Goal: Task Accomplishment & Management: Complete application form

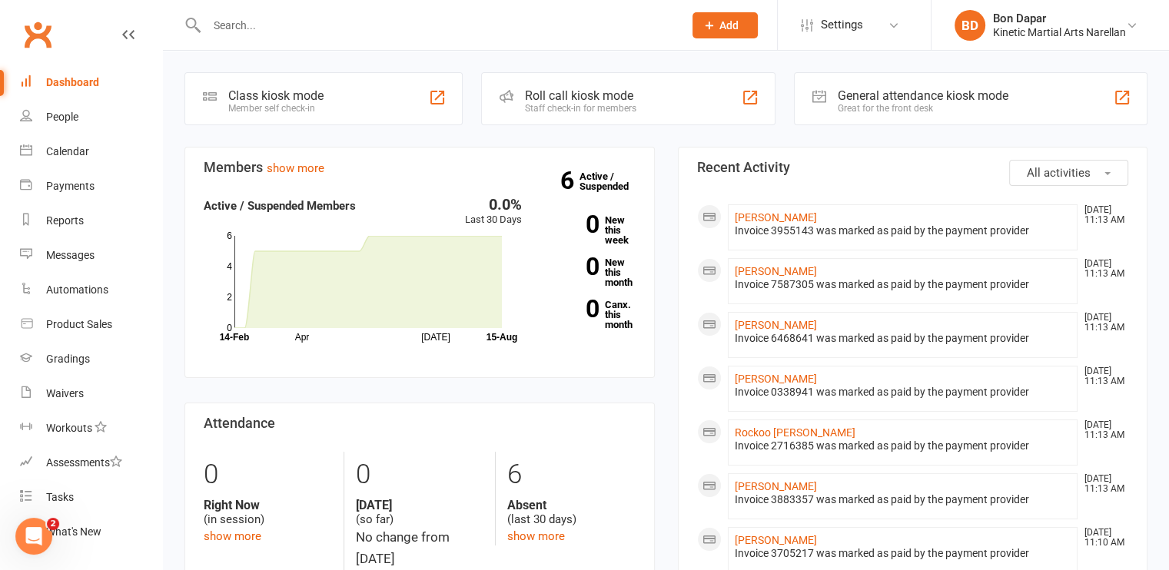
click at [282, 29] on input "text" at bounding box center [437, 26] width 470 height 22
type input "a"
click at [65, 121] on div "People" at bounding box center [62, 117] width 32 height 12
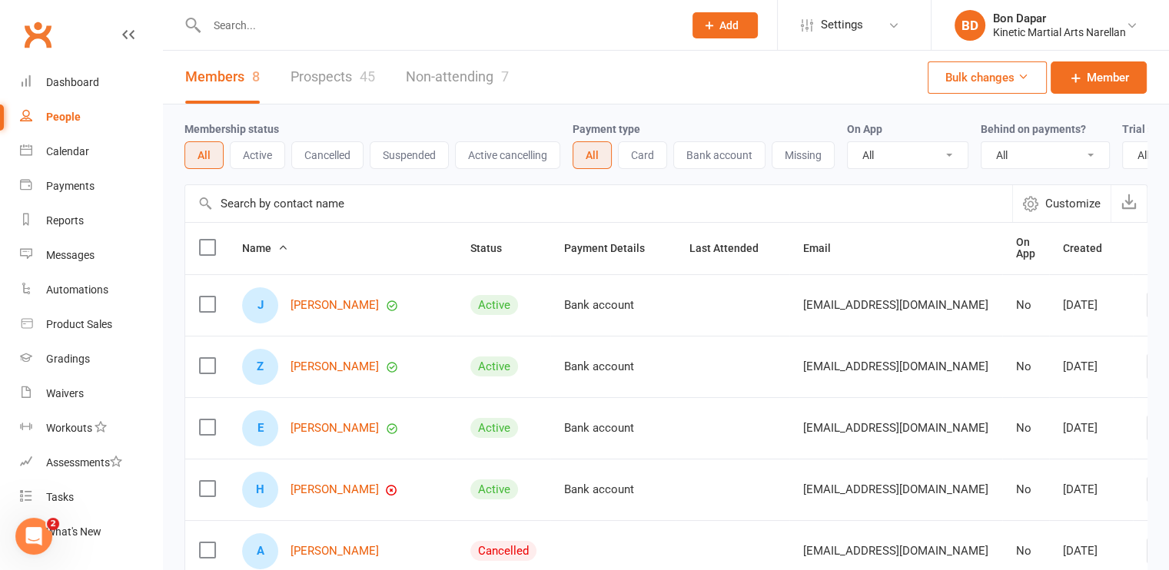
click at [333, 75] on link "Prospects 45" at bounding box center [332, 77] width 85 height 53
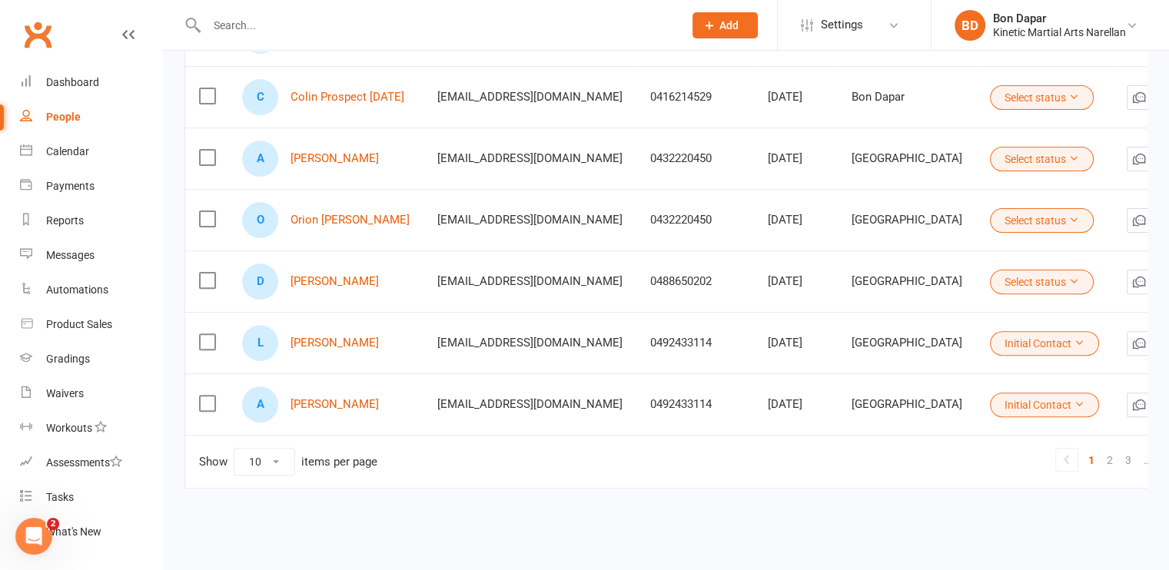
scroll to position [458, 0]
click at [1100, 450] on link "2" at bounding box center [1109, 460] width 18 height 22
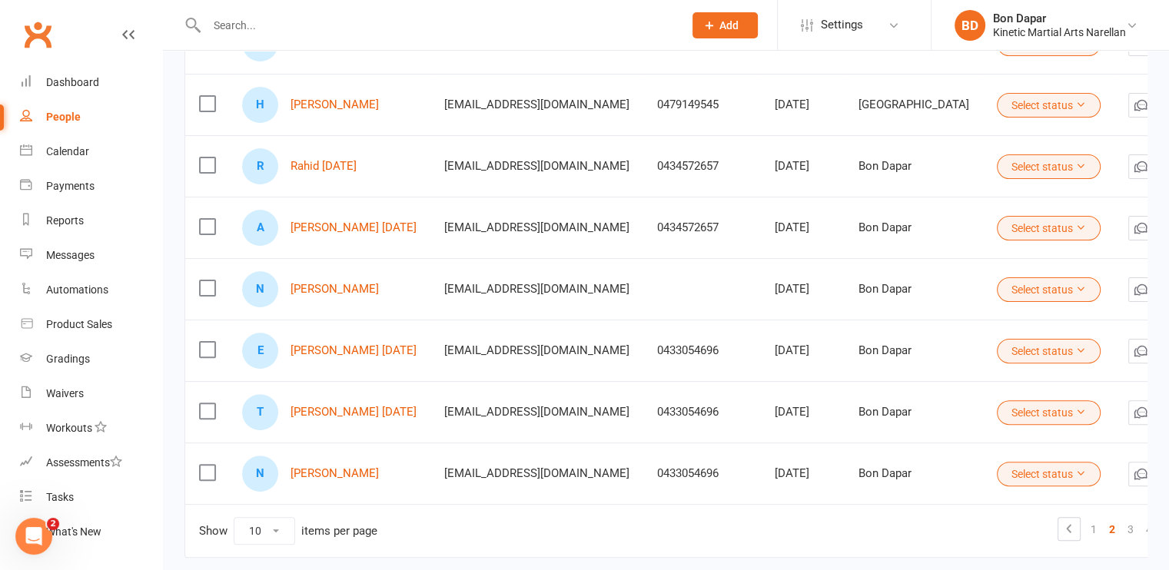
scroll to position [410, 0]
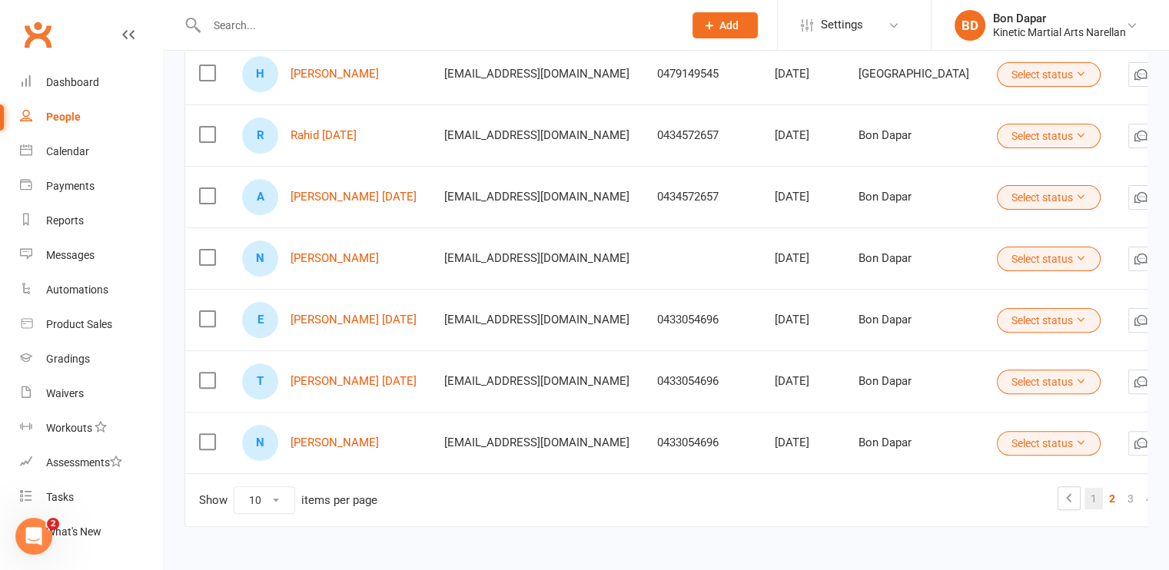
click at [1084, 494] on link "1" at bounding box center [1093, 499] width 18 height 22
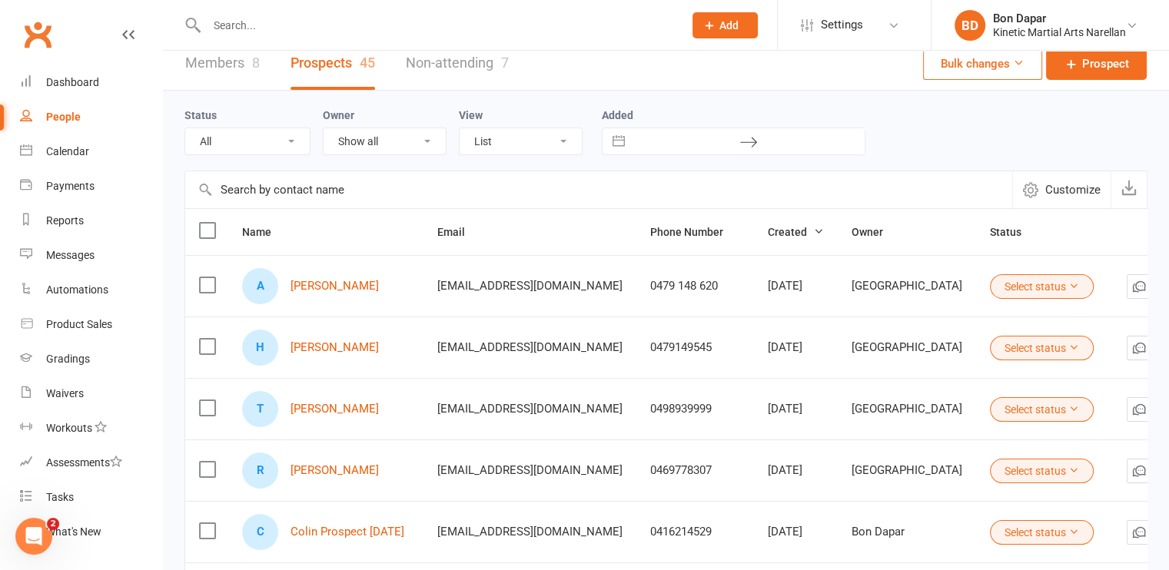
scroll to position [0, 0]
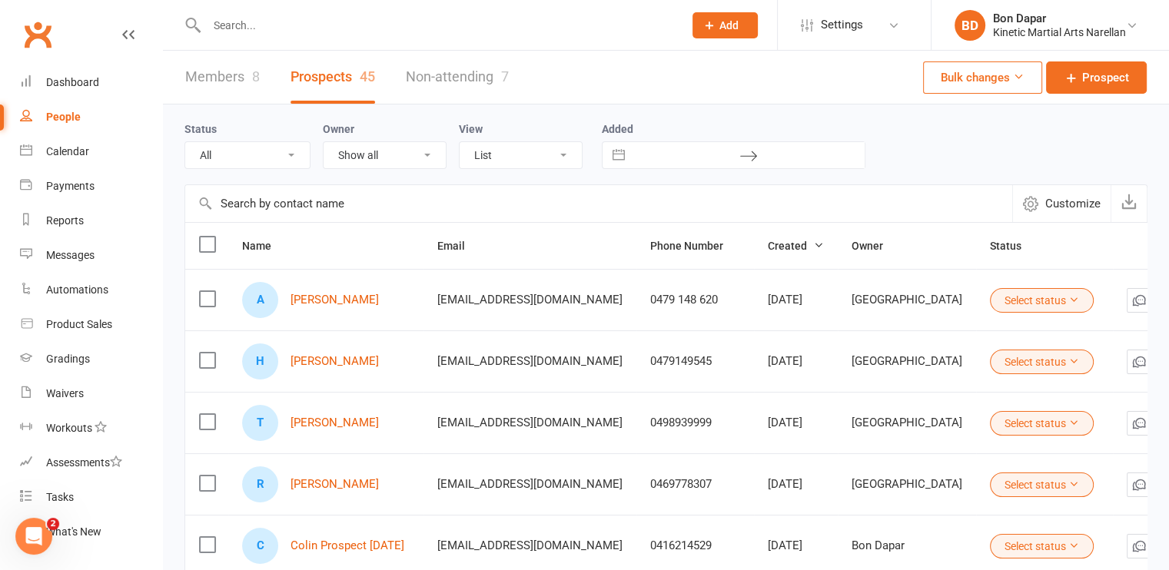
click at [713, 27] on icon at bounding box center [709, 25] width 14 height 14
click at [461, 78] on link "Non-attending 7" at bounding box center [457, 77] width 103 height 53
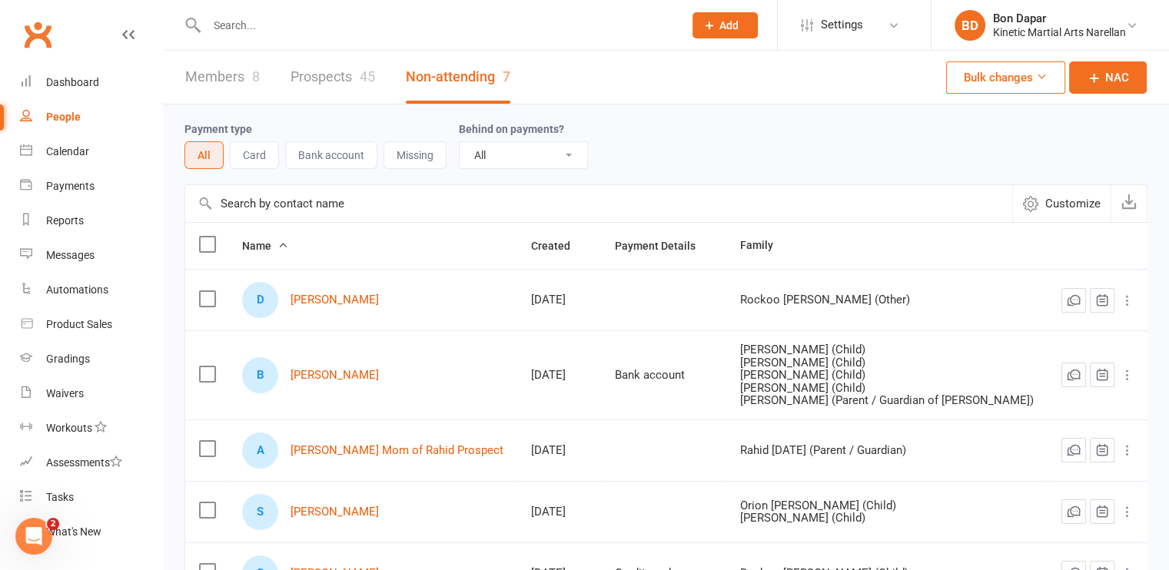
click at [315, 78] on link "Prospects 45" at bounding box center [332, 77] width 85 height 53
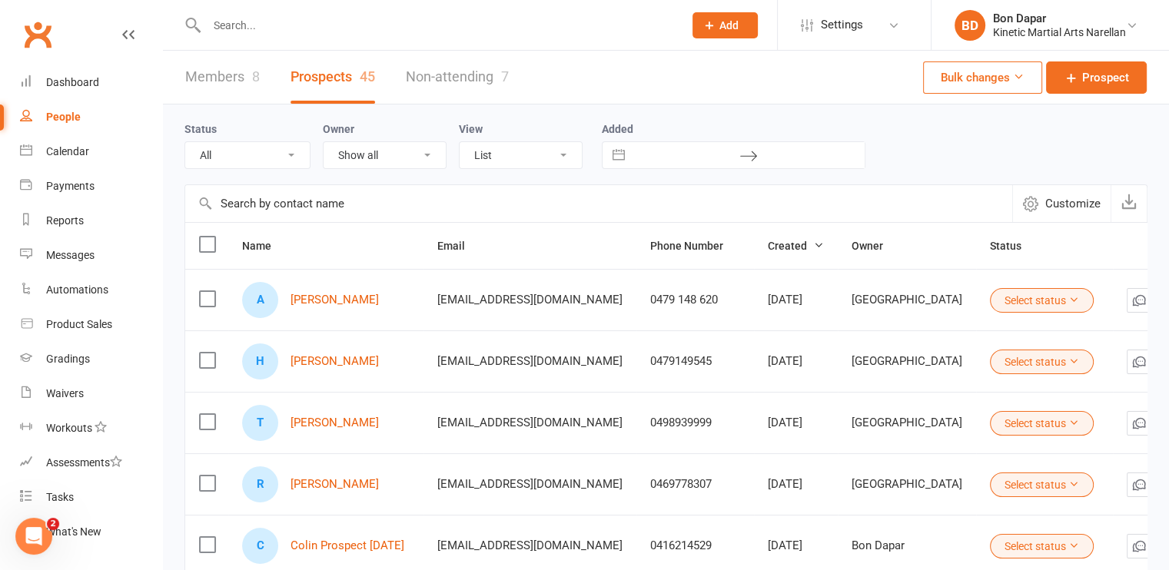
click at [731, 22] on span "Add" at bounding box center [728, 25] width 19 height 12
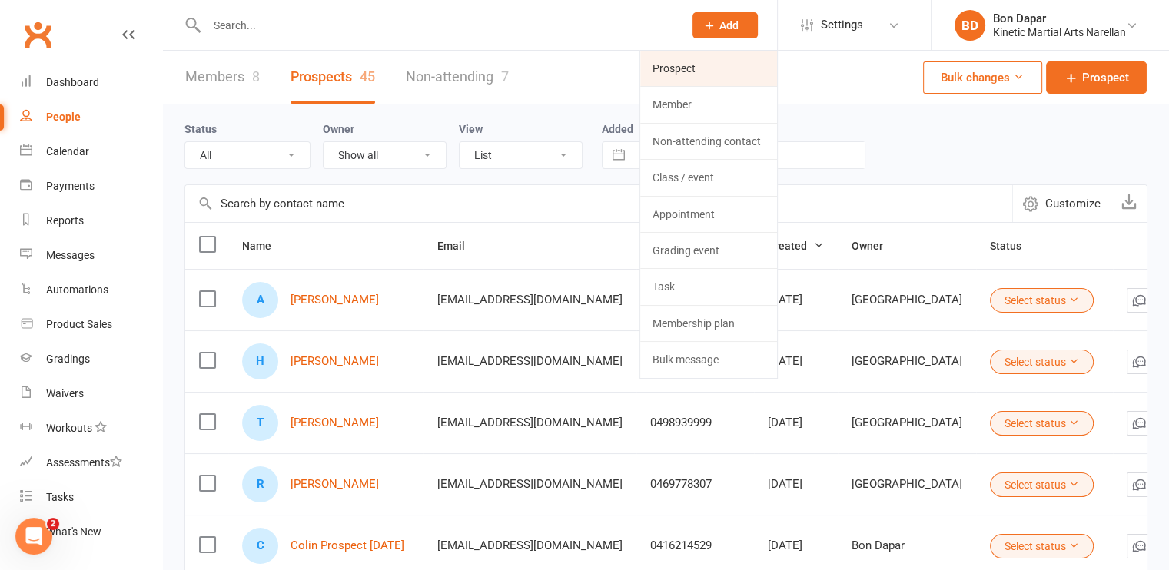
click at [696, 75] on link "Prospect" at bounding box center [708, 68] width 137 height 35
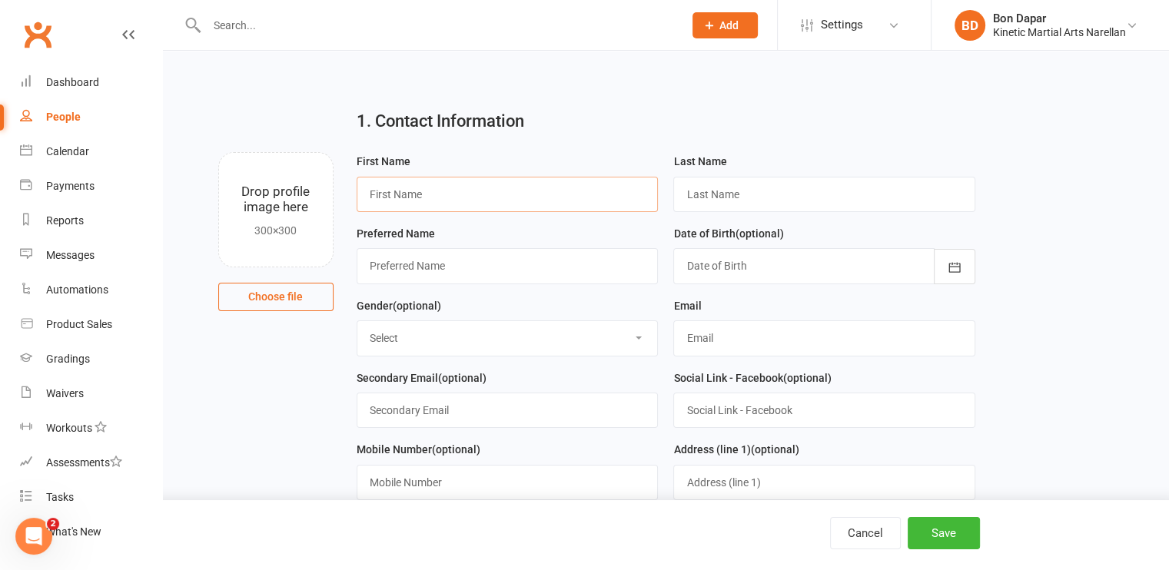
click at [492, 198] on input "text" at bounding box center [507, 194] width 302 height 35
type input "[PERSON_NAME]"
click at [725, 202] on input "text" at bounding box center [824, 194] width 302 height 35
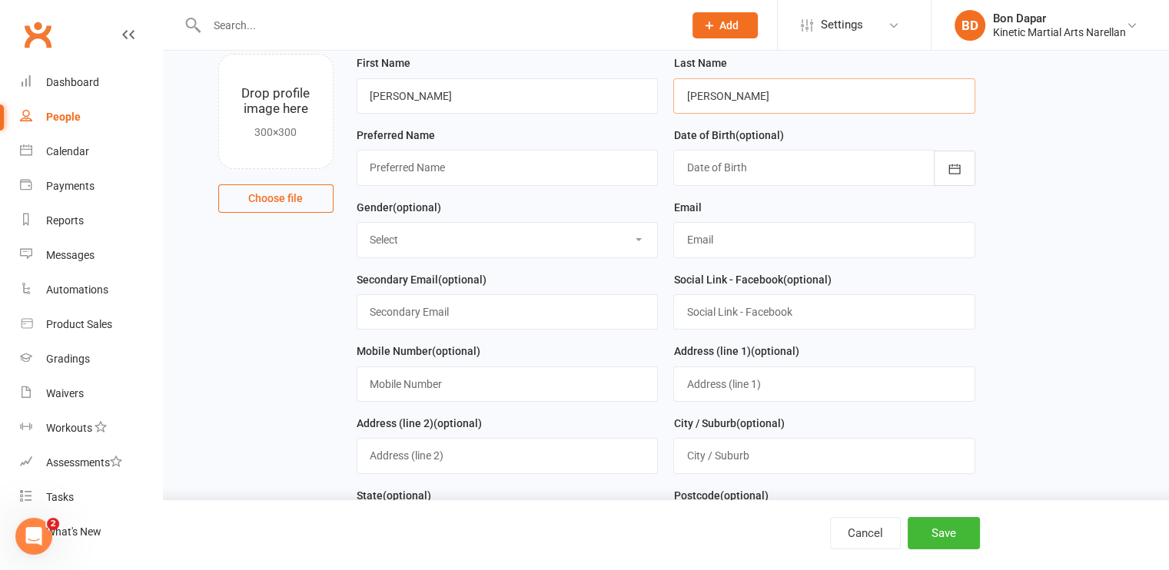
scroll to position [101, 0]
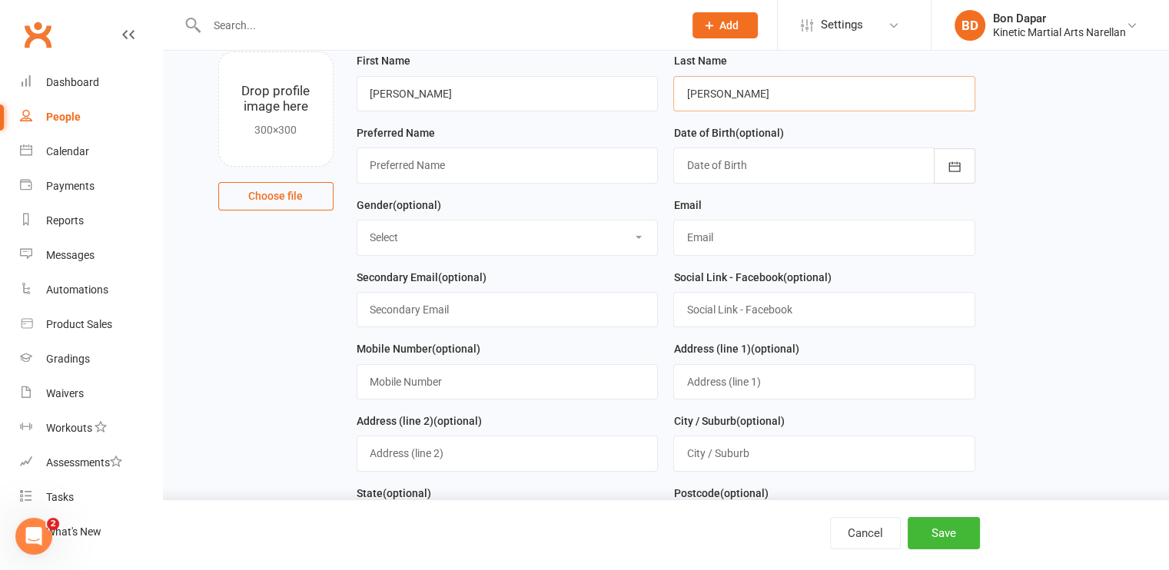
type input "[PERSON_NAME]"
click at [712, 170] on div at bounding box center [824, 165] width 302 height 35
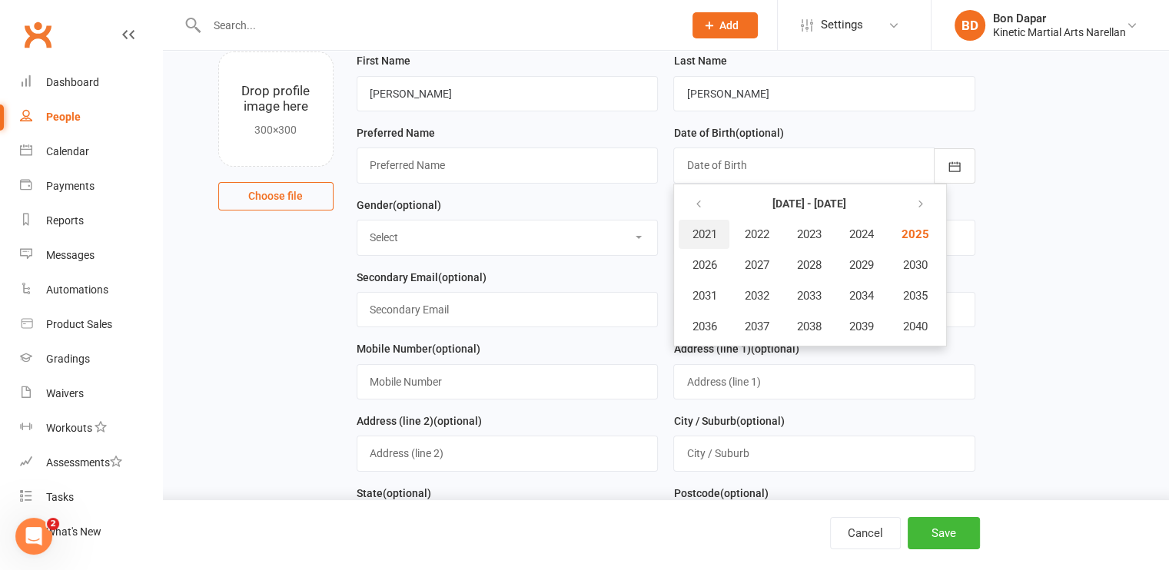
click at [695, 233] on span "2021" at bounding box center [703, 234] width 25 height 14
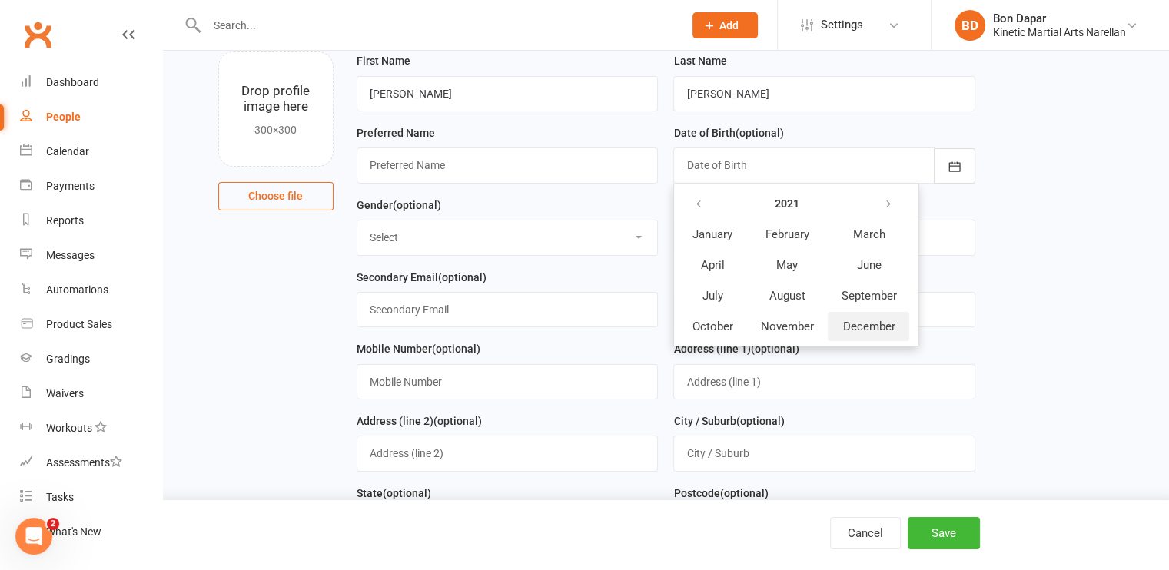
click at [857, 331] on button "December" at bounding box center [867, 326] width 81 height 29
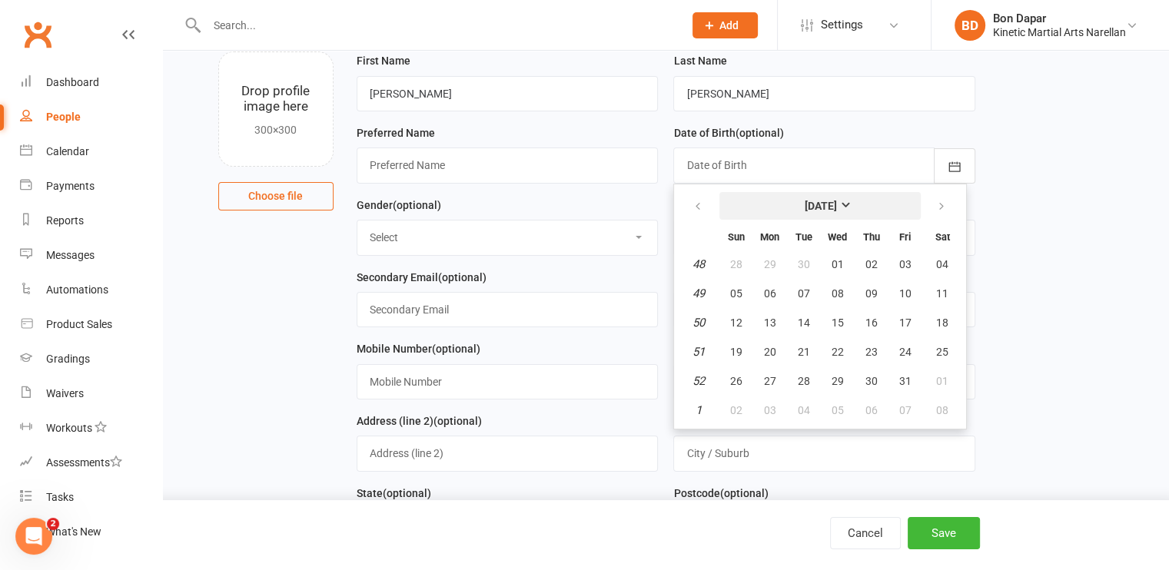
click at [768, 201] on button "[DATE]" at bounding box center [819, 206] width 201 height 28
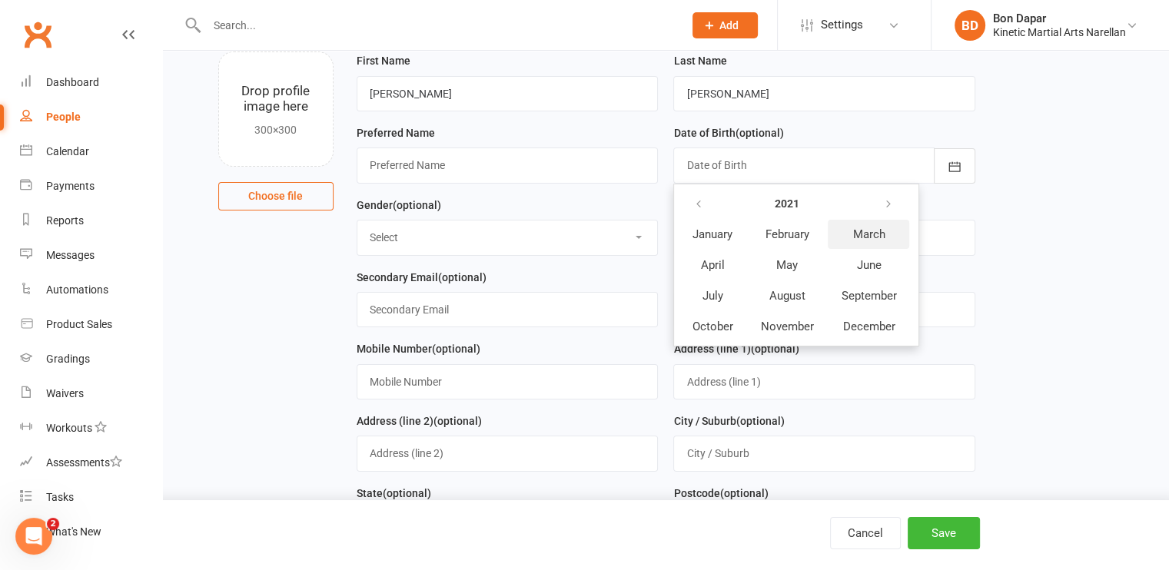
click at [861, 240] on button "March" at bounding box center [867, 234] width 81 height 29
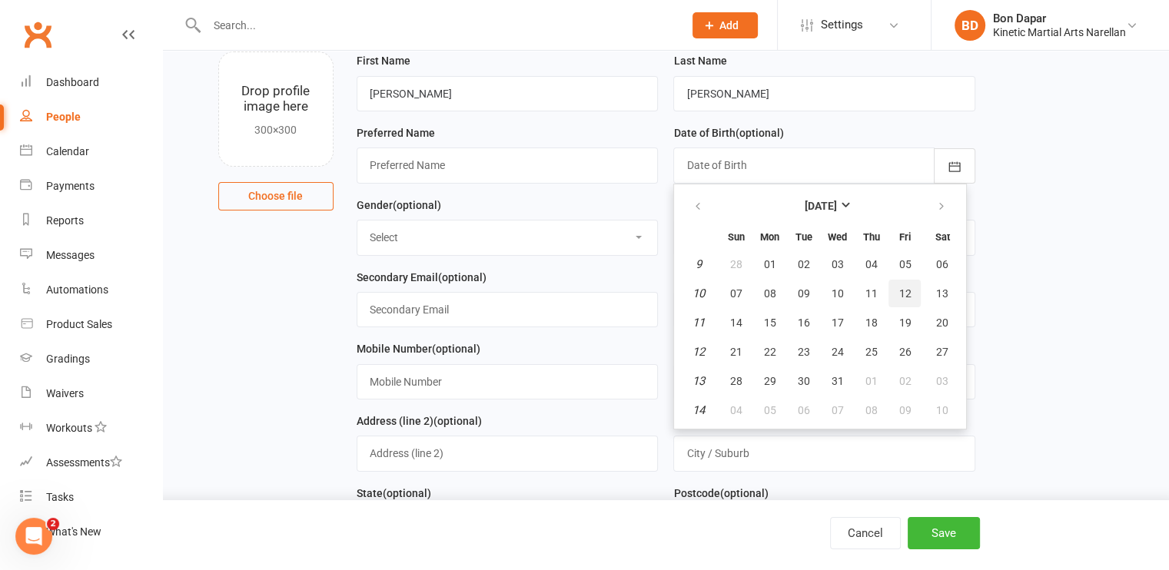
click at [891, 287] on button "12" at bounding box center [904, 294] width 32 height 28
type input "[DATE]"
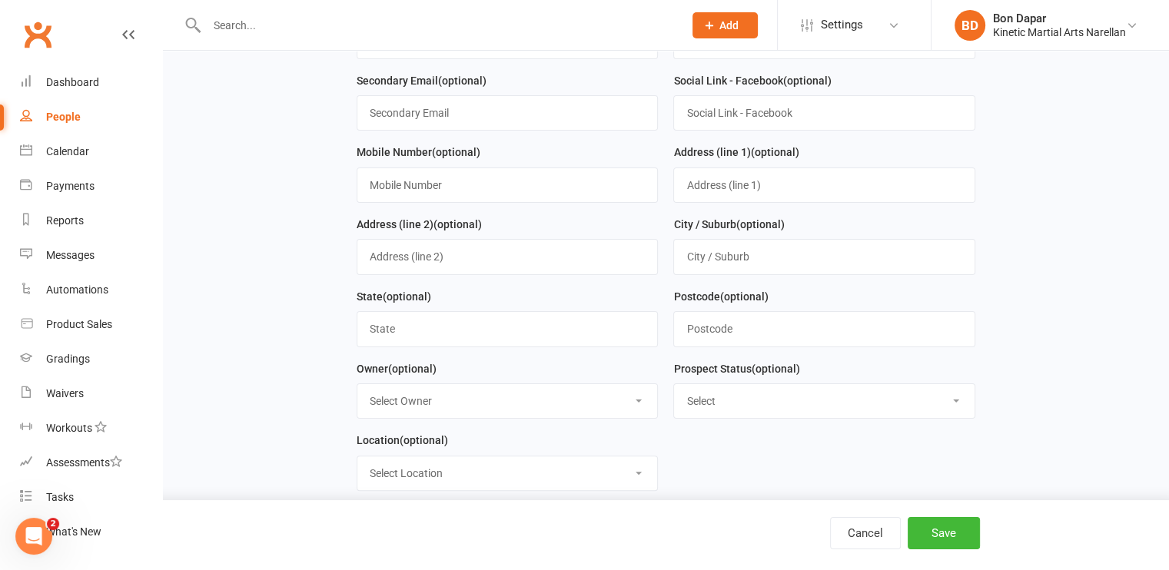
scroll to position [298, 0]
click at [693, 185] on input "text" at bounding box center [824, 184] width 302 height 35
type input "[STREET_ADDRESS]"
click at [731, 259] on input "text" at bounding box center [824, 255] width 302 height 35
type input "[PERSON_NAME]"
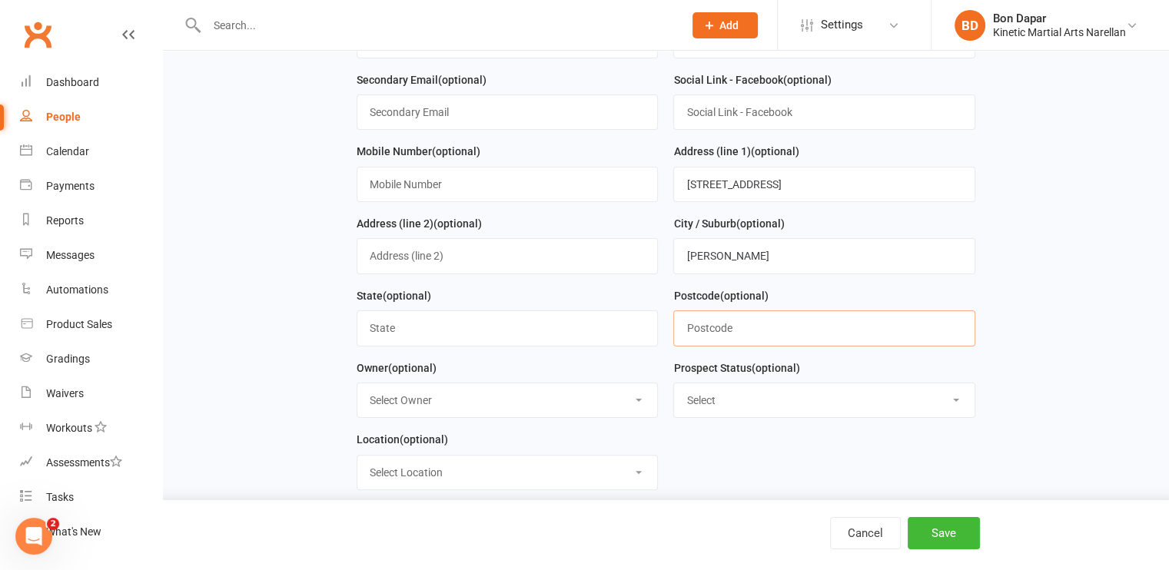
click at [704, 327] on input "text" at bounding box center [824, 327] width 302 height 35
type input "2571"
click at [923, 401] on select "Select Initial Contact Follow-up Call Follow-up Email Almost Ready Not Ready No…" at bounding box center [824, 400] width 300 height 34
select select "Almost Ready"
click at [674, 383] on select "Select Initial Contact Follow-up Call Follow-up Email Almost Ready Not Ready No…" at bounding box center [824, 400] width 300 height 34
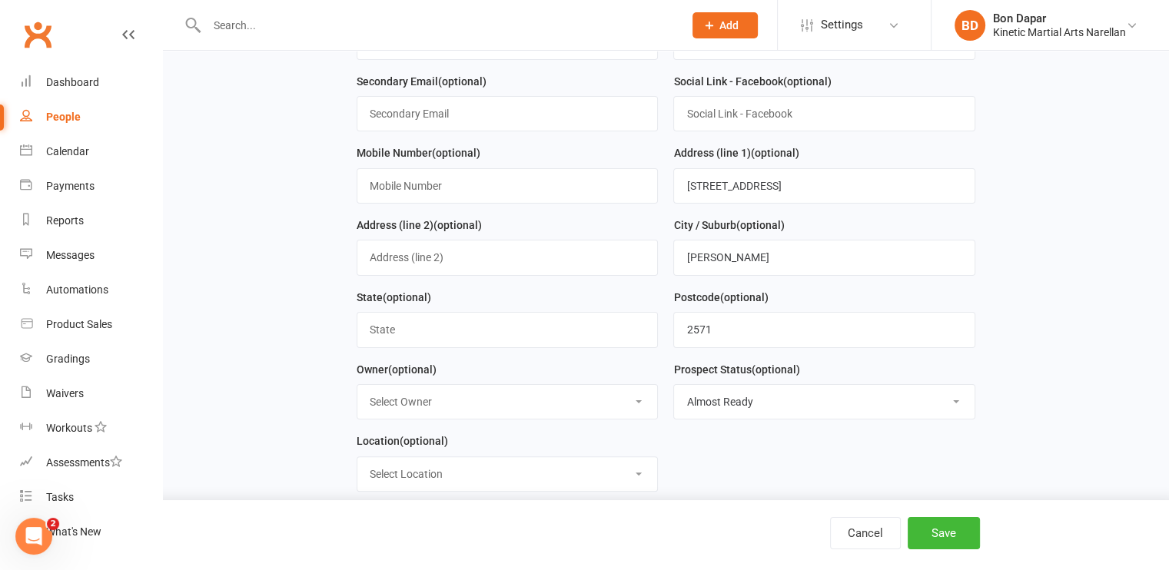
scroll to position [300, 0]
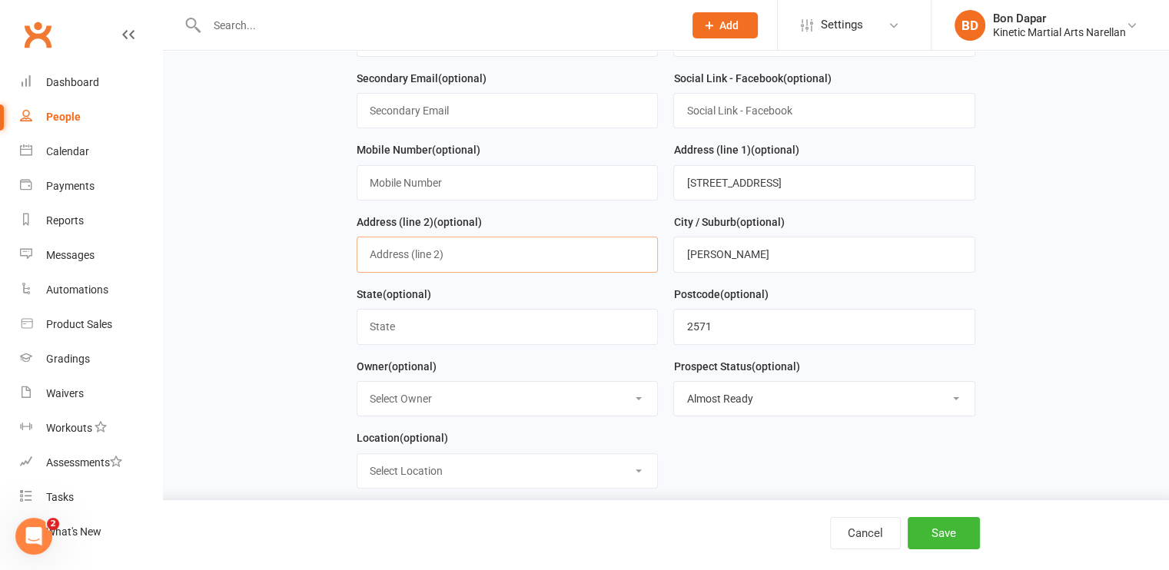
click at [452, 253] on input "text" at bounding box center [507, 254] width 302 height 35
click at [436, 184] on input "text" at bounding box center [507, 182] width 302 height 35
click at [436, 184] on input "0403760780" at bounding box center [507, 182] width 302 height 35
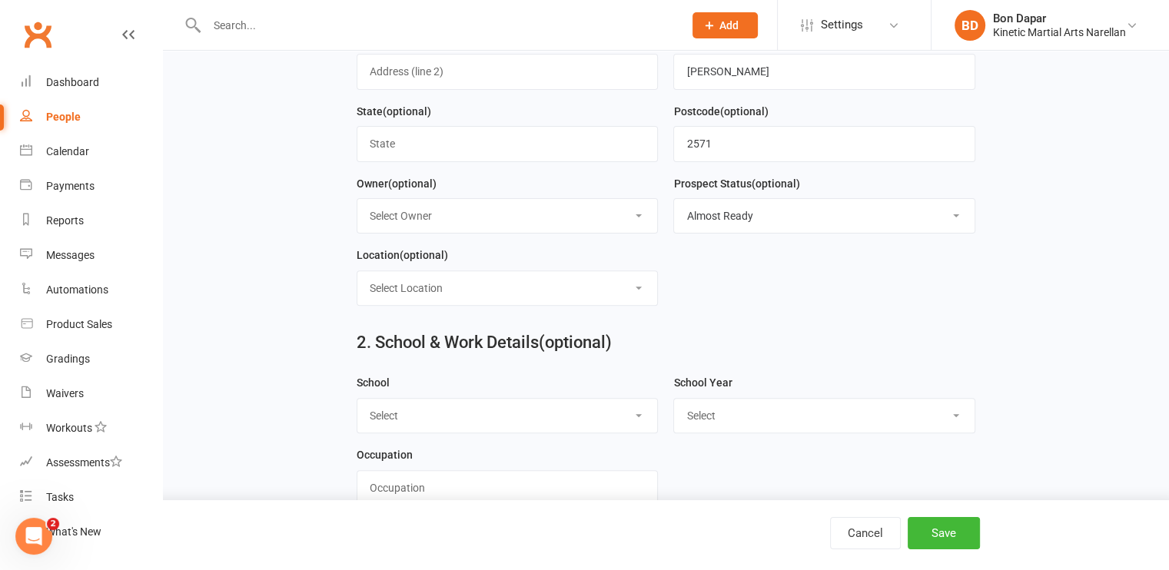
scroll to position [484, 0]
type input "0403760780"
click at [441, 142] on input "text" at bounding box center [507, 141] width 302 height 35
type input "[GEOGRAPHIC_DATA]"
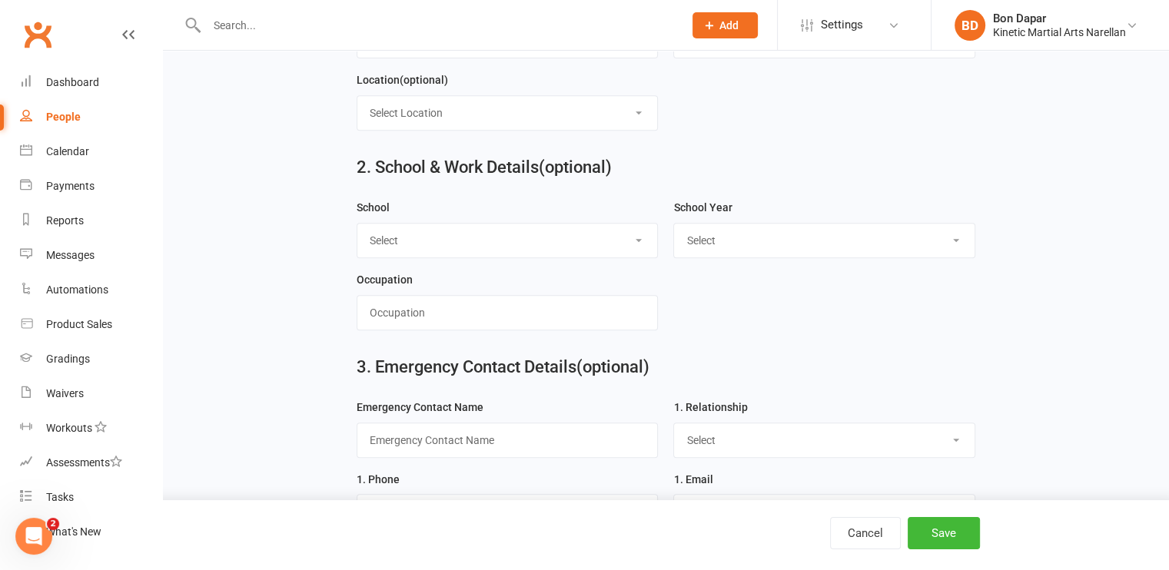
scroll to position [658, 0]
click at [466, 248] on select "Select [PERSON_NAME][GEOGRAPHIC_DATA] [GEOGRAPHIC_DATA] [GEOGRAPHIC_DATA] [GEOG…" at bounding box center [507, 241] width 300 height 34
click at [718, 230] on select "Select Pre-school/Day care Kindergarten - two years before Kindergarten - one y…" at bounding box center [824, 241] width 300 height 34
select select "Pre-school/Day care"
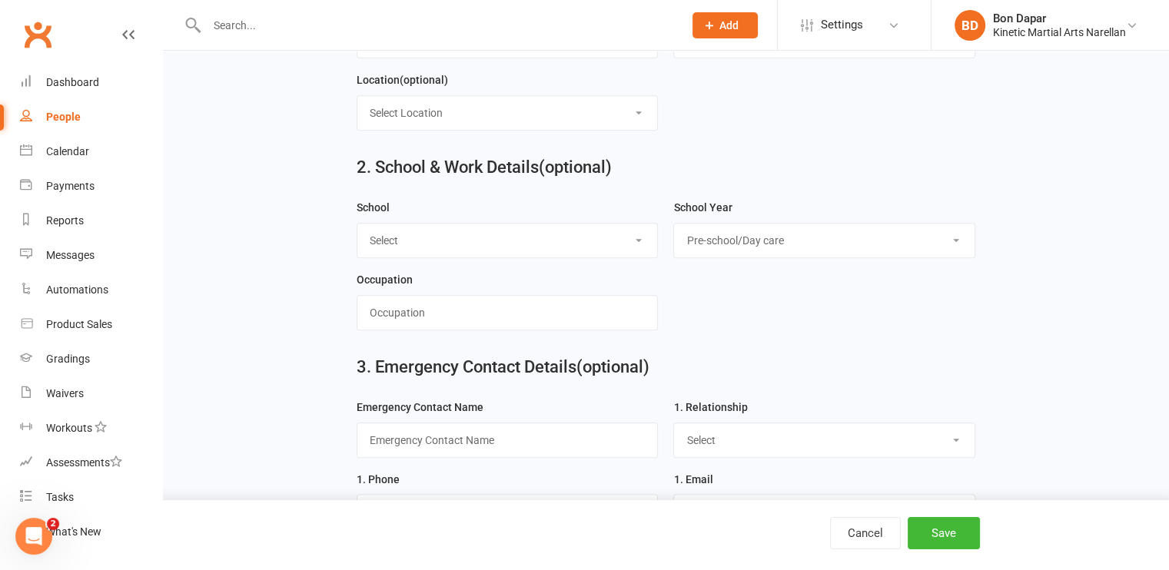
click at [674, 224] on select "Select Pre-school/Day care Kindergarten - two years before Kindergarten - one y…" at bounding box center [824, 241] width 300 height 34
click at [565, 321] on input "text" at bounding box center [507, 312] width 302 height 35
click at [817, 317] on form "School Select [PERSON_NAME][GEOGRAPHIC_DATA] [GEOGRAPHIC_DATA] [GEOGRAPHIC_DATA…" at bounding box center [666, 270] width 634 height 144
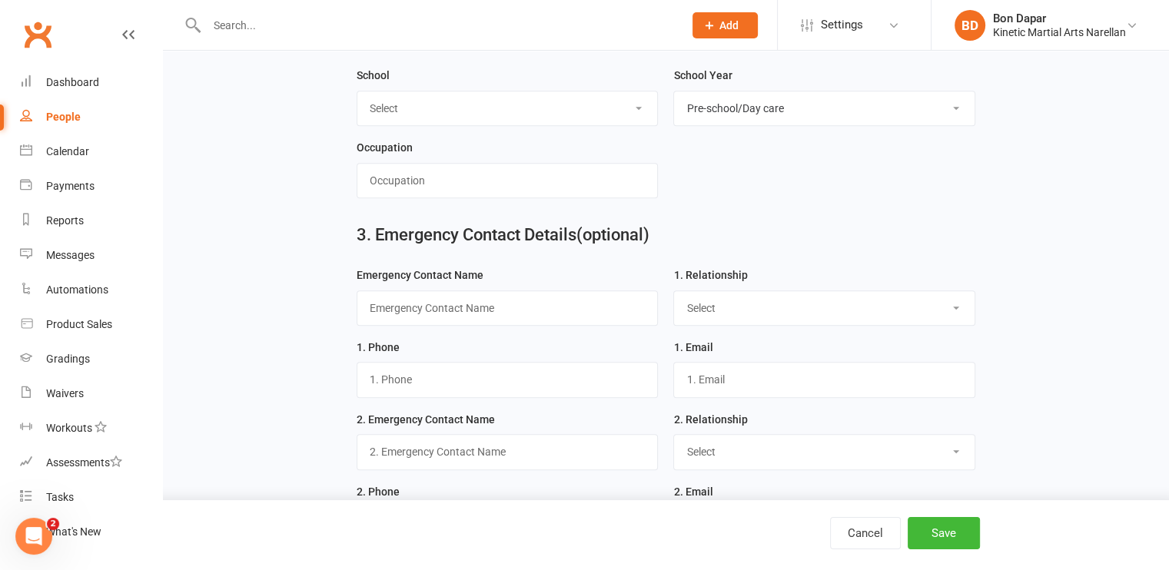
scroll to position [790, 0]
click at [450, 306] on input "text" at bounding box center [507, 307] width 302 height 35
type input "[PERSON_NAME]"
click at [725, 308] on select "Select Mother Father Wife / Girlfriend Husband / Boyfriend Grandmother /Aunt Gr…" at bounding box center [824, 308] width 300 height 34
select select "Father"
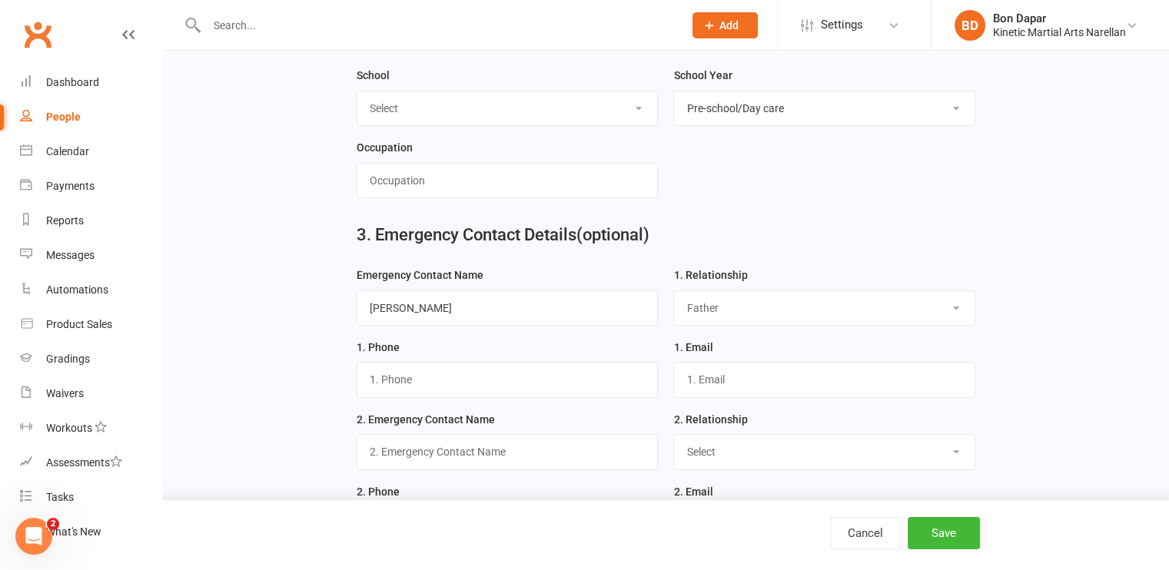
click at [674, 291] on select "Select Mother Father Wife / Girlfriend Husband / Boyfriend Grandmother /Aunt Gr…" at bounding box center [824, 308] width 300 height 34
click at [513, 379] on input "text" at bounding box center [507, 379] width 302 height 35
type input "0403760780"
click at [716, 379] on input "text" at bounding box center [824, 379] width 302 height 35
type input "[EMAIL_ADDRESS][DOMAIN_NAME]"
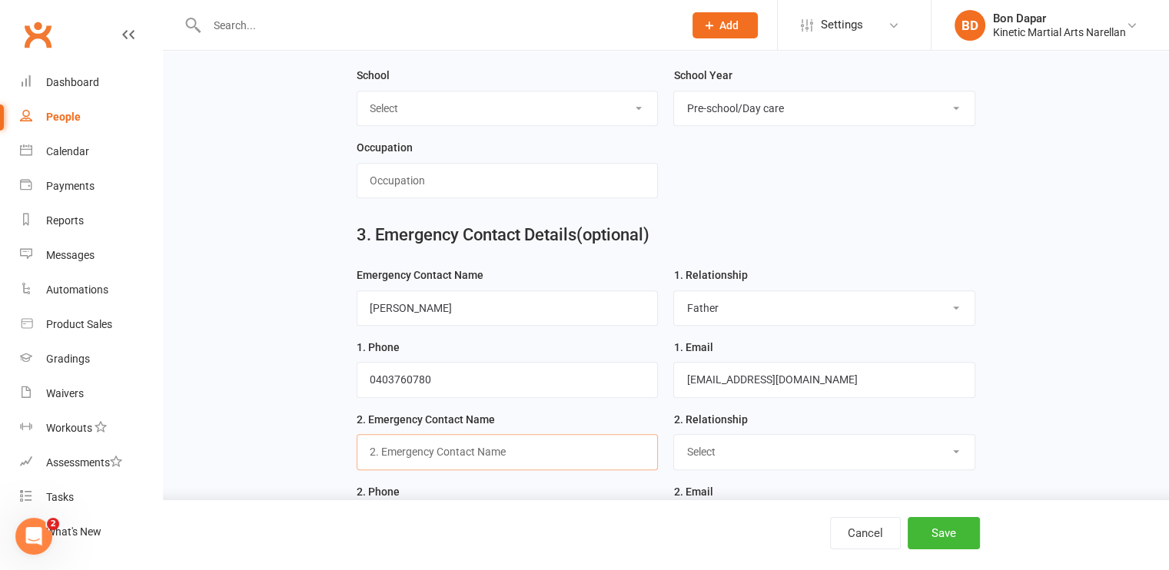
click at [535, 443] on input "text" at bounding box center [507, 451] width 302 height 35
click at [844, 370] on input "[EMAIL_ADDRESS][DOMAIN_NAME]" at bounding box center [824, 379] width 302 height 35
drag, startPoint x: 844, startPoint y: 370, endPoint x: 581, endPoint y: 353, distance: 264.0
click at [581, 353] on form "Emergency Contact Name [PERSON_NAME] 1. Relationship Select Mother Father Wife …" at bounding box center [666, 482] width 634 height 433
type input "[EMAIL_ADDRESS][DOMAIN_NAME]"
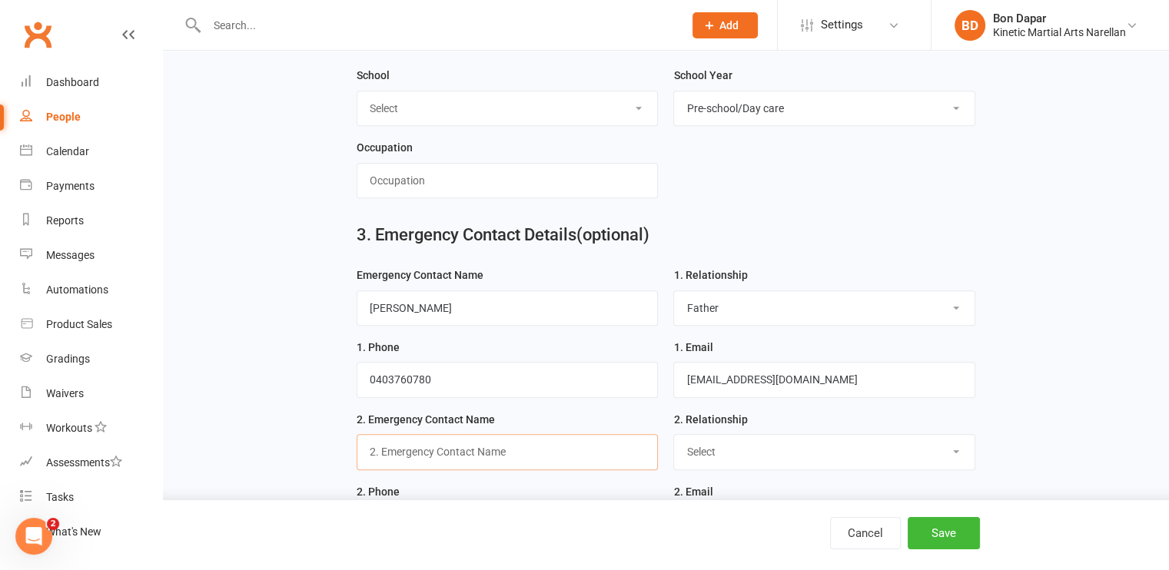
click at [623, 449] on input "text" at bounding box center [507, 451] width 302 height 35
type input "Dilrsha [PERSON_NAME]"
click at [801, 443] on select "Select Mother Father Wife / Girlfriend Husband / Boyfriend Grandmother / Aunt G…" at bounding box center [824, 452] width 300 height 34
select select "Mother"
click at [674, 435] on select "Select Mother Father Wife / Girlfriend Husband / Boyfriend Grandmother / Aunt G…" at bounding box center [824, 452] width 300 height 34
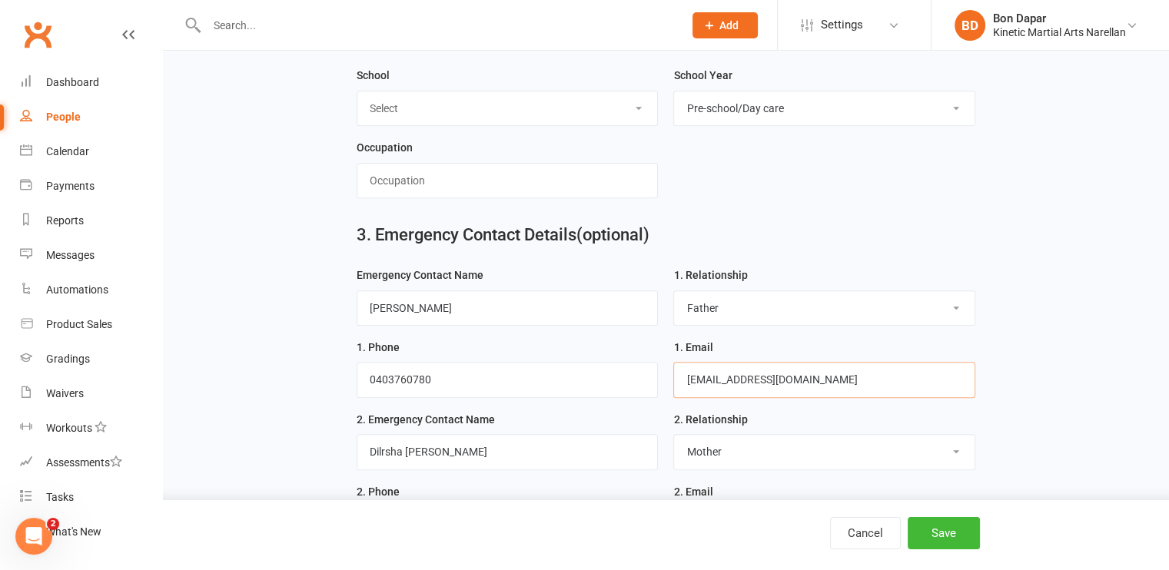
drag, startPoint x: 822, startPoint y: 380, endPoint x: 635, endPoint y: 373, distance: 187.6
click at [635, 373] on form "Emergency Contact Name [PERSON_NAME] 1. Relationship Select Mother Father Wife …" at bounding box center [666, 482] width 634 height 433
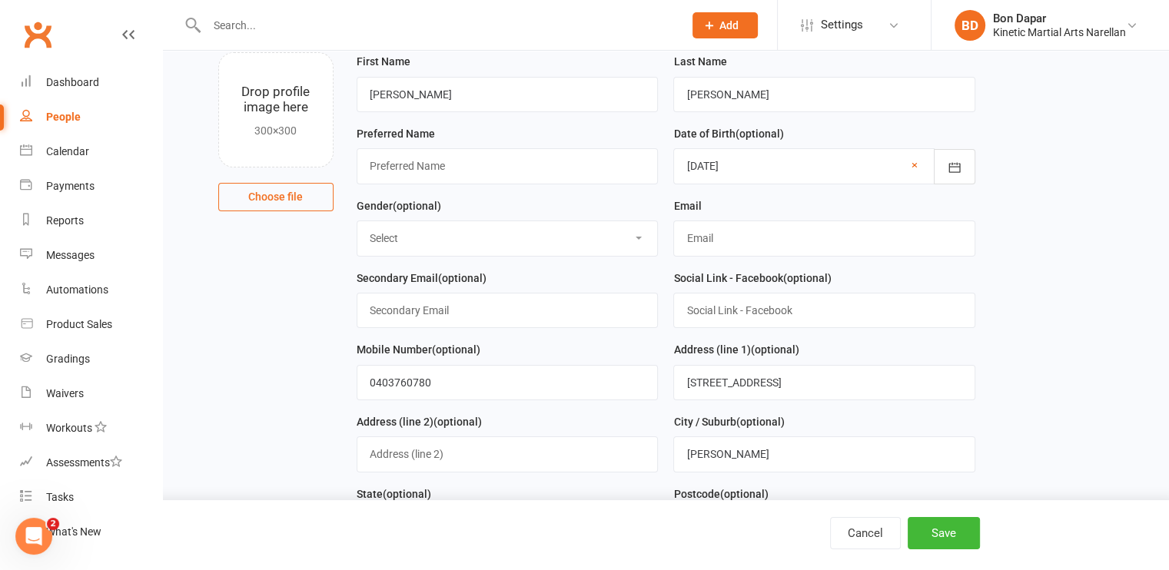
scroll to position [98, 0]
click at [712, 236] on input "text" at bounding box center [824, 239] width 302 height 35
paste input "[EMAIL_ADDRESS][DOMAIN_NAME]"
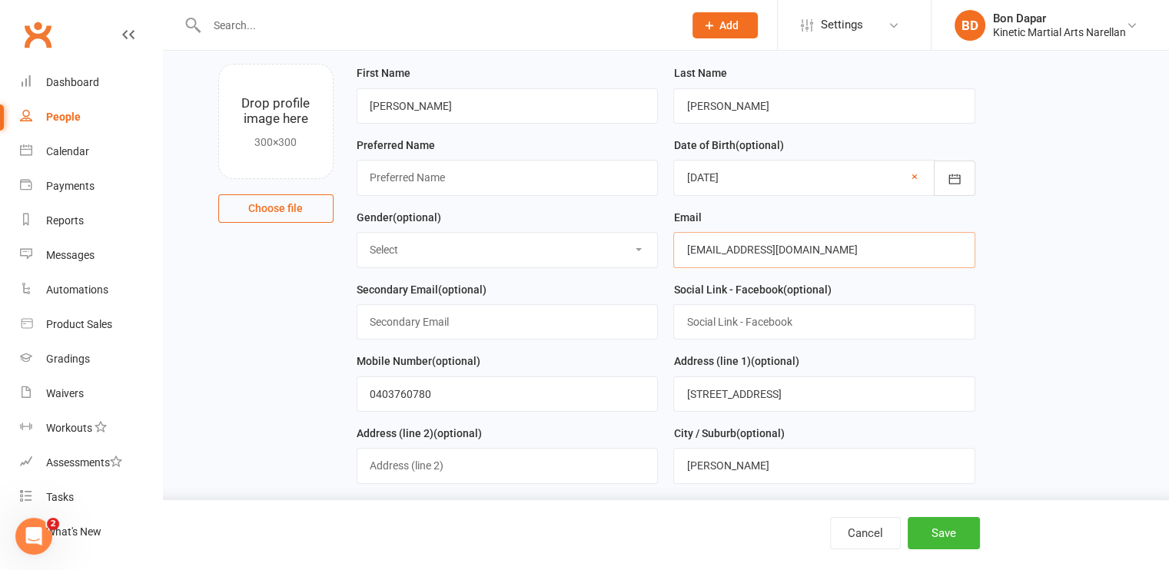
type input "[EMAIL_ADDRESS][DOMAIN_NAME]"
click at [633, 250] on select "Select [DEMOGRAPHIC_DATA] [DEMOGRAPHIC_DATA] Other" at bounding box center [507, 250] width 300 height 34
select select "[DEMOGRAPHIC_DATA]"
click at [357, 233] on select "Select [DEMOGRAPHIC_DATA] [DEMOGRAPHIC_DATA] Other" at bounding box center [507, 250] width 300 height 34
click at [527, 185] on input "text" at bounding box center [507, 177] width 302 height 35
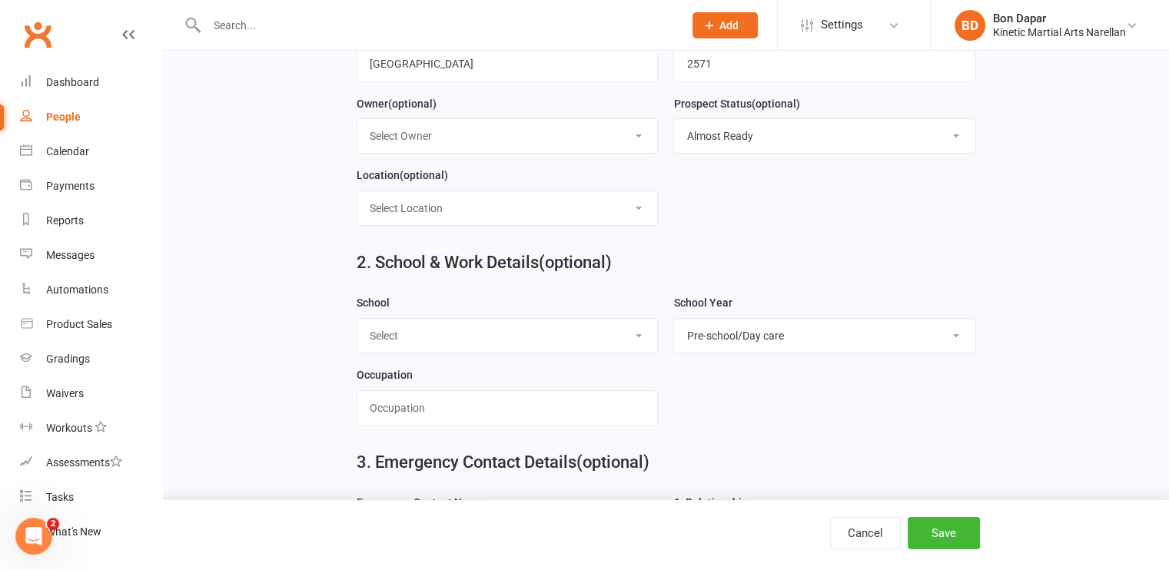
scroll to position [562, 0]
type input "[PERSON_NAME]"
click at [445, 404] on input "text" at bounding box center [507, 408] width 302 height 35
click at [937, 530] on button "Save" at bounding box center [943, 533] width 72 height 32
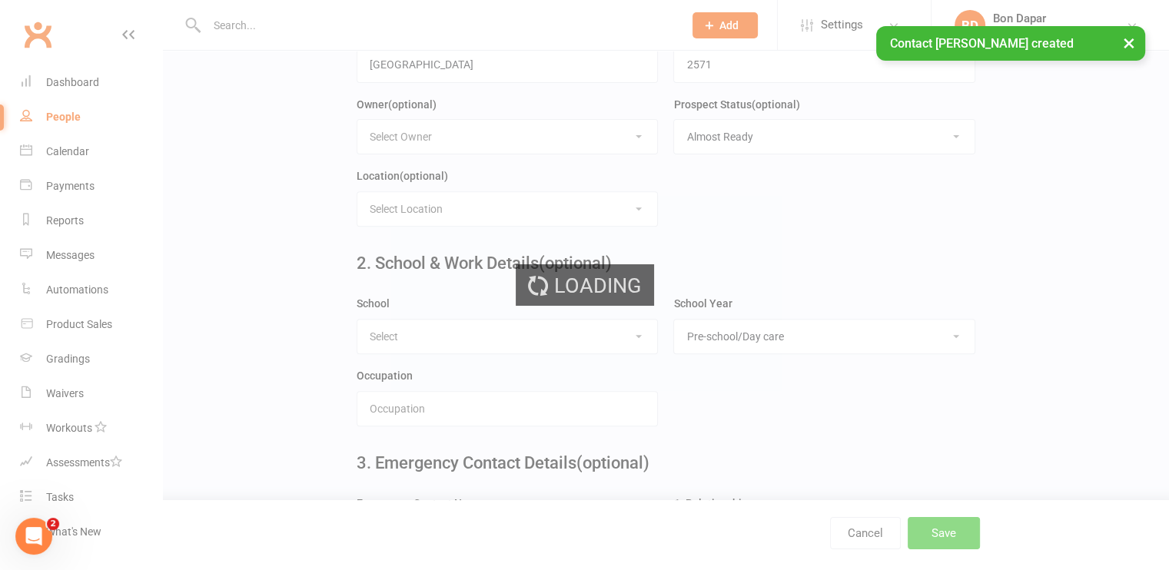
scroll to position [0, 0]
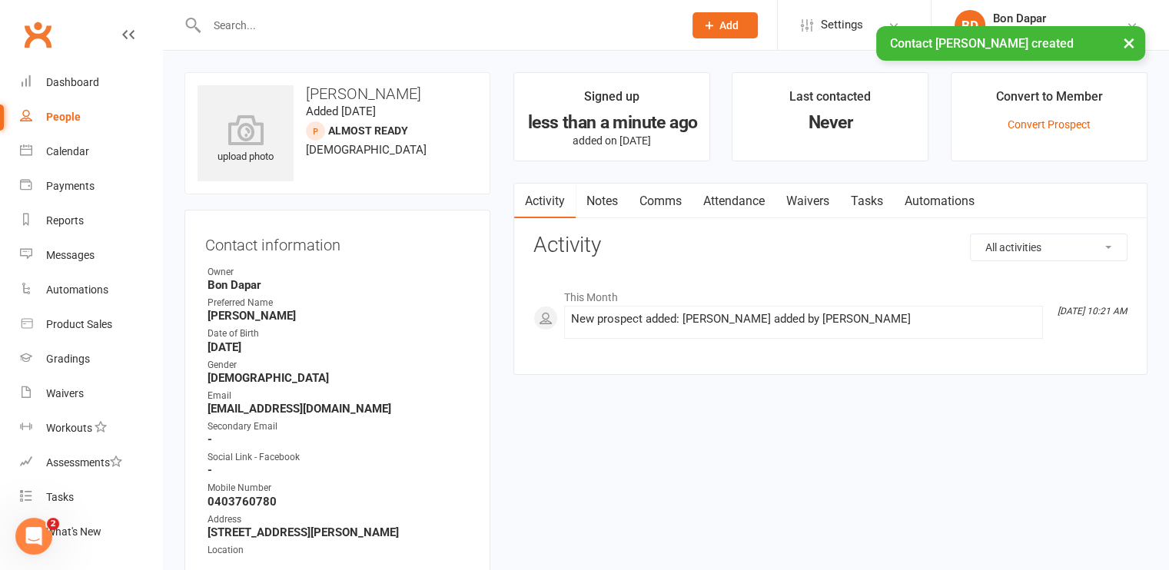
click at [712, 26] on div "× Contact [PERSON_NAME] created" at bounding box center [574, 26] width 1149 height 0
click at [711, 25] on icon at bounding box center [709, 25] width 14 height 14
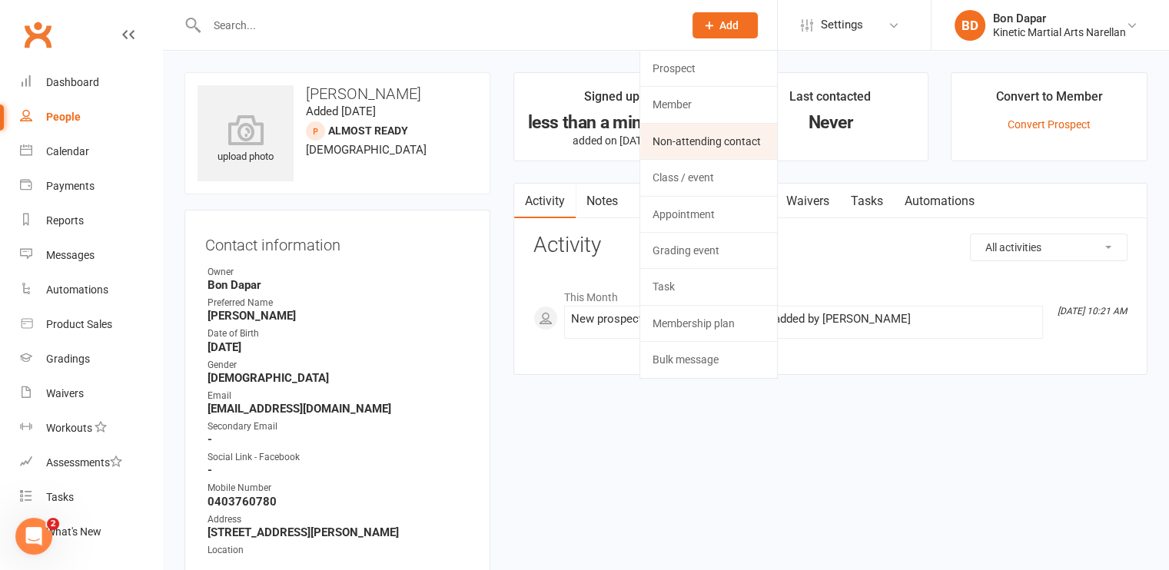
click at [691, 139] on link "Non-attending contact" at bounding box center [708, 141] width 137 height 35
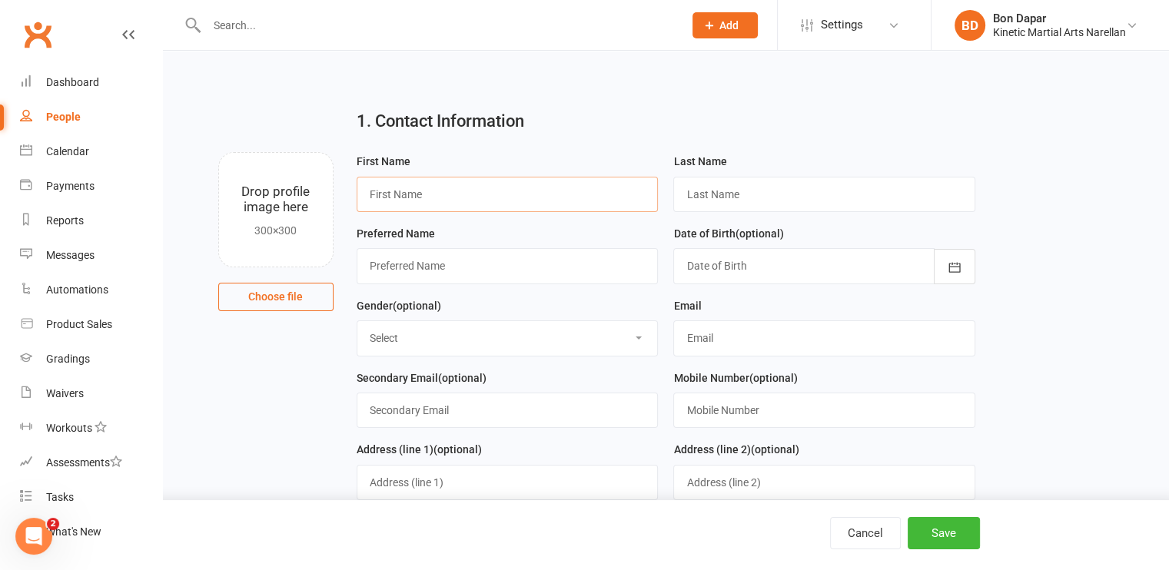
click at [504, 197] on input "text" at bounding box center [507, 194] width 302 height 35
type input "[PERSON_NAME]"
click at [704, 191] on input "text" at bounding box center [824, 194] width 302 height 35
type input "[PERSON_NAME]"
click at [591, 262] on input "text" at bounding box center [507, 265] width 302 height 35
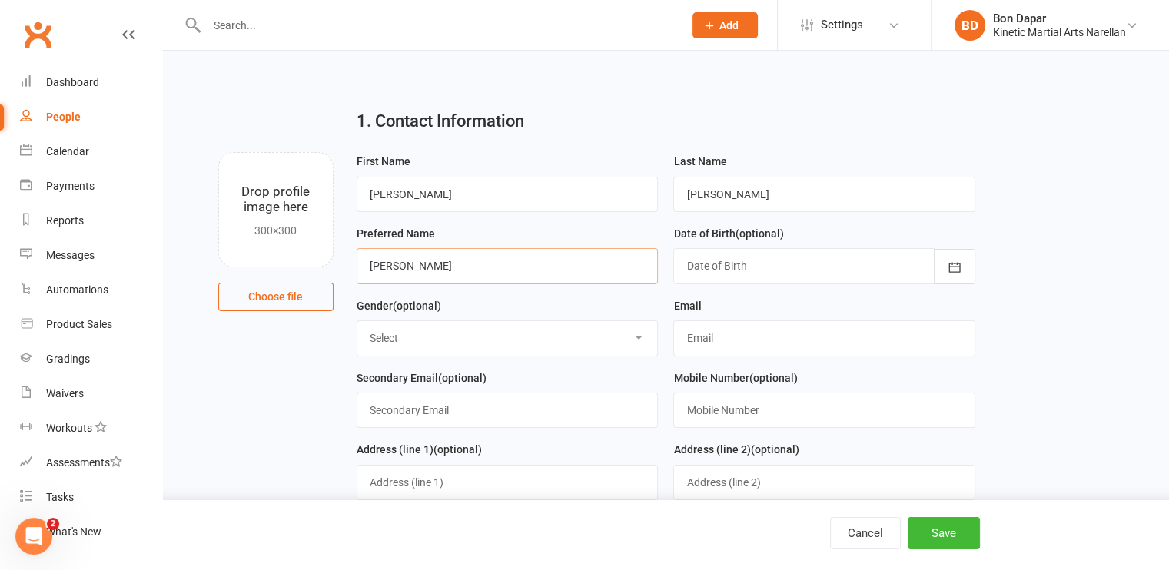
type input "[PERSON_NAME]"
click at [716, 256] on div at bounding box center [824, 265] width 302 height 35
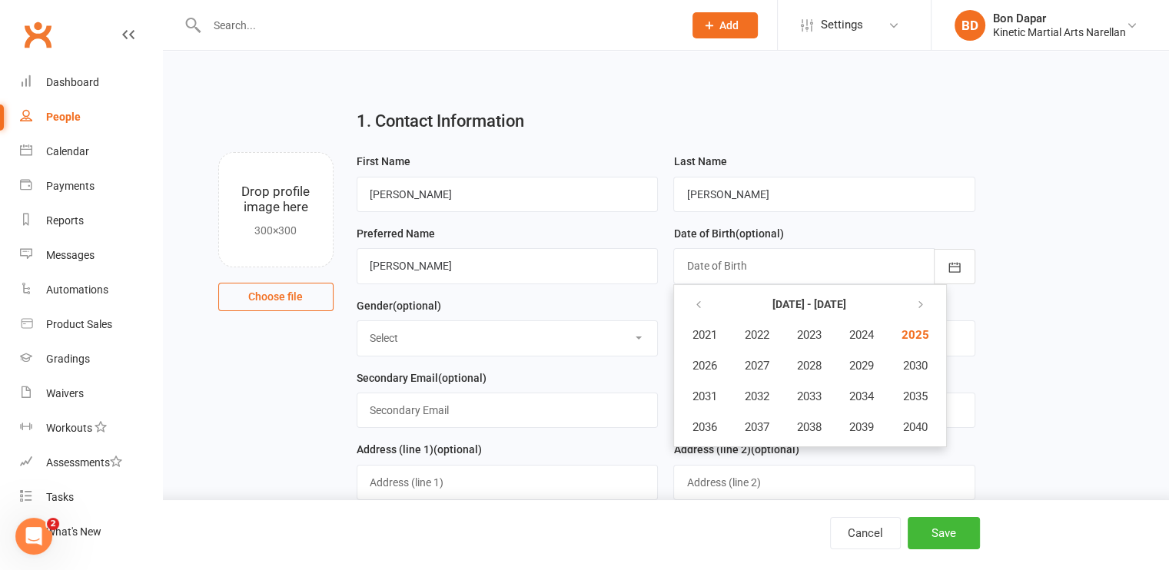
click at [1020, 224] on main "1. Contact Information Drop profile image here 300×300 Choose file First Name […" at bounding box center [665, 512] width 963 height 831
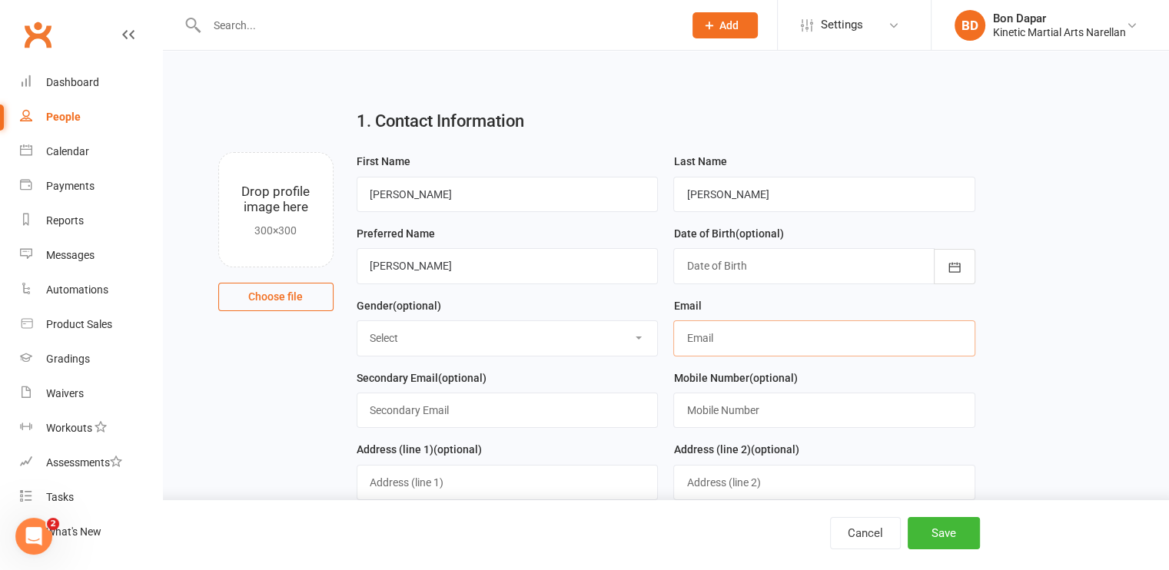
click at [705, 348] on input "text" at bounding box center [824, 337] width 302 height 35
type input "[EMAIL_ADDRESS][DOMAIN_NAME]"
type input "[DATE]"
type input "0403760780"
type input "[STREET_ADDRESS]"
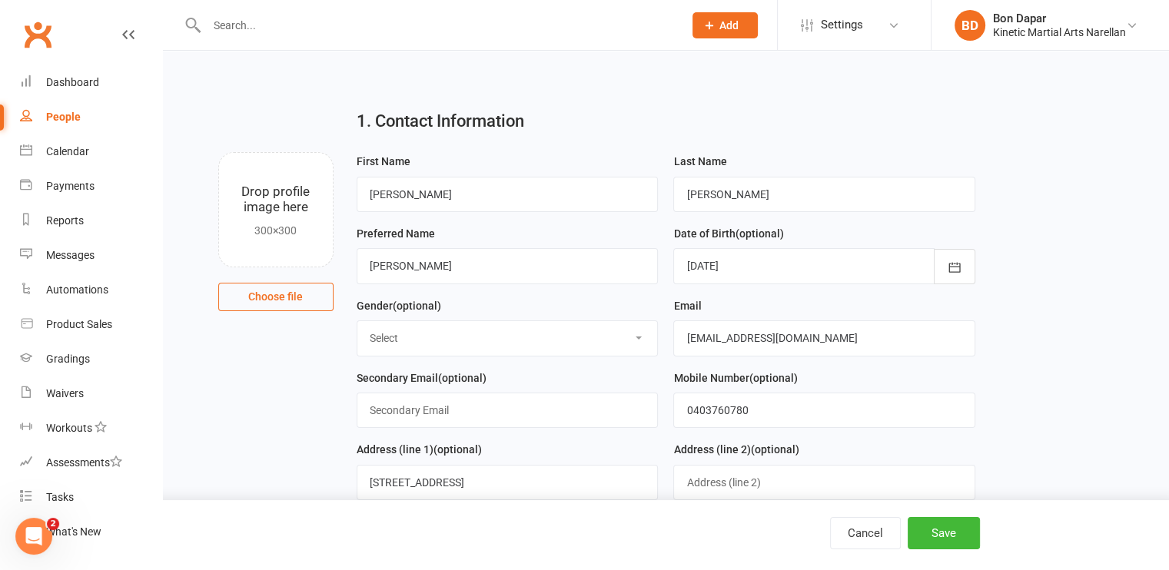
type input "[PERSON_NAME]"
type input "[GEOGRAPHIC_DATA]"
type input "2571"
click at [818, 277] on div at bounding box center [824, 265] width 302 height 35
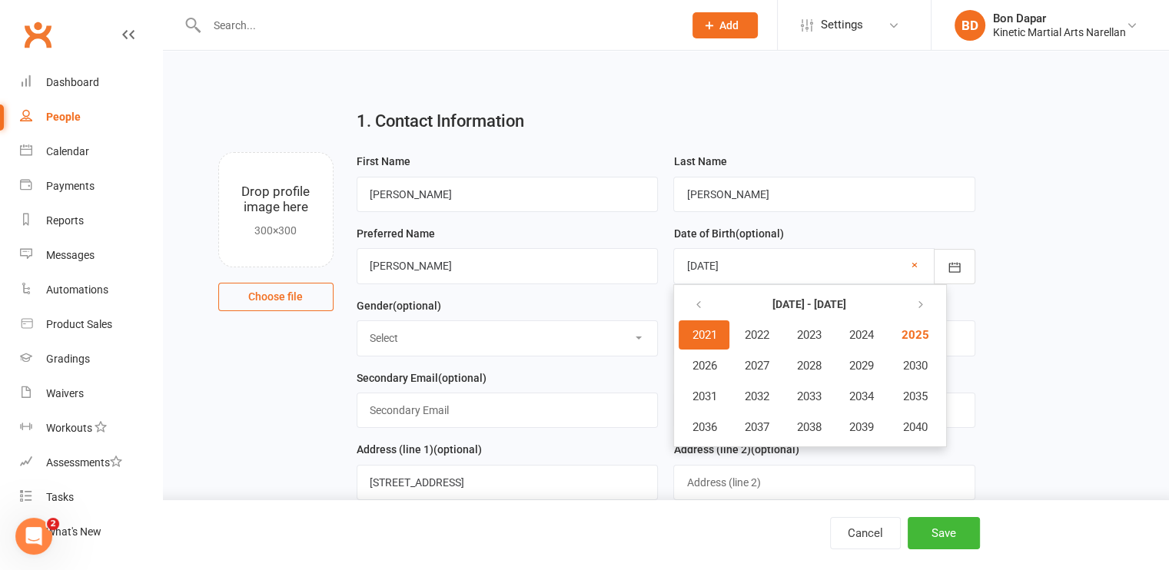
click at [785, 265] on div at bounding box center [824, 265] width 302 height 35
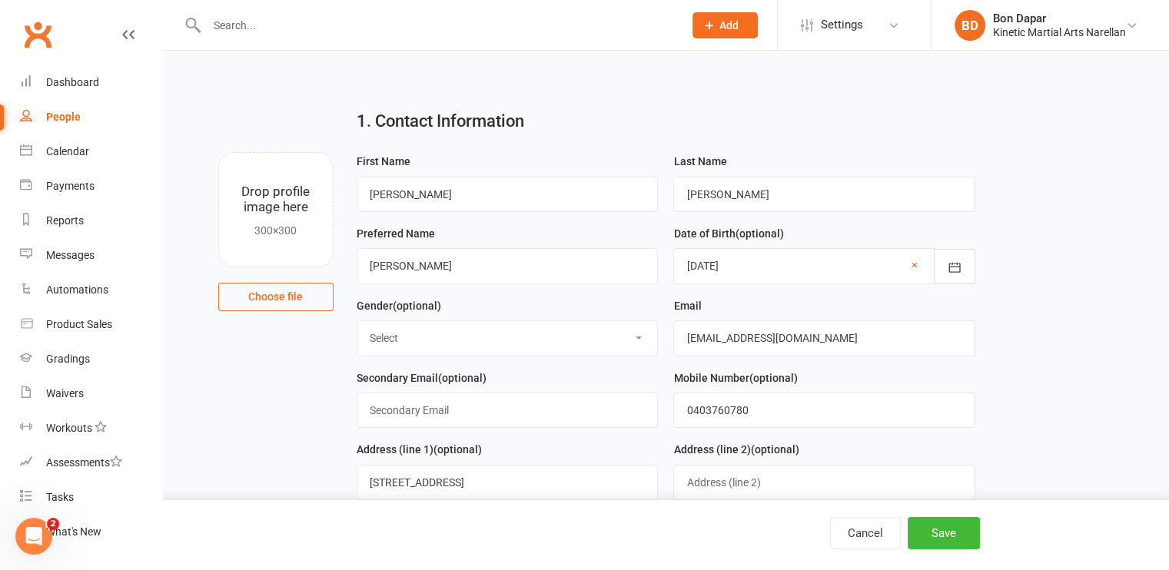
click at [785, 265] on div at bounding box center [824, 265] width 302 height 35
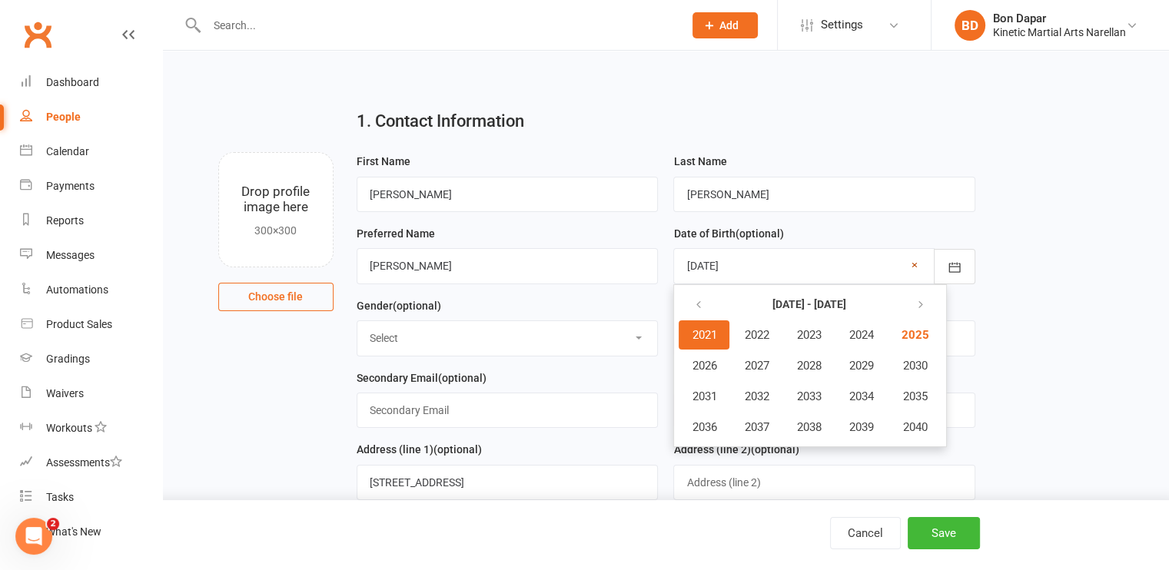
click at [913, 260] on link "×" at bounding box center [914, 265] width 6 height 18
click at [1026, 294] on main "1. Contact Information Drop profile image here 300×300 Choose file First Name […" at bounding box center [665, 512] width 963 height 831
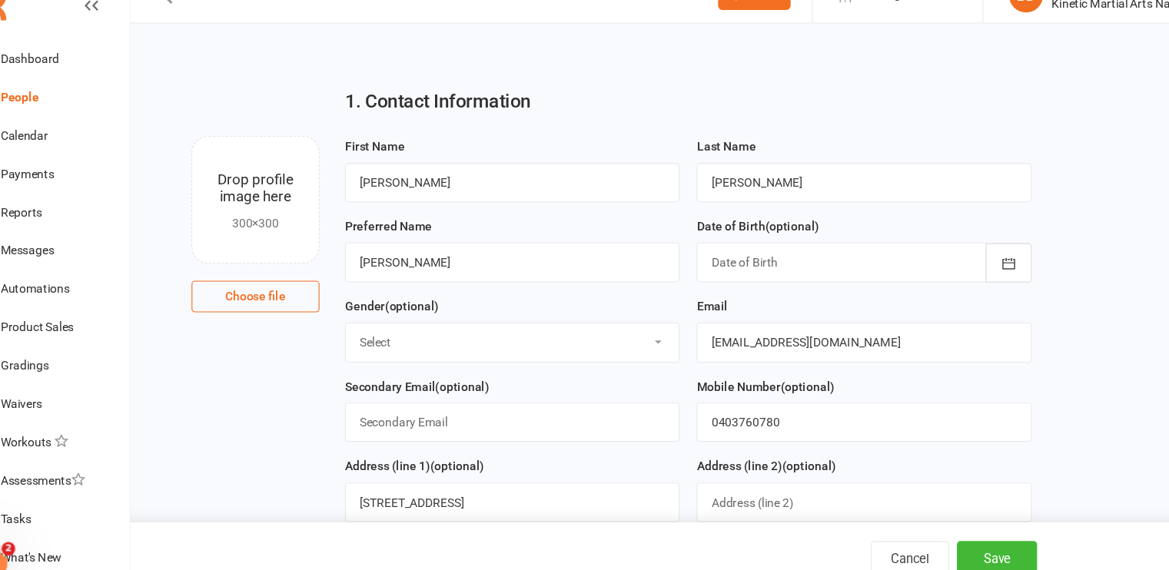
click at [515, 340] on select "Select [DEMOGRAPHIC_DATA] [DEMOGRAPHIC_DATA] Other" at bounding box center [507, 338] width 300 height 34
select select "[DEMOGRAPHIC_DATA]"
click at [357, 321] on select "Select [DEMOGRAPHIC_DATA] [DEMOGRAPHIC_DATA] Other" at bounding box center [507, 338] width 300 height 34
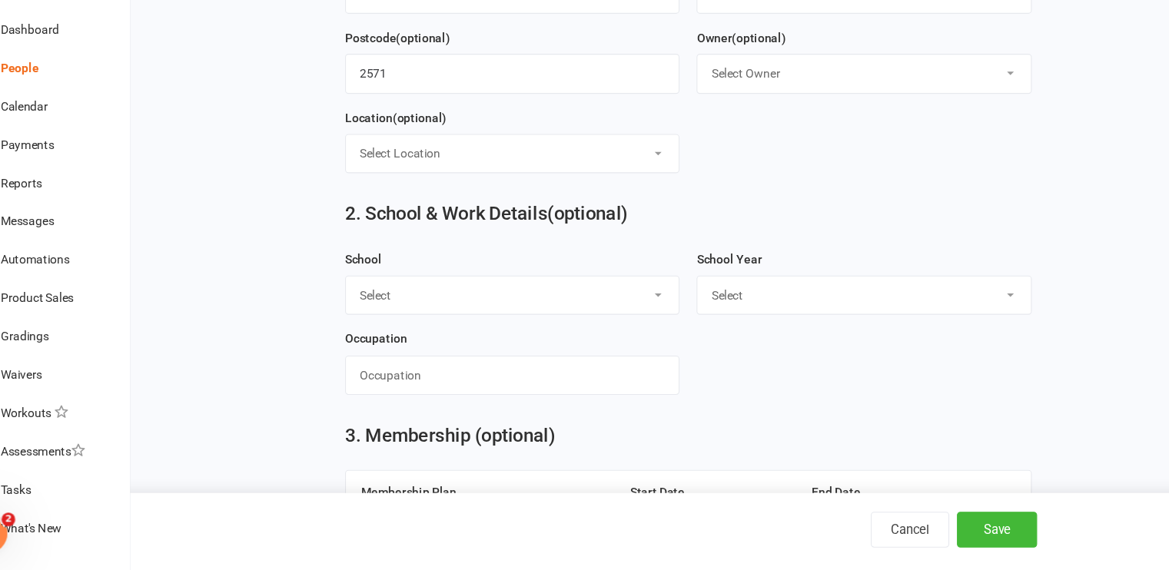
scroll to position [522, 0]
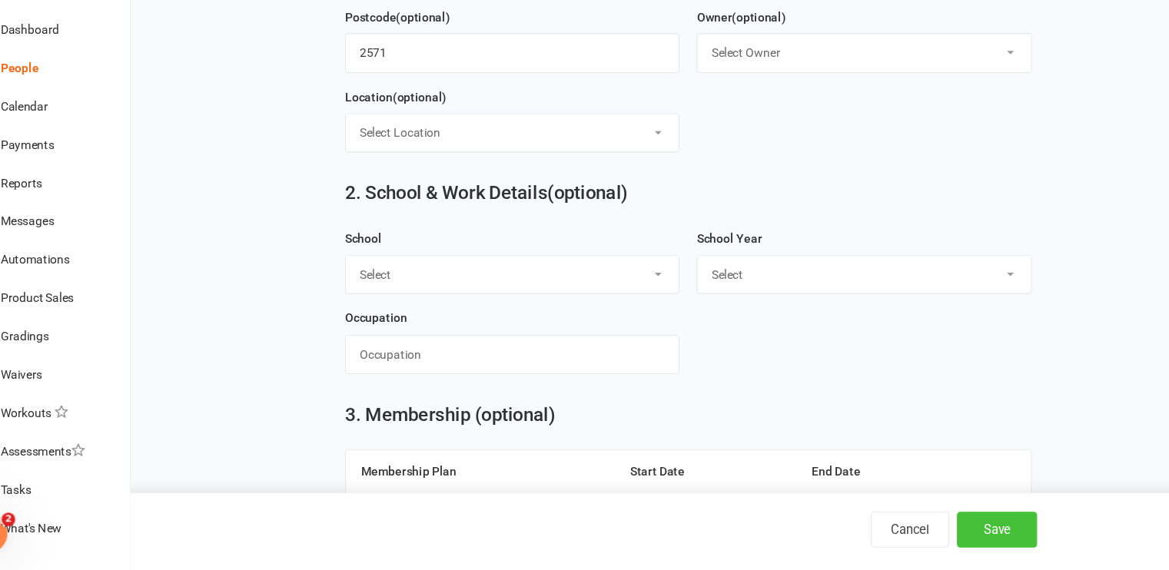
click at [945, 538] on button "Save" at bounding box center [943, 533] width 72 height 32
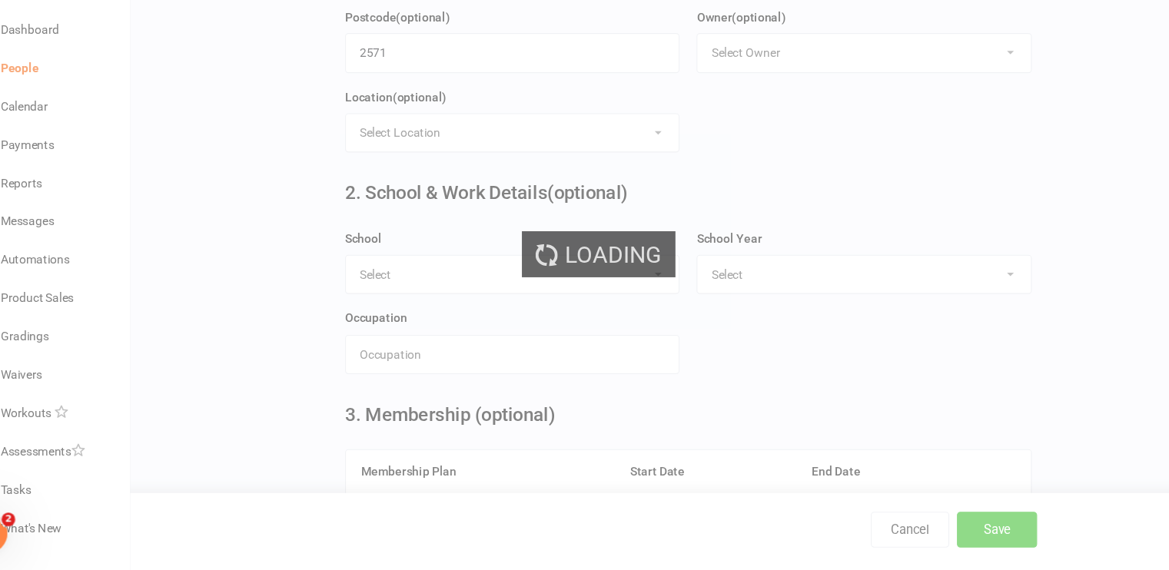
scroll to position [0, 0]
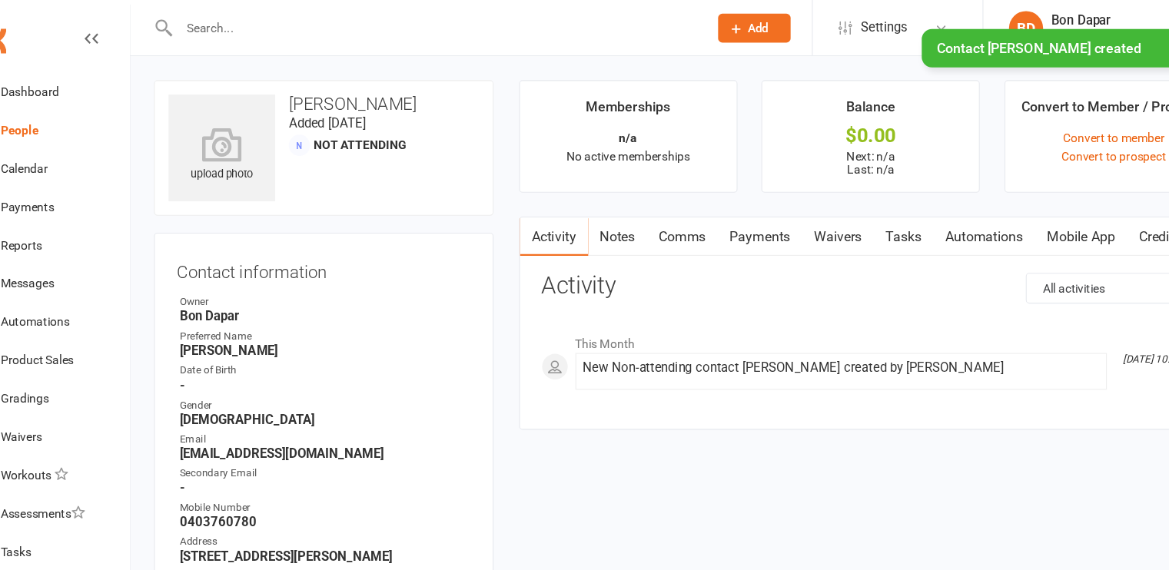
click at [716, 24] on button "Add" at bounding box center [724, 25] width 65 height 26
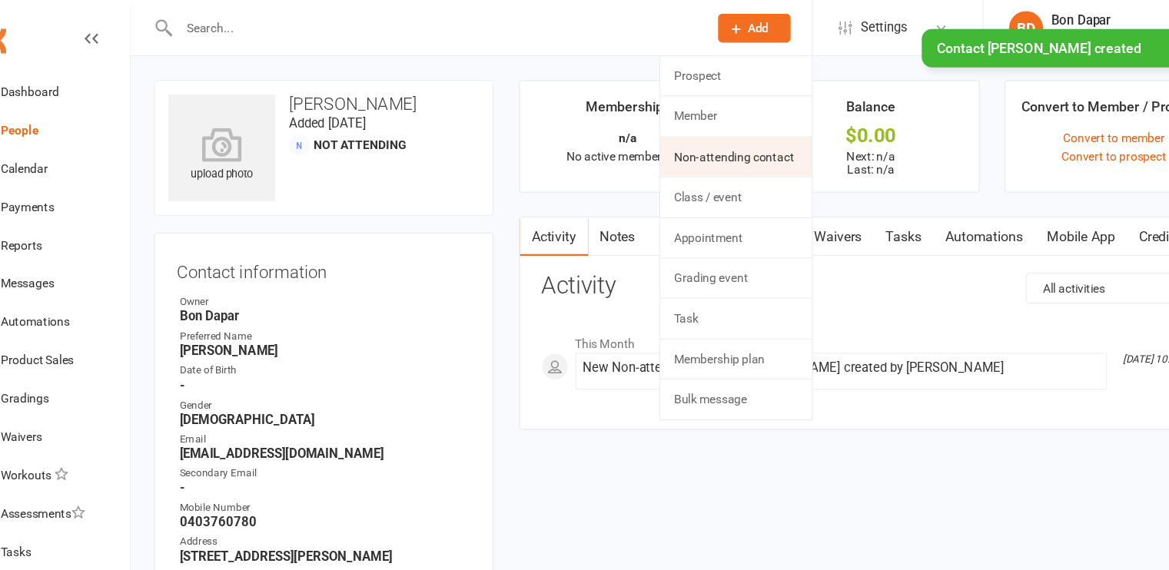
click at [693, 135] on link "Non-attending contact" at bounding box center [708, 141] width 137 height 35
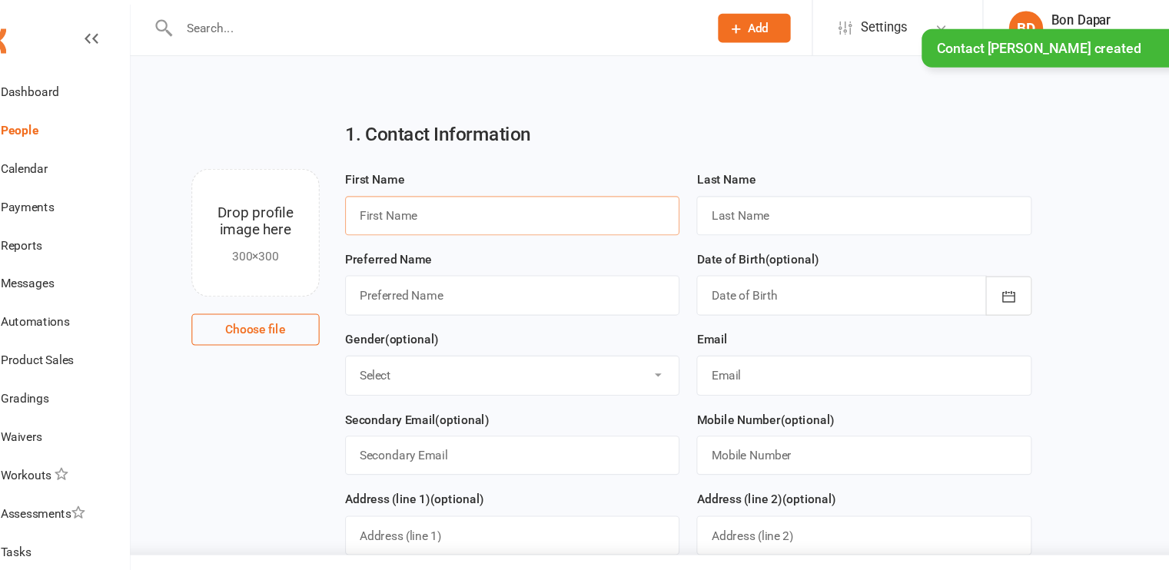
click at [512, 190] on input "text" at bounding box center [507, 194] width 302 height 35
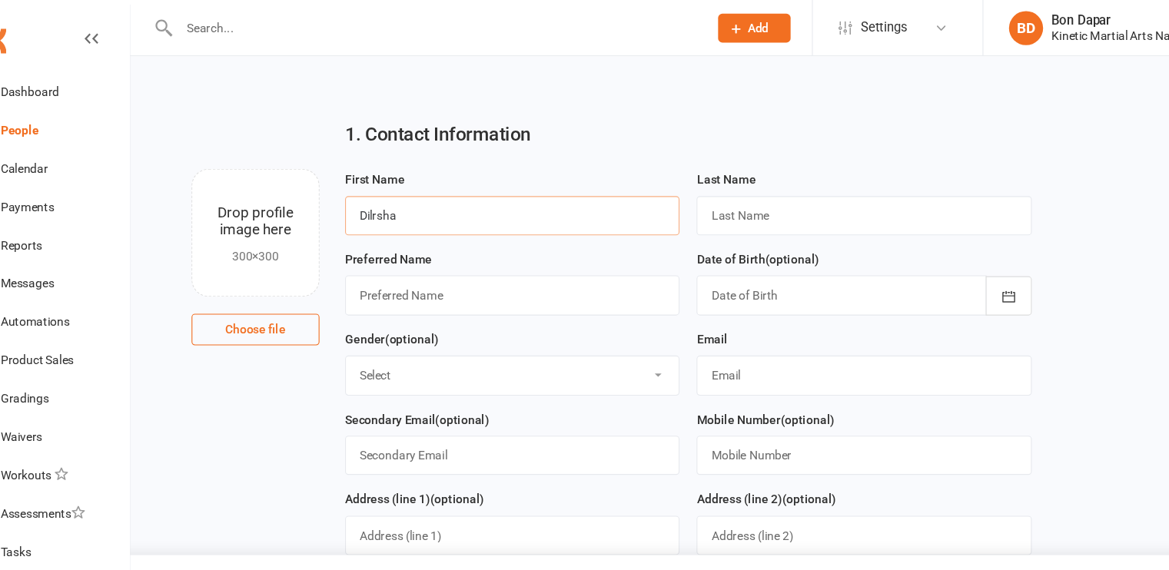
type input "Dilrsha"
click at [718, 194] on input "text" at bounding box center [824, 194] width 302 height 35
type input "[PERSON_NAME]"
type input "[EMAIL_ADDRESS][DOMAIN_NAME]"
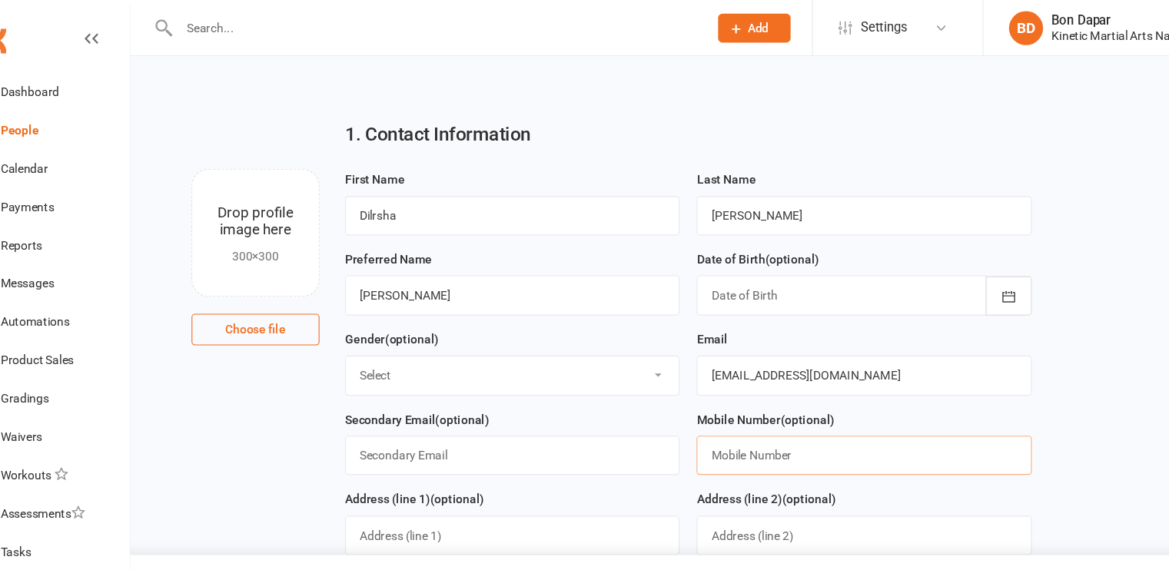
type input "0403760780"
type input "[STREET_ADDRESS]"
type input "[PERSON_NAME]"
type input "[GEOGRAPHIC_DATA]"
type input "2571"
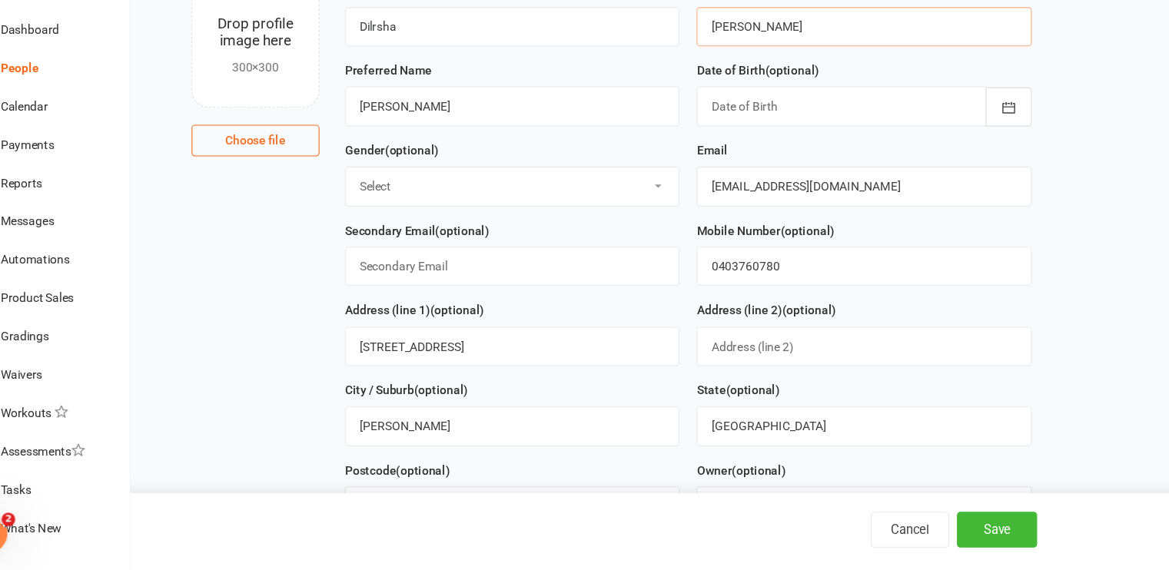
scroll to position [119, 0]
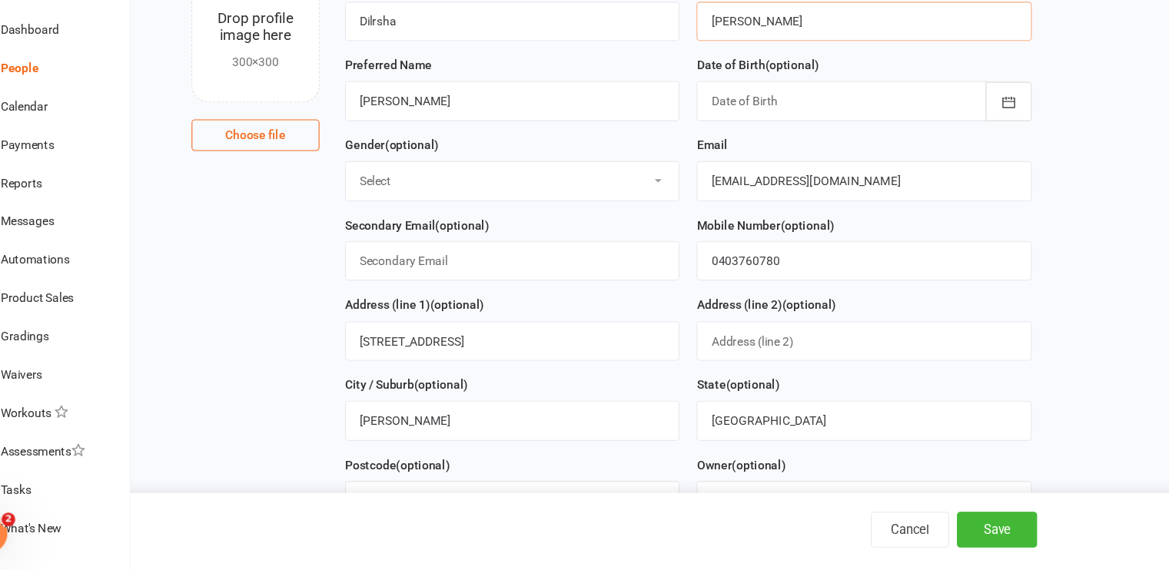
type input "[PERSON_NAME]"
click at [623, 215] on select "Select [DEMOGRAPHIC_DATA] [DEMOGRAPHIC_DATA] Other" at bounding box center [507, 219] width 300 height 34
select select "[DEMOGRAPHIC_DATA]"
click at [357, 202] on select "Select [DEMOGRAPHIC_DATA] [DEMOGRAPHIC_DATA] Other" at bounding box center [507, 219] width 300 height 34
click at [934, 533] on button "Save" at bounding box center [943, 533] width 72 height 32
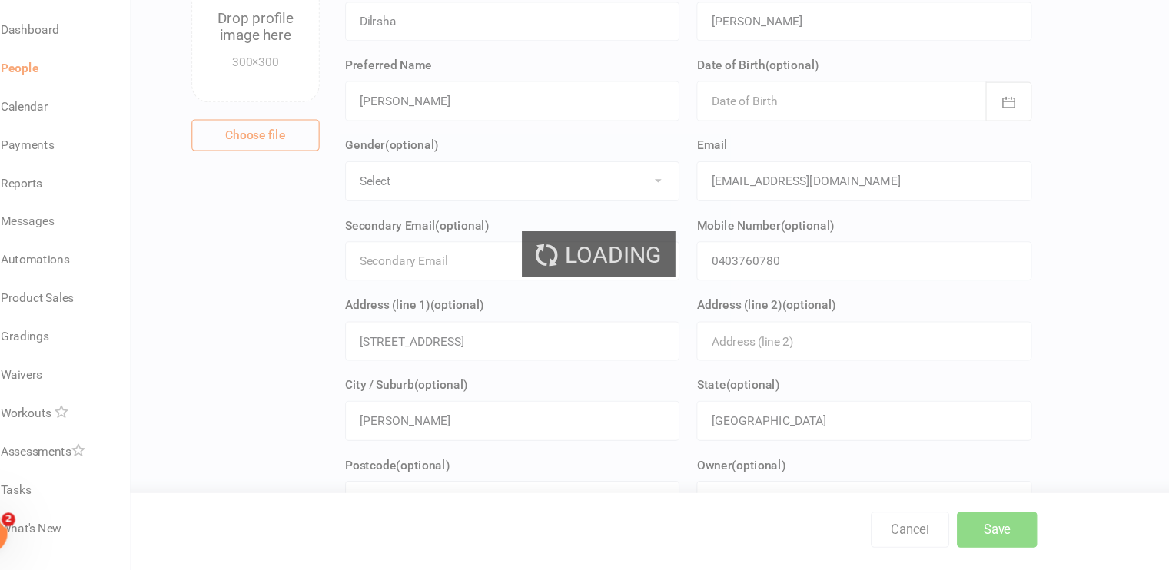
scroll to position [0, 0]
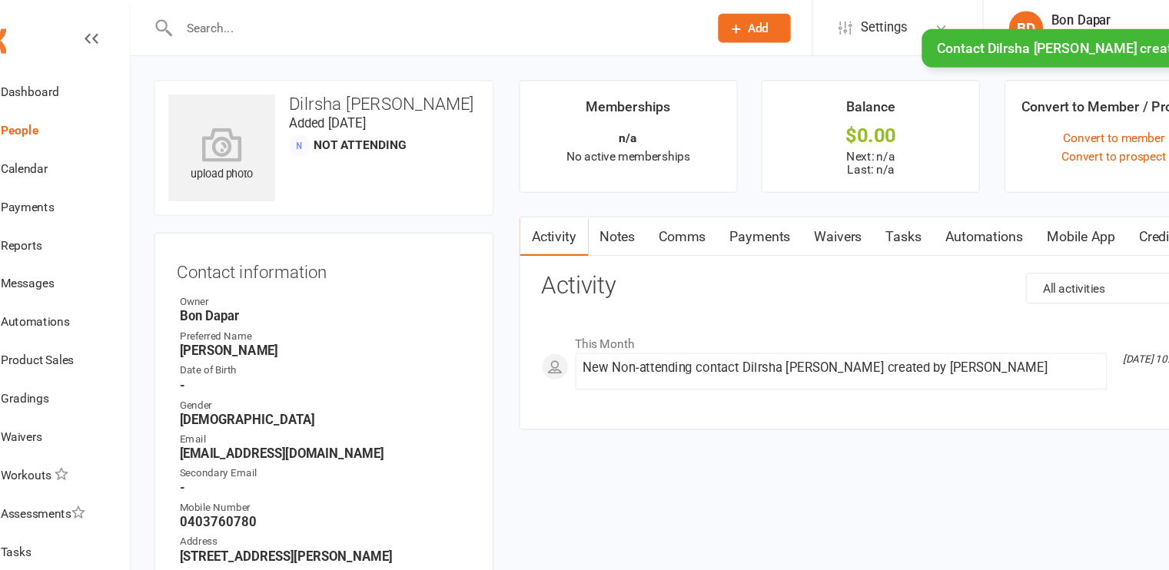
click at [225, 22] on input "text" at bounding box center [437, 26] width 470 height 22
click at [101, 80] on link "Dashboard" at bounding box center [91, 82] width 142 height 35
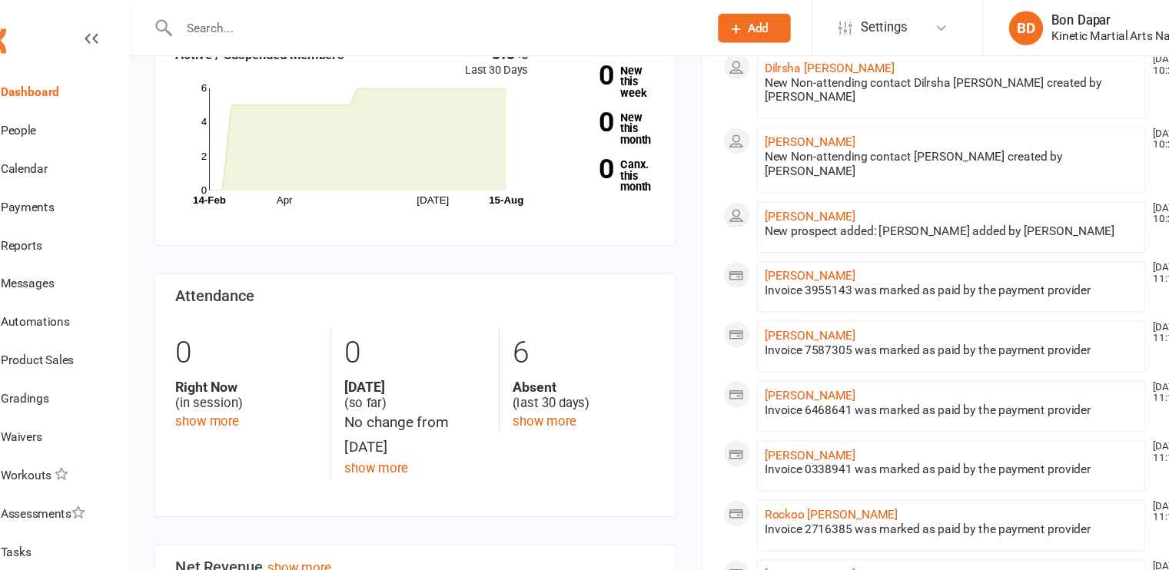
scroll to position [114, 0]
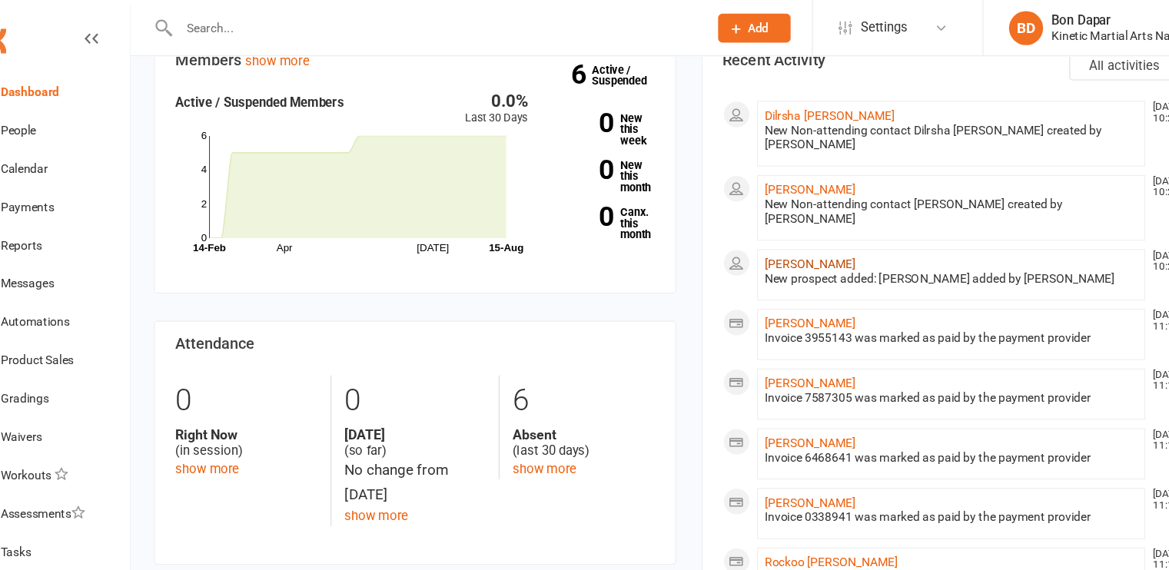
click at [764, 231] on link "[PERSON_NAME]" at bounding box center [775, 237] width 82 height 12
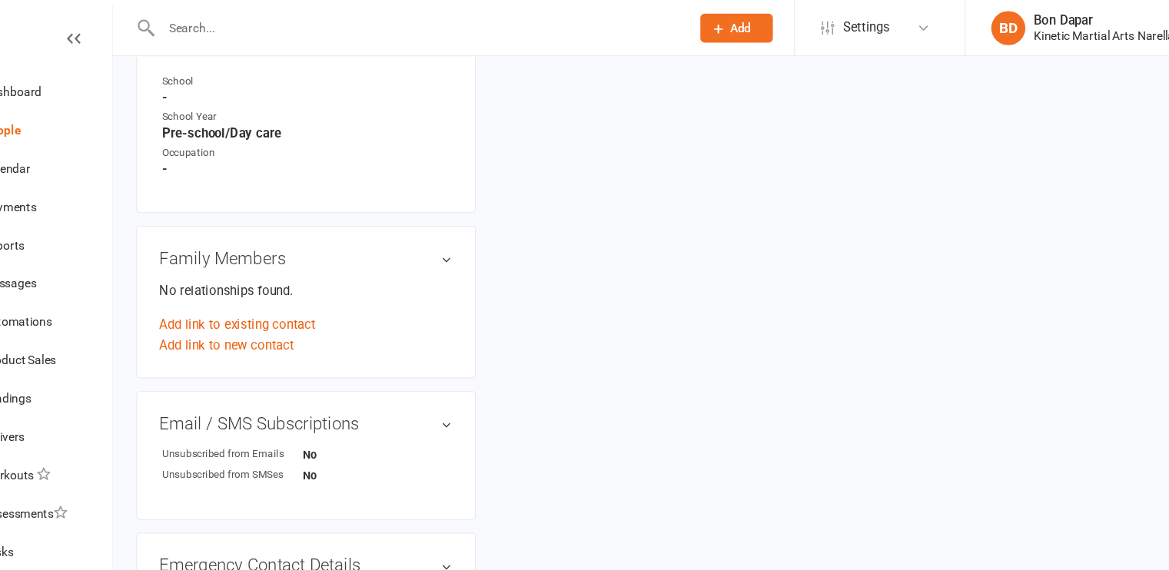
scroll to position [614, 0]
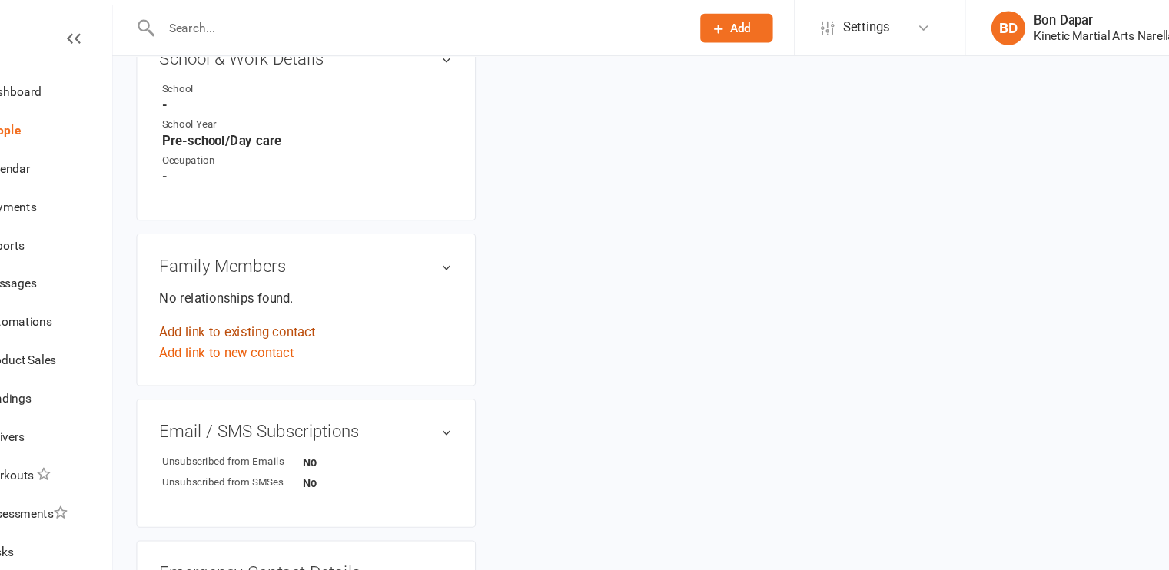
click at [319, 303] on link "Add link to existing contact" at bounding box center [275, 299] width 141 height 18
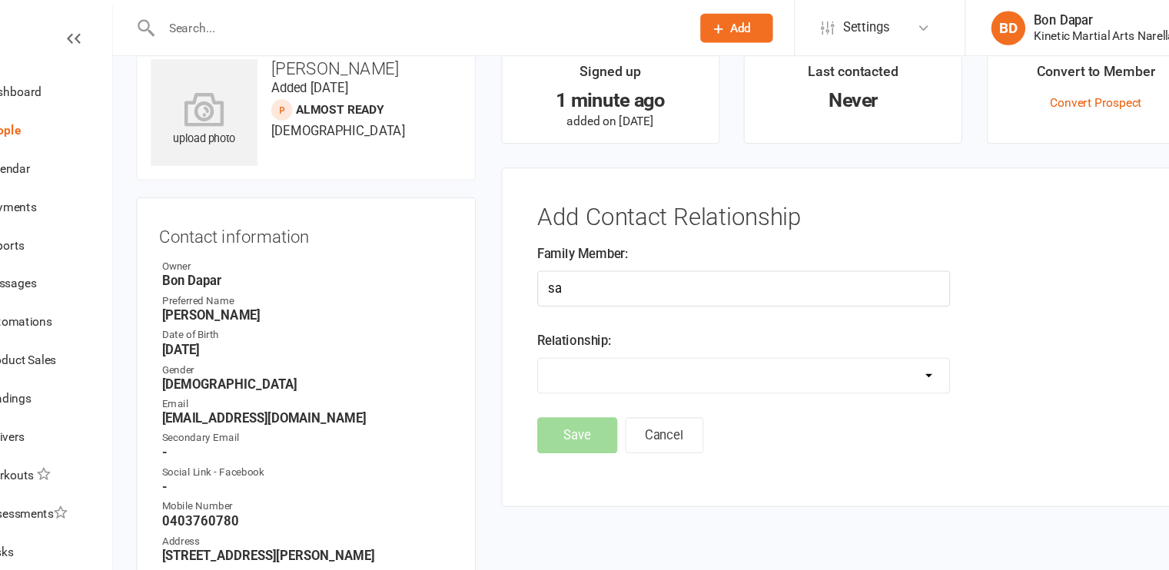
type input "s"
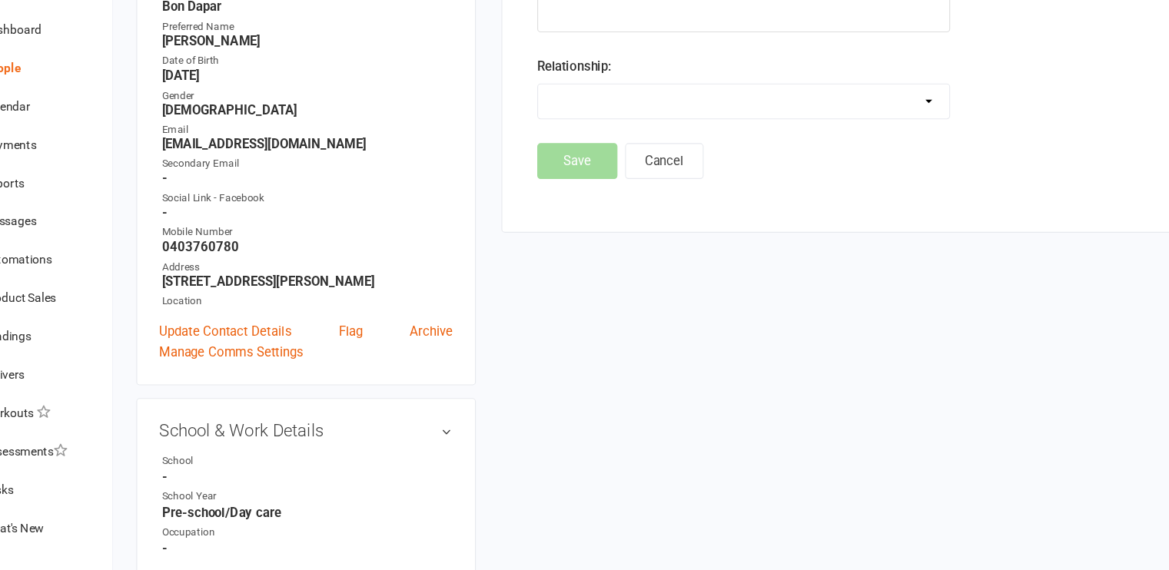
scroll to position [224, 0]
click at [251, 373] on link "Manage Comms Settings" at bounding box center [270, 372] width 130 height 18
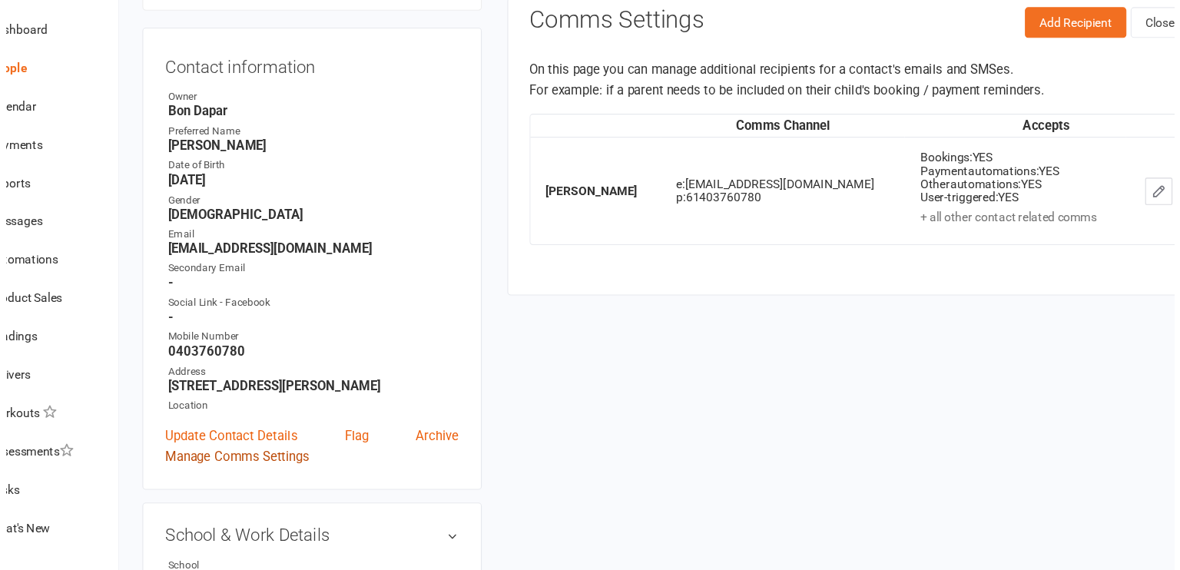
scroll to position [105, 0]
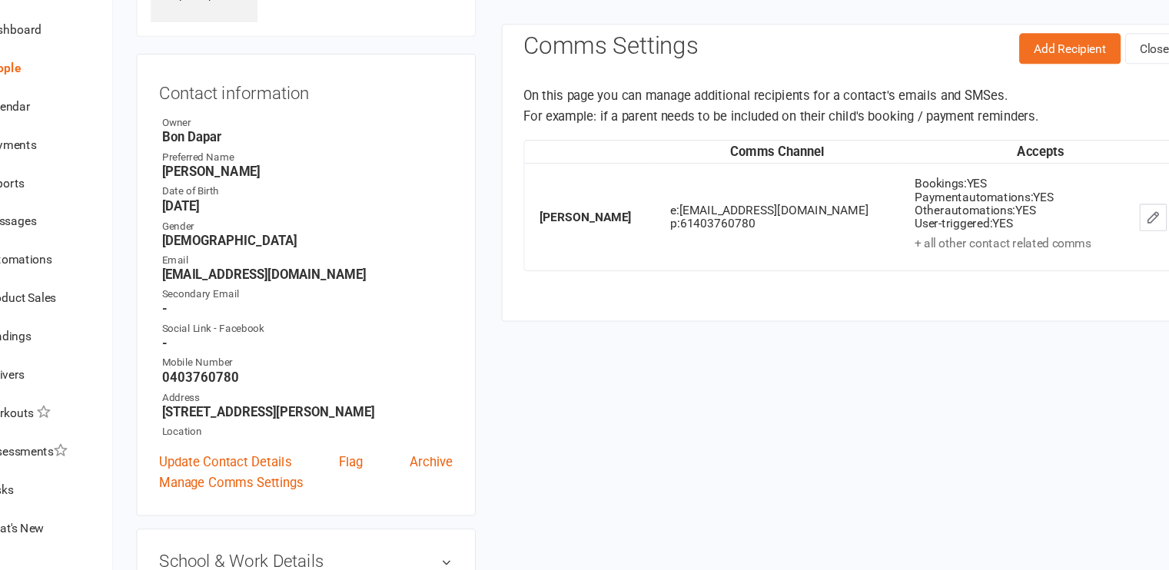
click at [1102, 257] on icon "button" at bounding box center [1100, 252] width 14 height 14
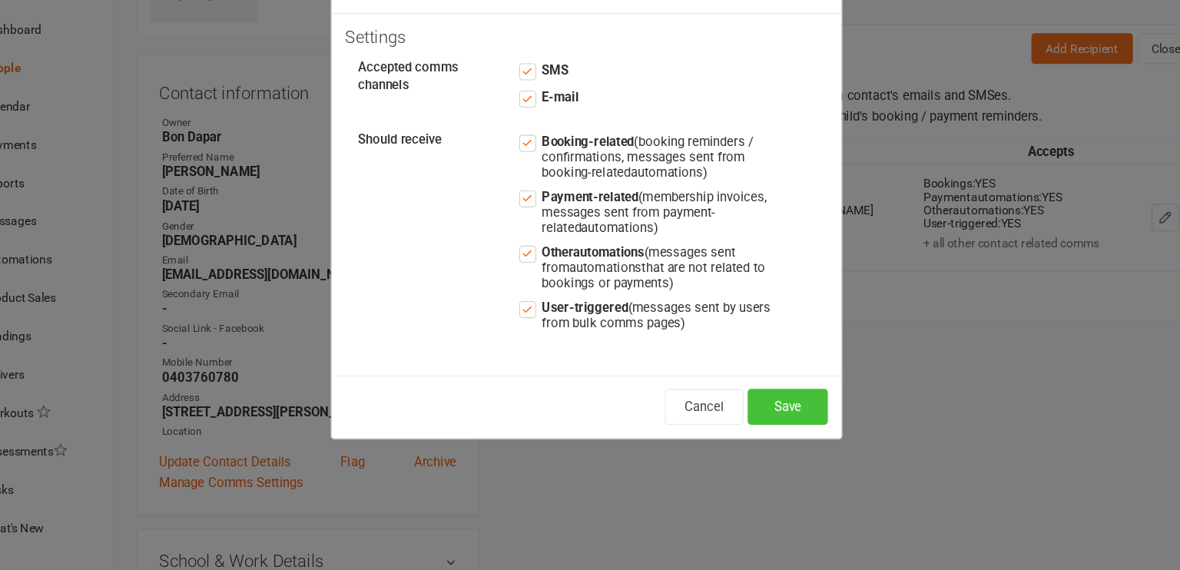
click at [763, 433] on button "Save" at bounding box center [771, 422] width 72 height 32
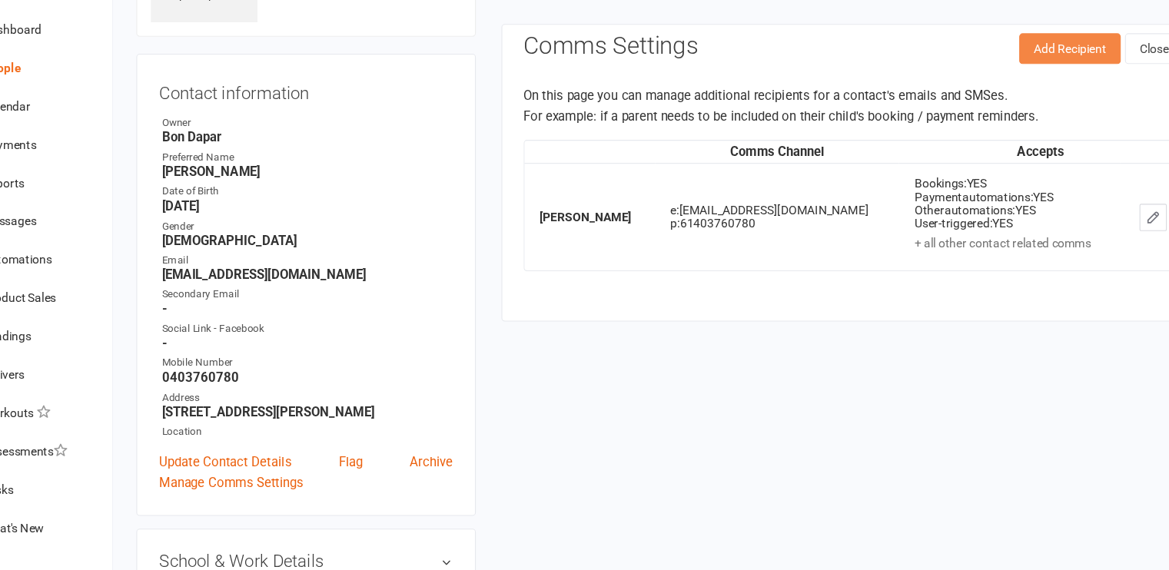
click at [1002, 108] on button "Add Recipient" at bounding box center [1025, 100] width 91 height 28
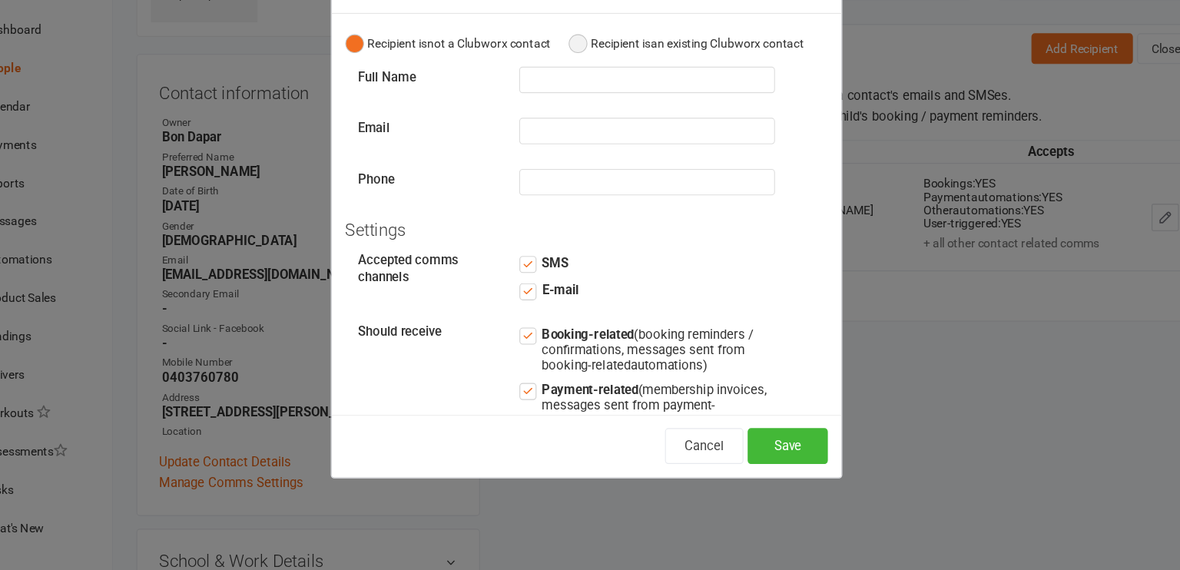
click at [576, 99] on button "Recipient is an existing Clubworx contact" at bounding box center [680, 95] width 212 height 29
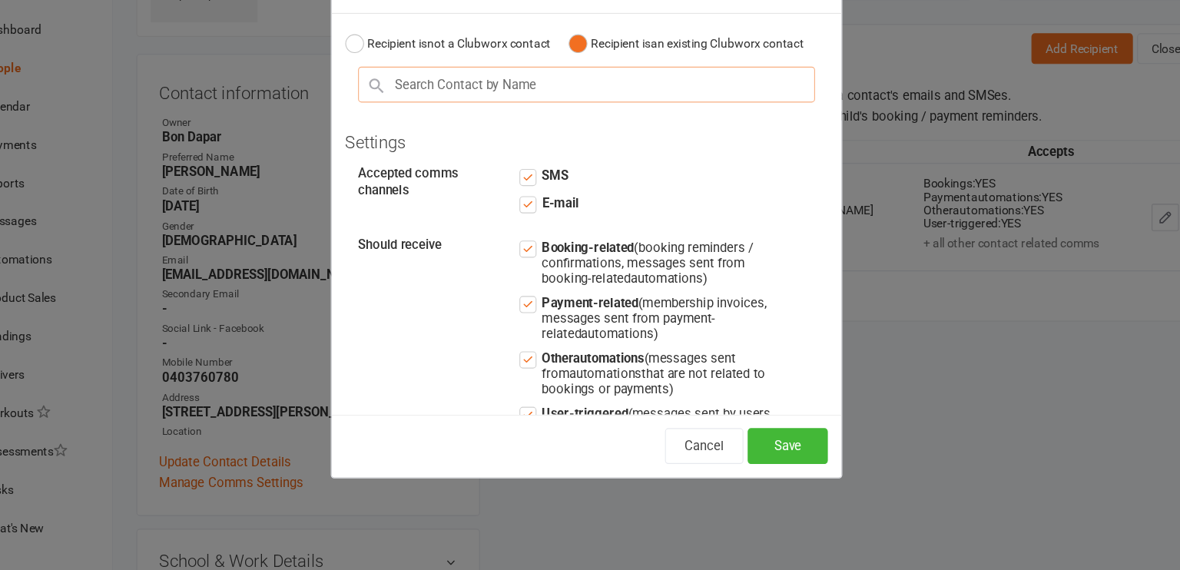
click at [549, 148] on input "text" at bounding box center [590, 132] width 412 height 32
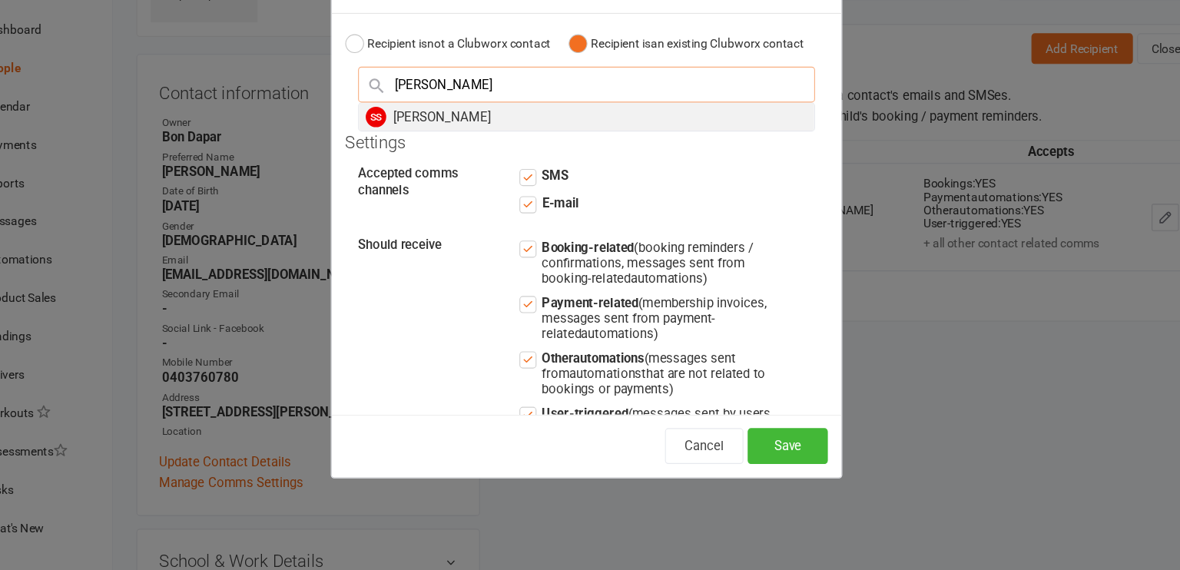
type input "[PERSON_NAME]"
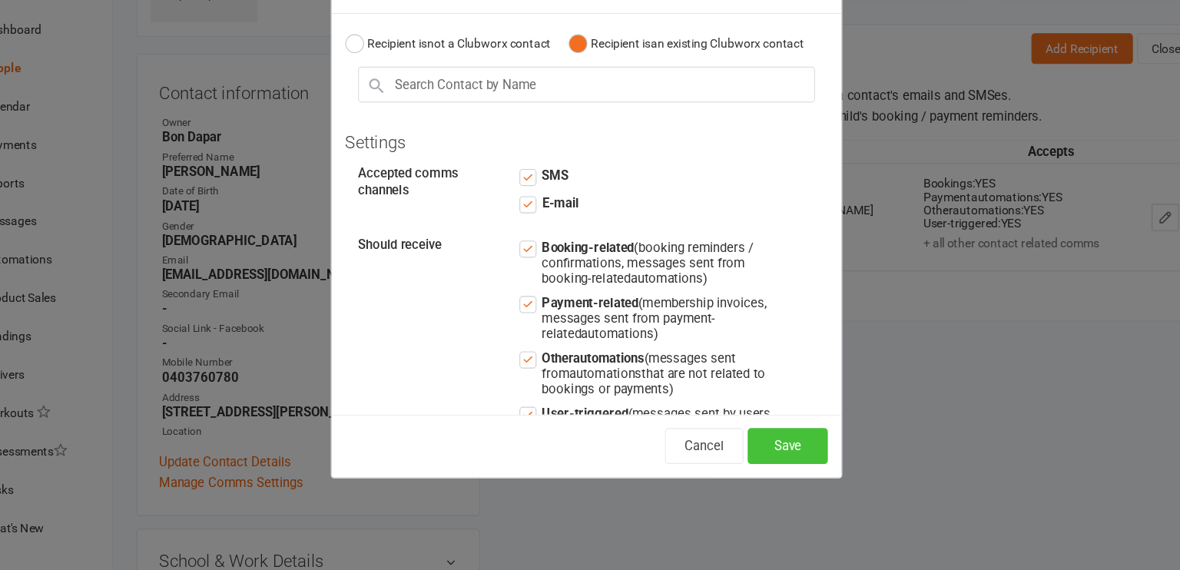
click at [771, 454] on button "Save" at bounding box center [771, 458] width 72 height 32
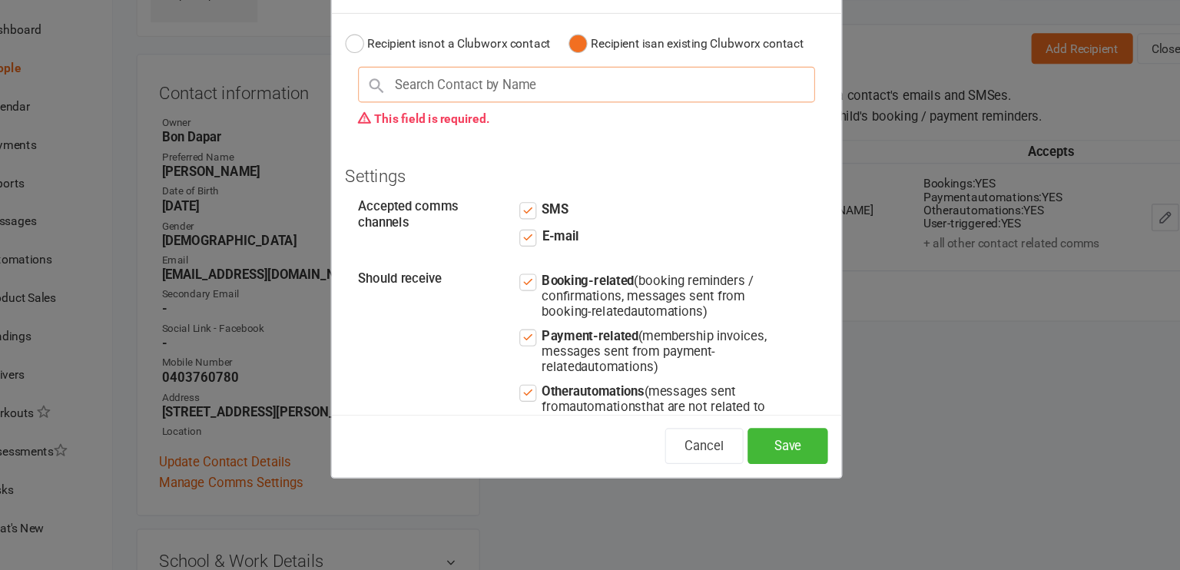
click at [566, 148] on input "text" at bounding box center [590, 132] width 412 height 32
type input "s"
type input "S"
click at [373, 105] on button "Recipient is not a Clubworx contact" at bounding box center [465, 95] width 185 height 29
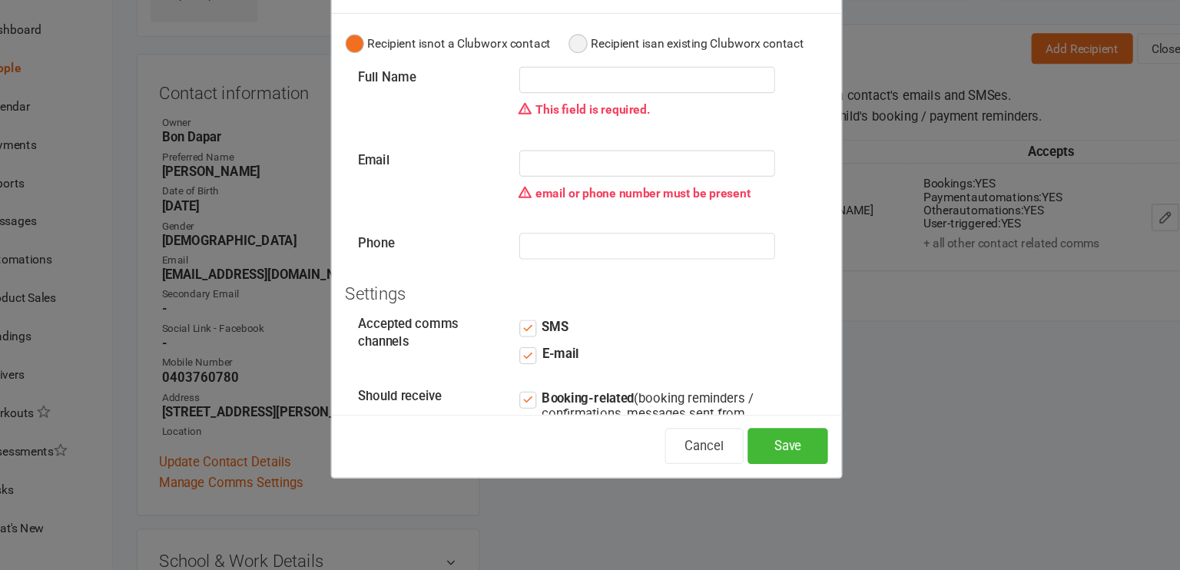
click at [575, 99] on button "Recipient is an existing Clubworx contact" at bounding box center [680, 95] width 212 height 29
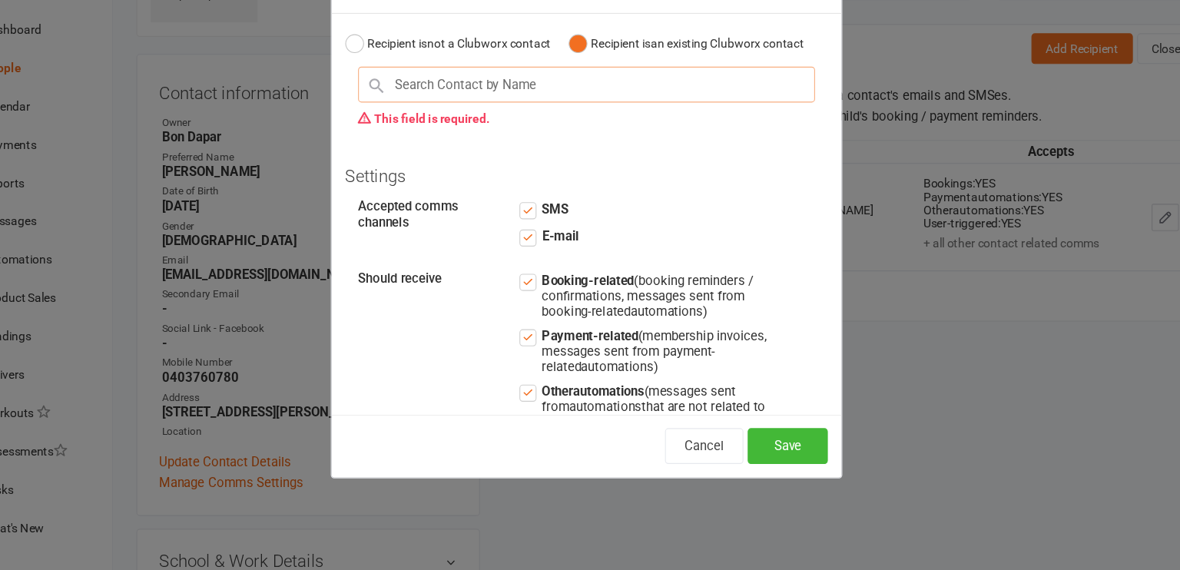
click at [489, 148] on input "text" at bounding box center [590, 132] width 412 height 32
type input "sa"
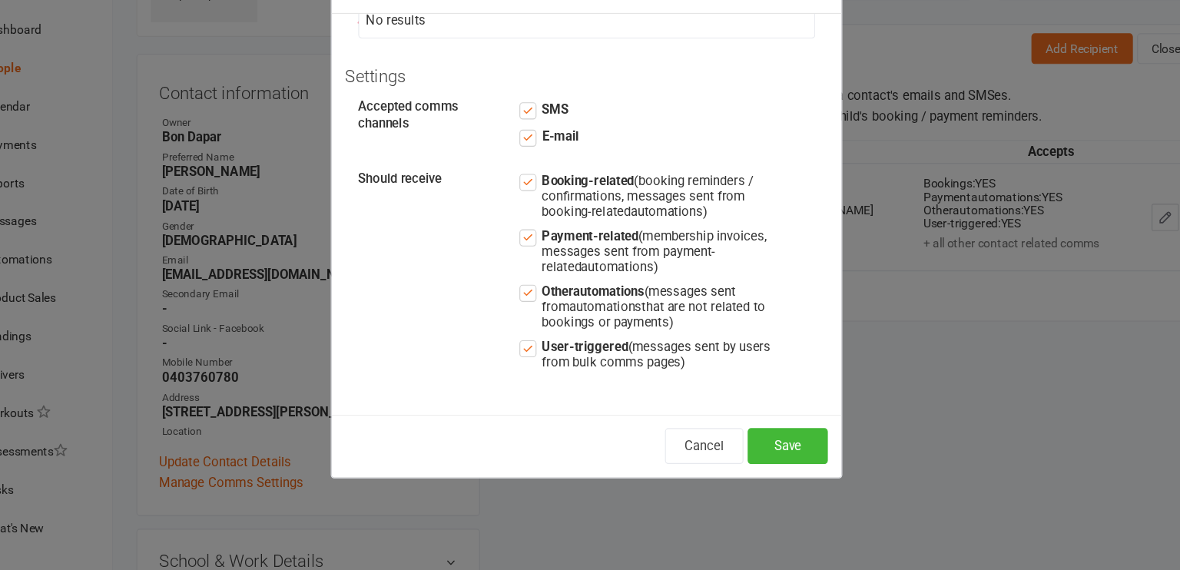
scroll to position [0, 0]
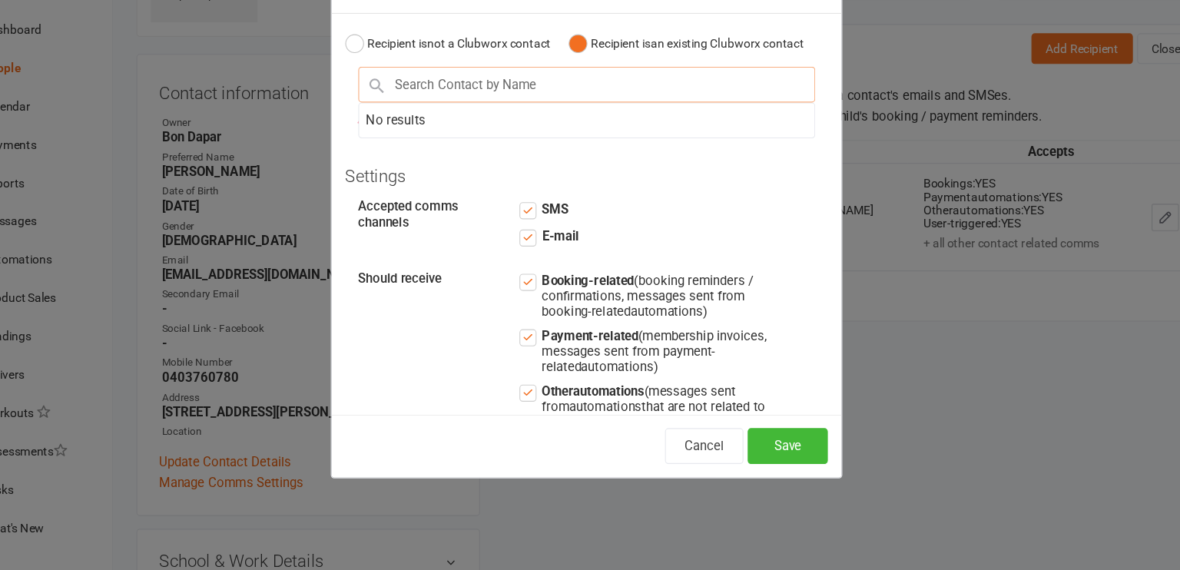
click at [527, 147] on input "text" at bounding box center [590, 132] width 412 height 32
type input "sau"
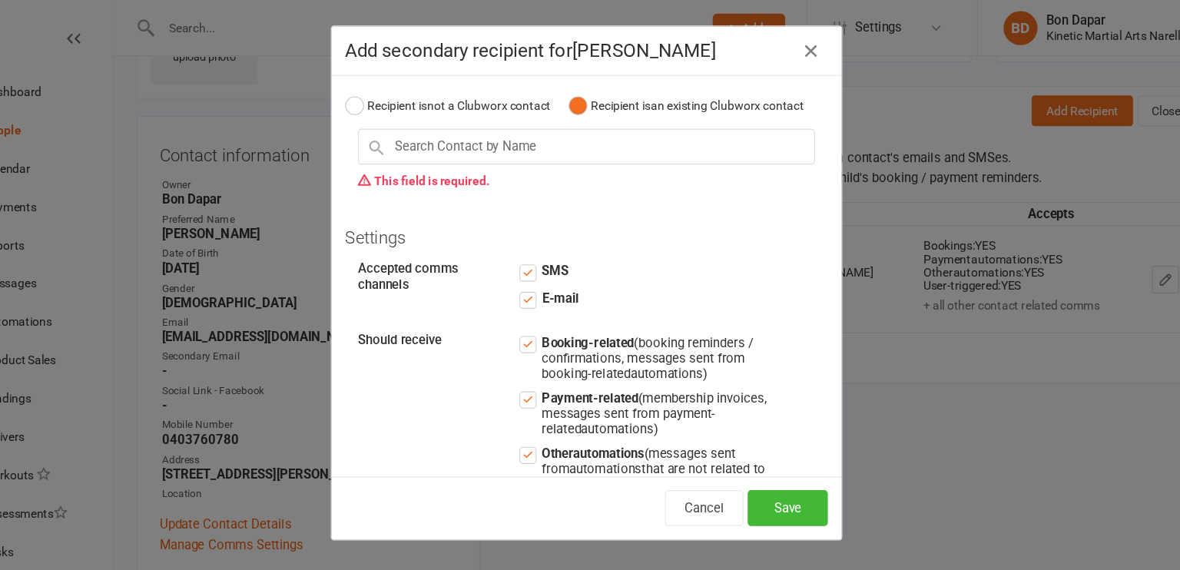
click at [783, 49] on icon "button" at bounding box center [792, 46] width 18 height 18
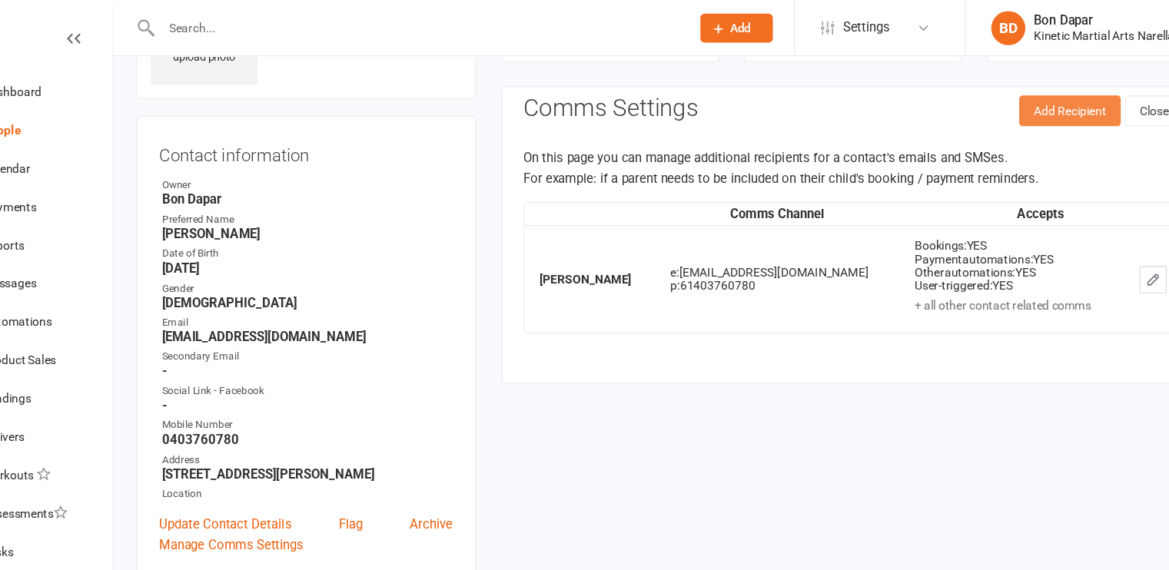
click at [1010, 105] on button "Add Recipient" at bounding box center [1025, 100] width 91 height 28
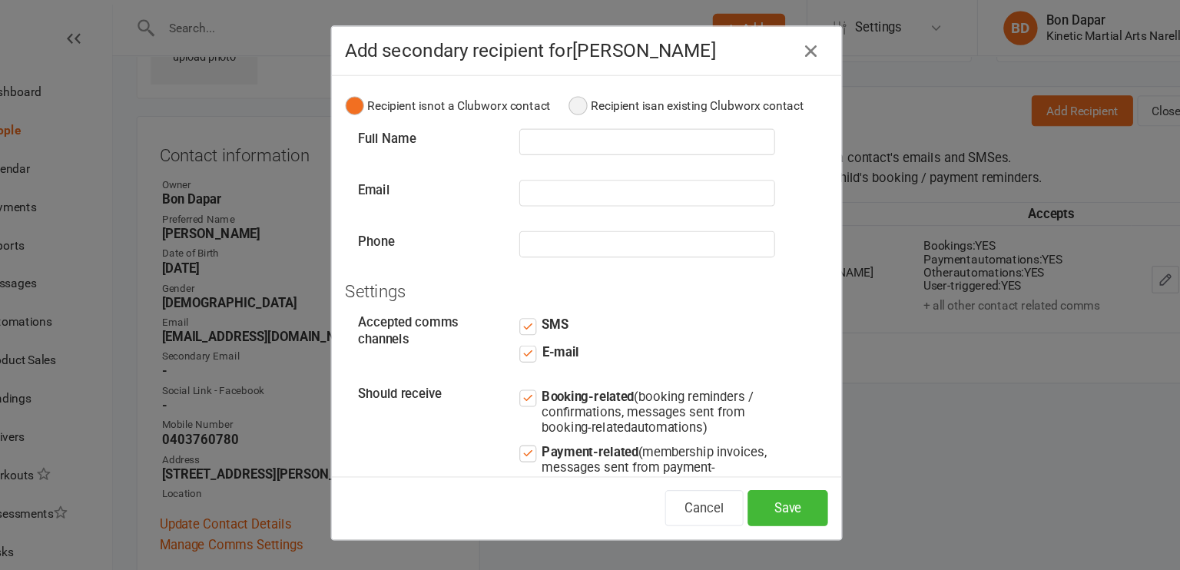
click at [575, 105] on button "Recipient is an existing Clubworx contact" at bounding box center [680, 95] width 212 height 29
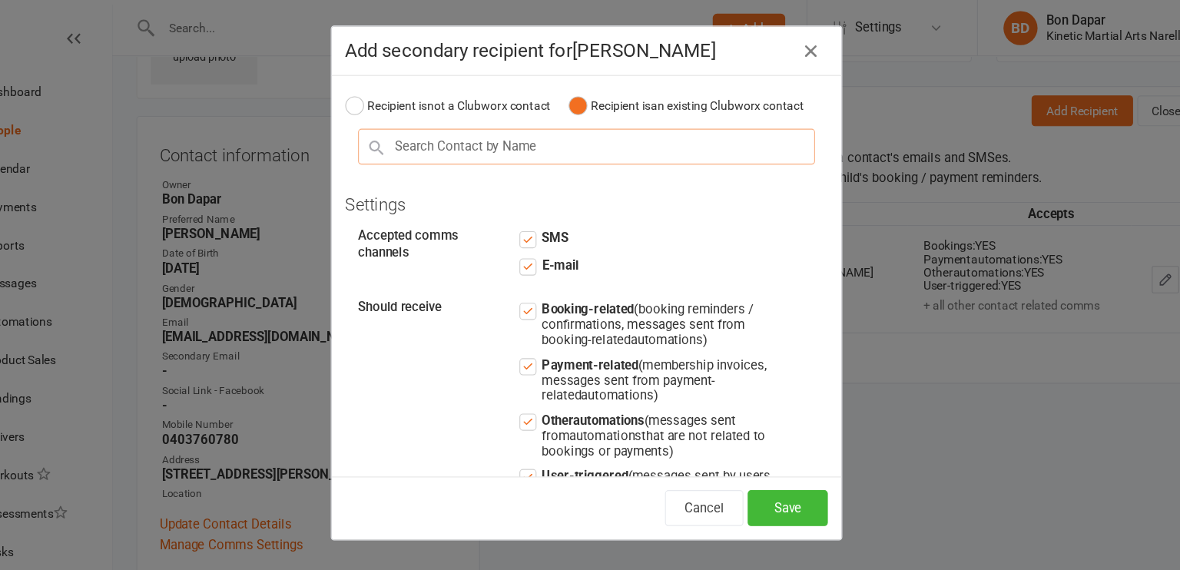
click at [542, 142] on input "text" at bounding box center [590, 132] width 412 height 32
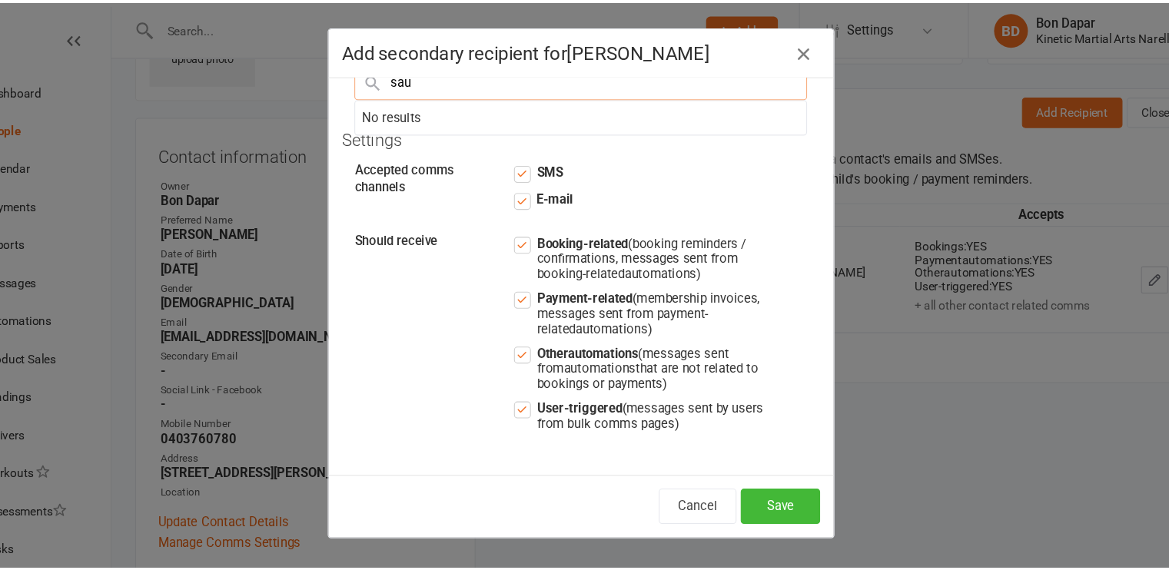
scroll to position [0, 0]
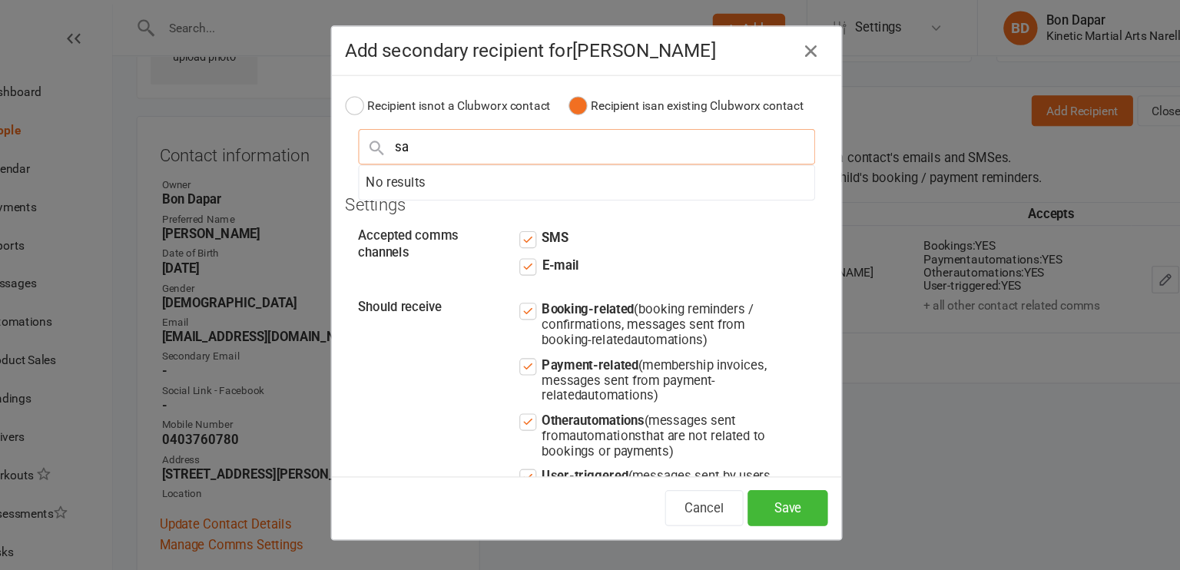
type input "s"
click at [789, 48] on icon "button" at bounding box center [792, 46] width 18 height 18
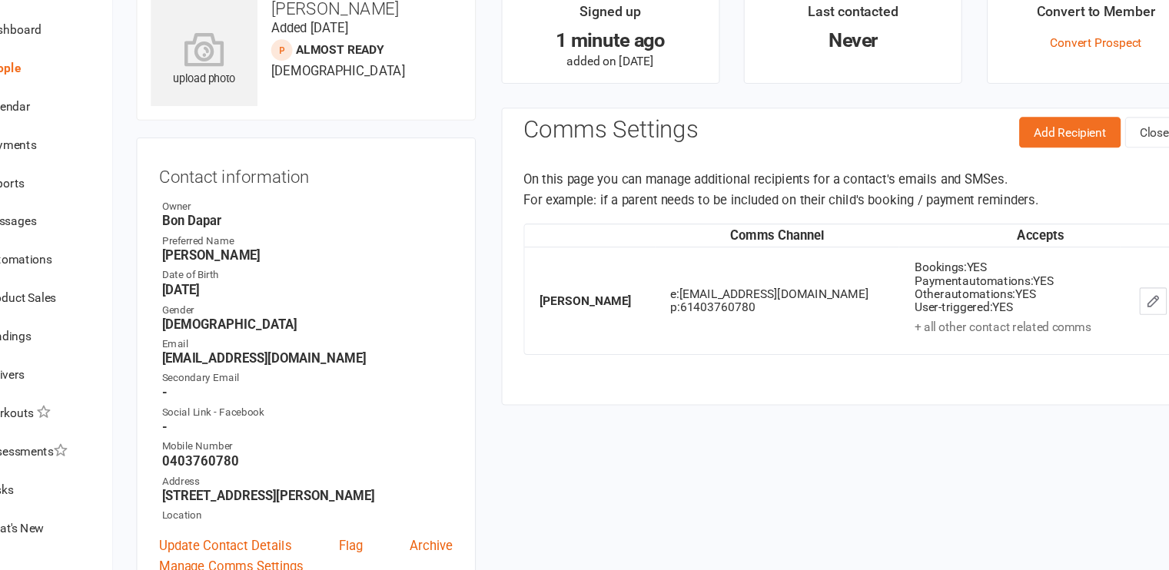
scroll to position [31, 0]
click at [1018, 171] on button "Add Recipient" at bounding box center [1025, 175] width 91 height 28
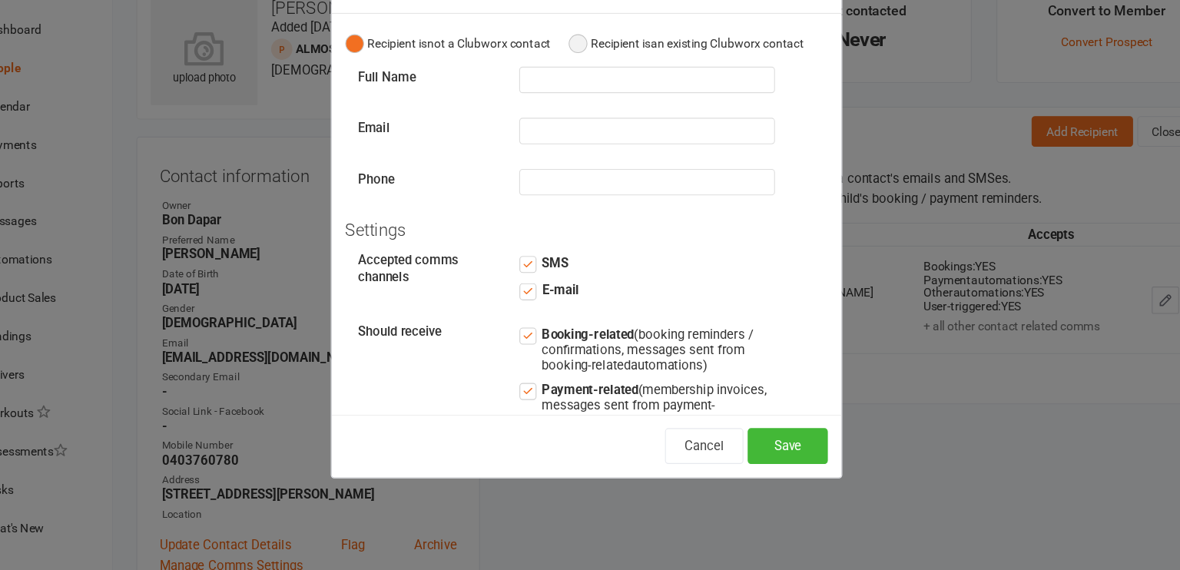
click at [585, 95] on button "Recipient is an existing Clubworx contact" at bounding box center [680, 95] width 212 height 29
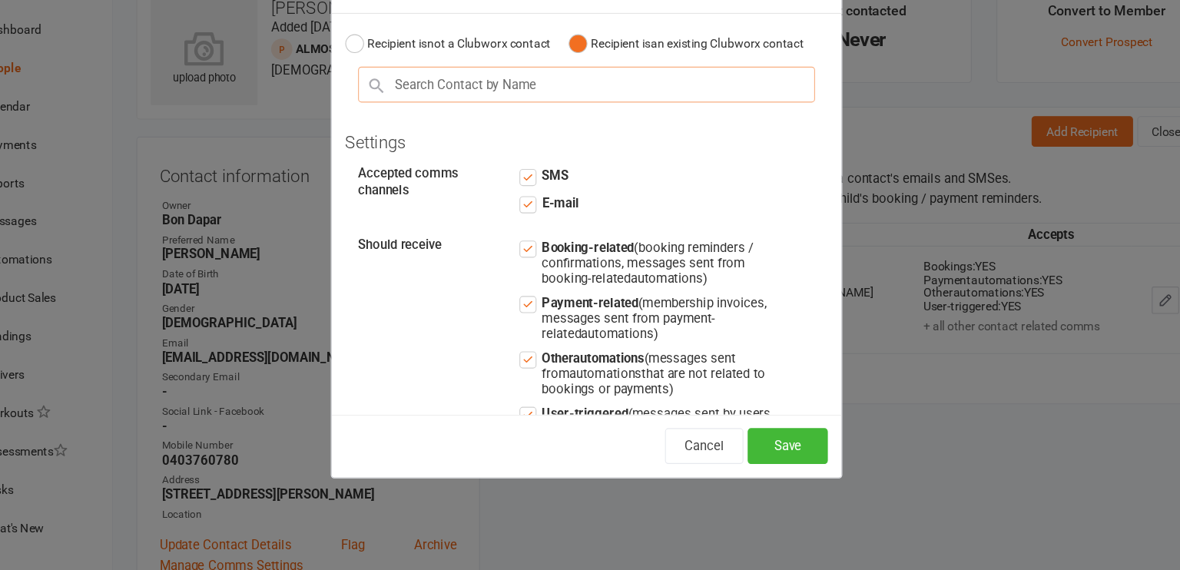
click at [557, 148] on input "text" at bounding box center [590, 132] width 412 height 32
type input "sa"
click at [680, 456] on button "Cancel" at bounding box center [696, 458] width 71 height 32
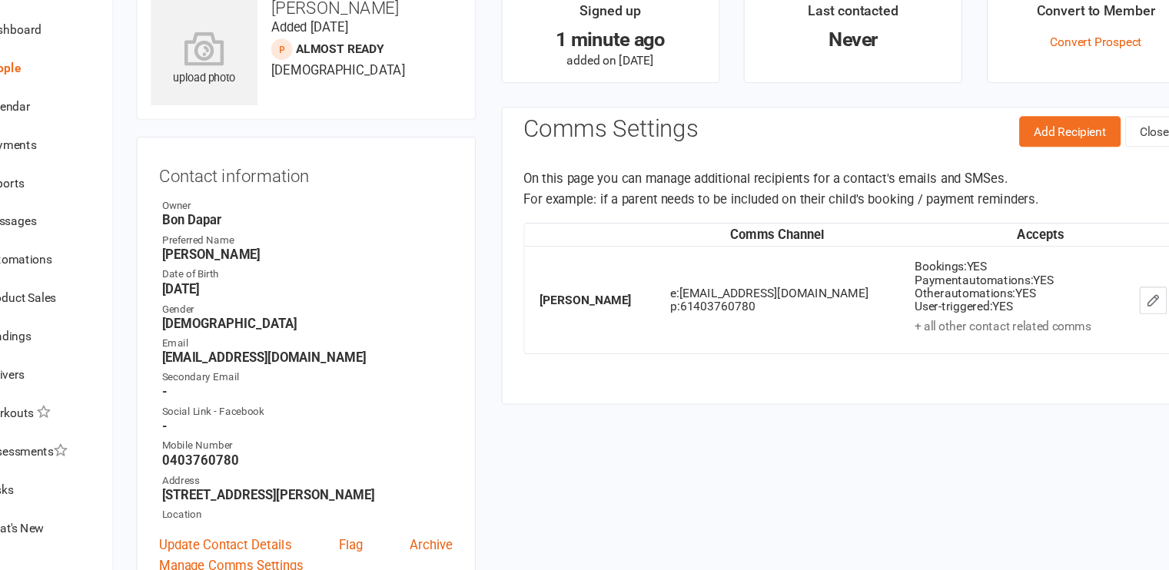
scroll to position [0, 0]
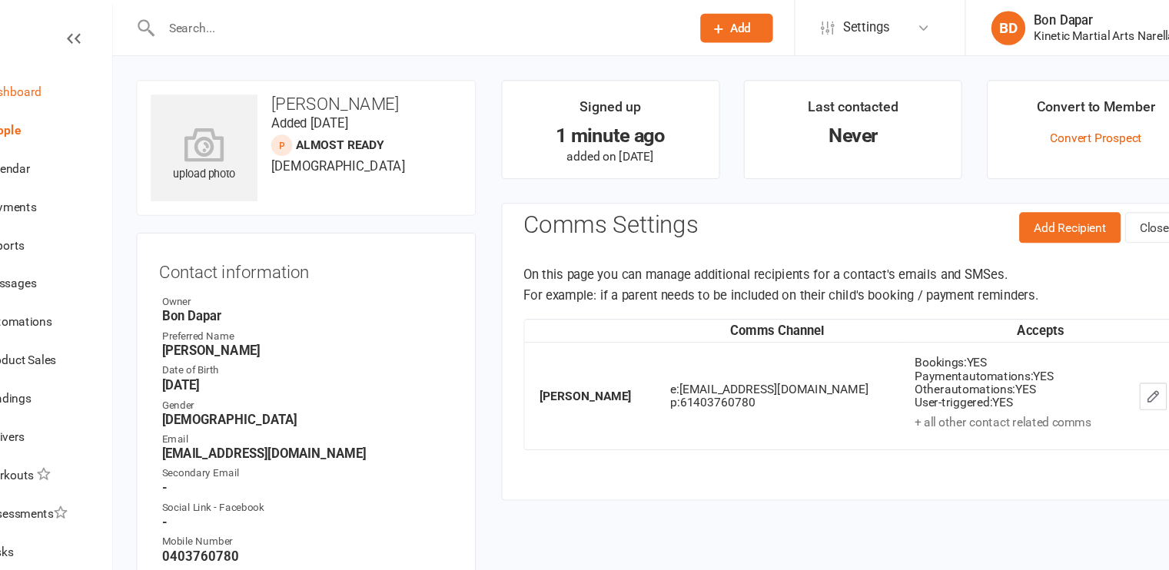
click at [94, 80] on div "Dashboard" at bounding box center [72, 82] width 53 height 12
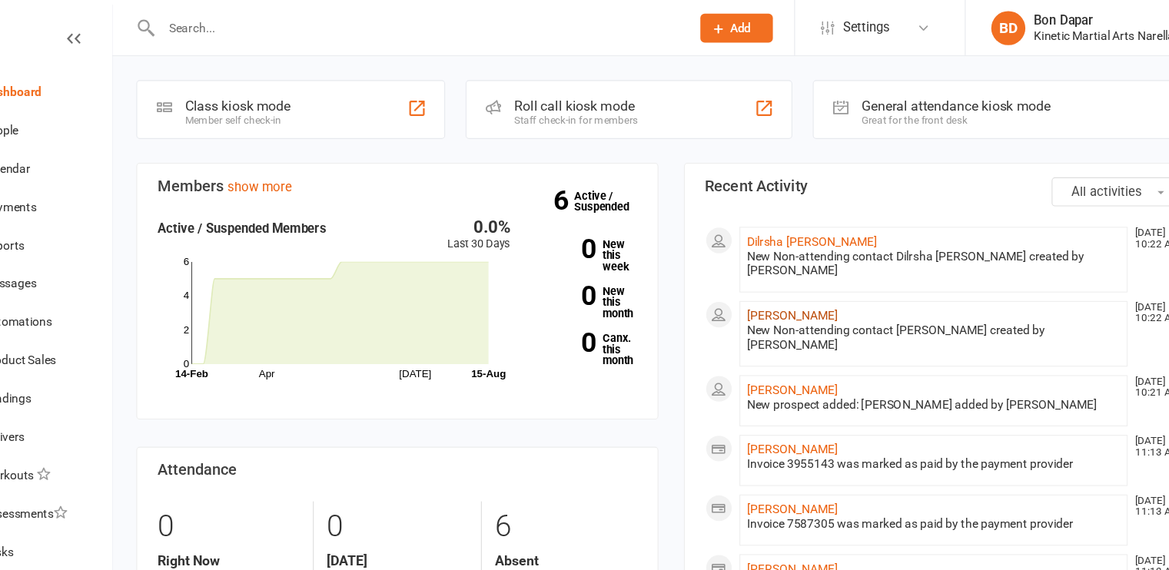
click at [757, 278] on link "[PERSON_NAME]" at bounding box center [775, 284] width 82 height 12
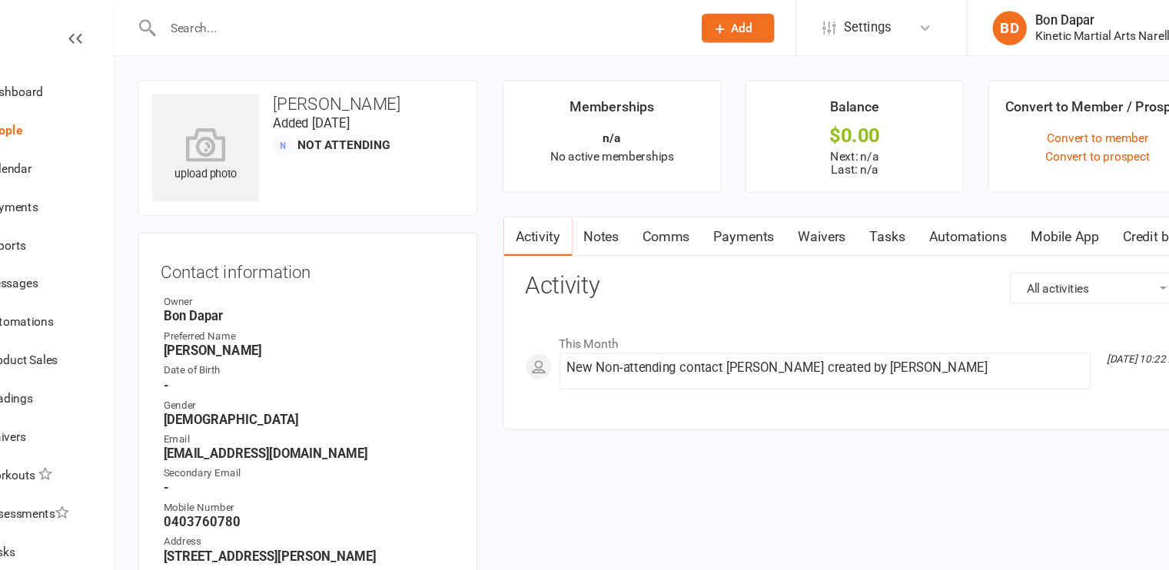
click at [523, 25] on input "text" at bounding box center [437, 26] width 470 height 22
click at [107, 85] on link "Dashboard" at bounding box center [91, 82] width 142 height 35
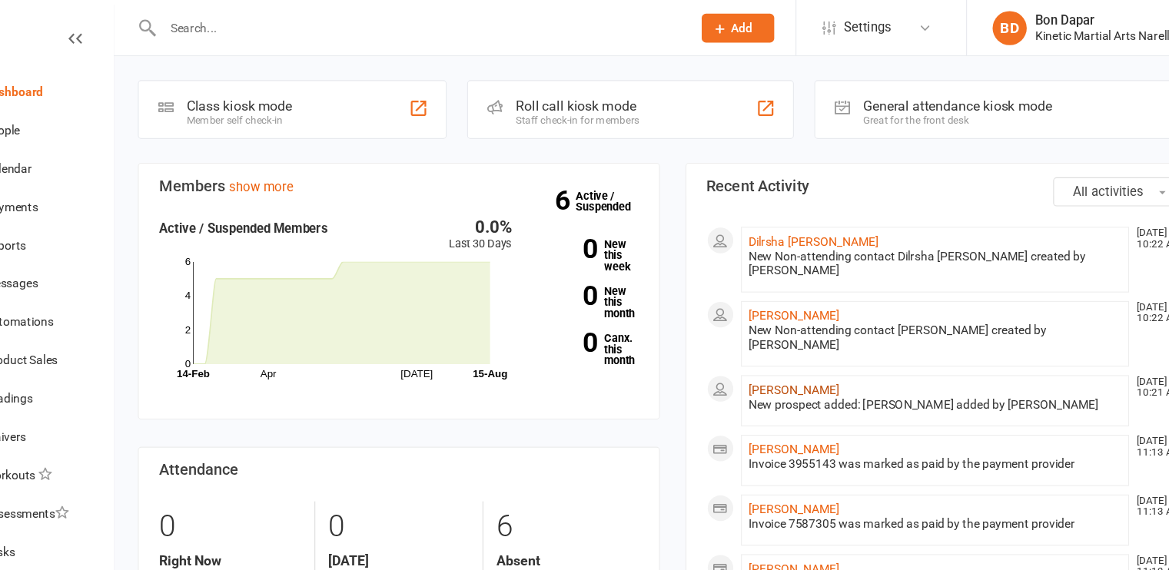
click at [749, 345] on link "[PERSON_NAME]" at bounding box center [775, 351] width 82 height 12
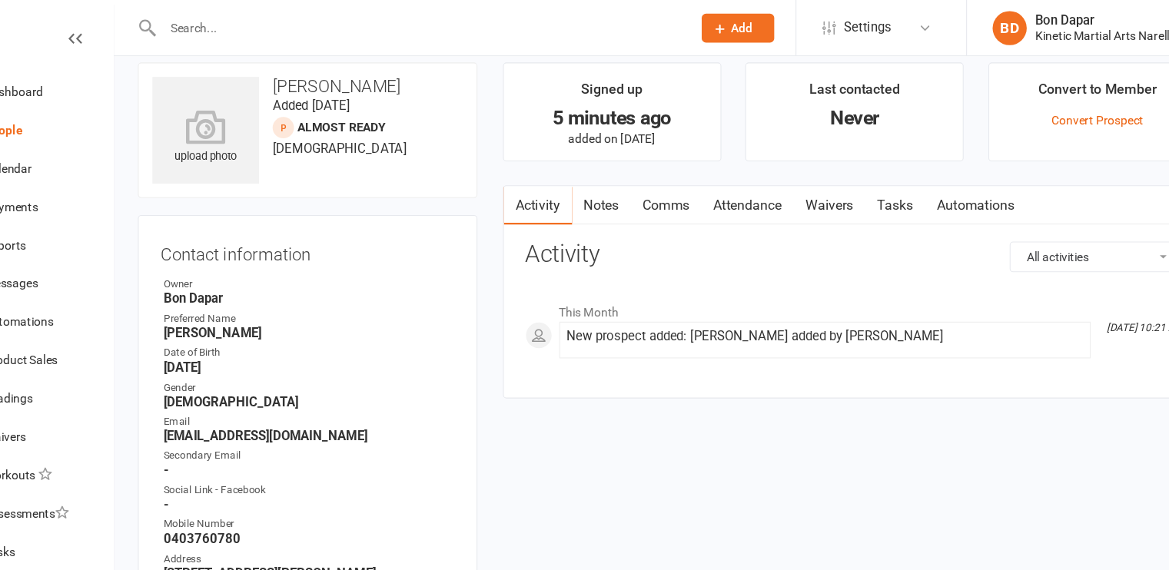
scroll to position [15, 0]
click at [1003, 80] on div "Convert to Member" at bounding box center [1049, 85] width 107 height 28
copy div "C"
click at [791, 323] on div "This Month [DATE] 10:21 AM New prospect added: [PERSON_NAME] added by [PERSON_N…" at bounding box center [830, 294] width 594 height 81
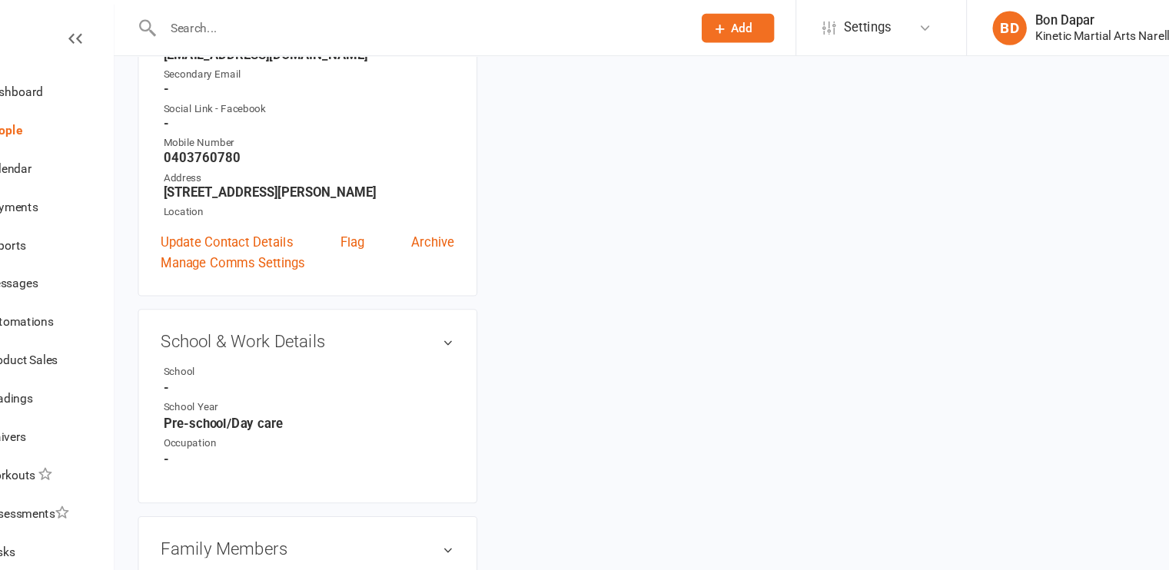
scroll to position [357, 0]
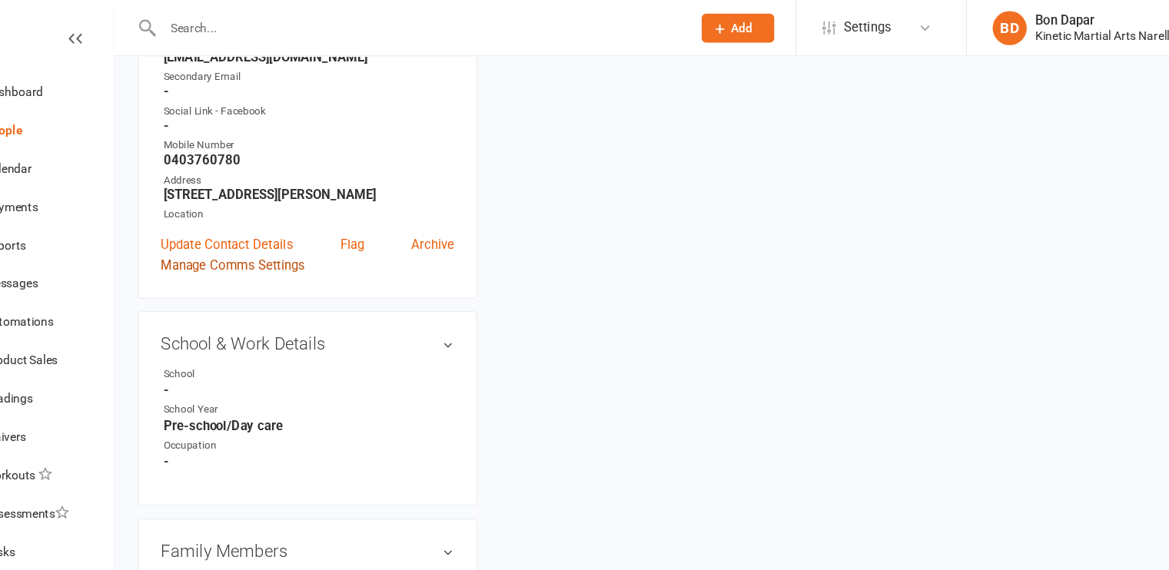
click at [273, 241] on link "Manage Comms Settings" at bounding box center [270, 239] width 130 height 18
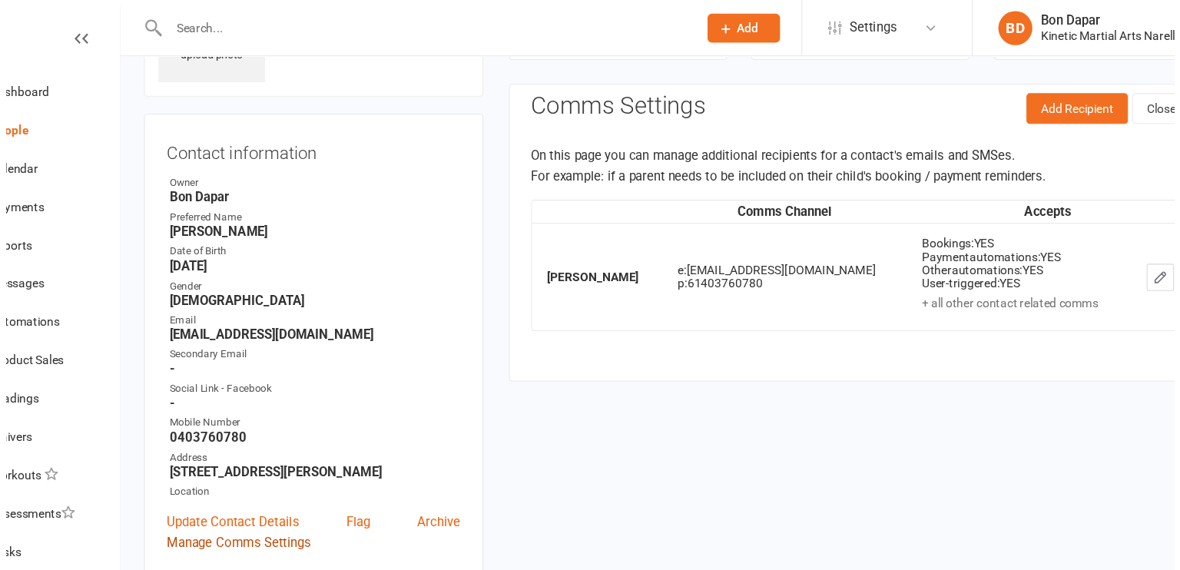
scroll to position [105, 0]
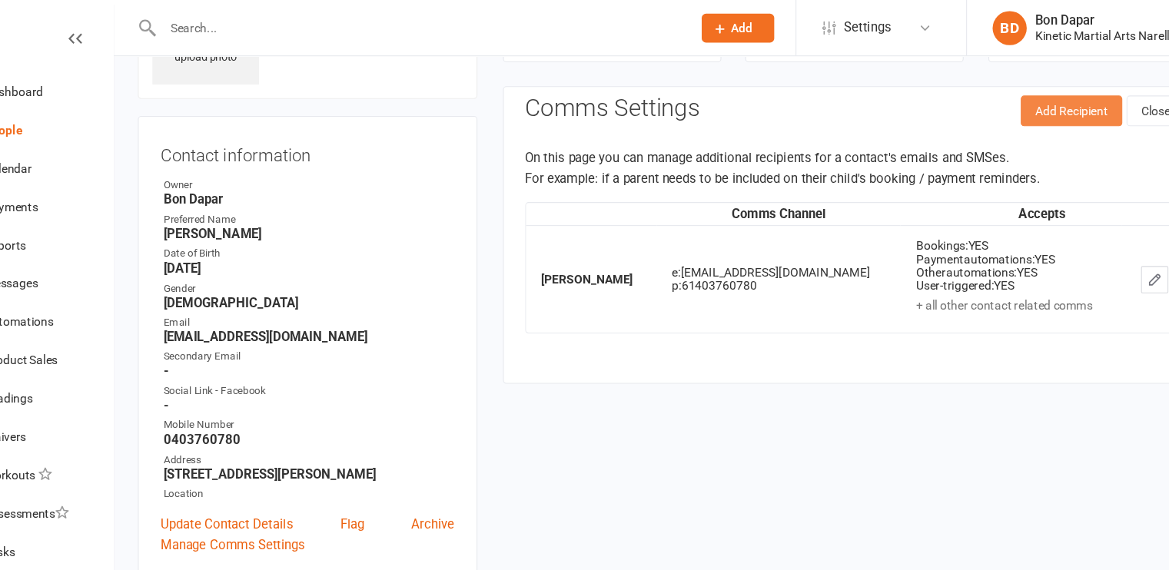
click at [1003, 96] on button "Add Recipient" at bounding box center [1025, 100] width 91 height 28
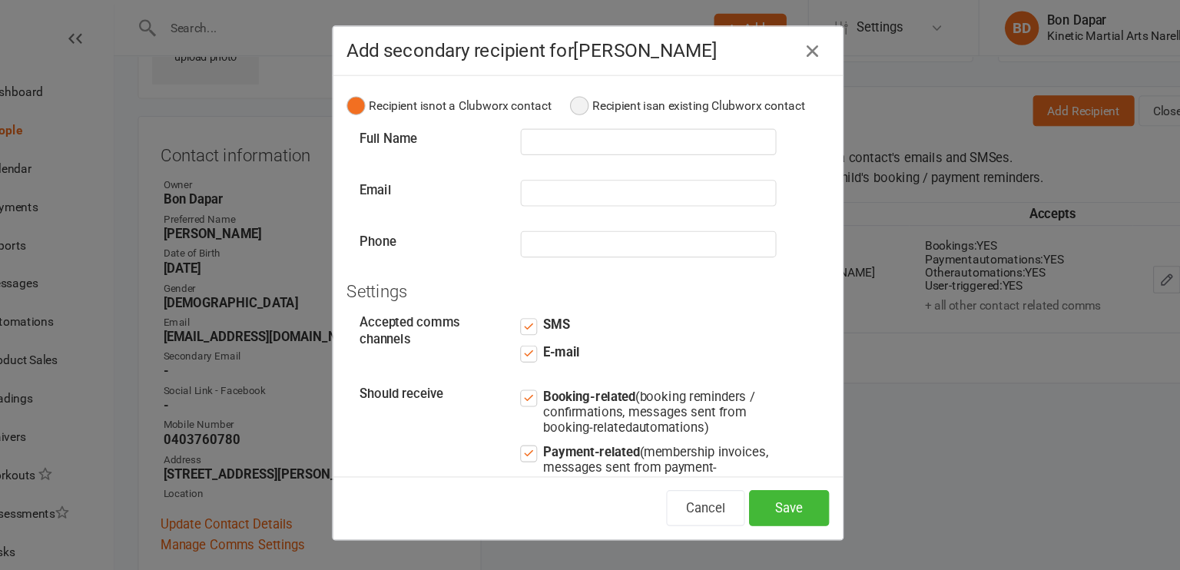
click at [579, 110] on button "Recipient is an existing Clubworx contact" at bounding box center [680, 95] width 212 height 29
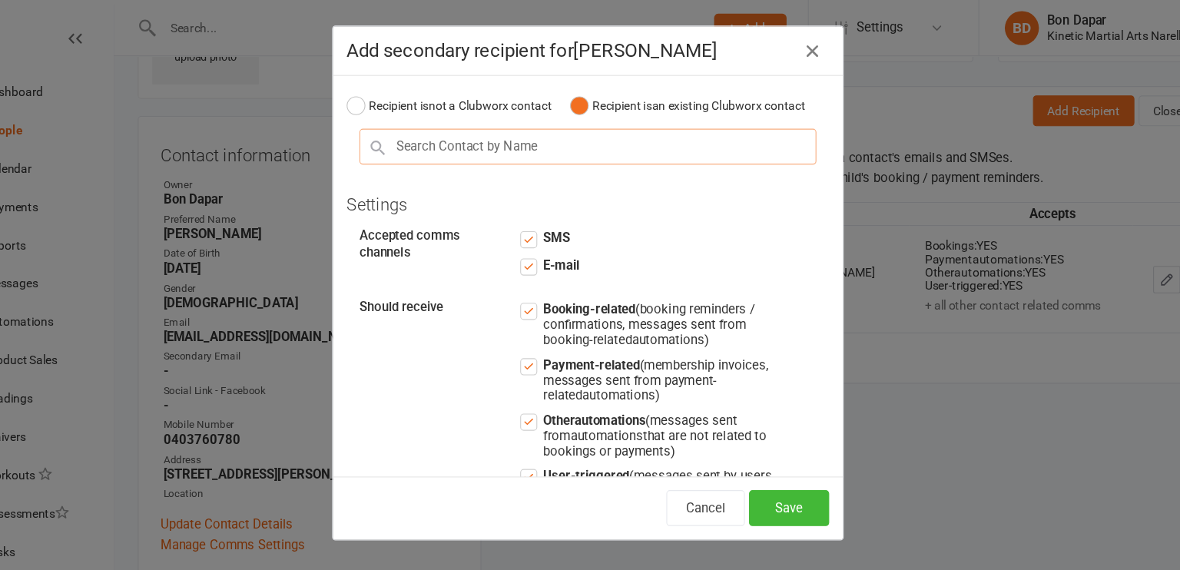
click at [535, 148] on input "text" at bounding box center [590, 132] width 412 height 32
type input "sau"
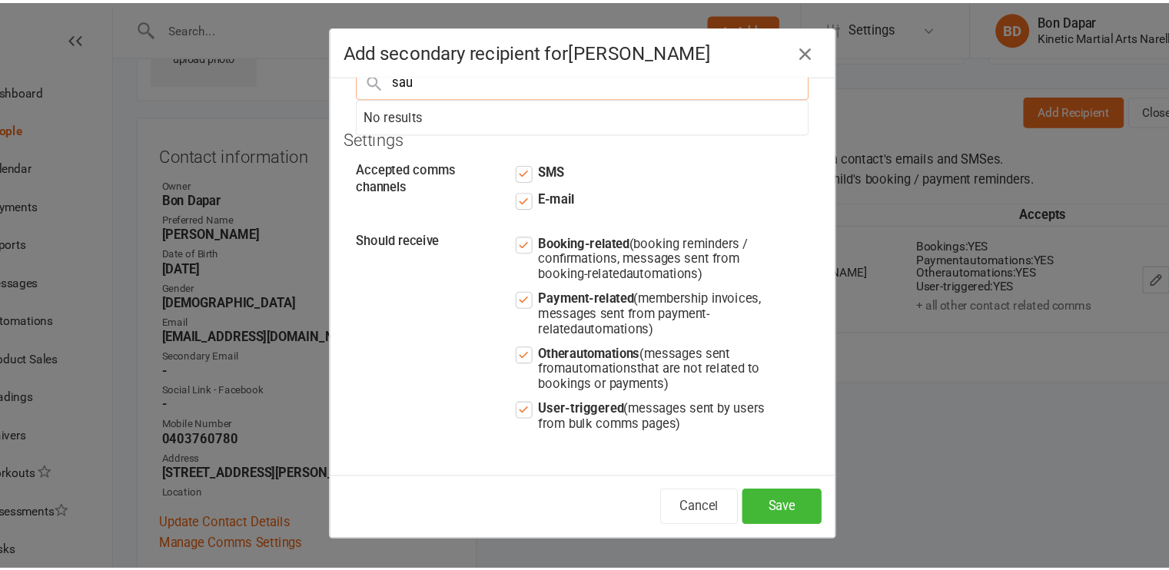
scroll to position [0, 0]
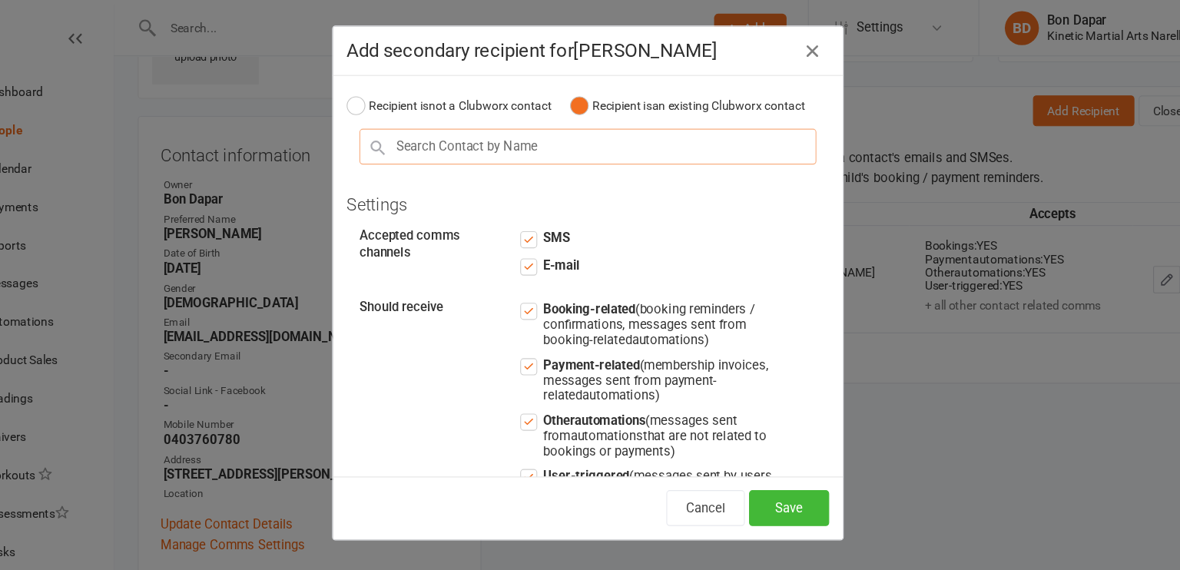
click at [442, 142] on input "text" at bounding box center [590, 132] width 412 height 32
type input "s"
type input "S"
click at [378, 96] on button "Recipient is not a Clubworx contact" at bounding box center [465, 95] width 185 height 29
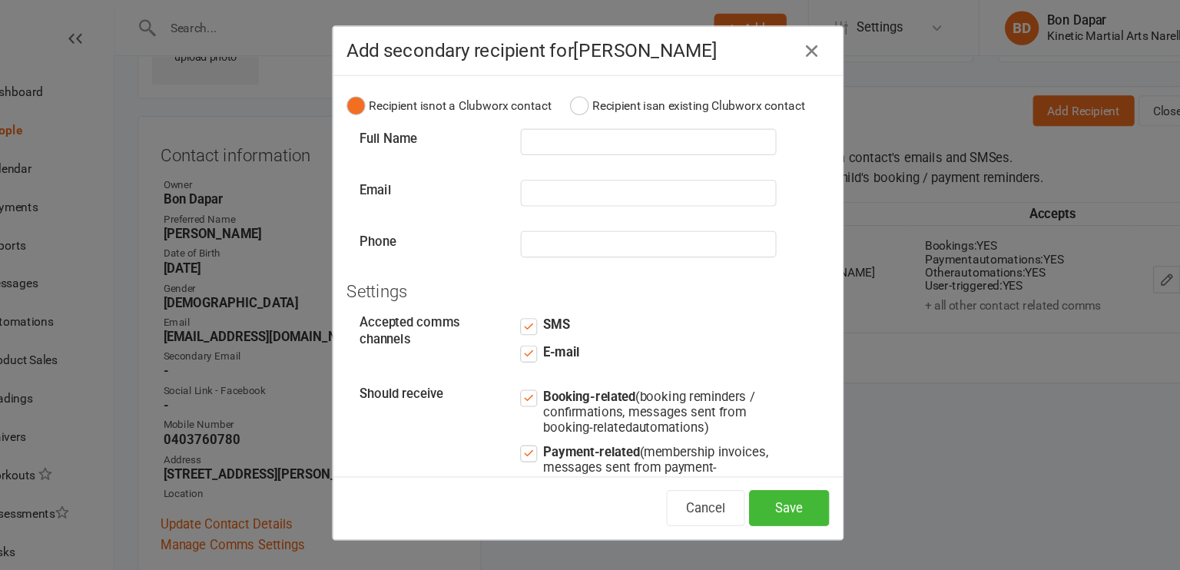
click at [784, 45] on icon "button" at bounding box center [792, 46] width 18 height 18
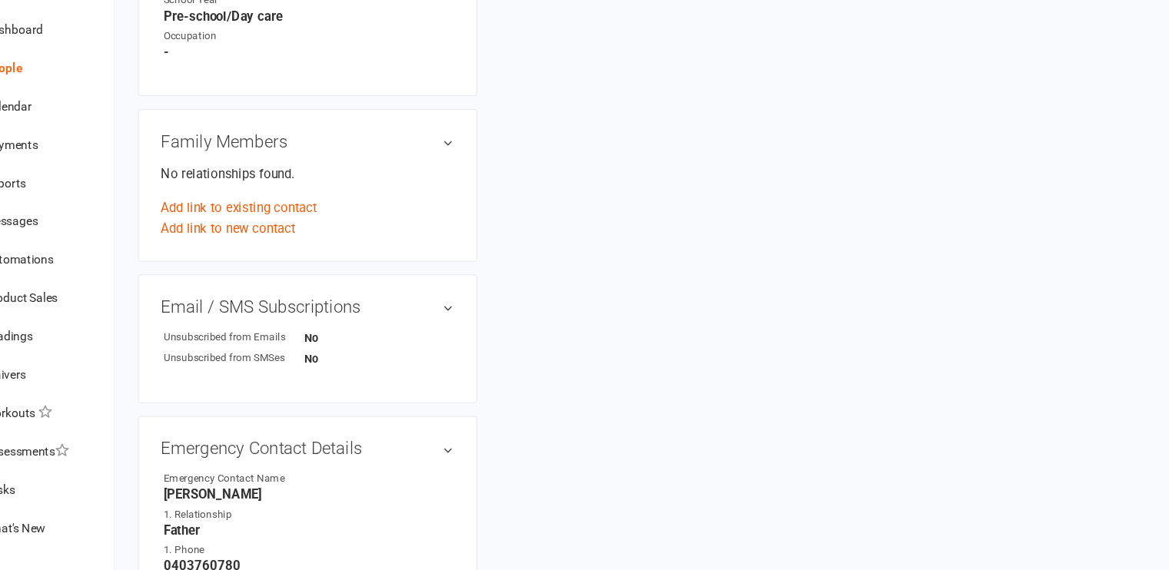
scroll to position [672, 0]
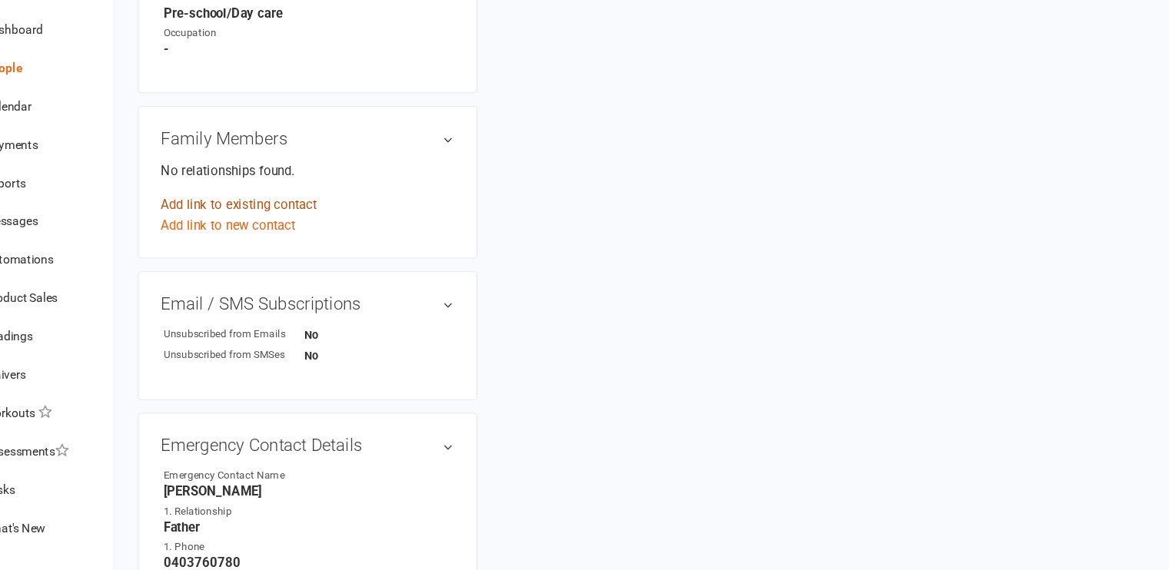
click at [307, 243] on link "Add link to existing contact" at bounding box center [275, 240] width 141 height 18
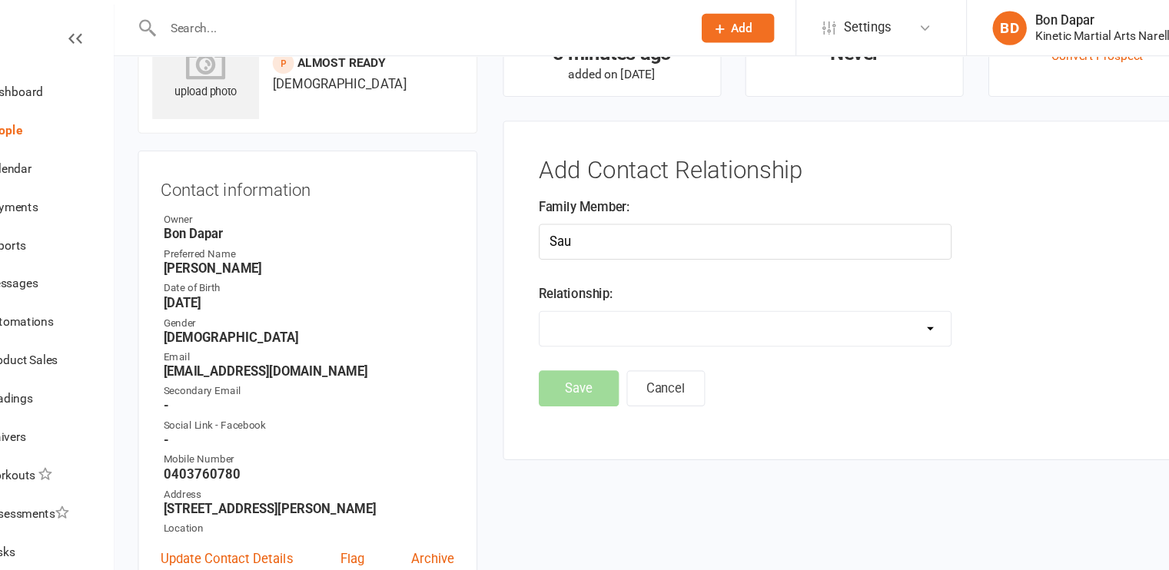
scroll to position [0, 0]
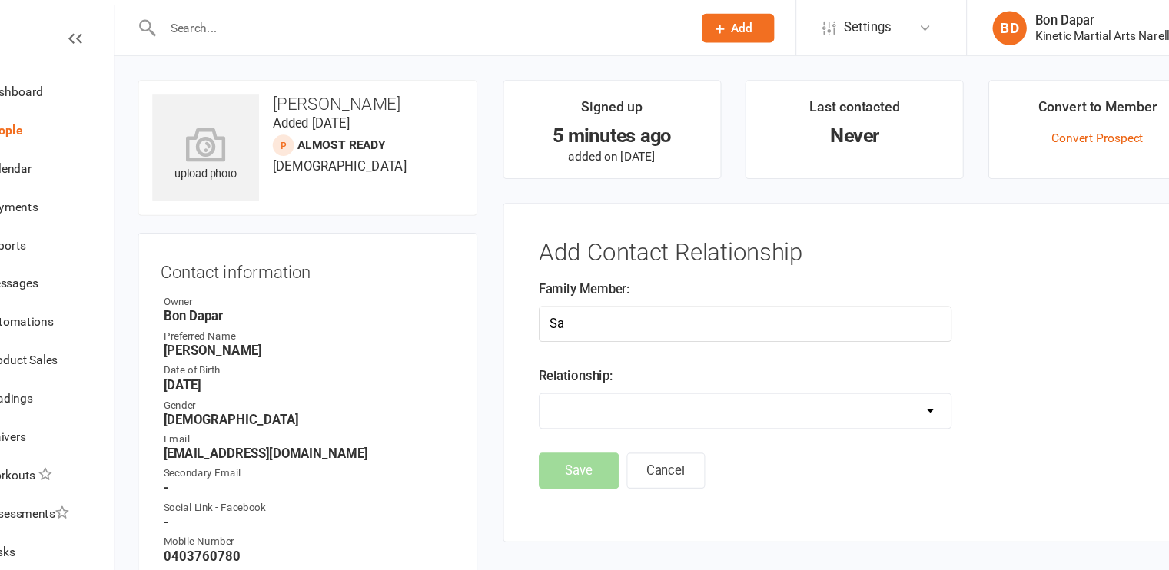
type input "S"
click at [373, 236] on h3 "Contact information" at bounding box center [337, 241] width 264 height 23
click at [86, 81] on div "Dashboard" at bounding box center [72, 82] width 53 height 12
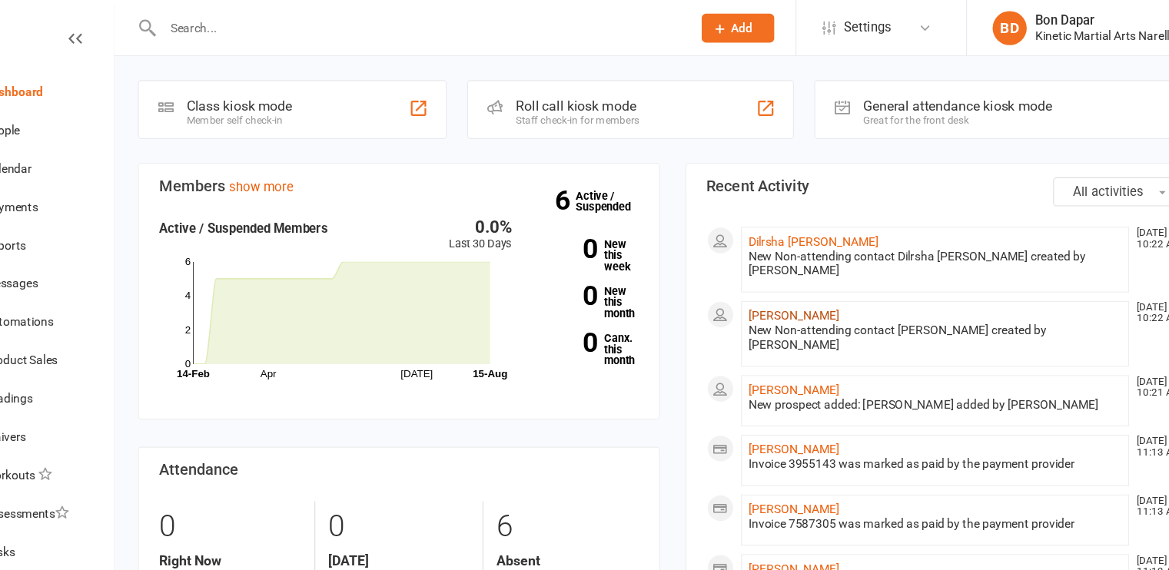
click at [777, 278] on link "[PERSON_NAME]" at bounding box center [775, 284] width 82 height 12
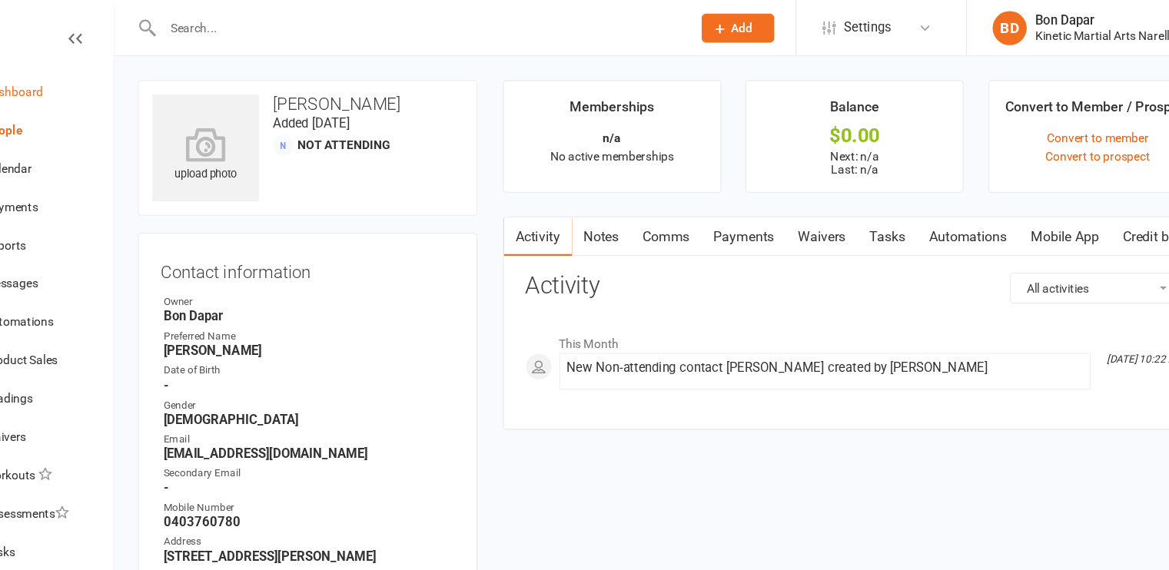
click at [87, 85] on div "Dashboard" at bounding box center [72, 82] width 53 height 12
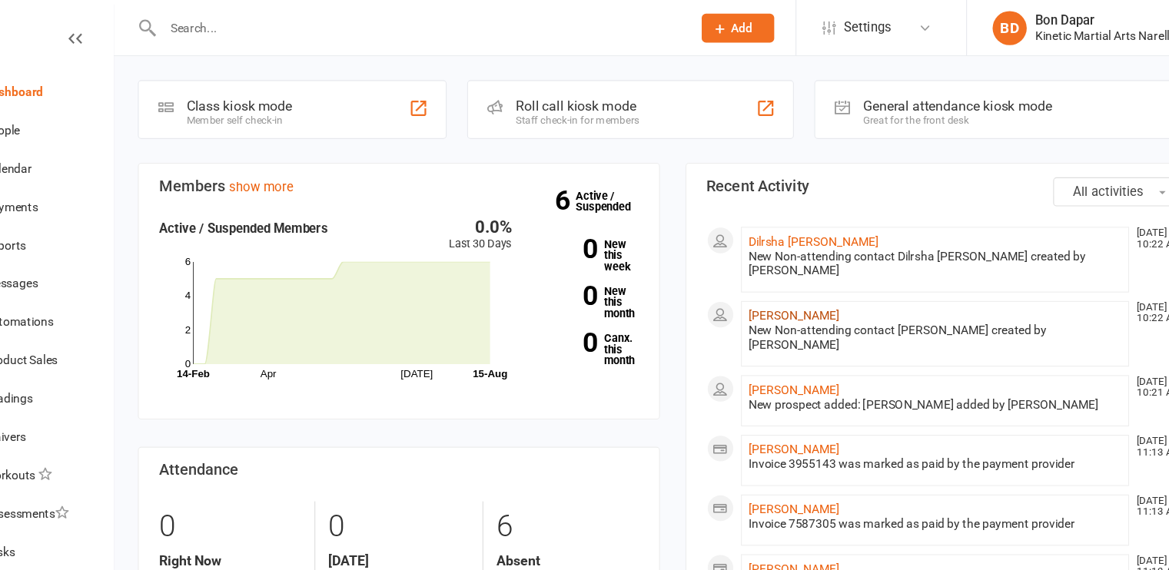
click at [763, 278] on link "[PERSON_NAME]" at bounding box center [775, 284] width 82 height 12
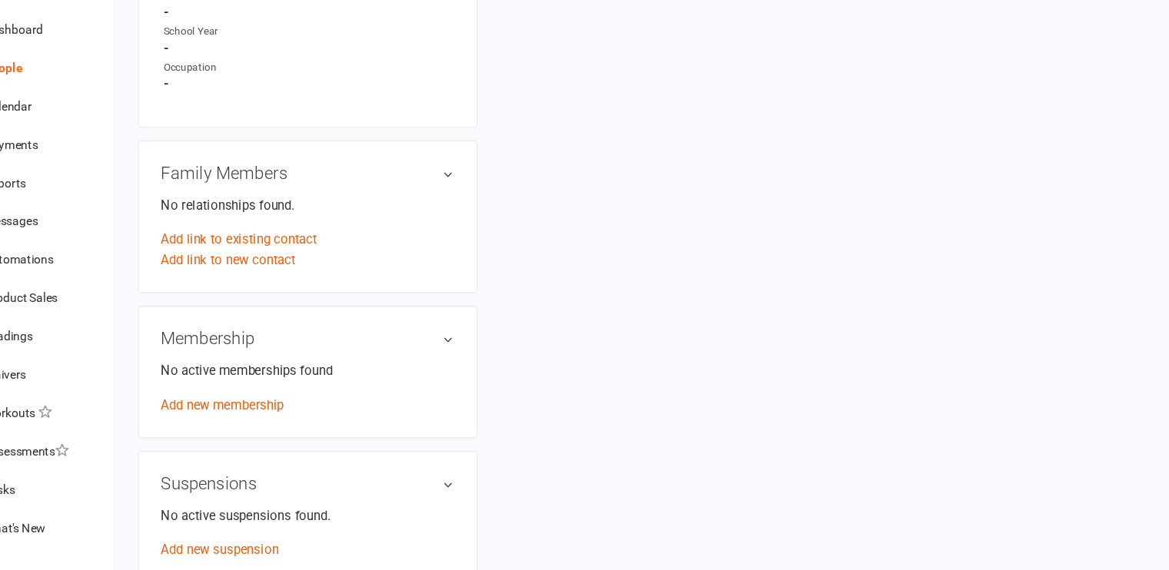
scroll to position [740, 0]
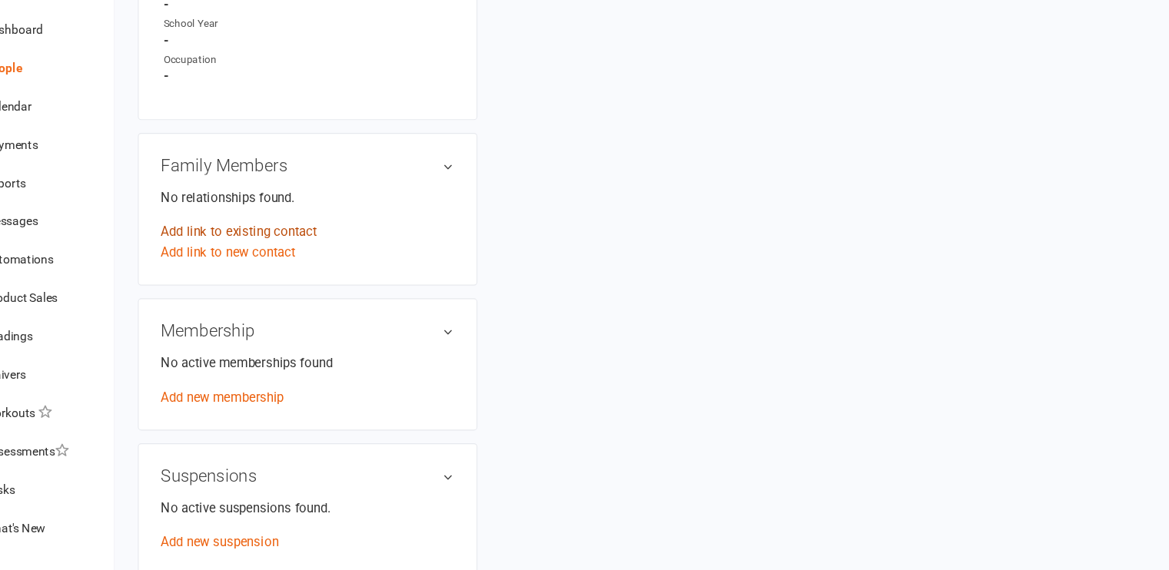
click at [297, 268] on link "Add link to existing contact" at bounding box center [275, 265] width 141 height 18
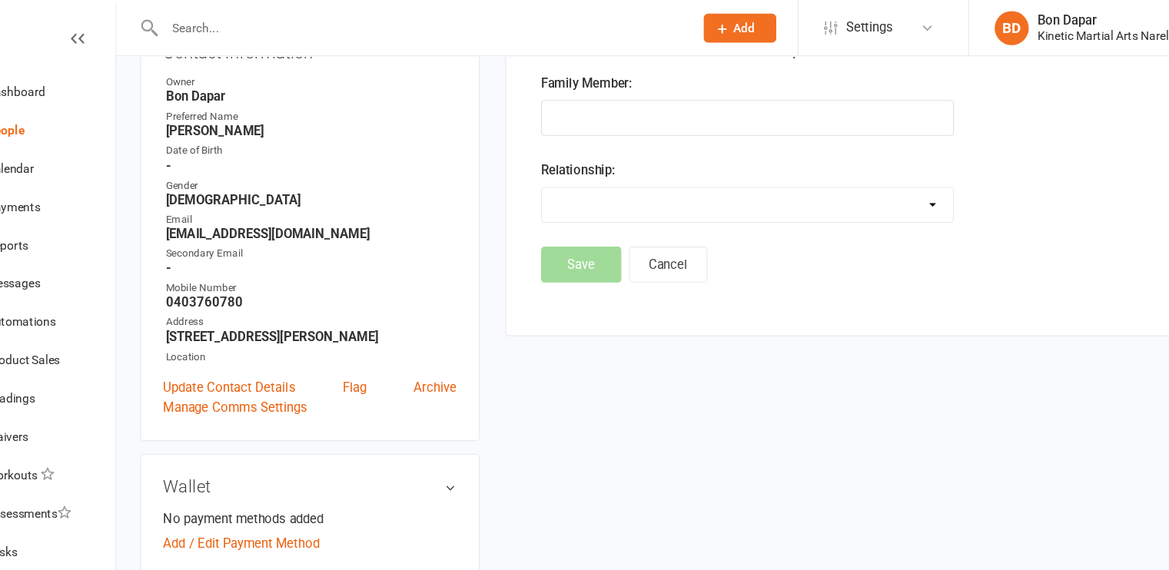
scroll to position [195, 0]
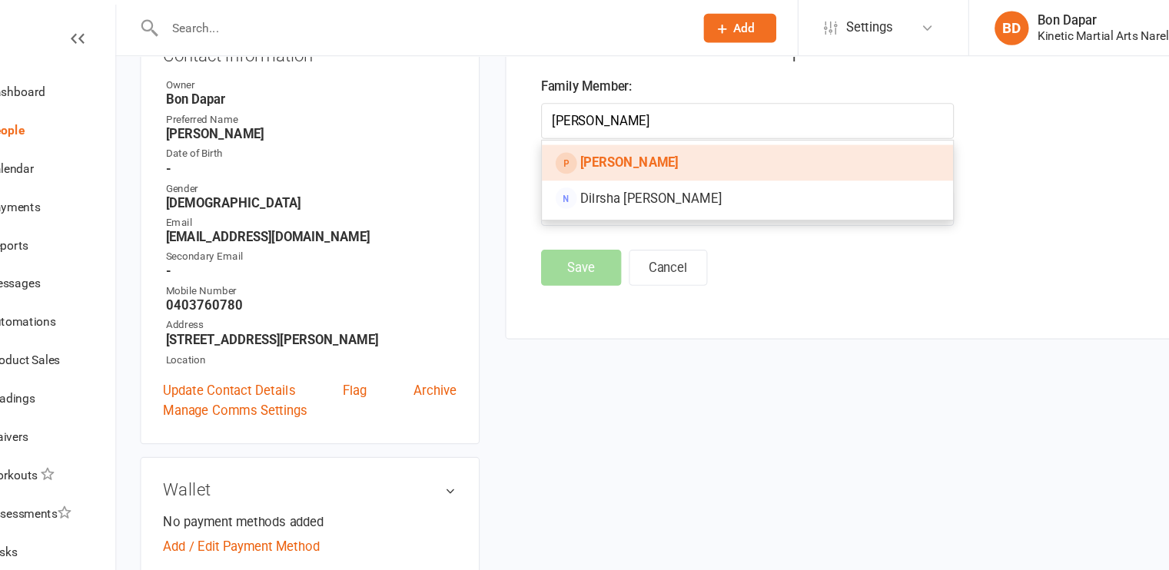
type input "[PERSON_NAME]"
click at [631, 143] on strong "[PERSON_NAME]" at bounding box center [625, 147] width 88 height 14
type input "[PERSON_NAME]"
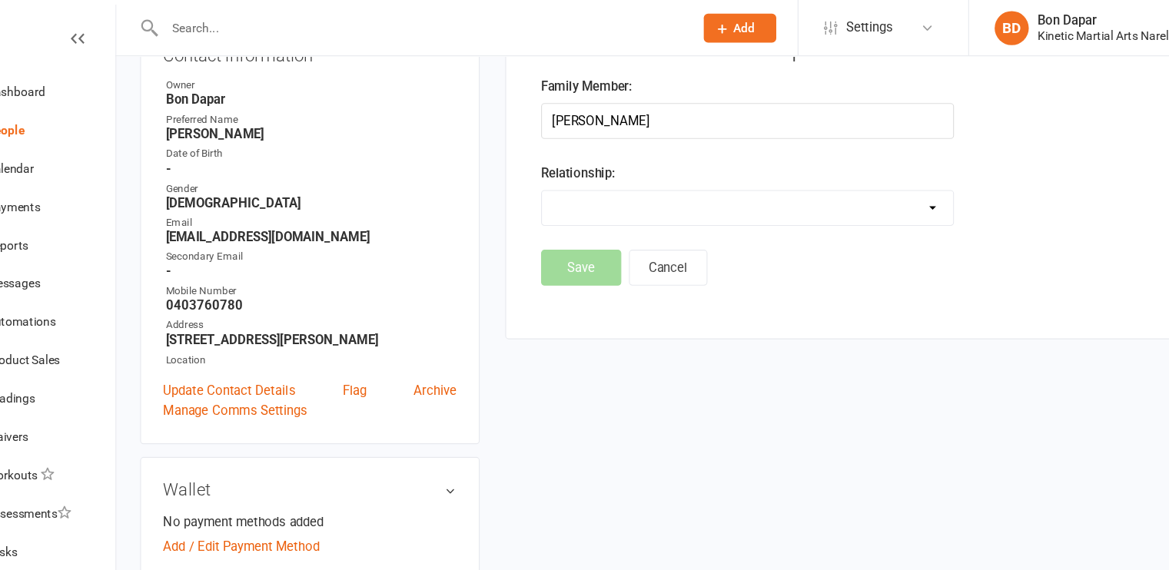
click at [605, 182] on select "Parent / Guardian Child Sibling (parent not in system) Spouse / Partner Cousin …" at bounding box center [731, 187] width 370 height 31
select select "1"
click at [546, 172] on select "Parent / Guardian Child Sibling (parent not in system) Spouse / Partner Cousin …" at bounding box center [731, 187] width 370 height 31
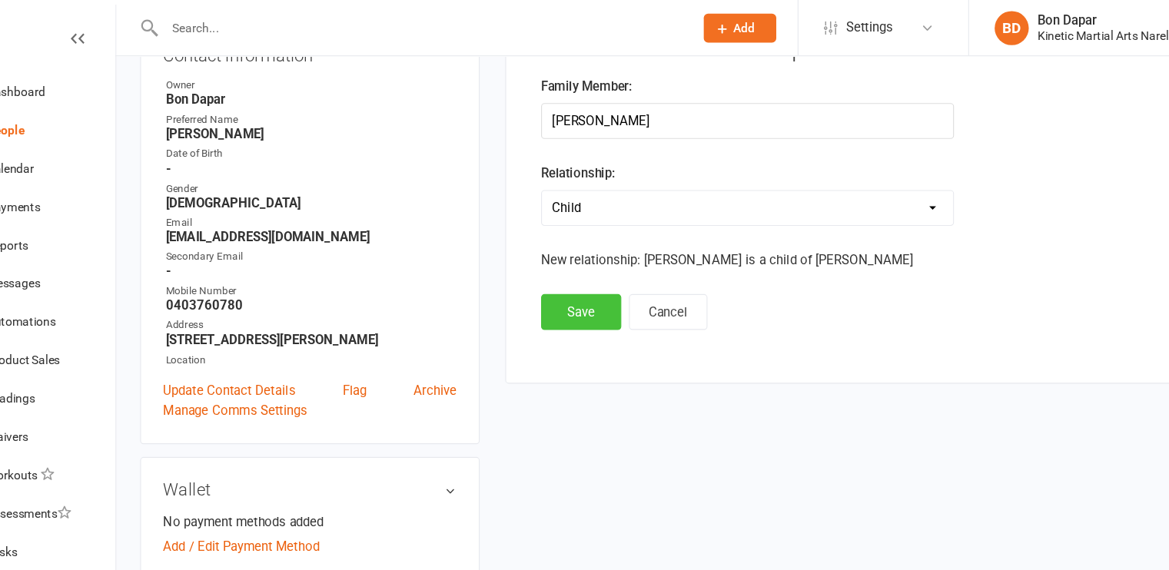
click at [576, 283] on button "Save" at bounding box center [581, 281] width 72 height 32
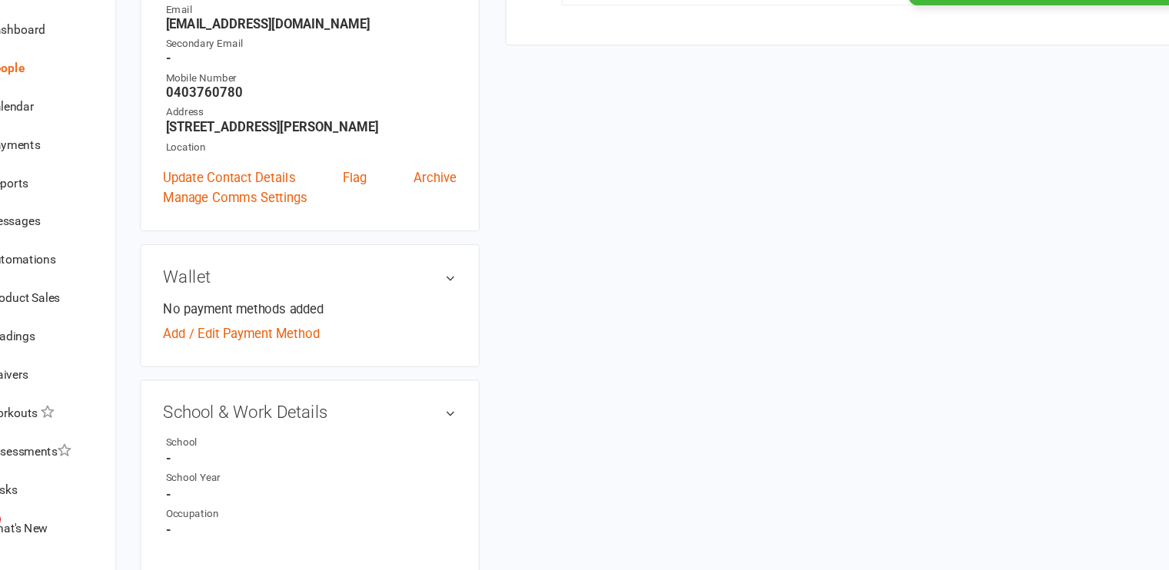
scroll to position [349, 0]
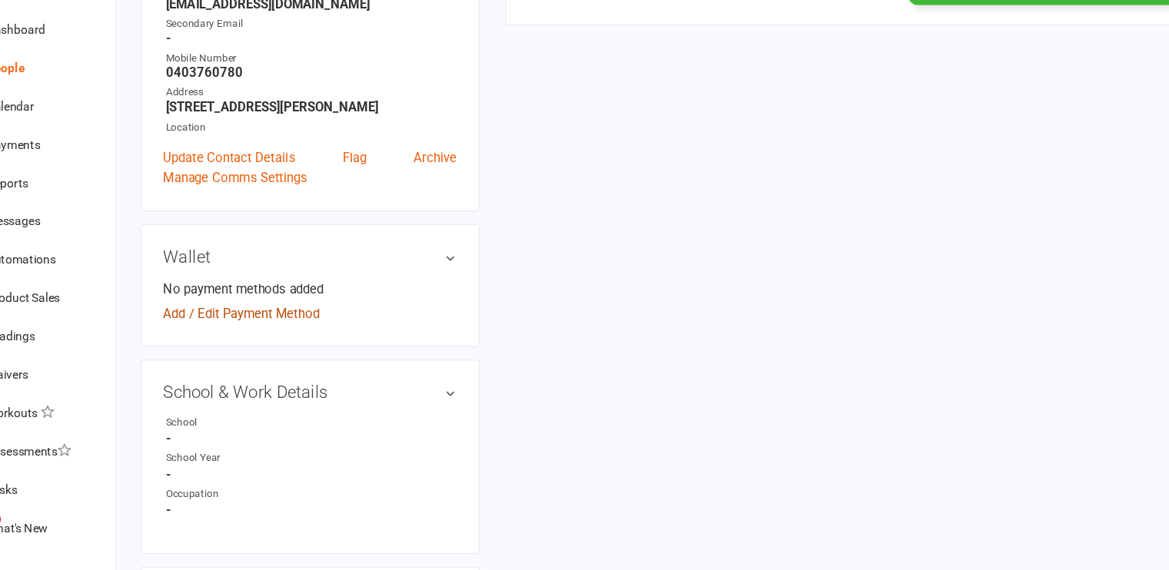
click at [272, 345] on link "Add / Edit Payment Method" at bounding box center [275, 339] width 141 height 18
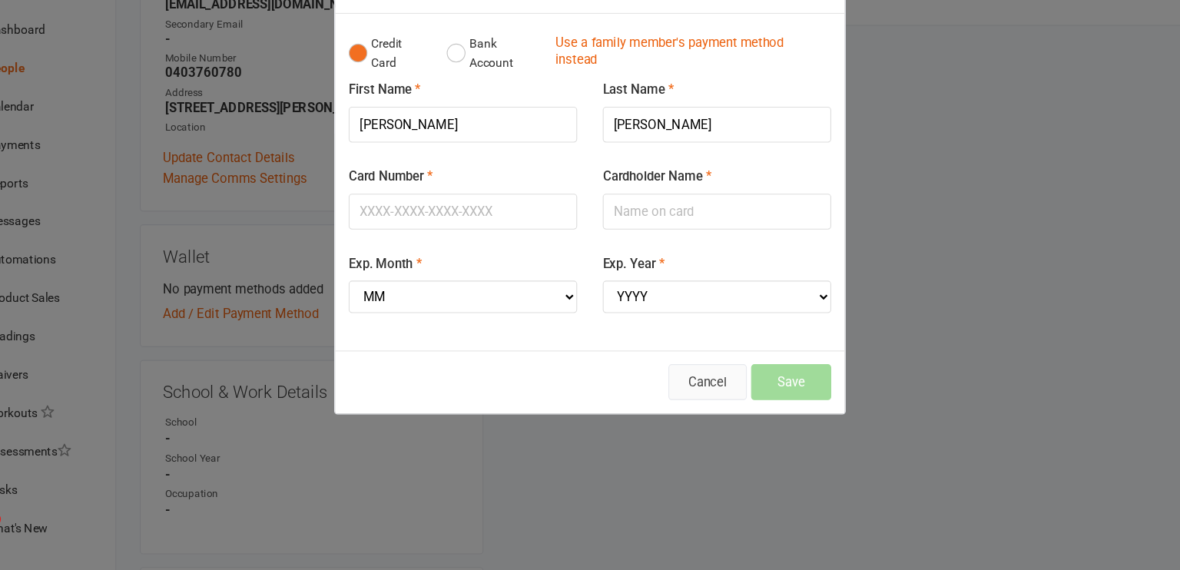
click at [698, 388] on button "Cancel" at bounding box center [696, 400] width 71 height 32
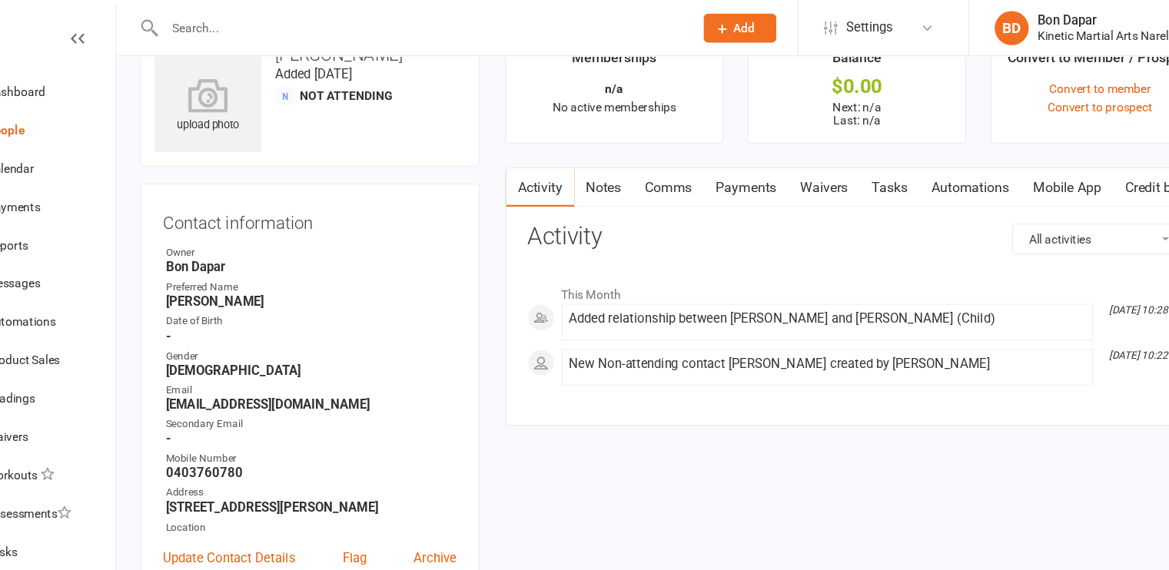
scroll to position [0, 0]
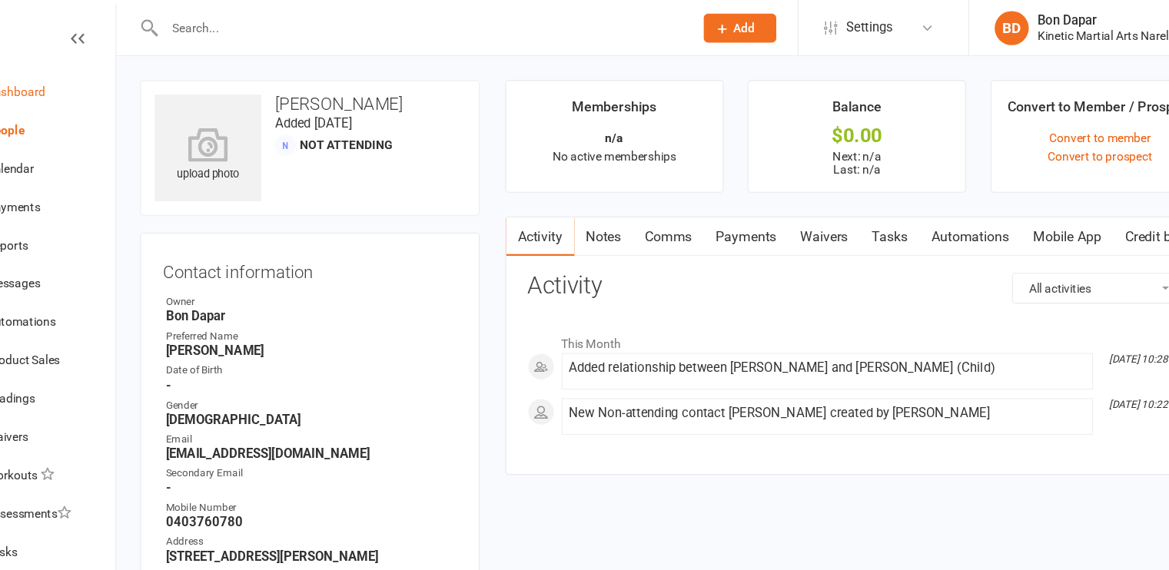
click at [84, 83] on div "Dashboard" at bounding box center [72, 82] width 53 height 12
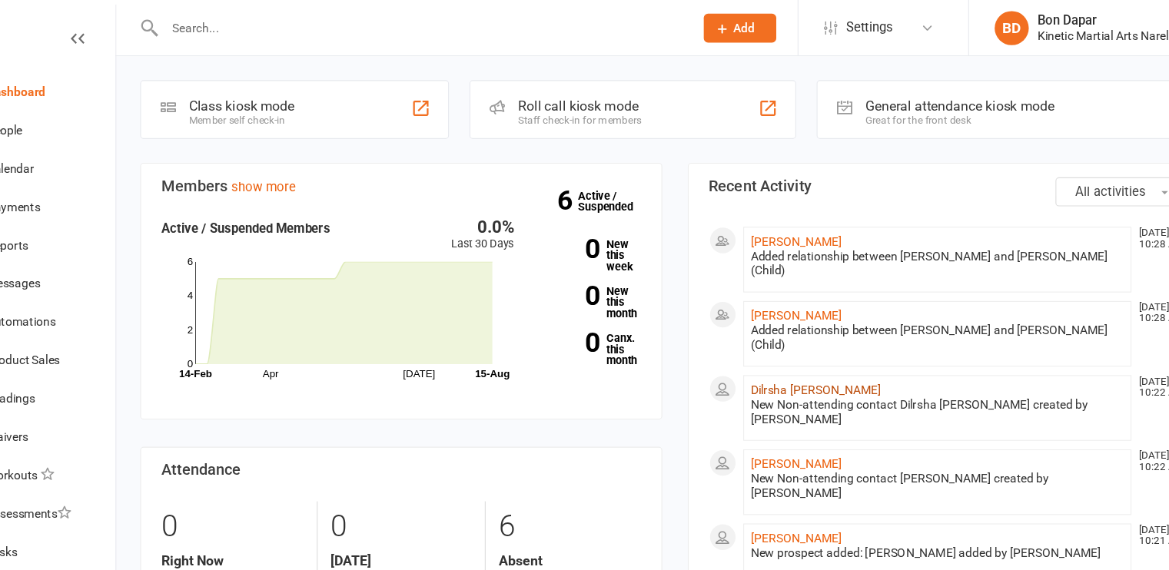
click at [761, 345] on link "Dilrsha [PERSON_NAME]" at bounding box center [793, 351] width 118 height 12
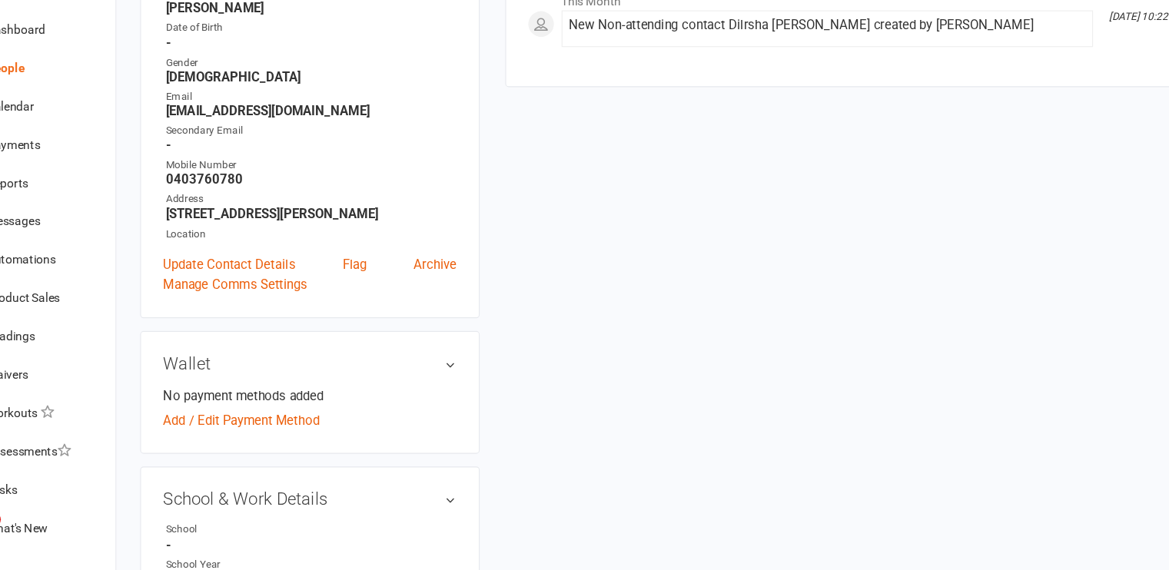
scroll to position [254, 0]
click at [277, 298] on link "Update Contact Details" at bounding box center [264, 292] width 119 height 18
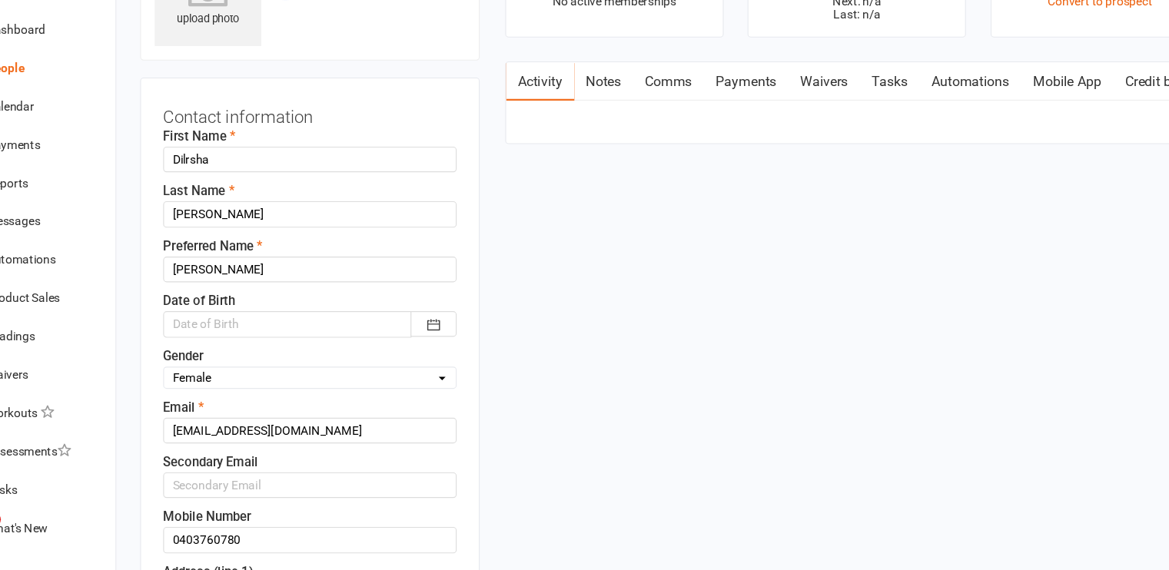
scroll to position [72, 0]
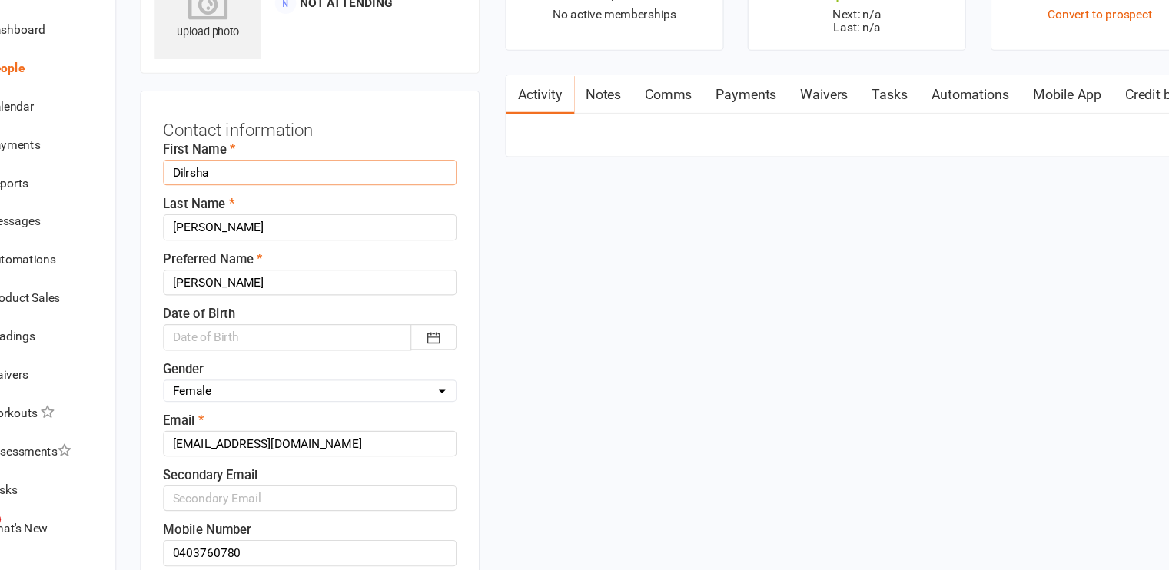
click at [267, 208] on input "Dilrsha" at bounding box center [337, 211] width 264 height 23
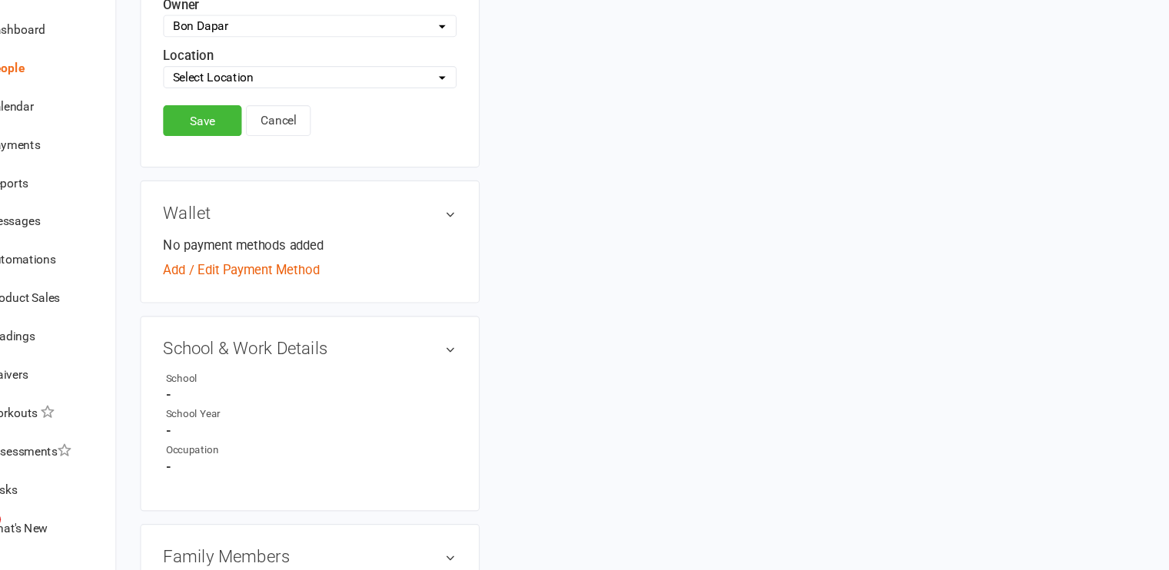
scroll to position [844, 0]
type input "[PERSON_NAME]"
click at [238, 154] on link "Save" at bounding box center [240, 164] width 71 height 28
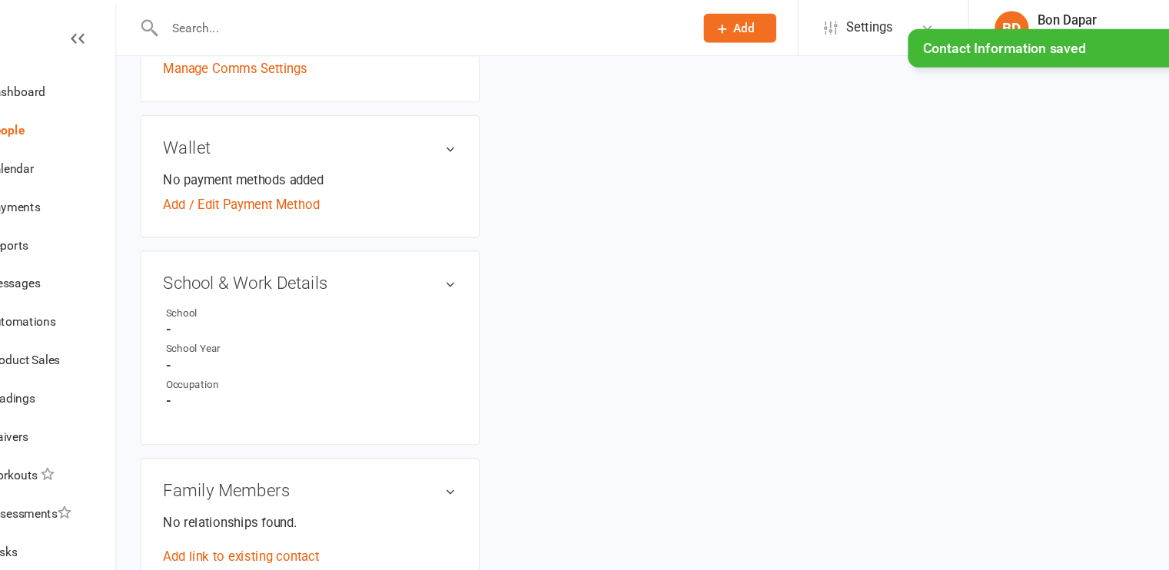
scroll to position [382, 0]
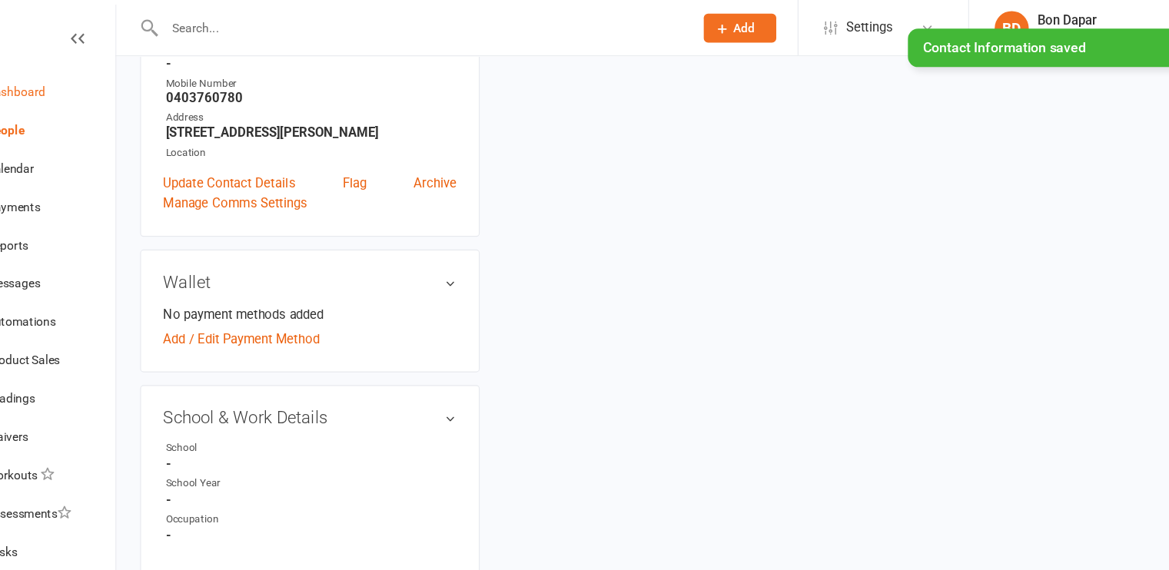
click at [76, 85] on div "Dashboard" at bounding box center [72, 82] width 53 height 12
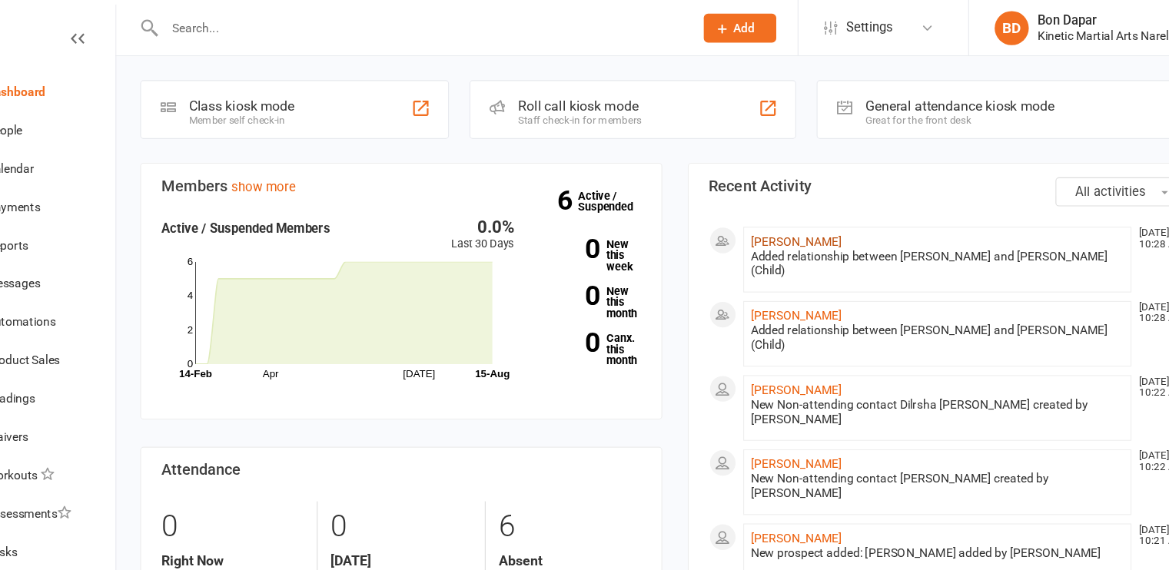
click at [752, 217] on link "[PERSON_NAME]" at bounding box center [775, 217] width 82 height 12
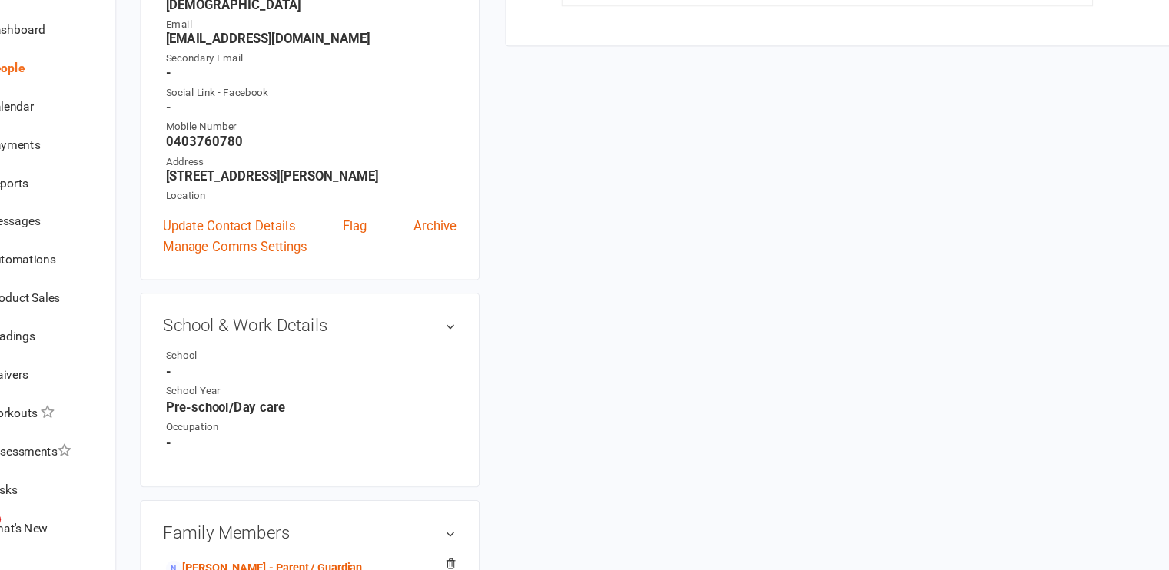
scroll to position [322, 0]
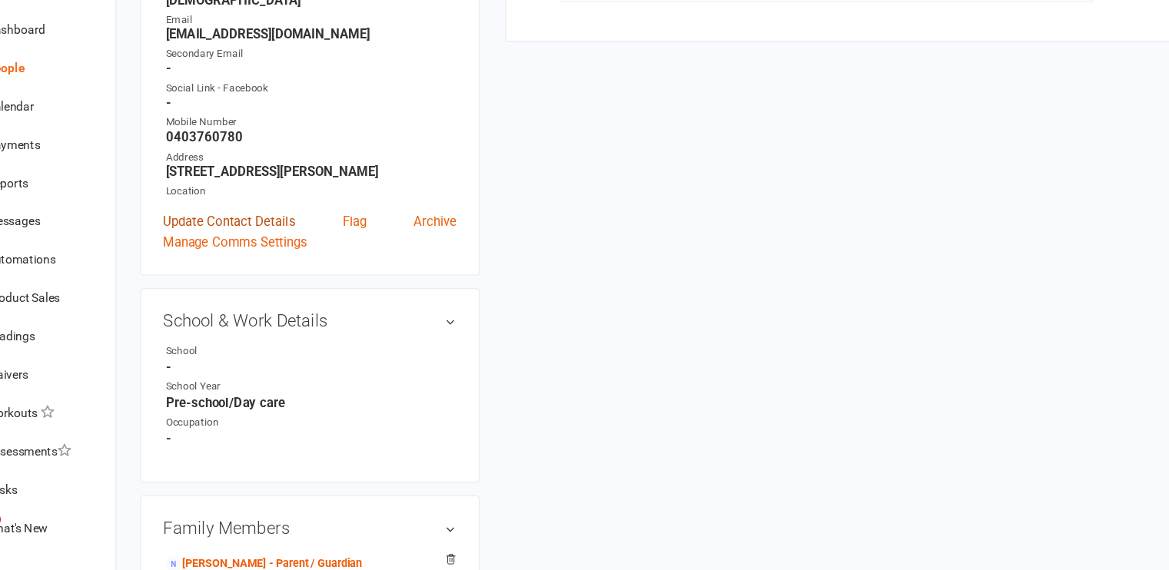
click at [297, 255] on link "Update Contact Details" at bounding box center [264, 256] width 119 height 18
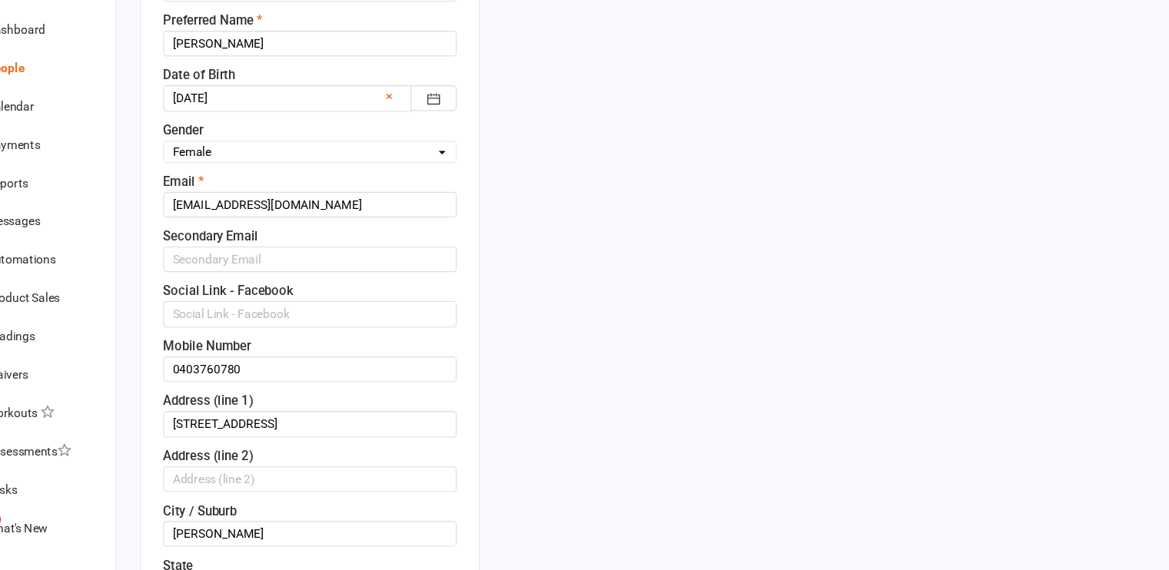
scroll to position [290, 0]
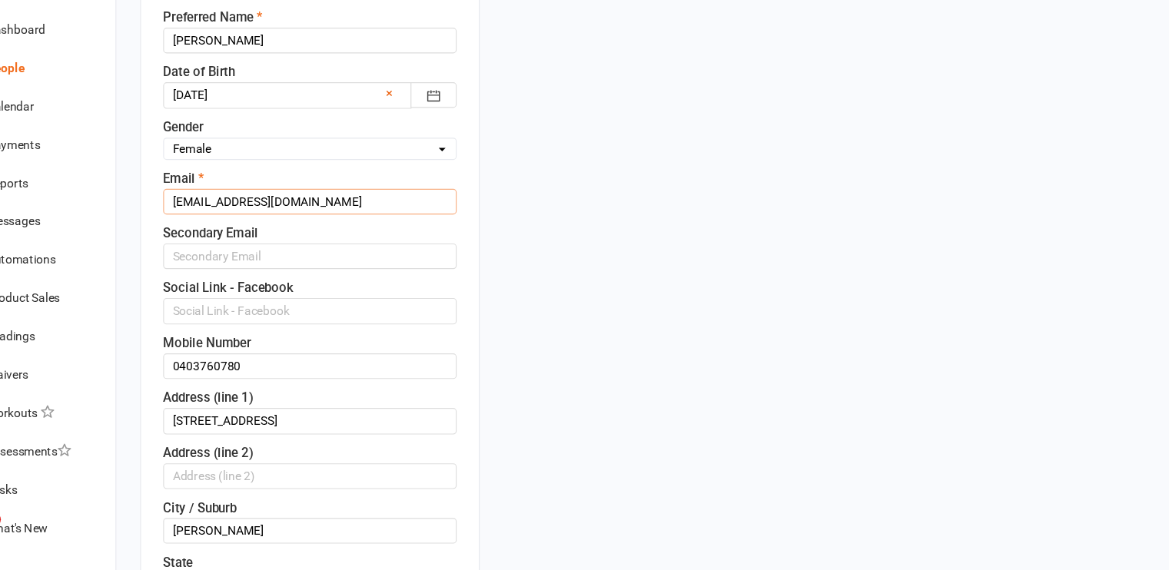
click at [254, 233] on input "[EMAIL_ADDRESS][DOMAIN_NAME]" at bounding box center [337, 237] width 264 height 23
click at [227, 235] on input "[EMAIL_ADDRESS][DOMAIN_NAME]" at bounding box center [337, 237] width 264 height 23
type input "[EMAIL_ADDRESS][DOMAIN_NAME]"
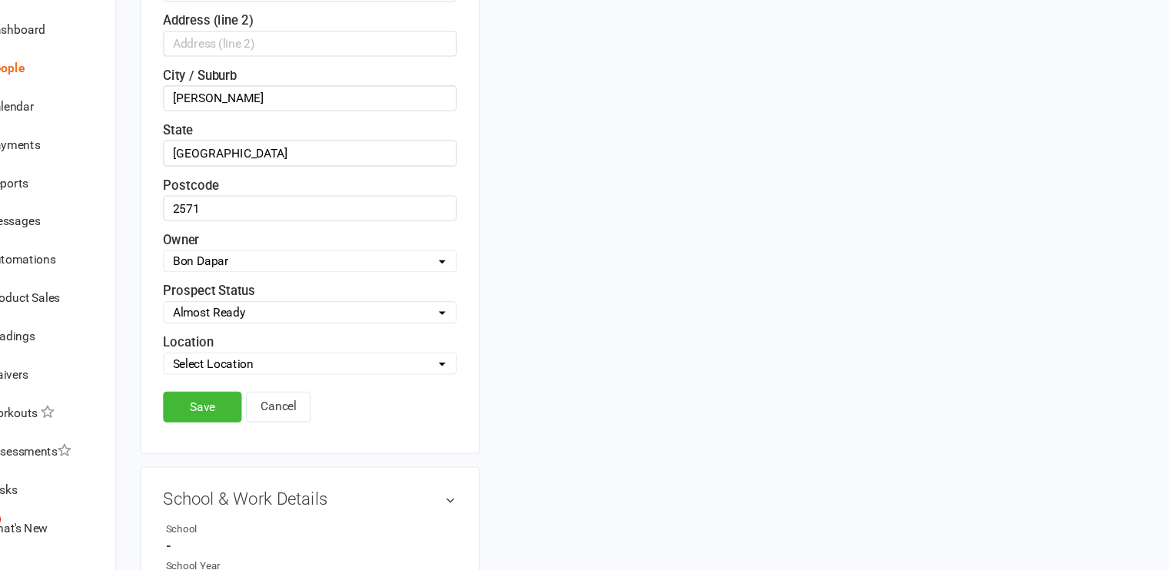
scroll to position [682, 0]
click at [234, 406] on link "Save" at bounding box center [240, 420] width 71 height 28
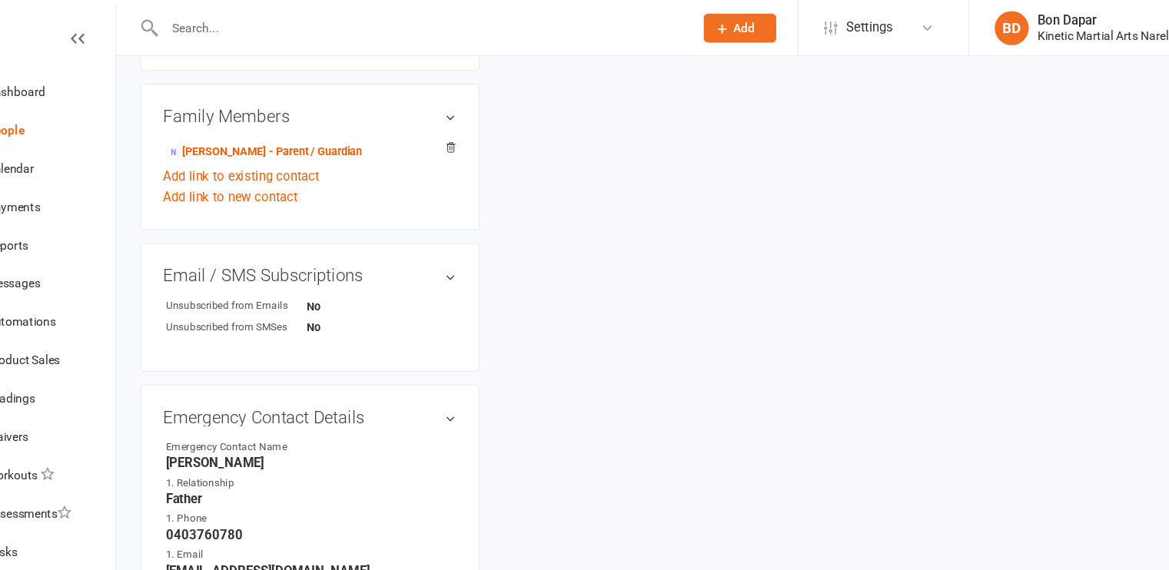
scroll to position [748, 0]
click at [284, 169] on link "Add link to existing contact" at bounding box center [275, 160] width 141 height 18
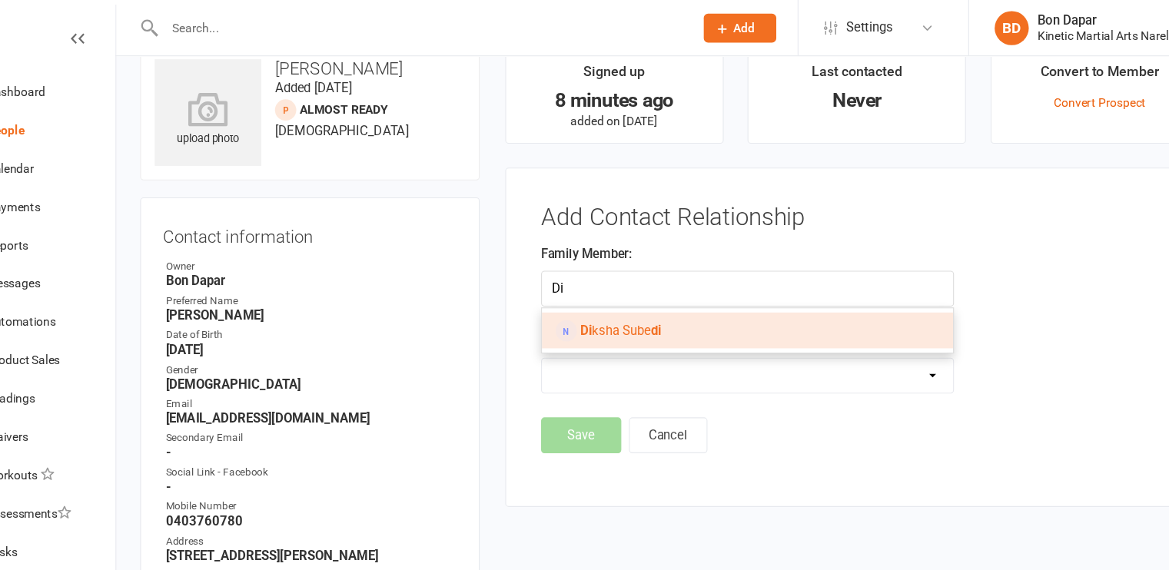
type input "Di"
click at [612, 293] on span "Di ksha Sube di" at bounding box center [617, 298] width 73 height 14
type input "[PERSON_NAME]"
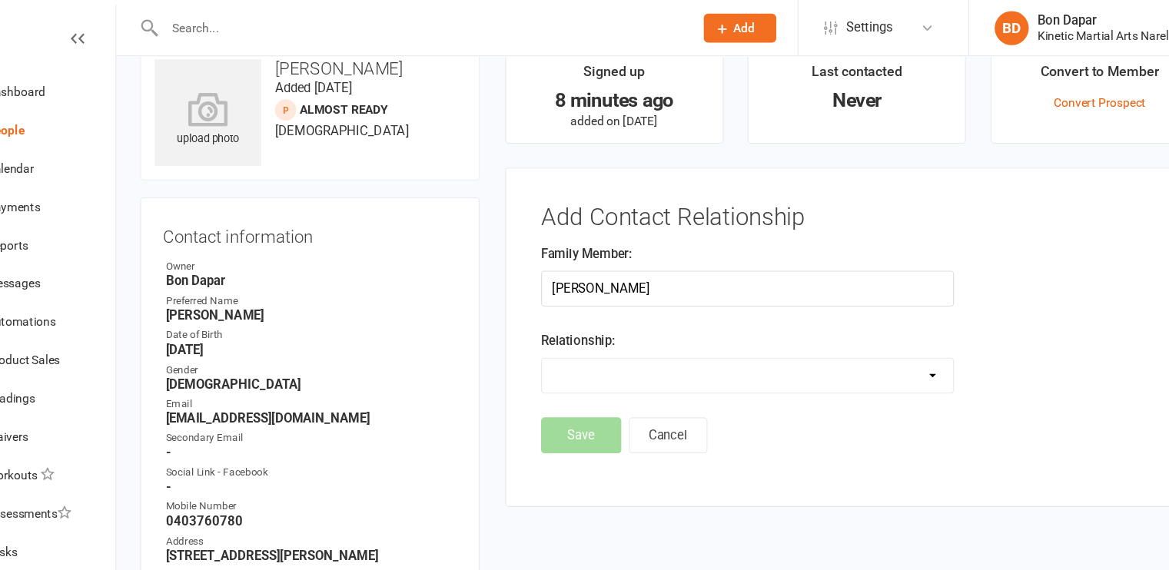
click at [590, 346] on select "Parent / Guardian Child Sibling (parent not in system) Spouse / Partner Cousin …" at bounding box center [731, 338] width 370 height 31
select select "0"
click at [546, 323] on select "Parent / Guardian Child Sibling (parent not in system) Spouse / Partner Cousin …" at bounding box center [731, 338] width 370 height 31
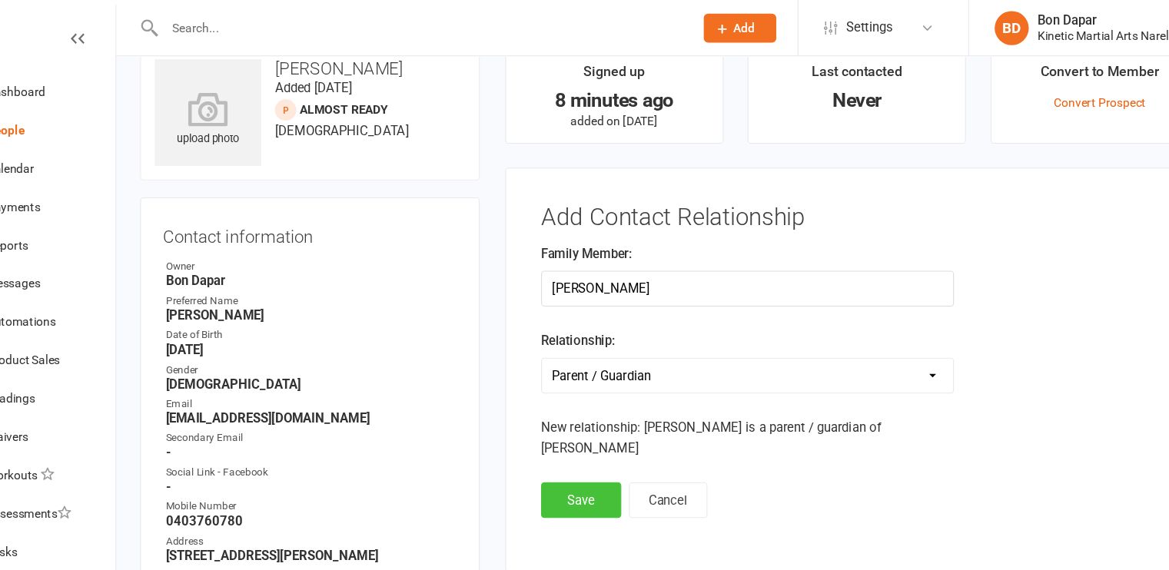
click at [577, 440] on button "Save" at bounding box center [581, 451] width 72 height 32
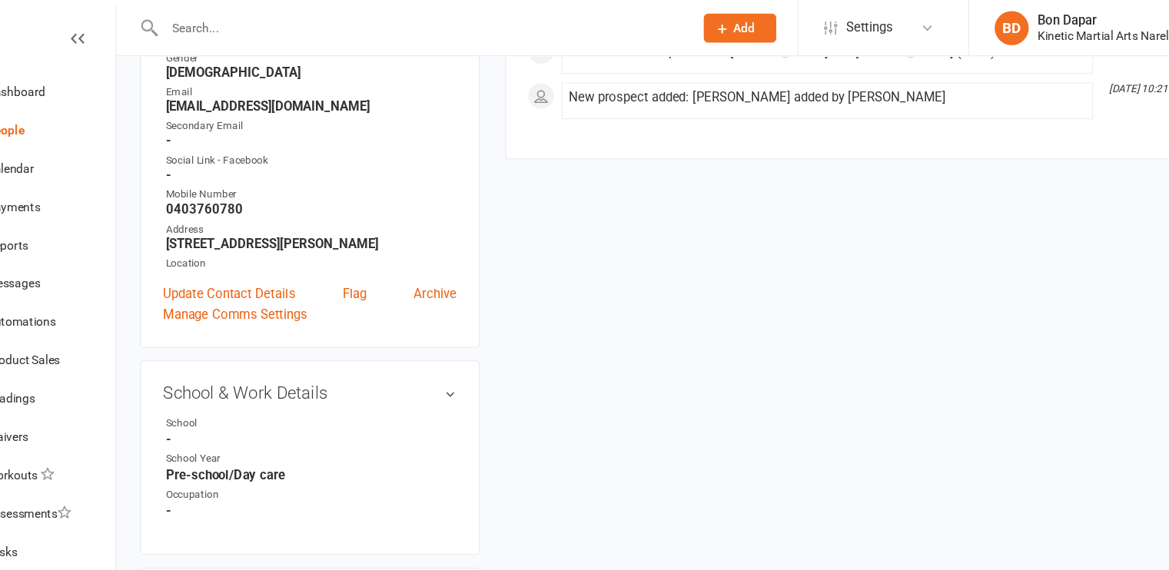
scroll to position [312, 0]
click at [293, 289] on link "Manage Comms Settings" at bounding box center [270, 284] width 130 height 18
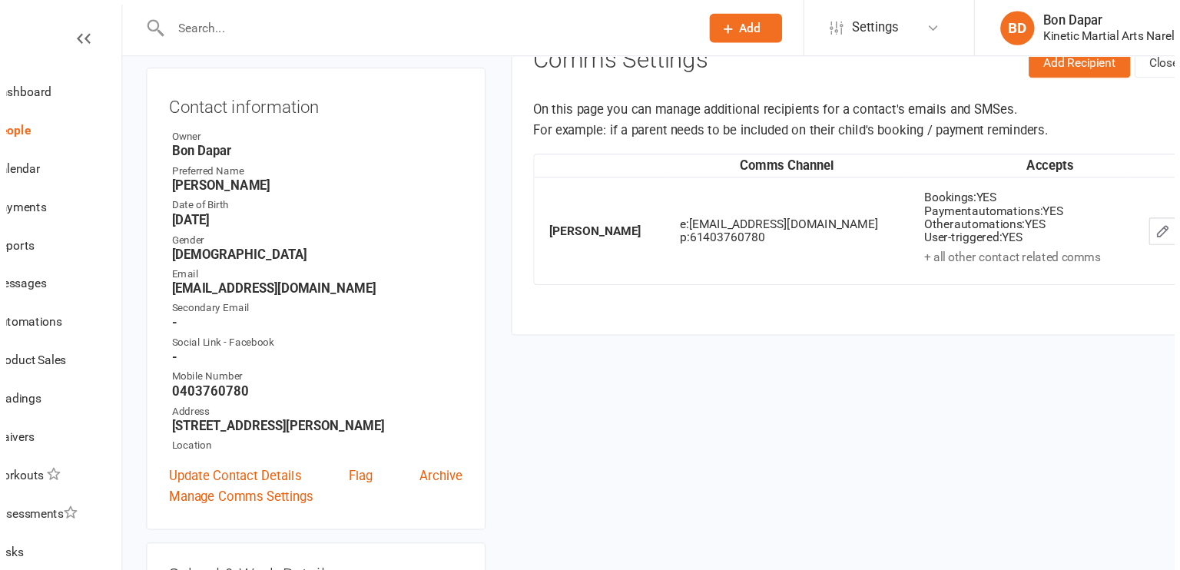
scroll to position [105, 0]
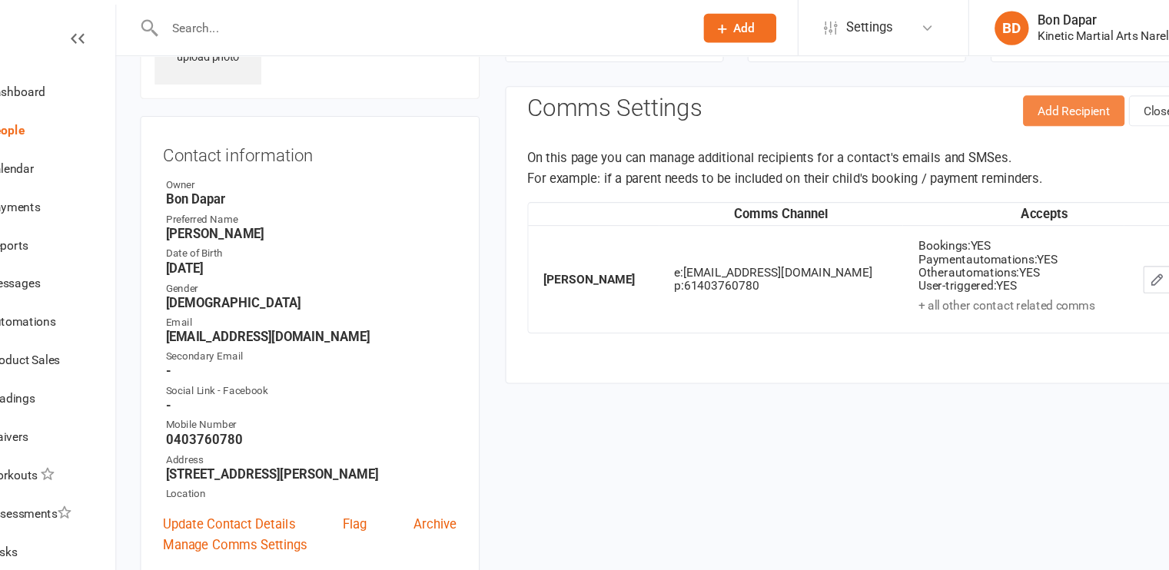
click at [1024, 104] on button "Add Recipient" at bounding box center [1025, 100] width 91 height 28
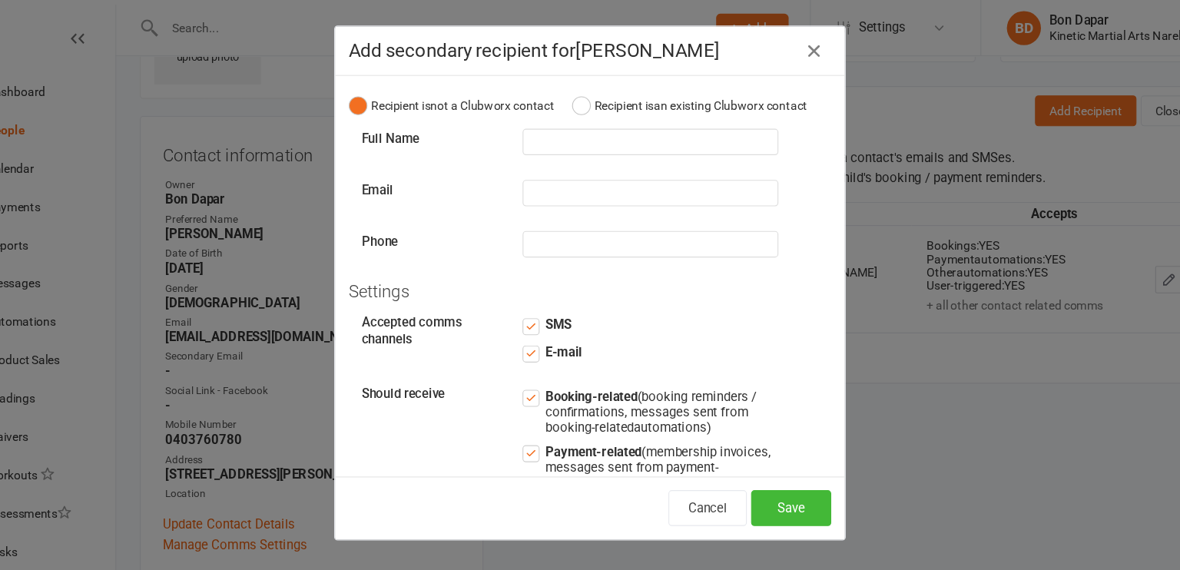
click at [784, 51] on icon "button" at bounding box center [792, 46] width 18 height 18
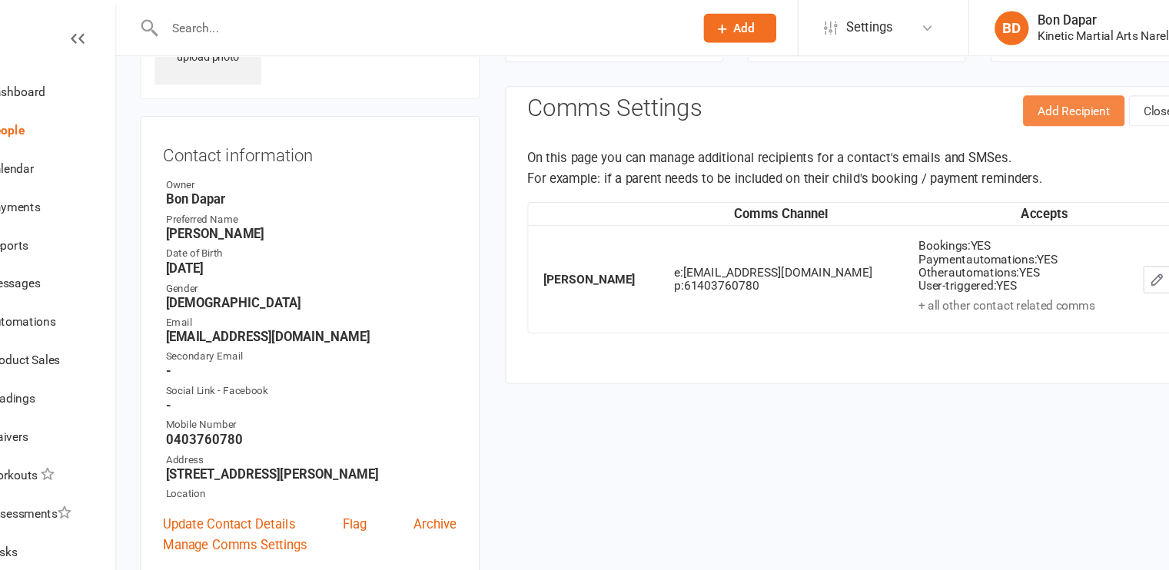
click at [996, 92] on button "Add Recipient" at bounding box center [1025, 100] width 91 height 28
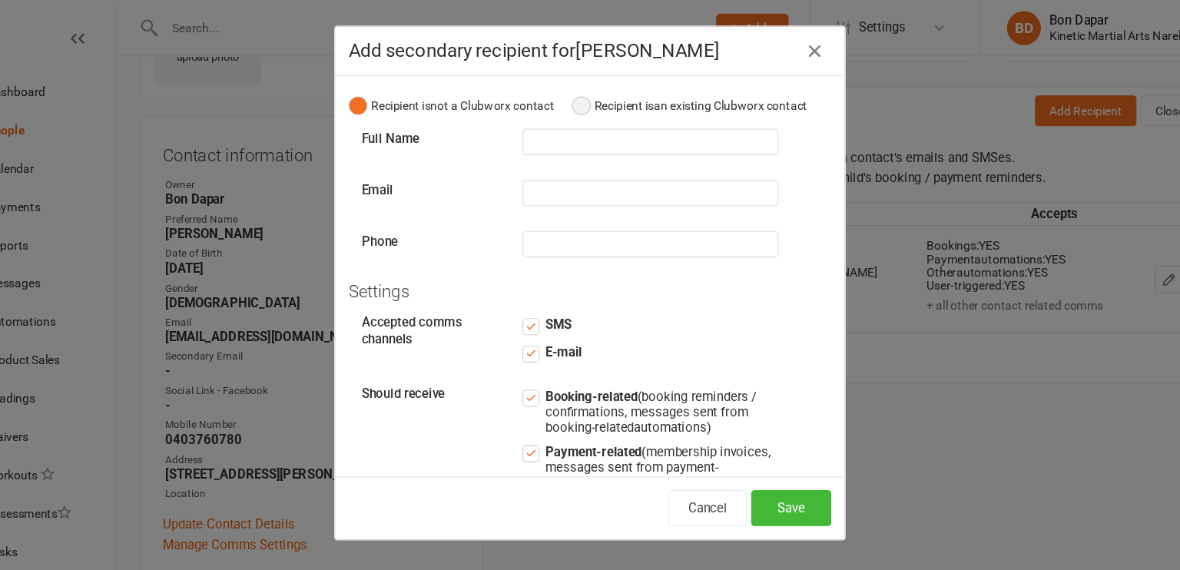
click at [580, 108] on button "Recipient is an existing Clubworx contact" at bounding box center [680, 95] width 212 height 29
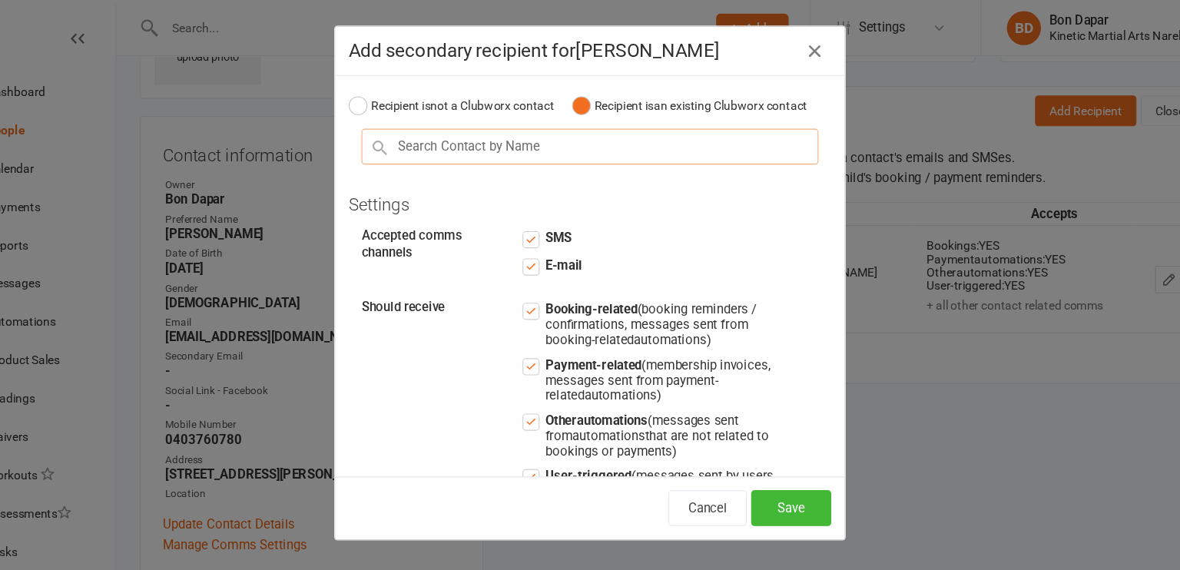
click at [538, 142] on input "text" at bounding box center [590, 132] width 412 height 32
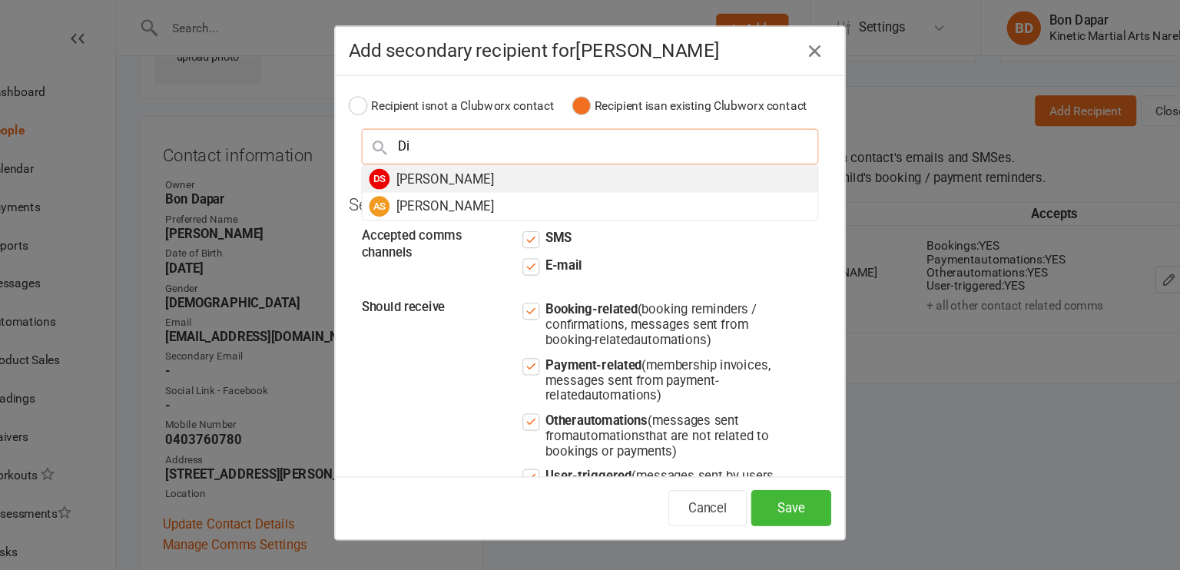
type input "Di"
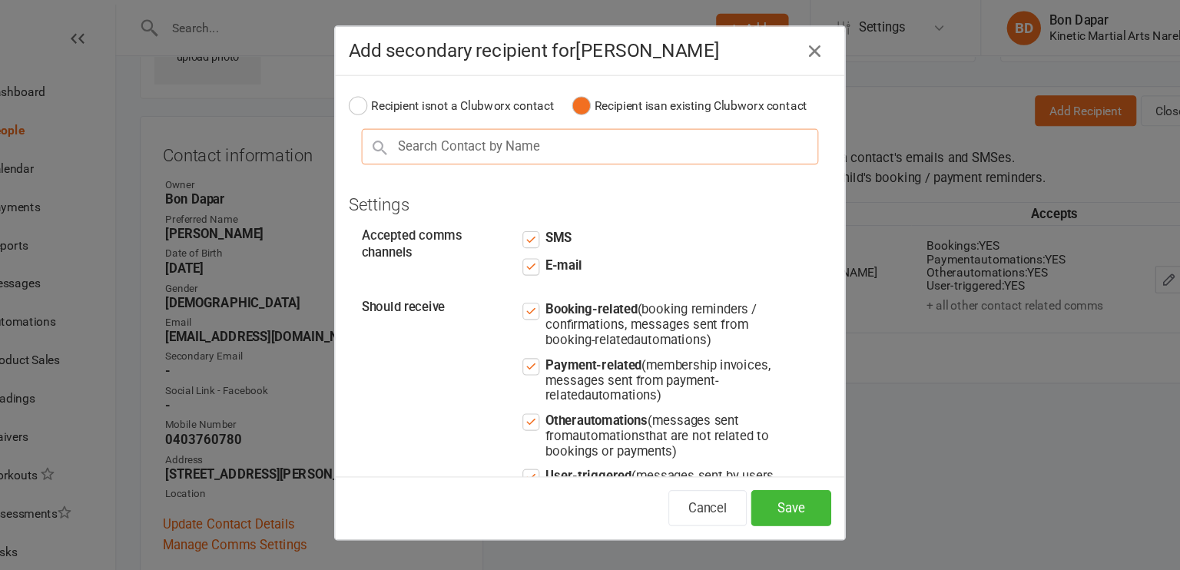
click at [466, 148] on input "text" at bounding box center [590, 132] width 412 height 32
type input "D"
type input "S"
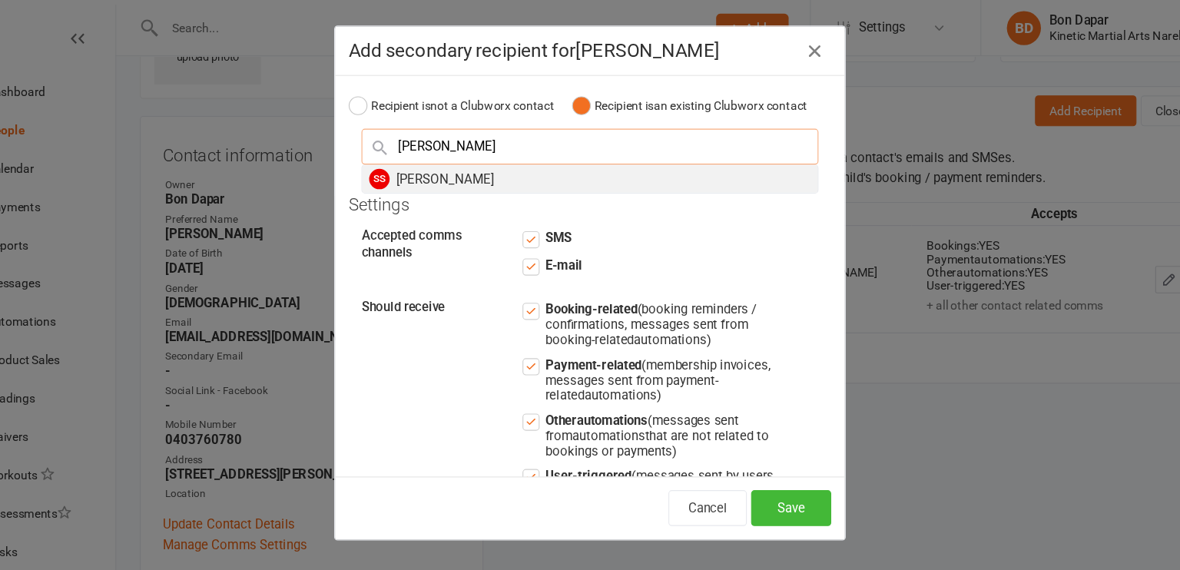
type input "[PERSON_NAME]"
click at [435, 173] on div "SS [PERSON_NAME]" at bounding box center [590, 161] width 410 height 25
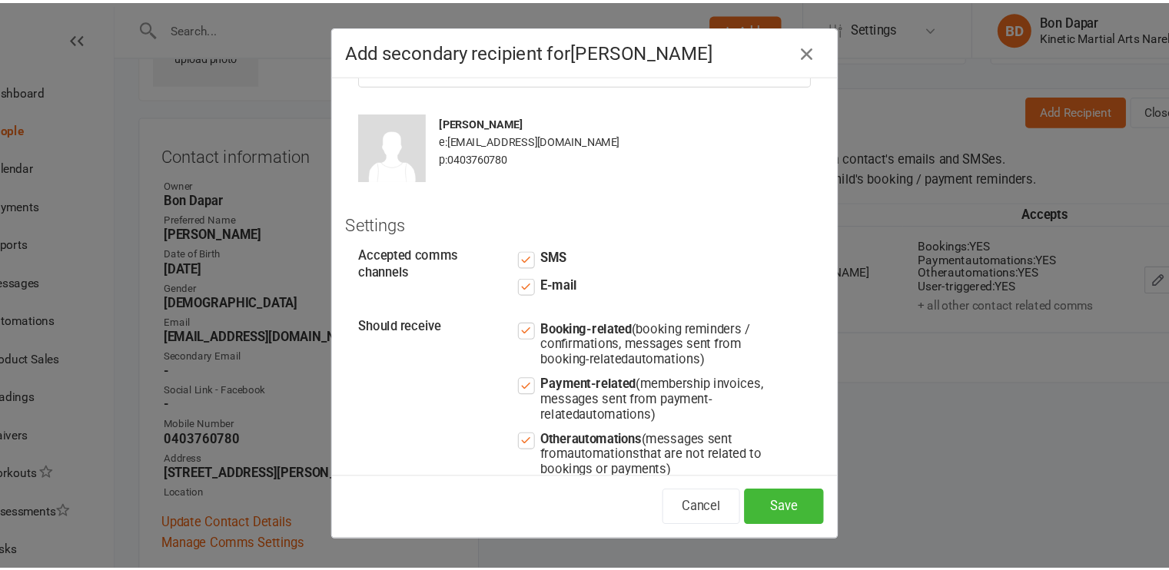
scroll to position [74, 0]
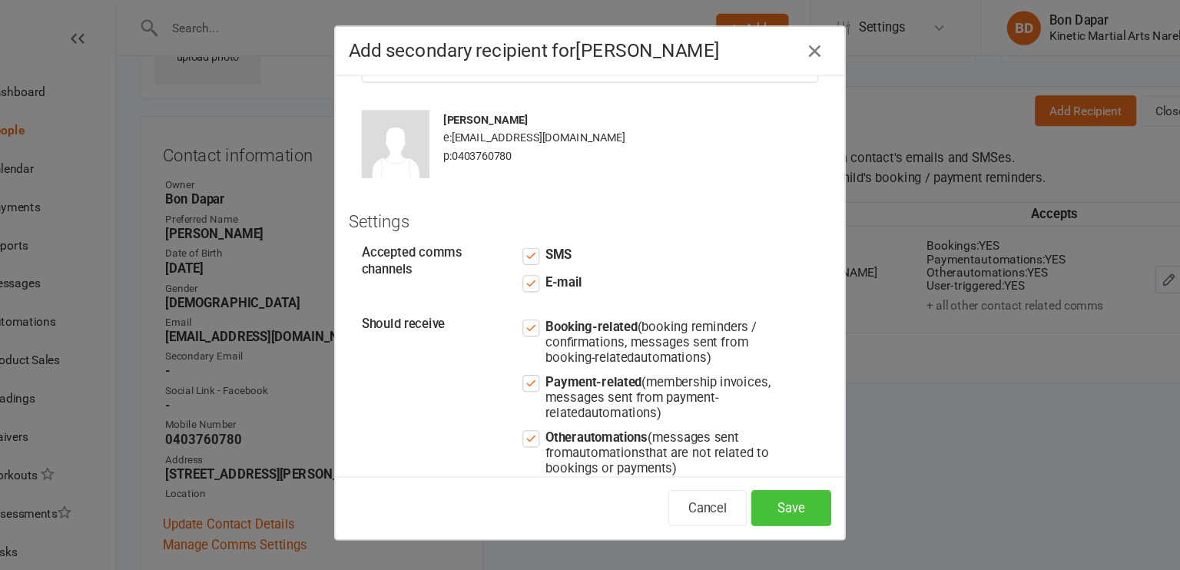
click at [770, 466] on button "Save" at bounding box center [771, 458] width 72 height 32
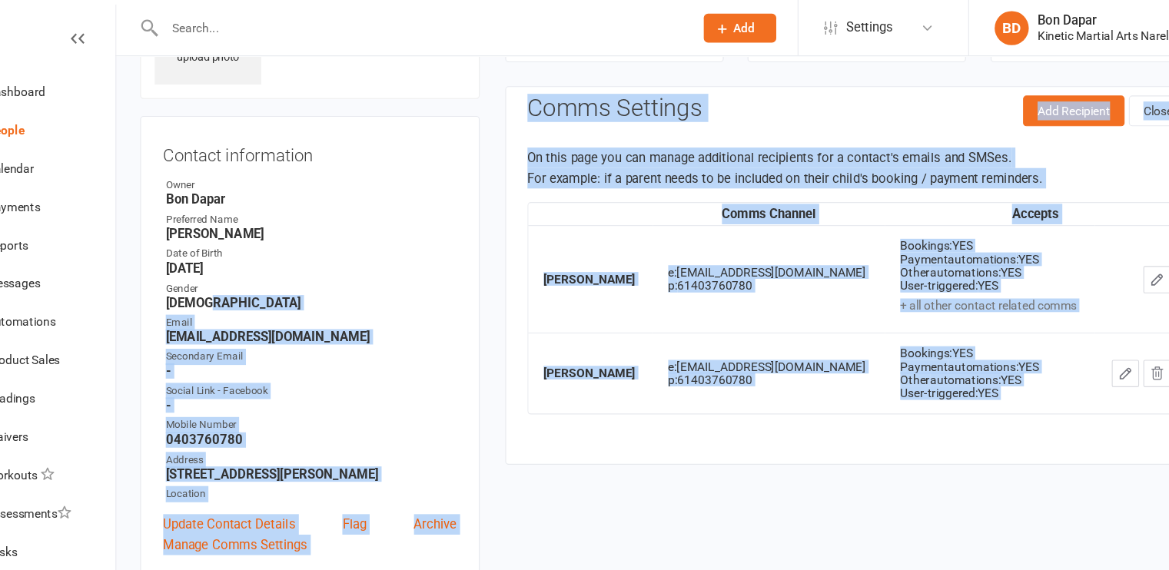
drag, startPoint x: 771, startPoint y: 466, endPoint x: 346, endPoint y: 272, distance: 466.2
click at [346, 272] on strong "[DEMOGRAPHIC_DATA]" at bounding box center [338, 273] width 262 height 14
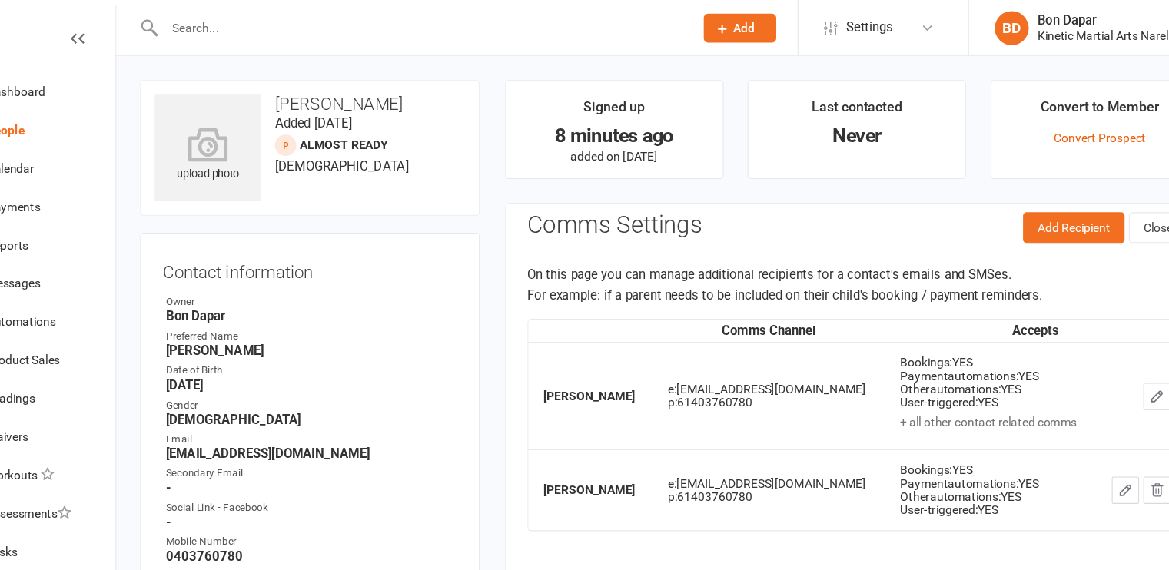
click at [399, 201] on contact-information "upload photo [PERSON_NAME] Added [DATE] Almost Ready prospect [DEMOGRAPHIC_DATA…" at bounding box center [337, 349] width 306 height 554
click at [72, 116] on div "People" at bounding box center [63, 117] width 35 height 12
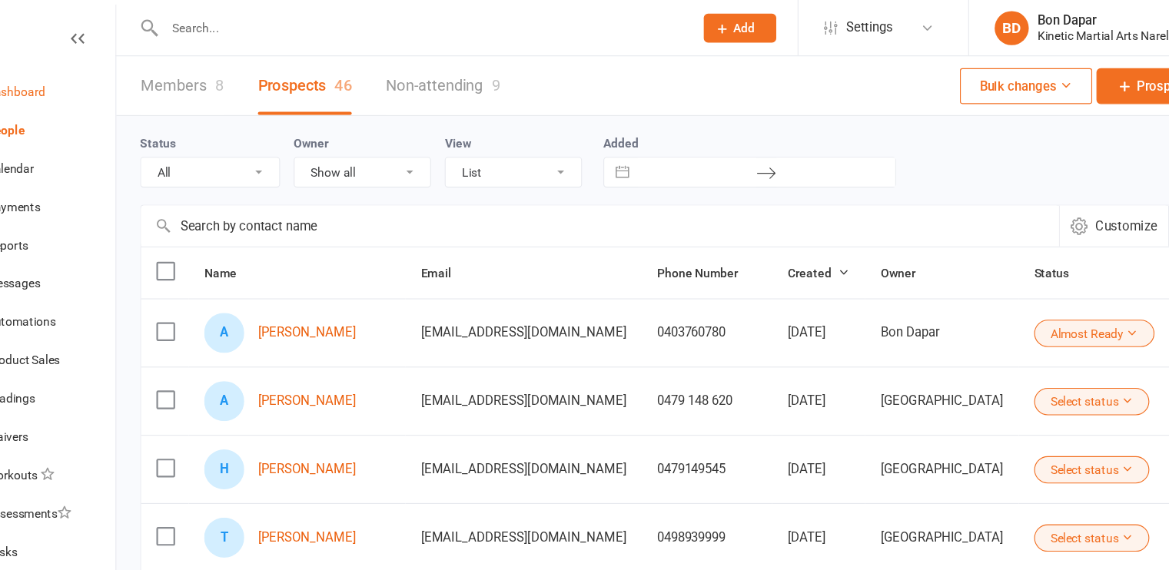
click at [102, 83] on link "Dashboard" at bounding box center [91, 82] width 142 height 35
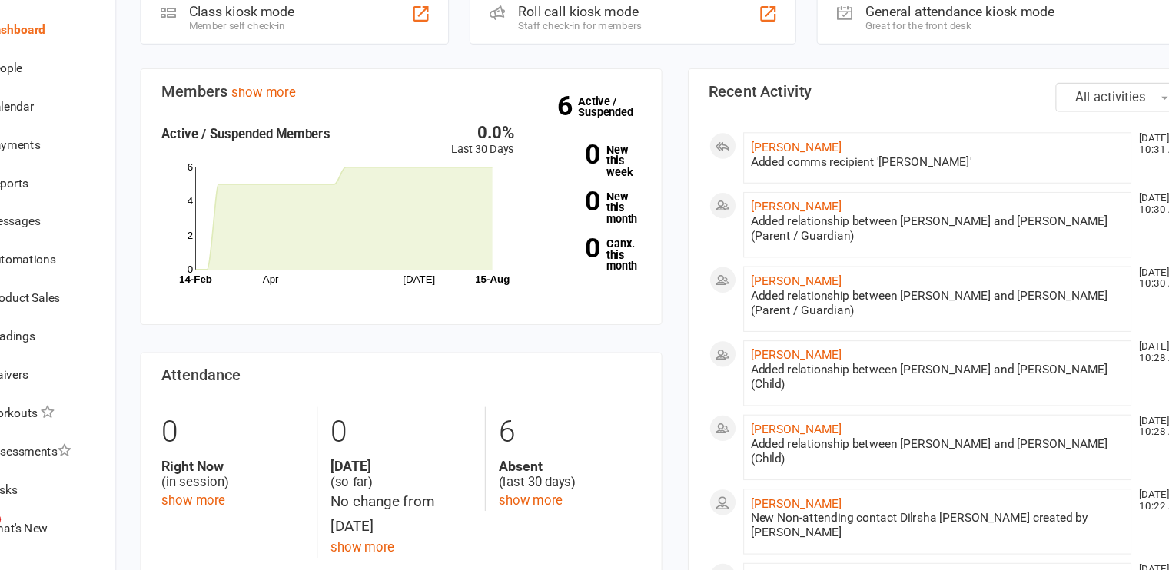
scroll to position [33, 0]
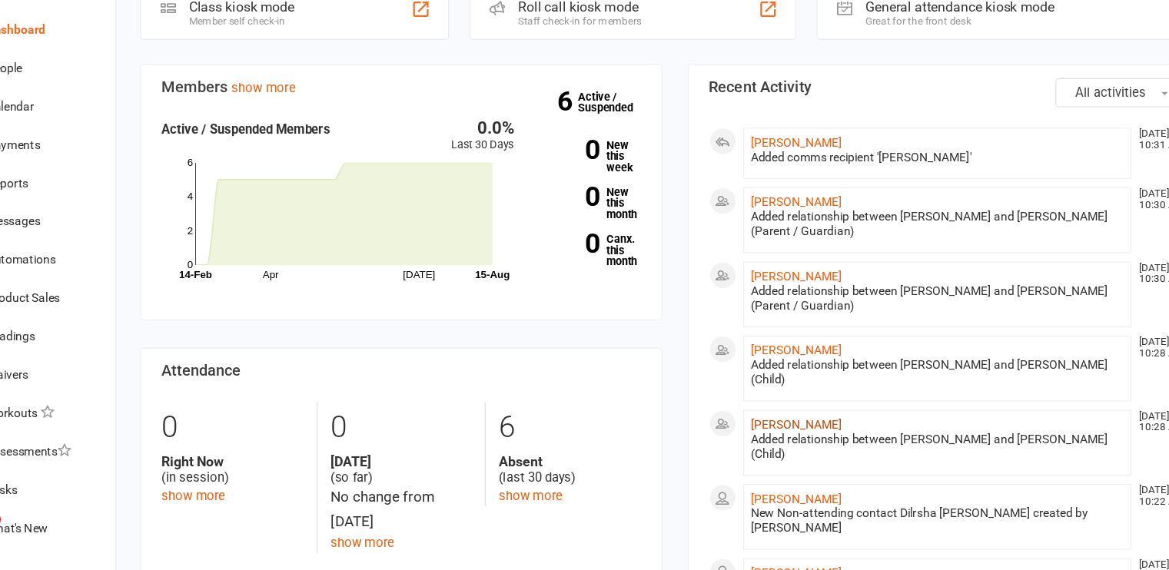
click at [778, 433] on link "[PERSON_NAME]" at bounding box center [775, 439] width 82 height 12
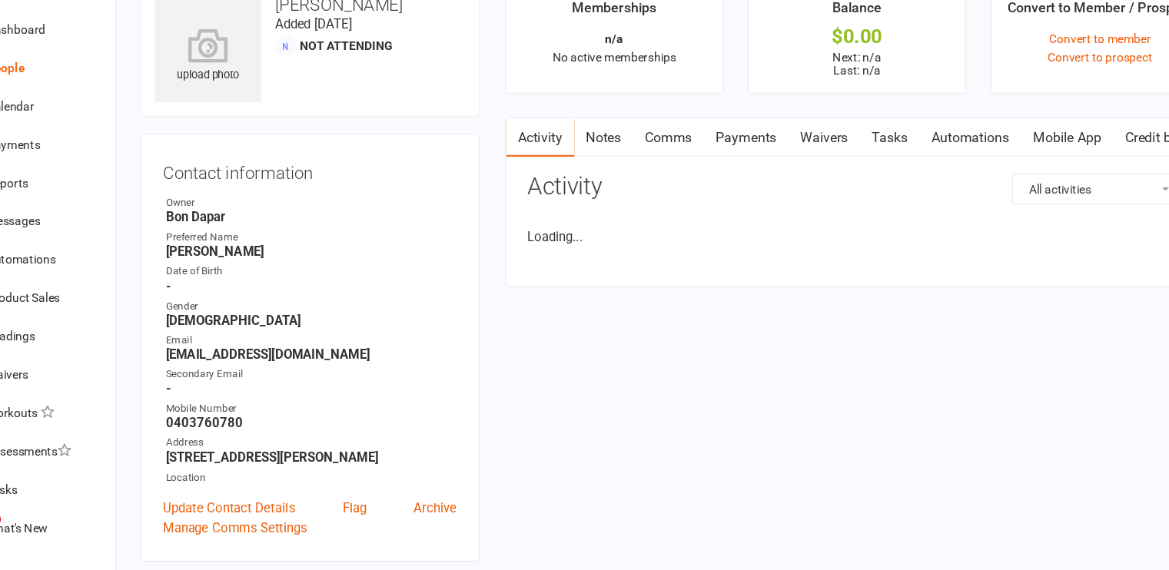
scroll to position [93, 0]
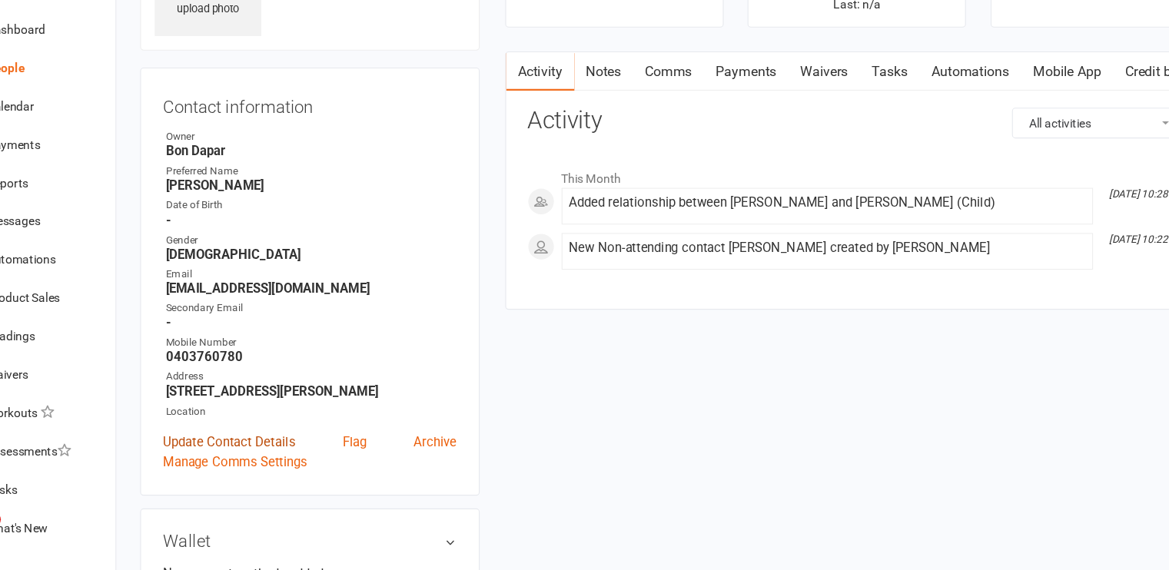
click at [272, 455] on link "Update Contact Details" at bounding box center [264, 454] width 119 height 18
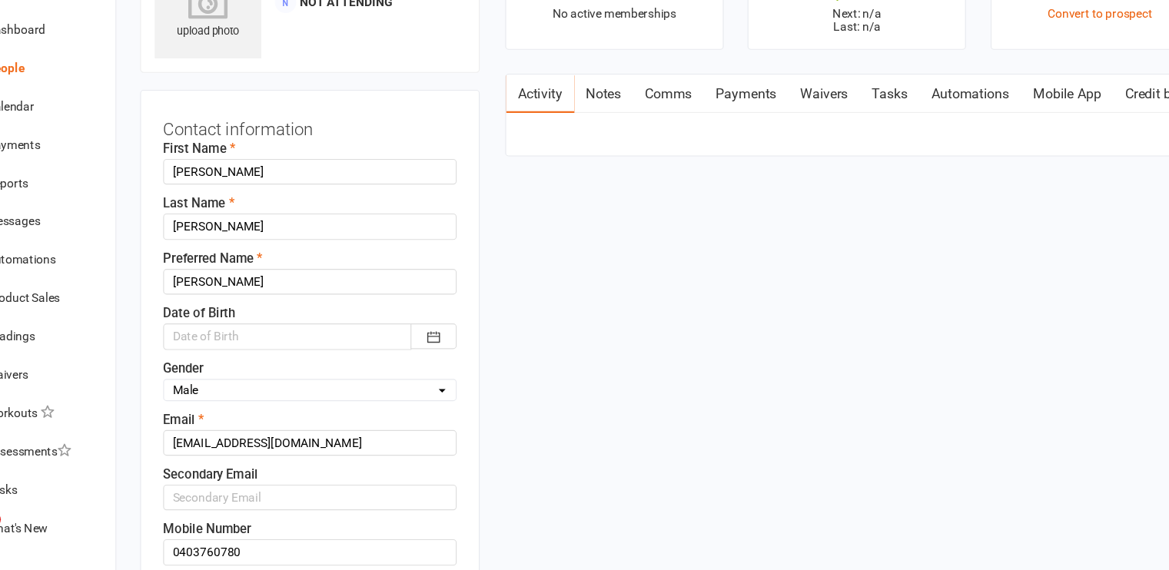
scroll to position [72, 0]
click at [253, 449] on input "[EMAIL_ADDRESS][DOMAIN_NAME]" at bounding box center [337, 455] width 264 height 23
click at [228, 456] on input "[EMAIL_ADDRESS][DOMAIN_NAME]" at bounding box center [337, 455] width 264 height 23
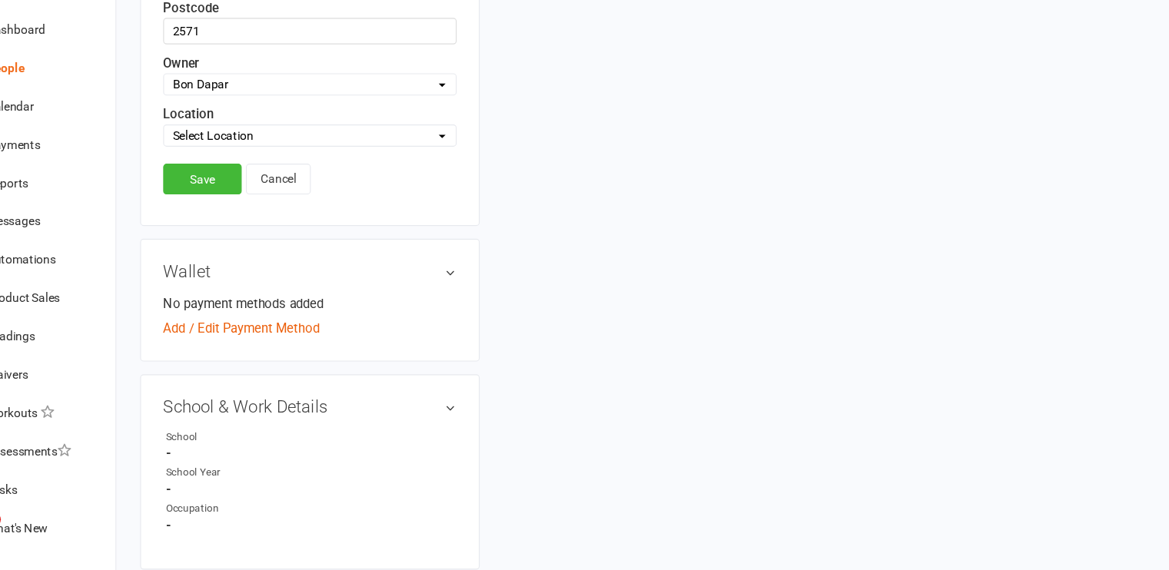
scroll to position [797, 0]
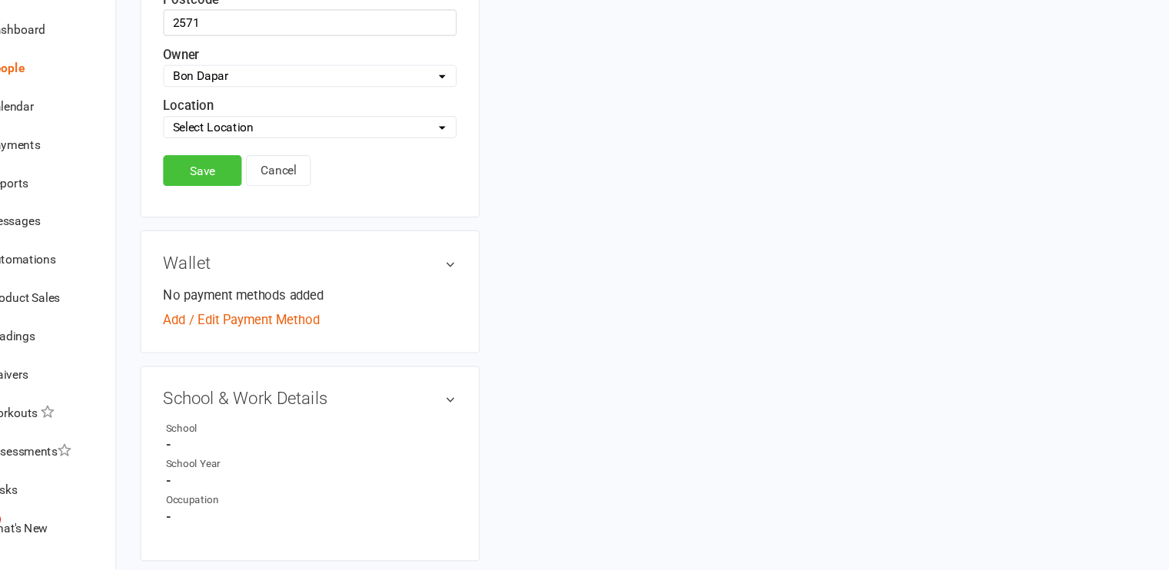
type input "[EMAIL_ADDRESS][DOMAIN_NAME]"
click at [243, 209] on link "Save" at bounding box center [240, 210] width 71 height 28
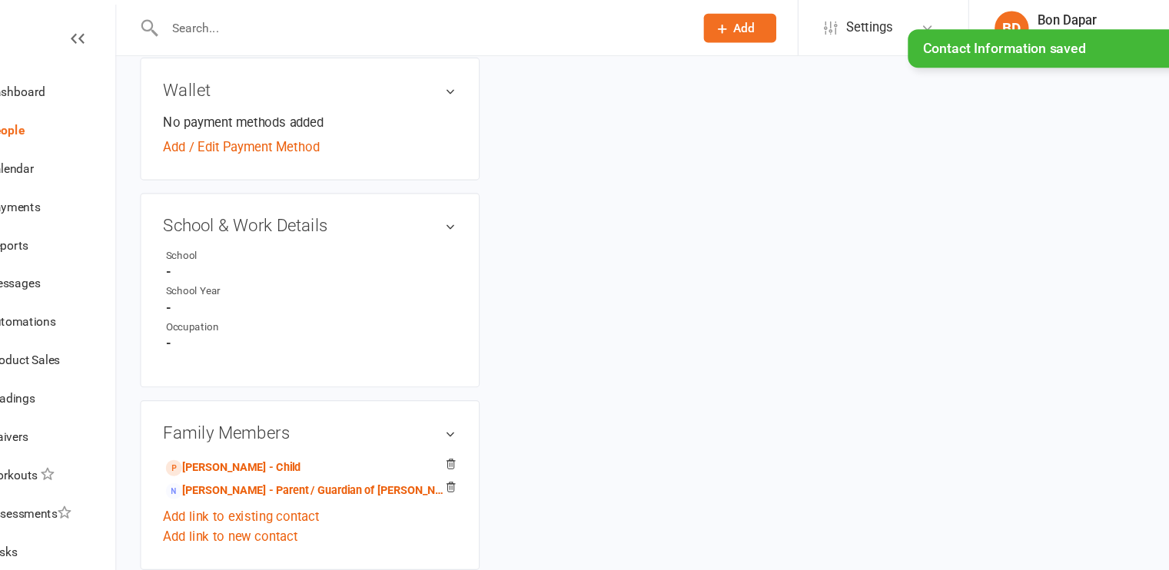
scroll to position [545, 0]
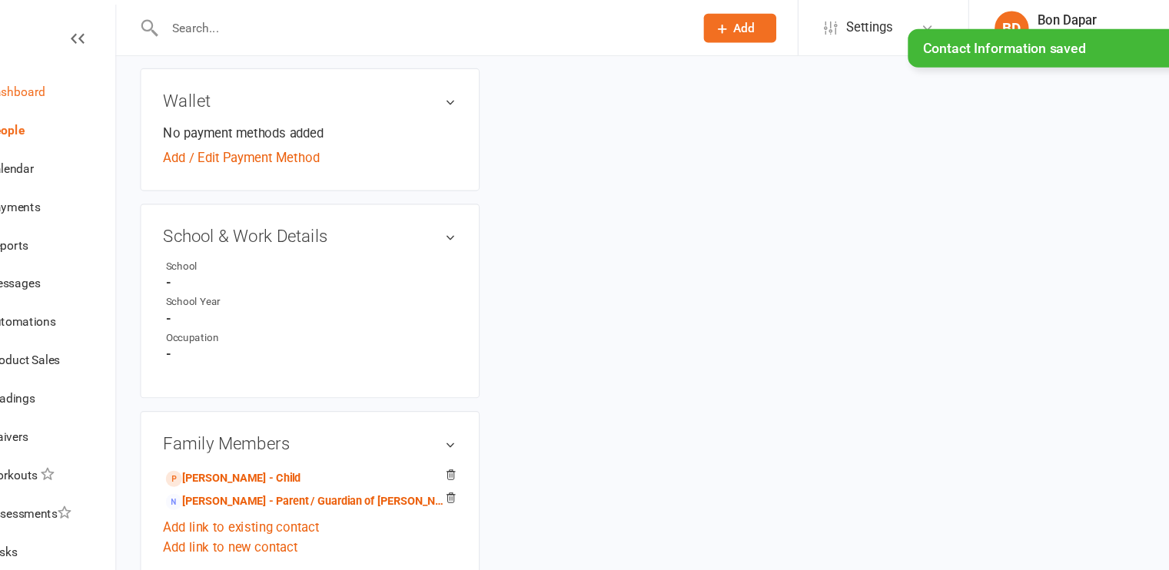
click at [74, 84] on div "Dashboard" at bounding box center [72, 82] width 53 height 12
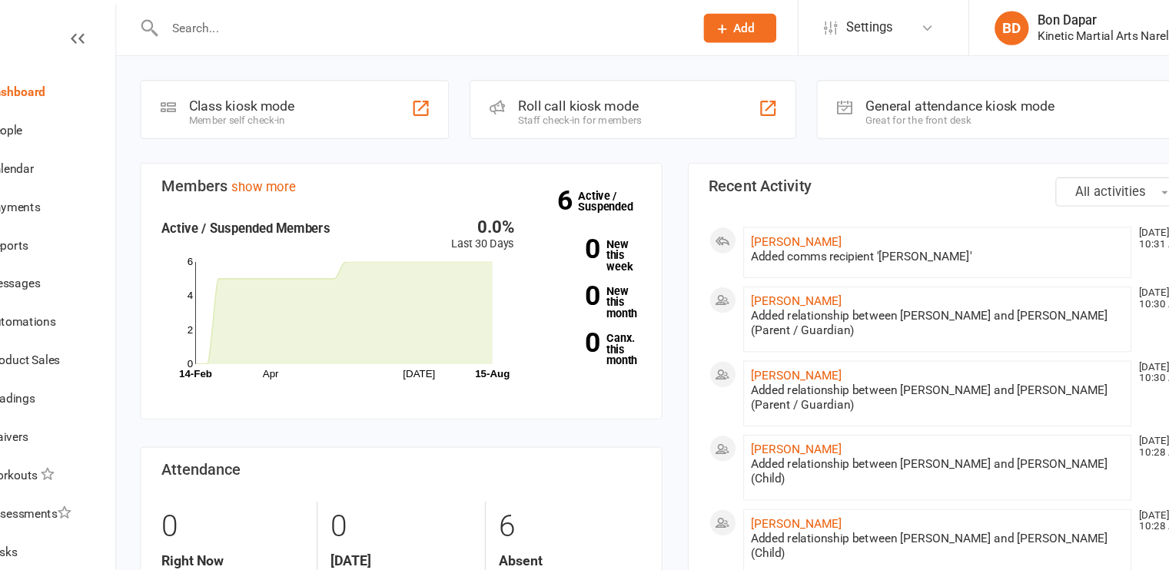
click at [790, 313] on li "[PERSON_NAME] [DATE] 10:30 AM Added relationship between [PERSON_NAME] and [PER…" at bounding box center [903, 287] width 350 height 59
click at [758, 218] on link "[PERSON_NAME]" at bounding box center [775, 217] width 82 height 12
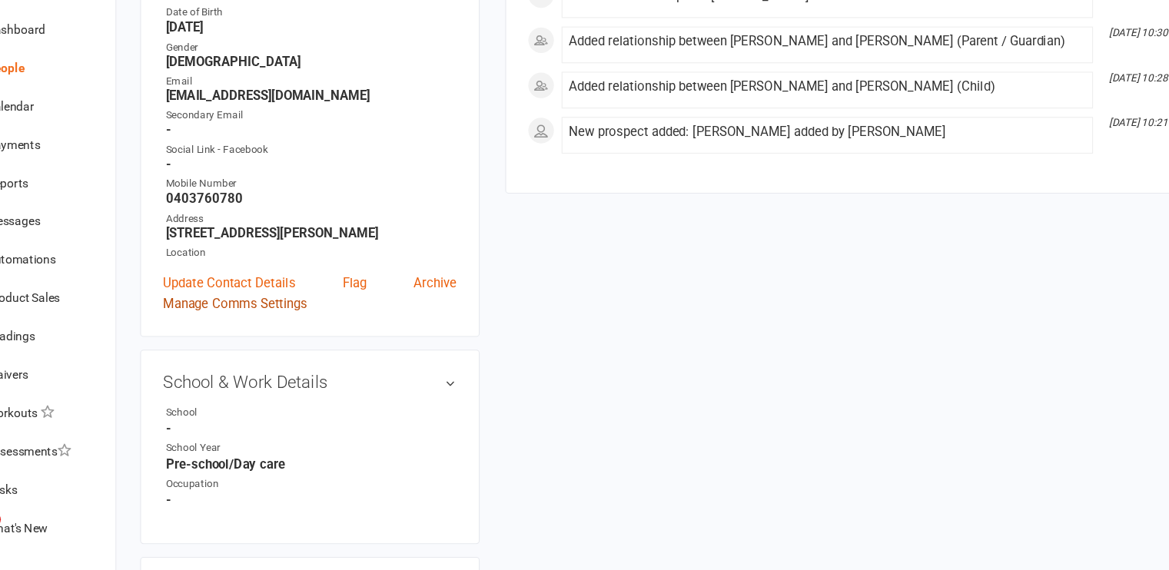
scroll to position [268, 0]
click at [280, 332] on link "Manage Comms Settings" at bounding box center [270, 328] width 130 height 18
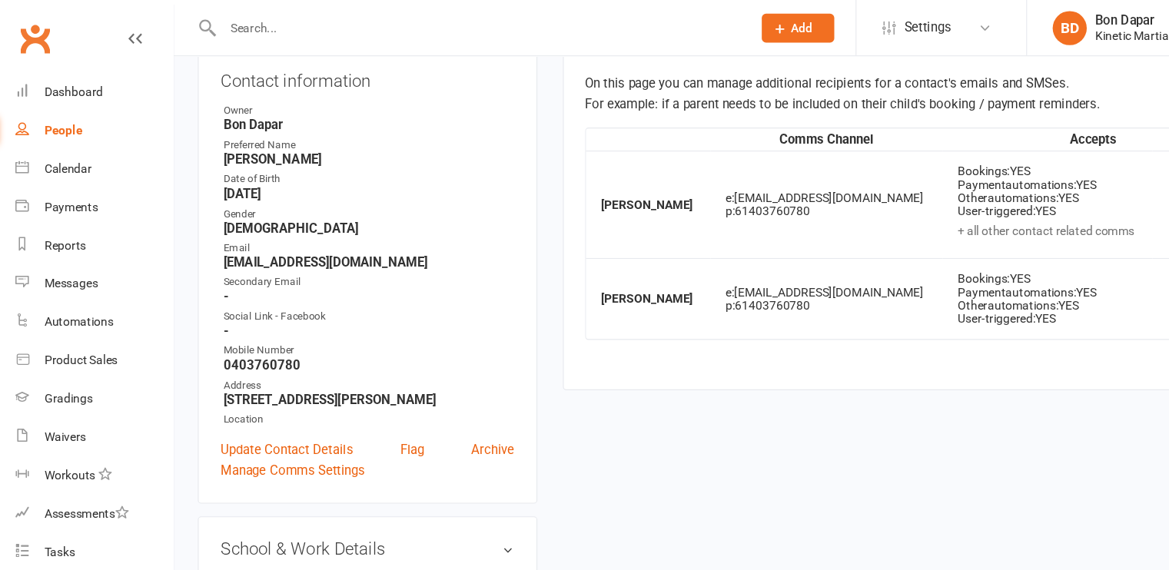
scroll to position [0, 0]
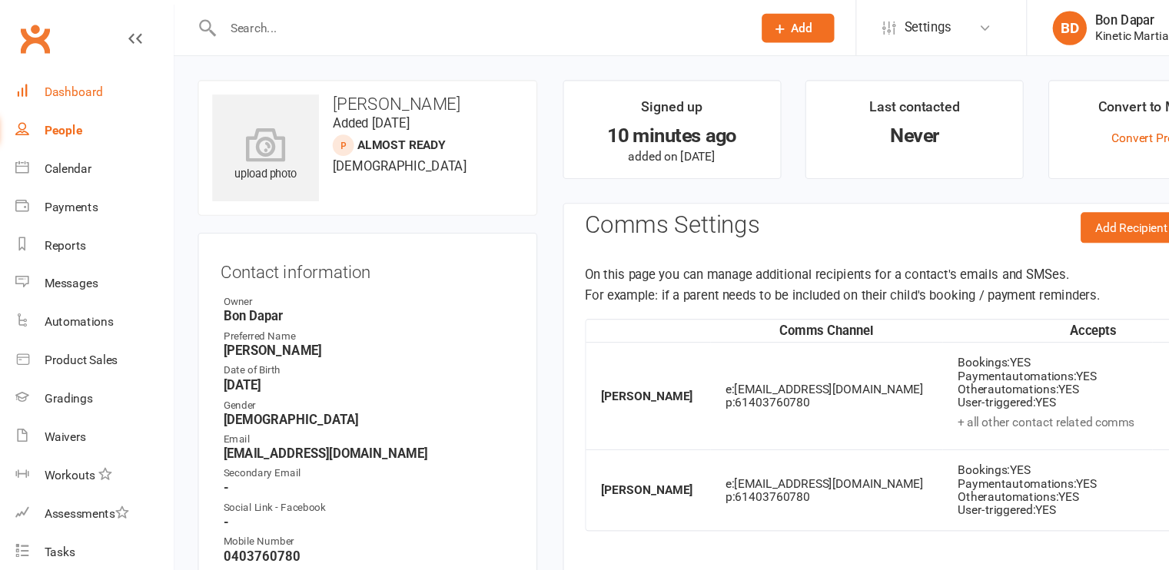
click at [66, 79] on div "Dashboard" at bounding box center [72, 82] width 53 height 12
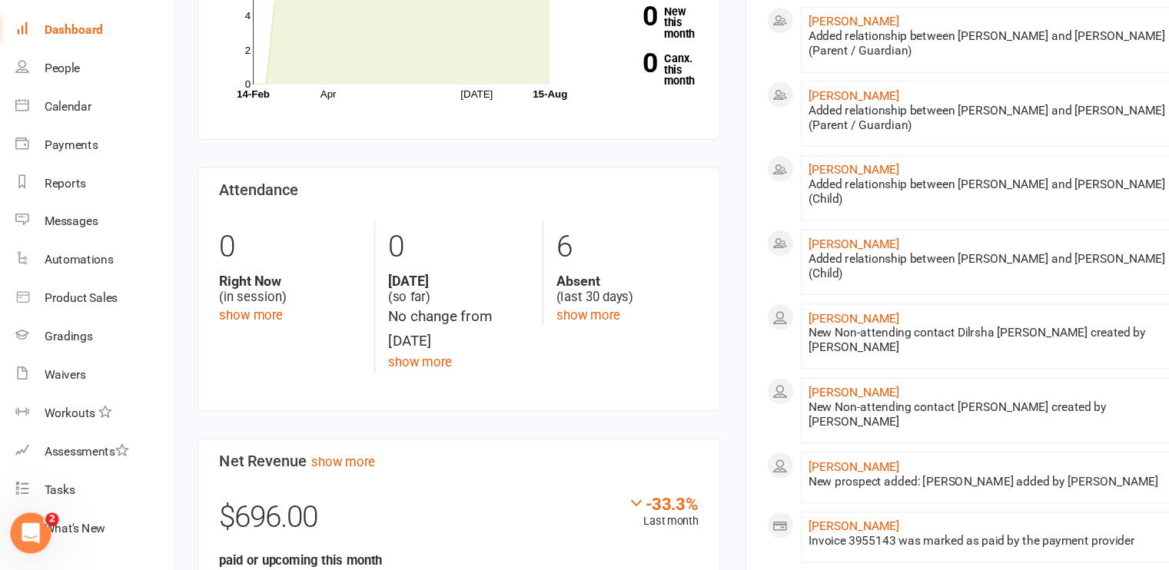
scroll to position [199, 0]
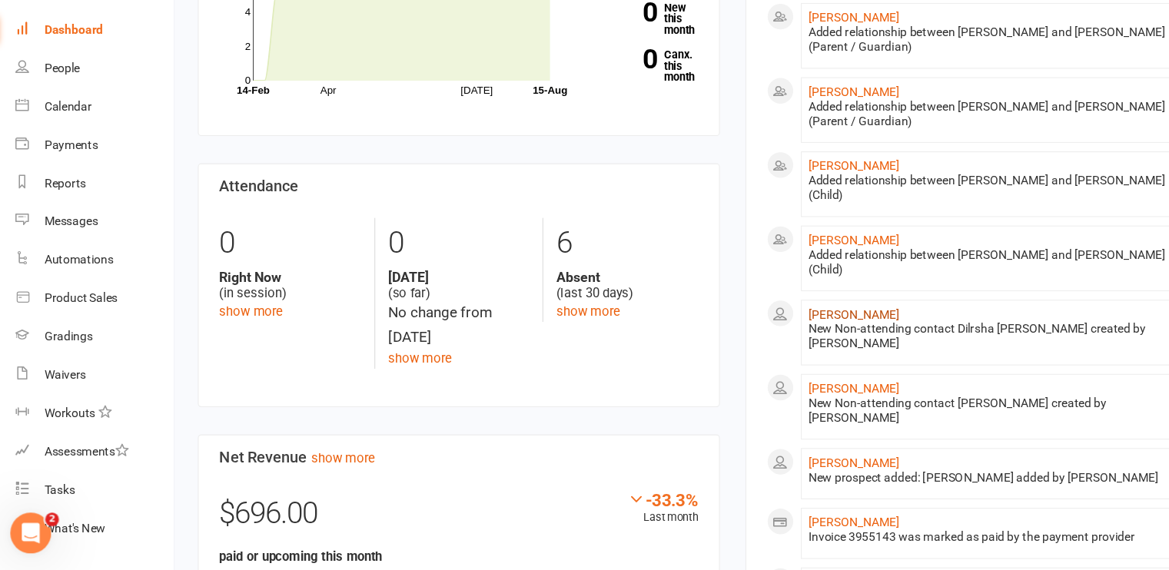
click at [747, 333] on link "[PERSON_NAME]" at bounding box center [775, 339] width 82 height 12
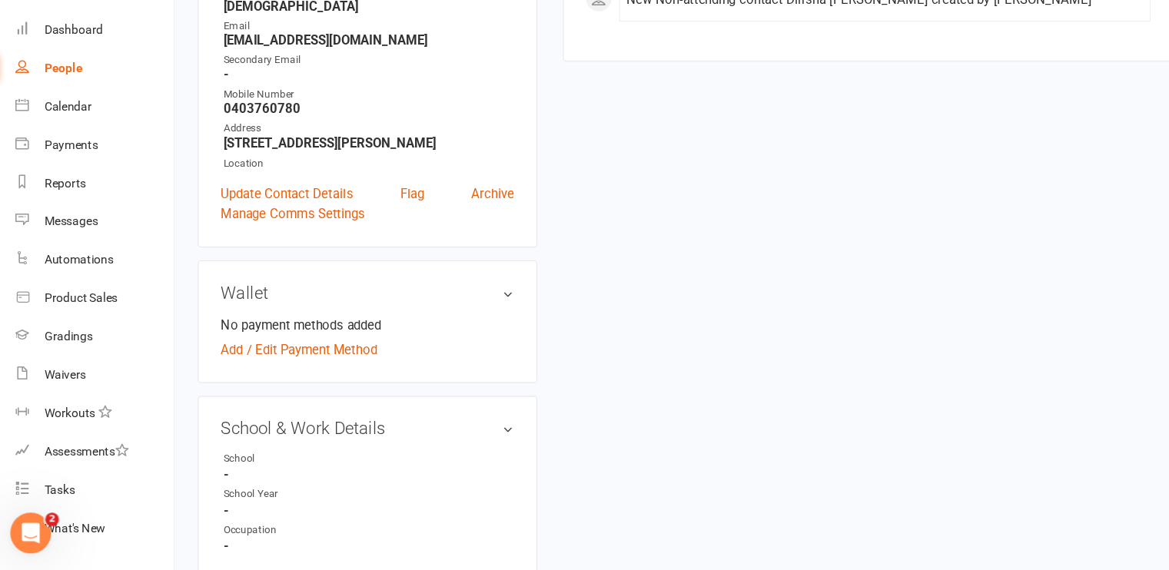
scroll to position [319, 0]
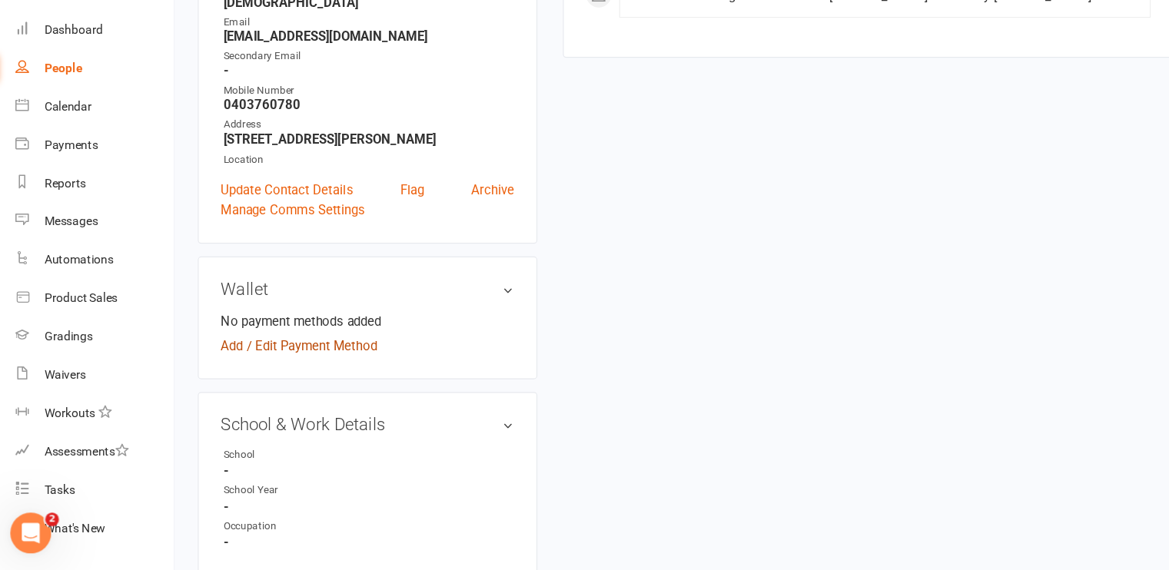
click at [269, 366] on link "Add / Edit Payment Method" at bounding box center [275, 368] width 141 height 18
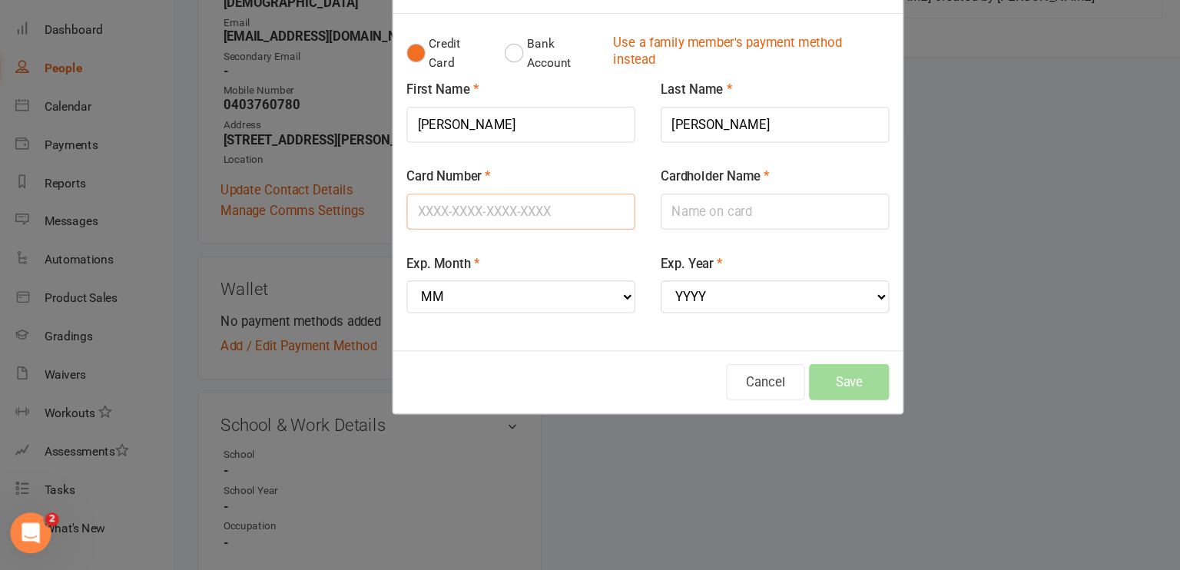
click at [433, 259] on input "Card Number" at bounding box center [476, 246] width 206 height 32
type input "062158"
click at [638, 234] on input "Cardholder Name" at bounding box center [705, 246] width 206 height 32
type input "[PERSON_NAME]"
click at [437, 327] on select "MM 01 02 03 04 05 06 07 08 09 10 11 12" at bounding box center [476, 323] width 206 height 29
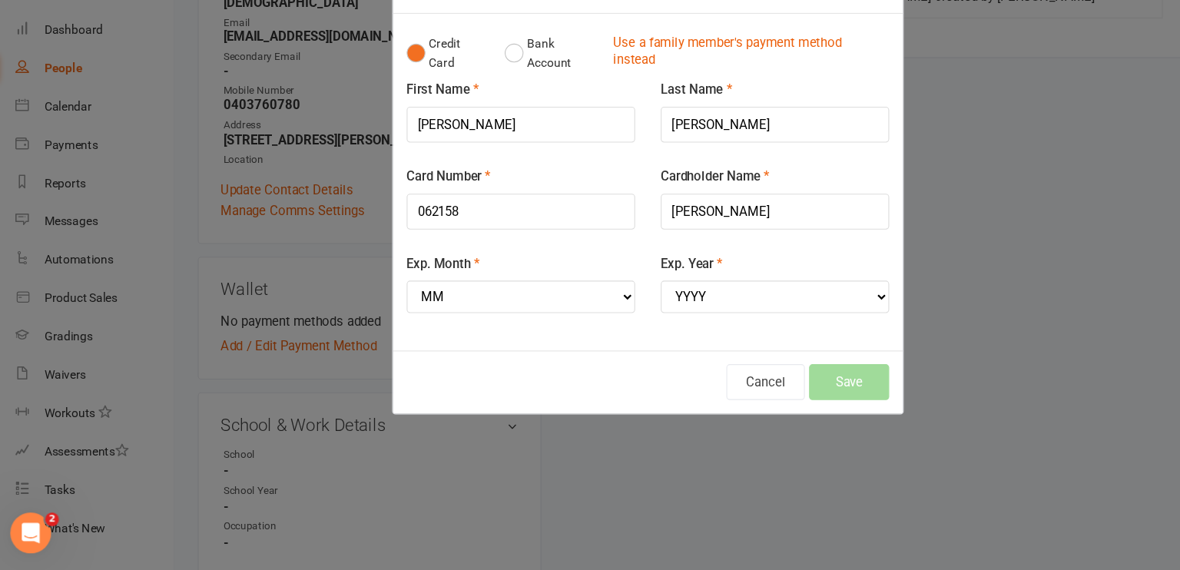
click at [503, 392] on div "Cancel Save" at bounding box center [590, 400] width 435 height 32
click at [470, 104] on button "Bank Account" at bounding box center [503, 104] width 85 height 47
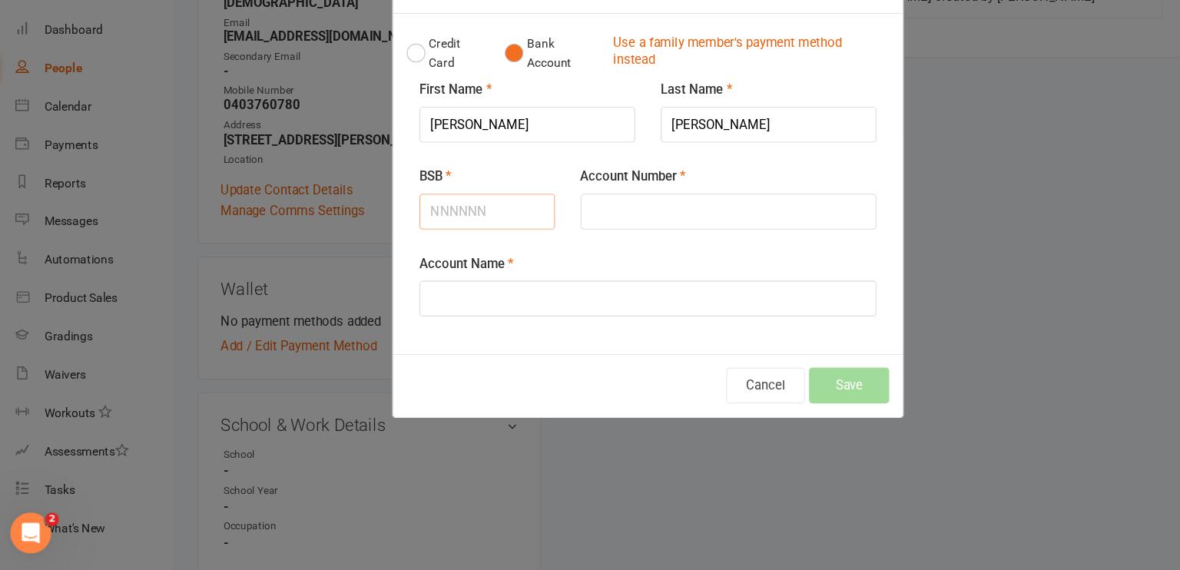
click at [432, 244] on input "BSB" at bounding box center [445, 246] width 122 height 32
type input "062158"
click at [563, 246] on input "Account Number" at bounding box center [662, 246] width 267 height 32
type input "10379188"
click at [463, 331] on input "Account Name" at bounding box center [590, 325] width 412 height 32
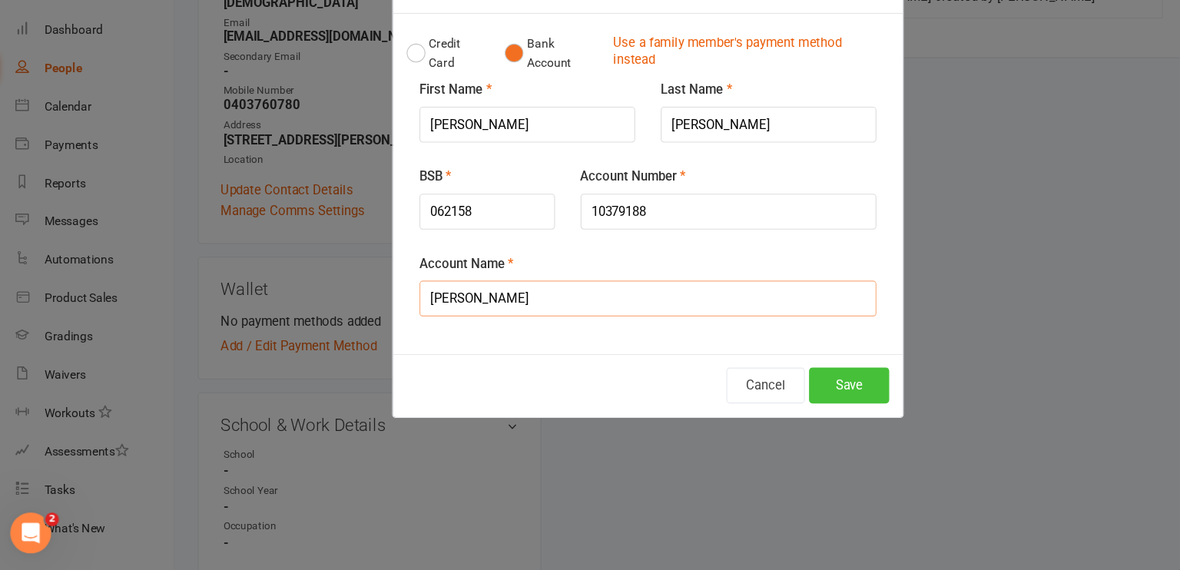
type input "[PERSON_NAME]"
click at [758, 400] on button "Save" at bounding box center [771, 403] width 72 height 32
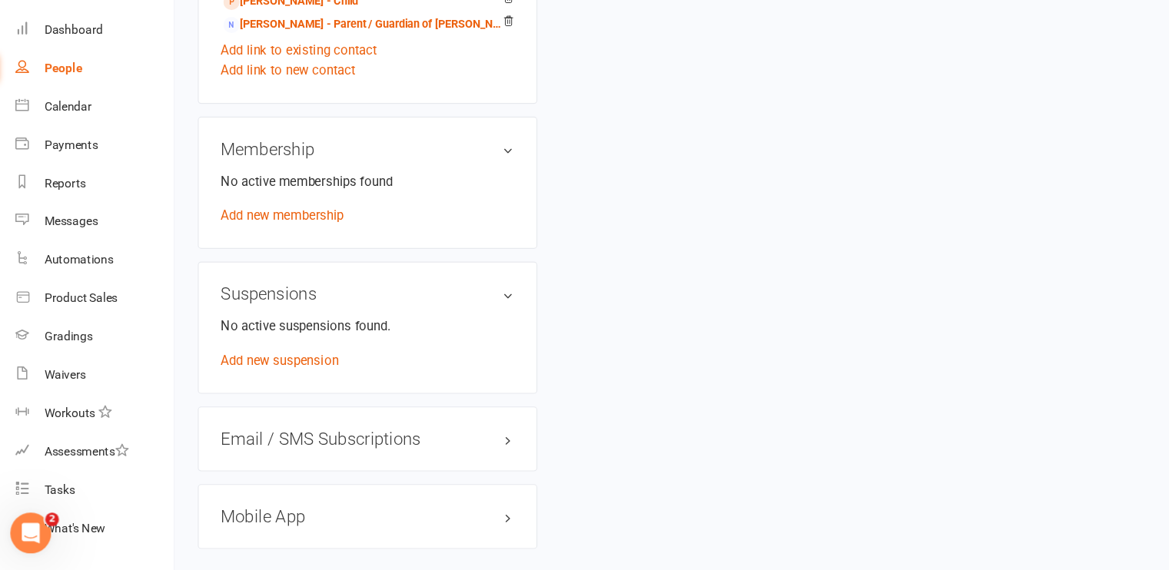
scroll to position [1002, 0]
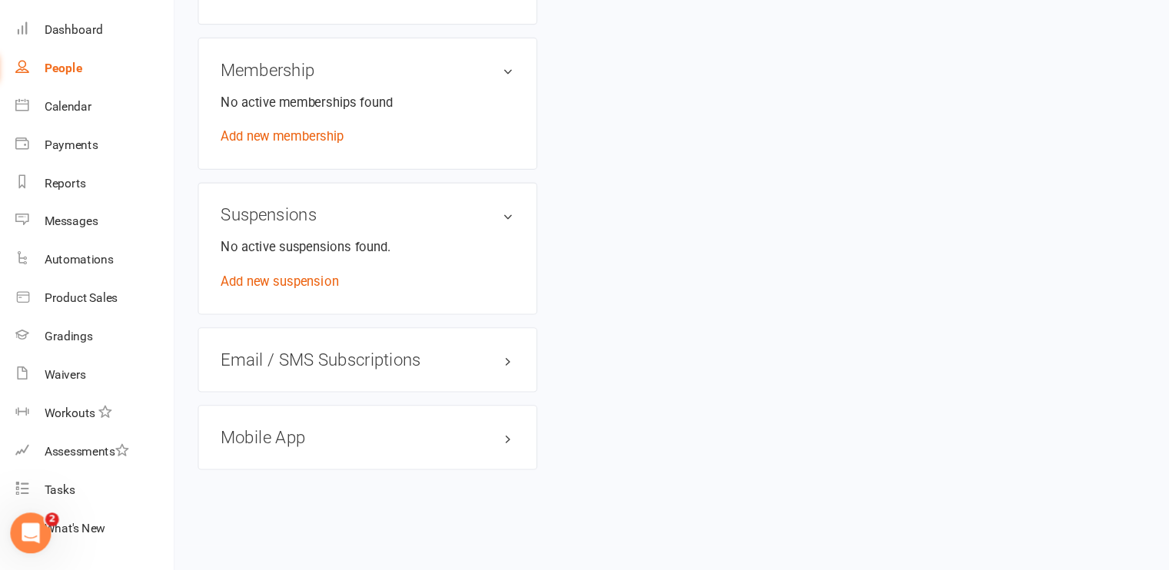
click at [468, 395] on div "Email / SMS Subscriptions edit" at bounding box center [337, 380] width 306 height 58
click at [465, 385] on h3 "Email / SMS Subscriptions edit" at bounding box center [337, 380] width 264 height 17
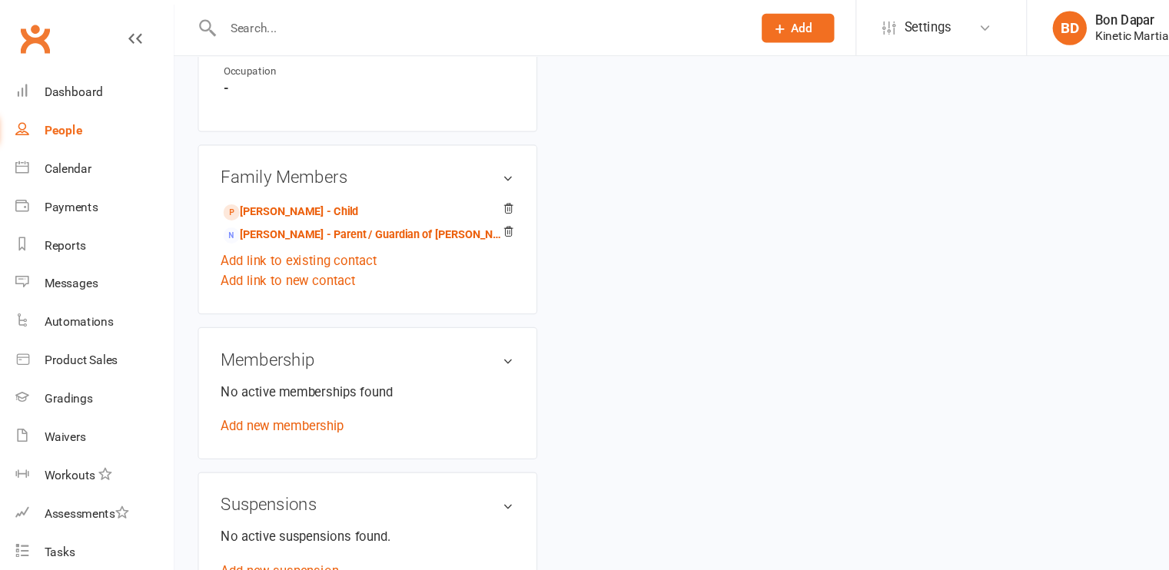
scroll to position [773, 0]
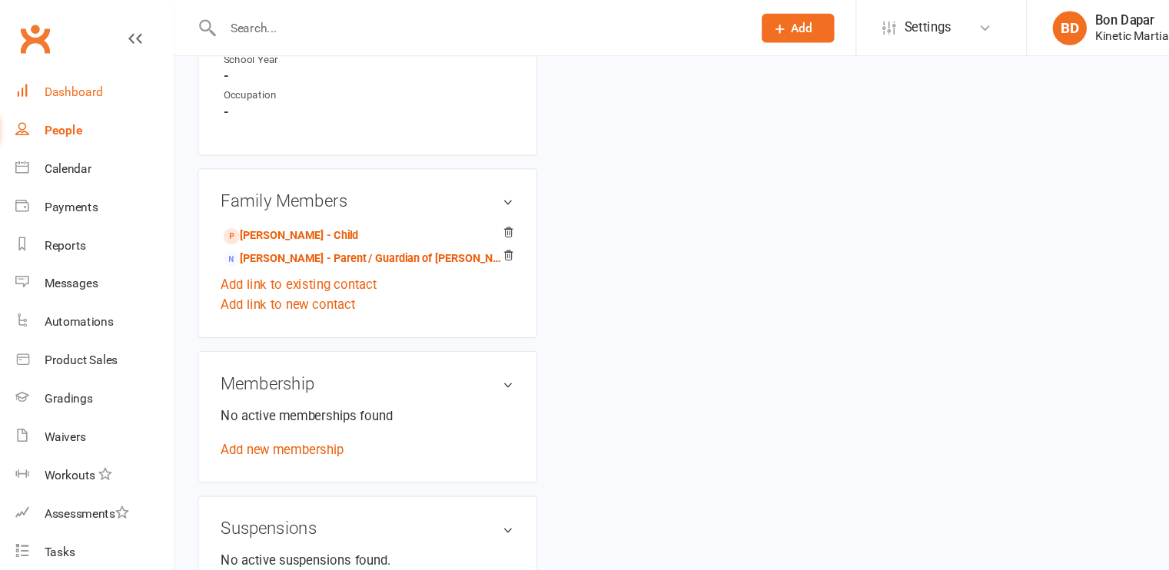
click at [48, 85] on div "Dashboard" at bounding box center [72, 82] width 53 height 12
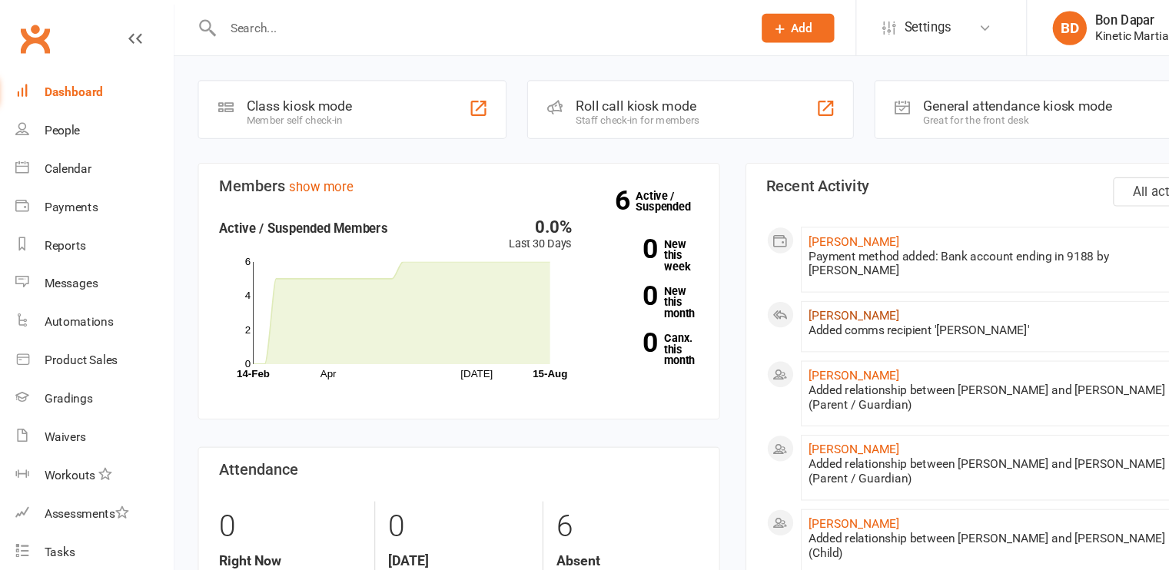
click at [750, 278] on link "[PERSON_NAME]" at bounding box center [775, 284] width 82 height 12
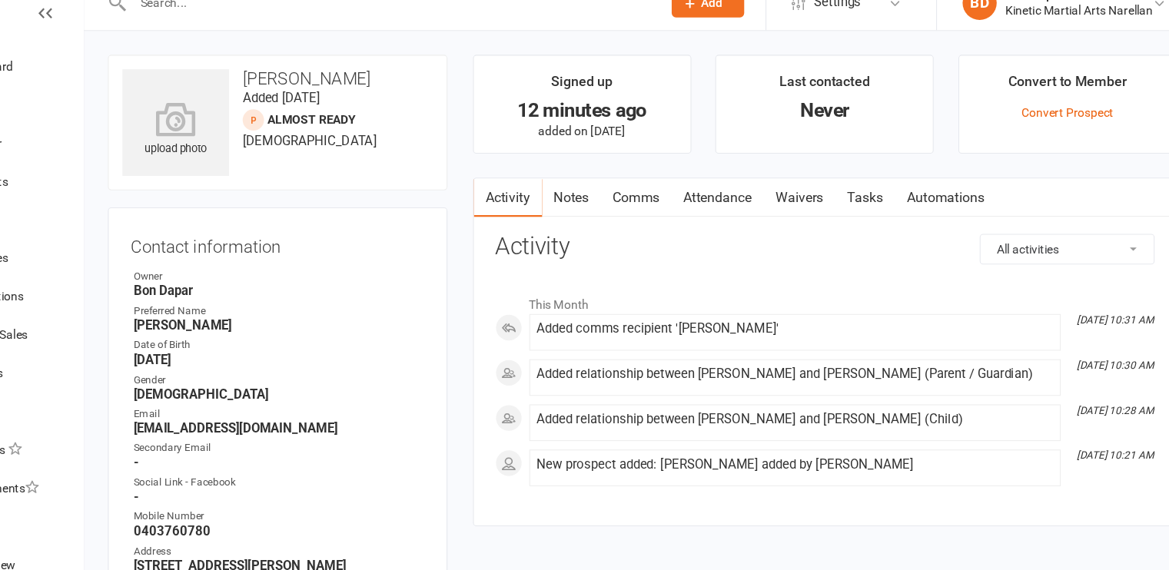
click at [1057, 91] on div "Convert to Member" at bounding box center [1049, 101] width 107 height 28
click at [1042, 121] on link "Convert Prospect" at bounding box center [1048, 124] width 83 height 12
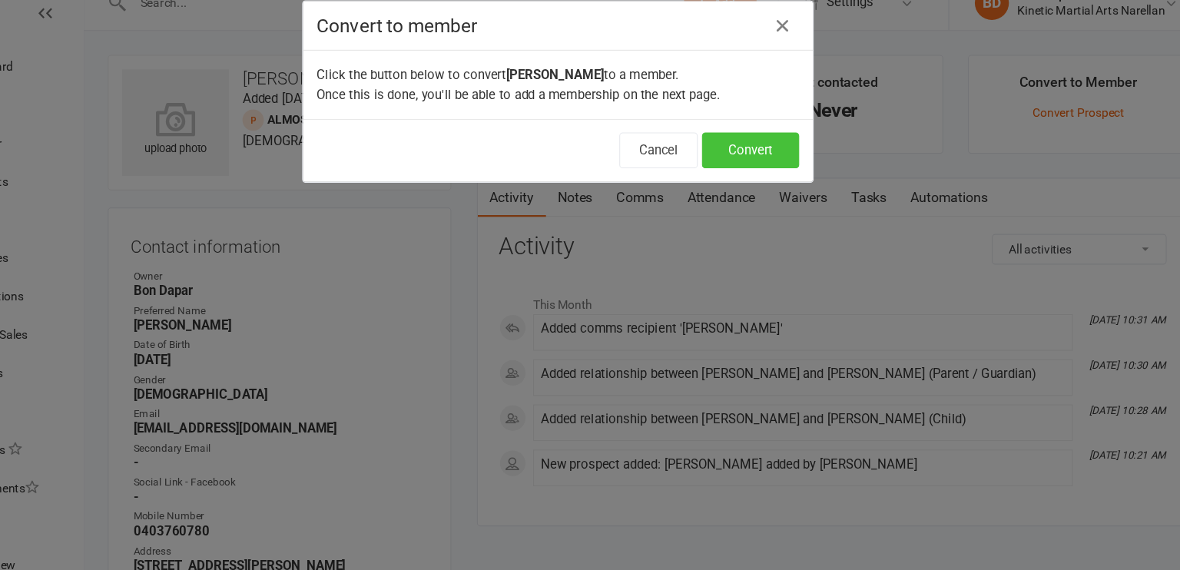
click at [751, 159] on button "Convert" at bounding box center [764, 158] width 88 height 32
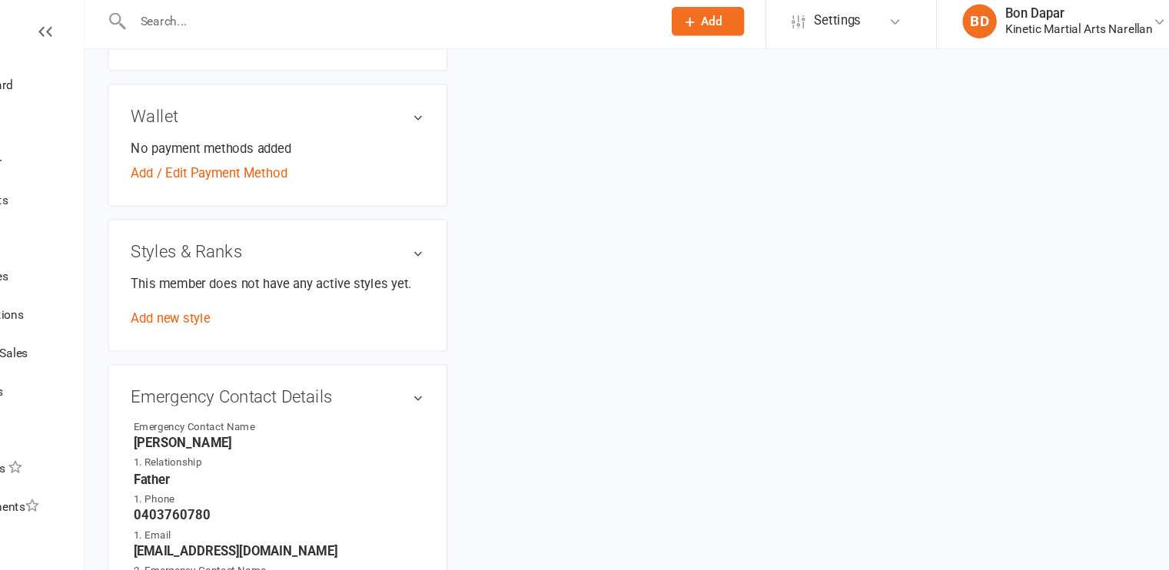
scroll to position [617, 0]
click at [264, 171] on link "Add / Edit Payment Method" at bounding box center [275, 162] width 141 height 18
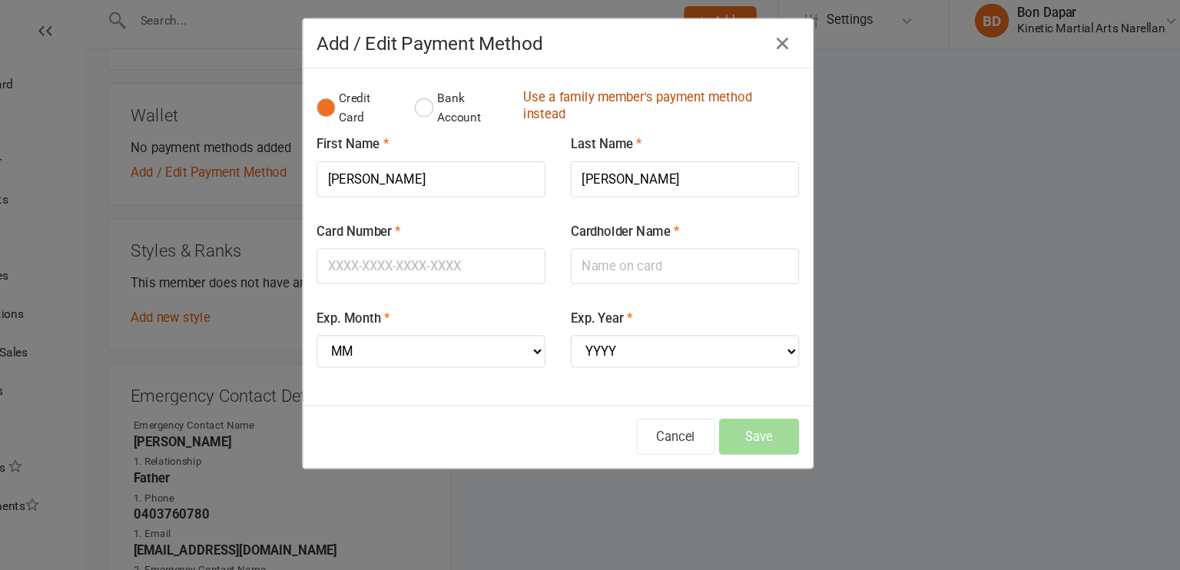
click at [573, 98] on link "Use a family member's payment method instead" at bounding box center [679, 104] width 241 height 35
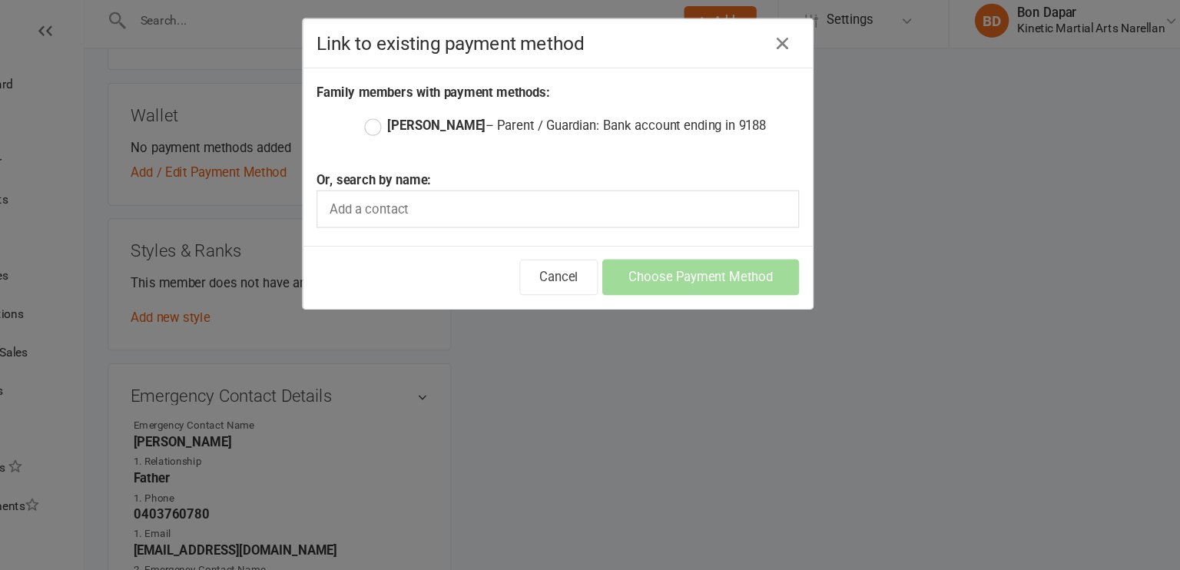
click at [422, 121] on label "[PERSON_NAME] – Parent / Guardian: Bank account ending in 9188" at bounding box center [597, 120] width 362 height 18
click at [422, 111] on input "[PERSON_NAME] – Parent / Guardian: Bank account ending in 9188" at bounding box center [421, 111] width 10 height 0
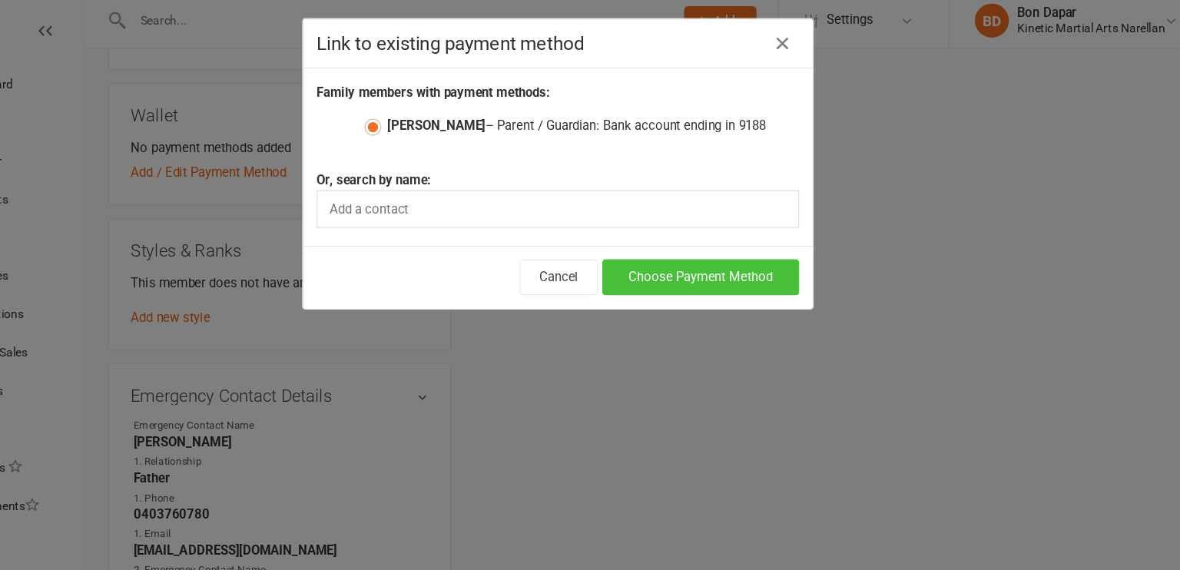
click at [671, 258] on button "Choose Payment Method" at bounding box center [718, 256] width 177 height 32
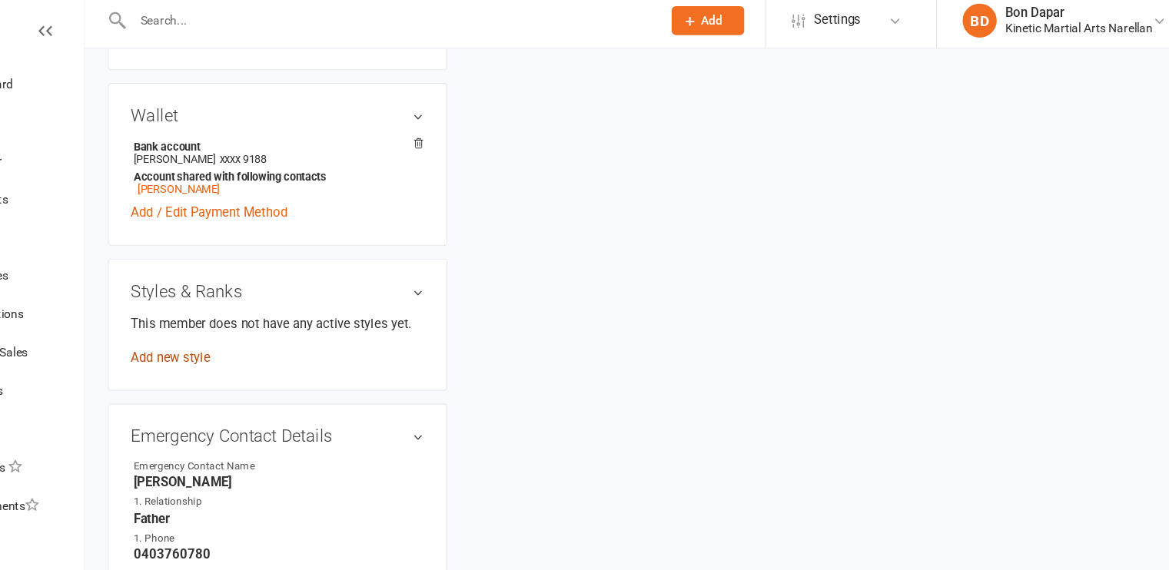
click at [237, 332] on link "Add new style" at bounding box center [240, 329] width 71 height 14
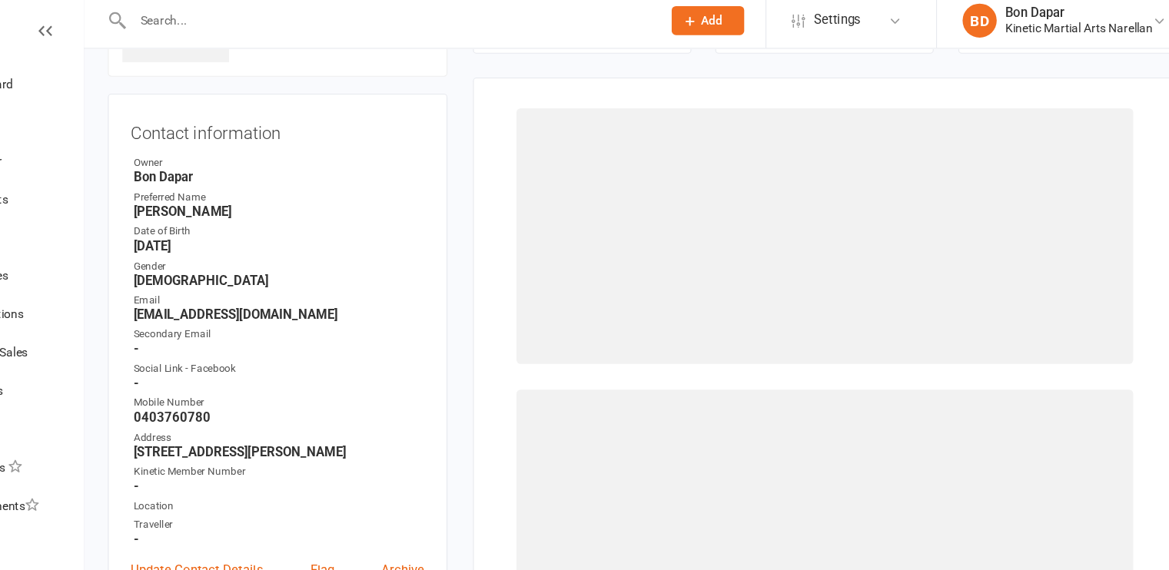
scroll to position [118, 0]
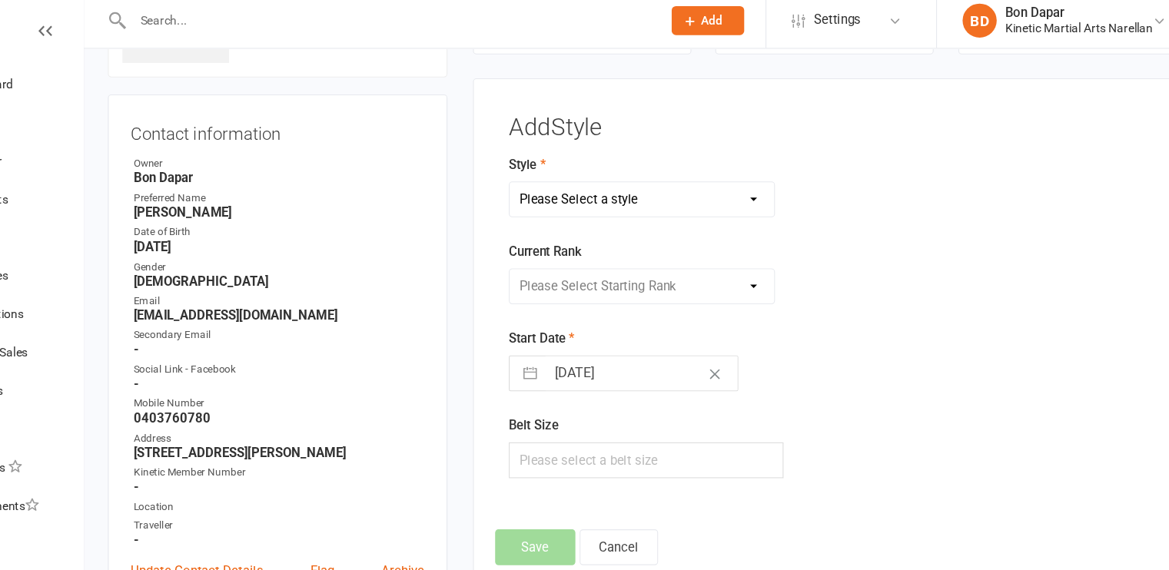
click at [644, 184] on select "Please Select a style BJJ Condors Eagles Finches Hapkido Leadership Progam" at bounding box center [665, 186] width 239 height 31
select select "3400"
click at [546, 171] on select "Please Select a style BJJ Condors Eagles Finches Hapkido Leadership Progam" at bounding box center [665, 186] width 239 height 31
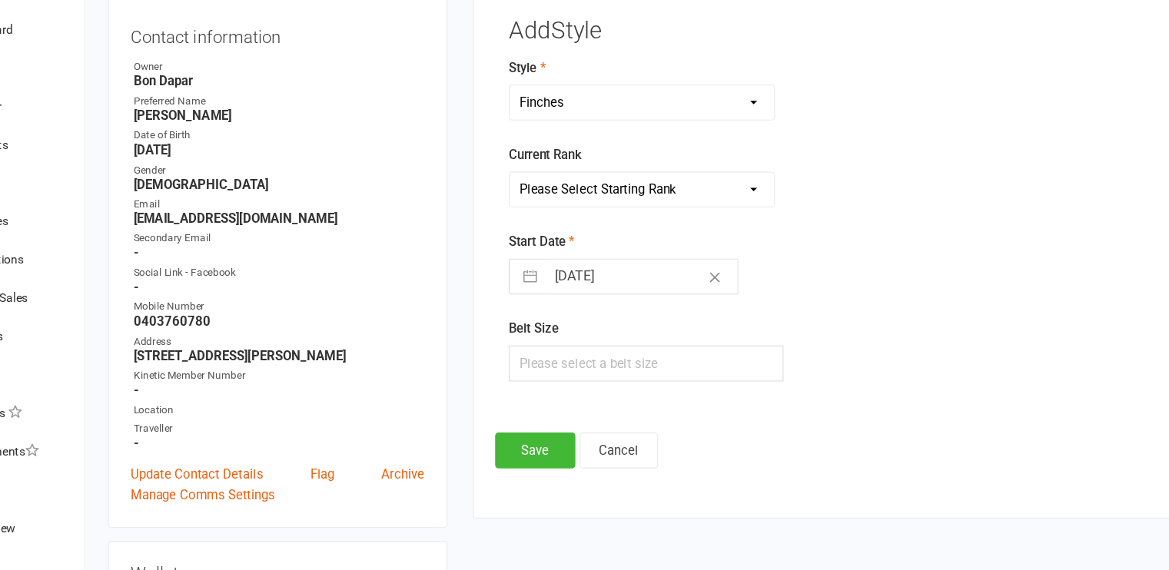
scroll to position [157, 0]
click at [604, 307] on input "[DATE]" at bounding box center [665, 304] width 173 height 31
select select "6"
select select "2025"
select select "7"
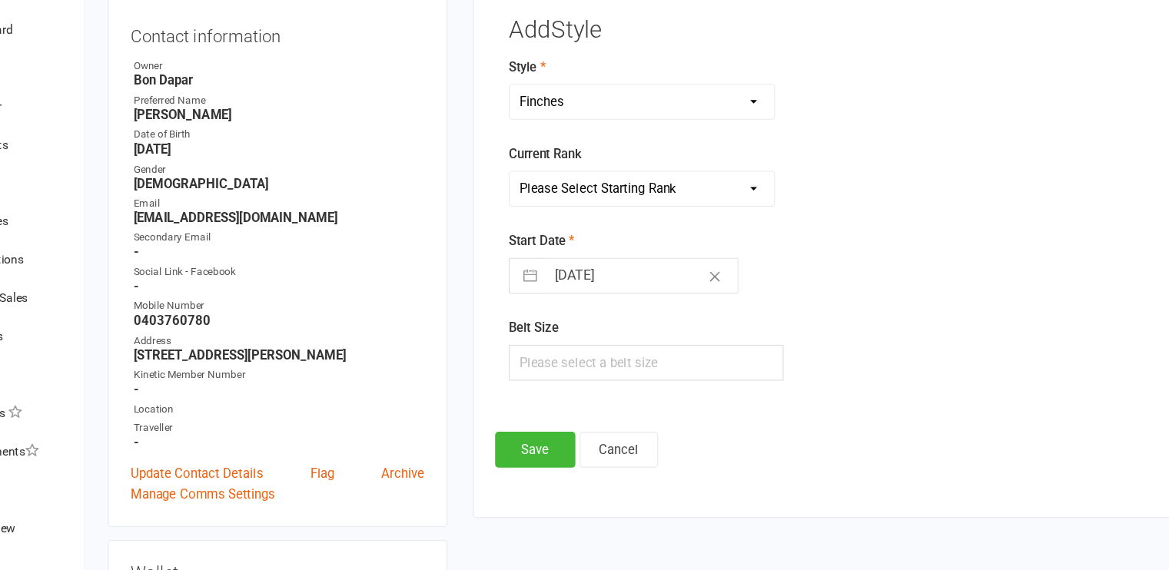
select select "2025"
select select "8"
select select "2025"
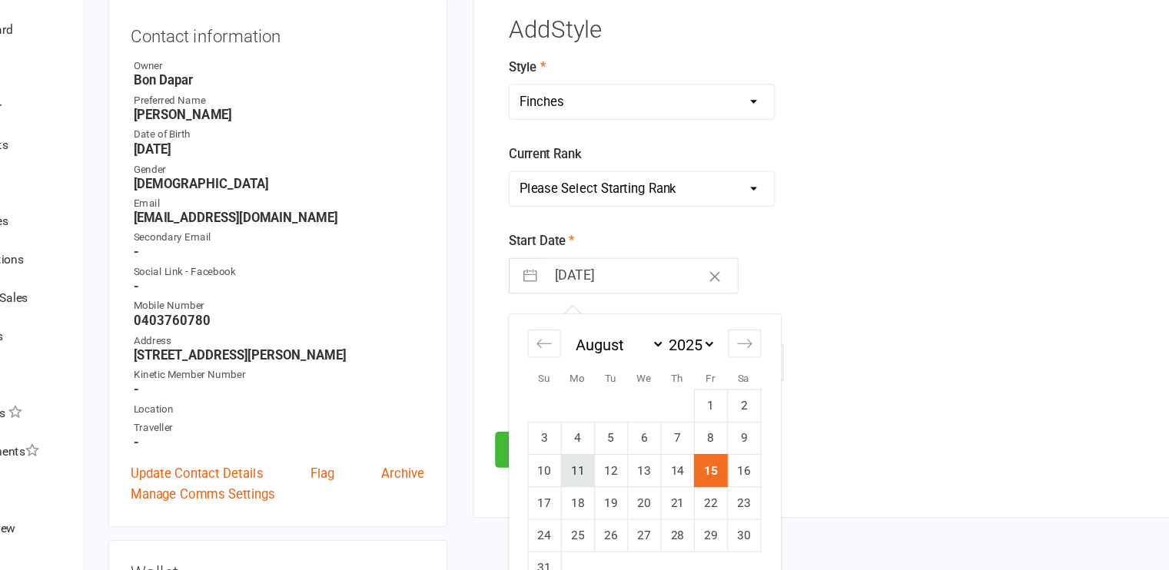
click at [607, 469] on td "11" at bounding box center [607, 480] width 30 height 29
type input "[DATE]"
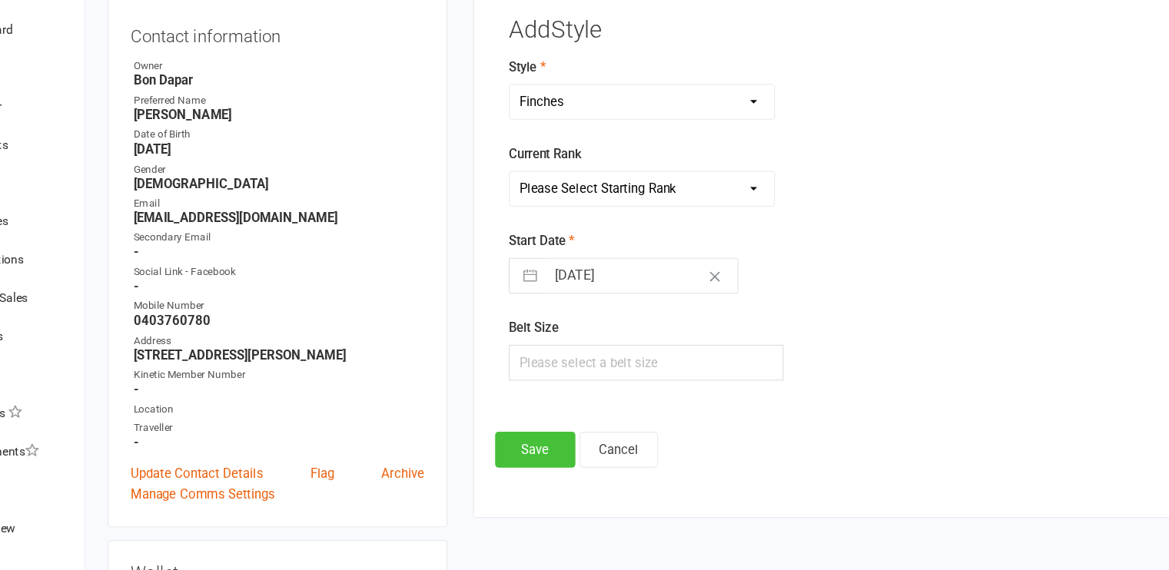
click at [572, 455] on button "Save" at bounding box center [569, 461] width 72 height 32
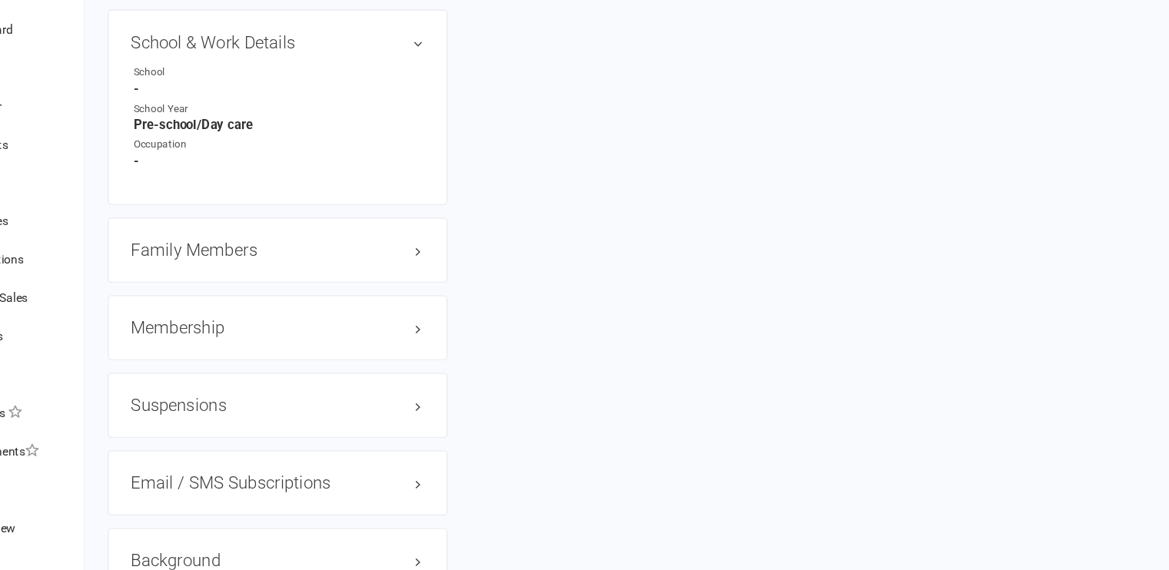
scroll to position [1760, 0]
click at [451, 287] on h3 "Family Members" at bounding box center [337, 278] width 264 height 17
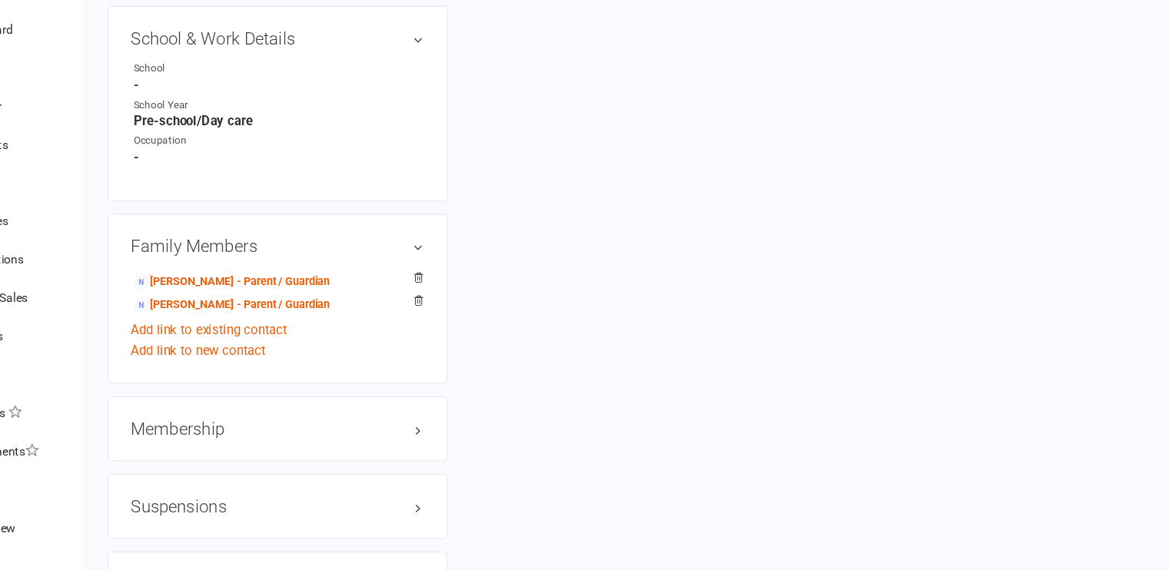
click at [460, 451] on h3 "Membership" at bounding box center [337, 442] width 264 height 17
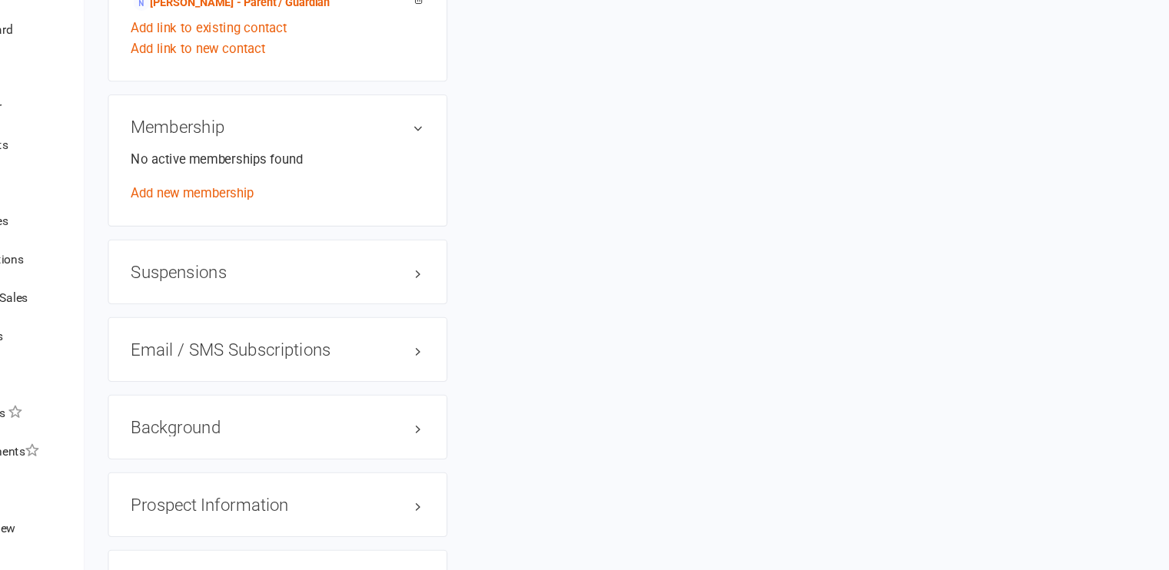
scroll to position [2034, 0]
click at [273, 236] on link "Add new membership" at bounding box center [260, 229] width 111 height 14
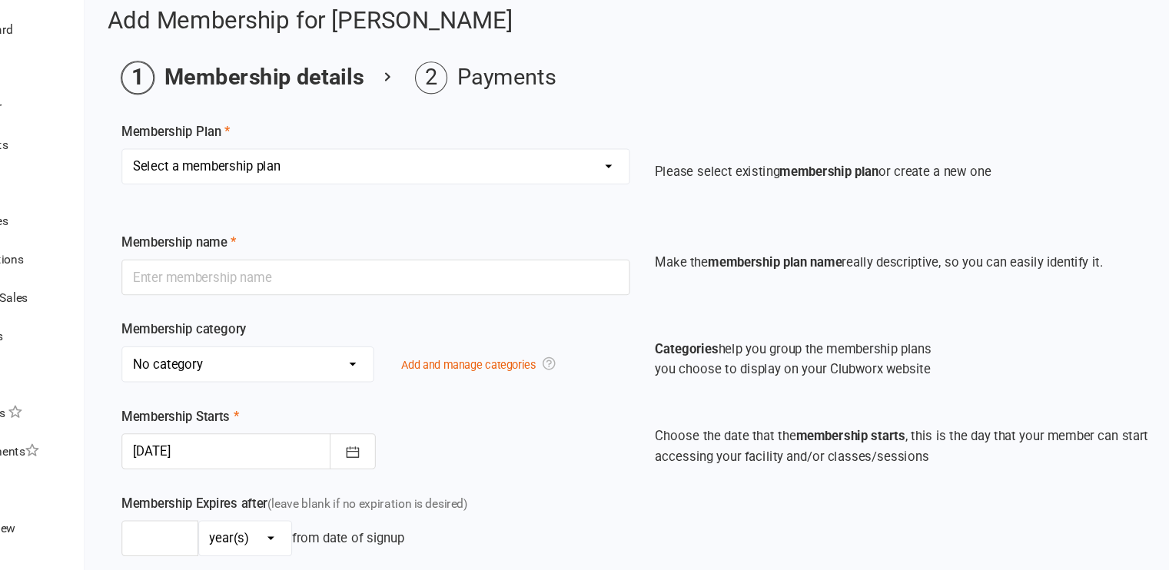
scroll to position [12, 0]
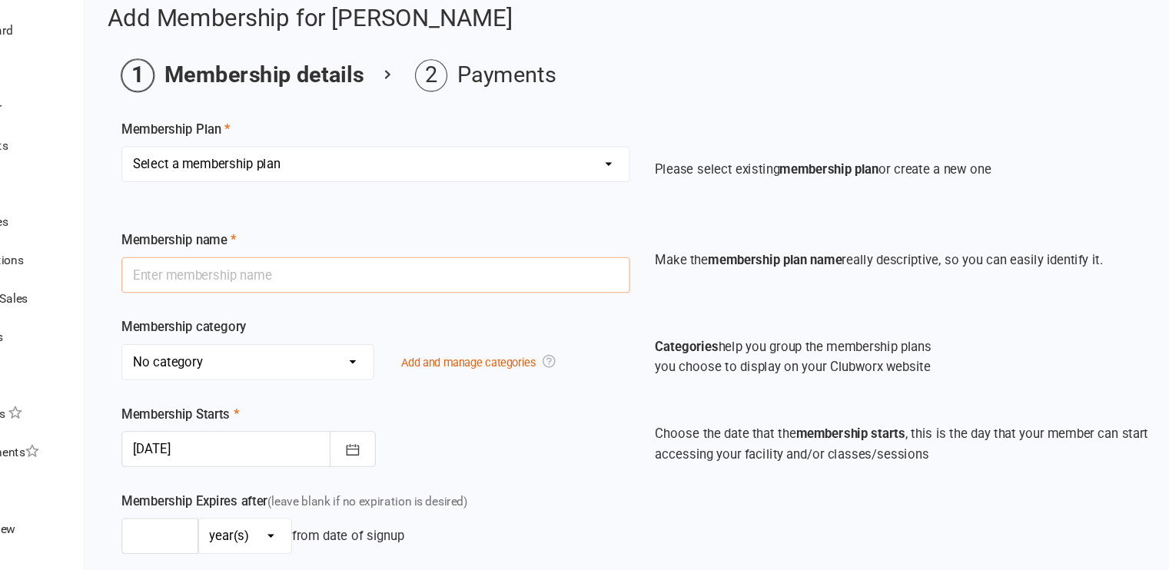
click at [501, 310] on input "text" at bounding box center [426, 303] width 458 height 32
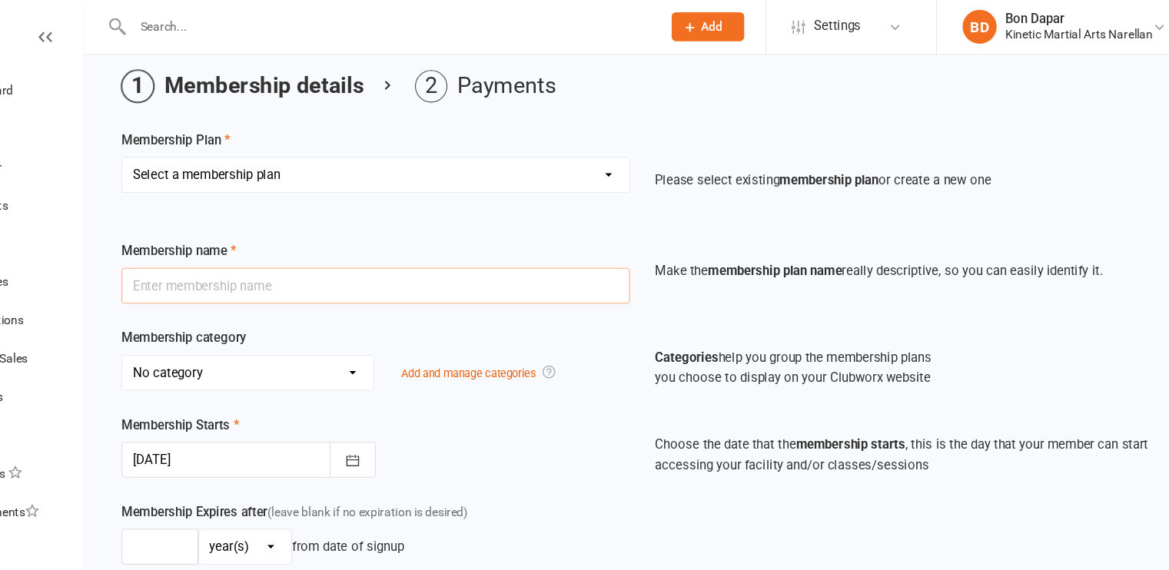
scroll to position [56, 0]
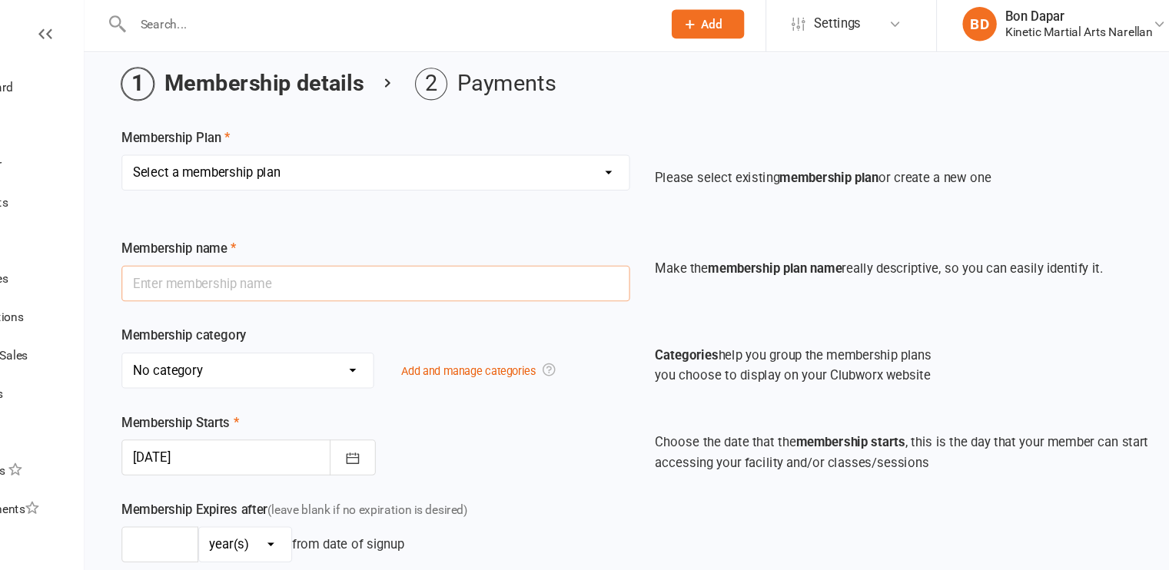
click at [455, 257] on input "text" at bounding box center [426, 259] width 458 height 32
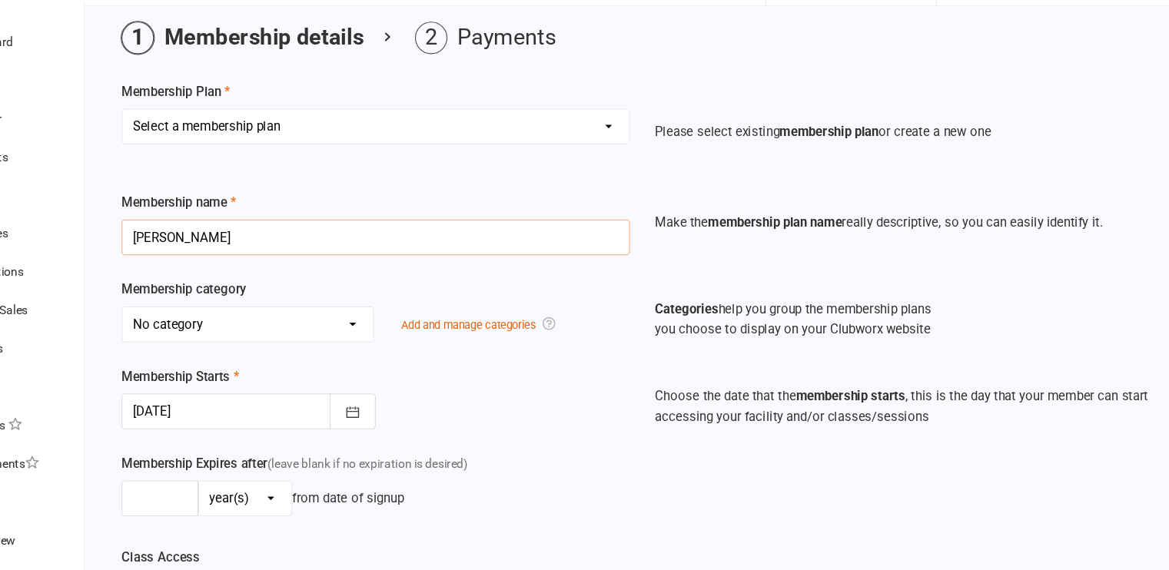
type input "[PERSON_NAME]"
click at [439, 152] on select "Select a membership plan Create new Membership Plan Training Fees - $68 Fortnig…" at bounding box center [425, 159] width 456 height 31
select select "0"
click at [197, 144] on select "Select a membership plan Create new Membership Plan Training Fees - $68 Fortnig…" at bounding box center [425, 159] width 456 height 31
click at [417, 220] on div "Membership name [PERSON_NAME]" at bounding box center [425, 246] width 481 height 57
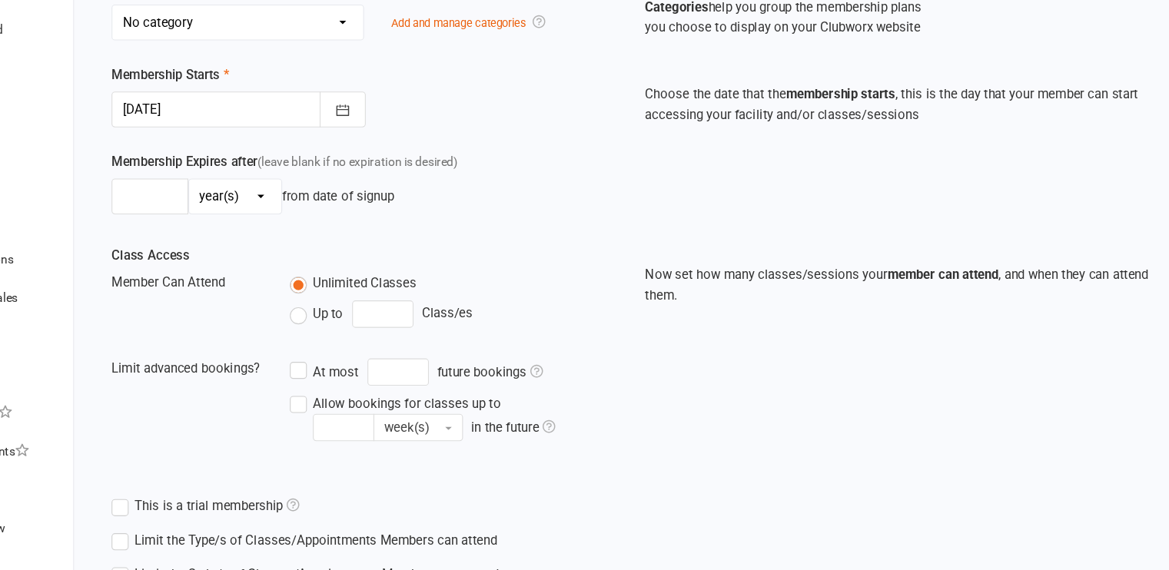
scroll to position [319, 0]
click at [370, 340] on label "Up to" at bounding box center [381, 337] width 48 height 18
click at [367, 328] on input "Up to" at bounding box center [362, 328] width 10 height 0
type input "0"
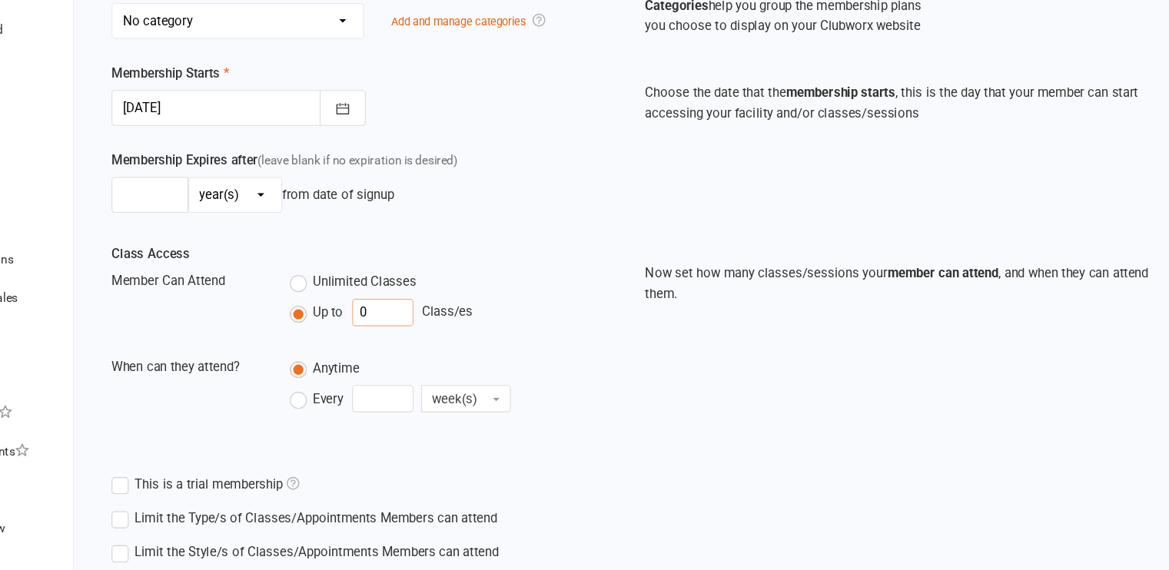
click at [436, 337] on input "0" at bounding box center [440, 337] width 55 height 25
type input "1"
click at [366, 411] on label "Every" at bounding box center [381, 415] width 48 height 18
click at [366, 403] on input "Every" at bounding box center [362, 403] width 10 height 0
type input "0"
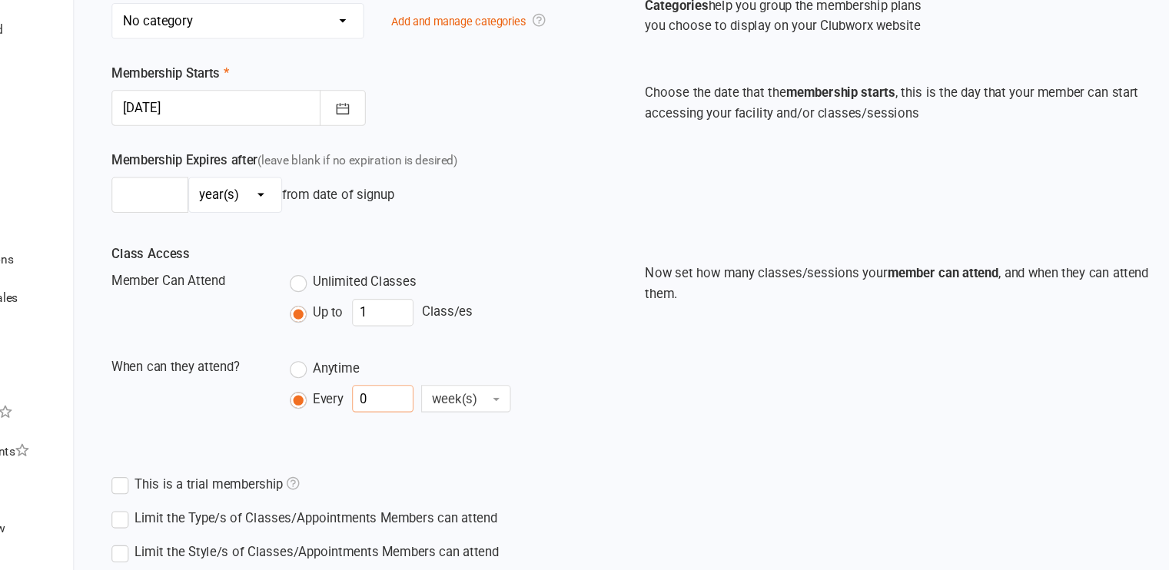
click at [437, 422] on input "0" at bounding box center [440, 415] width 55 height 25
type input "1"
click at [701, 468] on div "Class Access Member Can Attend Unlimited Classes Up to 1 Class/es When can they…" at bounding box center [665, 375] width 961 height 201
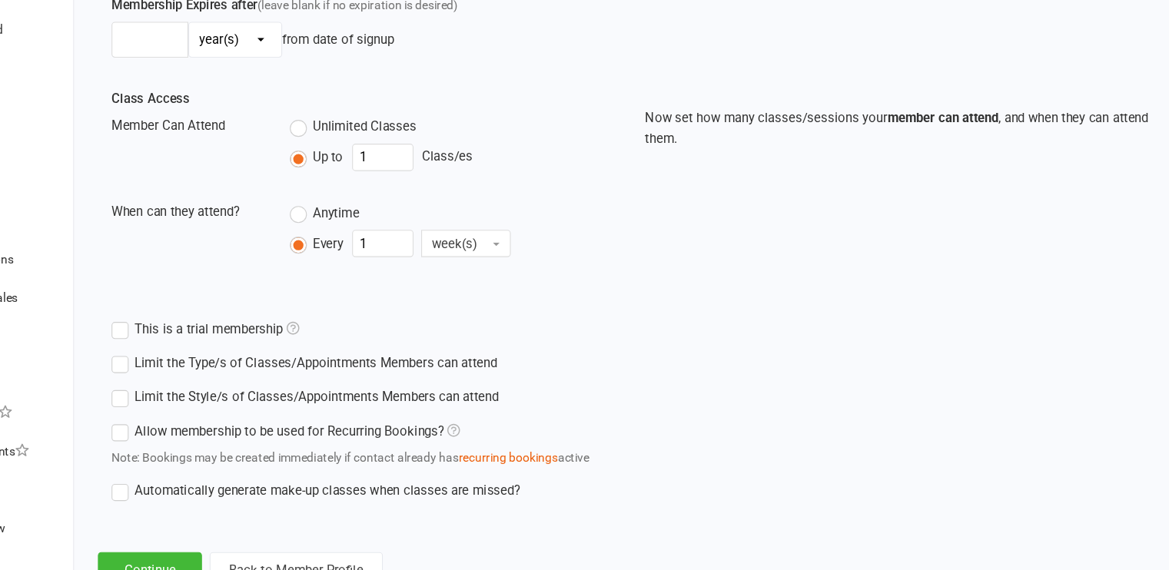
scroll to position [516, 0]
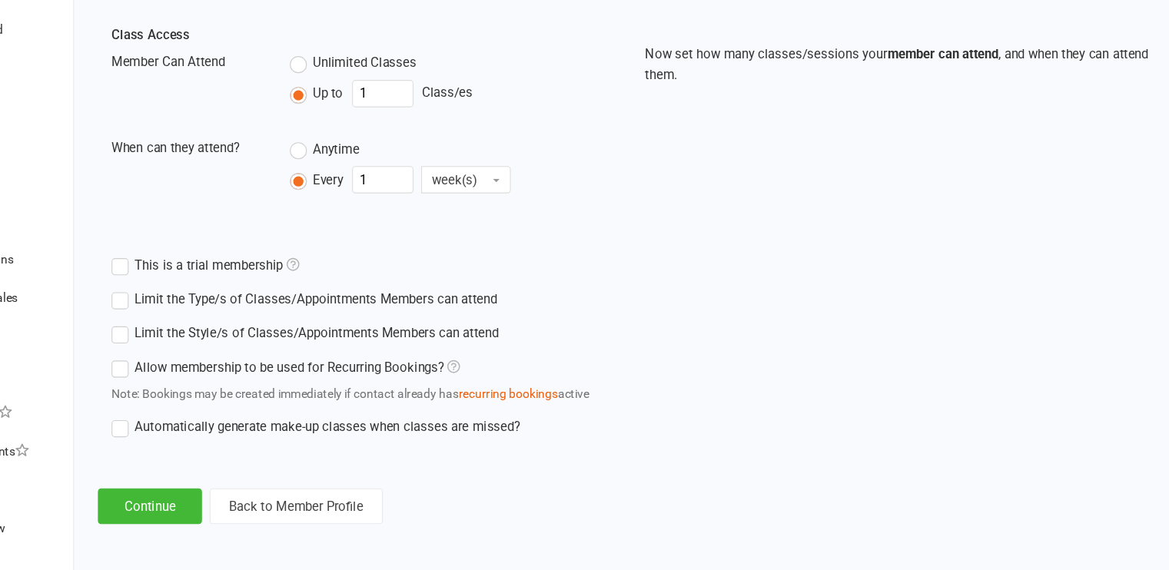
click at [199, 324] on label "Limit the Type/s of Classes/Appointments Members can attend" at bounding box center [370, 326] width 347 height 18
click at [199, 317] on input "Limit the Type/s of Classes/Appointments Members can attend" at bounding box center [202, 317] width 10 height 0
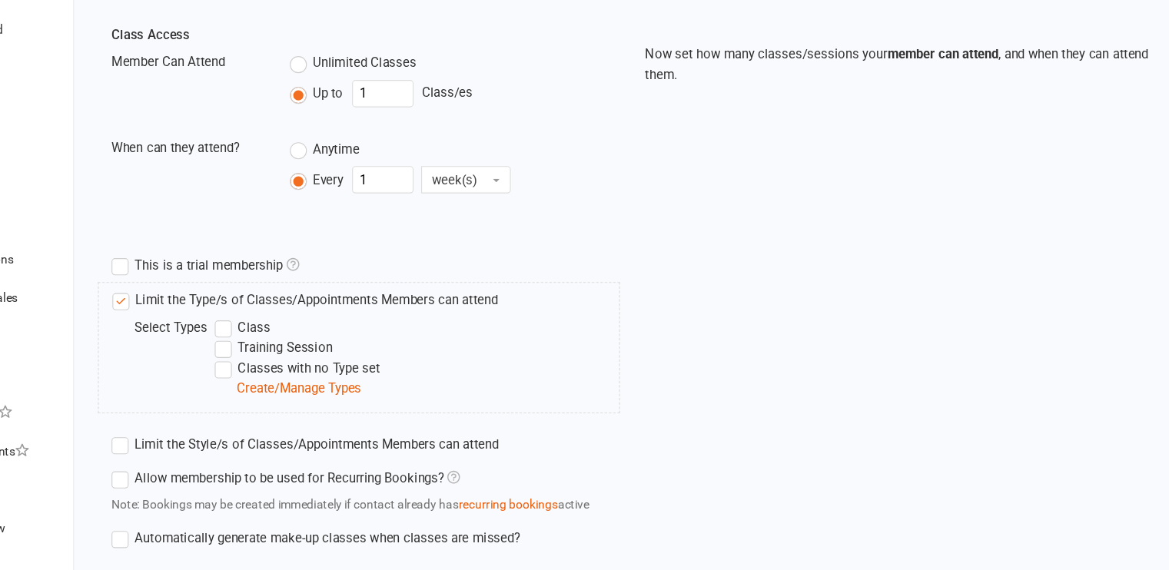
click at [302, 352] on label "Class" at bounding box center [315, 351] width 50 height 18
click at [300, 342] on input "Class" at bounding box center [295, 342] width 10 height 0
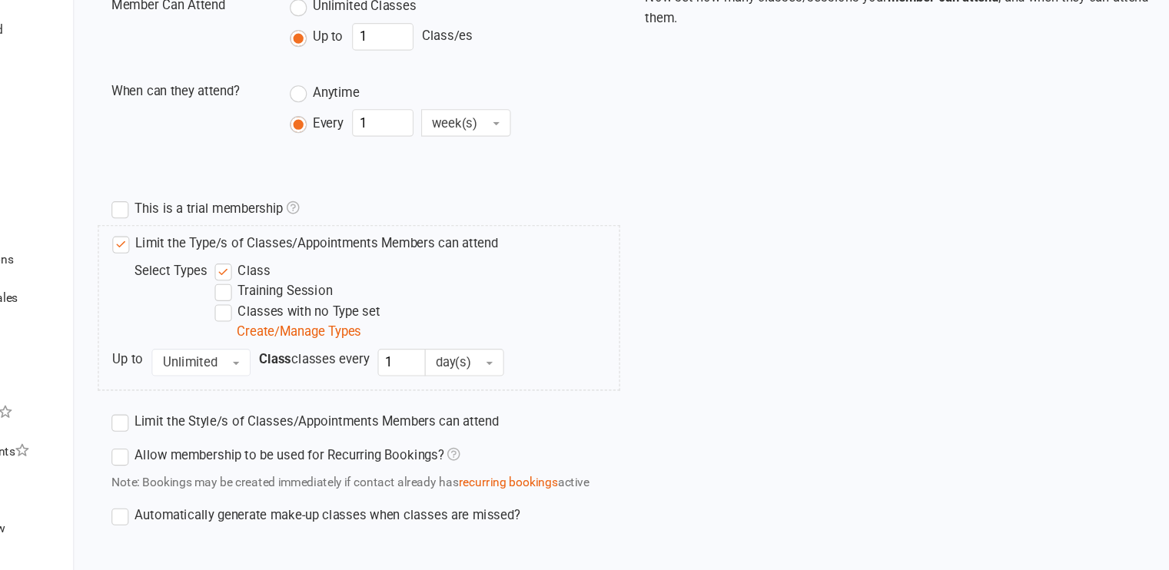
scroll to position [570, 0]
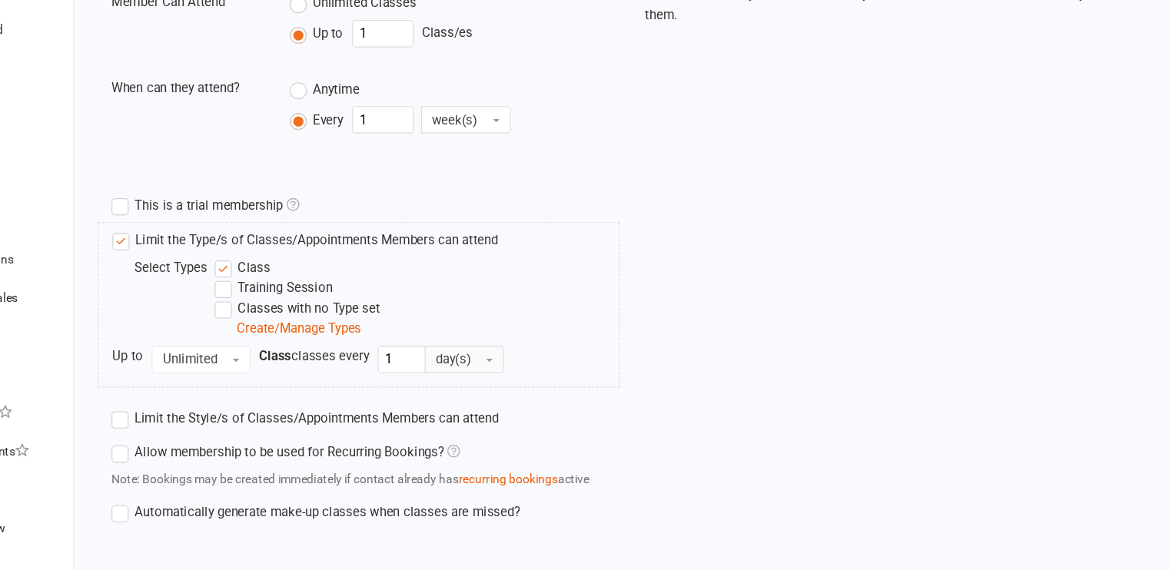
click at [515, 378] on span "day(s)" at bounding box center [504, 380] width 31 height 14
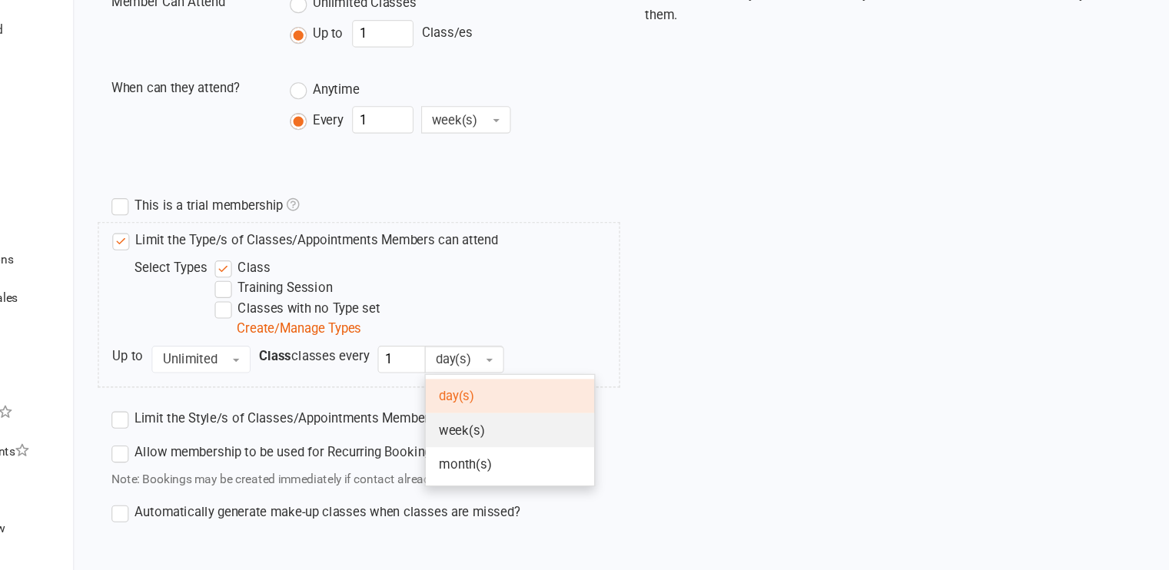
click at [502, 437] on span "week(s)" at bounding box center [512, 443] width 41 height 14
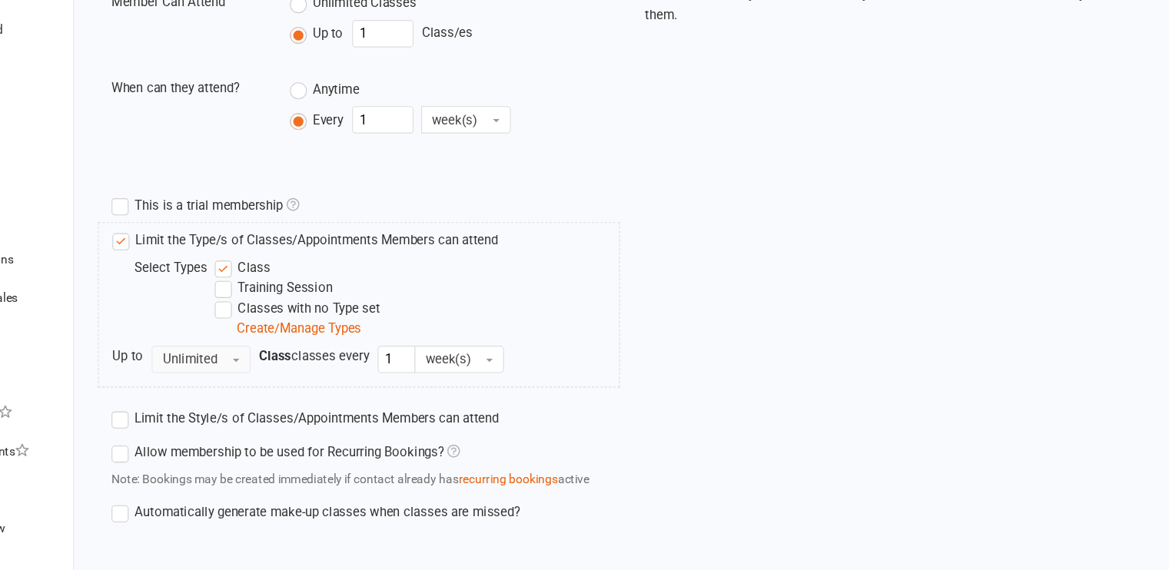
click at [299, 383] on button "Unlimited" at bounding box center [277, 379] width 89 height 25
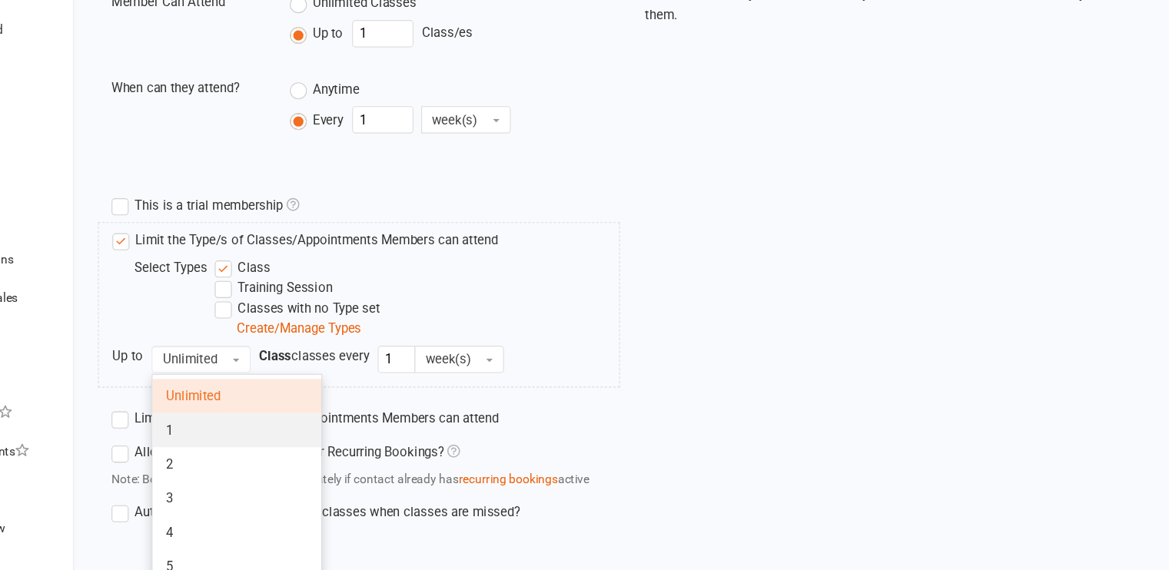
click at [271, 440] on link "1" at bounding box center [310, 443] width 152 height 31
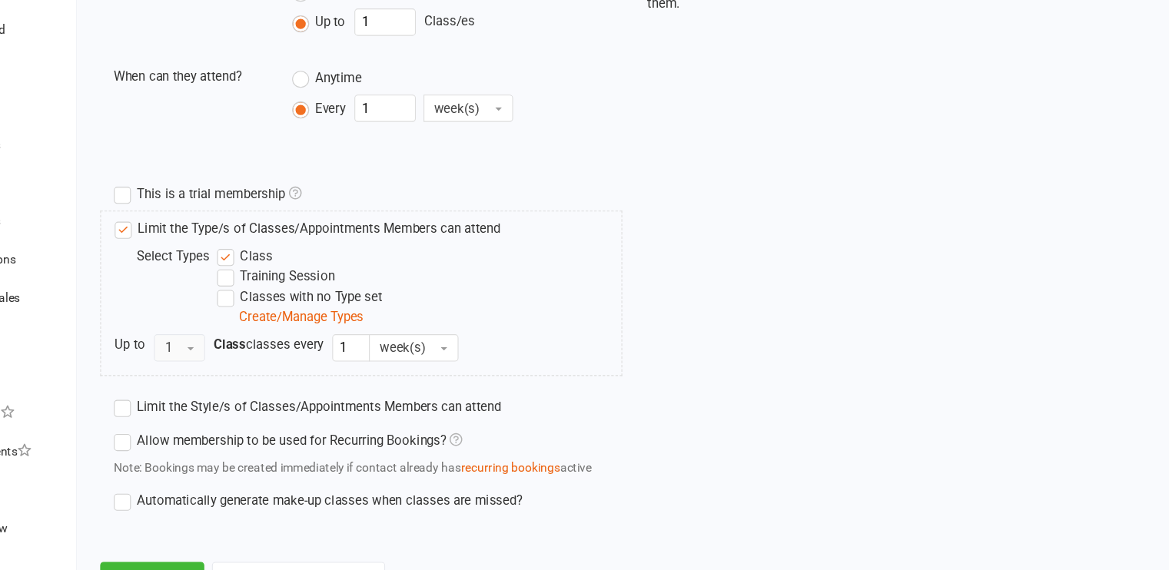
scroll to position [645, 0]
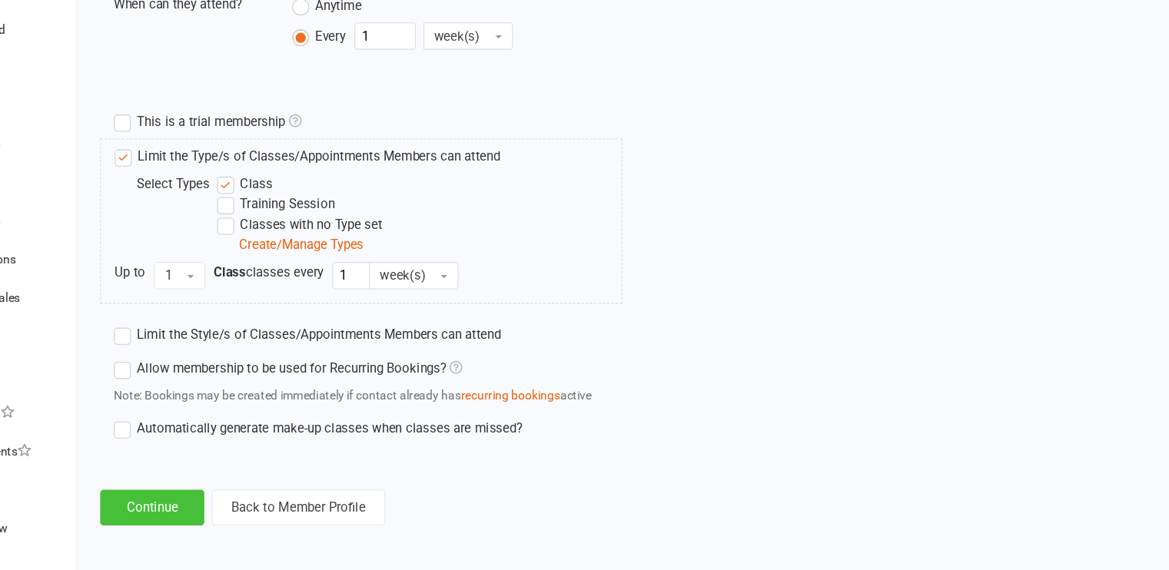
click at [207, 512] on button "Continue" at bounding box center [231, 513] width 94 height 32
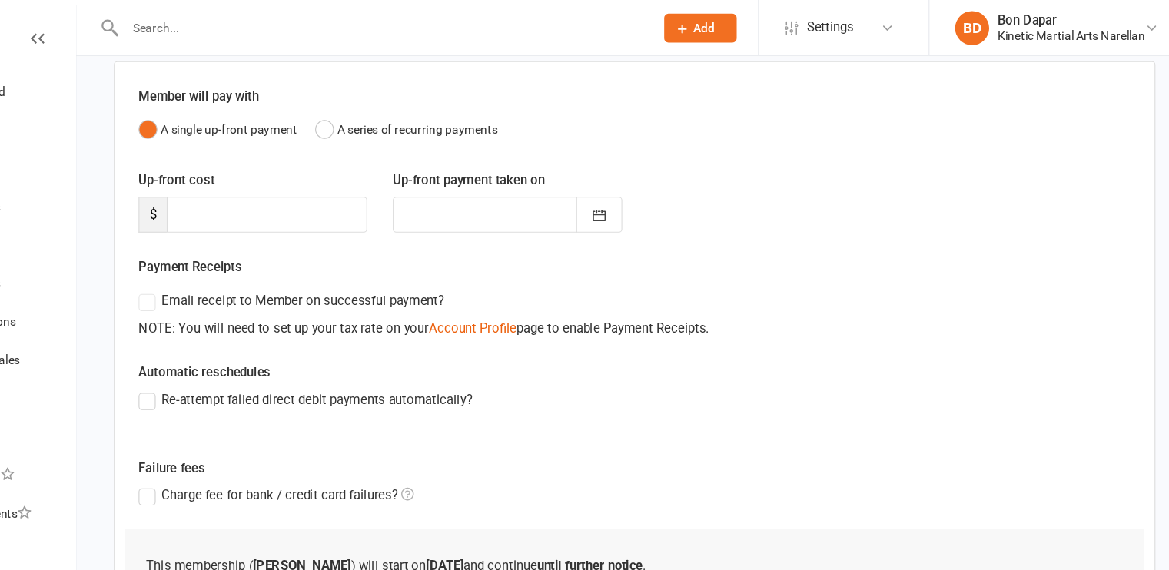
scroll to position [116, 0]
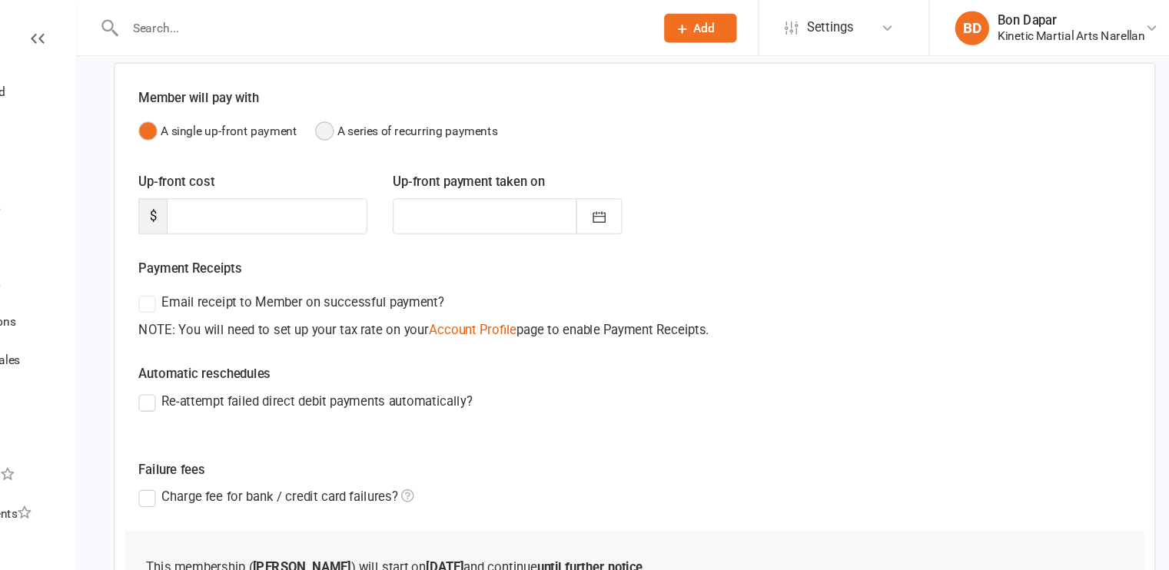
click at [395, 116] on button "A series of recurring payments" at bounding box center [460, 118] width 164 height 29
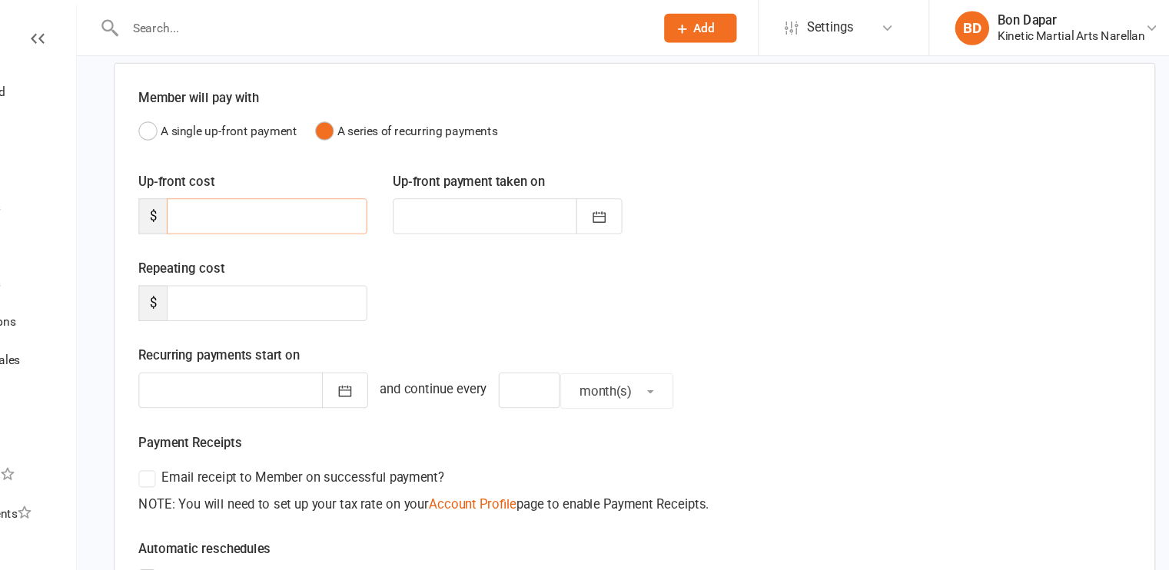
click at [323, 187] on input "number" at bounding box center [334, 195] width 181 height 32
click at [279, 271] on input "number" at bounding box center [334, 273] width 181 height 32
type input "20"
click at [459, 317] on div "Recurring payments start on [DATE] Sun Mon Tue Wed Thu Fri Sat 31 27 28 29 30 3…" at bounding box center [666, 340] width 894 height 58
click at [388, 363] on button "button" at bounding box center [404, 352] width 41 height 32
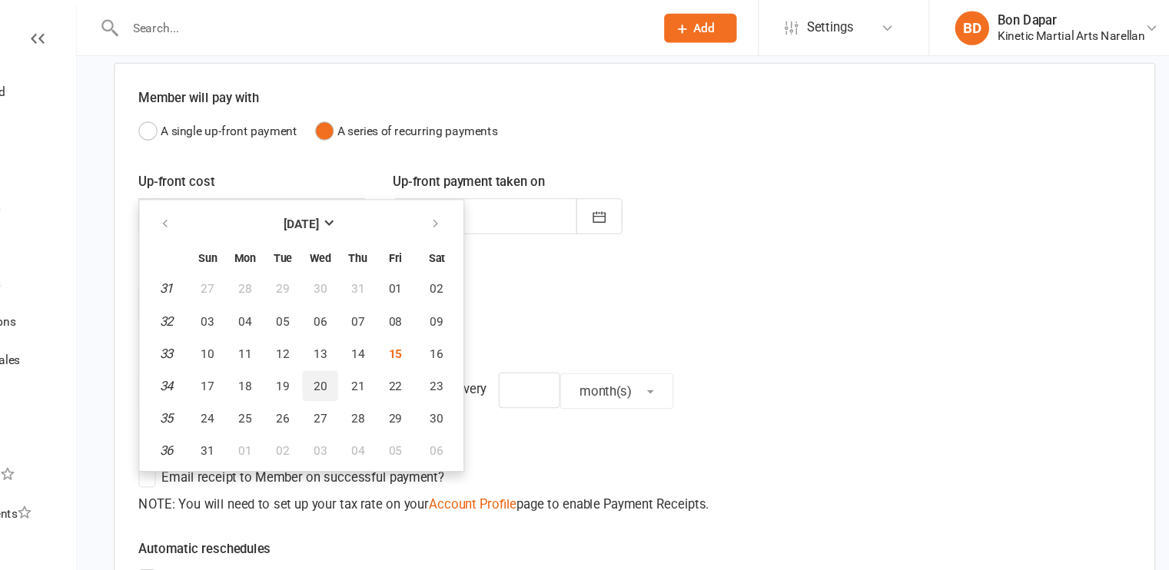
click at [376, 342] on span "20" at bounding box center [382, 348] width 12 height 12
type input "[DATE]"
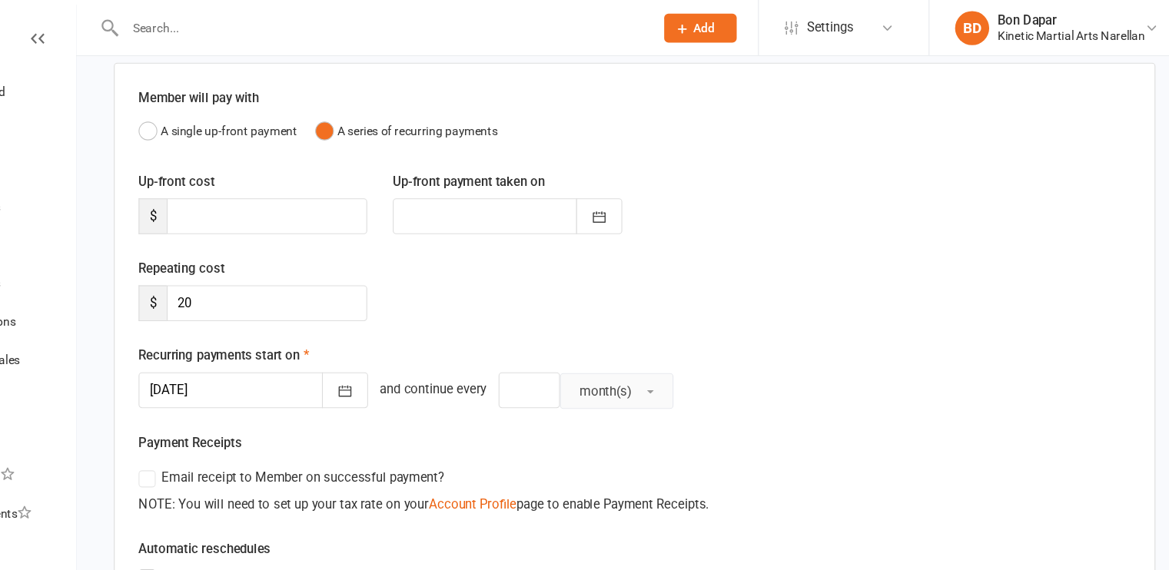
click at [598, 361] on button "month(s)" at bounding box center [649, 353] width 102 height 32
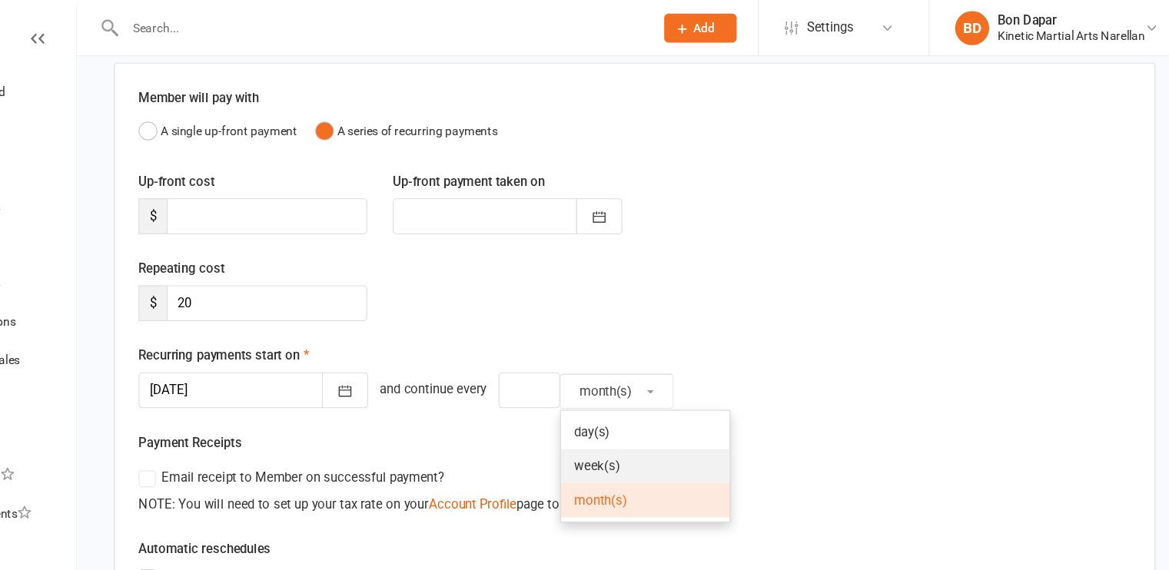
click at [612, 413] on span "week(s)" at bounding box center [632, 420] width 41 height 14
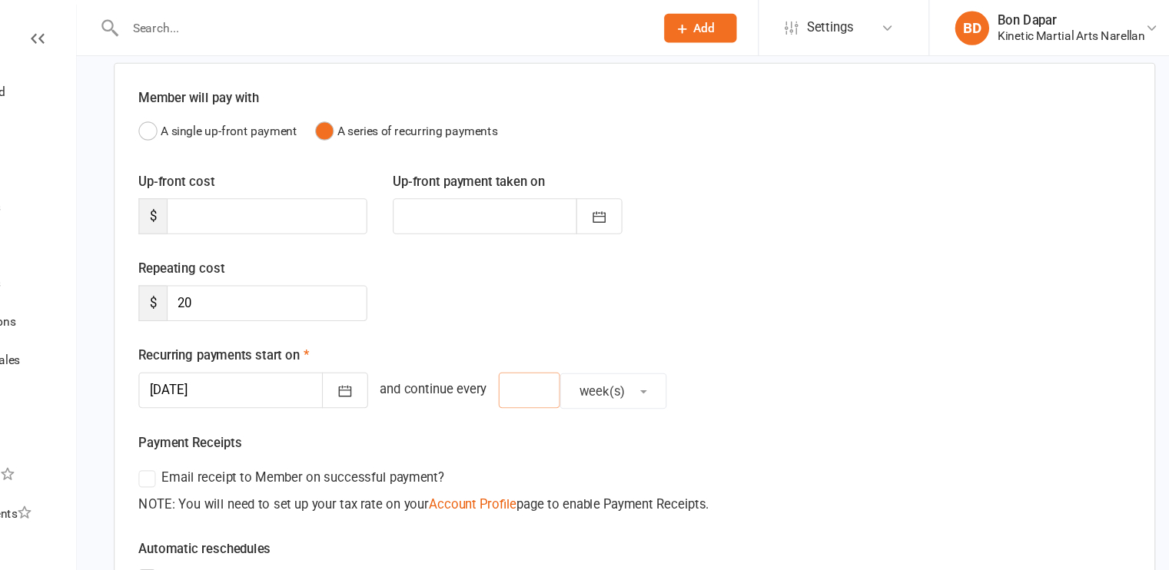
click at [547, 355] on input "number" at bounding box center [570, 352] width 55 height 32
type input "2"
click at [598, 271] on div "Repeating cost $ 20" at bounding box center [665, 272] width 917 height 78
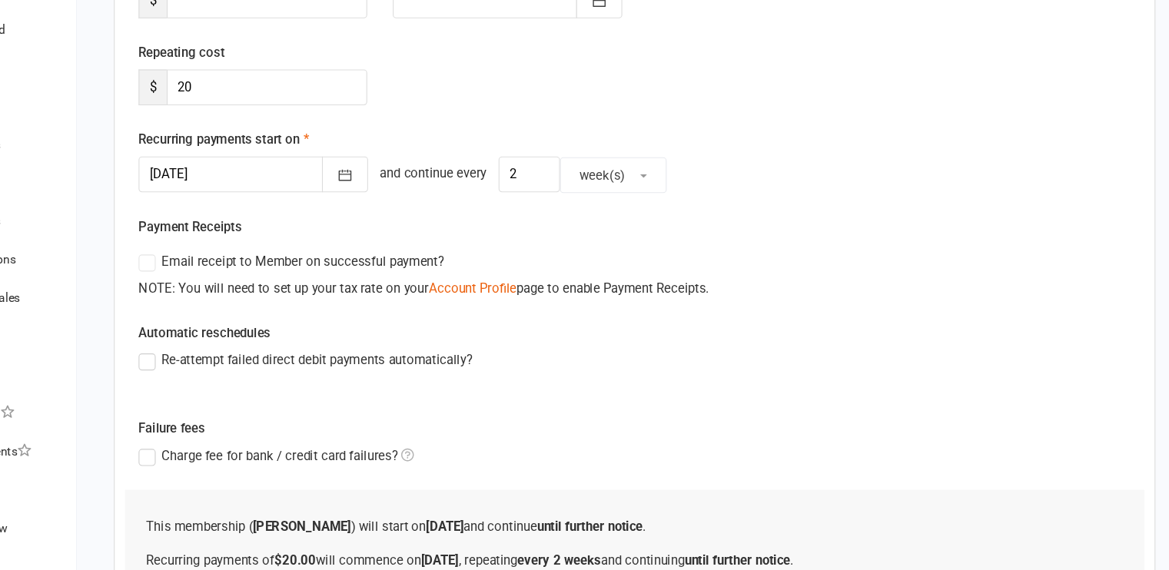
scroll to position [258, 0]
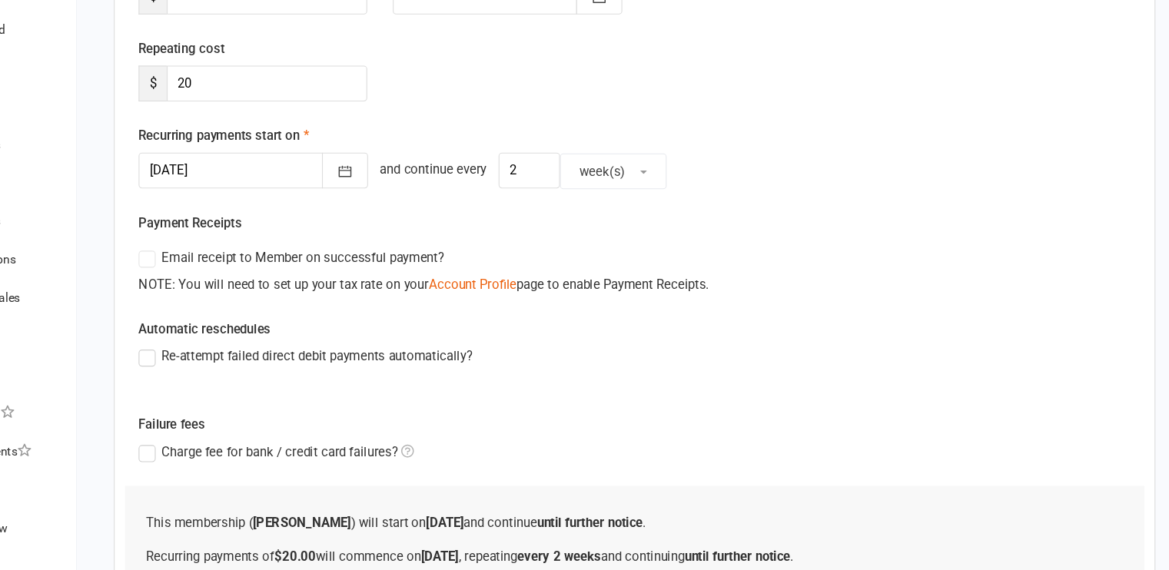
click at [225, 290] on label "Email receipt to Member on successful payment?" at bounding box center [356, 288] width 275 height 18
click at [229, 290] on label "Email receipt to Member on successful payment?" at bounding box center [356, 288] width 275 height 18
click at [370, 357] on div "Automatic reschedules Re-attempt failed direct debit payments automatically?" at bounding box center [666, 375] width 894 height 65
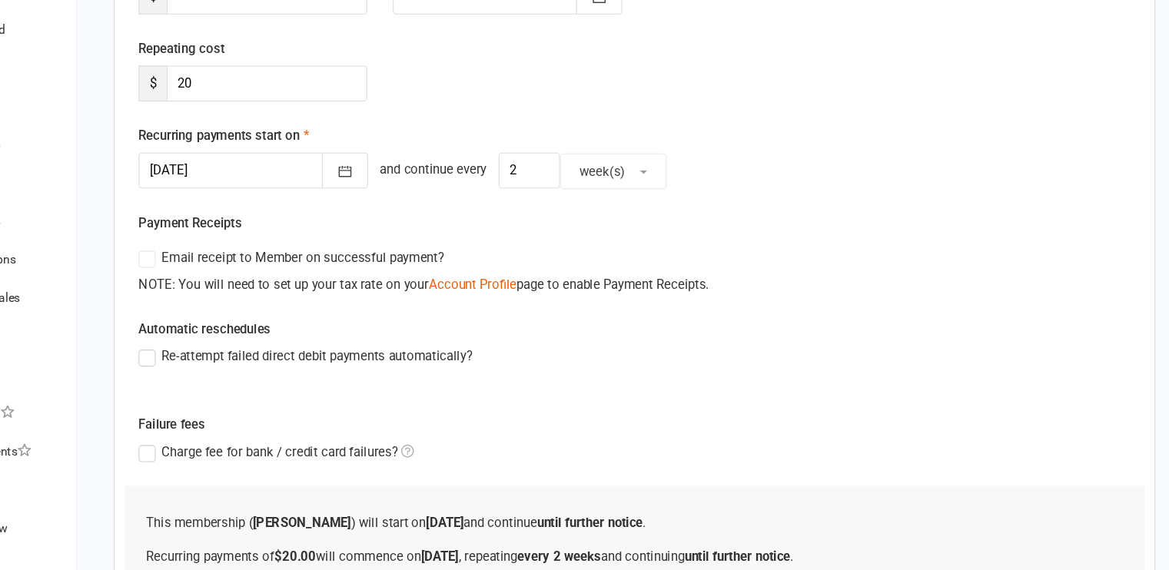
click at [227, 290] on label "Email receipt to Member on successful payment?" at bounding box center [356, 288] width 275 height 18
click at [221, 284] on label "Email receipt to Member on successful payment?" at bounding box center [356, 288] width 275 height 18
click at [227, 379] on label "Re-attempt failed direct debit payments automatically?" at bounding box center [369, 377] width 300 height 18
click at [227, 368] on input "Re-attempt failed direct debit payments automatically?" at bounding box center [224, 368] width 10 height 0
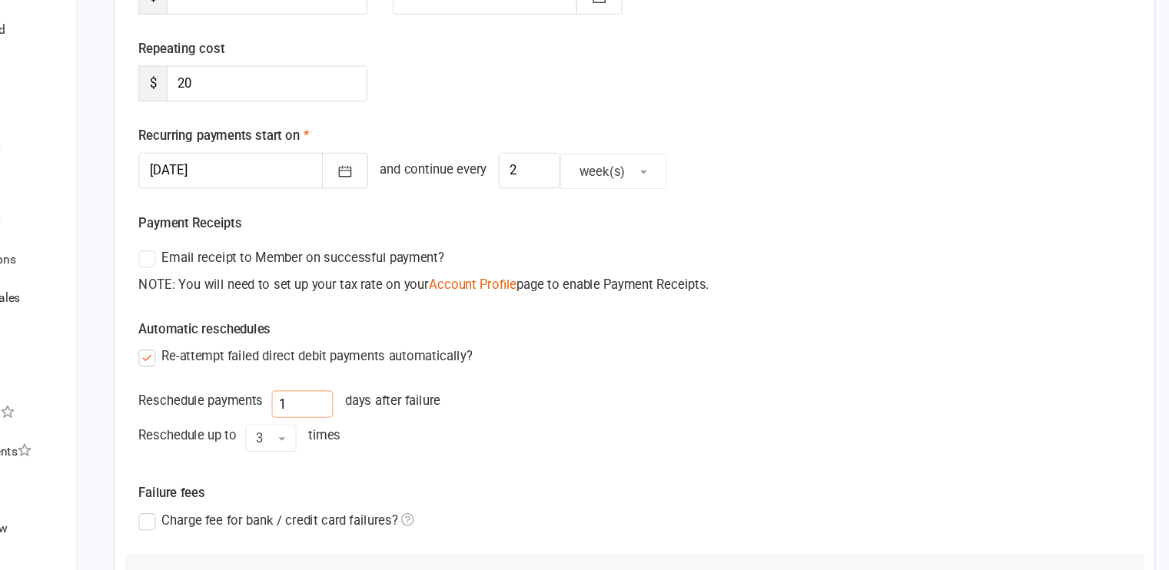
click at [361, 419] on input "1" at bounding box center [366, 420] width 55 height 25
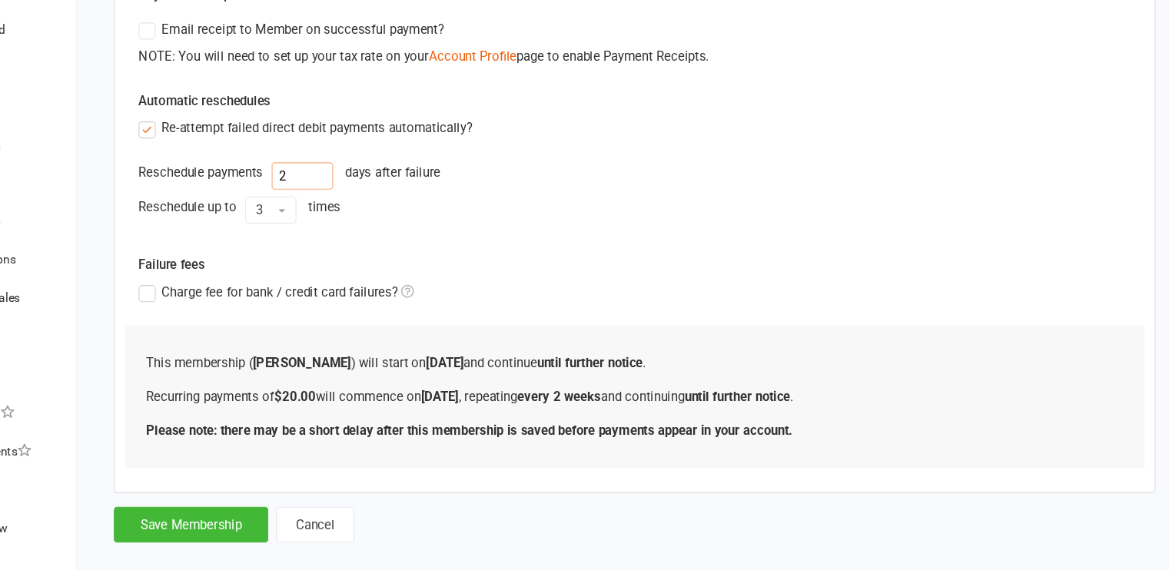
scroll to position [466, 0]
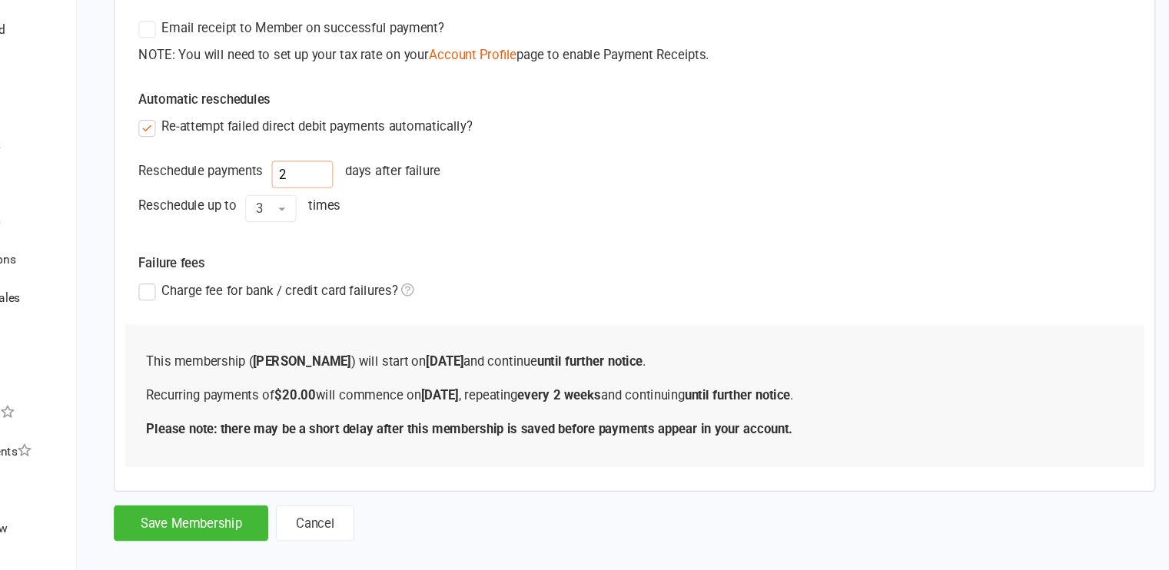
type input "2"
click at [463, 313] on icon at bounding box center [462, 316] width 12 height 12
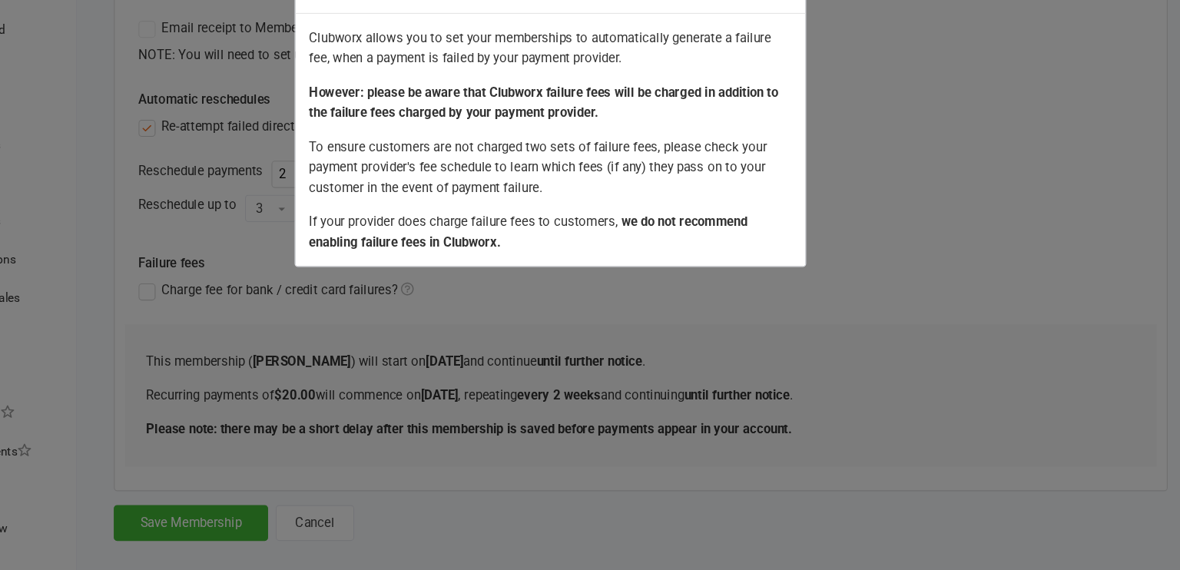
click at [576, 306] on div "About Clubworx Failure Fees Clubworx allows you to set your memberships to auto…" at bounding box center [590, 285] width 1180 height 570
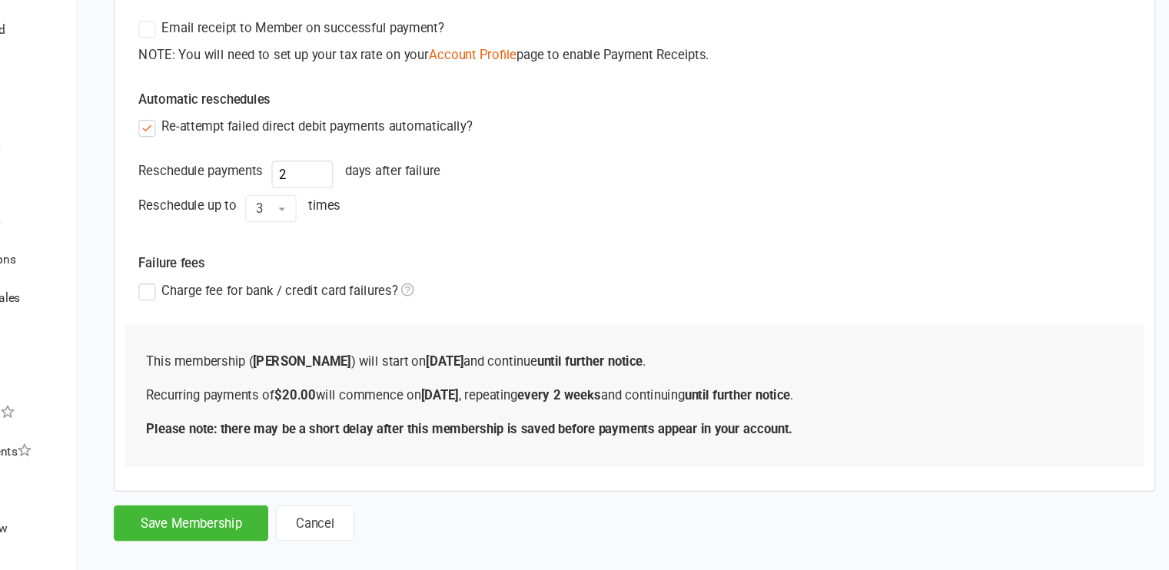
click at [456, 312] on icon at bounding box center [462, 316] width 12 height 12
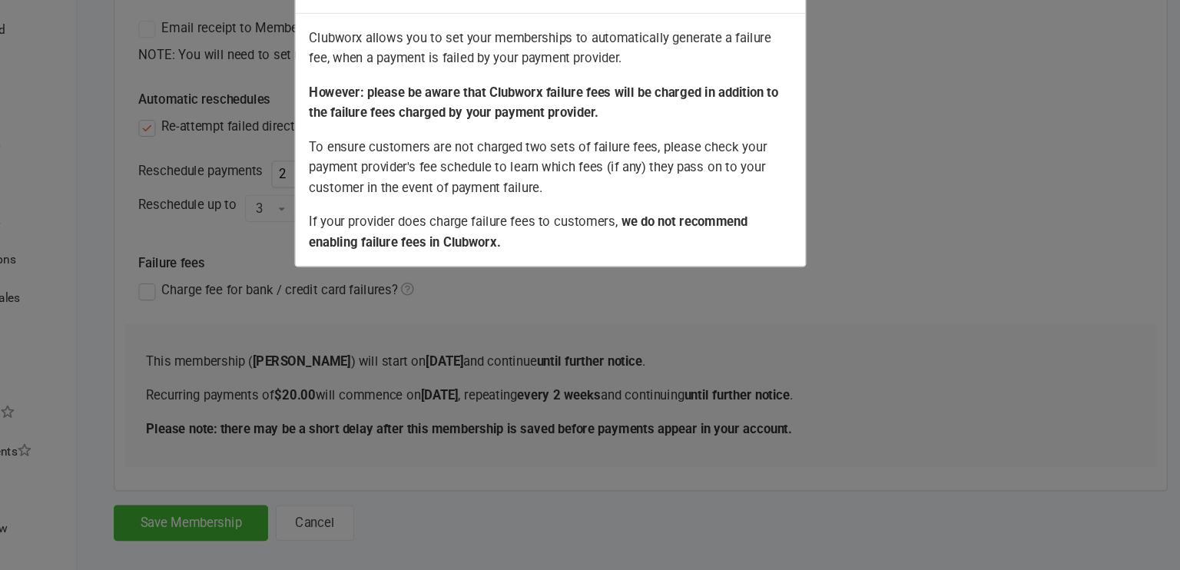
click at [396, 350] on div "About Clubworx Failure Fees Clubworx allows you to set your memberships to auto…" at bounding box center [590, 285] width 1180 height 570
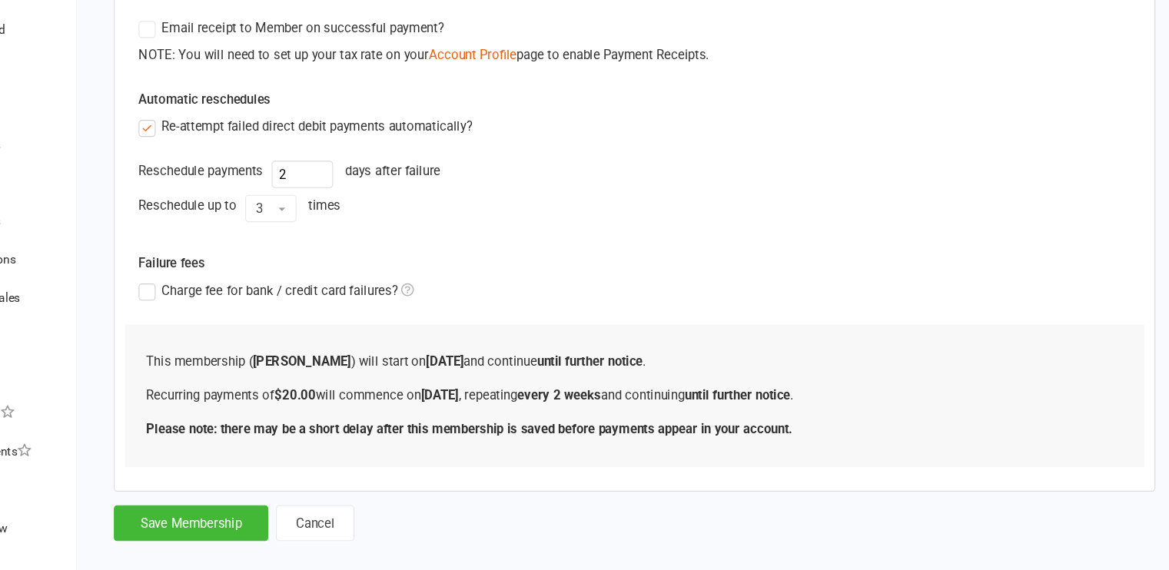
click at [229, 315] on label "Charge fee for bank / credit card failures?" at bounding box center [343, 317] width 248 height 18
click at [229, 308] on input "Charge fee for bank / credit card failures?" at bounding box center [343, 308] width 248 height 0
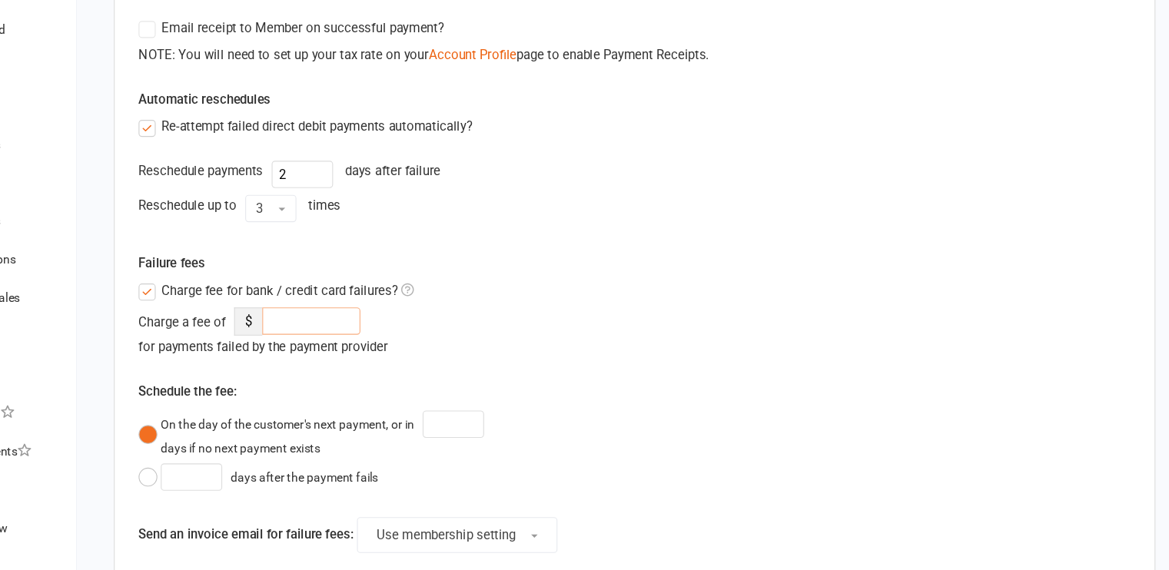
click at [372, 346] on input "number" at bounding box center [374, 345] width 88 height 25
type input "5"
click at [615, 376] on div "Charge a fee of $ 5 for payments failed by the payment provider Schedule the fe…" at bounding box center [437, 470] width 436 height 275
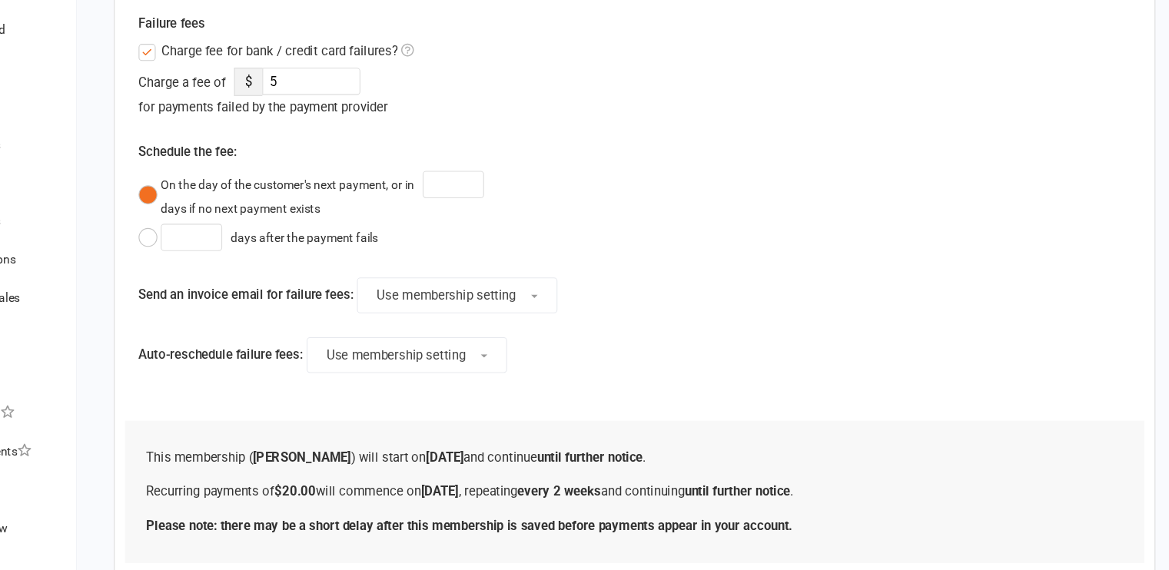
scroll to position [683, 0]
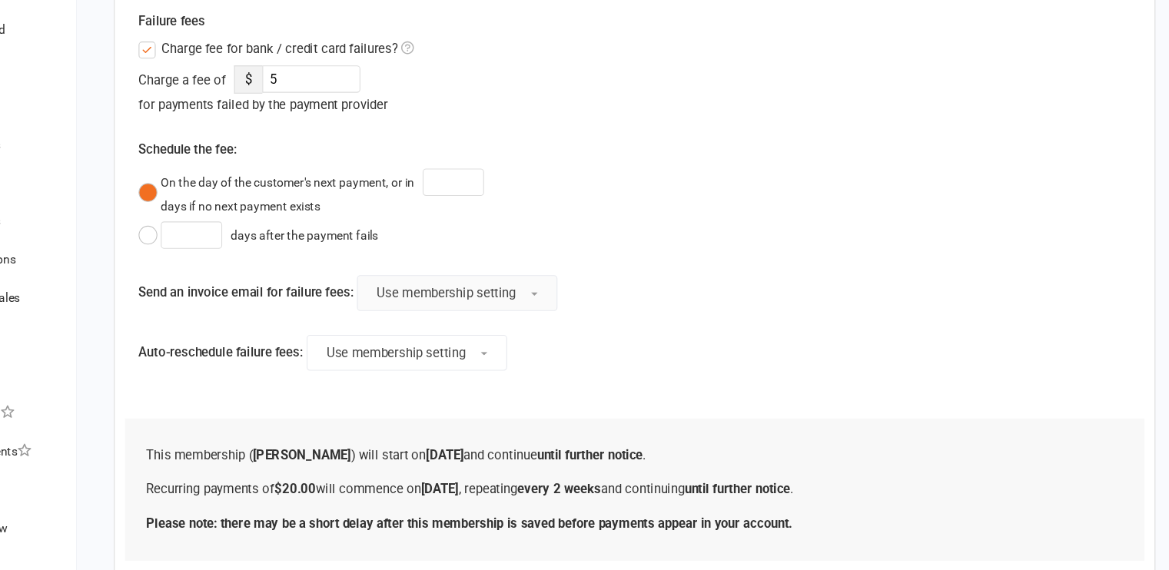
click at [547, 320] on span "Use membership setting" at bounding box center [495, 320] width 125 height 14
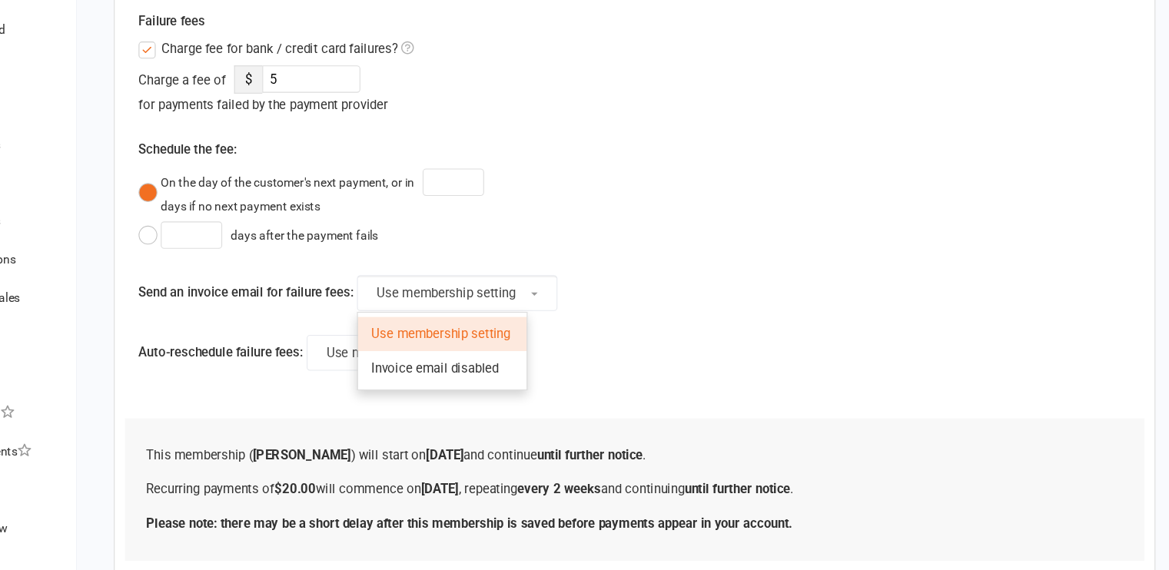
click at [654, 317] on div "Send an invoice email for failure fees: Use membership setting Use membership s…" at bounding box center [437, 320] width 436 height 32
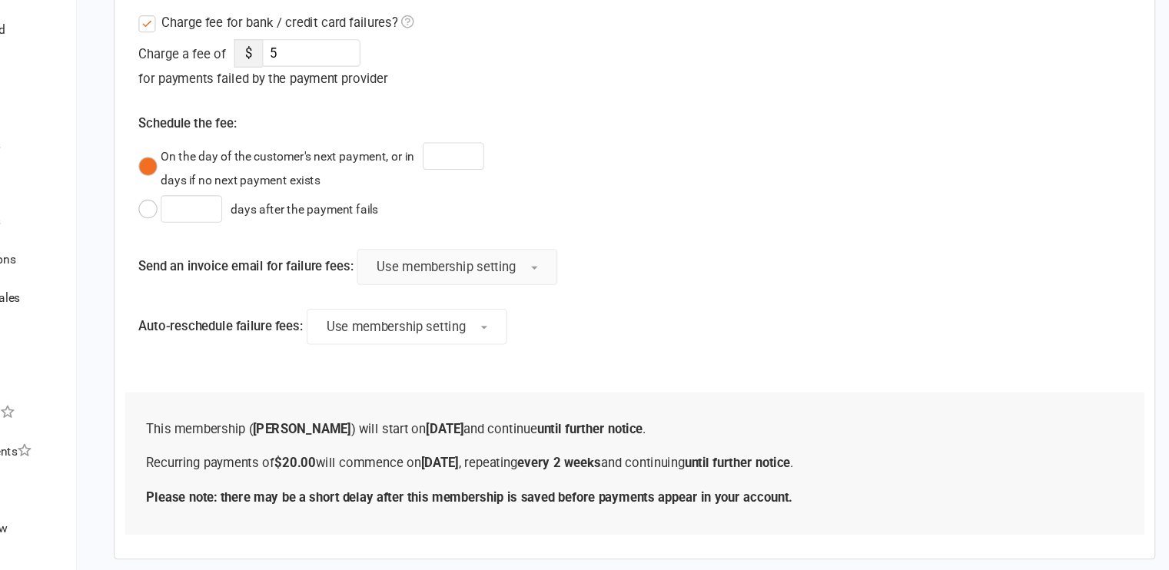
scroll to position [784, 0]
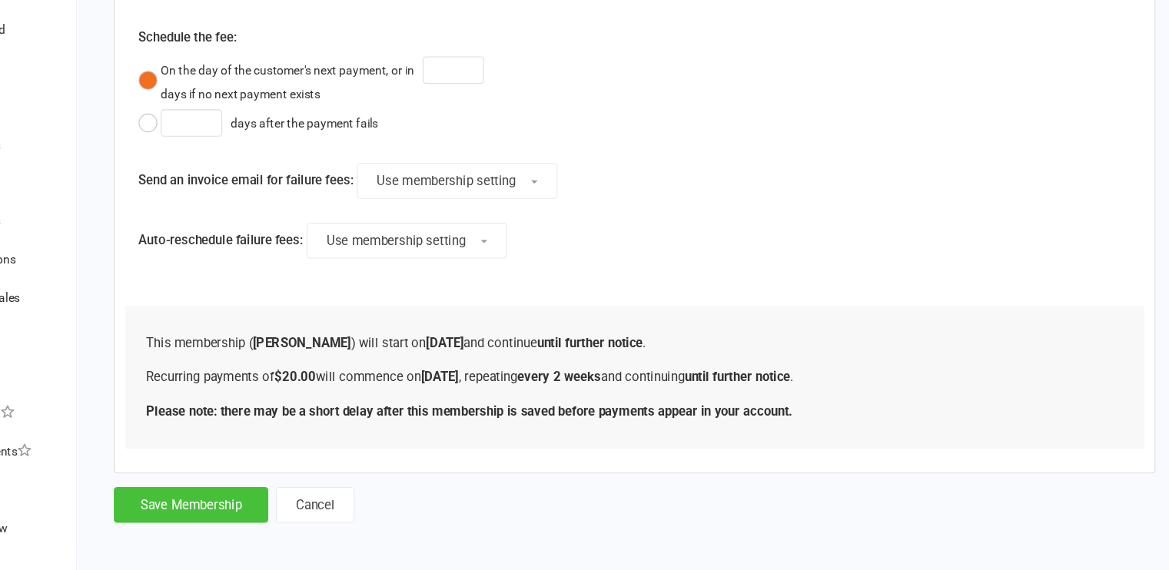
click at [251, 495] on button "Save Membership" at bounding box center [266, 511] width 139 height 32
type input "0"
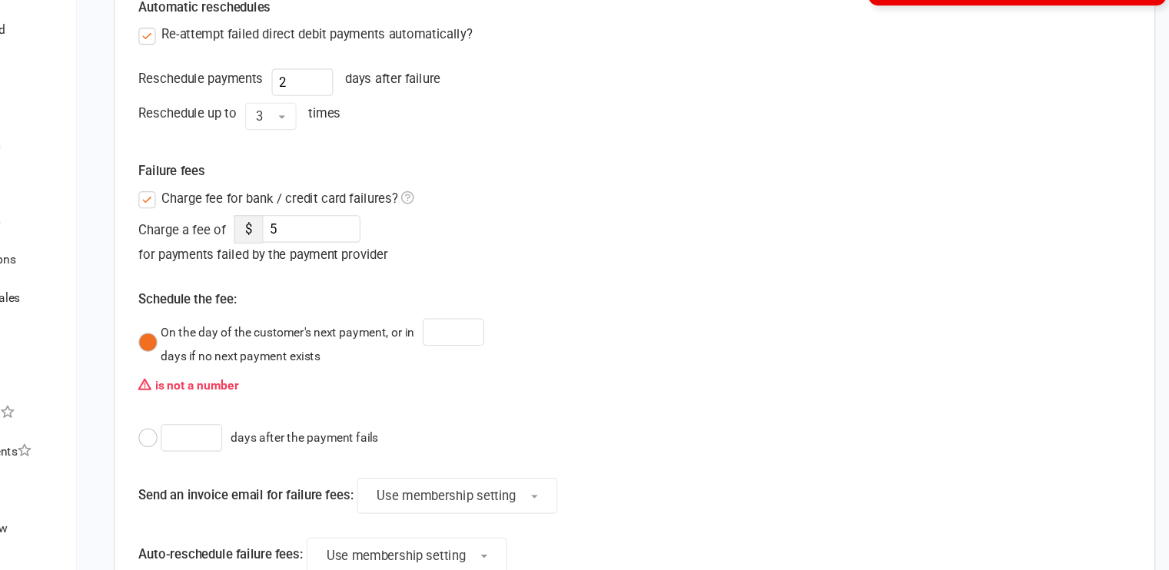
scroll to position [552, 0]
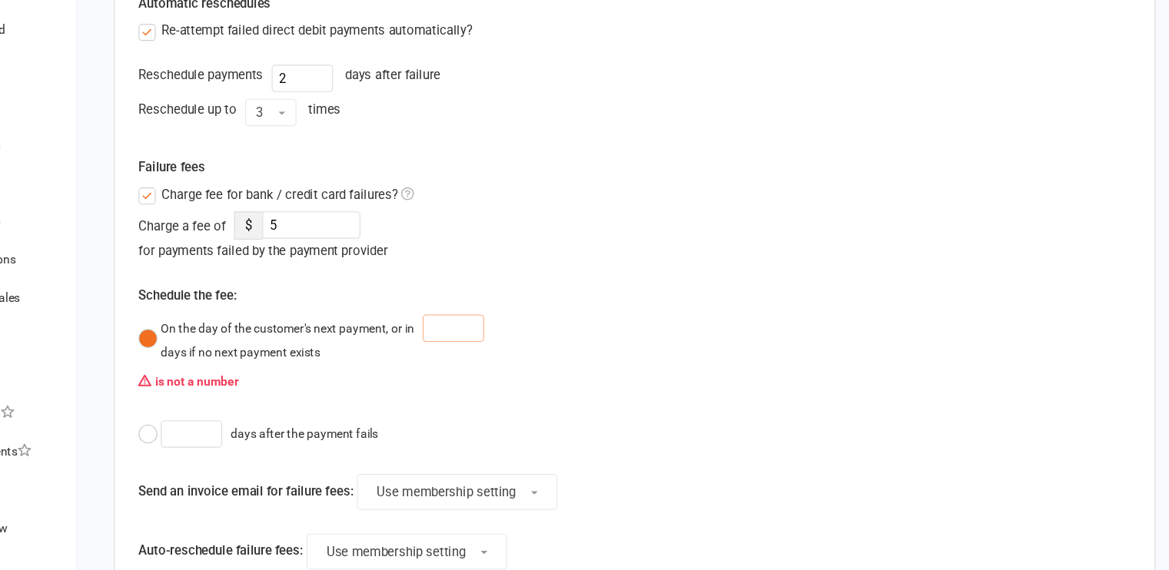
click at [503, 346] on input "number" at bounding box center [502, 352] width 55 height 25
type input "2"
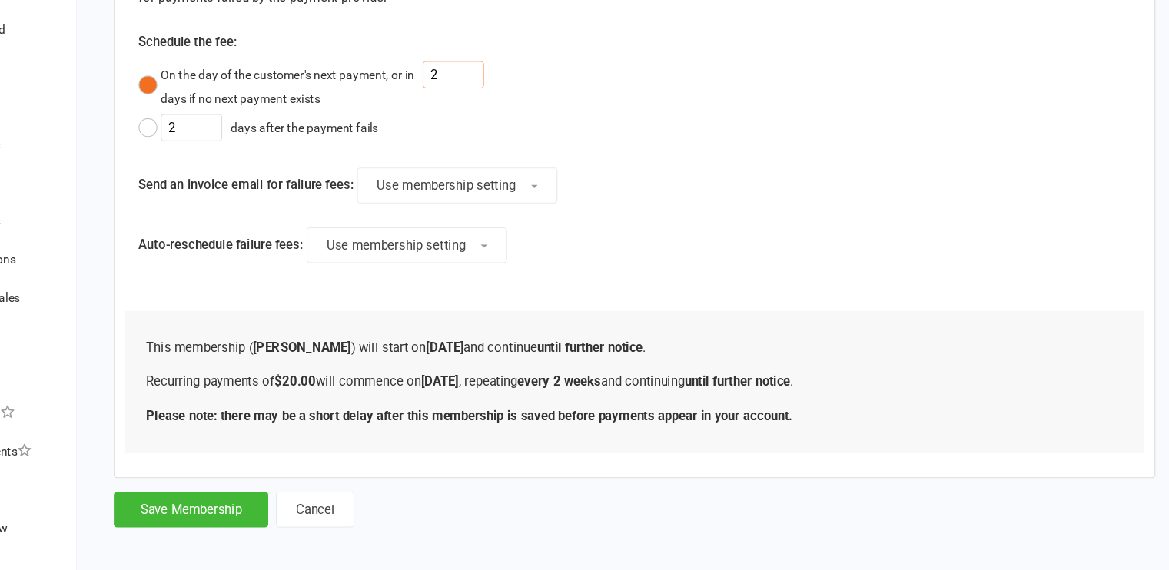
scroll to position [784, 0]
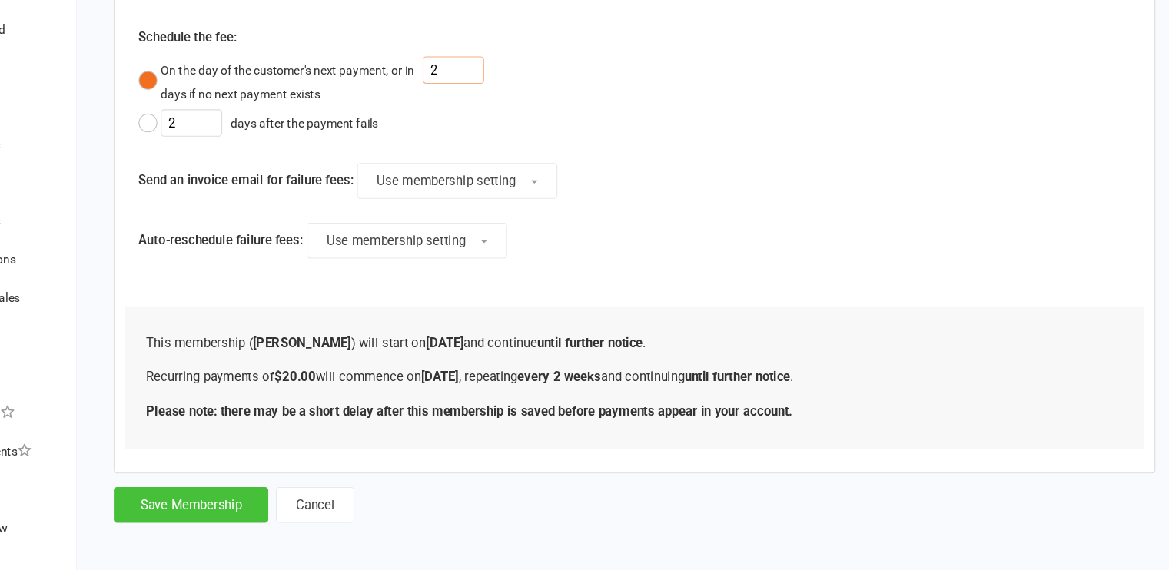
type input "2"
click at [235, 496] on button "Save Membership" at bounding box center [266, 511] width 139 height 32
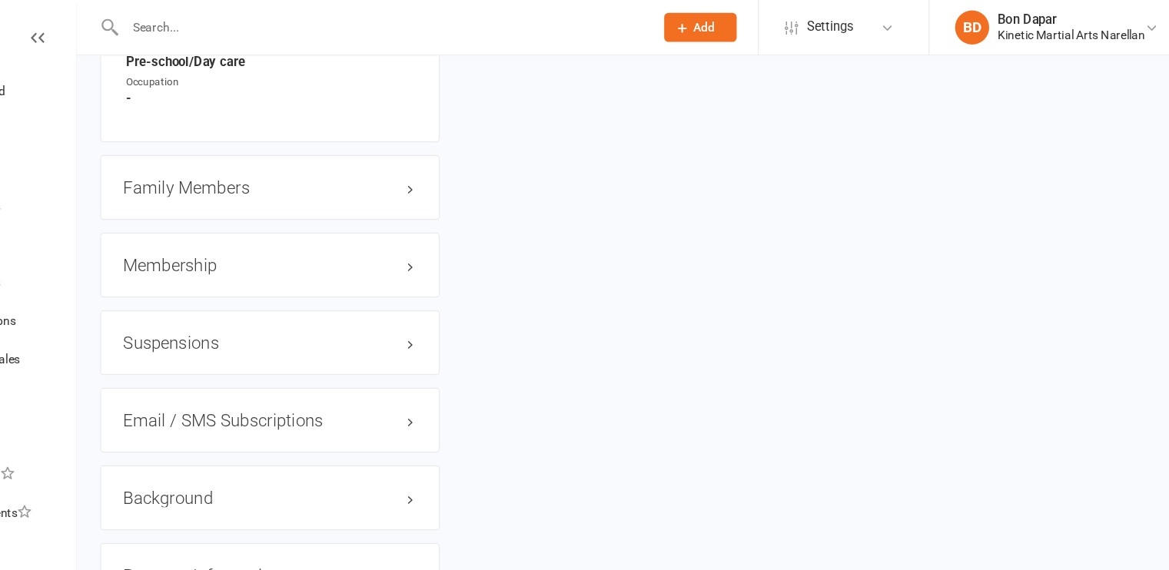
scroll to position [1872, 0]
click at [399, 178] on h3 "Family Members" at bounding box center [337, 169] width 264 height 17
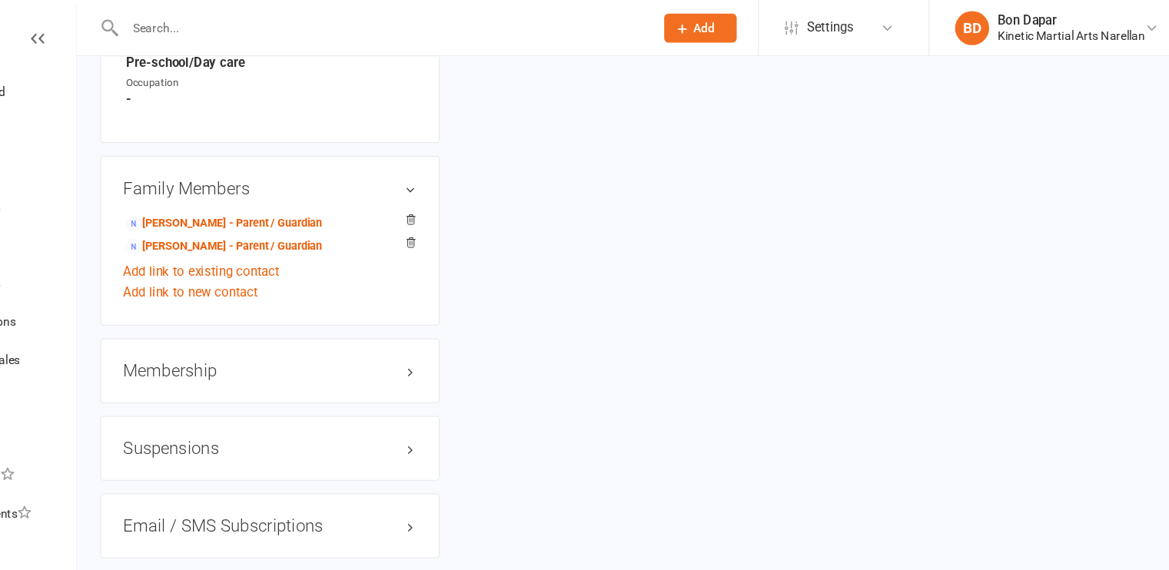
click at [363, 333] on h3 "Membership" at bounding box center [337, 334] width 264 height 17
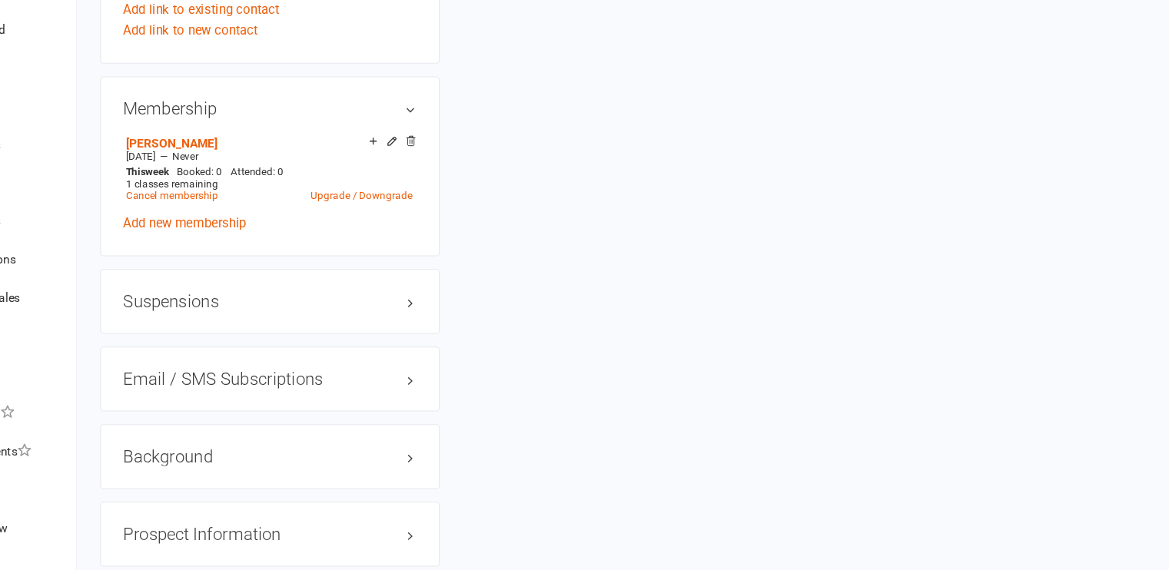
scroll to position [2053, 0]
click at [342, 335] on h3 "Suspensions" at bounding box center [337, 326] width 264 height 17
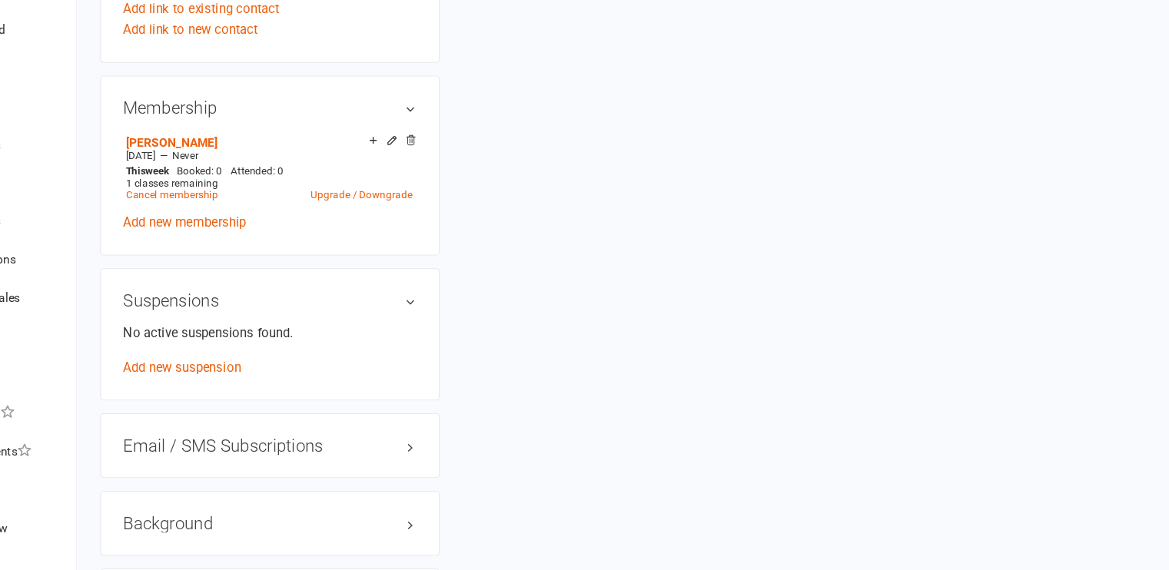
click at [334, 447] on div "Email / SMS Subscriptions edit" at bounding box center [337, 457] width 306 height 58
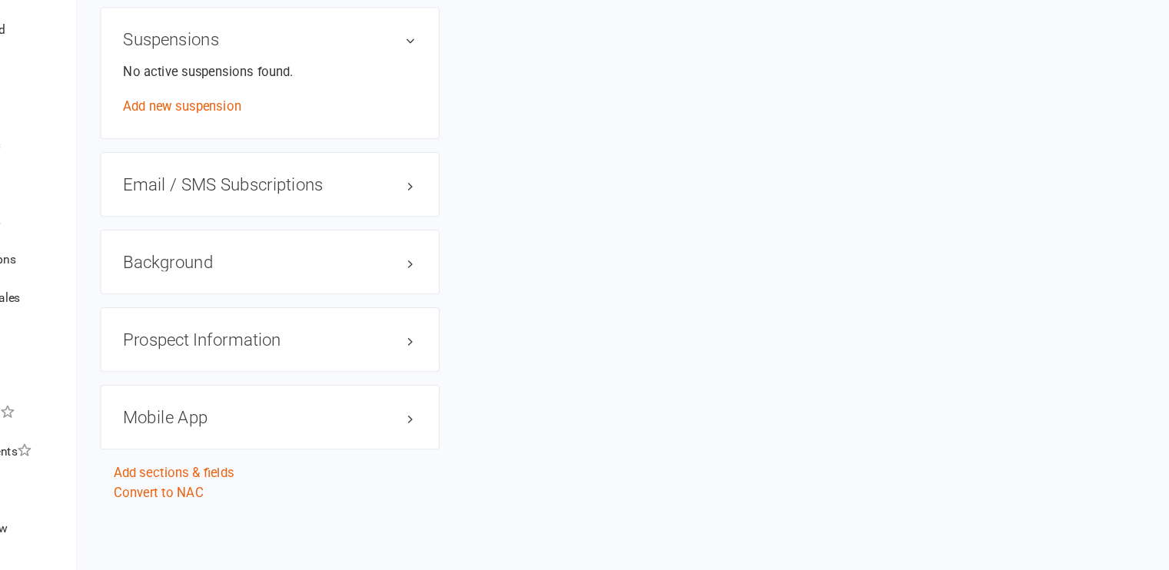
scroll to position [2296, 0]
click at [384, 224] on h3 "Email / SMS Subscriptions edit" at bounding box center [337, 222] width 264 height 17
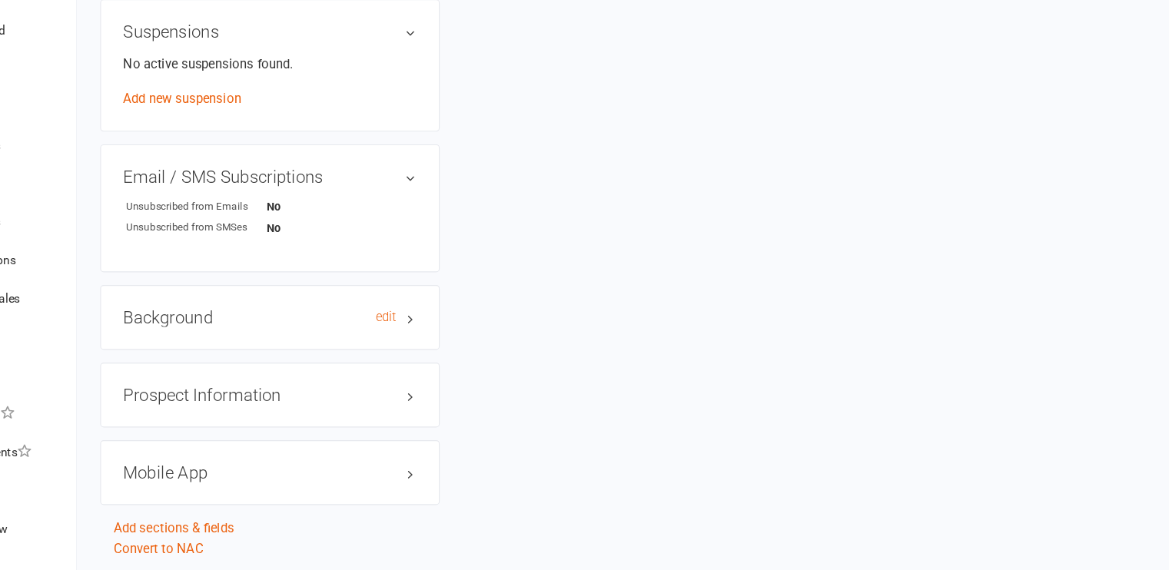
click at [374, 350] on h3 "Background edit" at bounding box center [337, 341] width 264 height 17
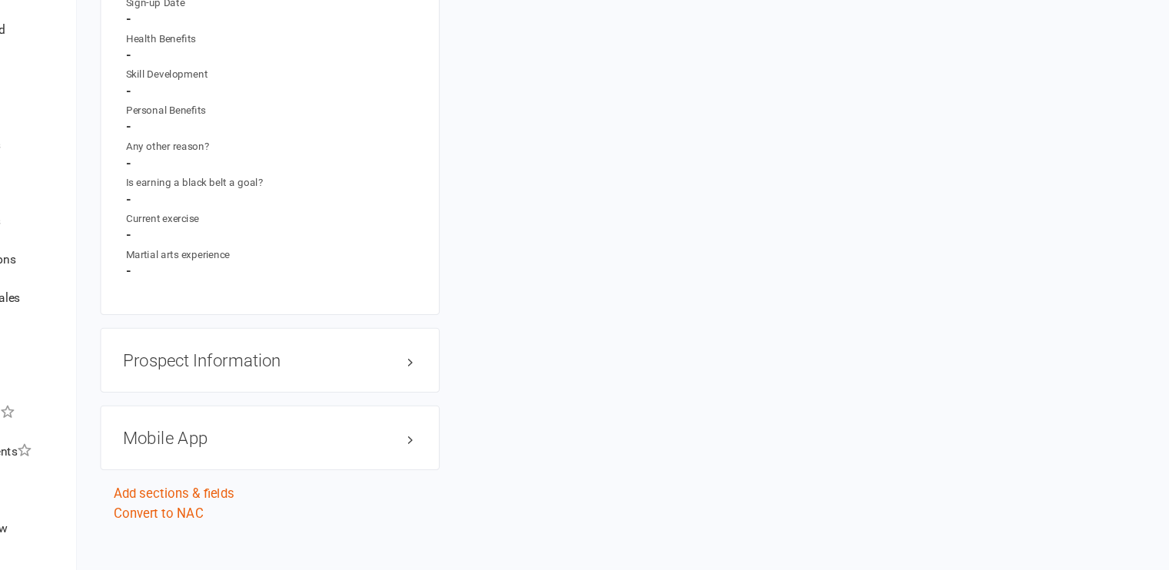
scroll to position [2667, 0]
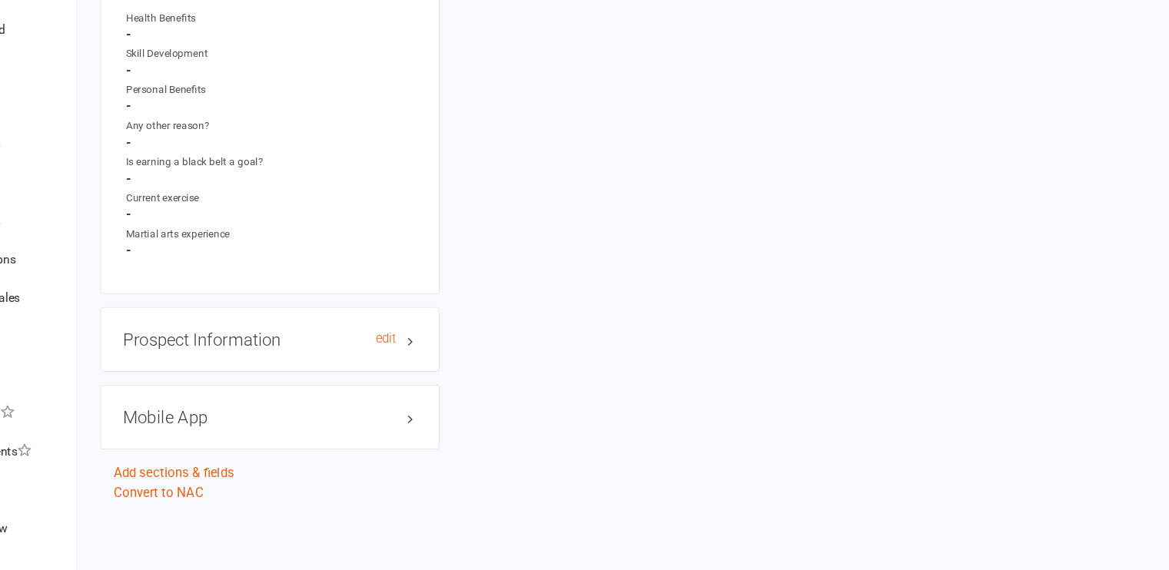
click at [373, 350] on div "Prospect Information edit" at bounding box center [337, 362] width 306 height 58
click at [397, 356] on h3 "Prospect Information edit" at bounding box center [337, 361] width 264 height 17
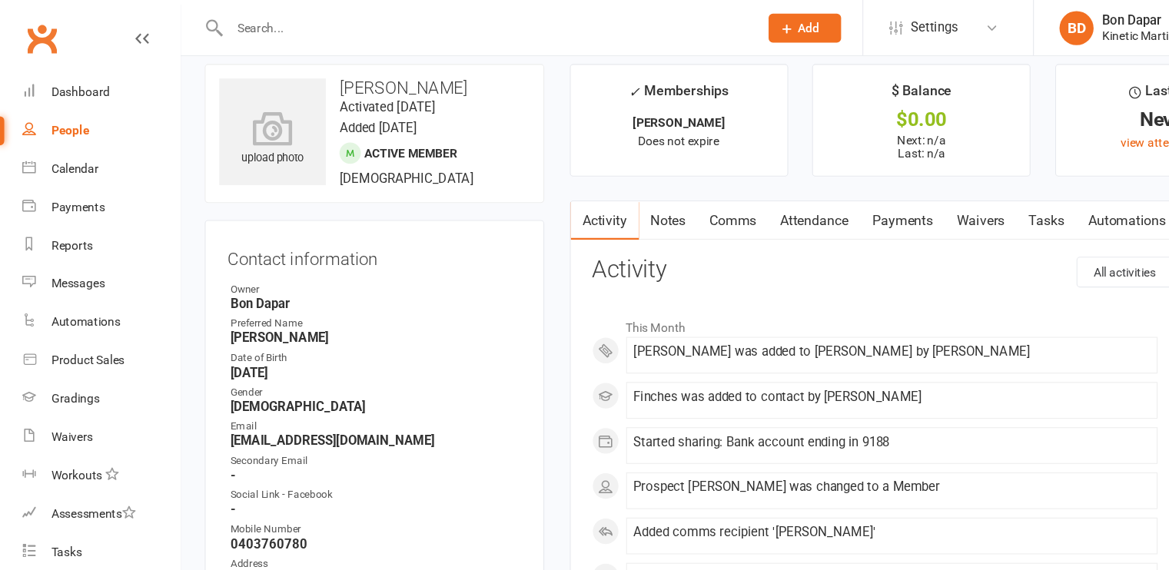
scroll to position [0, 0]
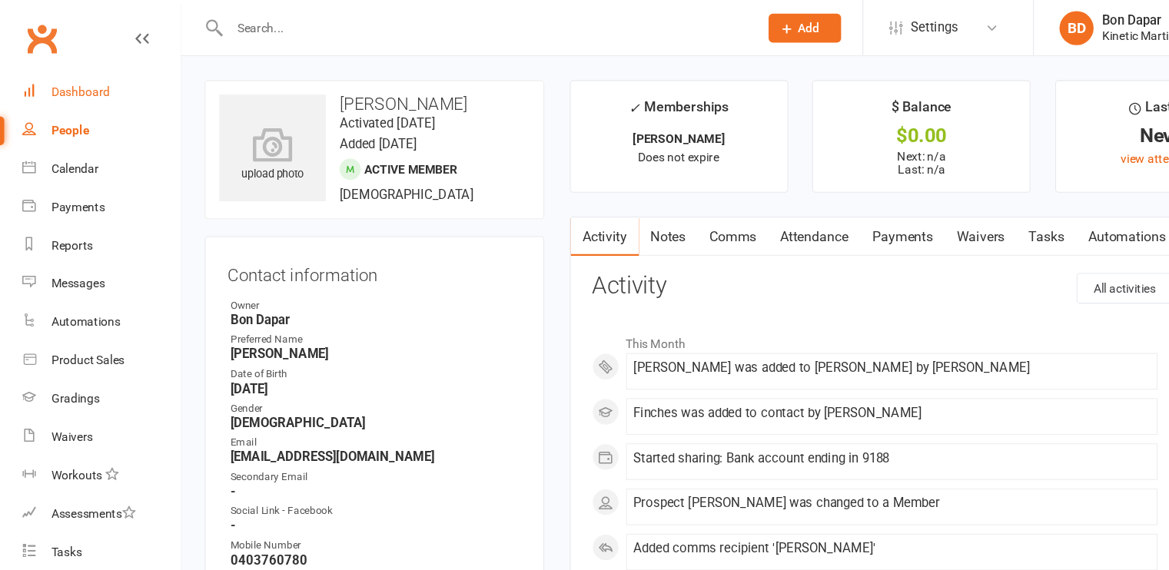
click at [65, 85] on div "Dashboard" at bounding box center [72, 82] width 53 height 12
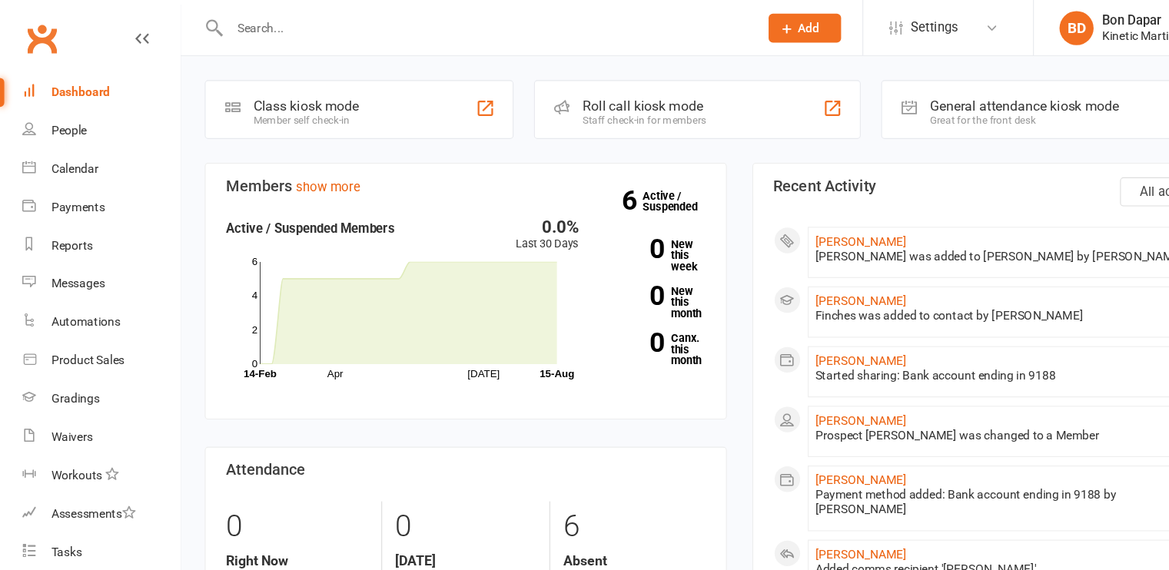
click at [705, 22] on icon at bounding box center [709, 25] width 14 height 14
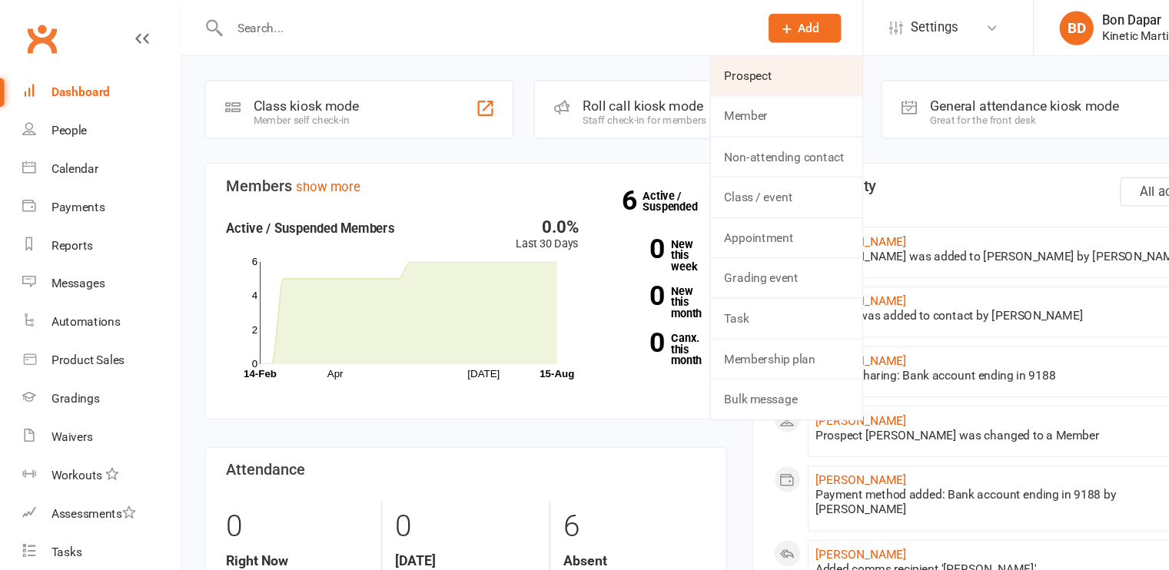
click at [684, 65] on link "Prospect" at bounding box center [708, 68] width 137 height 35
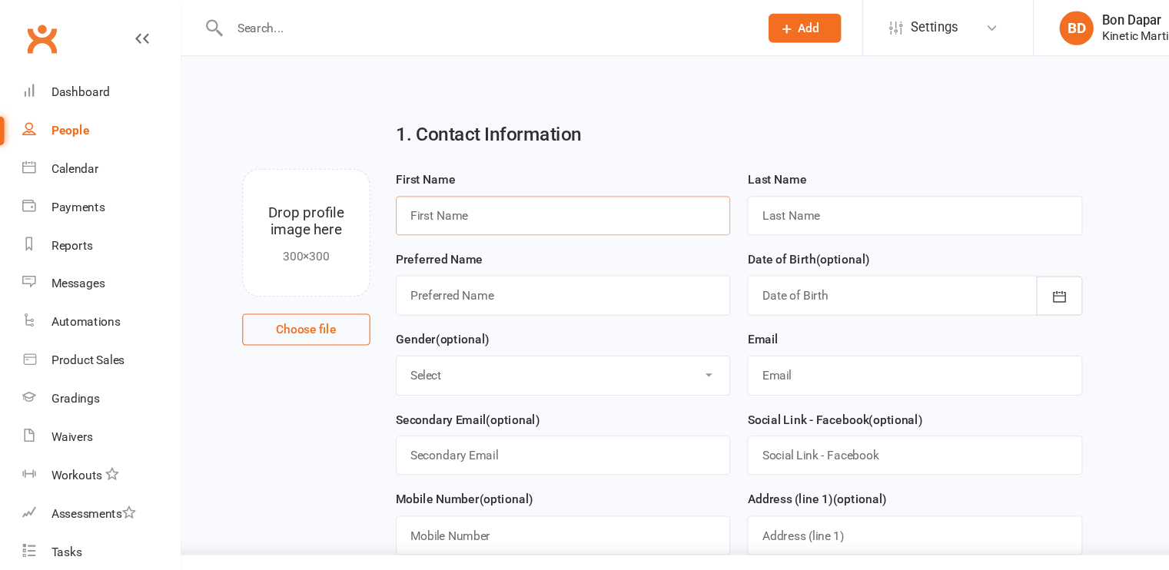
click at [452, 187] on input "text" at bounding box center [507, 194] width 302 height 35
type input "Niah"
click at [751, 204] on input "text" at bounding box center [824, 194] width 302 height 35
type input "[PERSON_NAME]"
click at [542, 264] on input "text" at bounding box center [507, 265] width 302 height 35
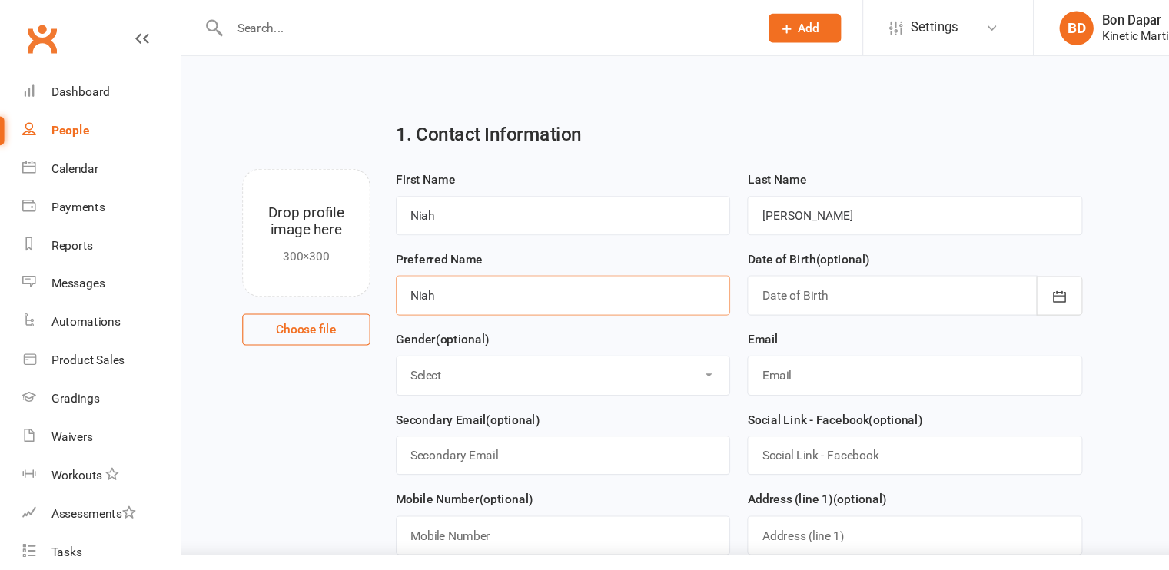
type input "Niah"
click at [770, 269] on div at bounding box center [824, 265] width 302 height 35
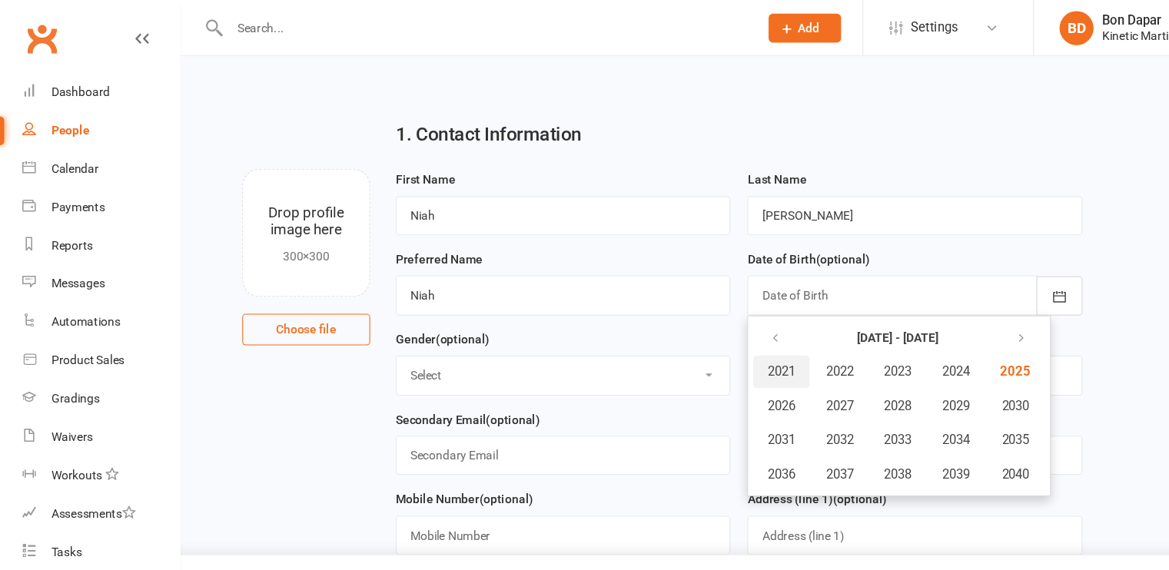
click at [700, 328] on span "2021" at bounding box center [703, 335] width 25 height 14
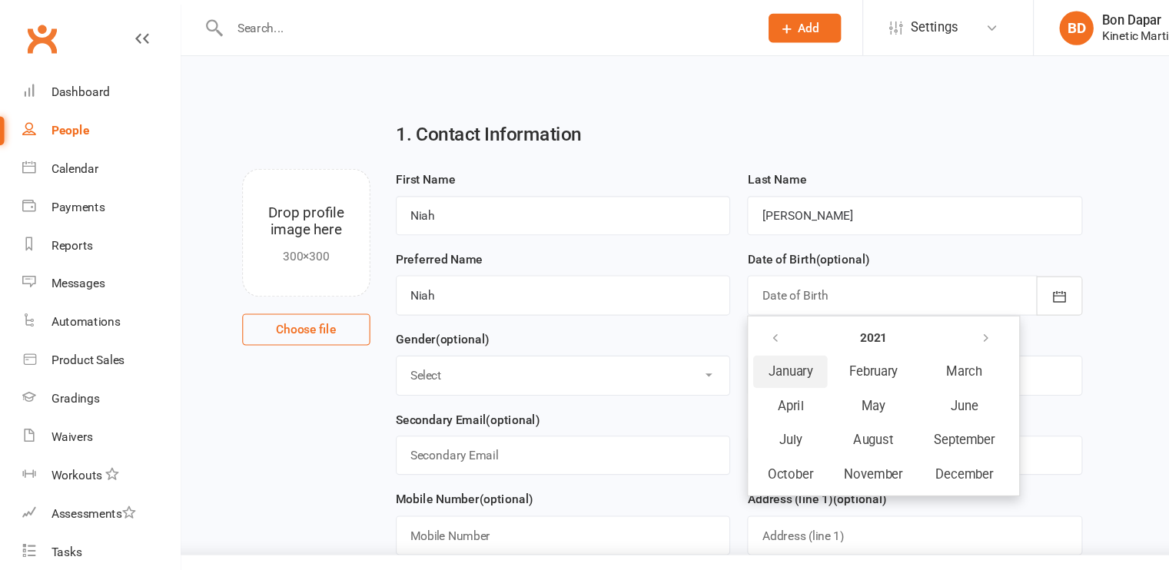
click at [729, 334] on span "January" at bounding box center [712, 335] width 40 height 14
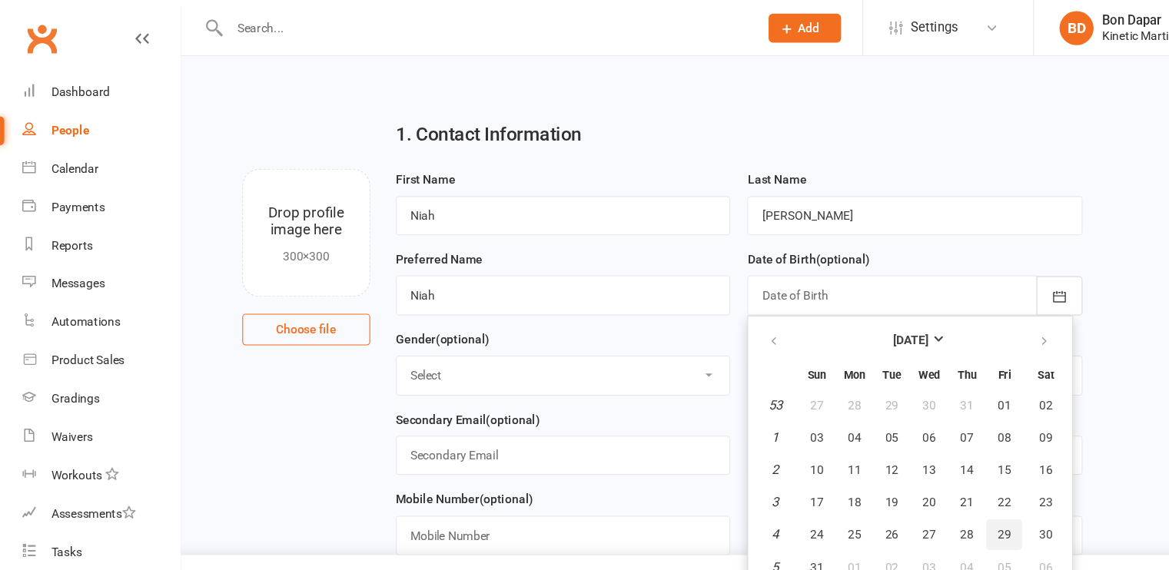
click at [904, 481] on span "29" at bounding box center [904, 482] width 12 height 12
type input "[DATE]"
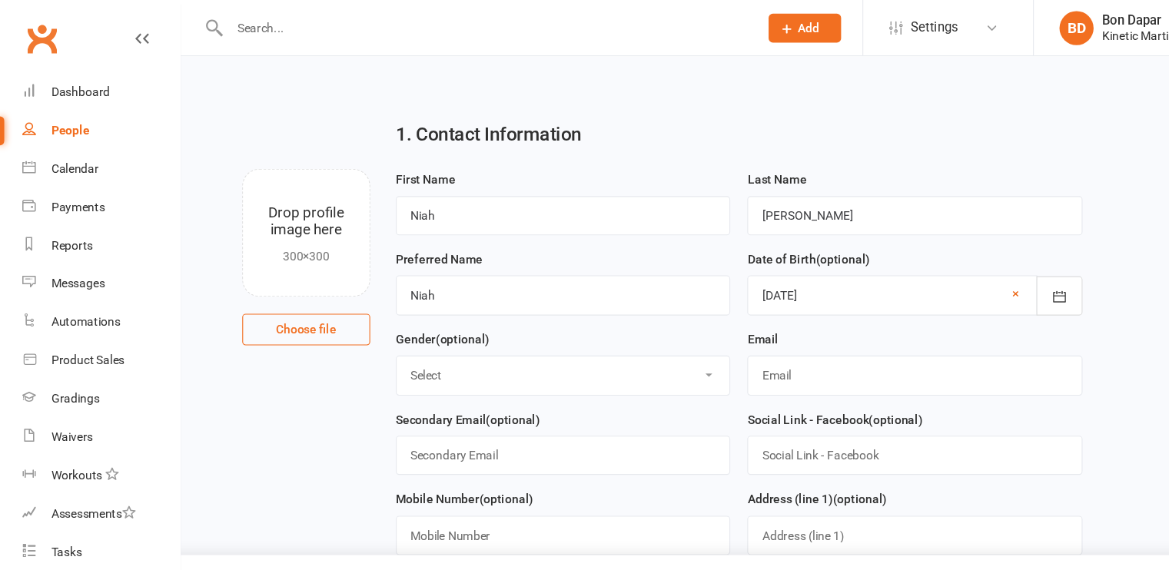
click at [451, 336] on select "Select [DEMOGRAPHIC_DATA] [DEMOGRAPHIC_DATA] Other" at bounding box center [507, 338] width 300 height 34
select select "[DEMOGRAPHIC_DATA]"
click at [357, 321] on select "Select [DEMOGRAPHIC_DATA] [DEMOGRAPHIC_DATA] Other" at bounding box center [507, 338] width 300 height 34
drag, startPoint x: 724, startPoint y: 355, endPoint x: 721, endPoint y: 346, distance: 9.5
click at [721, 346] on div "Email" at bounding box center [823, 333] width 317 height 72
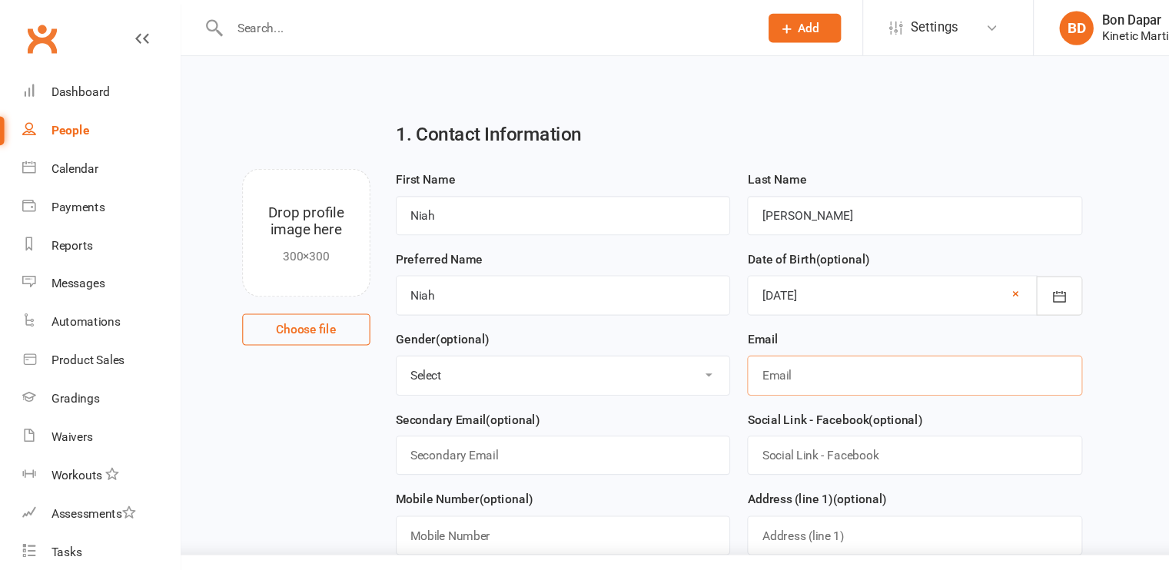
click at [721, 346] on input "text" at bounding box center [824, 337] width 302 height 35
click at [721, 346] on input "nilesh" at bounding box center [824, 337] width 302 height 35
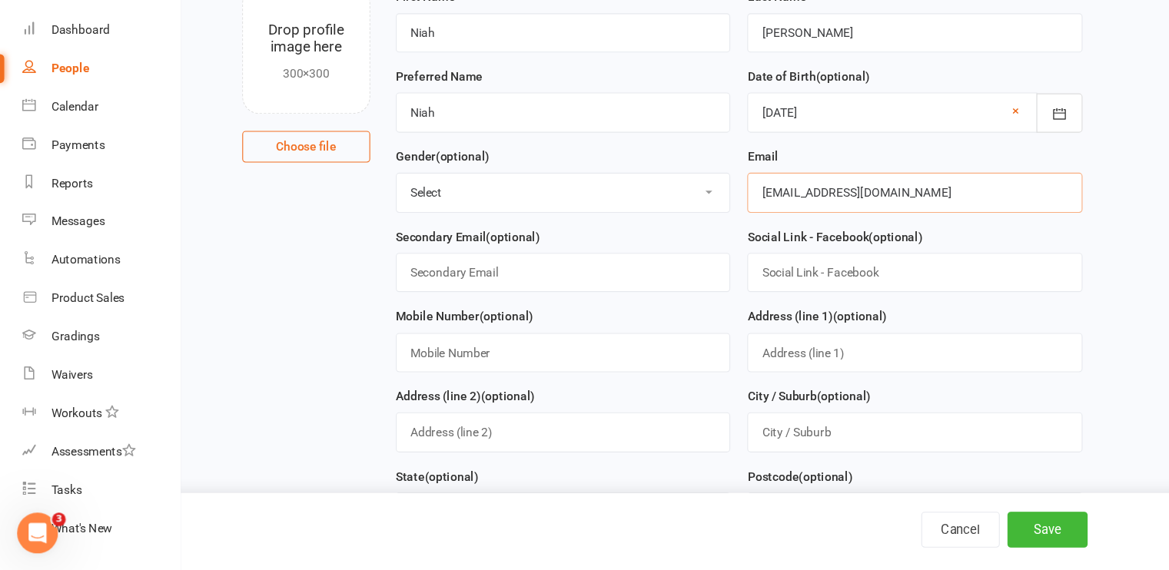
scroll to position [110, 0]
type input "[EMAIL_ADDRESS][DOMAIN_NAME]"
click at [456, 372] on input "text" at bounding box center [507, 372] width 302 height 35
type input "0406096097"
click at [706, 373] on input "text" at bounding box center [824, 372] width 302 height 35
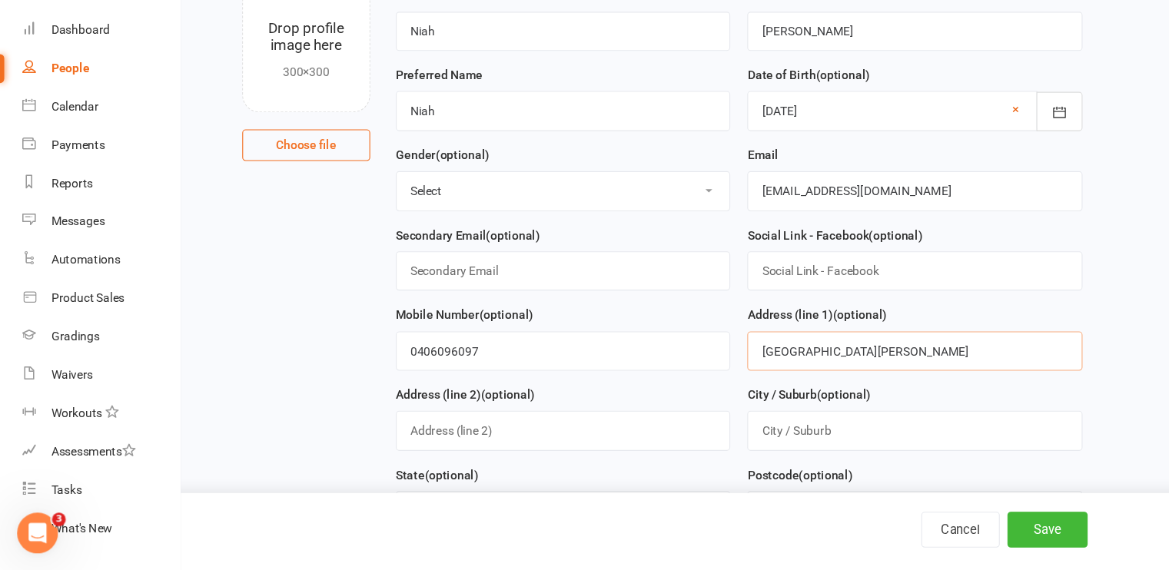
drag, startPoint x: 822, startPoint y: 370, endPoint x: 754, endPoint y: 367, distance: 68.4
click at [754, 367] on input "[GEOGRAPHIC_DATA][PERSON_NAME]" at bounding box center [824, 372] width 302 height 35
type input "[STREET_ADDRESS]"
click at [732, 441] on input "text" at bounding box center [824, 443] width 302 height 35
paste input "[PERSON_NAME]"
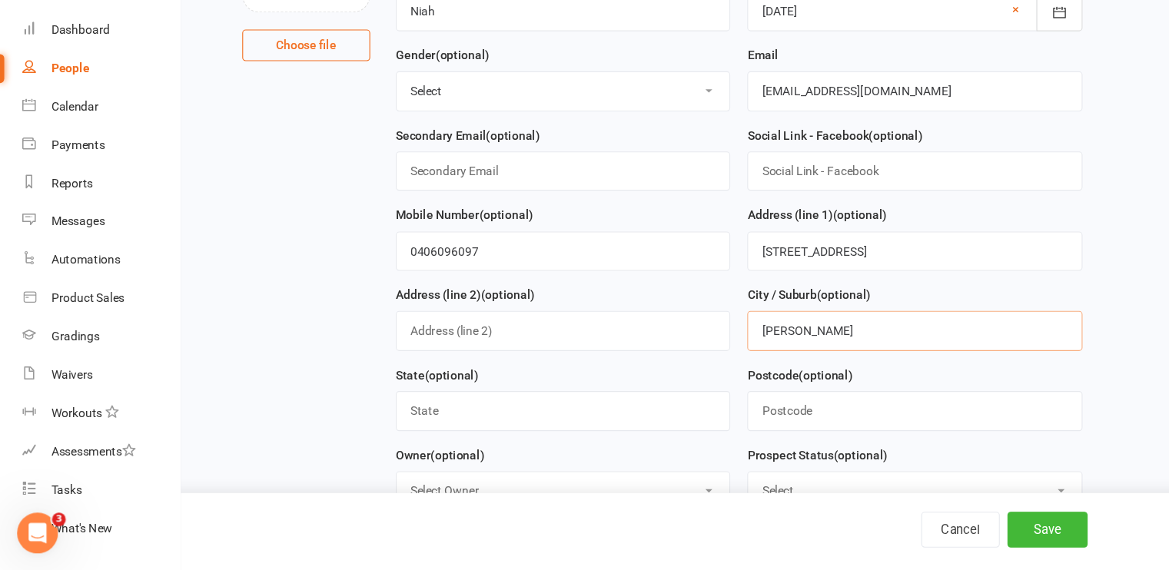
scroll to position [201, 0]
type input "[PERSON_NAME]"
click at [495, 442] on div "State (optional)" at bounding box center [507, 419] width 317 height 72
click at [744, 424] on input "text" at bounding box center [824, 424] width 302 height 35
click at [744, 424] on input "2570" at bounding box center [824, 424] width 302 height 35
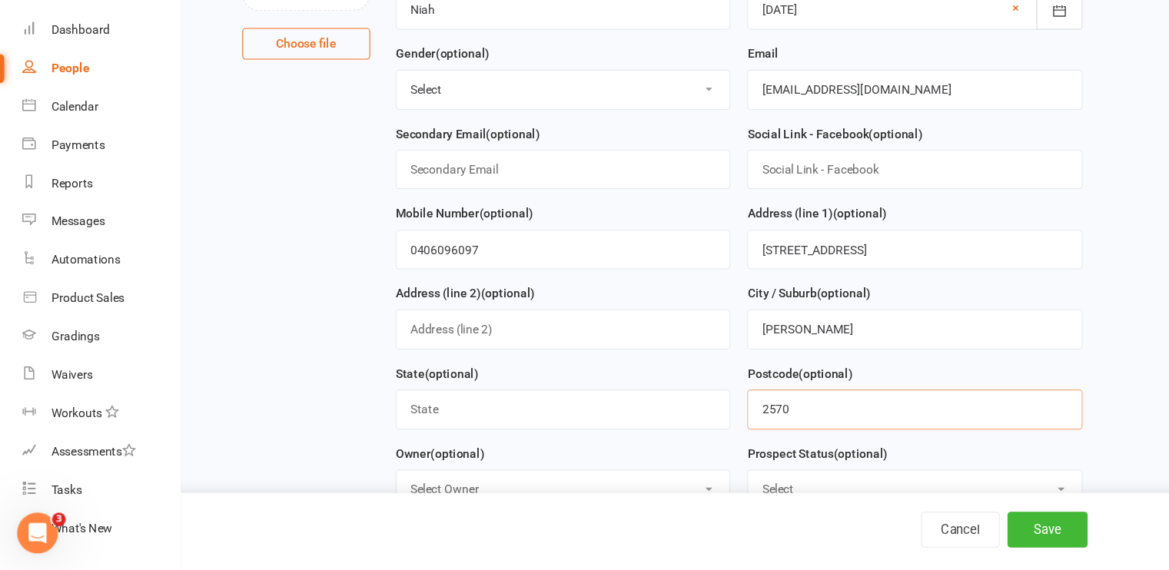
type input "2570"
click at [472, 425] on input "text" at bounding box center [507, 424] width 302 height 35
type input "[GEOGRAPHIC_DATA]"
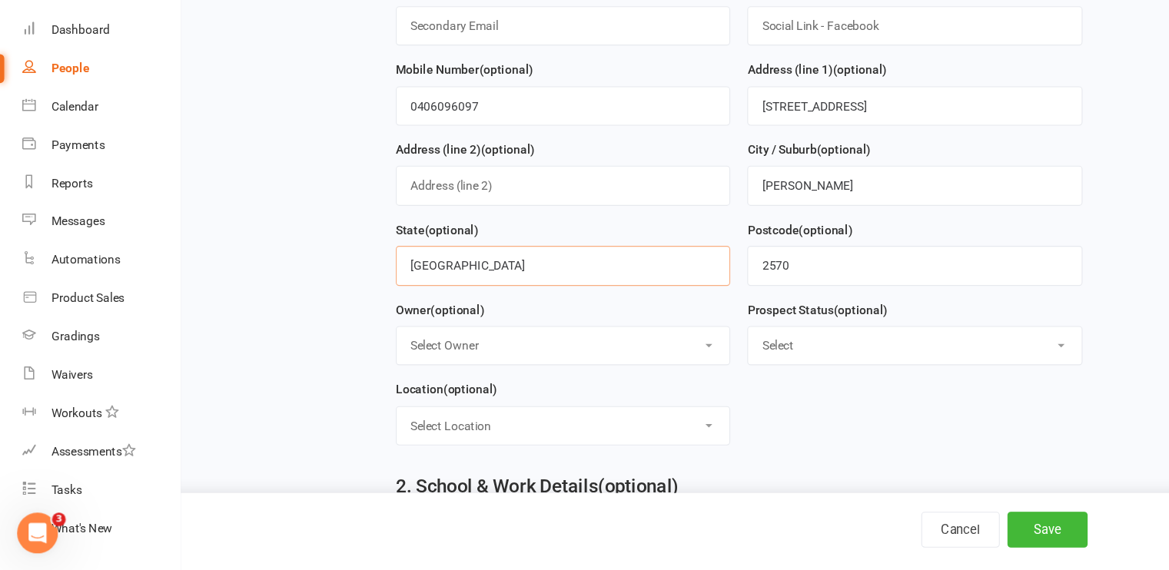
scroll to position [331, 0]
click at [748, 359] on select "Select Initial Contact Follow-up Call Follow-up Email Almost Ready Not Ready No…" at bounding box center [824, 367] width 300 height 34
select select "Almost Ready"
click at [674, 350] on select "Select Initial Contact Follow-up Call Follow-up Email Almost Ready Not Ready No…" at bounding box center [824, 367] width 300 height 34
click at [695, 426] on form "First Name Niah Last Name [PERSON_NAME] Preferred Name Niah Date of Birth (opti…" at bounding box center [666, 144] width 634 height 648
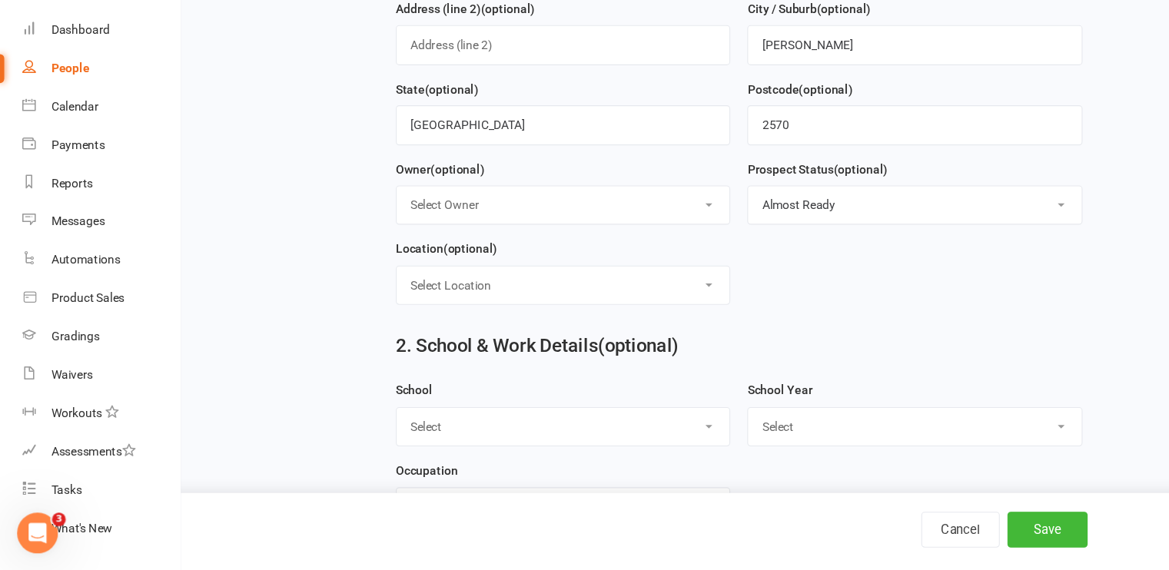
scroll to position [459, 0]
click at [609, 300] on select "Select Location Example Room (Rename me!)" at bounding box center [507, 312] width 300 height 34
click at [720, 306] on form "First Name Niah Last Name [PERSON_NAME] Preferred Name Niah Date of Birth (opti…" at bounding box center [666, 17] width 634 height 648
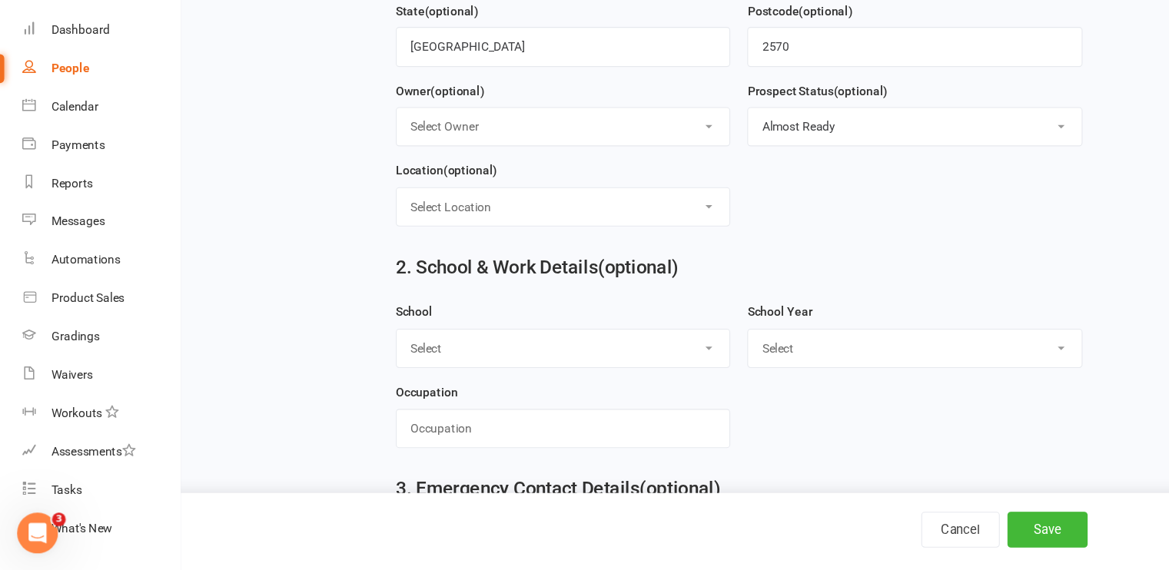
scroll to position [529, 0]
click at [614, 365] on select "Select [PERSON_NAME][GEOGRAPHIC_DATA] [GEOGRAPHIC_DATA] [GEOGRAPHIC_DATA] [GEOG…" at bounding box center [507, 370] width 300 height 34
click at [740, 366] on select "Select Pre-school/Day care Kindergarten - two years before Kindergarten - one y…" at bounding box center [824, 370] width 300 height 34
select select "Pre-school/Day care"
click at [674, 353] on select "Select Pre-school/Day care Kindergarten - two years before Kindergarten - one y…" at bounding box center [824, 370] width 300 height 34
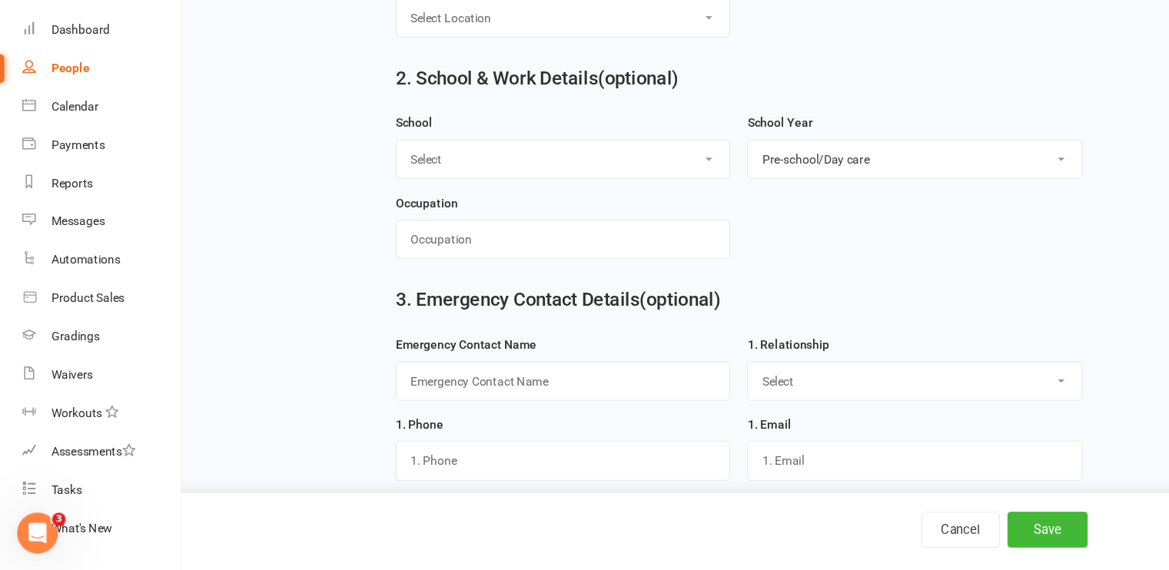
scroll to position [706, 0]
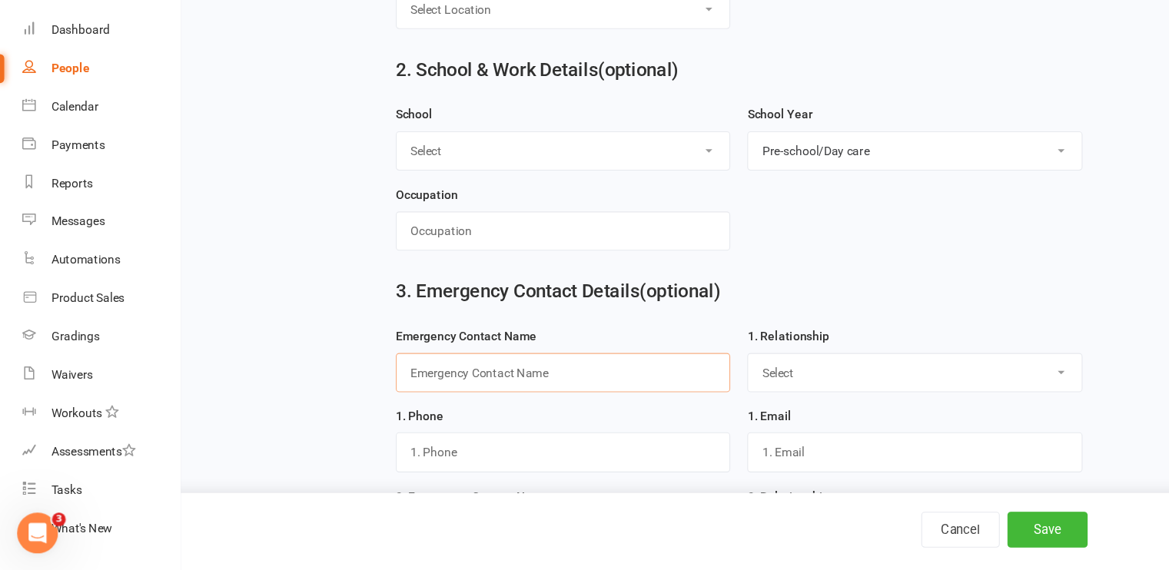
click at [496, 377] on input "text" at bounding box center [507, 391] width 302 height 35
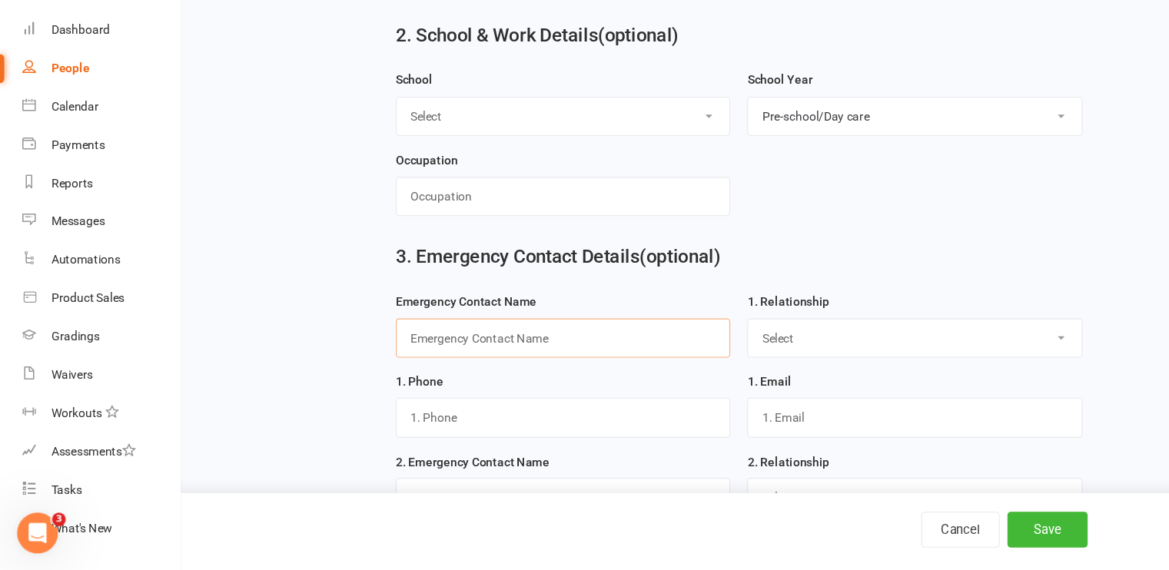
scroll to position [738, 0]
type input "[PERSON_NAME]"
click at [688, 353] on select "Select Mother Father Wife / Girlfriend Husband / Boyfriend Grandmother /Aunt Gr…" at bounding box center [824, 360] width 300 height 34
select select "Mother"
click at [674, 343] on select "Select Mother Father Wife / Girlfriend Husband / Boyfriend Grandmother /Aunt Gr…" at bounding box center [824, 360] width 300 height 34
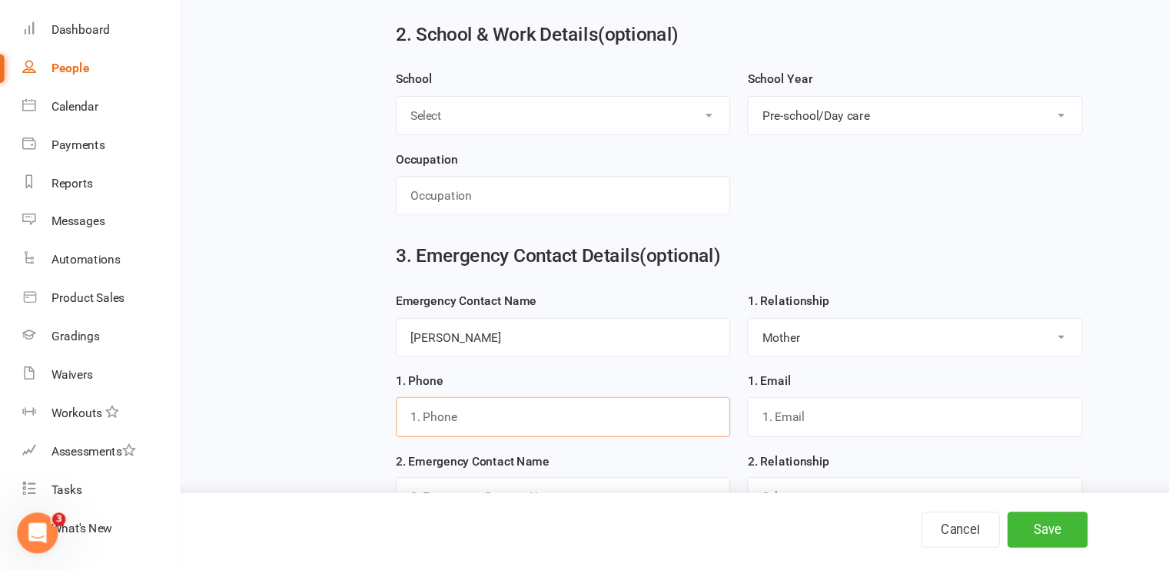
click at [512, 426] on input "text" at bounding box center [507, 430] width 302 height 35
type input "0406096097"
drag, startPoint x: 710, startPoint y: 406, endPoint x: 708, endPoint y: 425, distance: 18.6
click at [708, 425] on div "1. Email" at bounding box center [824, 420] width 302 height 60
click at [708, 425] on input "text" at bounding box center [824, 430] width 302 height 35
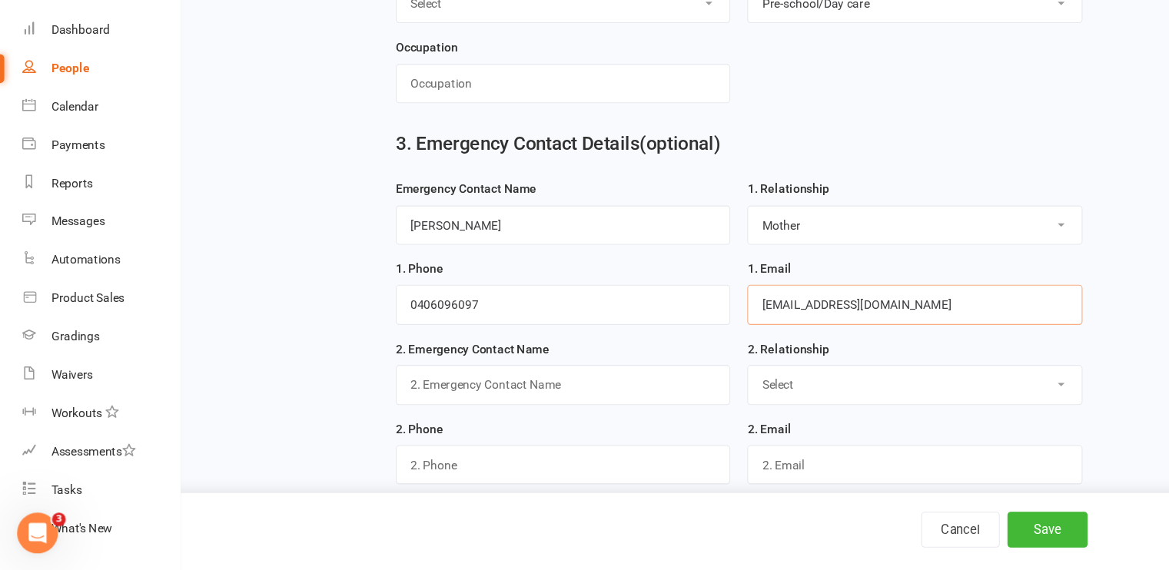
scroll to position [841, 0]
type input "[EMAIL_ADDRESS][DOMAIN_NAME]"
click at [509, 396] on input "text" at bounding box center [507, 400] width 302 height 35
type input "[PERSON_NAME]"
click at [741, 403] on select "Select Mother Father Wife / Girlfriend Husband / Boyfriend Grandmother / Aunt G…" at bounding box center [824, 401] width 300 height 34
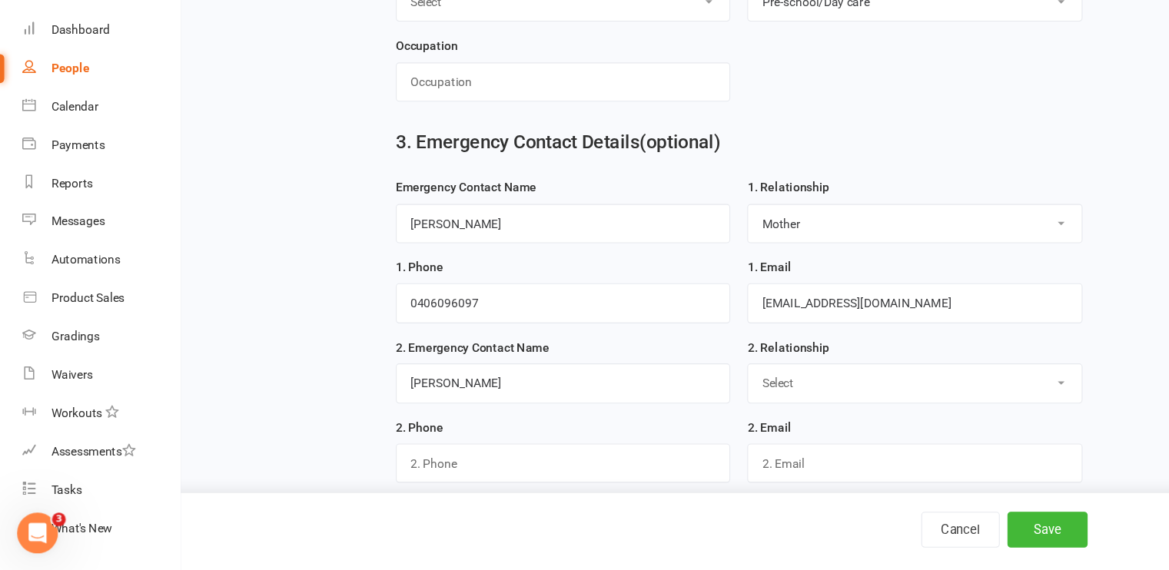
select select "Father"
click at [674, 384] on select "Select Mother Father Wife / Girlfriend Husband / Boyfriend Grandmother / Aunt G…" at bounding box center [824, 401] width 300 height 34
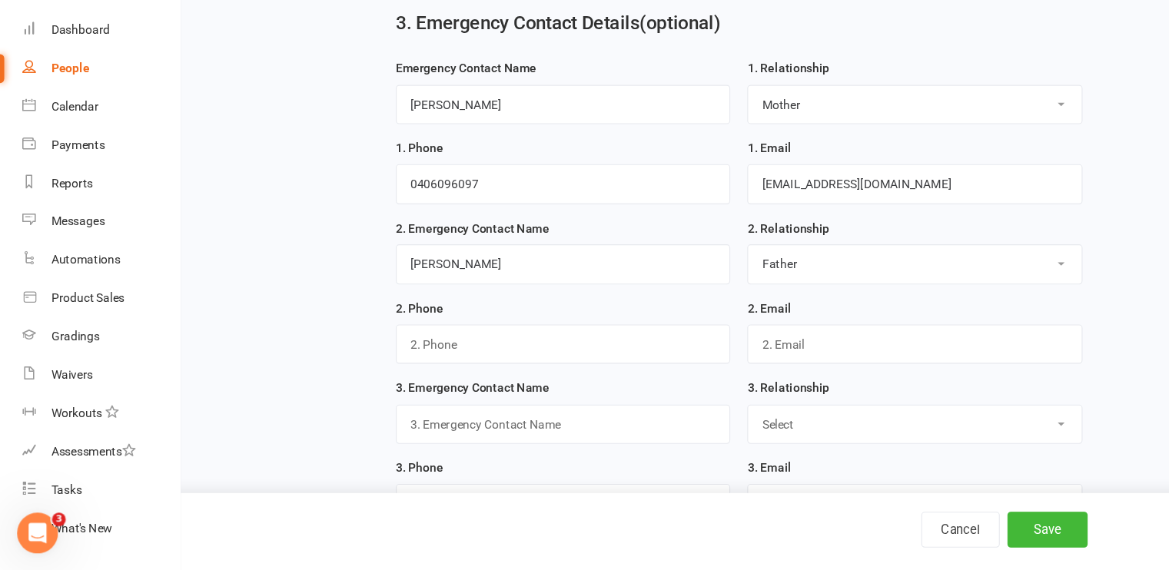
scroll to position [996, 0]
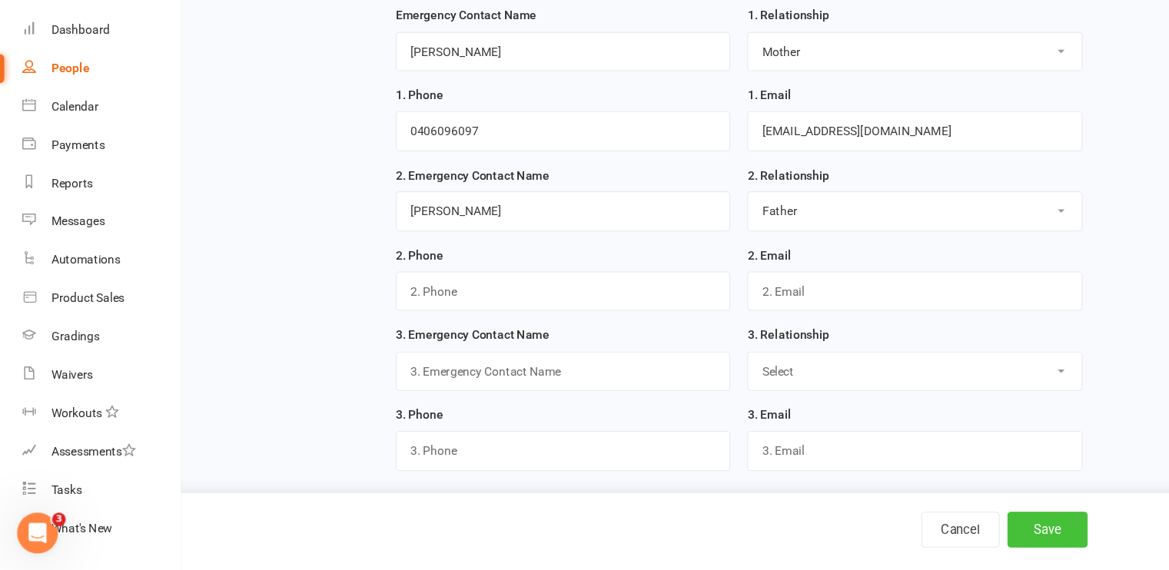
click at [938, 529] on button "Save" at bounding box center [943, 533] width 72 height 32
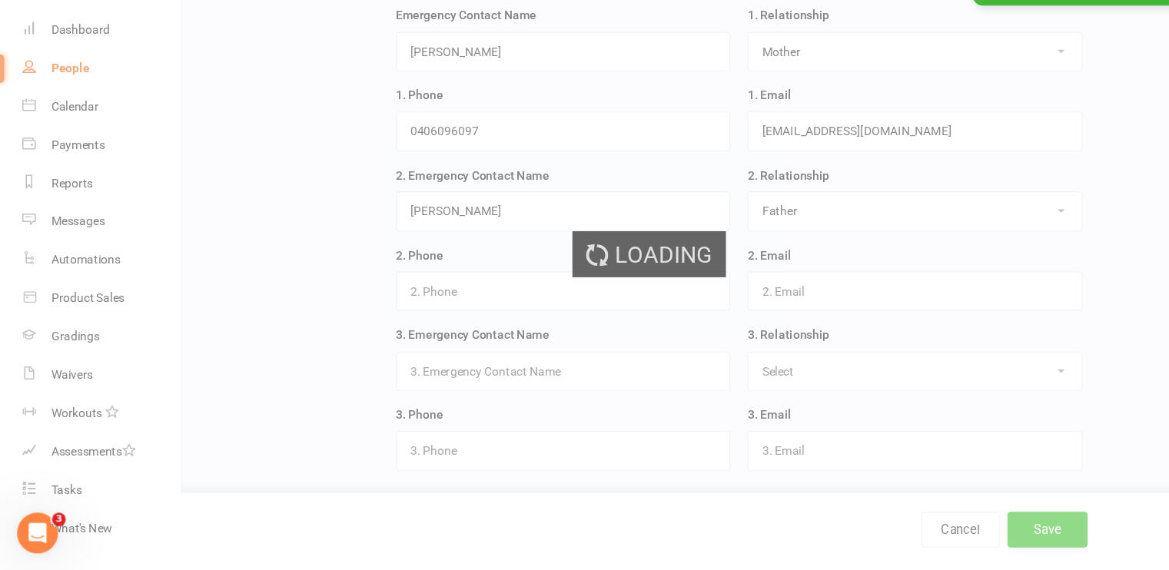
scroll to position [0, 0]
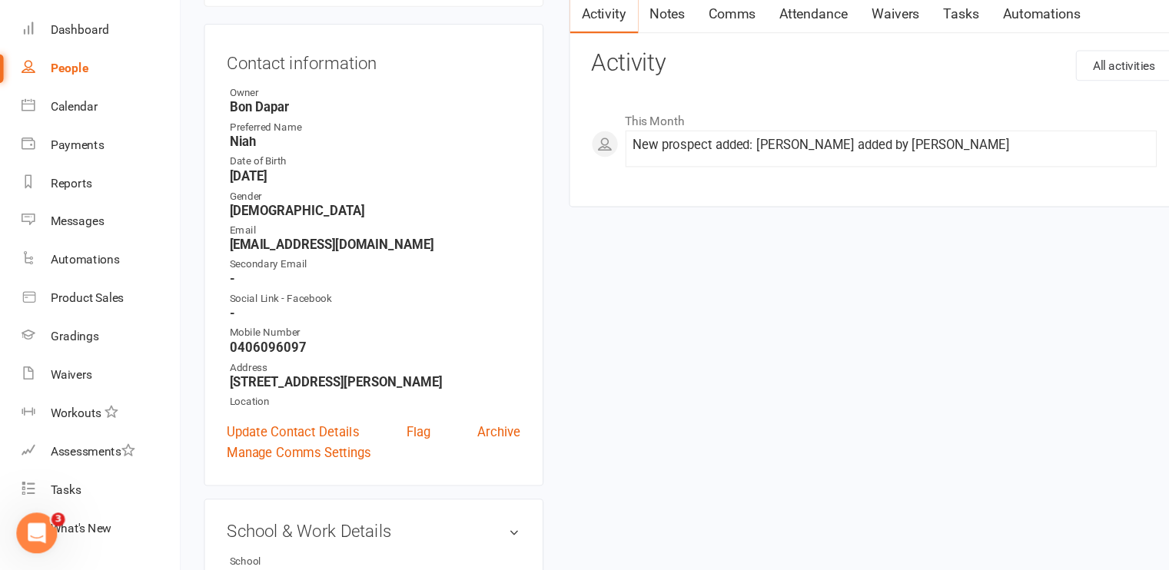
scroll to position [135, 0]
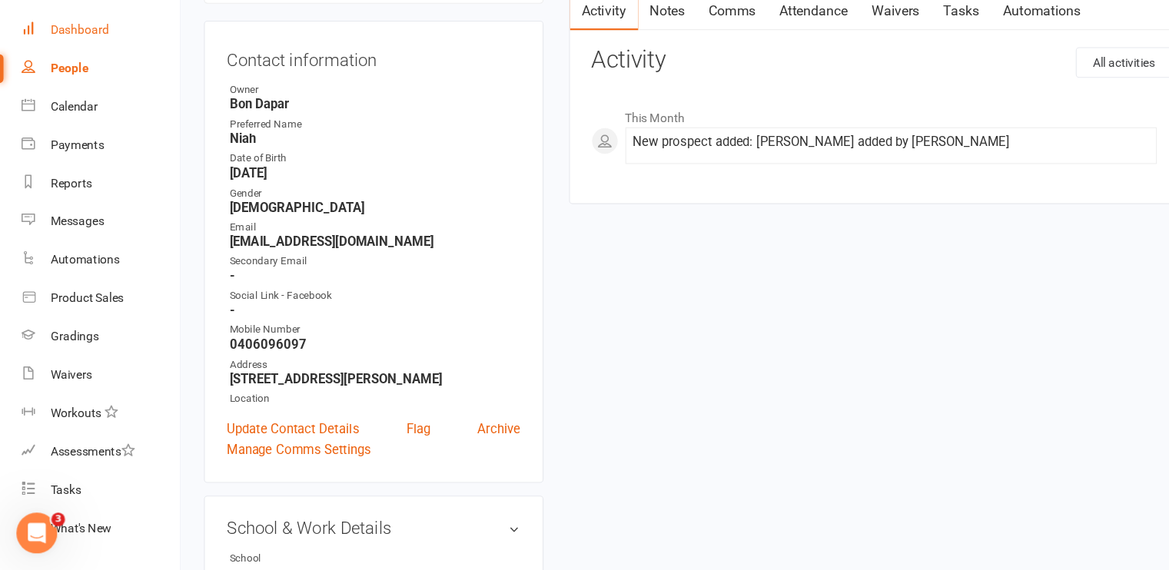
click at [58, 83] on div "Dashboard" at bounding box center [72, 82] width 53 height 12
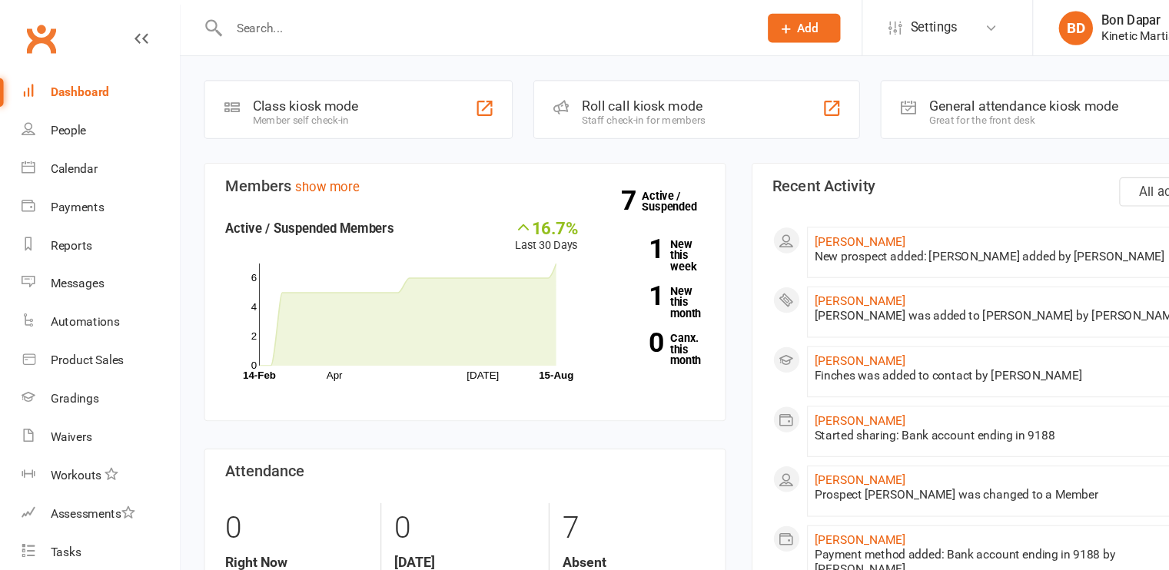
click at [723, 20] on span "Add" at bounding box center [728, 25] width 19 height 12
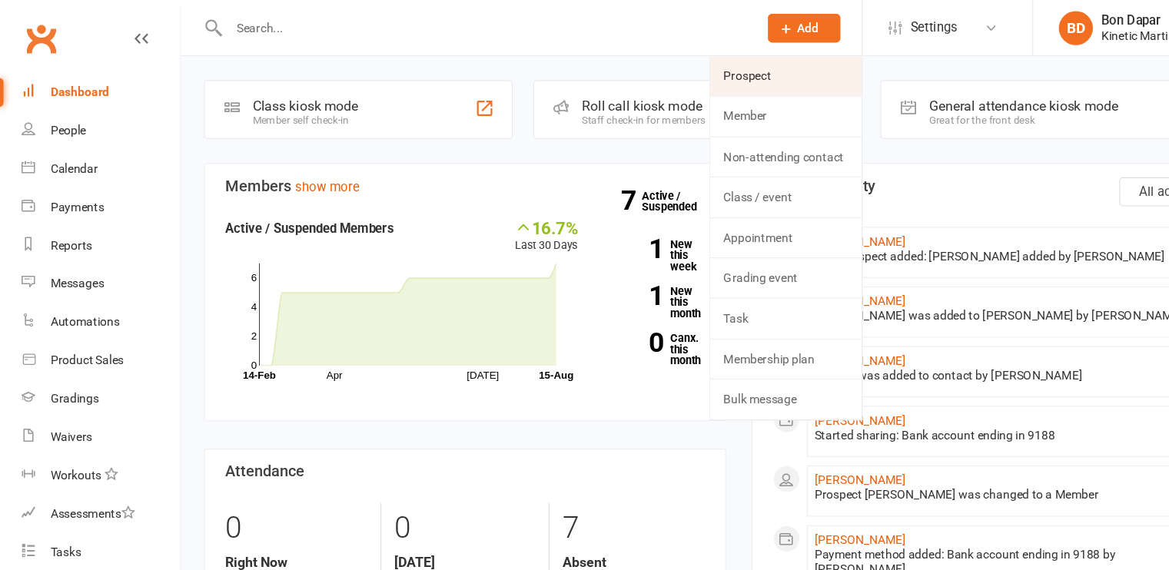
click at [671, 65] on link "Prospect" at bounding box center [708, 68] width 137 height 35
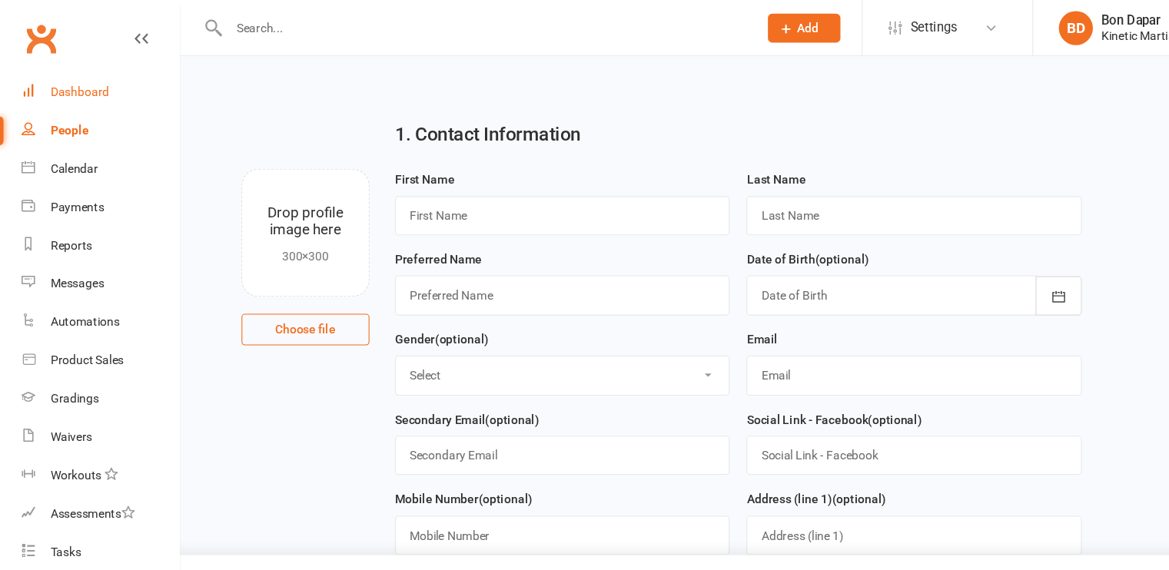
click at [51, 82] on div "Dashboard" at bounding box center [72, 82] width 53 height 12
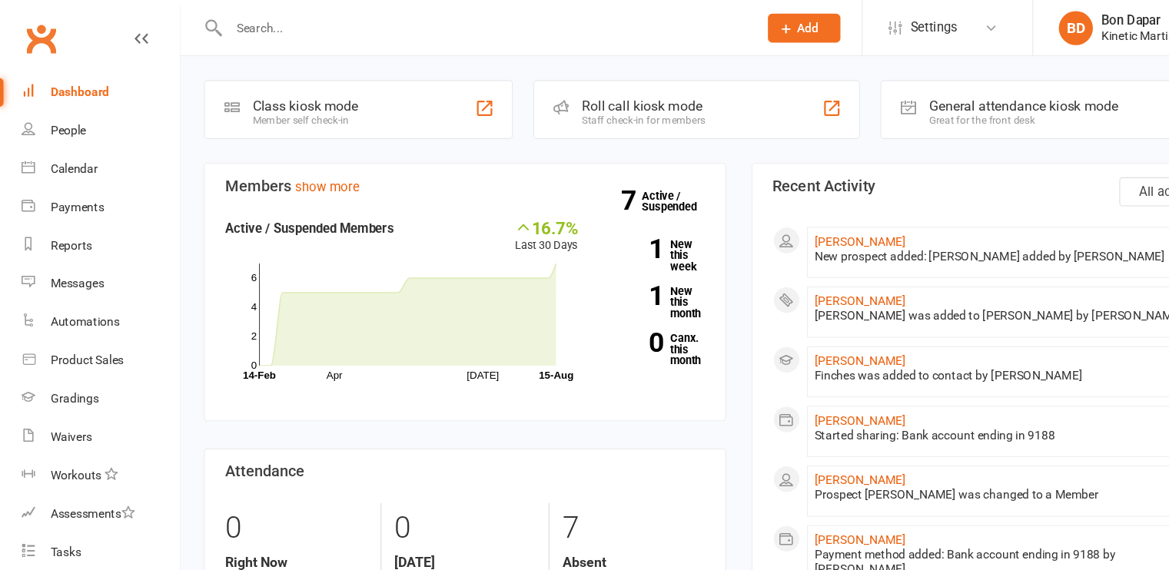
click at [727, 30] on span "Add" at bounding box center [728, 25] width 19 height 12
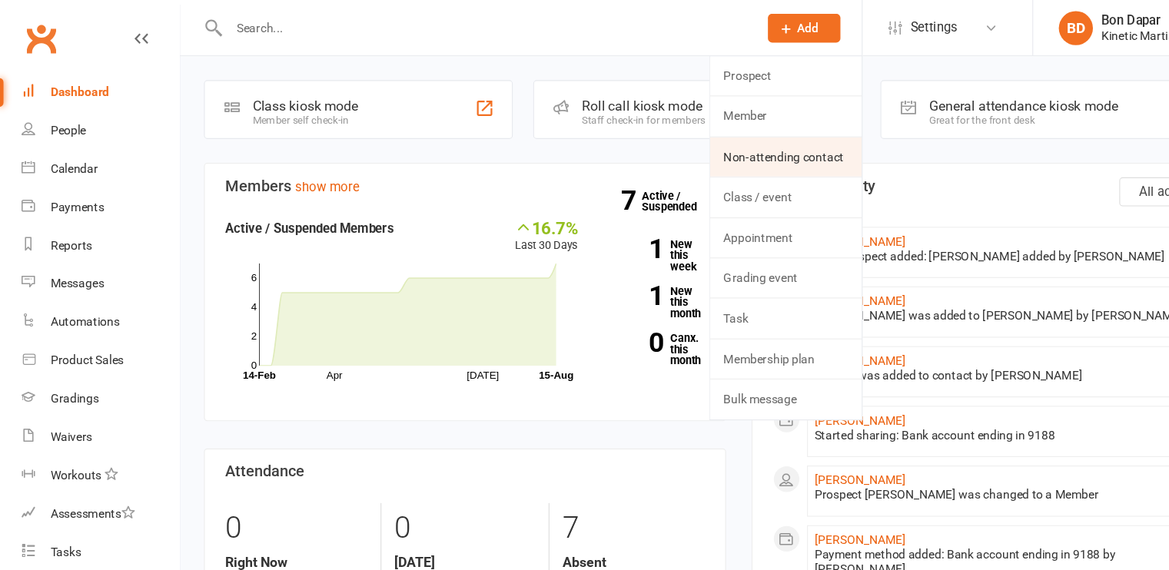
click at [674, 138] on link "Non-attending contact" at bounding box center [708, 141] width 137 height 35
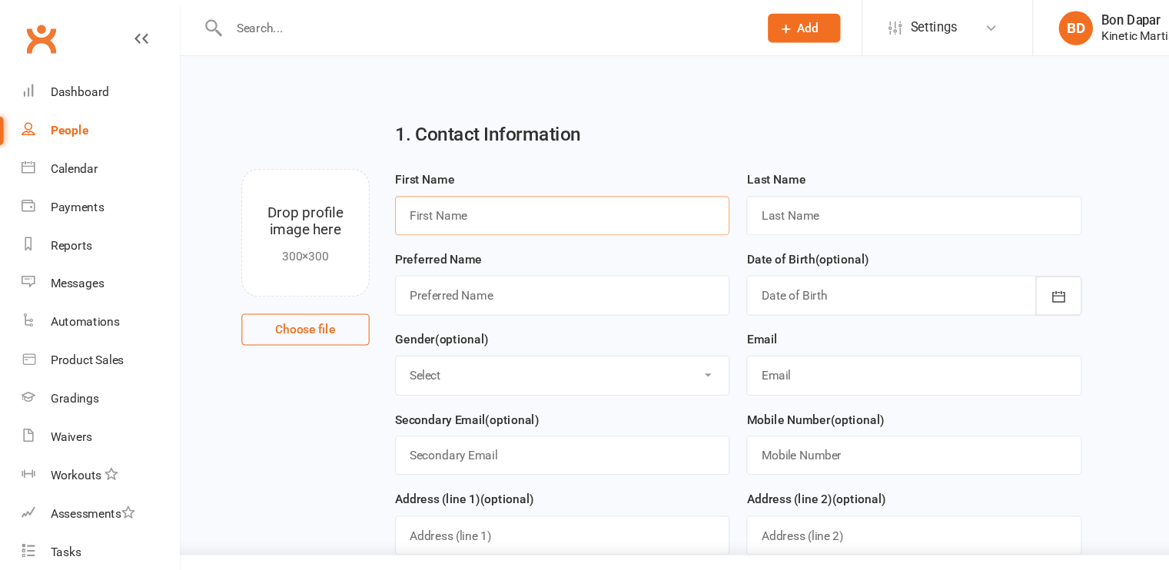
click at [429, 188] on input "text" at bounding box center [507, 194] width 302 height 35
type input "Nabikshya"
click at [746, 194] on input "text" at bounding box center [824, 194] width 302 height 35
type input "[PERSON_NAME]"
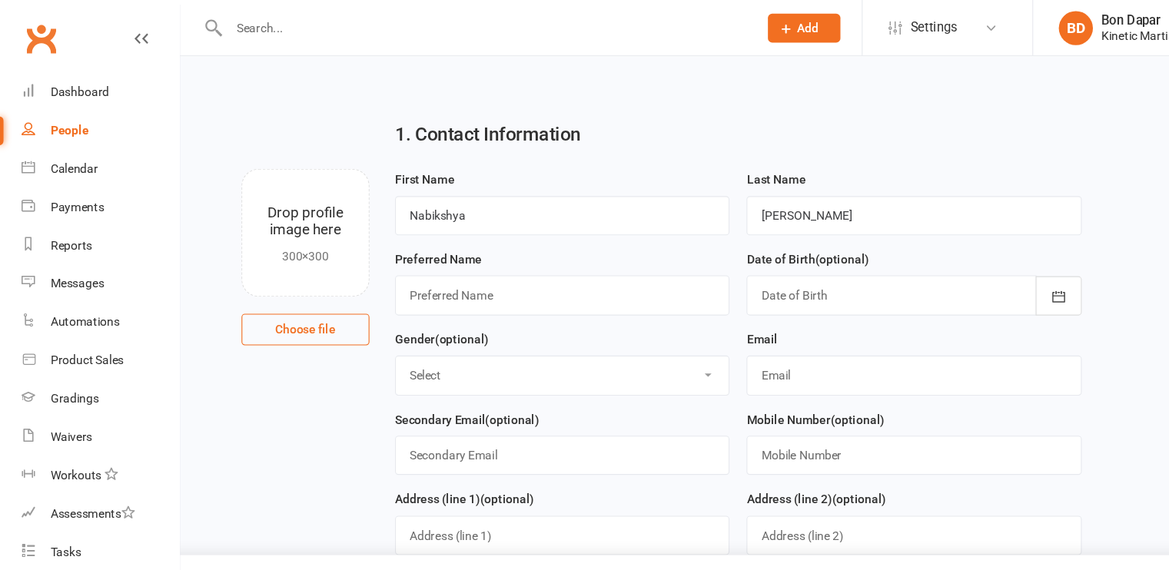
click at [596, 124] on h2 "1. Contact Information" at bounding box center [665, 121] width 618 height 18
click at [948, 266] on icon "button" at bounding box center [954, 267] width 15 height 15
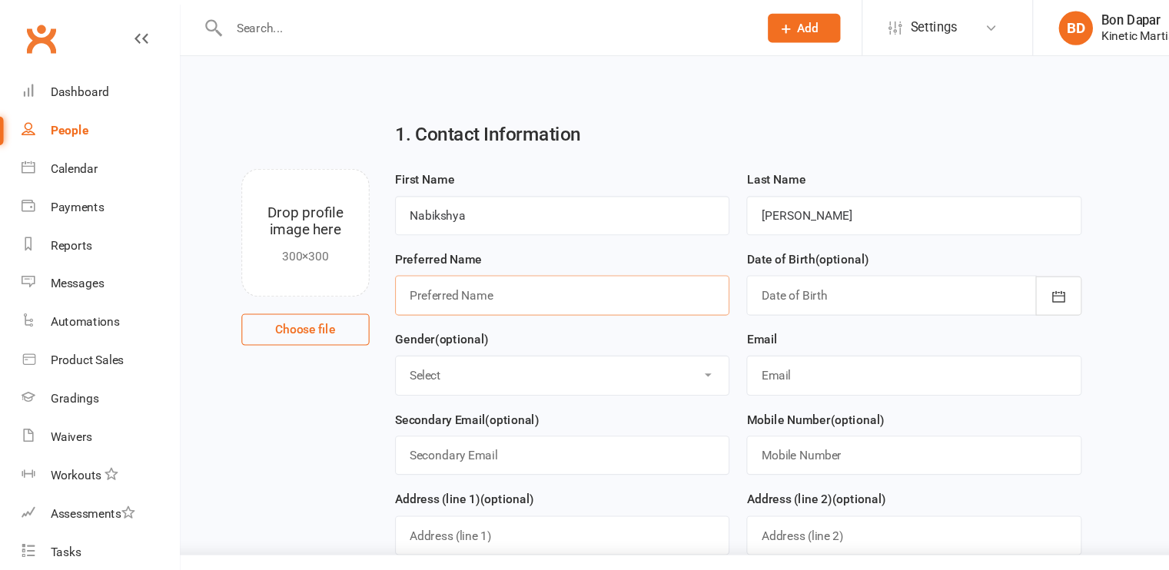
click at [471, 265] on input "text" at bounding box center [507, 265] width 302 height 35
type input "Nabikshya"
click at [569, 340] on select "Select [DEMOGRAPHIC_DATA] [DEMOGRAPHIC_DATA] Other" at bounding box center [507, 338] width 300 height 34
select select "[DEMOGRAPHIC_DATA]"
click at [357, 321] on select "Select [DEMOGRAPHIC_DATA] [DEMOGRAPHIC_DATA] Other" at bounding box center [507, 338] width 300 height 34
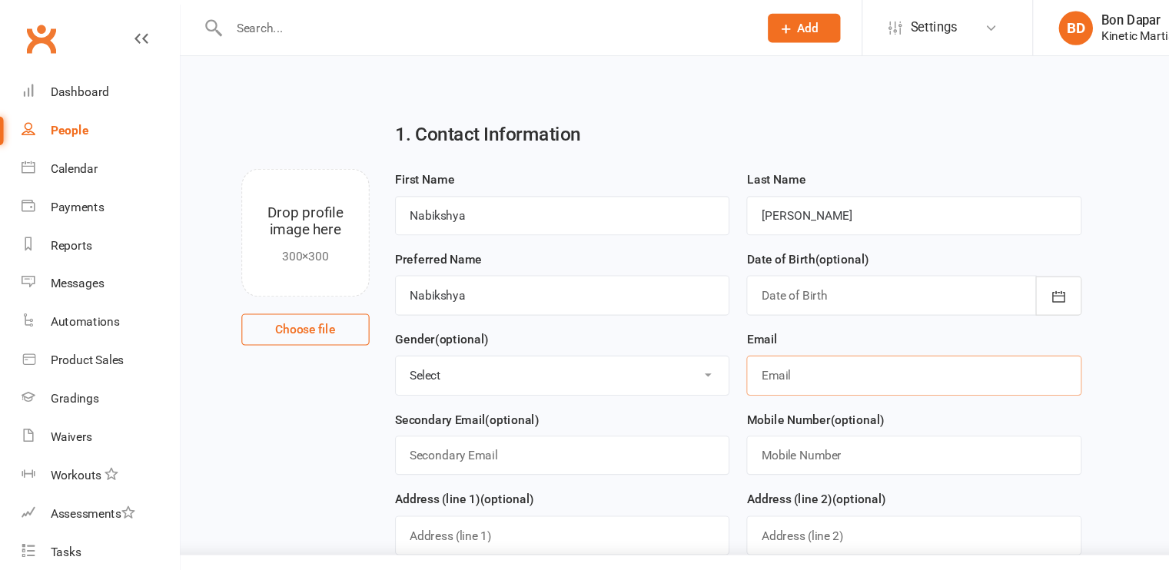
click at [695, 340] on input "text" at bounding box center [824, 337] width 302 height 35
type input "[EMAIL_ADDRESS][DOMAIN_NAME]"
type input "0406096097"
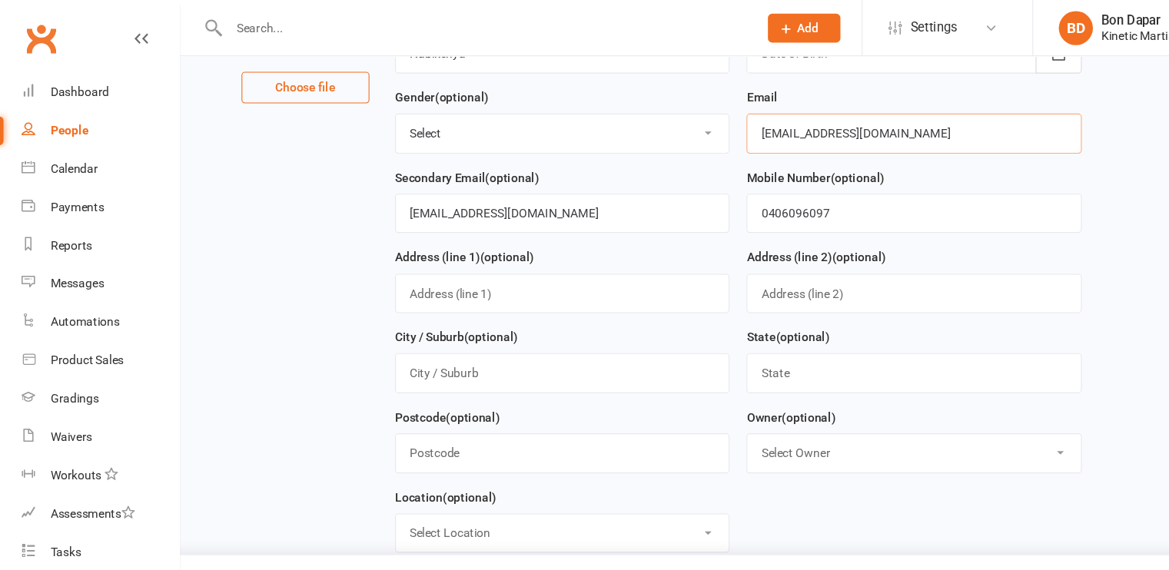
scroll to position [218, 0]
click at [698, 264] on input "text" at bounding box center [824, 264] width 302 height 35
type input "[STREET_ADDRESS]"
click at [734, 325] on input "text" at bounding box center [824, 335] width 302 height 35
click at [488, 339] on input "text" at bounding box center [507, 335] width 302 height 35
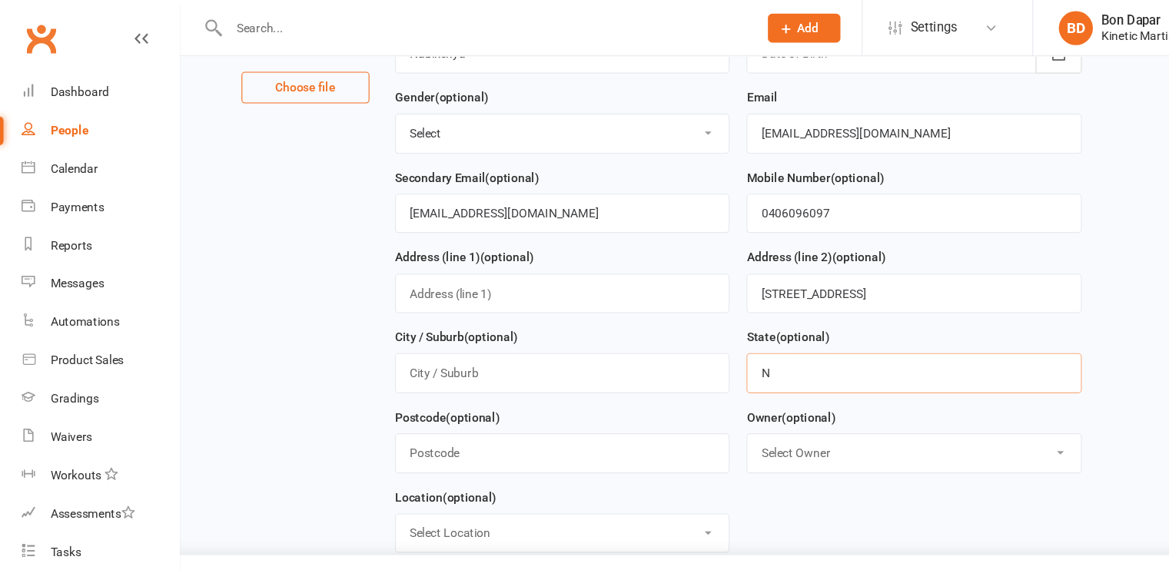
click at [711, 336] on input "N" at bounding box center [824, 335] width 302 height 35
type input "[GEOGRAPHIC_DATA]"
click at [573, 330] on input "text" at bounding box center [507, 335] width 302 height 35
type input "[PERSON_NAME]"
click at [268, 377] on main "1. Contact Information Drop profile image here 300×300 Choose file First Name […" at bounding box center [665, 294] width 963 height 831
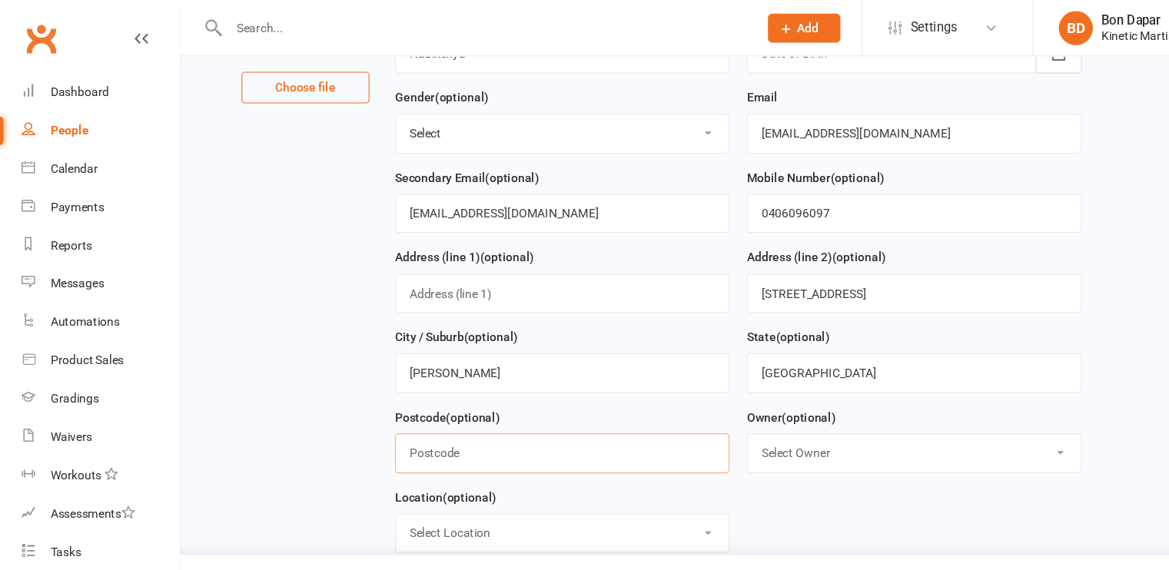
click at [409, 396] on input "text" at bounding box center [507, 407] width 302 height 35
type input "2570"
type input "[DATE]"
type input "[STREET_ADDRESS]"
drag, startPoint x: 769, startPoint y: 261, endPoint x: 568, endPoint y: 260, distance: 201.3
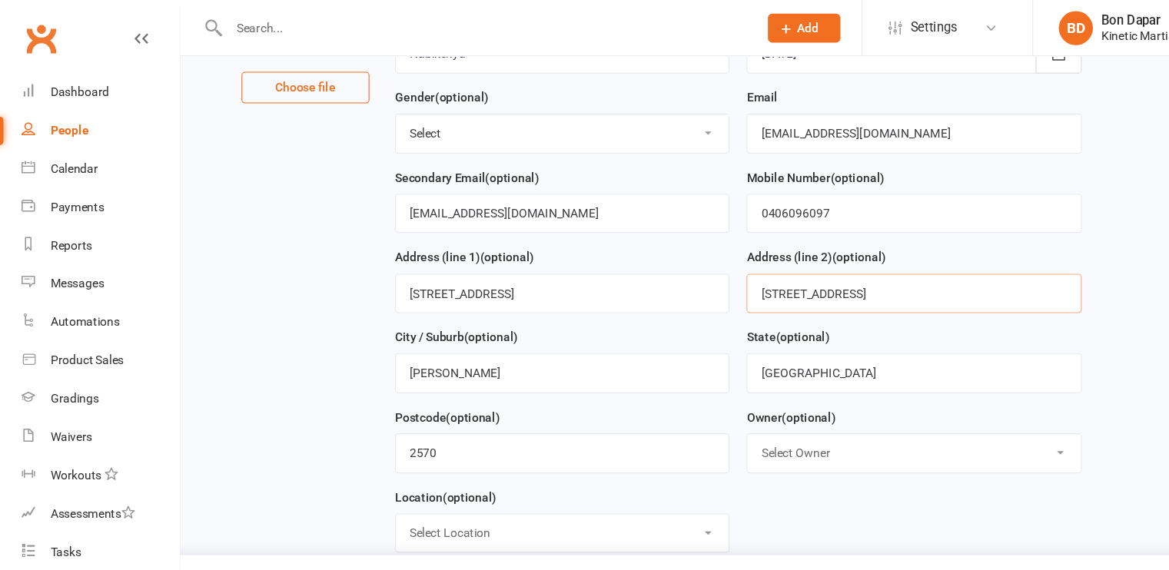
click at [568, 260] on form "First Name [PERSON_NAME] Last Name [PERSON_NAME] Preferred Name [PERSON_NAME] D…" at bounding box center [666, 222] width 634 height 576
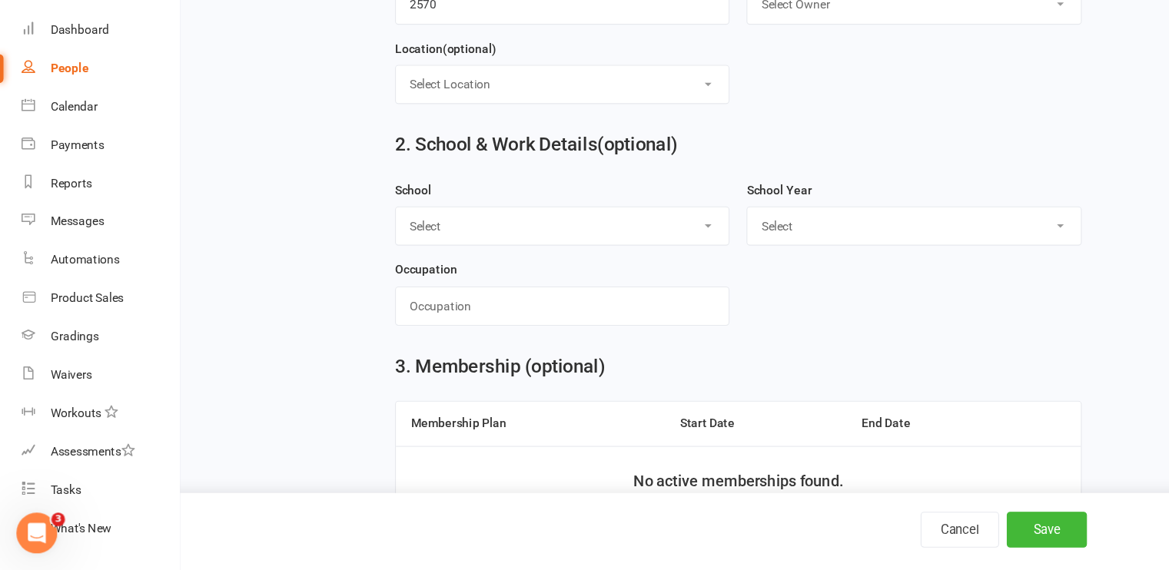
scroll to position [675, 0]
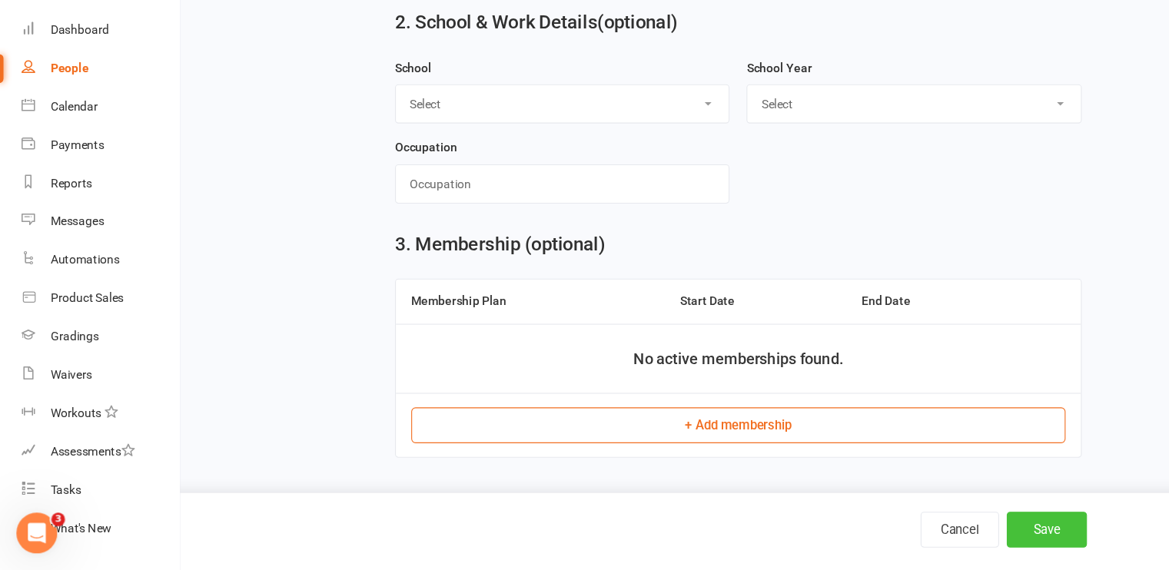
click at [953, 529] on button "Save" at bounding box center [943, 533] width 72 height 32
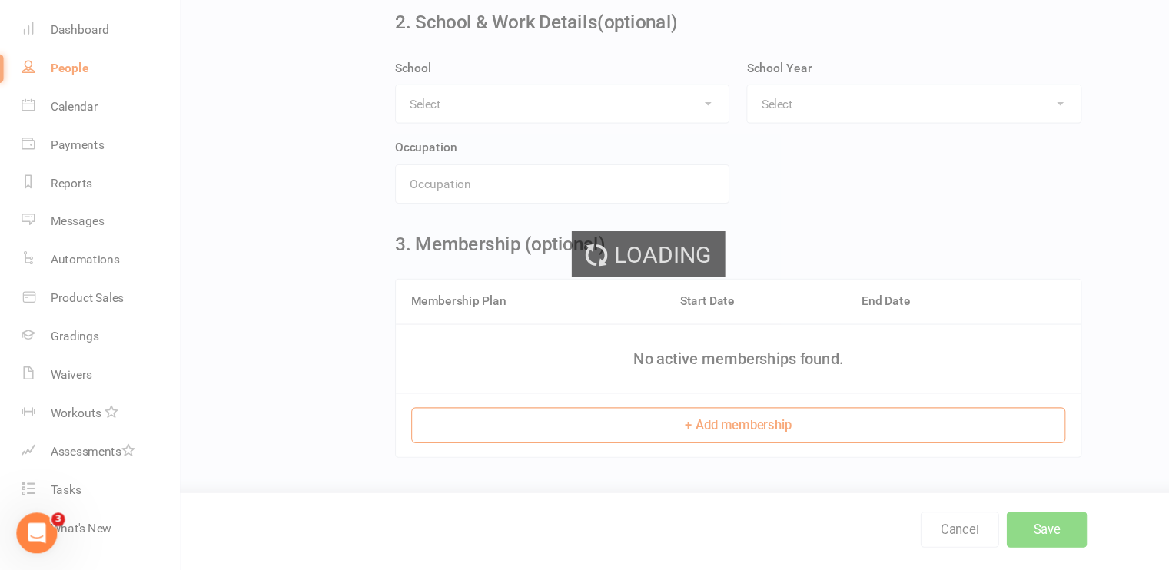
scroll to position [0, 0]
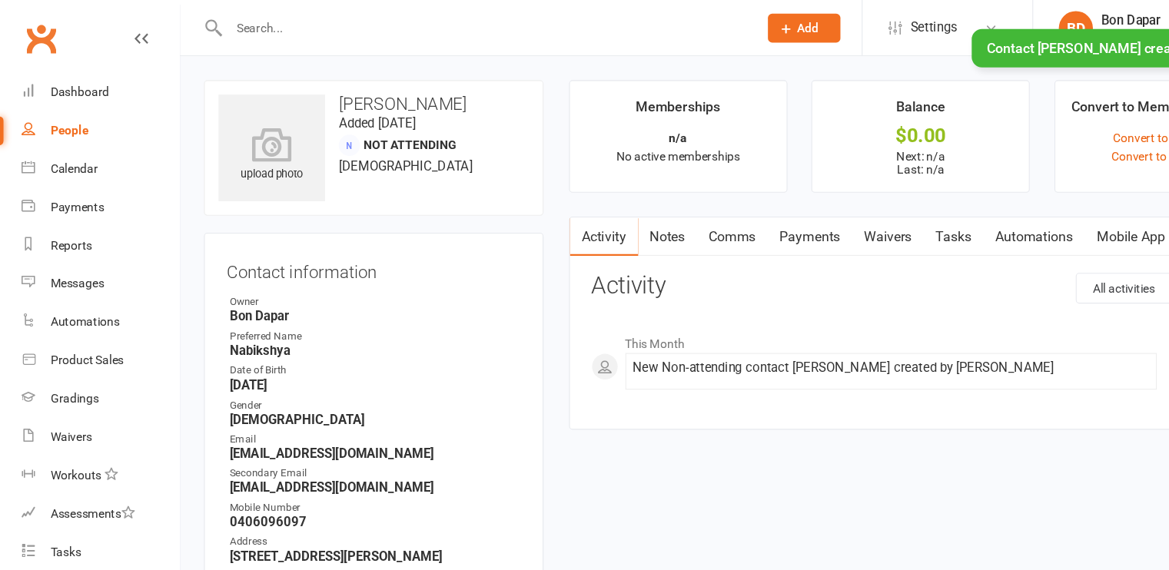
click at [726, 22] on span "Add" at bounding box center [728, 25] width 19 height 12
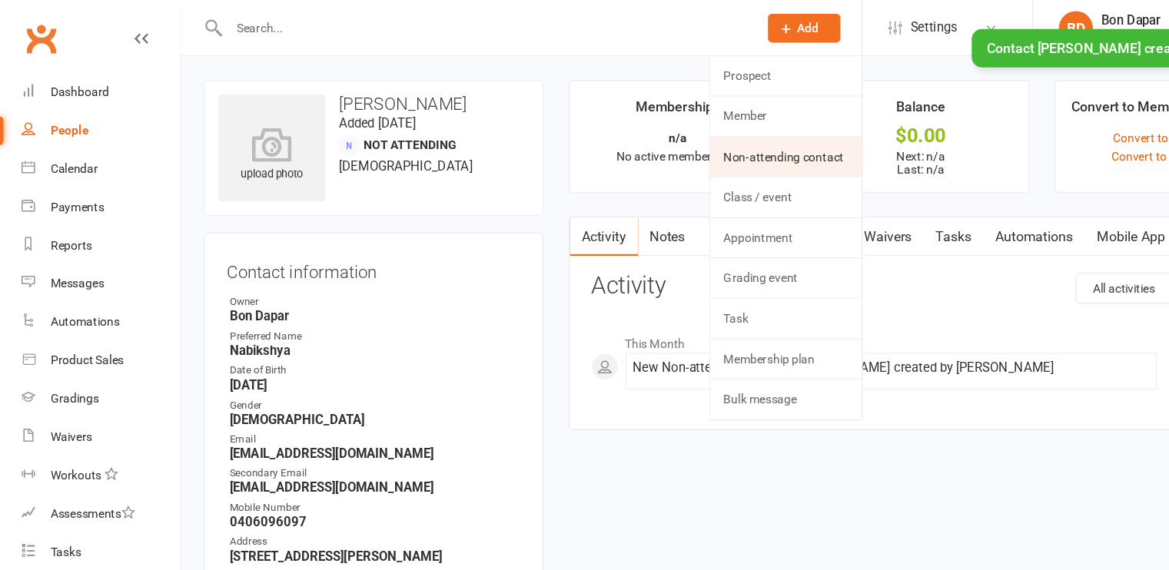
click at [670, 137] on link "Non-attending contact" at bounding box center [708, 141] width 137 height 35
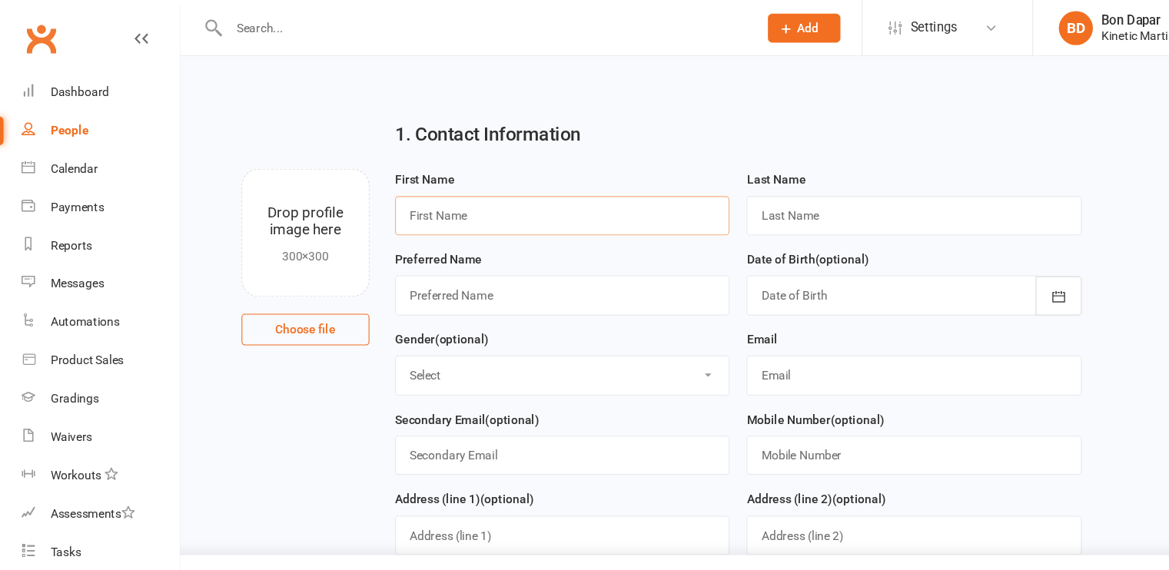
click at [477, 192] on input "text" at bounding box center [507, 194] width 302 height 35
type input "Nilesh"
click at [801, 203] on input "text" at bounding box center [824, 194] width 302 height 35
type input "[PERSON_NAME]"
click at [607, 161] on div "First Name [PERSON_NAME]" at bounding box center [507, 182] width 302 height 60
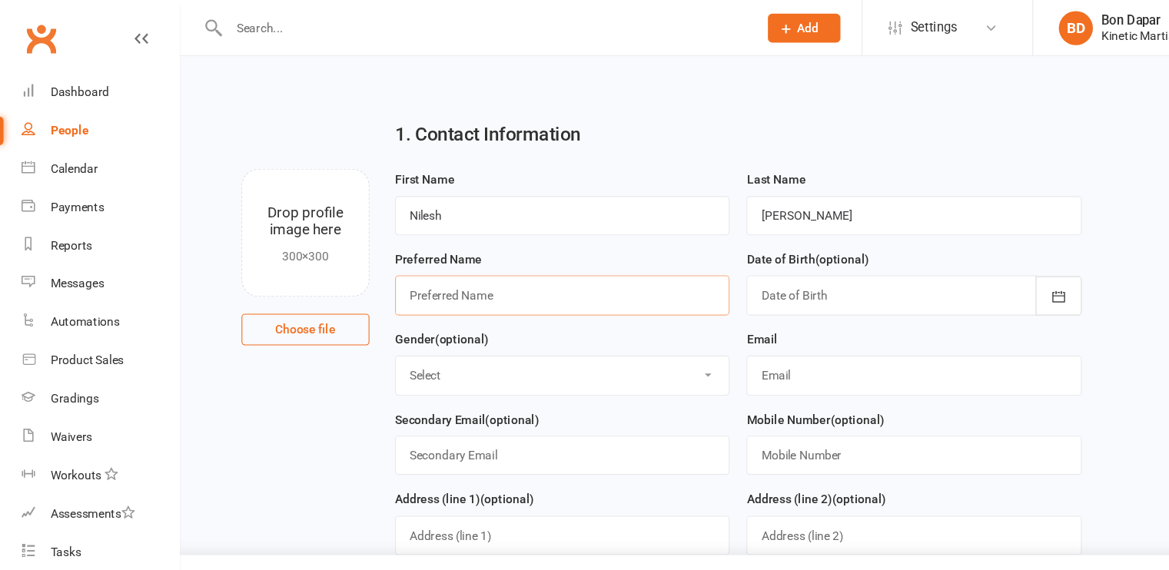
click at [547, 278] on input "text" at bounding box center [507, 265] width 302 height 35
type input "Nilesh"
click at [518, 332] on select "Select [DEMOGRAPHIC_DATA] [DEMOGRAPHIC_DATA] Other" at bounding box center [507, 338] width 300 height 34
select select "[DEMOGRAPHIC_DATA]"
click at [357, 321] on select "Select [DEMOGRAPHIC_DATA] [DEMOGRAPHIC_DATA] Other" at bounding box center [507, 338] width 300 height 34
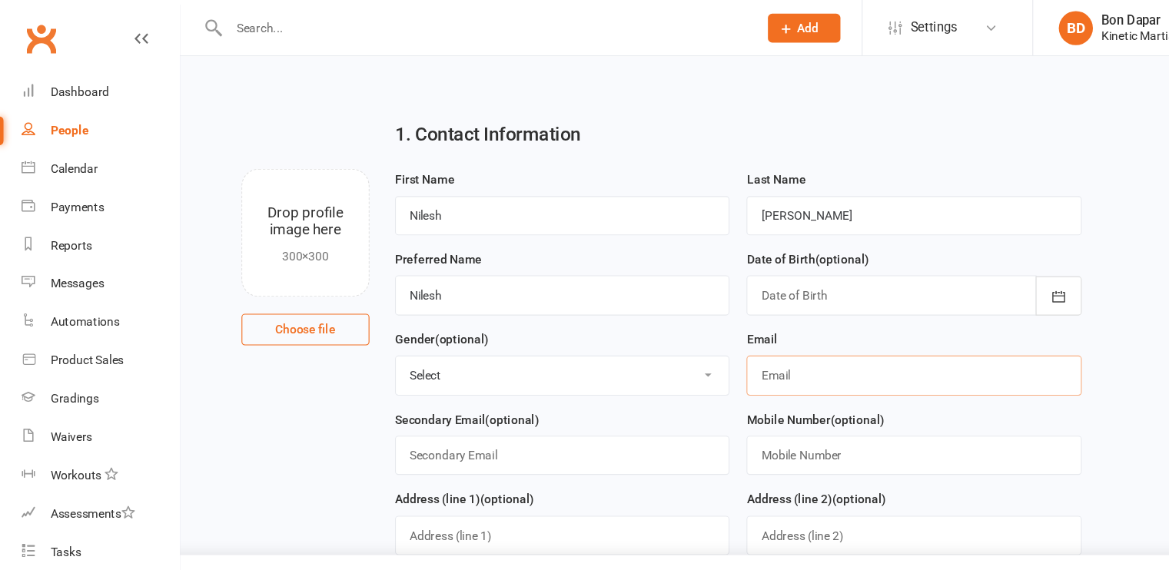
click at [738, 334] on input "text" at bounding box center [824, 337] width 302 height 35
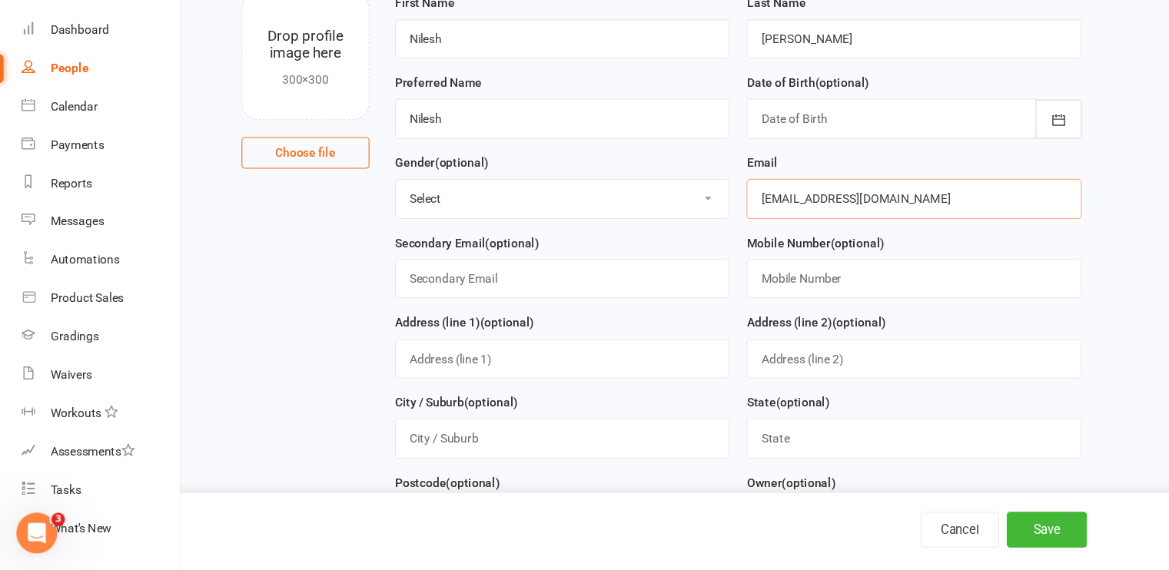
scroll to position [104, 0]
type input "[EMAIL_ADDRESS][DOMAIN_NAME]"
click at [758, 309] on input "text" at bounding box center [824, 306] width 302 height 35
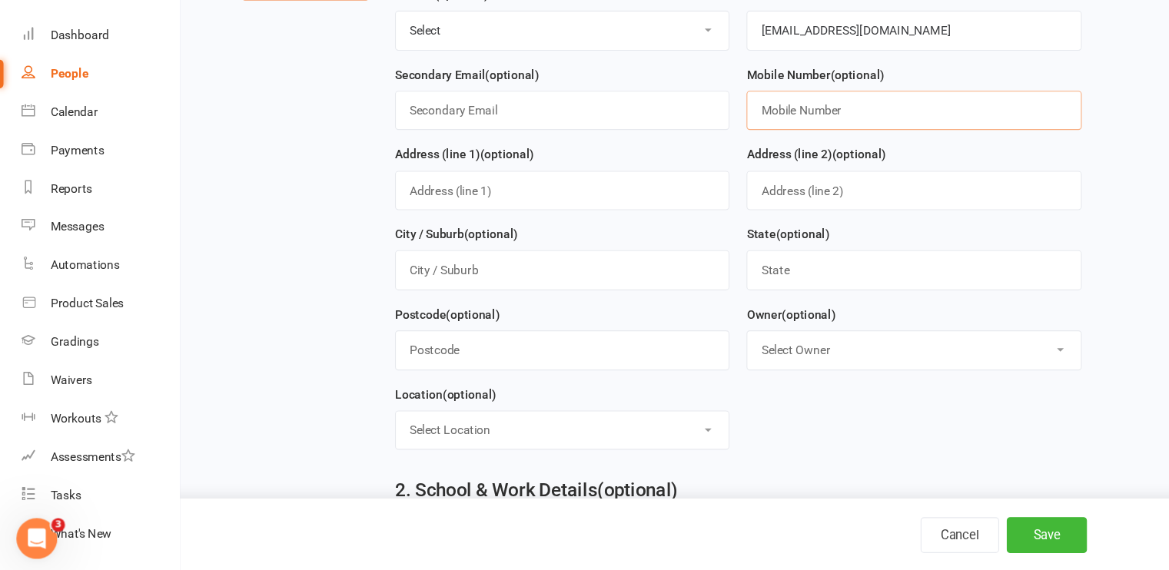
scroll to position [260, 0]
click at [746, 154] on input "text" at bounding box center [824, 150] width 302 height 35
type input "0433899308"
click at [737, 437] on form "First Name [PERSON_NAME] Last Name [PERSON_NAME] Preferred Name [PERSON_NAME] D…" at bounding box center [666, 180] width 634 height 576
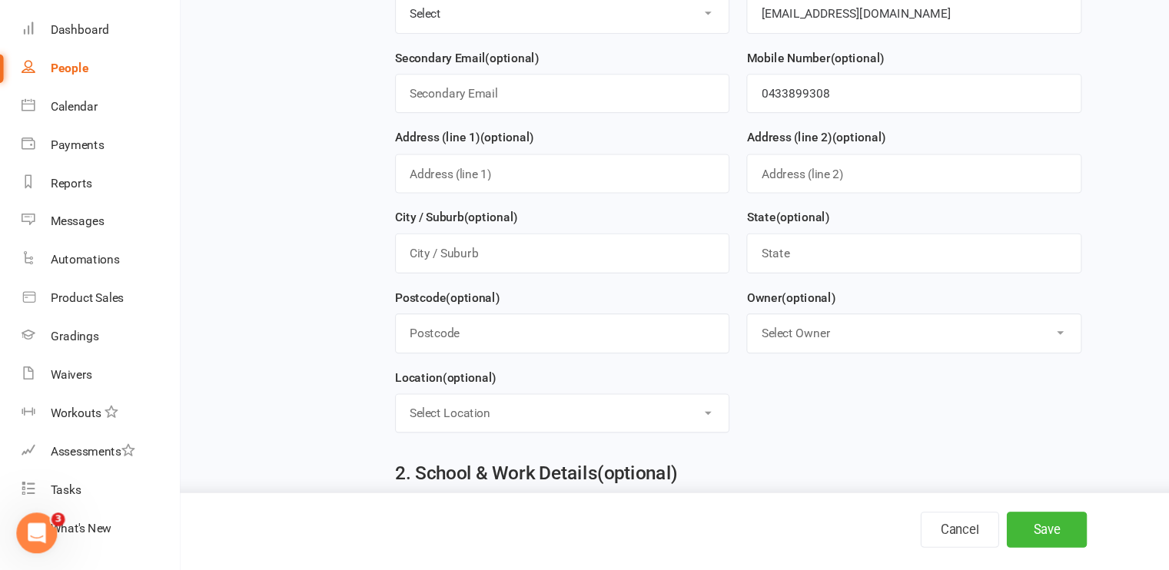
scroll to position [272, 0]
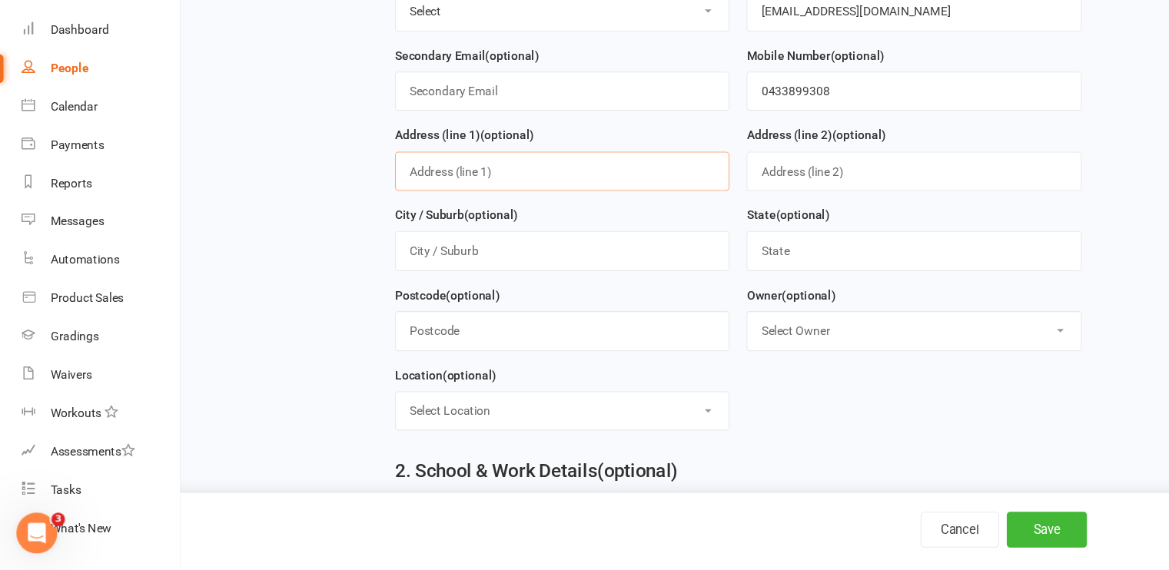
click at [501, 208] on input "text" at bounding box center [507, 210] width 302 height 35
type input "[STREET_ADDRESS]"
type input "[DATE]"
type input "[EMAIL_ADDRESS][DOMAIN_NAME]"
type input "[PERSON_NAME]"
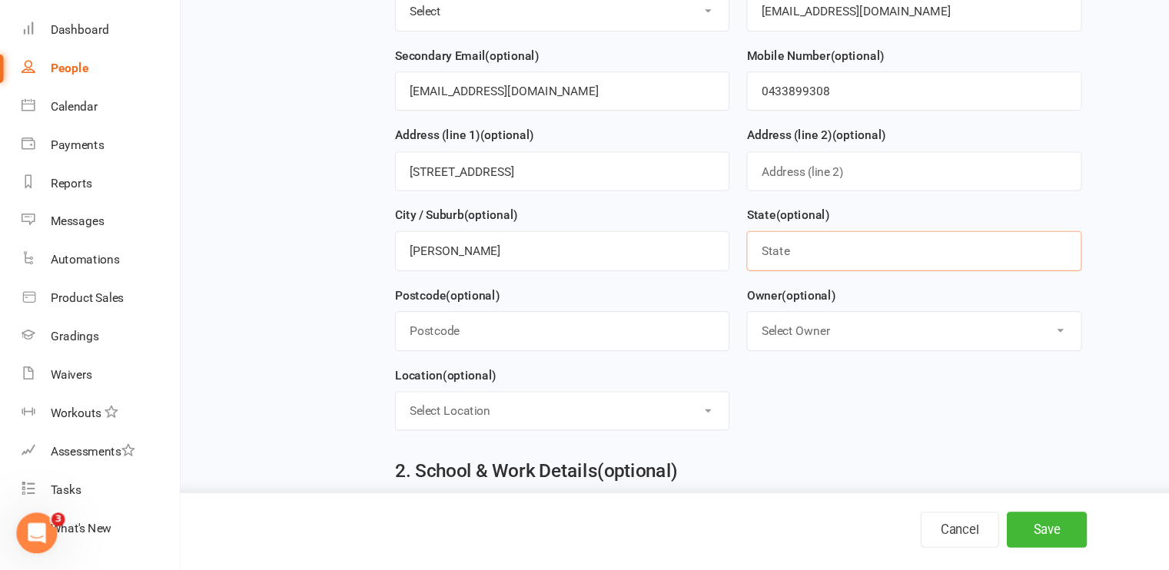
type input "[GEOGRAPHIC_DATA]"
type input "2570"
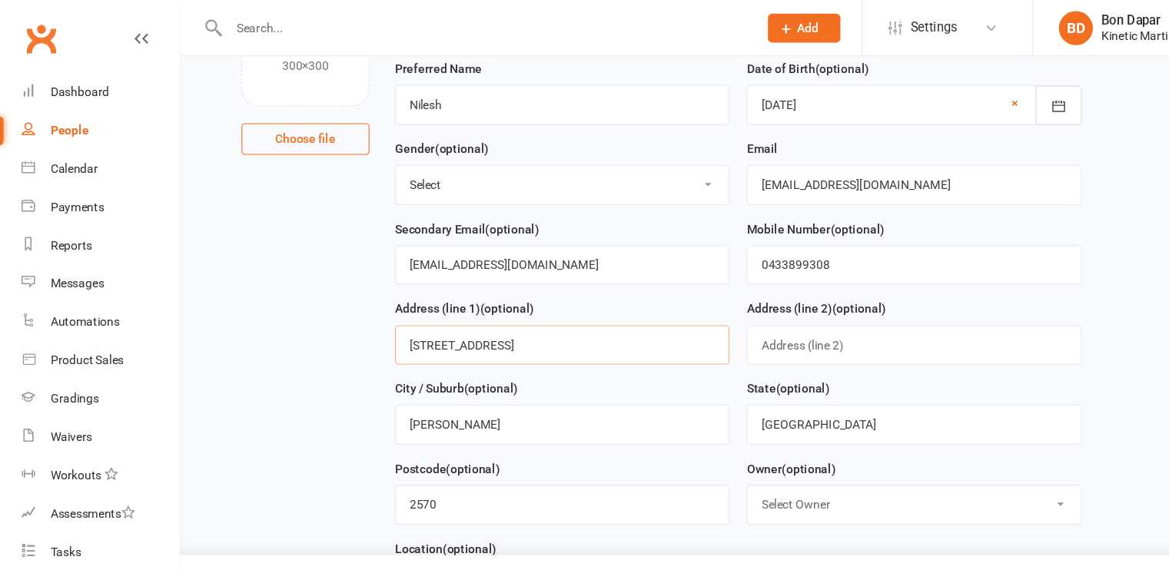
scroll to position [171, 0]
click at [577, 231] on input "[EMAIL_ADDRESS][DOMAIN_NAME]" at bounding box center [507, 239] width 302 height 35
click at [1033, 234] on main "1. Contact Information Drop profile image here 300×300 Choose file First Name […" at bounding box center [665, 341] width 963 height 831
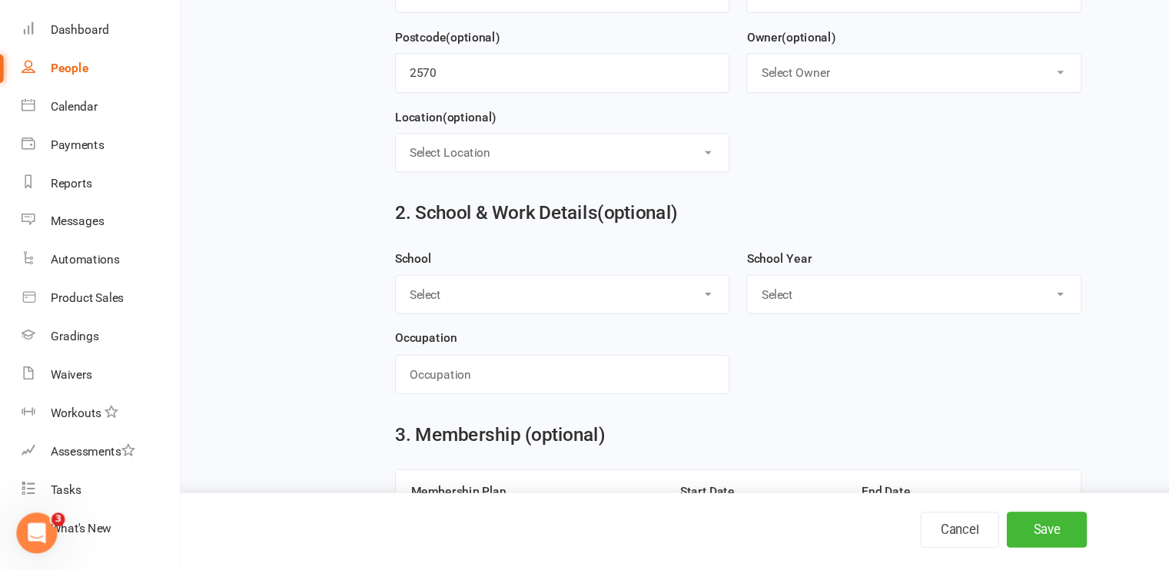
scroll to position [534, 0]
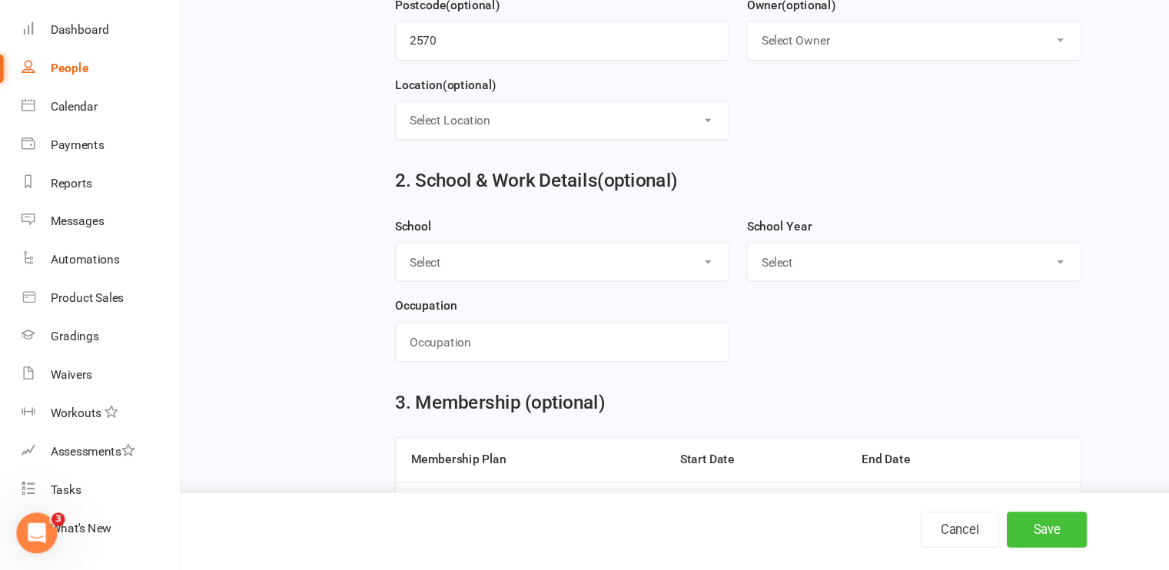
click at [935, 530] on button "Save" at bounding box center [943, 533] width 72 height 32
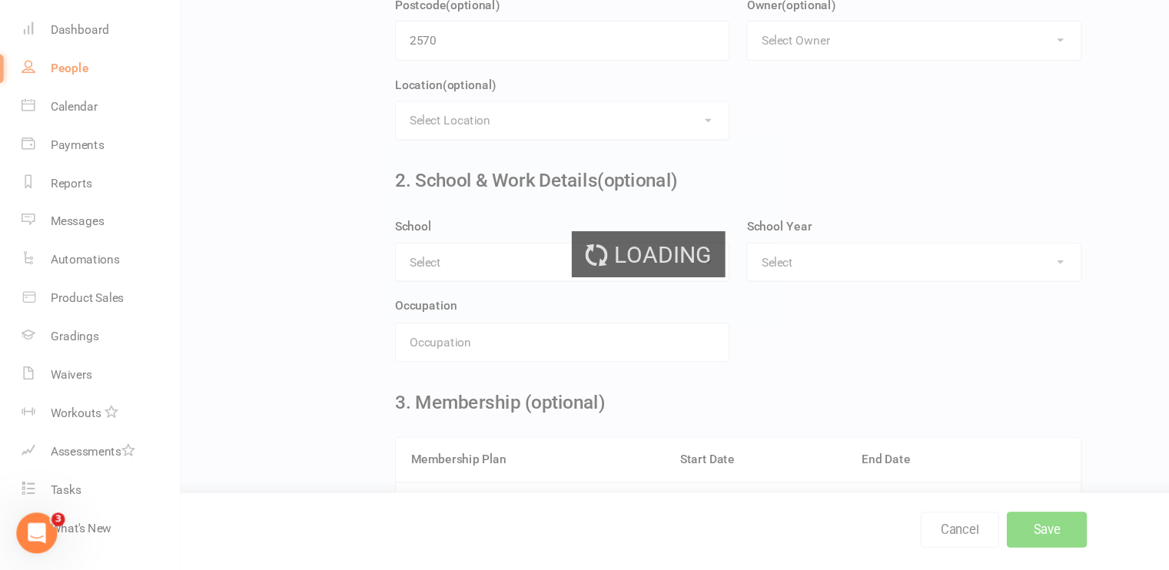
scroll to position [0, 0]
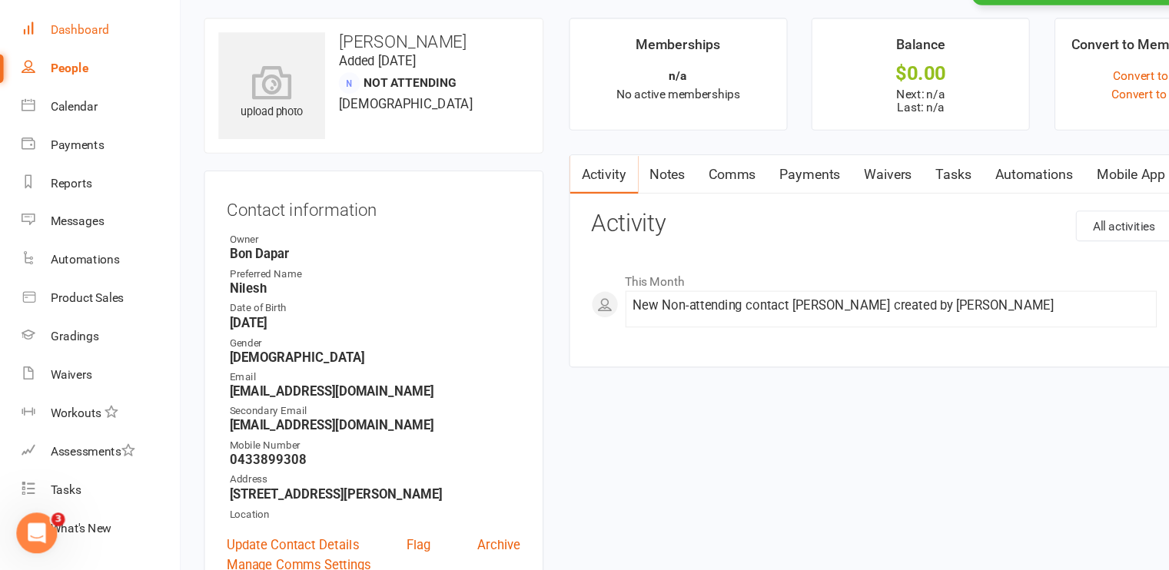
click at [58, 78] on div "Dashboard" at bounding box center [72, 82] width 53 height 12
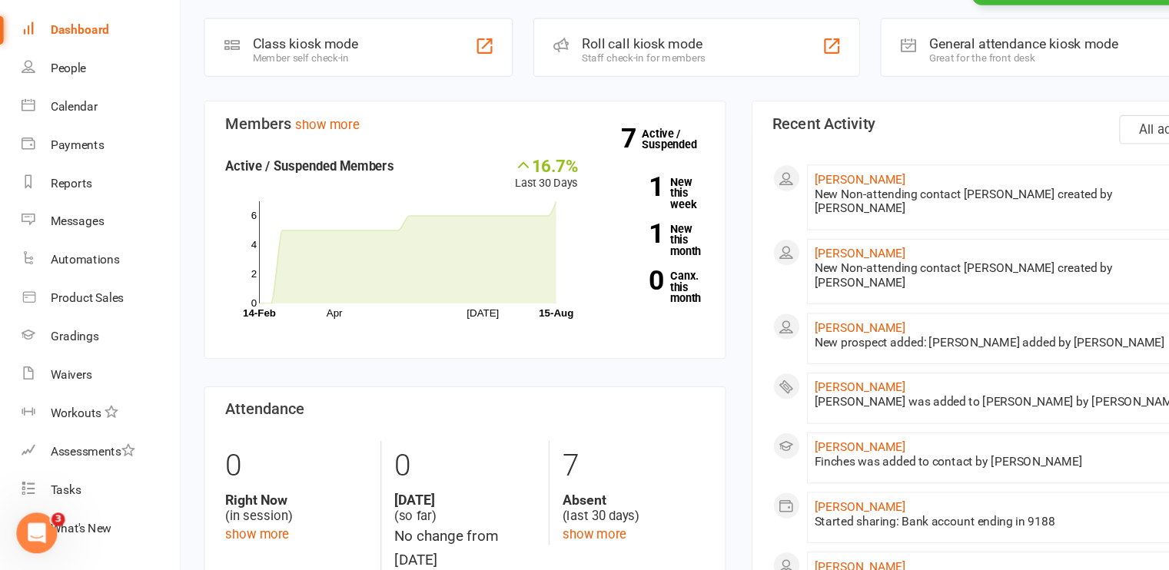
scroll to position [25, 0]
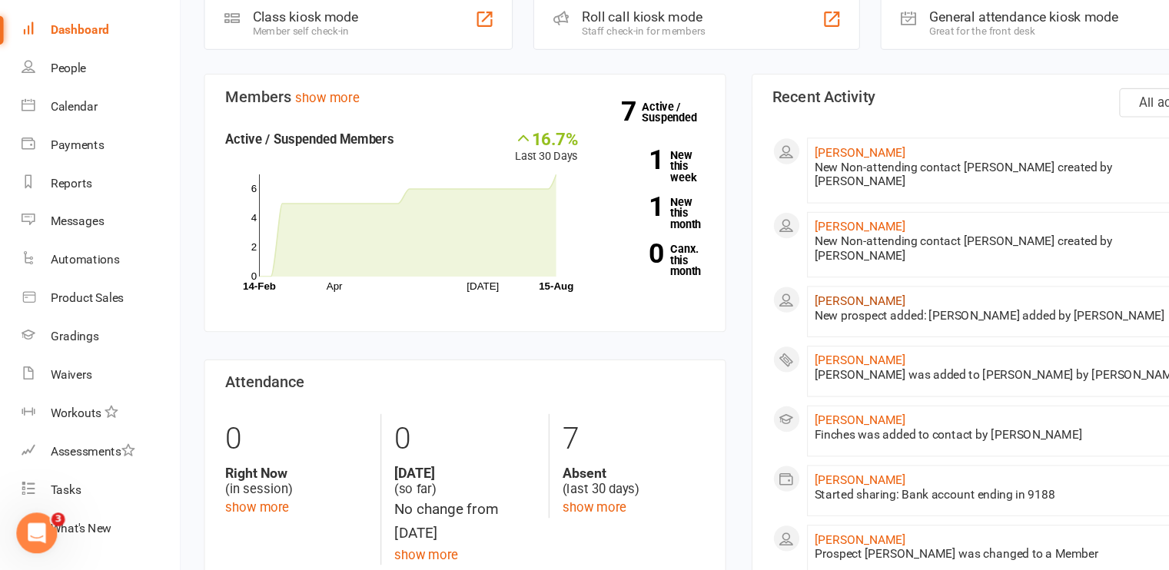
click at [765, 320] on link "[PERSON_NAME]" at bounding box center [775, 326] width 82 height 12
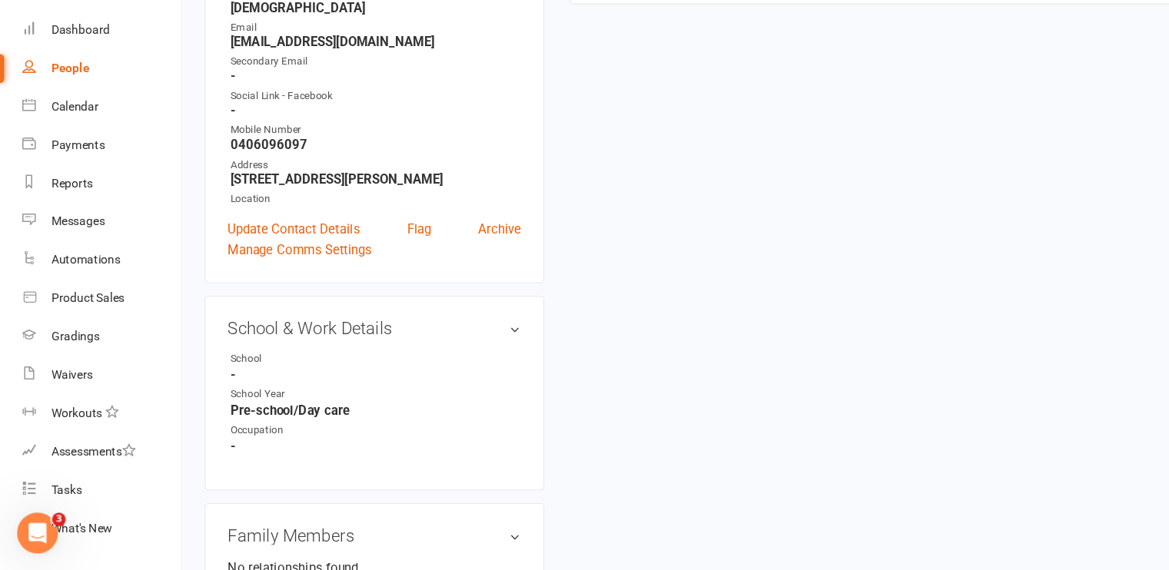
scroll to position [316, 0]
click at [218, 283] on link "Manage Comms Settings" at bounding box center [270, 280] width 130 height 18
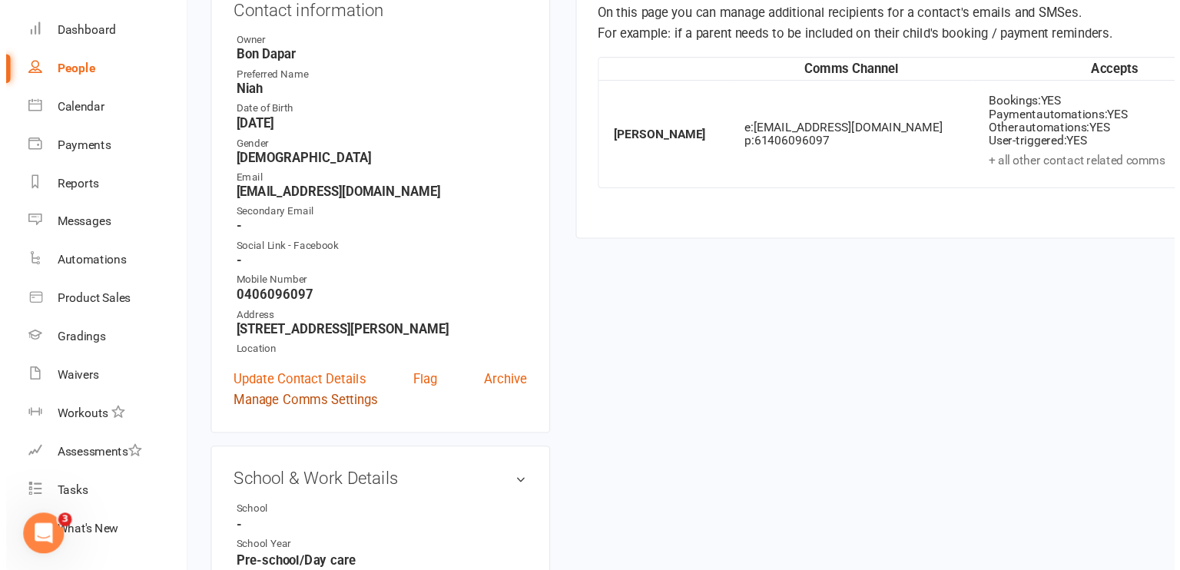
scroll to position [105, 0]
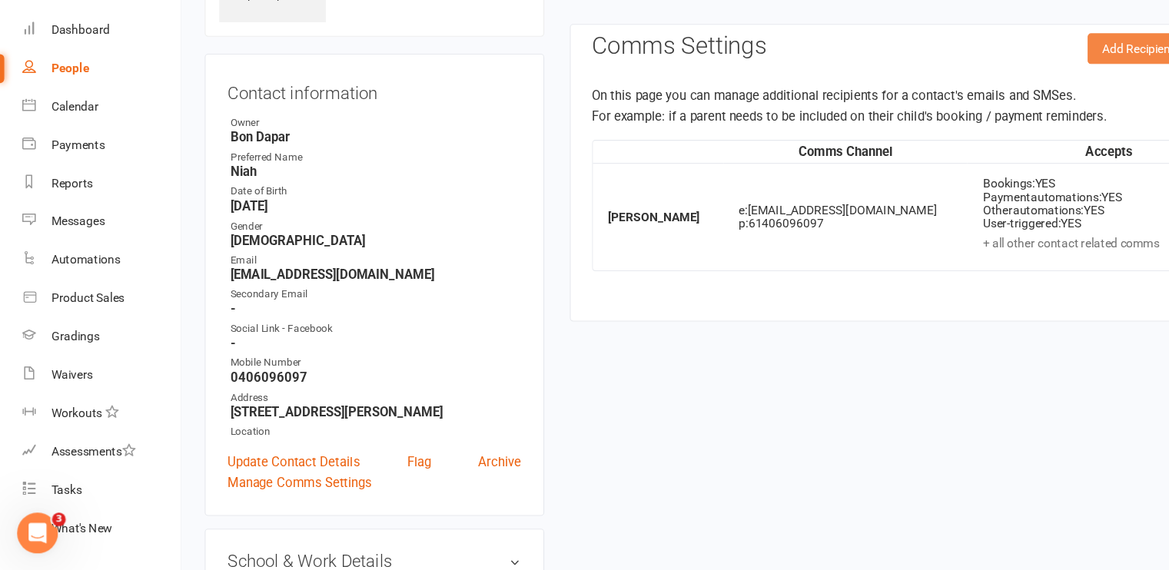
click at [995, 104] on button "Add Recipient" at bounding box center [1025, 100] width 91 height 28
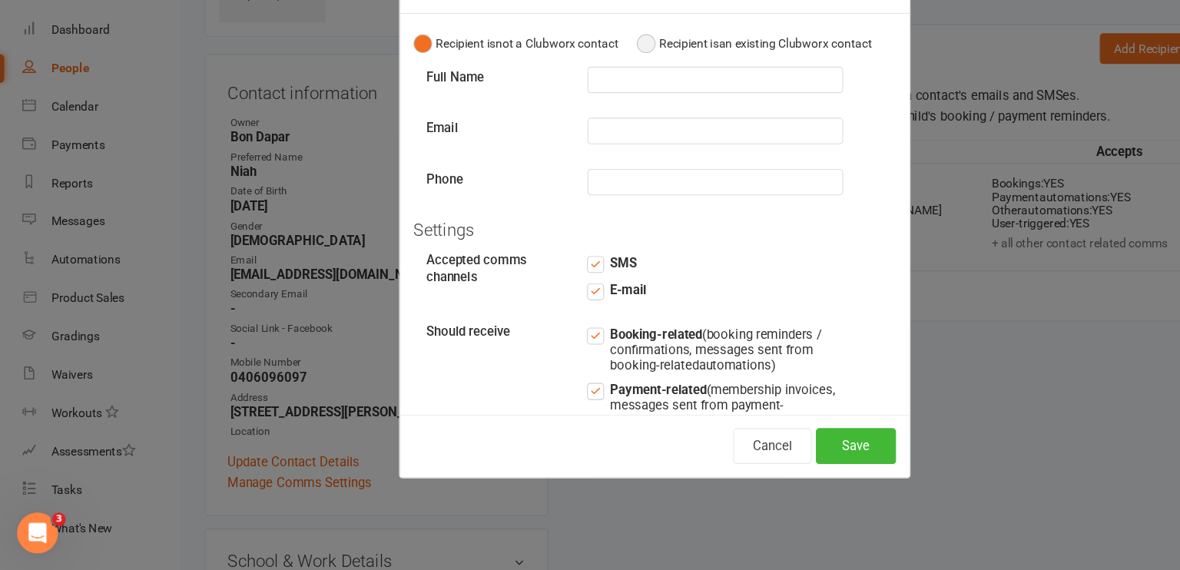
click at [575, 108] on button "Recipient is an existing Clubworx contact" at bounding box center [680, 95] width 212 height 29
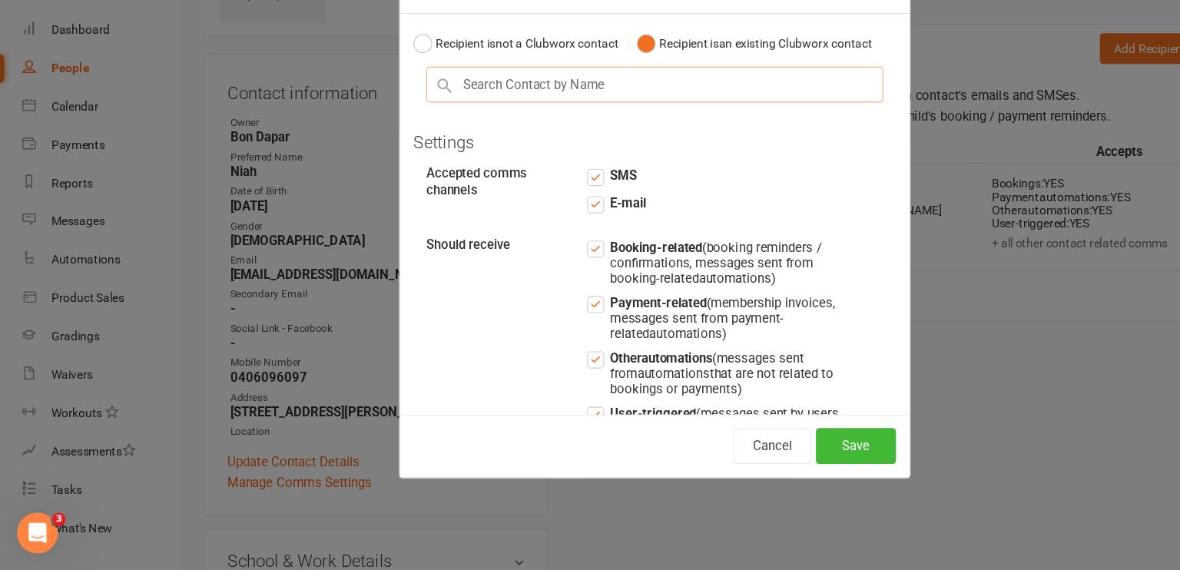
click at [506, 147] on input "text" at bounding box center [590, 132] width 412 height 32
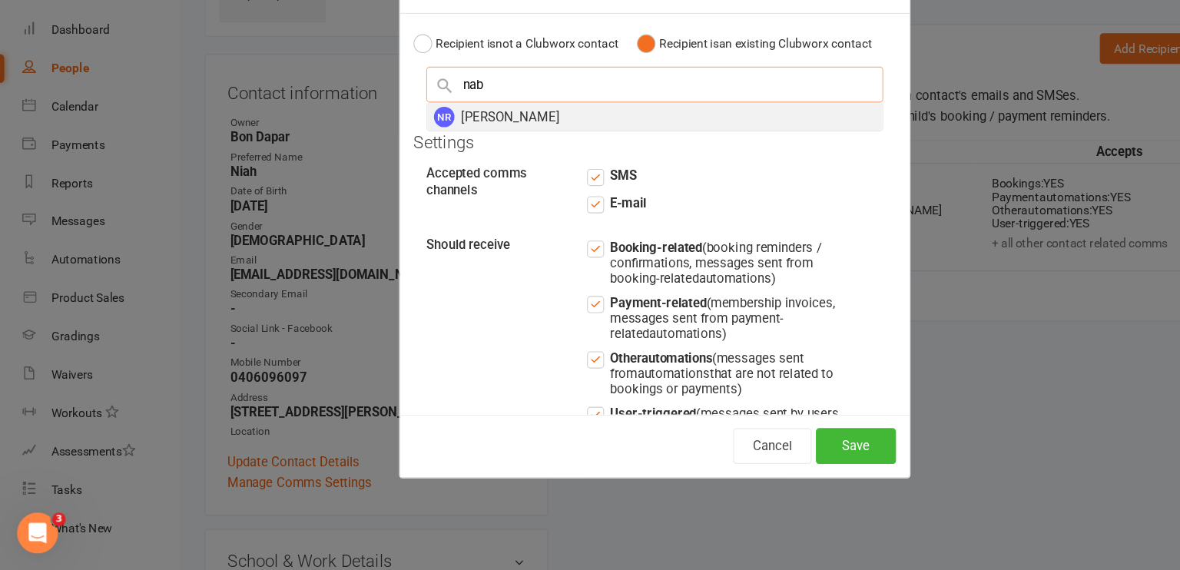
type input "nab"
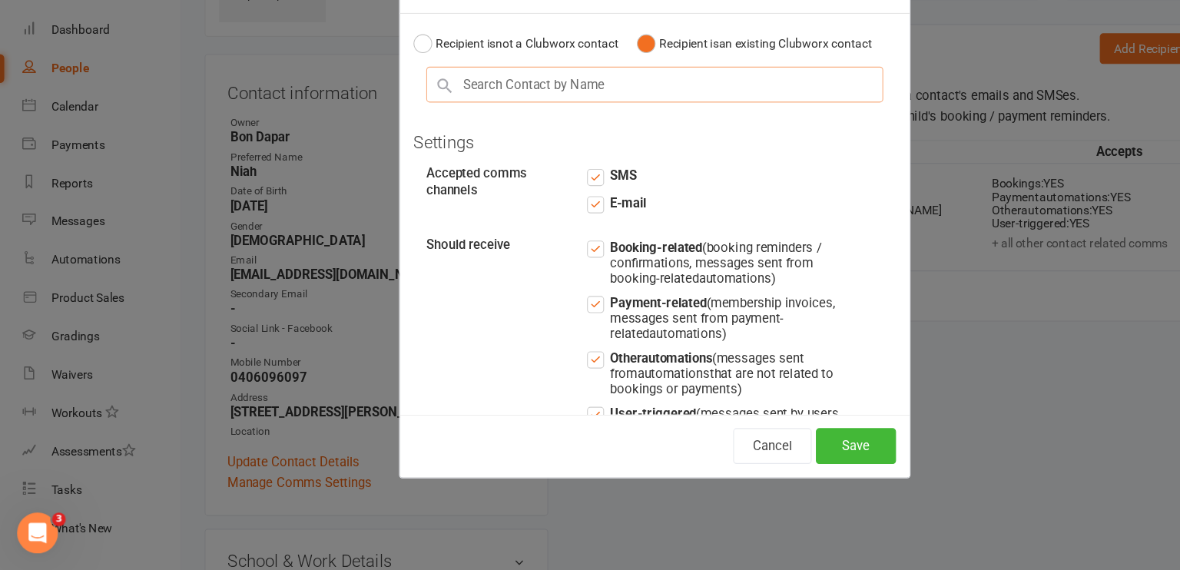
click at [445, 148] on input "text" at bounding box center [590, 132] width 412 height 32
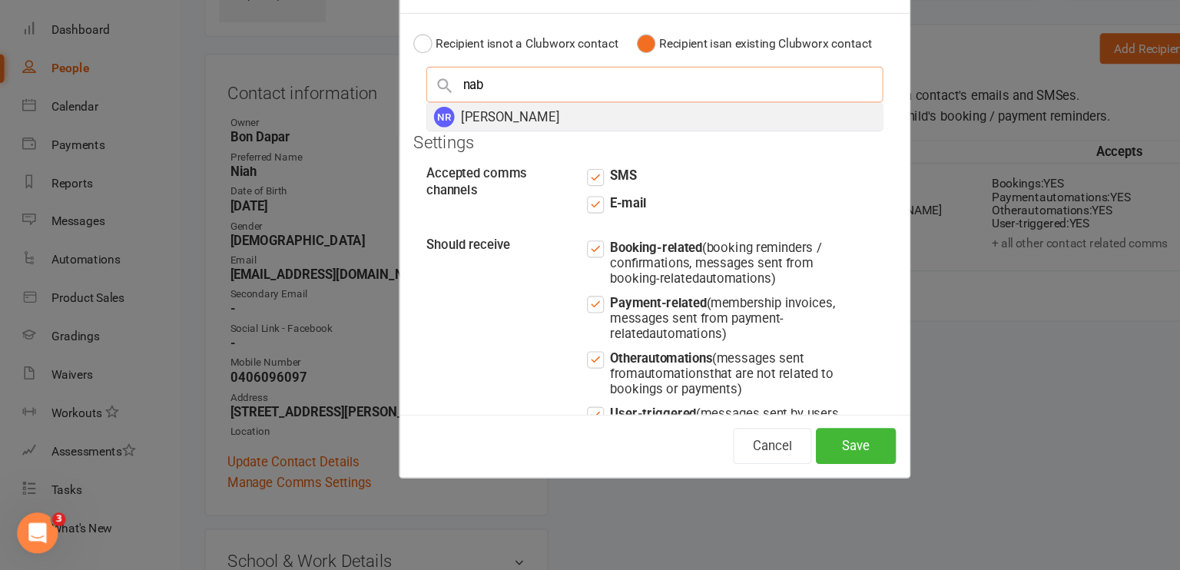
type input "nab"
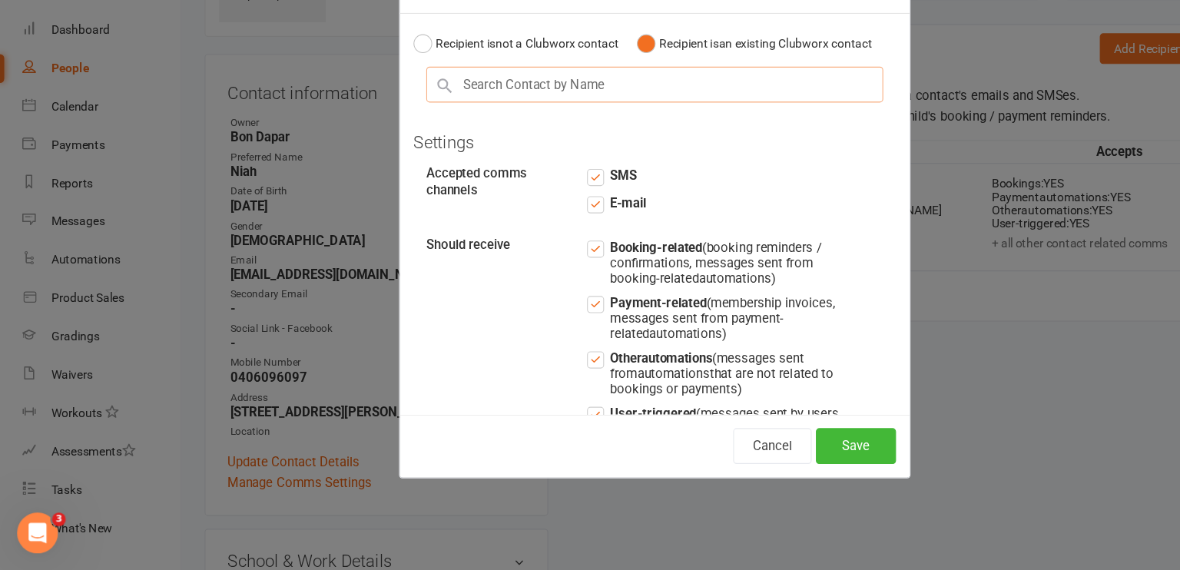
click at [454, 145] on input "text" at bounding box center [590, 132] width 412 height 32
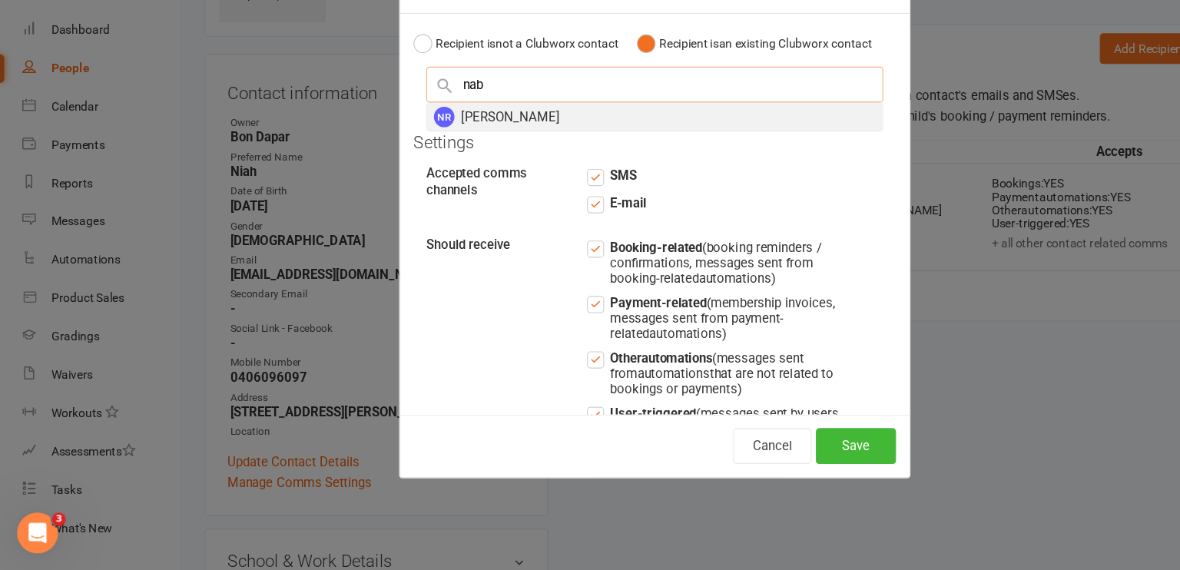
type input "nab"
click at [457, 174] on div "NR [PERSON_NAME]" at bounding box center [590, 161] width 410 height 25
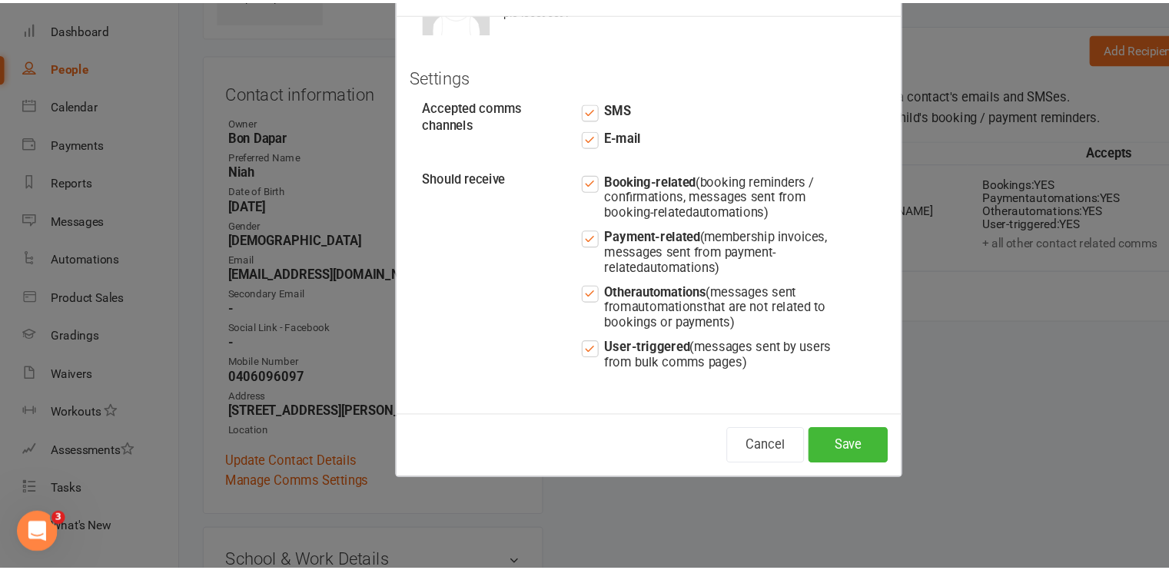
scroll to position [169, 0]
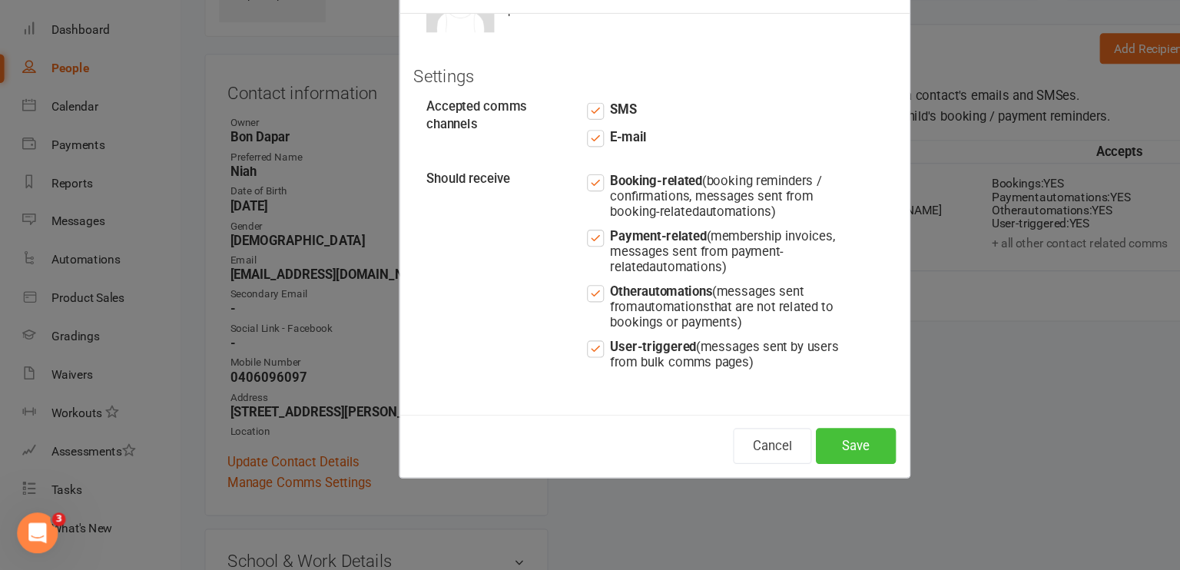
click at [774, 451] on button "Save" at bounding box center [771, 458] width 72 height 32
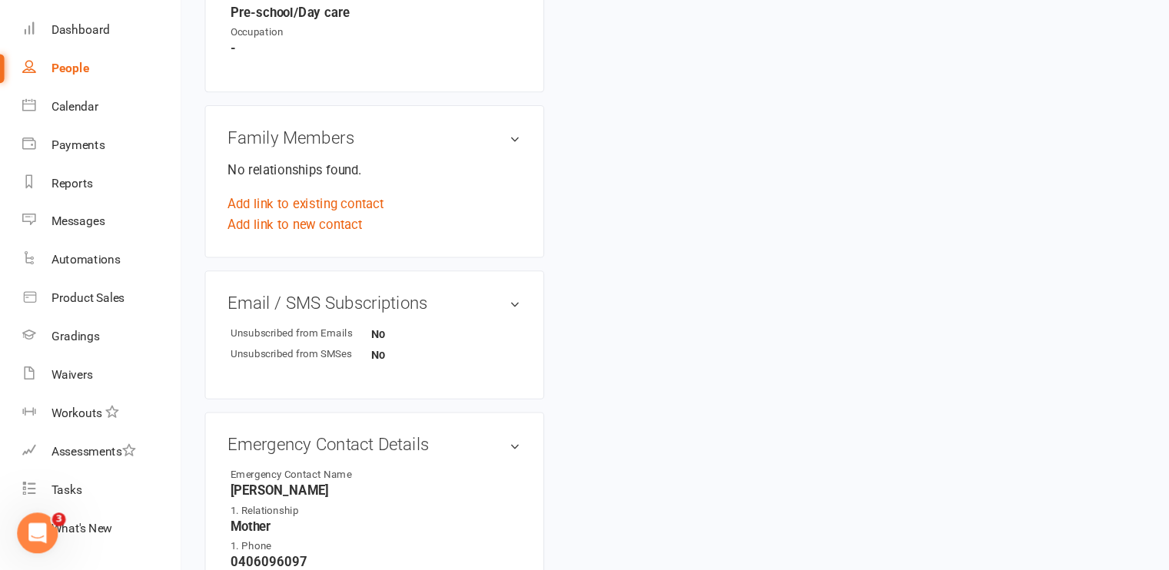
scroll to position [678, 0]
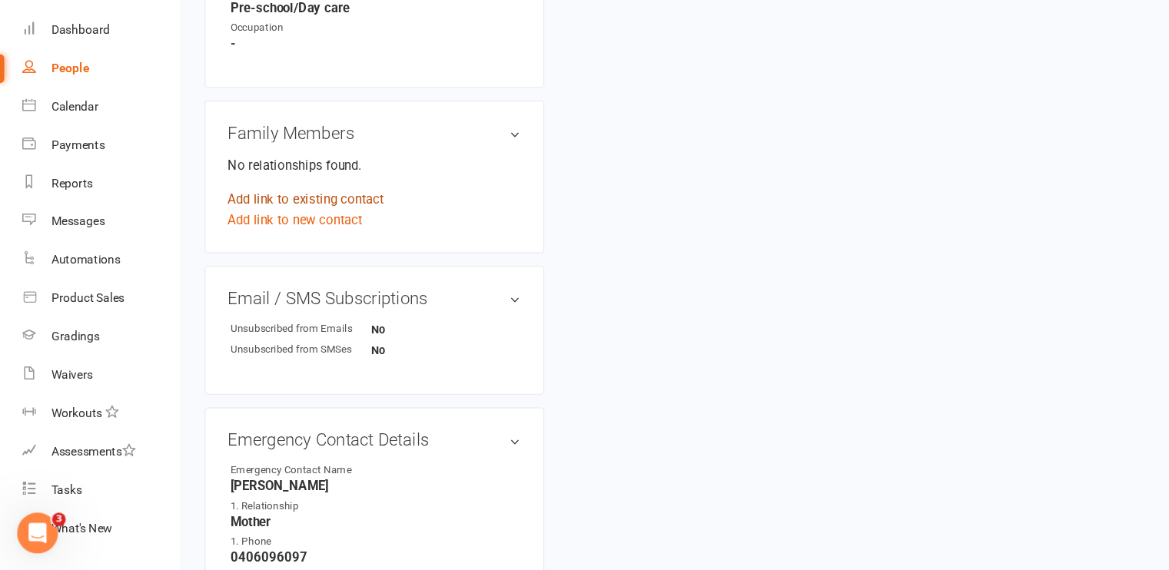
click at [295, 237] on link "Add link to existing contact" at bounding box center [275, 236] width 141 height 18
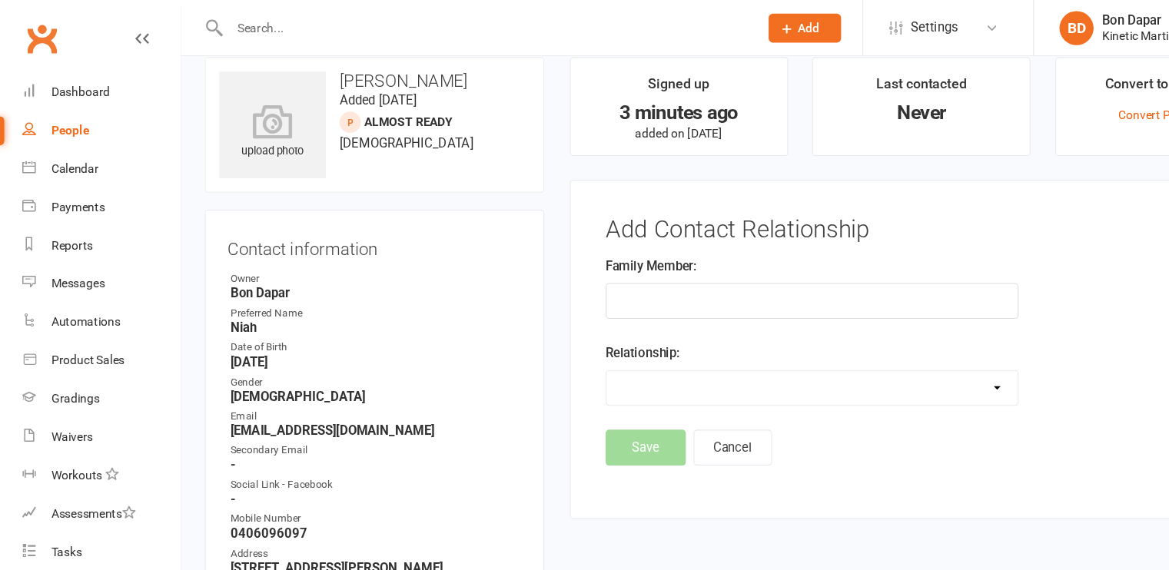
click at [648, 239] on div "Family Member:" at bounding box center [731, 258] width 372 height 57
click at [623, 283] on input "text" at bounding box center [731, 271] width 372 height 32
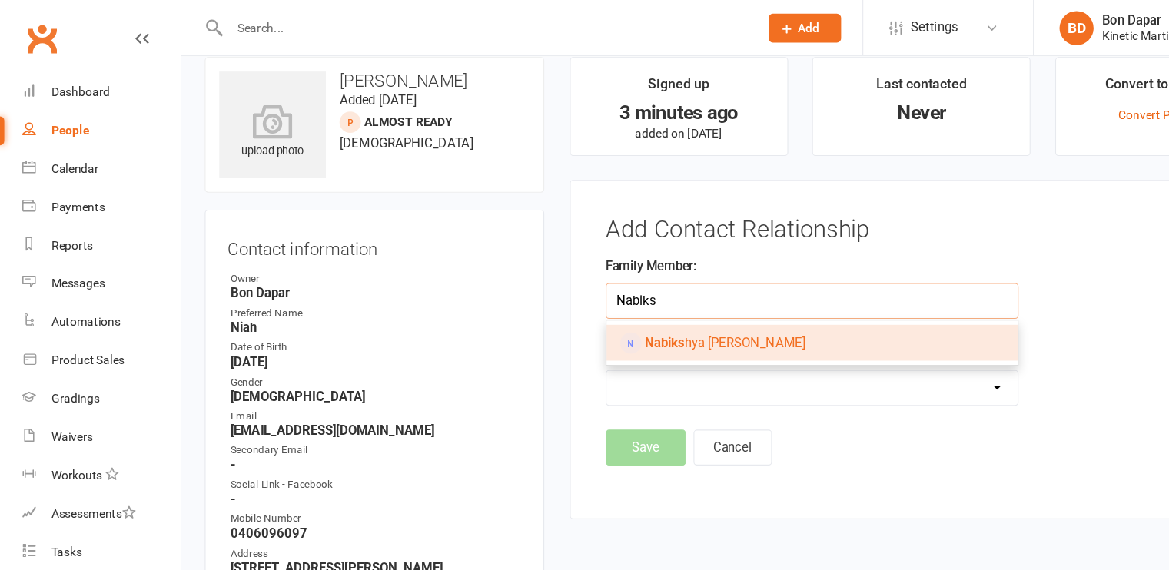
type input "Nabiks"
click at [617, 300] on link "[PERSON_NAME]" at bounding box center [731, 309] width 370 height 32
type input "[PERSON_NAME]"
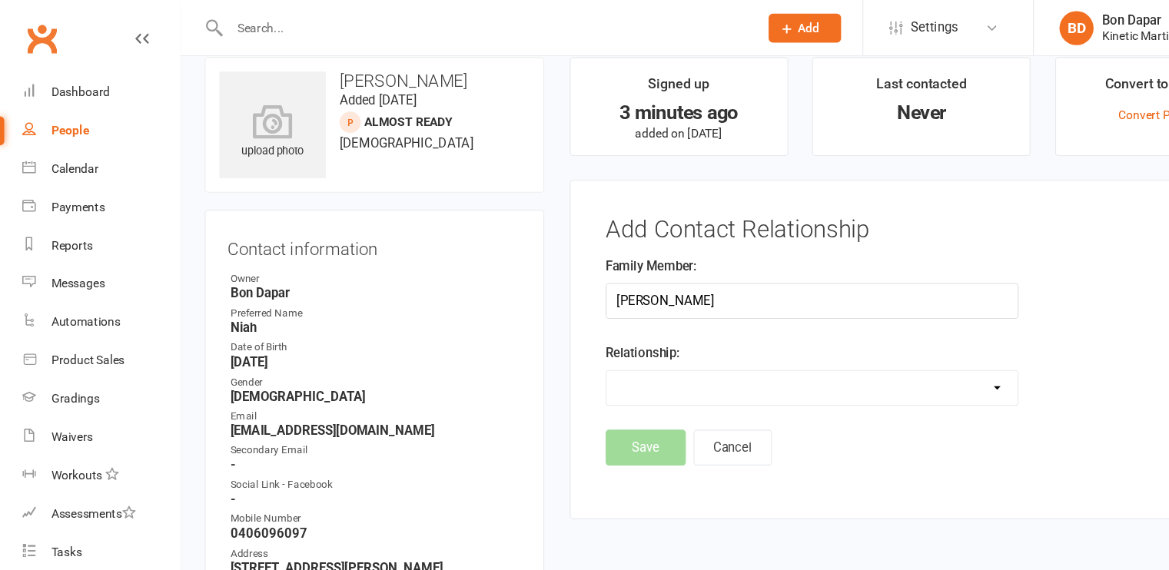
click at [603, 336] on select "Parent / Guardian Child Sibling (parent not in system) Spouse / Partner Cousin …" at bounding box center [731, 349] width 370 height 31
select select "0"
click at [546, 334] on select "Parent / Guardian Child Sibling (parent not in system) Spouse / Partner Cousin …" at bounding box center [731, 349] width 370 height 31
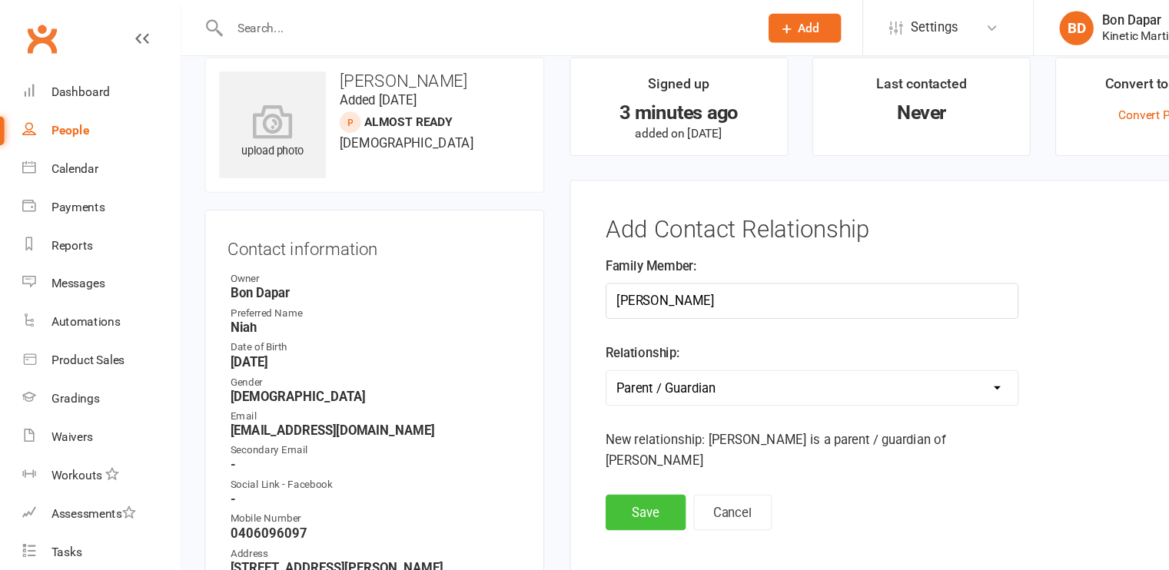
click at [574, 446] on button "Save" at bounding box center [581, 462] width 72 height 32
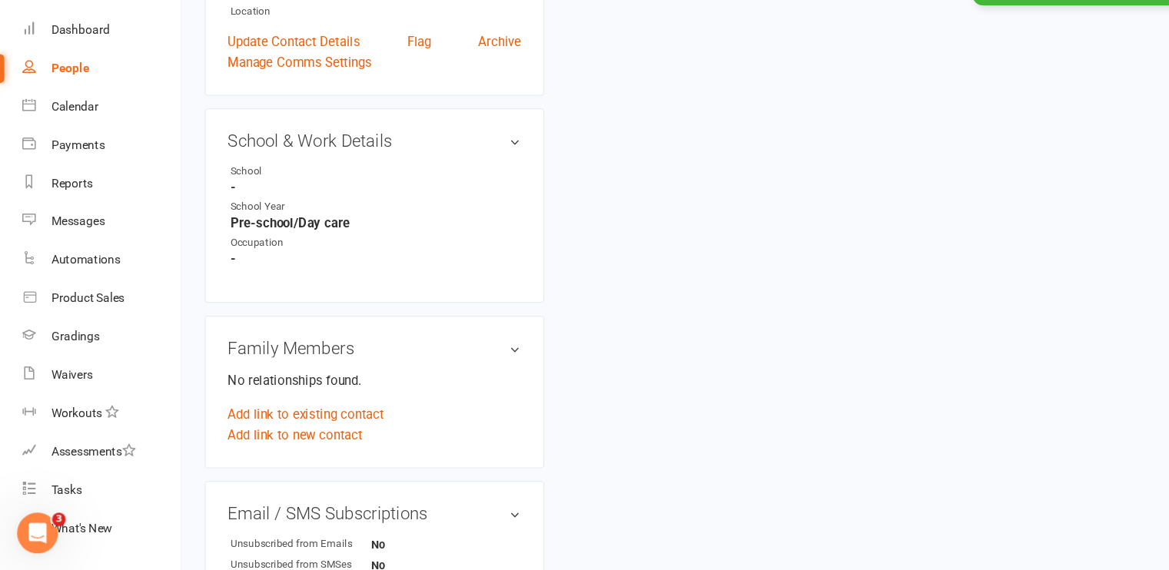
scroll to position [485, 0]
click at [301, 427] on link "Add link to existing contact" at bounding box center [275, 428] width 141 height 18
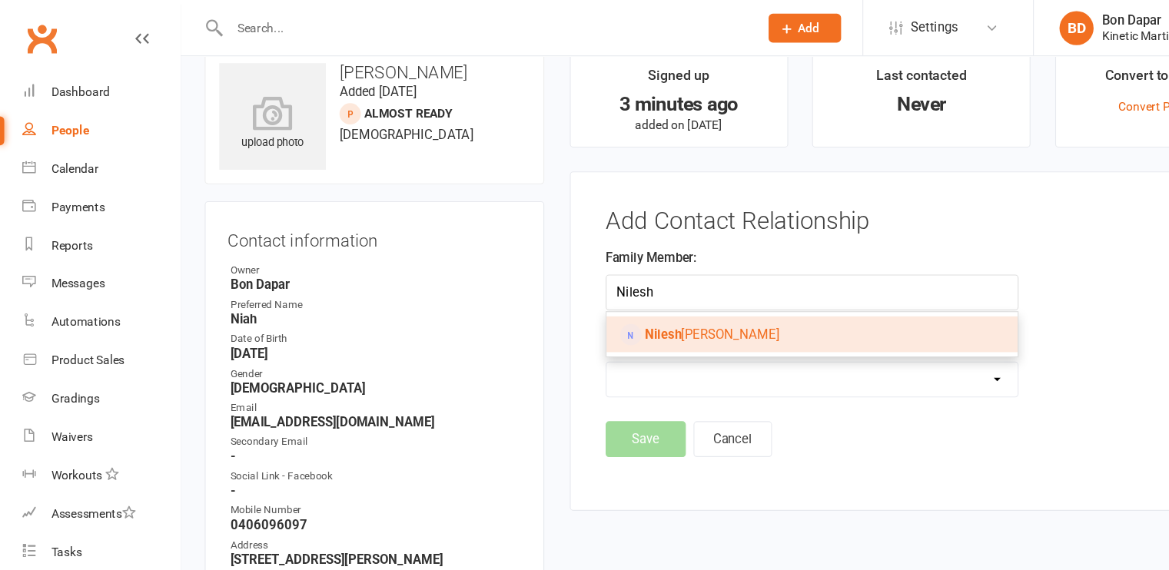
type input "Nilesh"
click at [601, 296] on strong "Nilesh" at bounding box center [597, 301] width 33 height 14
type input "[PERSON_NAME]"
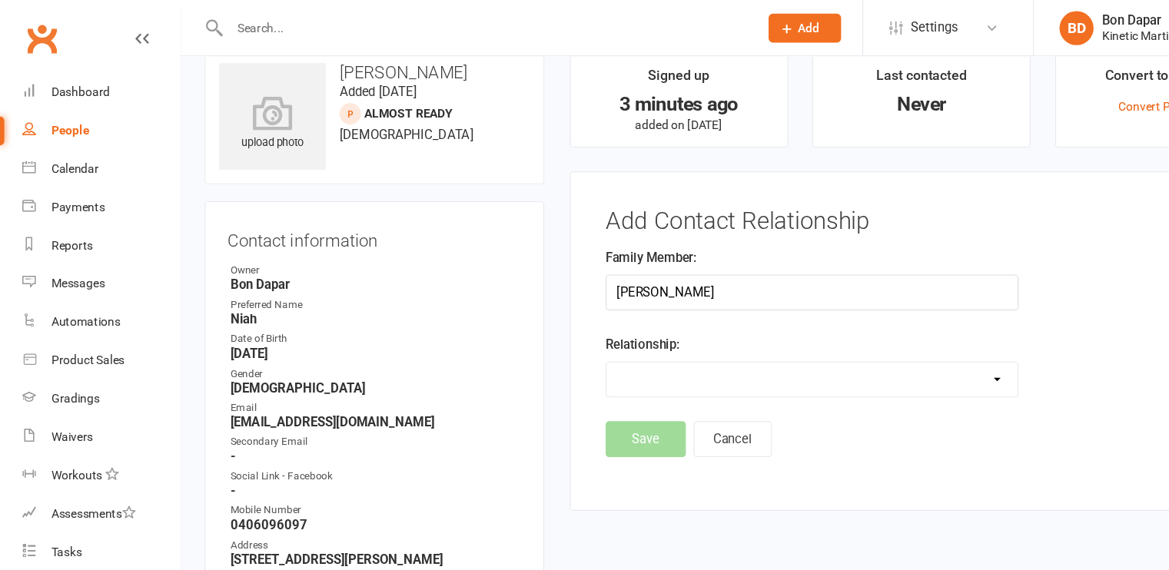
click at [581, 333] on select "Parent / Guardian Child Sibling (parent not in system) Spouse / Partner Cousin …" at bounding box center [731, 342] width 370 height 31
select select "0"
click at [546, 327] on select "Parent / Guardian Child Sibling (parent not in system) Spouse / Partner Cousin …" at bounding box center [731, 342] width 370 height 31
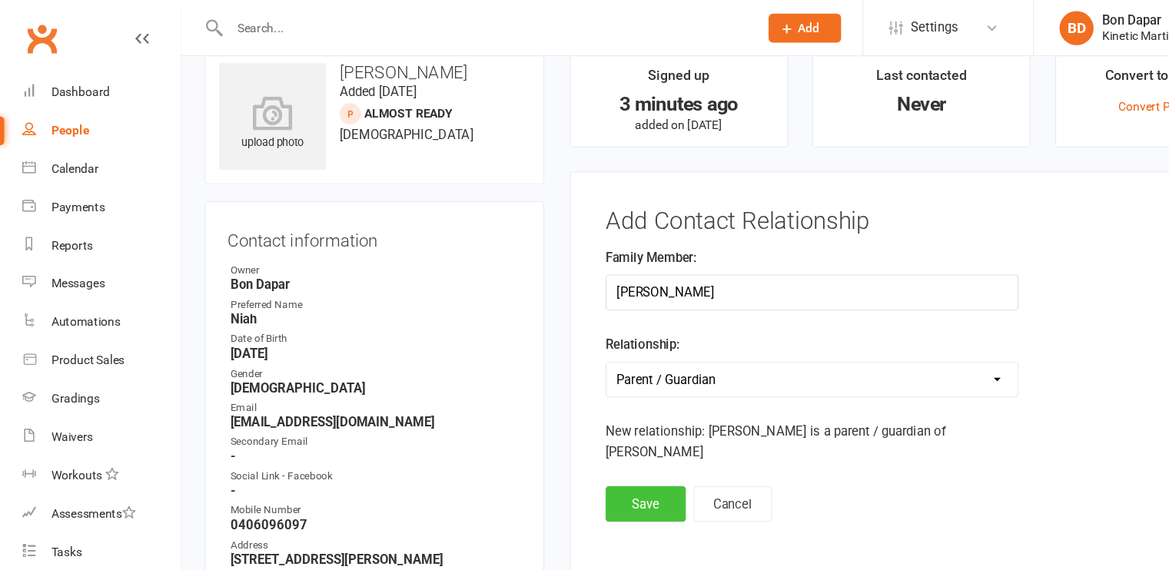
click at [572, 438] on button "Save" at bounding box center [581, 454] width 72 height 32
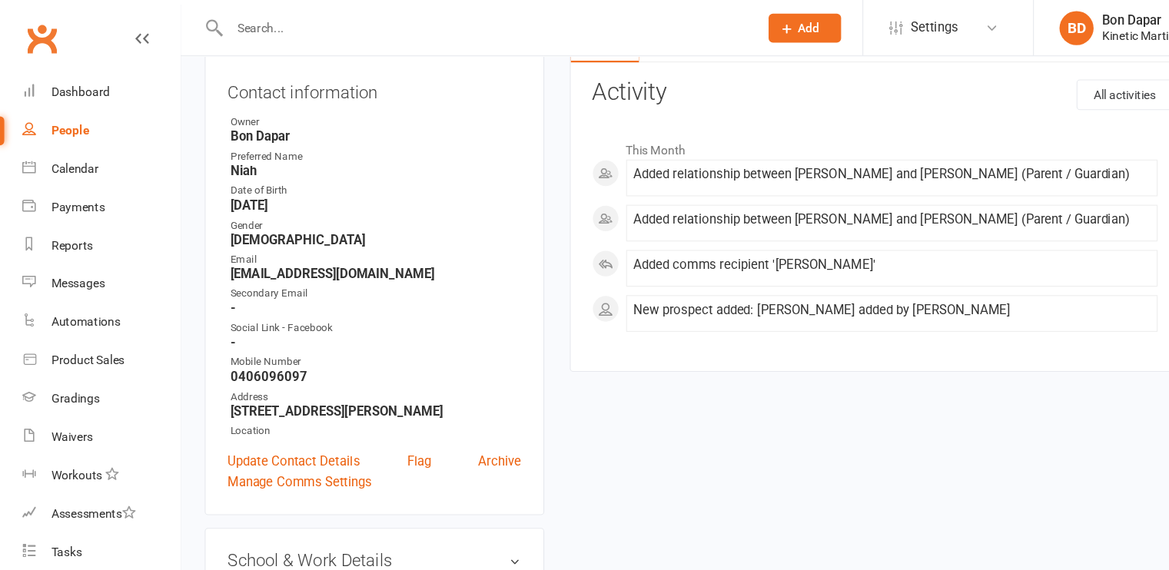
scroll to position [0, 0]
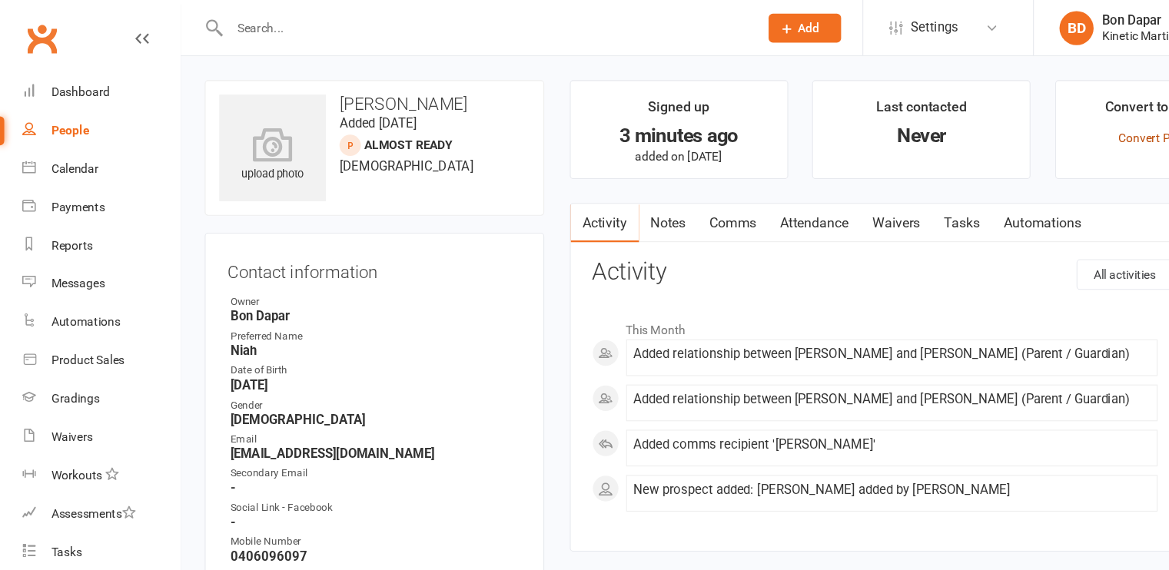
click at [1017, 127] on link "Convert Prospect" at bounding box center [1048, 124] width 83 height 12
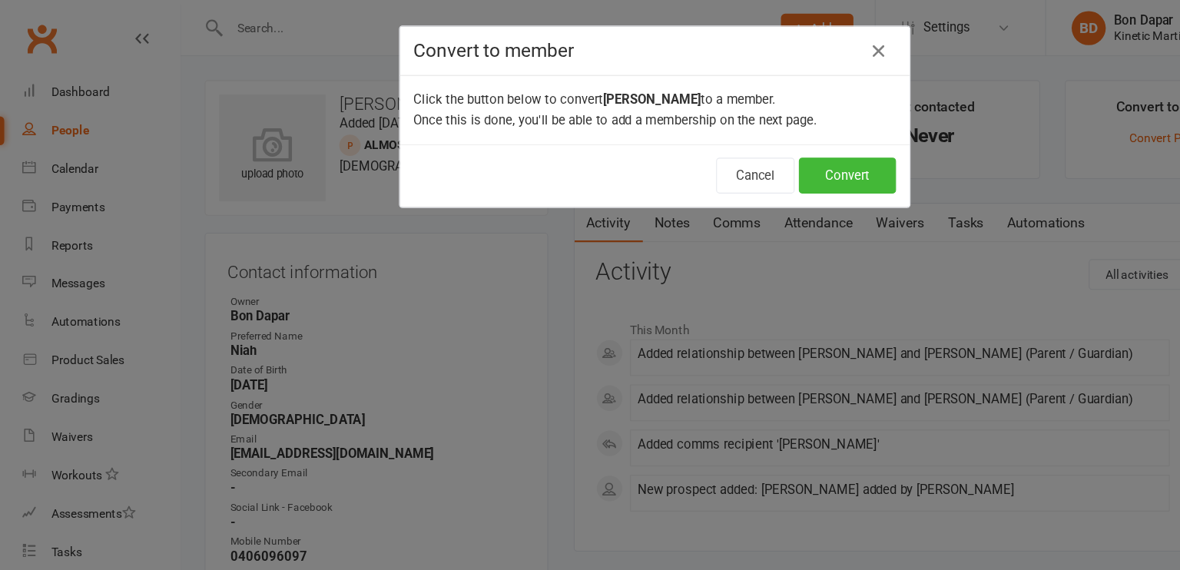
click at [785, 46] on icon "button" at bounding box center [792, 46] width 18 height 18
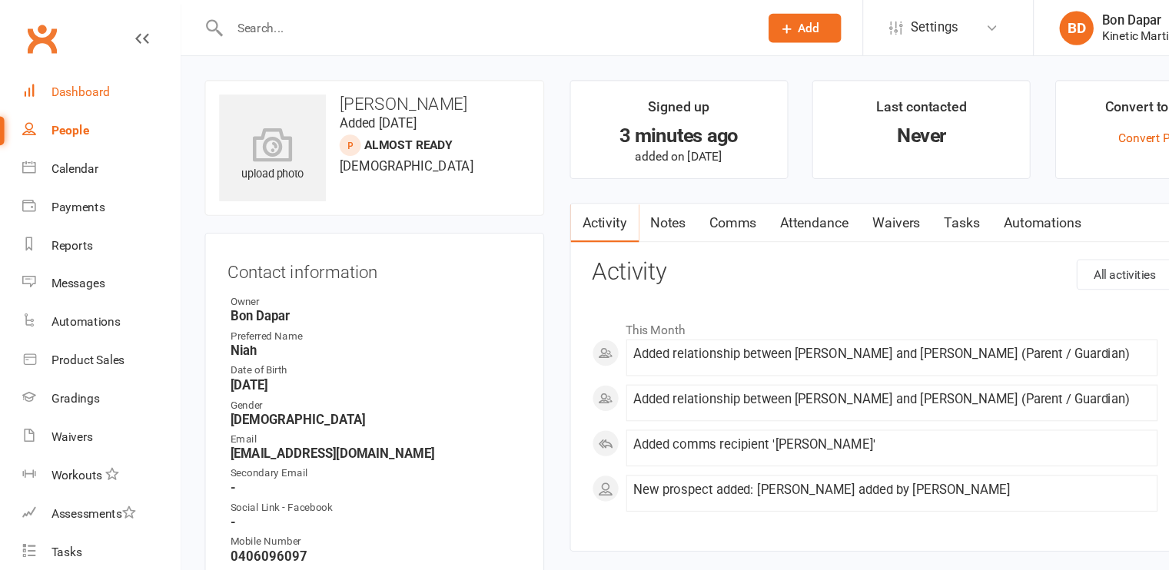
click at [50, 70] on link "Dashboard" at bounding box center [91, 82] width 142 height 35
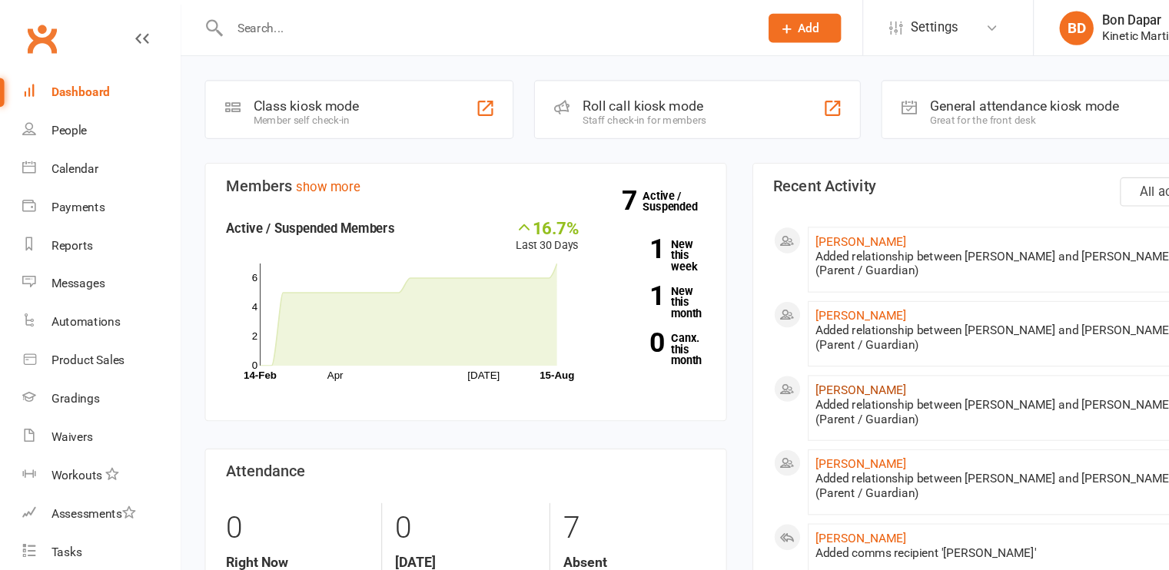
click at [765, 346] on link "[PERSON_NAME]" at bounding box center [775, 351] width 82 height 12
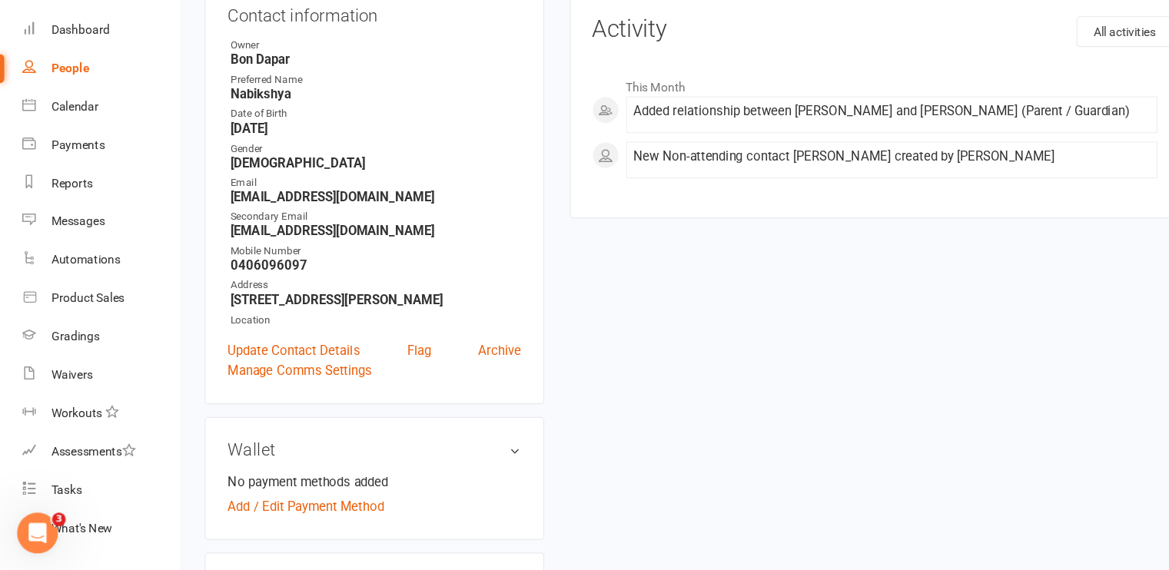
scroll to position [213, 0]
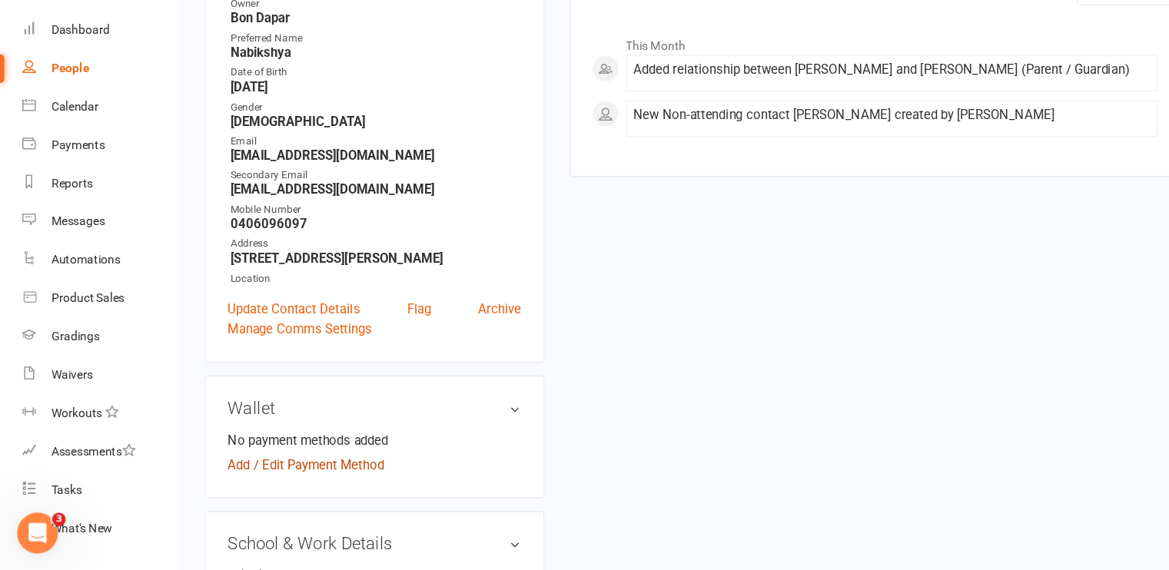
click at [250, 475] on link "Add / Edit Payment Method" at bounding box center [275, 475] width 141 height 18
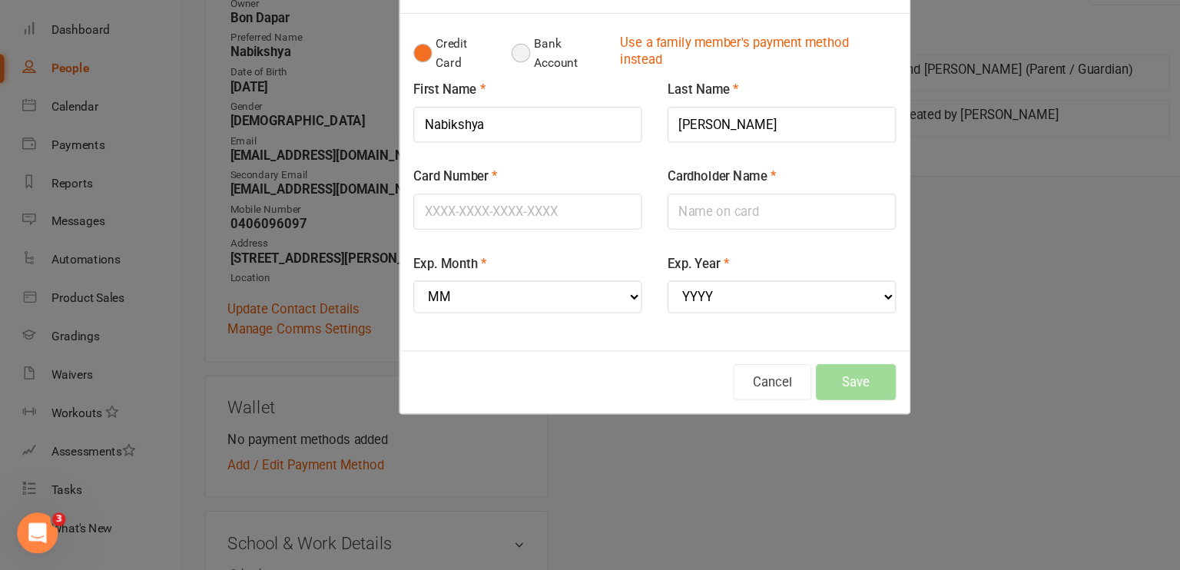
click at [474, 99] on button "Bank Account" at bounding box center [503, 104] width 85 height 47
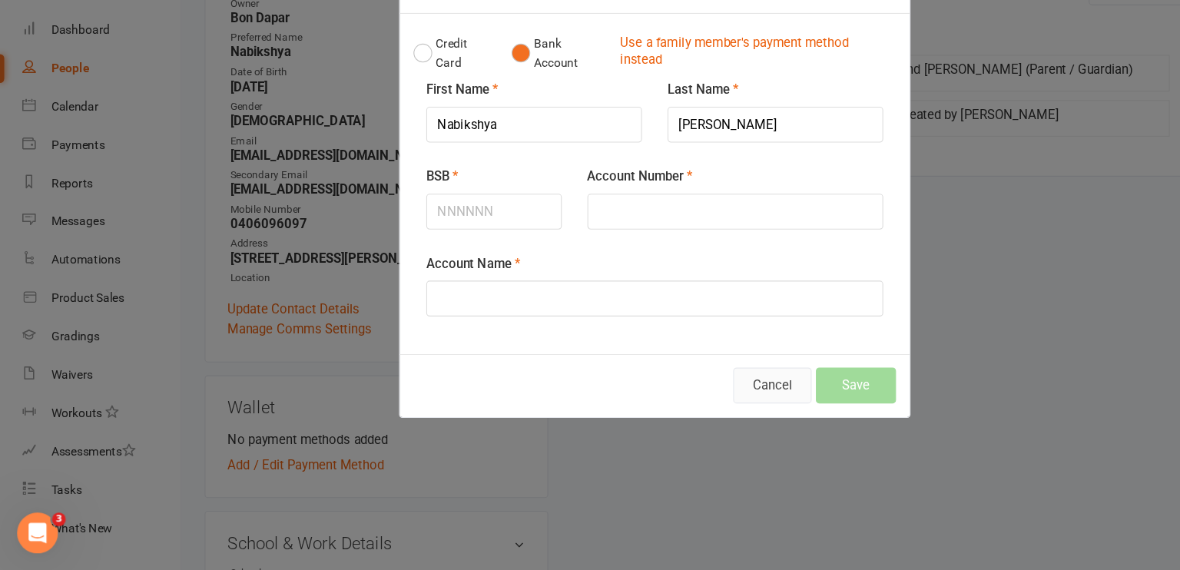
click at [668, 393] on button "Cancel" at bounding box center [696, 403] width 71 height 32
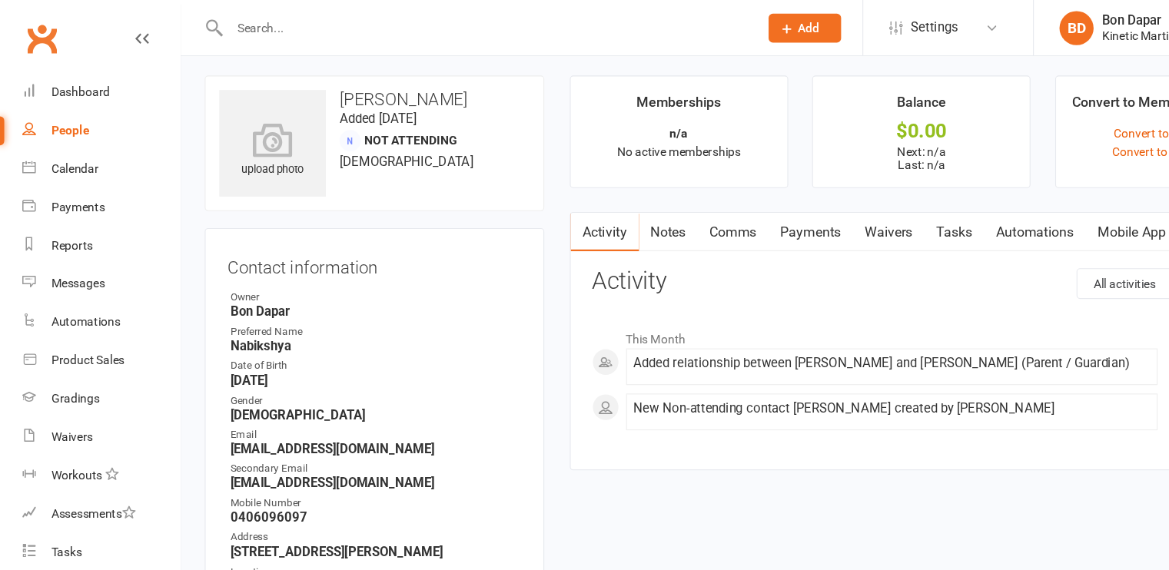
scroll to position [0, 0]
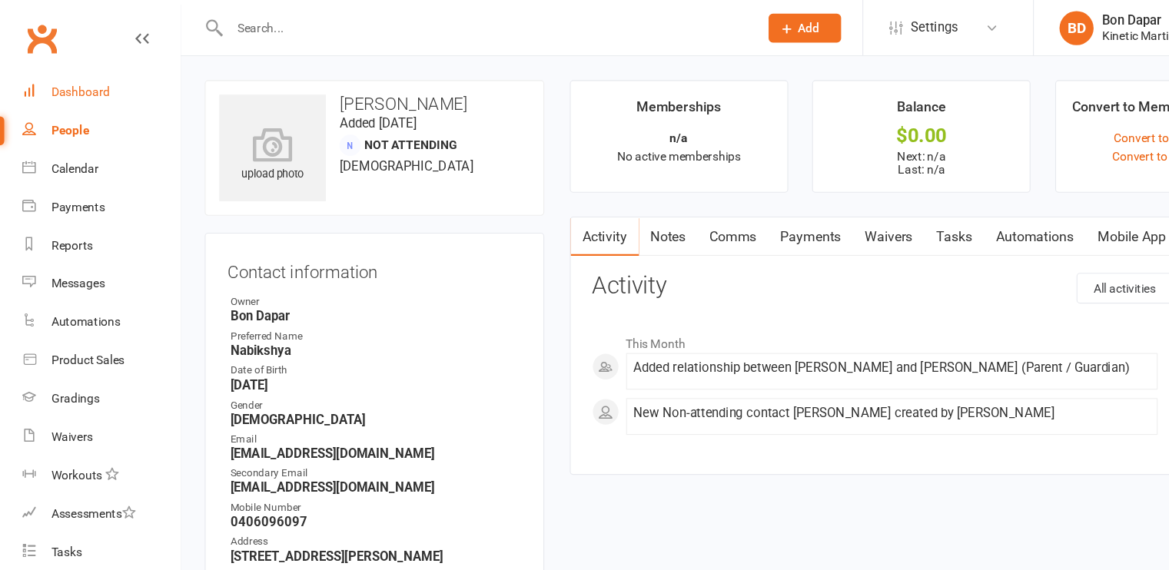
click at [91, 81] on div "Dashboard" at bounding box center [72, 82] width 53 height 12
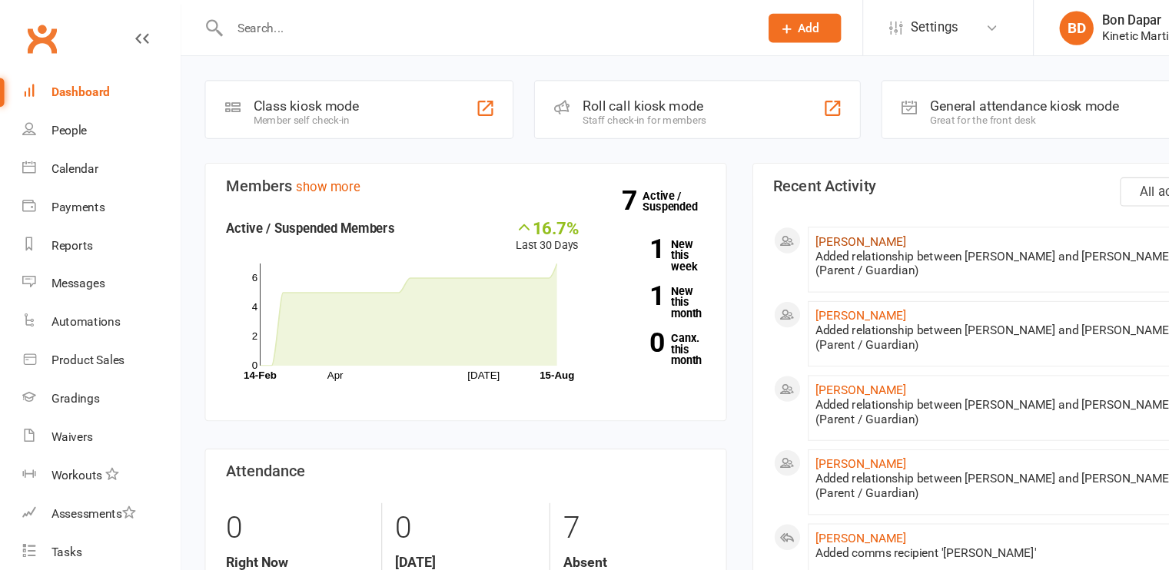
click at [759, 216] on link "[PERSON_NAME]" at bounding box center [775, 217] width 82 height 12
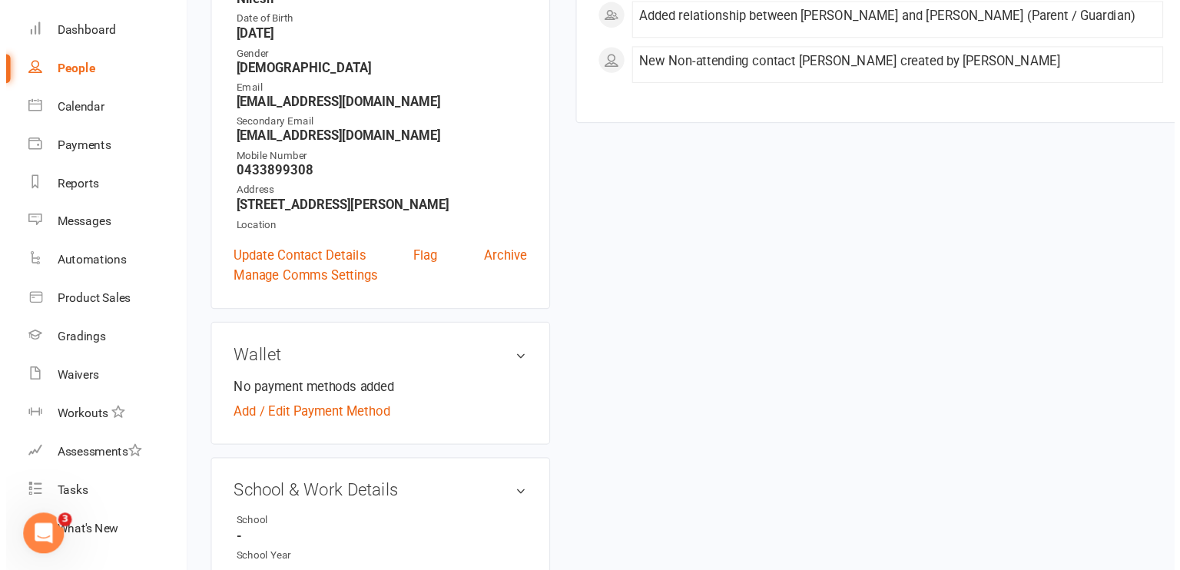
scroll to position [263, 0]
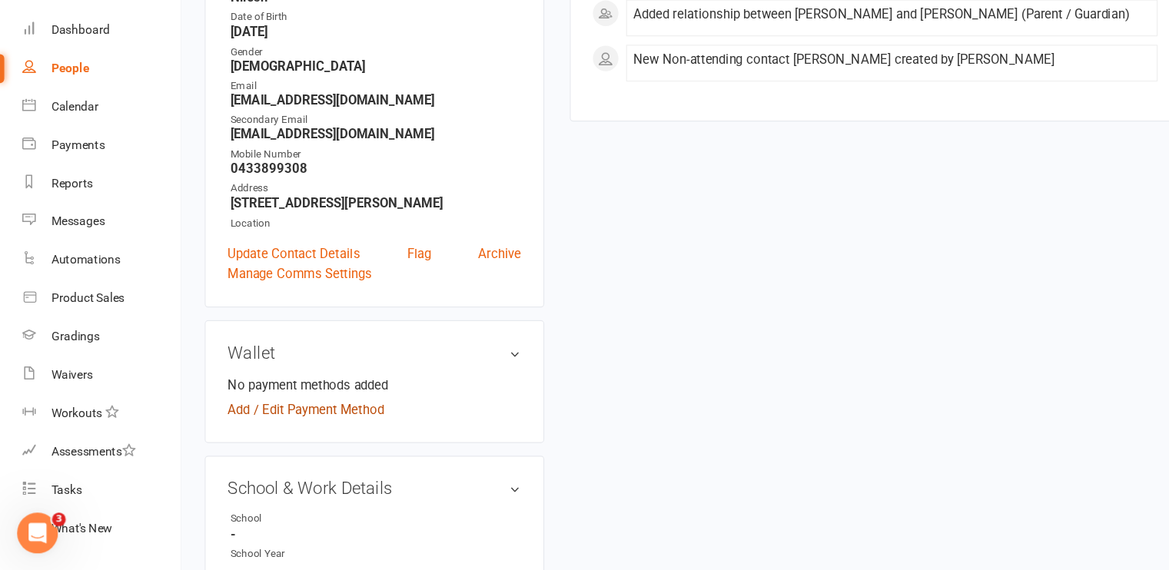
click at [307, 426] on link "Add / Edit Payment Method" at bounding box center [275, 425] width 141 height 18
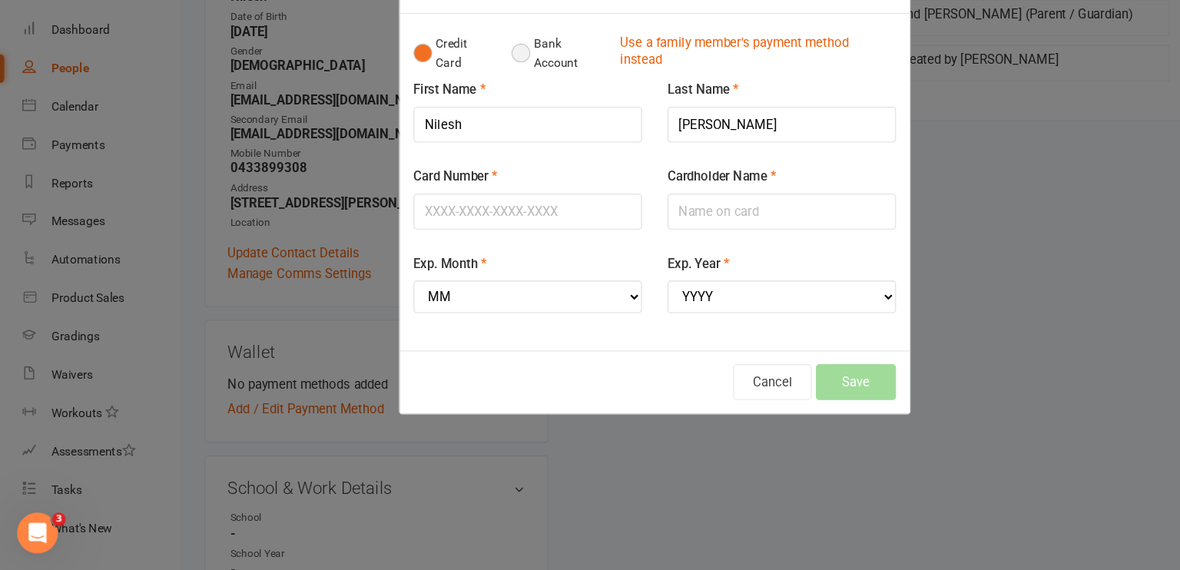
click at [464, 101] on button "Bank Account" at bounding box center [503, 104] width 85 height 47
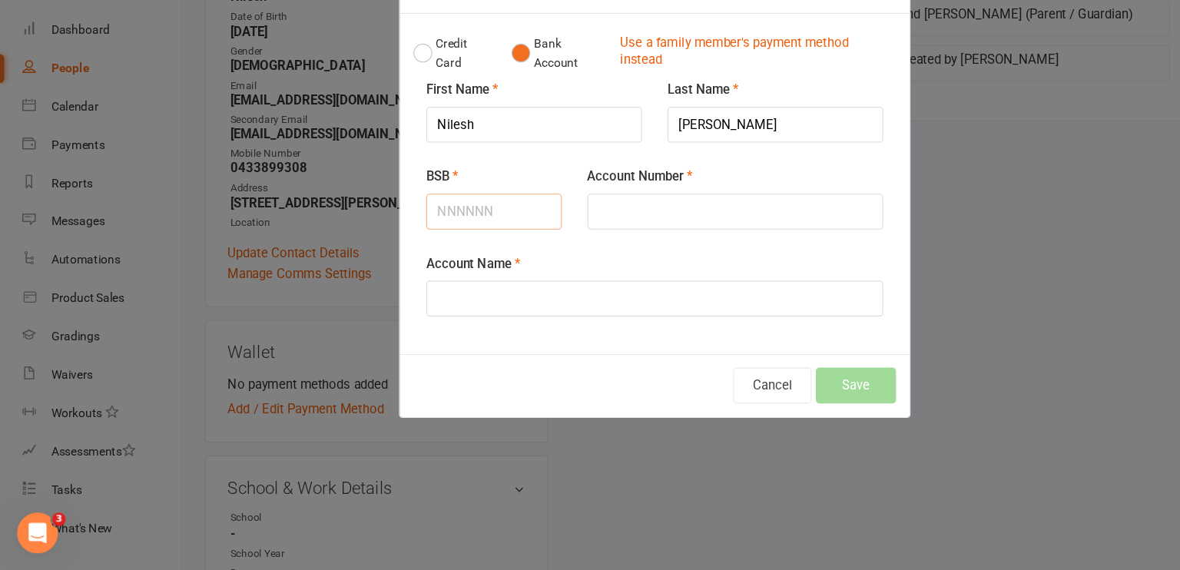
click at [434, 255] on input "BSB" at bounding box center [445, 246] width 122 height 32
type input "062133"
click at [550, 238] on input "Account Number" at bounding box center [662, 246] width 267 height 32
type input "10673015"
click at [463, 313] on input "Account Name" at bounding box center [590, 325] width 412 height 32
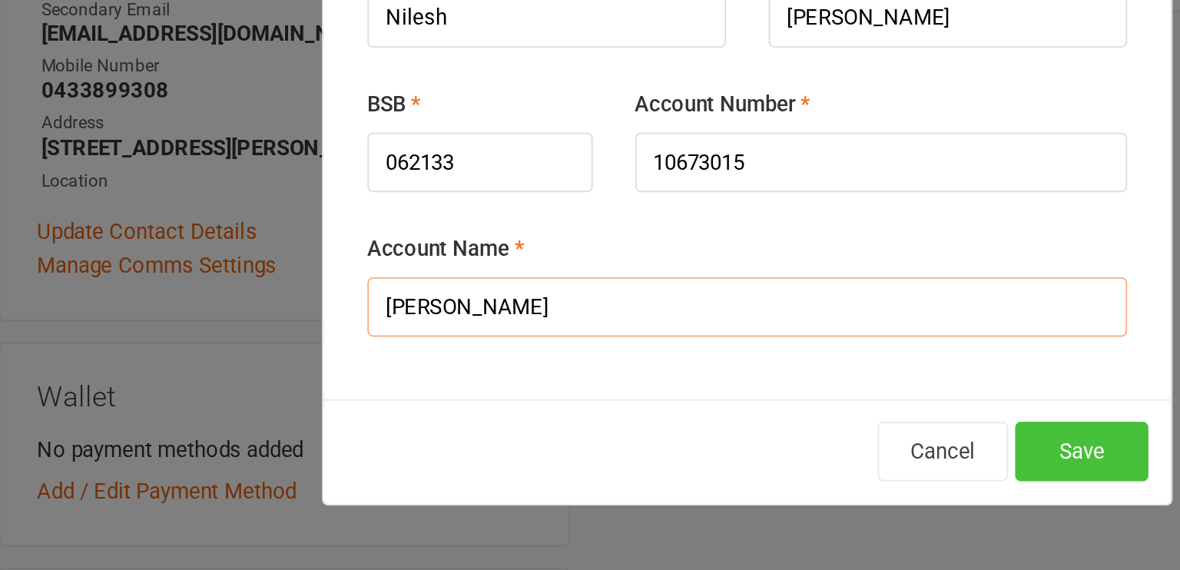
type input "[PERSON_NAME]"
click at [758, 399] on button "Save" at bounding box center [771, 403] width 72 height 32
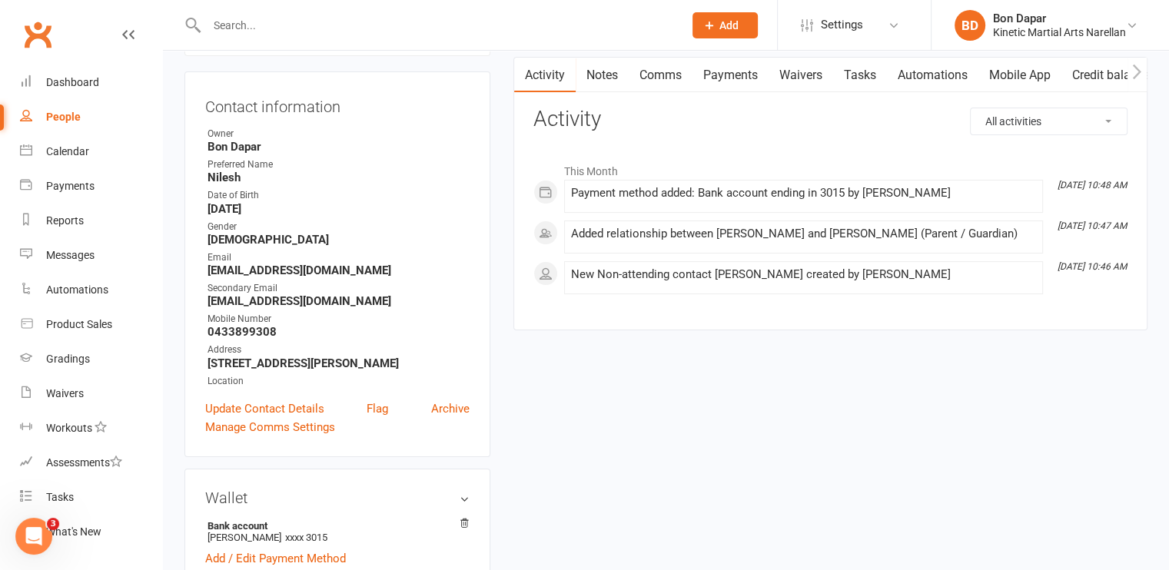
scroll to position [124, 0]
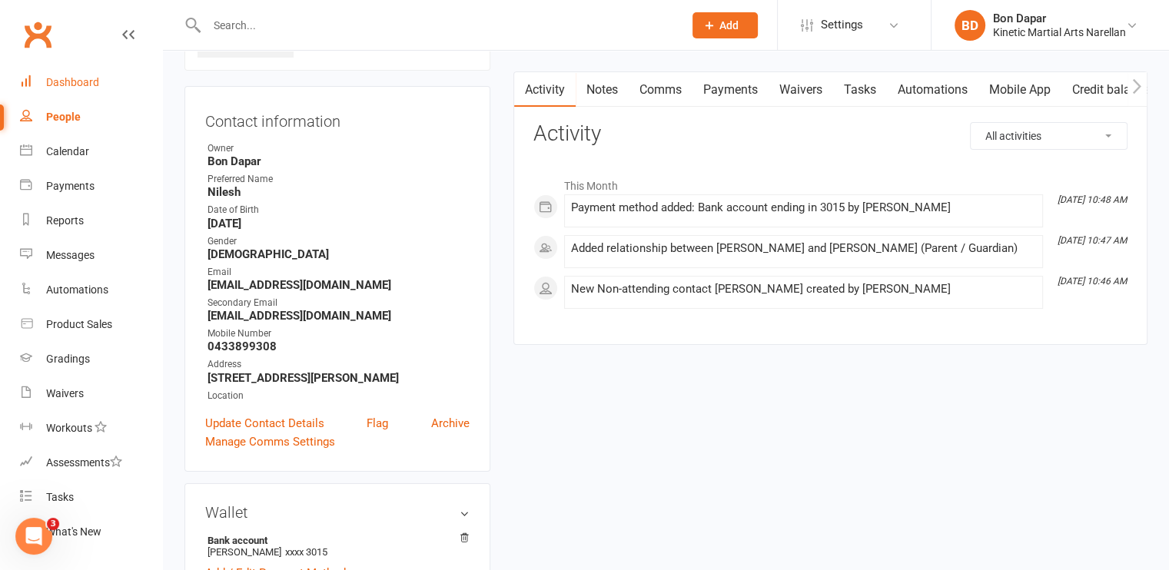
click at [68, 86] on div "Dashboard" at bounding box center [72, 82] width 53 height 12
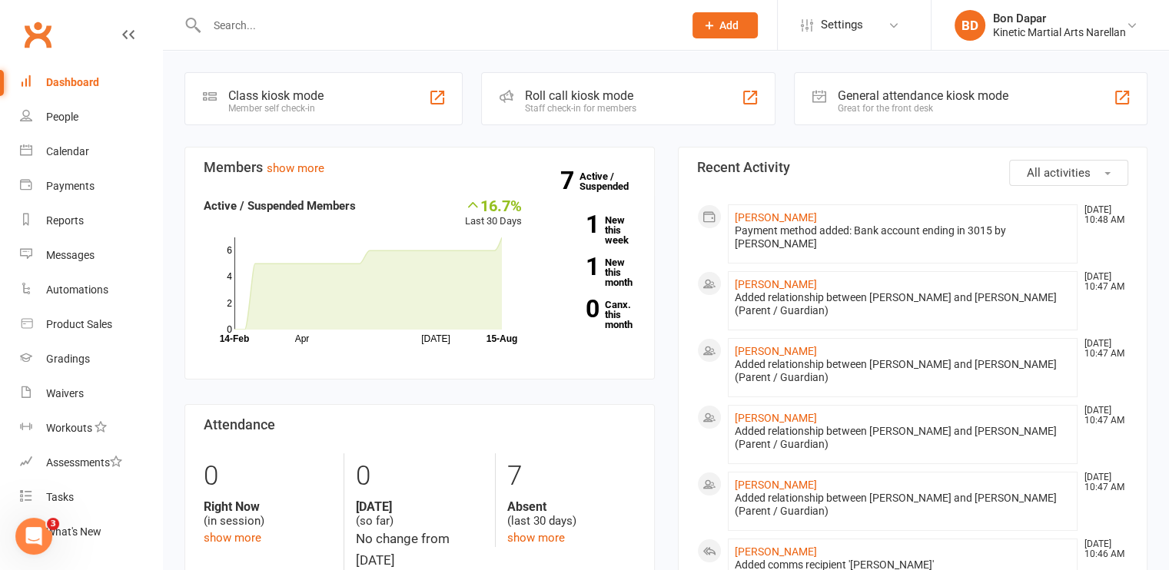
drag, startPoint x: 68, startPoint y: 86, endPoint x: 691, endPoint y: 204, distance: 635.0
click at [763, 345] on link "[PERSON_NAME]" at bounding box center [775, 351] width 82 height 12
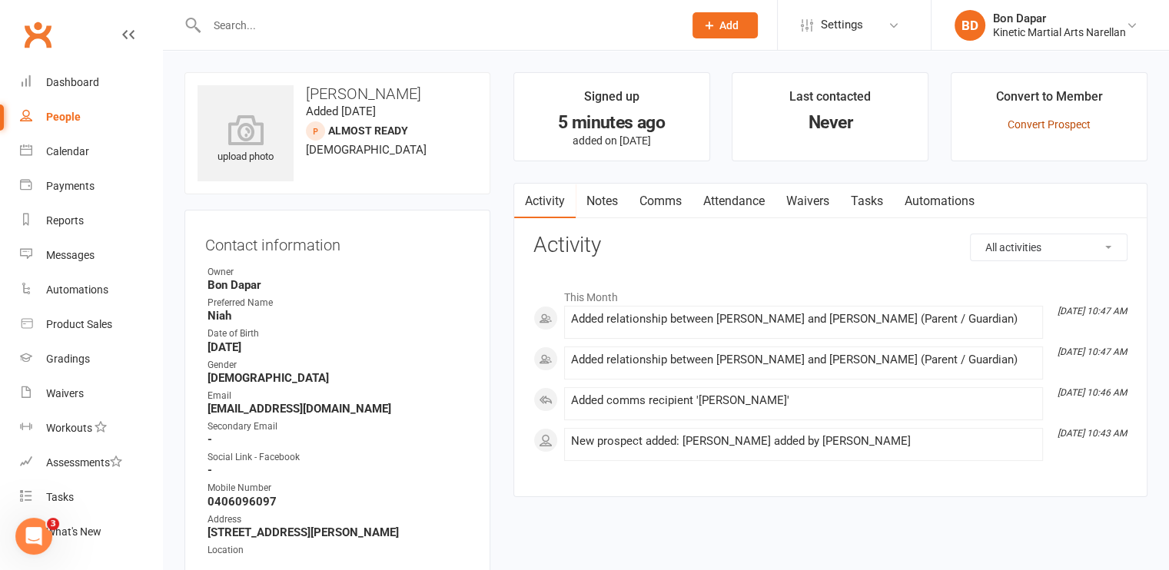
click at [1059, 118] on link "Convert Prospect" at bounding box center [1048, 124] width 83 height 12
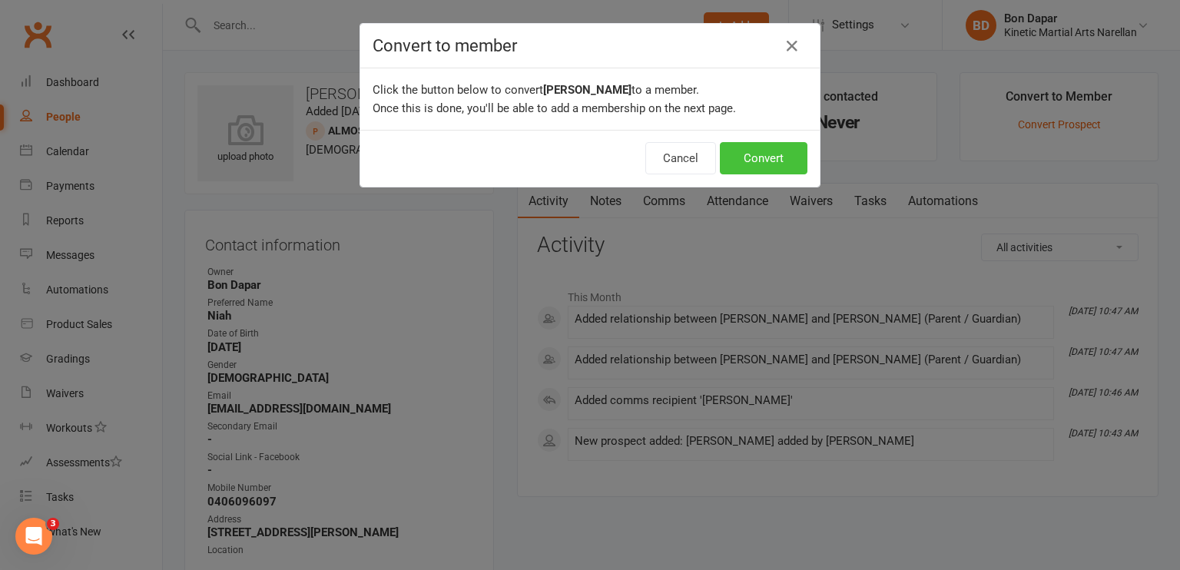
click at [785, 148] on button "Convert" at bounding box center [764, 158] width 88 height 32
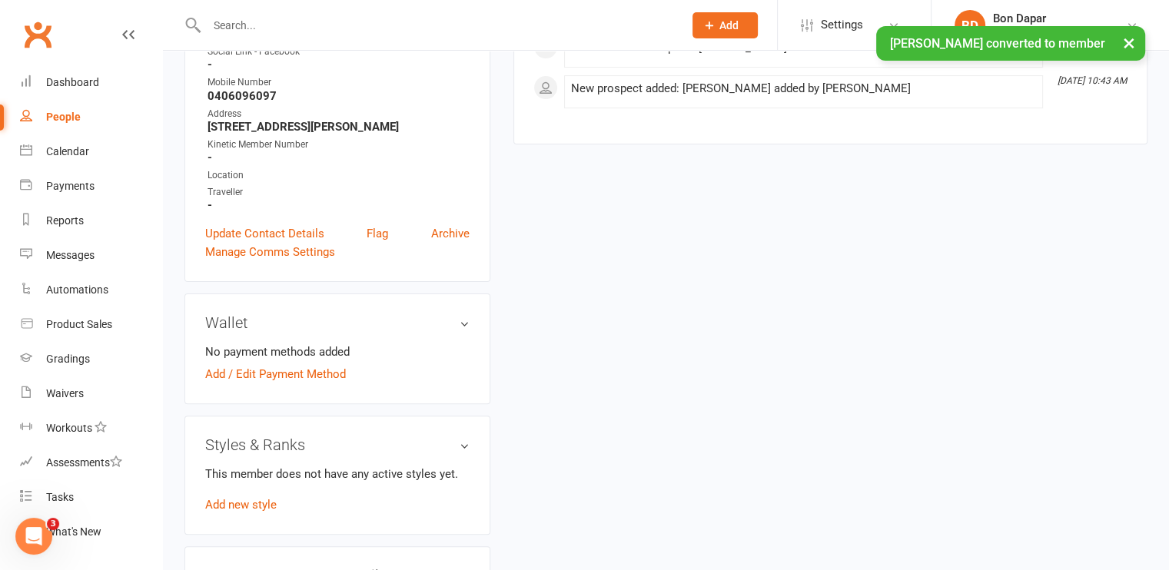
scroll to position [403, 0]
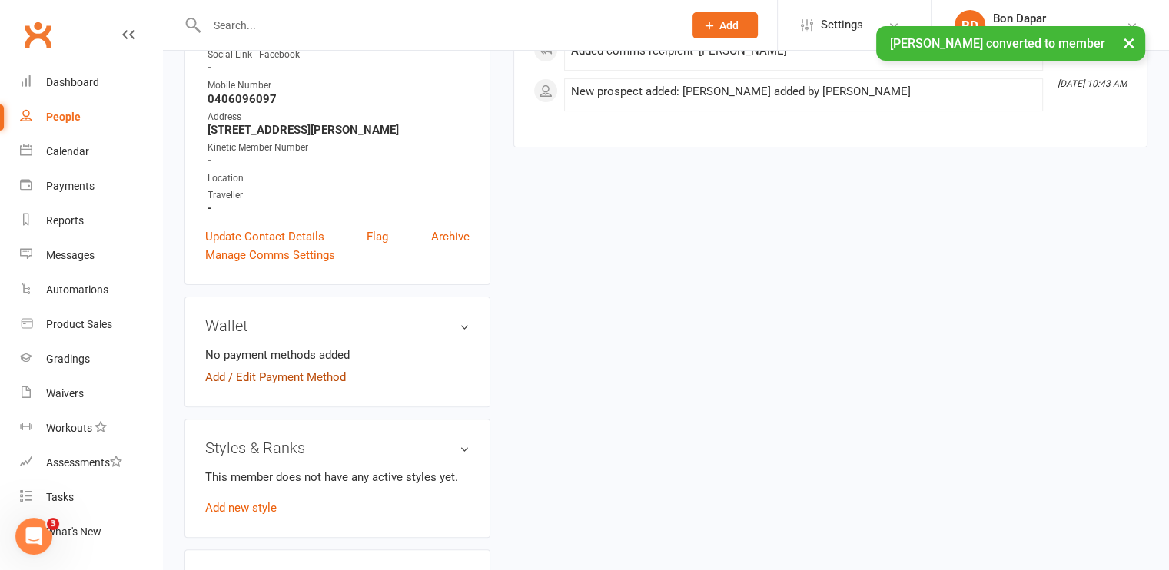
click at [310, 380] on link "Add / Edit Payment Method" at bounding box center [275, 377] width 141 height 18
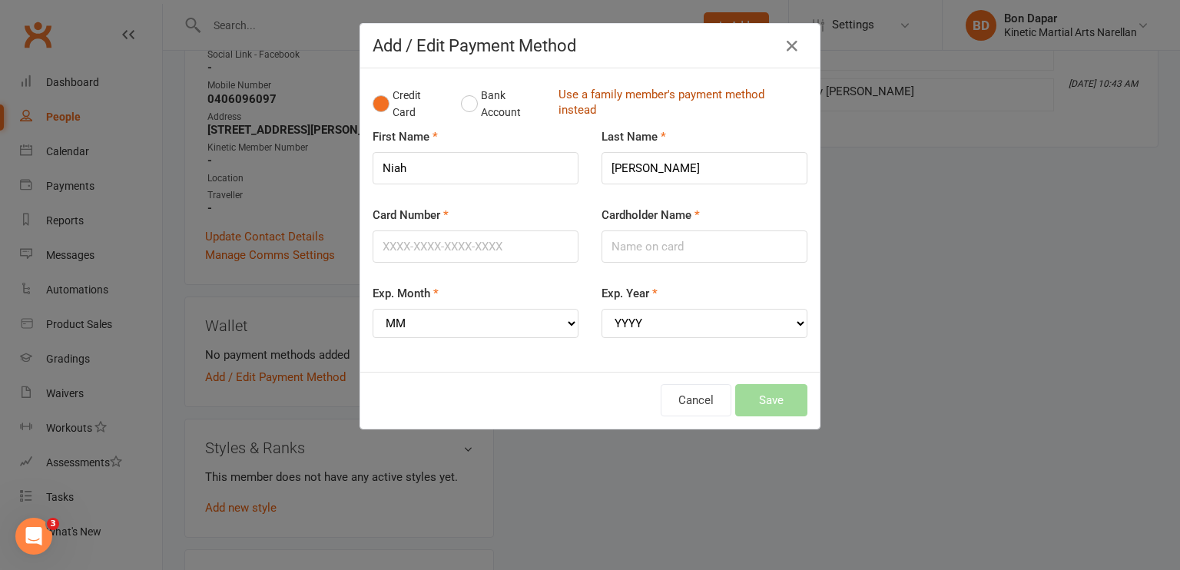
click at [579, 96] on link "Use a family member's payment method instead" at bounding box center [679, 104] width 241 height 35
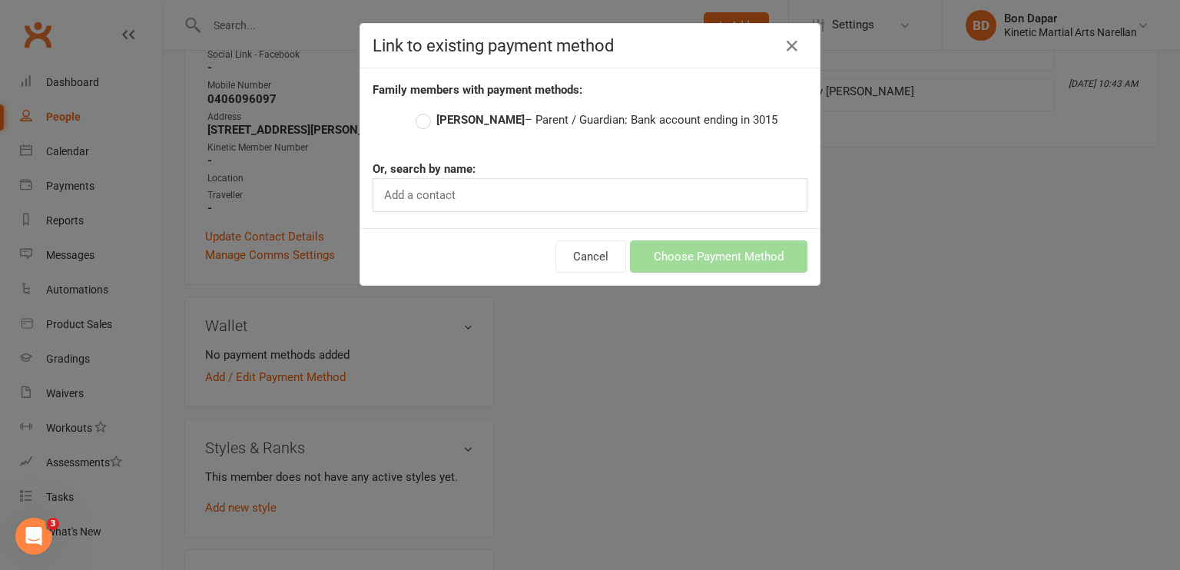
click at [479, 188] on div "Add a contact" at bounding box center [590, 195] width 435 height 34
click at [420, 123] on label "[PERSON_NAME] – Parent / Guardian: Bank account ending in 3015" at bounding box center [597, 120] width 362 height 18
click at [420, 111] on input "[PERSON_NAME] – Parent / Guardian: Bank account ending in 3015" at bounding box center [421, 111] width 10 height 0
click at [675, 253] on button "Choose Payment Method" at bounding box center [718, 256] width 177 height 32
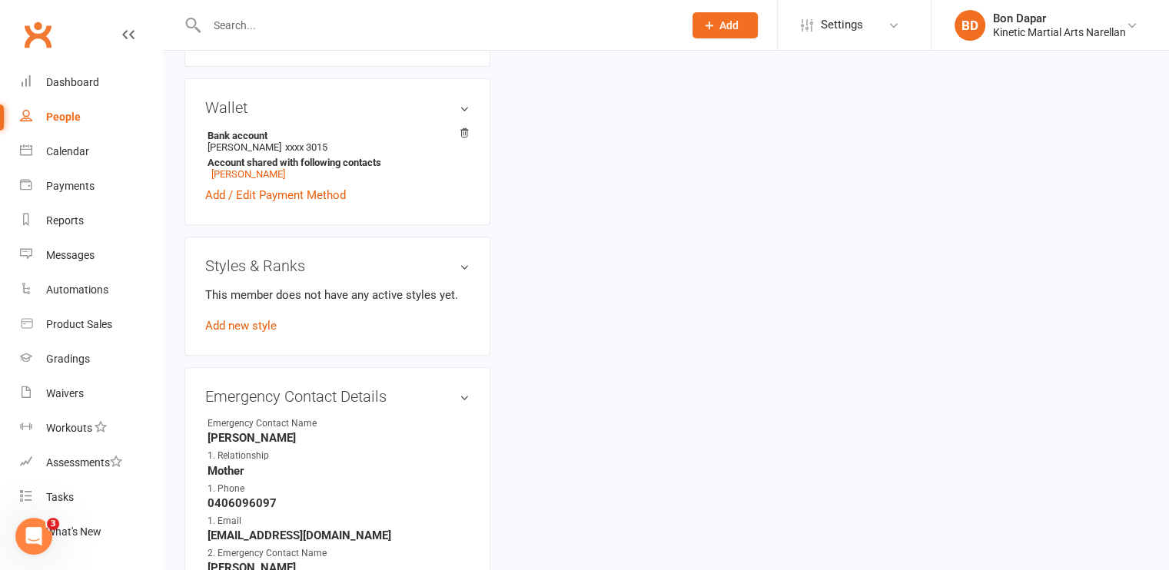
scroll to position [629, 0]
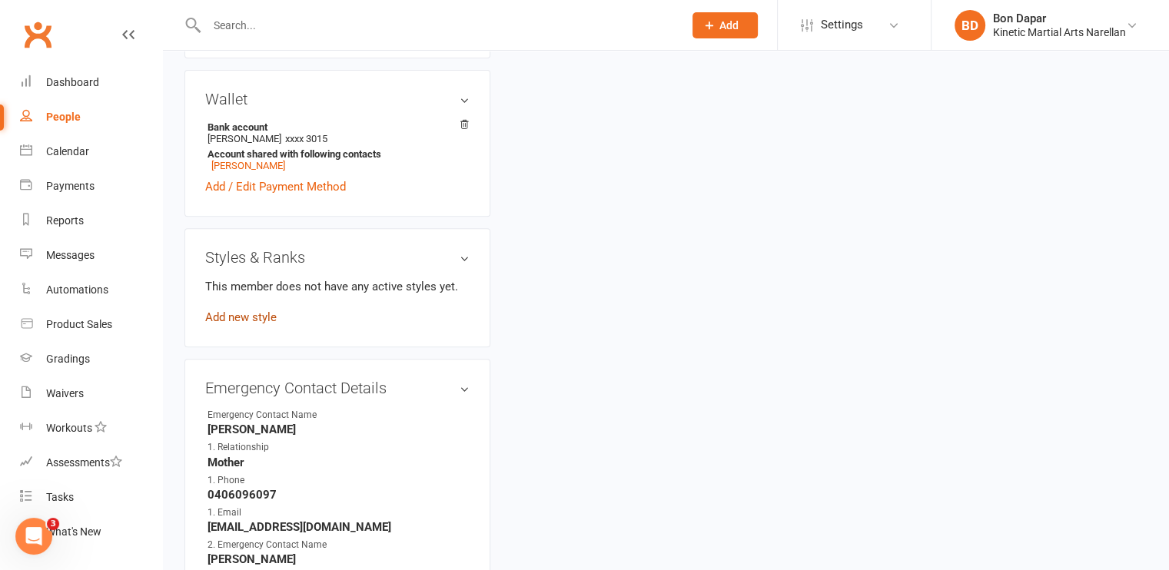
click at [240, 322] on link "Add new style" at bounding box center [240, 317] width 71 height 14
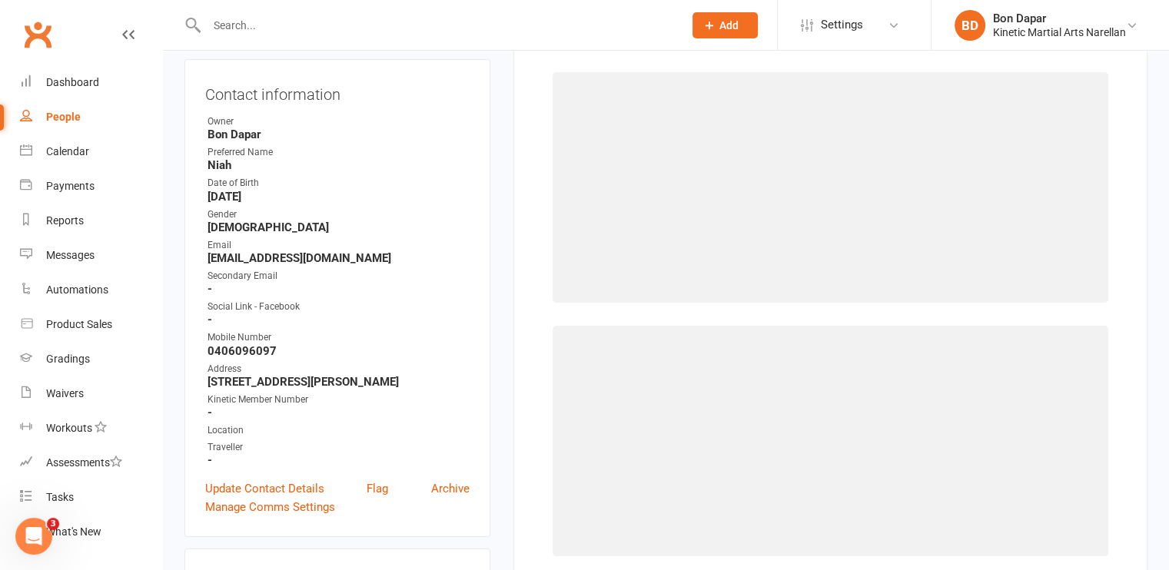
scroll to position [118, 0]
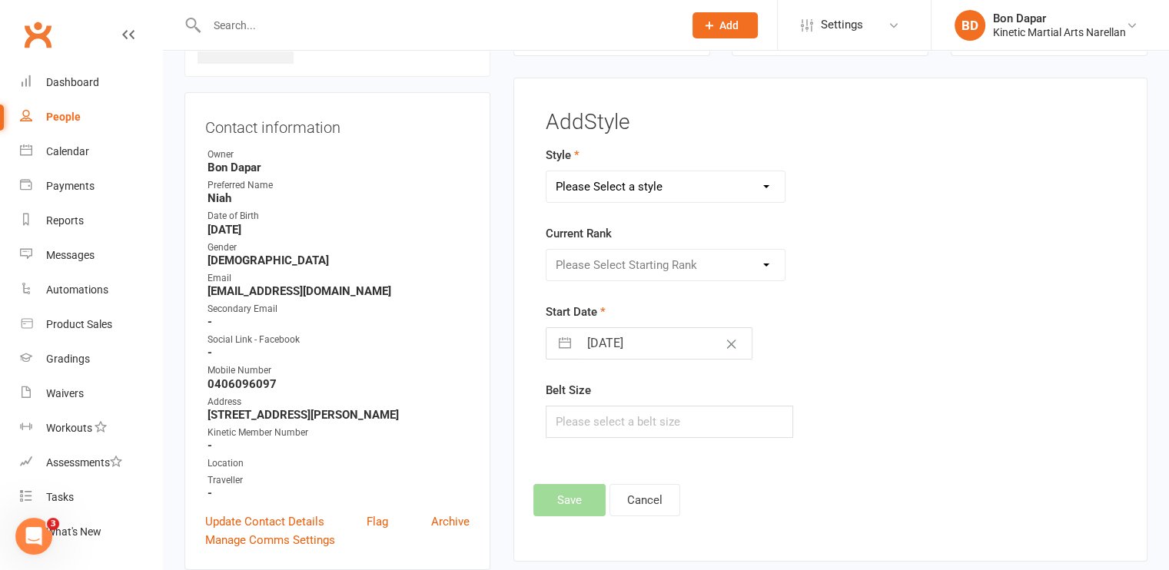
click at [710, 194] on select "Please Select a style BJJ Condors Eagles Finches Hapkido Leadership Progam" at bounding box center [665, 186] width 239 height 31
select select "3400"
click at [546, 171] on select "Please Select a style BJJ Condors Eagles Finches Hapkido Leadership Progam" at bounding box center [665, 186] width 239 height 31
click at [561, 496] on button "Save" at bounding box center [569, 500] width 72 height 32
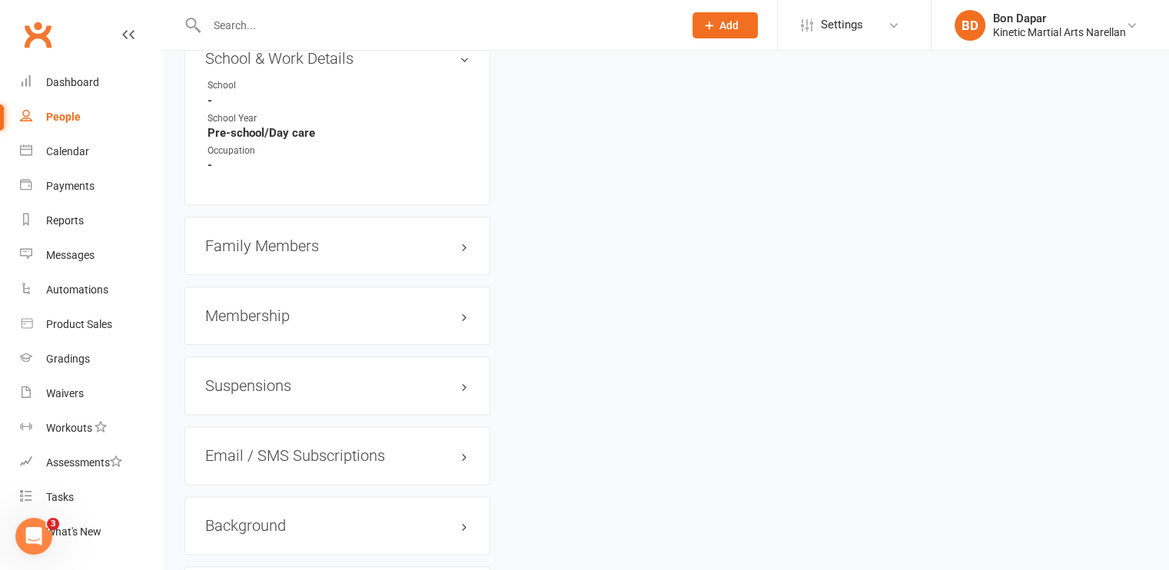
scroll to position [1793, 0]
click at [307, 254] on h3 "Family Members" at bounding box center [337, 245] width 264 height 17
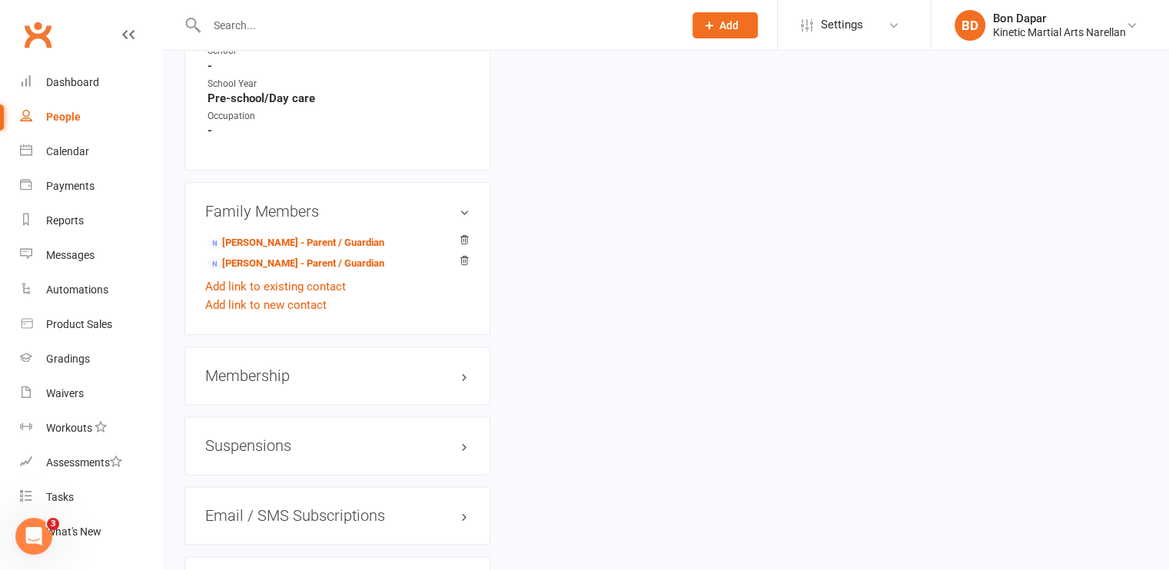
scroll to position [1819, 0]
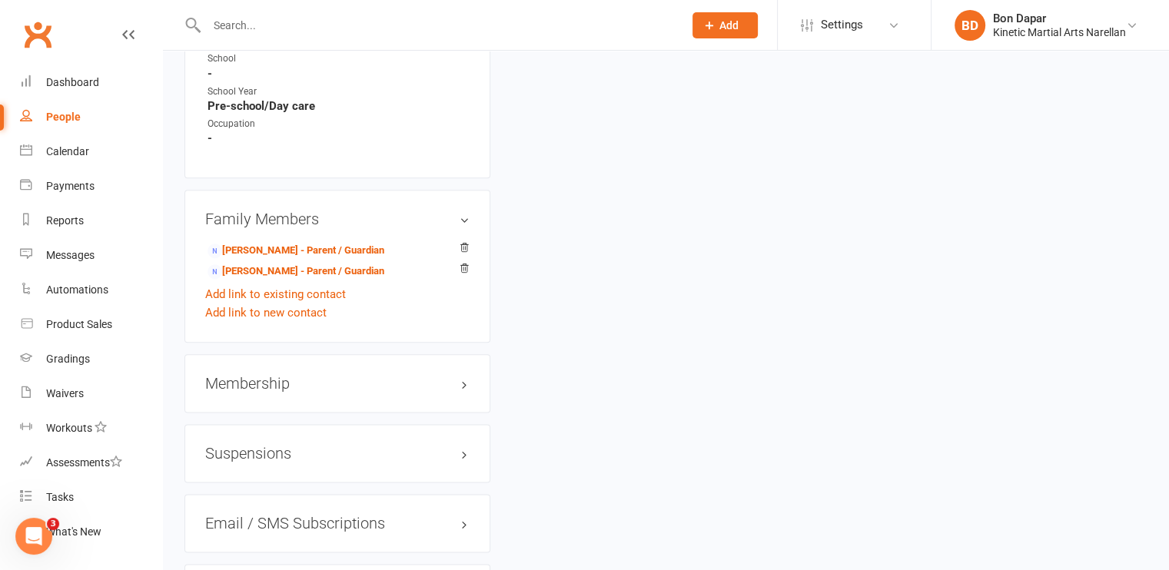
click at [252, 403] on div "Membership" at bounding box center [337, 383] width 306 height 58
click at [269, 392] on h3 "Membership" at bounding box center [337, 383] width 264 height 17
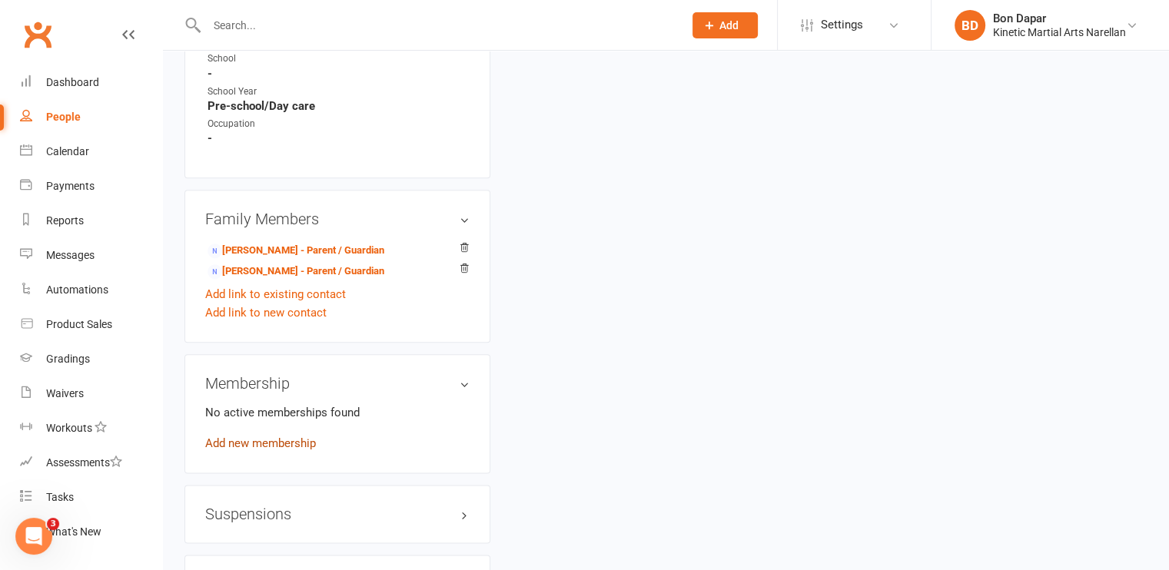
click at [254, 450] on link "Add new membership" at bounding box center [260, 443] width 111 height 14
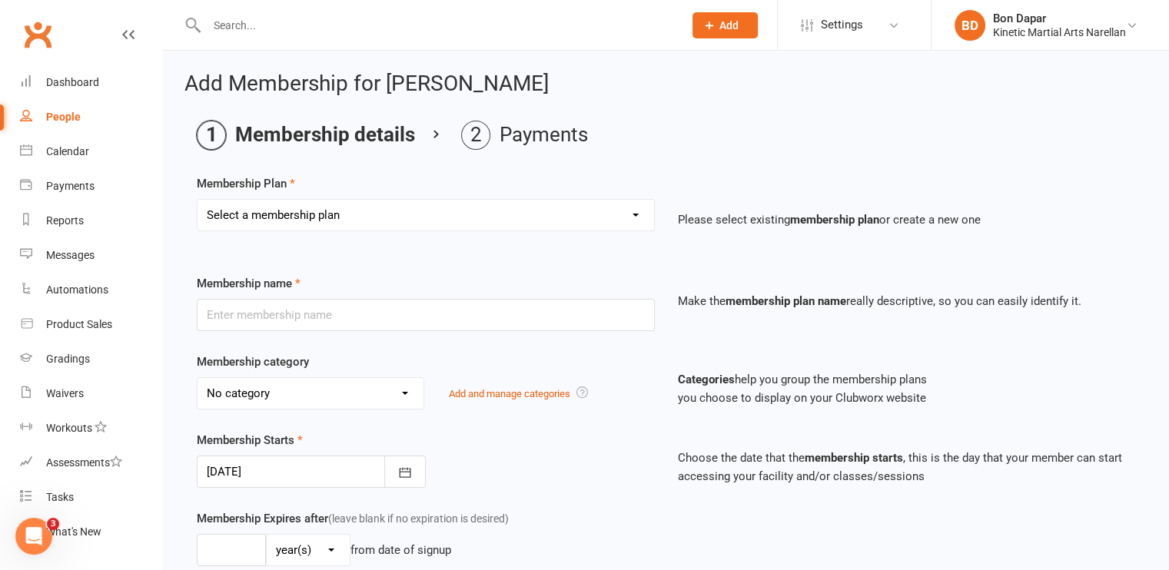
click at [621, 213] on select "Select a membership plan Create new Membership Plan Training Fees - $68 Fortnig…" at bounding box center [425, 215] width 456 height 31
select select "0"
click at [197, 200] on select "Select a membership plan Create new Membership Plan Training Fees - $68 Fortnig…" at bounding box center [425, 215] width 456 height 31
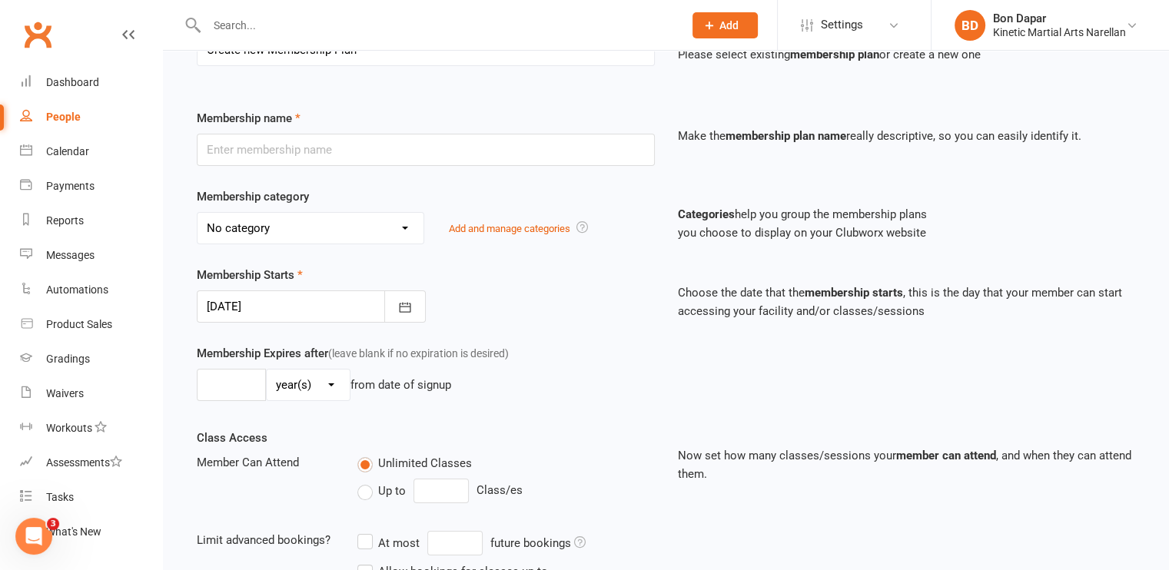
scroll to position [168, 0]
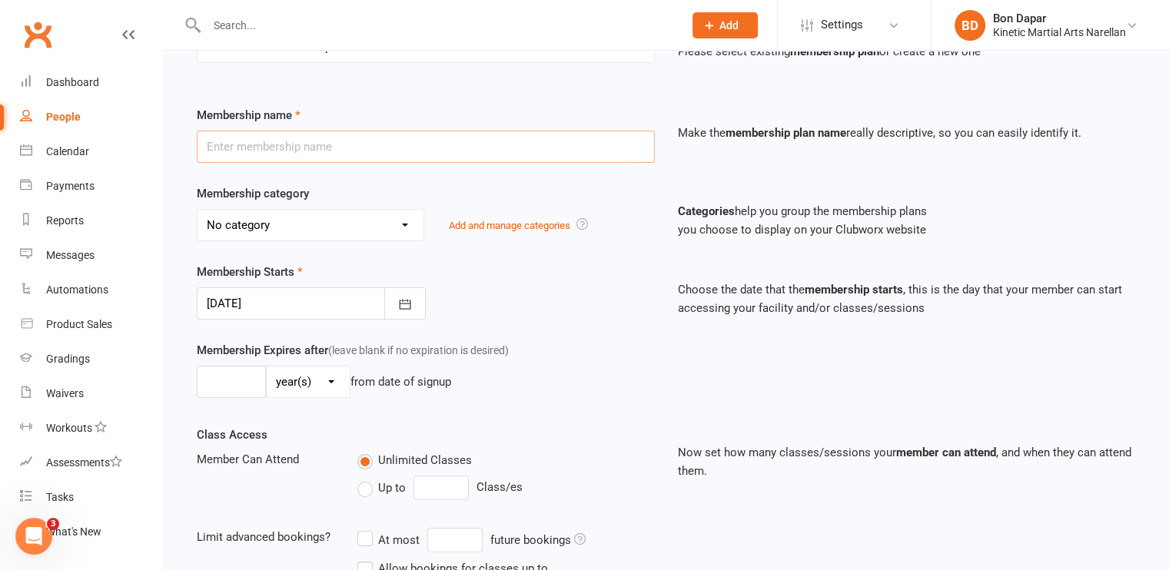
click at [476, 153] on input "text" at bounding box center [426, 147] width 458 height 32
type input "[PERSON_NAME]"
click at [412, 227] on select "No category Annual Insurance Course General Kids/Teens/Adults Hwarang - $85/day…" at bounding box center [310, 225] width 226 height 31
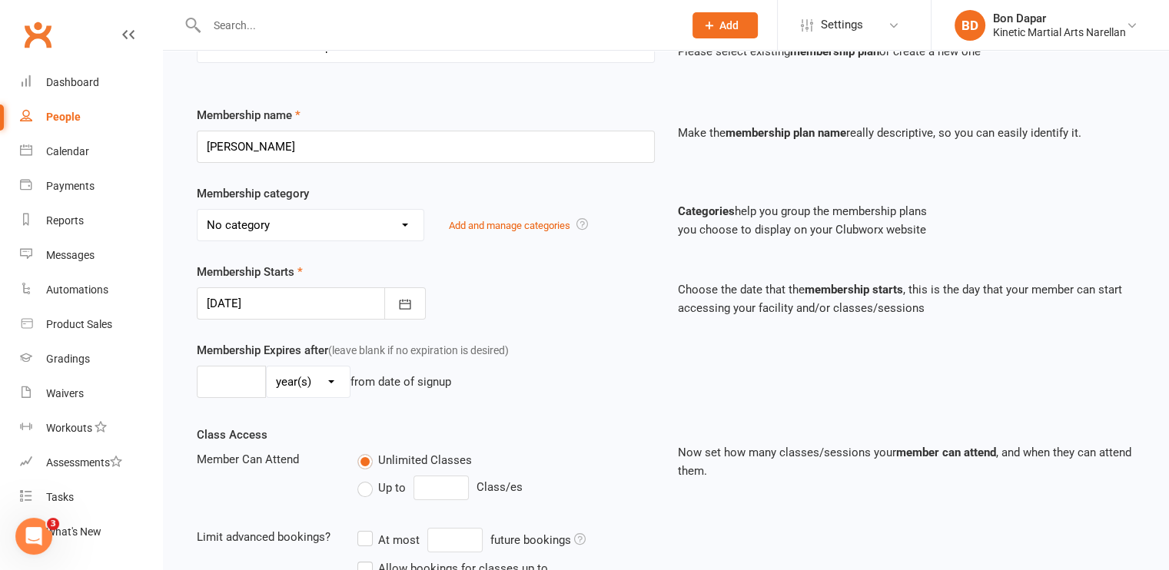
click at [504, 277] on div "Membership Starts [DATE] [DATE] Sun Mon Tue Wed Thu Fri Sat 31 27 28 29 30 31 0…" at bounding box center [425, 291] width 481 height 57
click at [400, 222] on select "No category Annual Insurance Course General Kids/Teens/Adults Hwarang - $85/day…" at bounding box center [310, 225] width 226 height 31
select select "6"
click at [197, 210] on select "No category Annual Insurance Course General Kids/Teens/Adults Hwarang - $85/day…" at bounding box center [310, 225] width 226 height 31
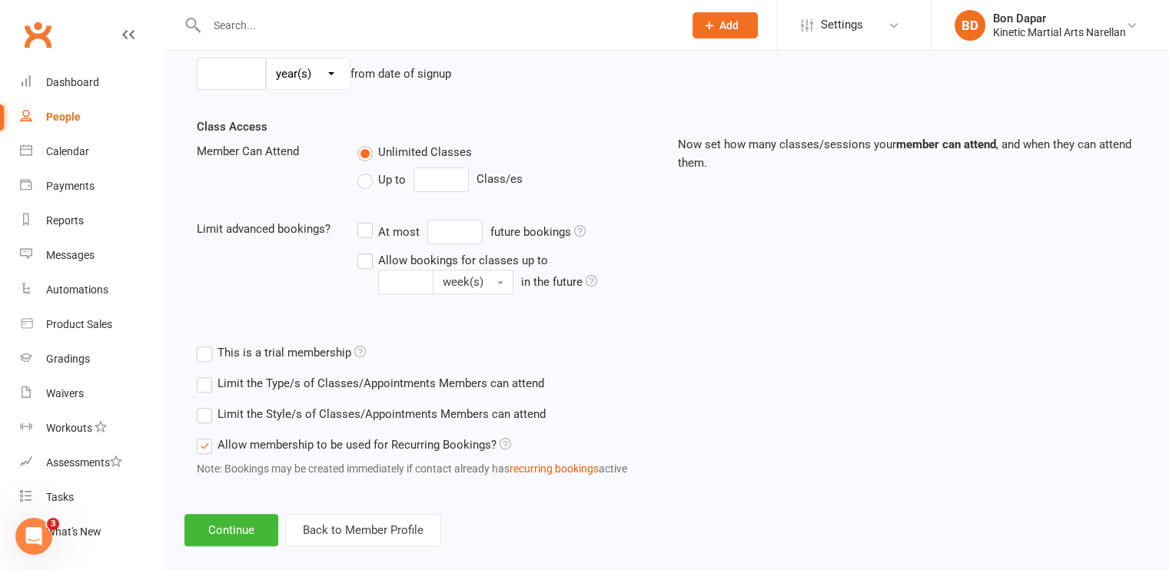
scroll to position [482, 0]
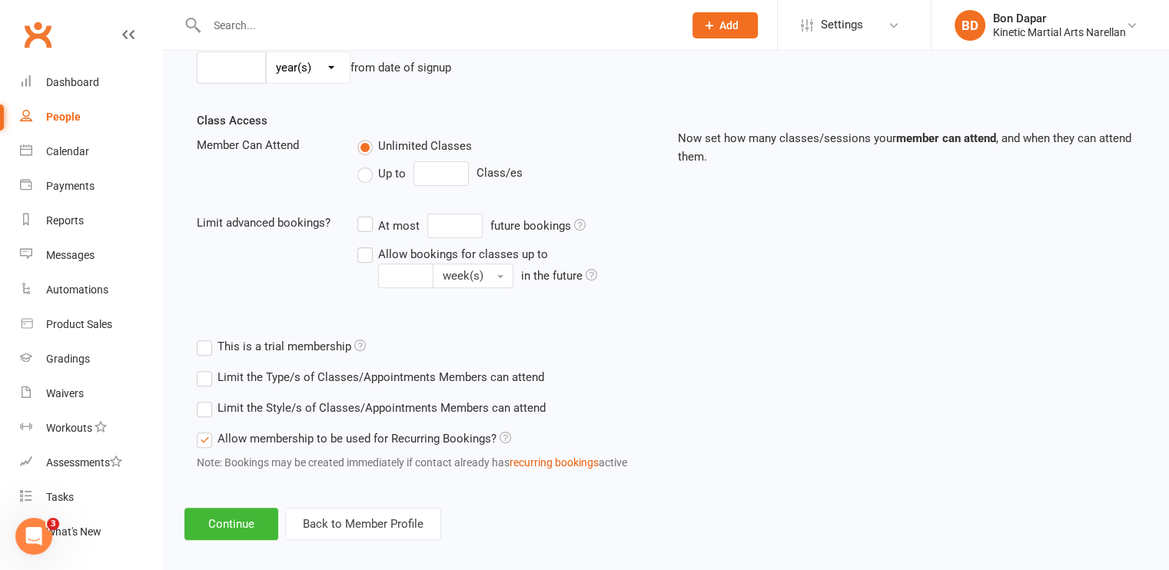
click at [363, 172] on label "Up to" at bounding box center [381, 173] width 48 height 18
click at [363, 164] on input "Up to" at bounding box center [362, 164] width 10 height 0
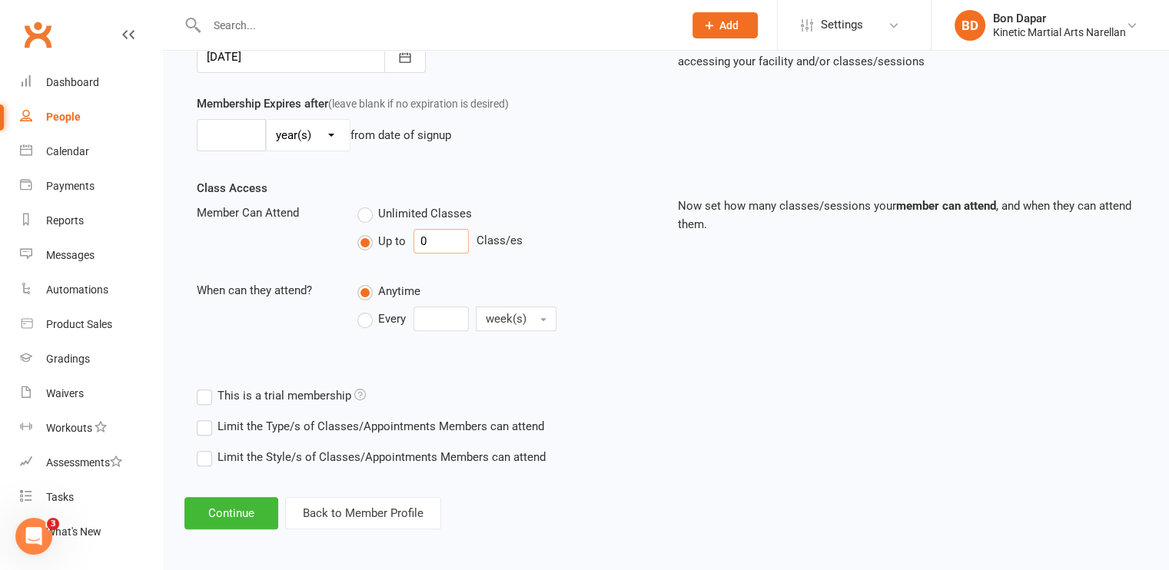
drag, startPoint x: 434, startPoint y: 247, endPoint x: 406, endPoint y: 247, distance: 27.7
click at [406, 247] on div "Up to 0 Class/es" at bounding box center [505, 241] width 297 height 25
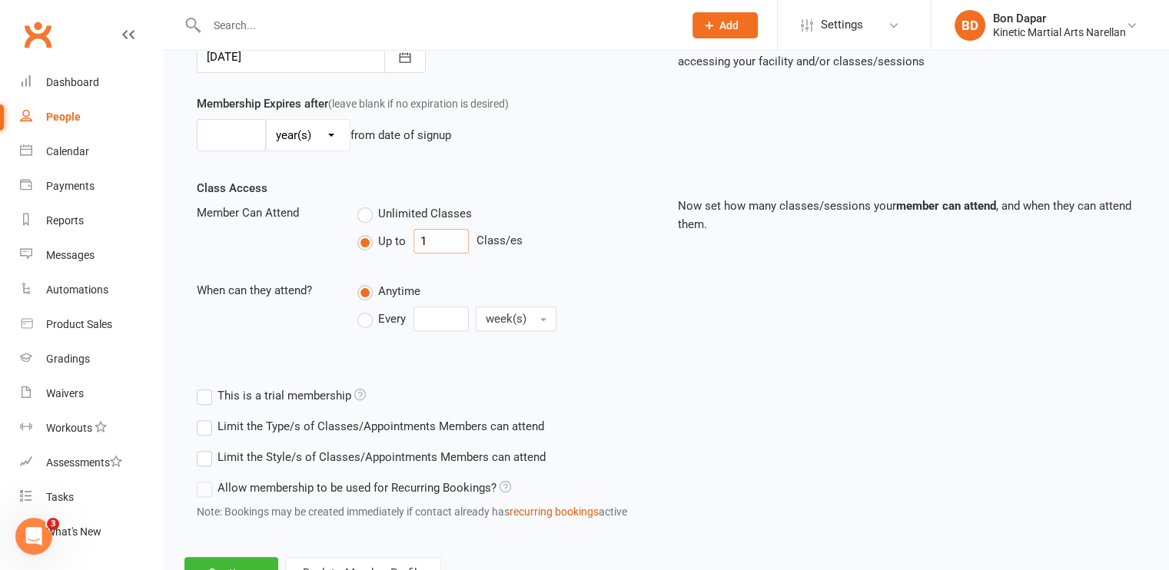
type input "1"
click at [370, 314] on label "Every" at bounding box center [381, 319] width 48 height 18
click at [367, 307] on input "Every" at bounding box center [362, 307] width 10 height 0
drag, startPoint x: 430, startPoint y: 317, endPoint x: 414, endPoint y: 317, distance: 16.1
click at [414, 317] on input "0" at bounding box center [440, 319] width 55 height 25
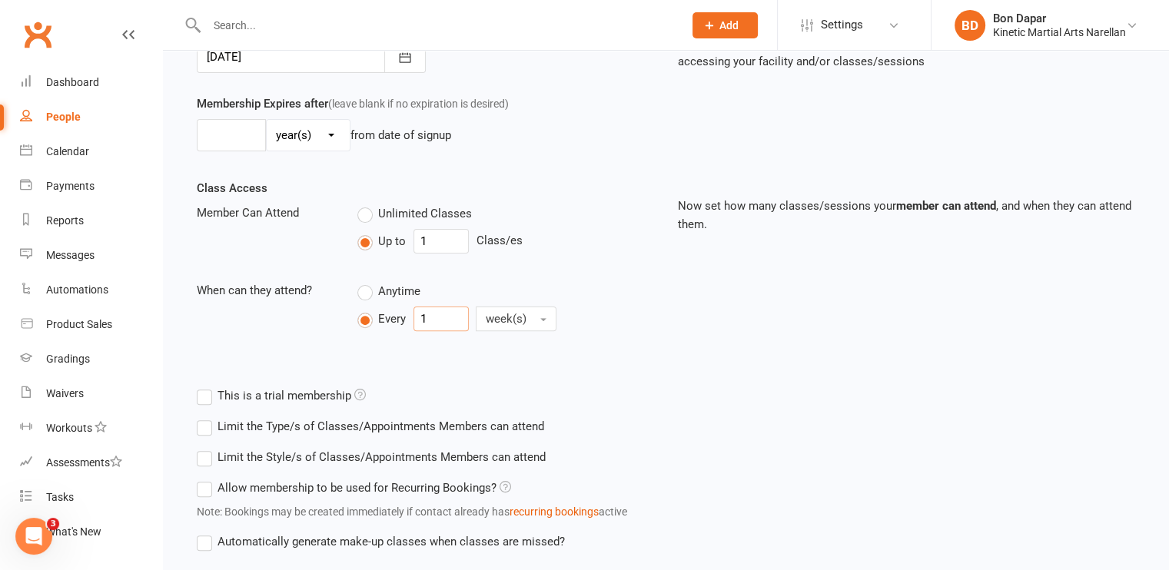
type input "1"
click at [673, 442] on div "Limit the Style/s of Classes/Appointments Members can attend Select Styles BJJ …" at bounding box center [539, 457] width 710 height 31
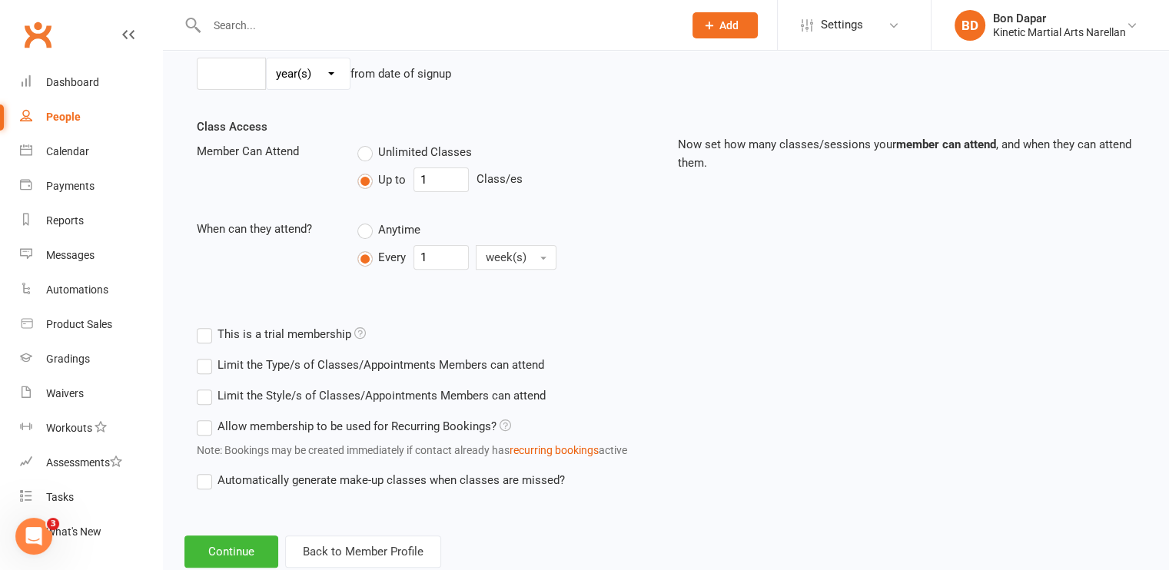
scroll to position [516, 0]
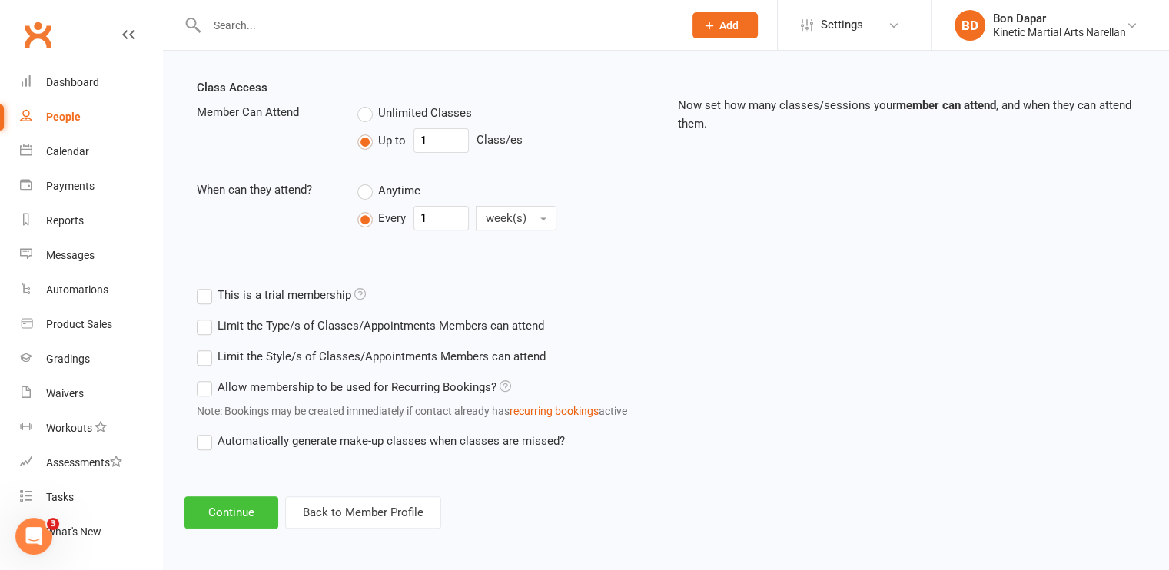
click at [223, 511] on button "Continue" at bounding box center [231, 512] width 94 height 32
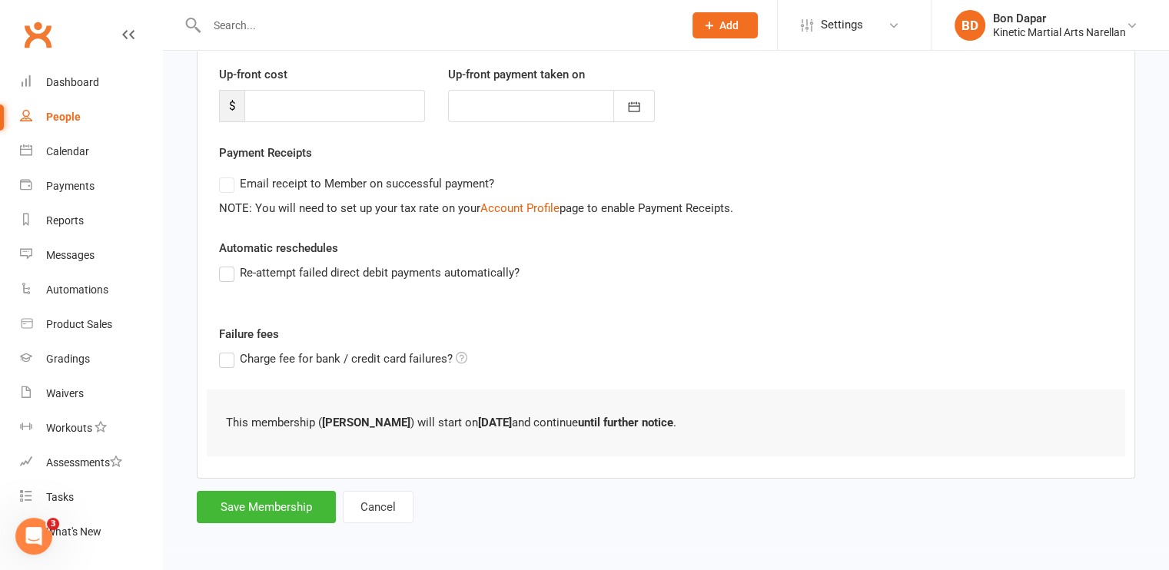
scroll to position [0, 0]
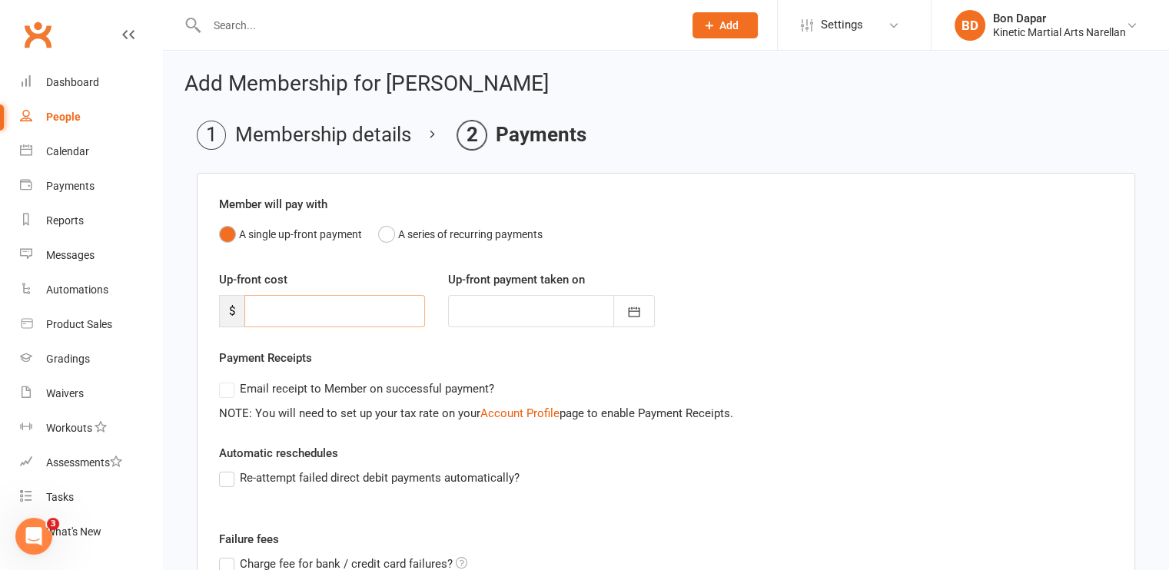
click at [315, 317] on input "number" at bounding box center [334, 311] width 181 height 32
type input "2"
type input "[DATE]"
type input "20"
click at [391, 234] on button "A series of recurring payments" at bounding box center [460, 234] width 164 height 29
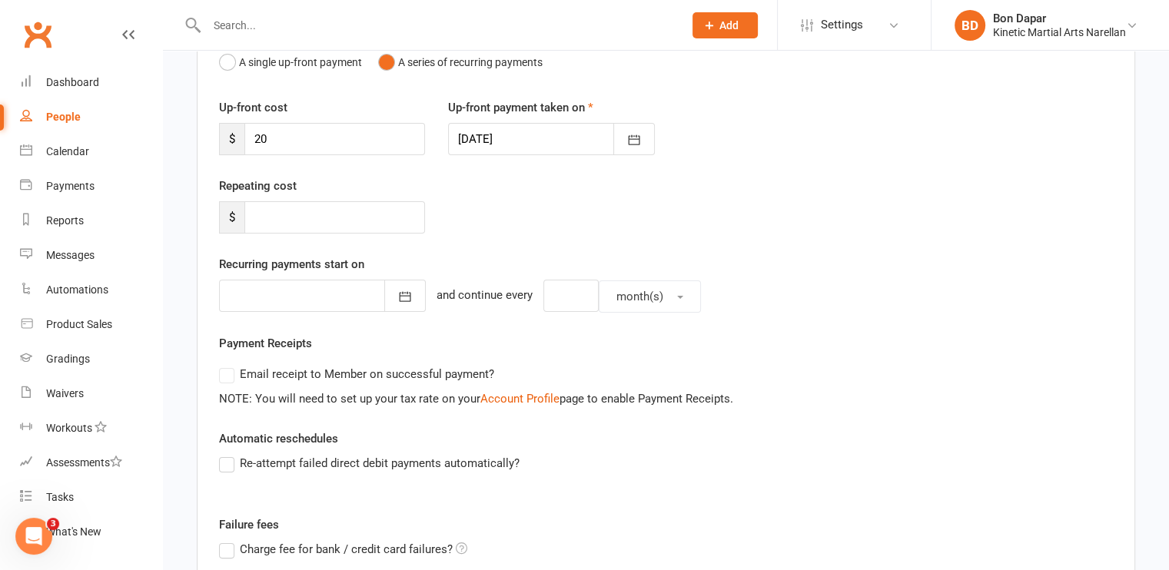
scroll to position [172, 0]
drag, startPoint x: 301, startPoint y: 139, endPoint x: 205, endPoint y: 121, distance: 97.8
click at [205, 121] on div "Member will pay with A single up-front payment A series of recurring payments U…" at bounding box center [666, 366] width 938 height 730
click at [267, 216] on input "number" at bounding box center [334, 217] width 181 height 32
type input "20"
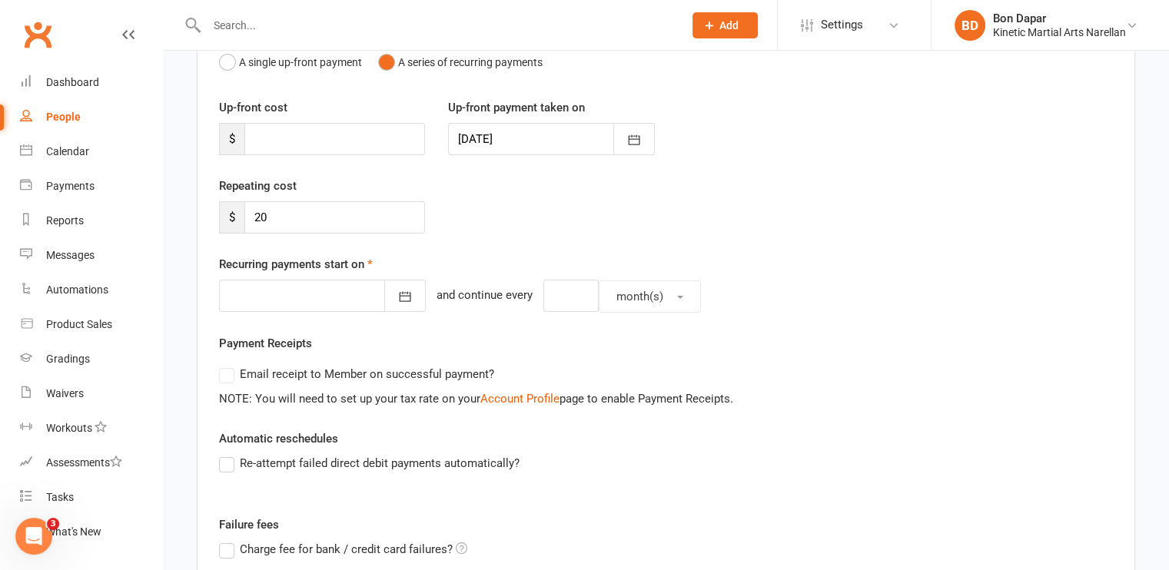
click at [553, 234] on div "Repeating cost $ 20" at bounding box center [665, 216] width 917 height 78
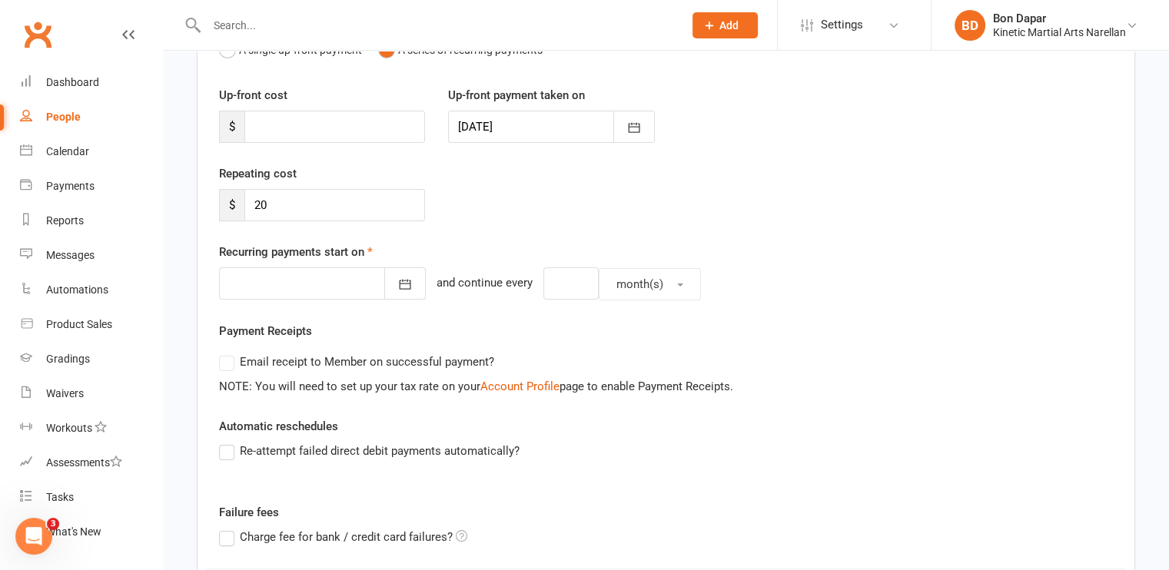
scroll to position [186, 0]
click at [397, 284] on icon "button" at bounding box center [404, 282] width 15 height 15
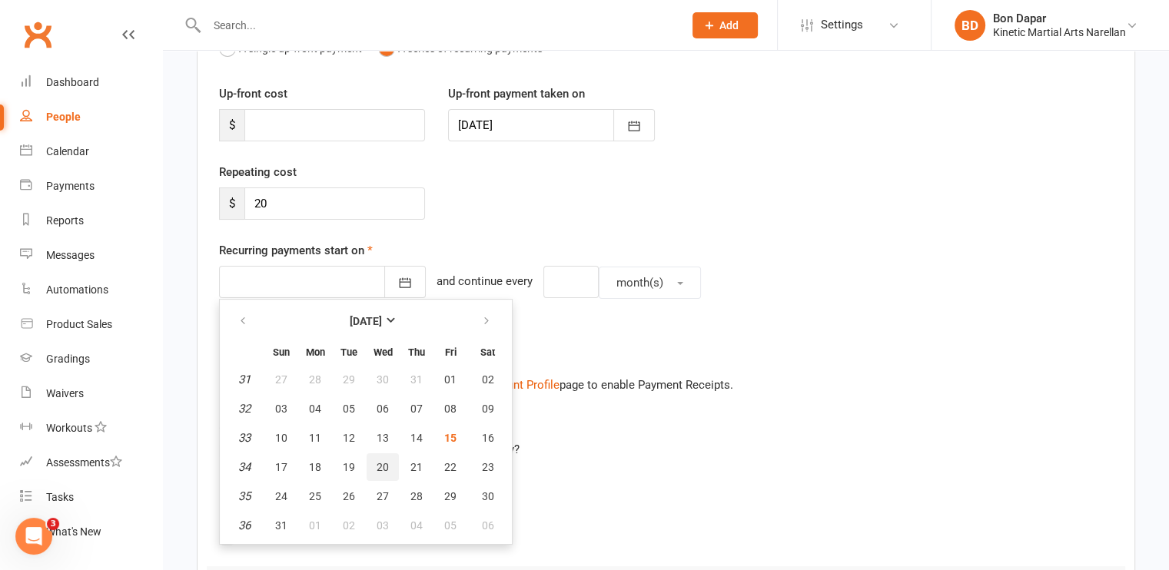
click at [377, 461] on span "20" at bounding box center [382, 467] width 12 height 12
type input "[DATE]"
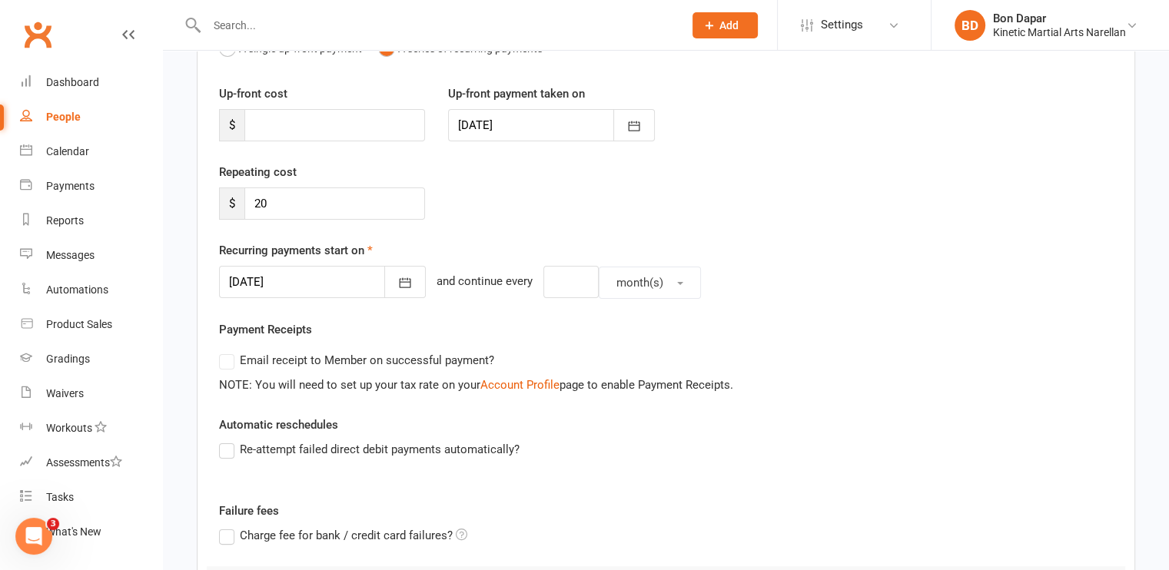
click at [513, 222] on div "Repeating cost $ 20" at bounding box center [665, 202] width 917 height 78
click at [543, 293] on input "number" at bounding box center [570, 282] width 55 height 32
click at [618, 280] on span "month(s)" at bounding box center [639, 283] width 47 height 14
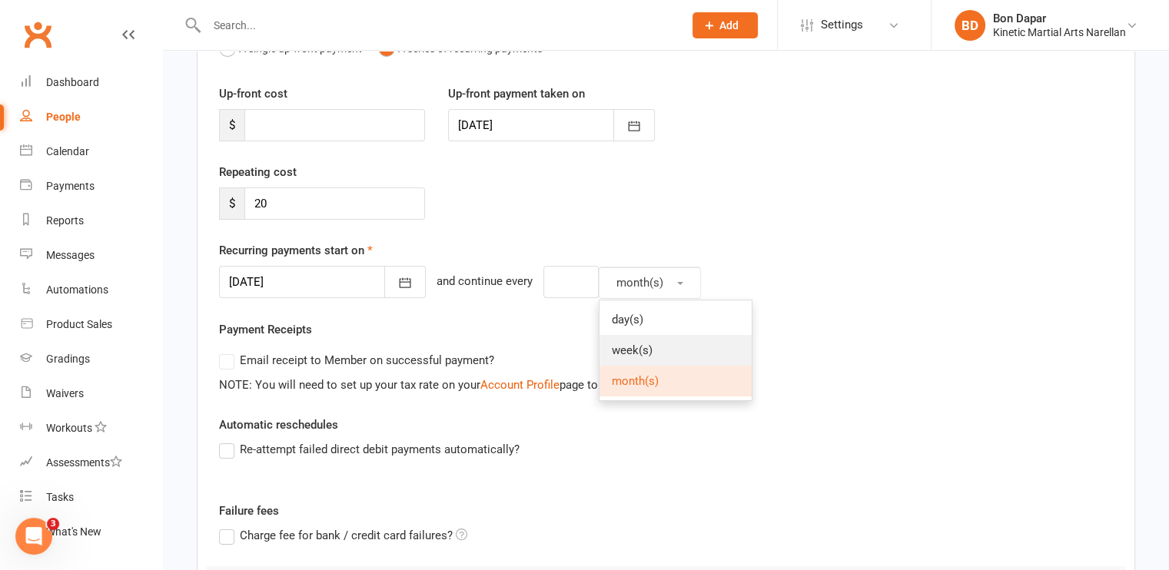
click at [612, 350] on span "week(s)" at bounding box center [632, 350] width 41 height 14
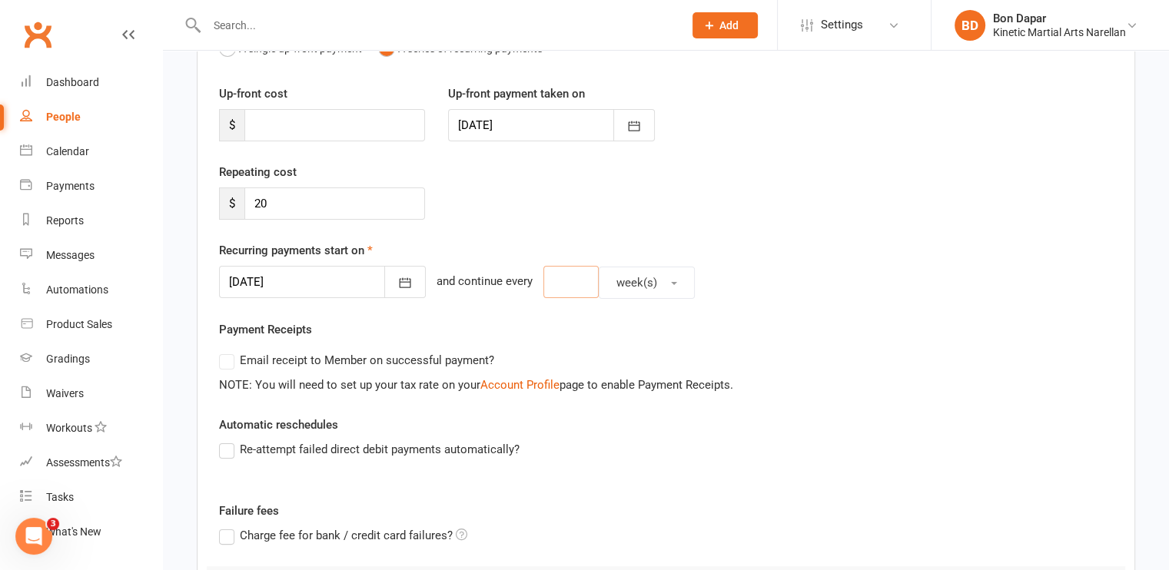
click at [561, 280] on input "number" at bounding box center [570, 282] width 55 height 32
type input "2"
click at [682, 283] on div "[DATE] [DATE] Sun Mon Tue Wed Thu Fri Sat 31 27 28 29 30 31 01 02 32 03 04 05 0…" at bounding box center [666, 282] width 894 height 33
click at [225, 360] on label "Email receipt to Member on successful payment?" at bounding box center [356, 360] width 275 height 18
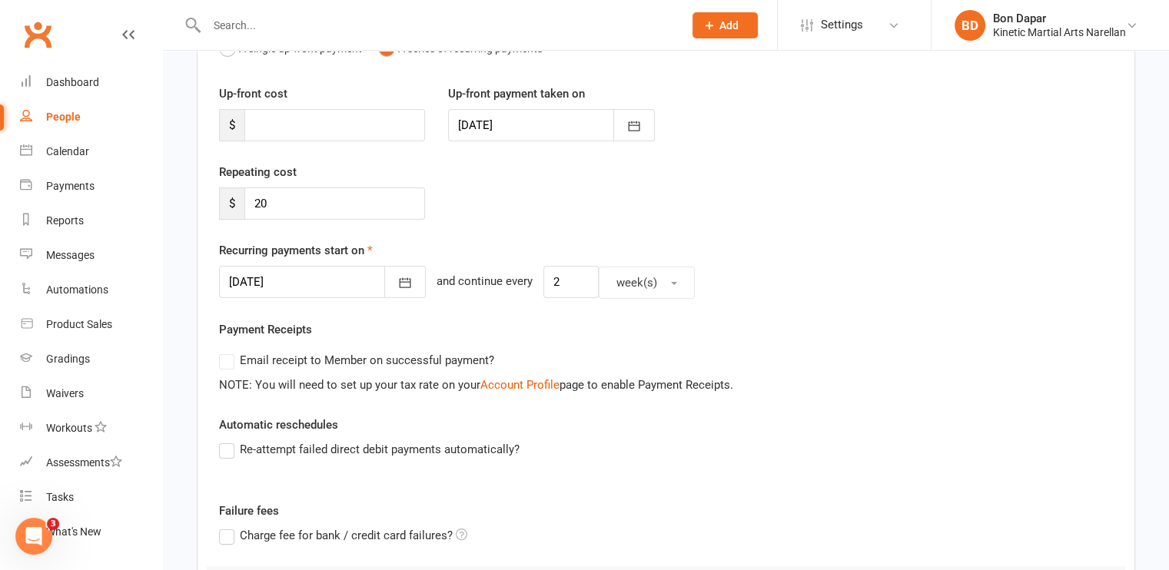
click at [225, 360] on label "Email receipt to Member on successful payment?" at bounding box center [356, 360] width 275 height 18
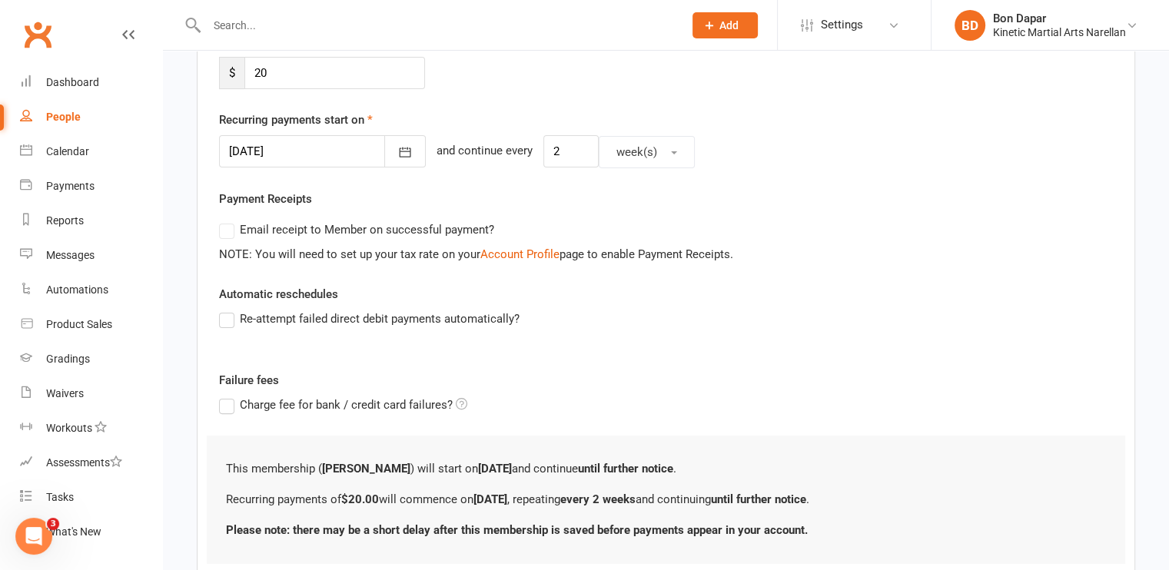
scroll to position [317, 0]
click at [227, 313] on label "Re-attempt failed direct debit payments automatically?" at bounding box center [369, 319] width 300 height 18
click at [227, 310] on input "Re-attempt failed direct debit payments automatically?" at bounding box center [224, 310] width 10 height 0
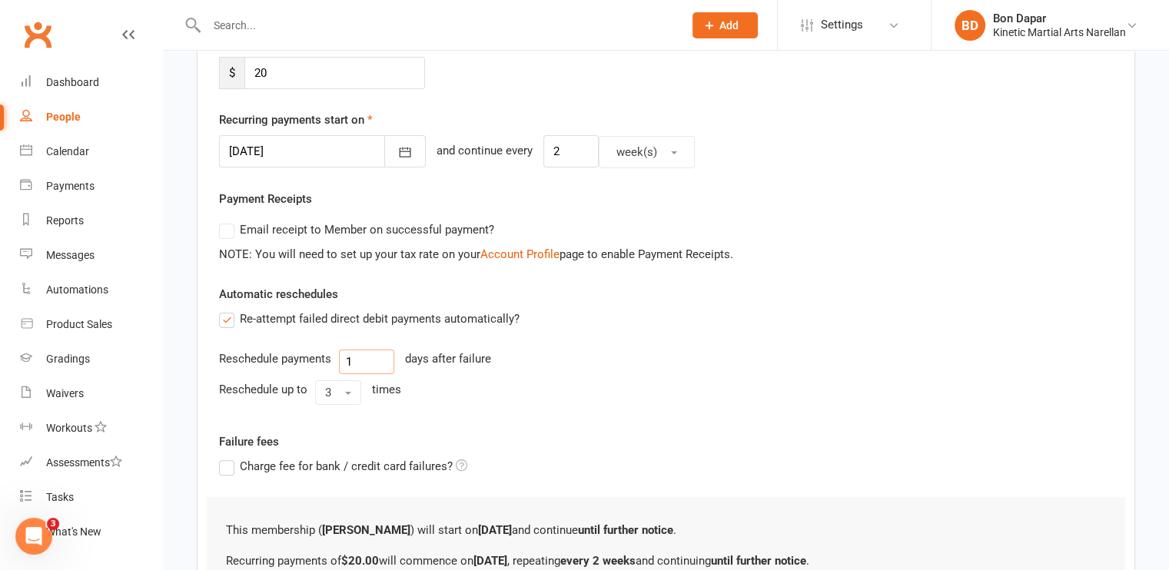
drag, startPoint x: 310, startPoint y: 350, endPoint x: 252, endPoint y: 352, distance: 58.4
click at [252, 352] on div "Reschedule payments 1 days after failure" at bounding box center [666, 362] width 894 height 25
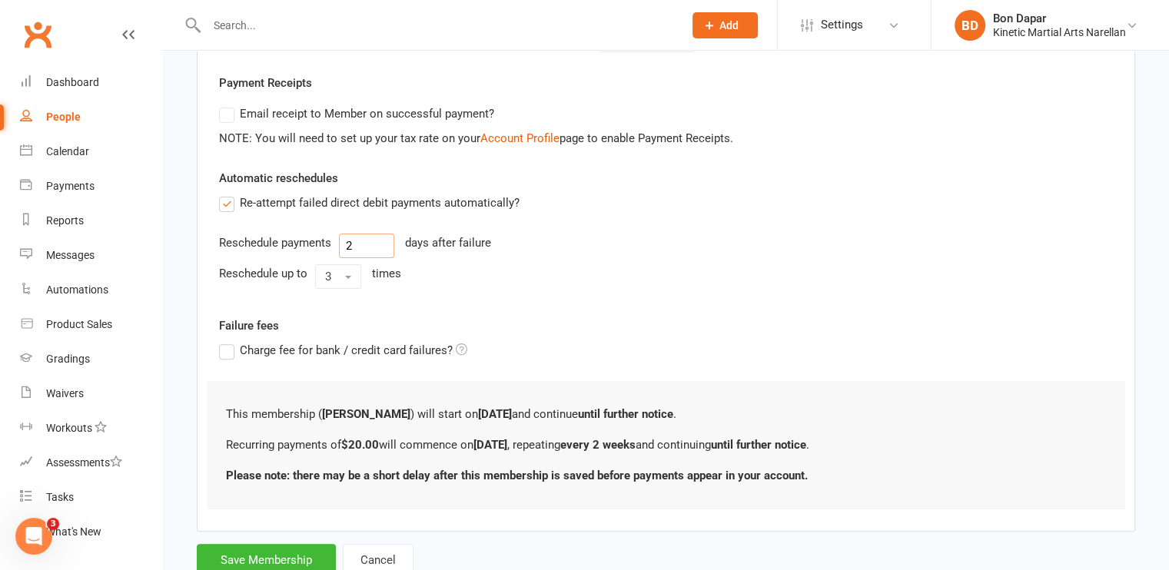
scroll to position [439, 0]
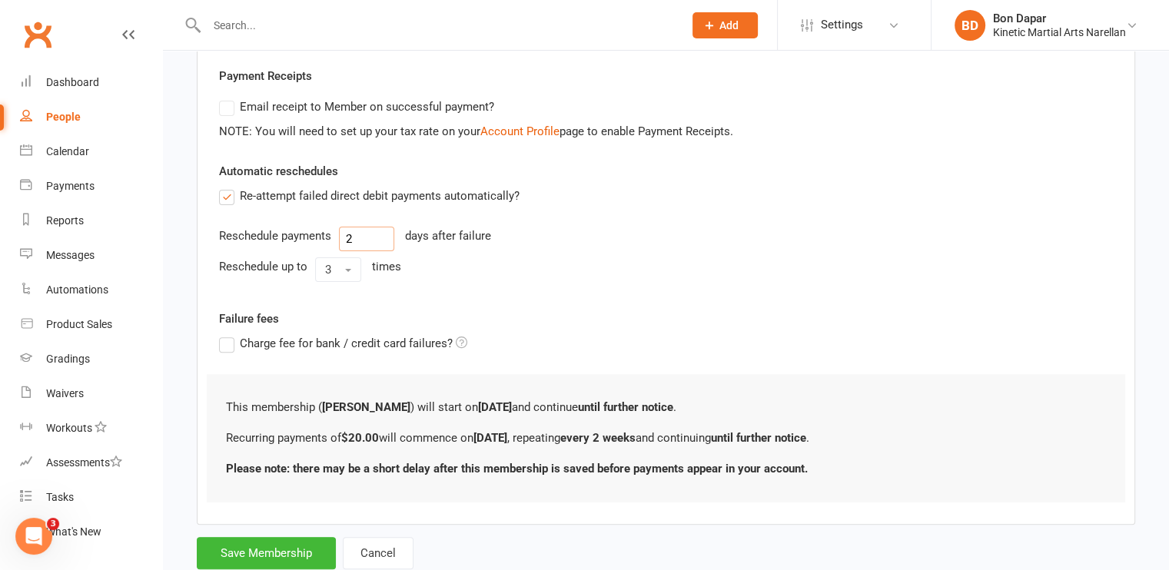
type input "2"
click at [229, 343] on label "Charge fee for bank / credit card failures?" at bounding box center [343, 343] width 248 height 18
click at [229, 334] on input "Charge fee for bank / credit card failures?" at bounding box center [343, 334] width 248 height 0
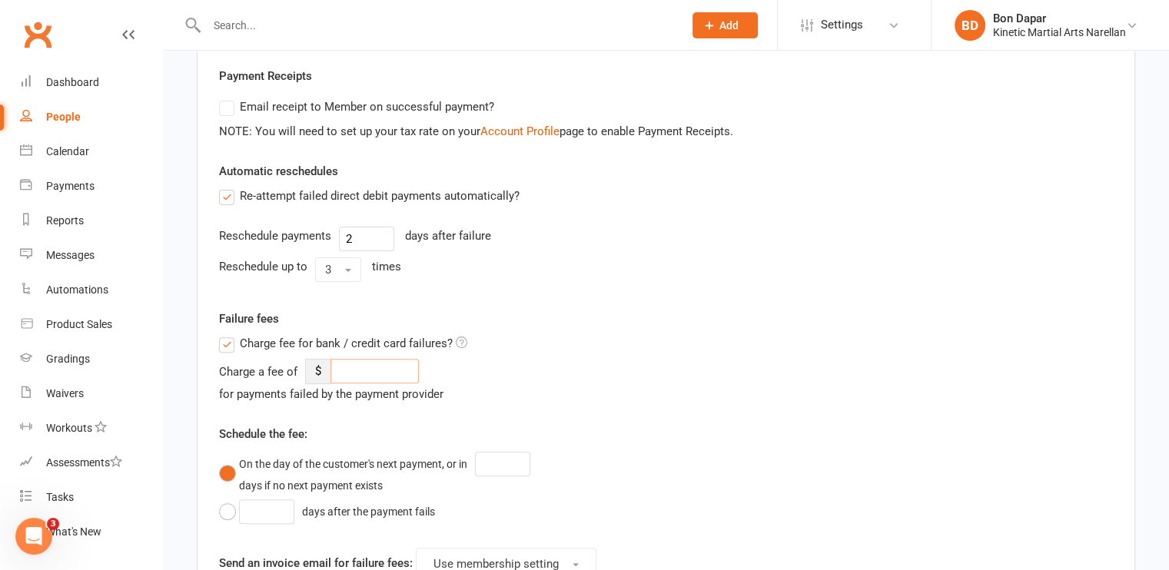
click at [369, 367] on input "number" at bounding box center [374, 371] width 88 height 25
type input "5"
click at [504, 459] on input "number" at bounding box center [502, 464] width 55 height 25
type input "2"
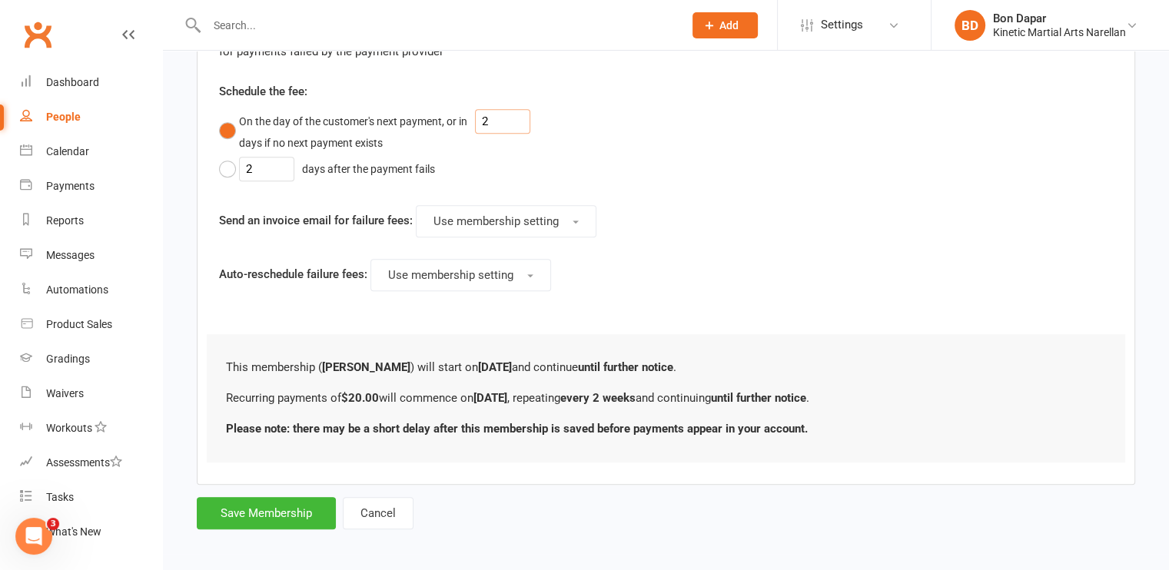
scroll to position [784, 0]
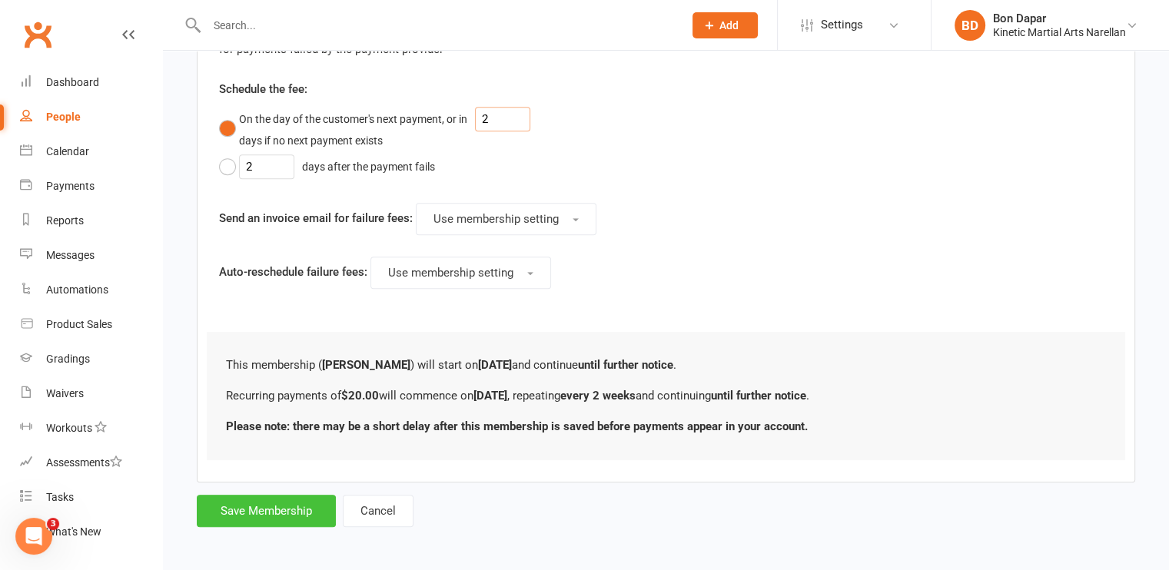
type input "2"
click at [260, 505] on button "Save Membership" at bounding box center [266, 511] width 139 height 32
type input "0"
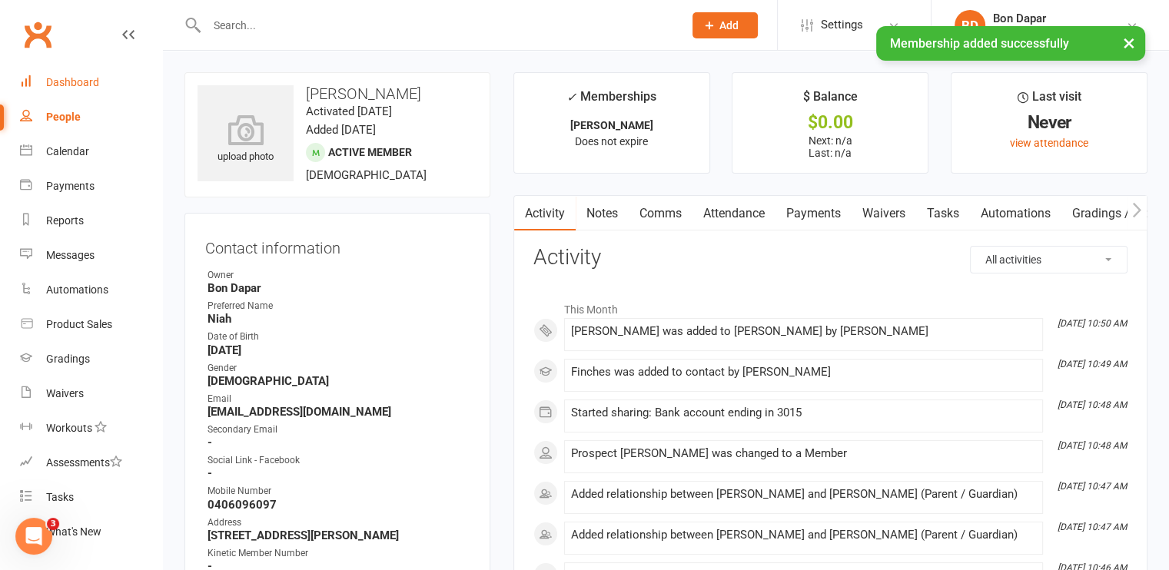
click at [84, 80] on div "Dashboard" at bounding box center [72, 82] width 53 height 12
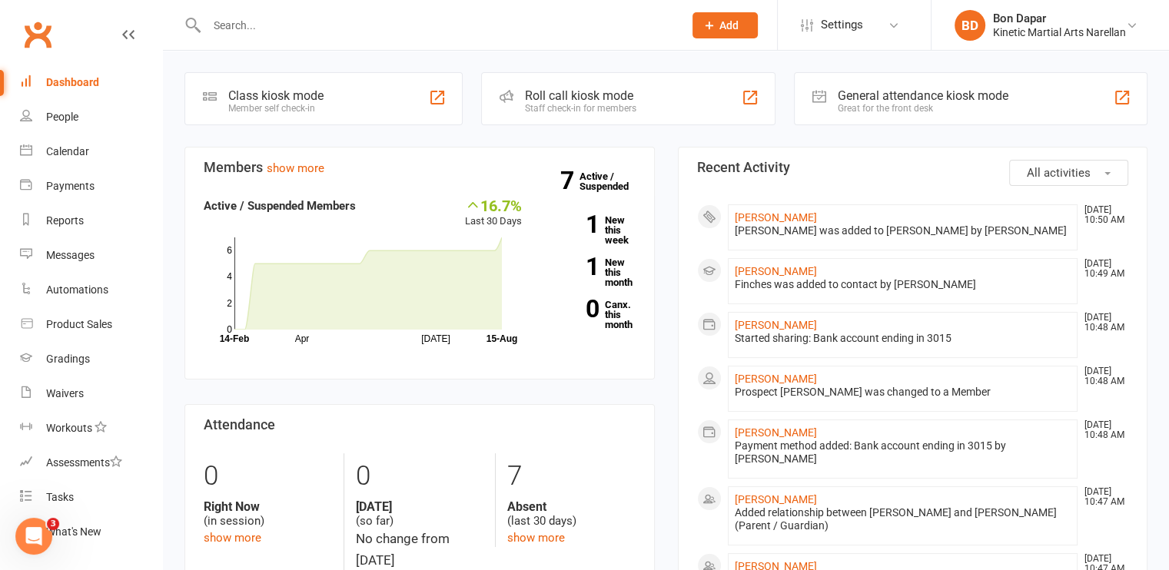
click at [728, 20] on span "Add" at bounding box center [728, 25] width 19 height 12
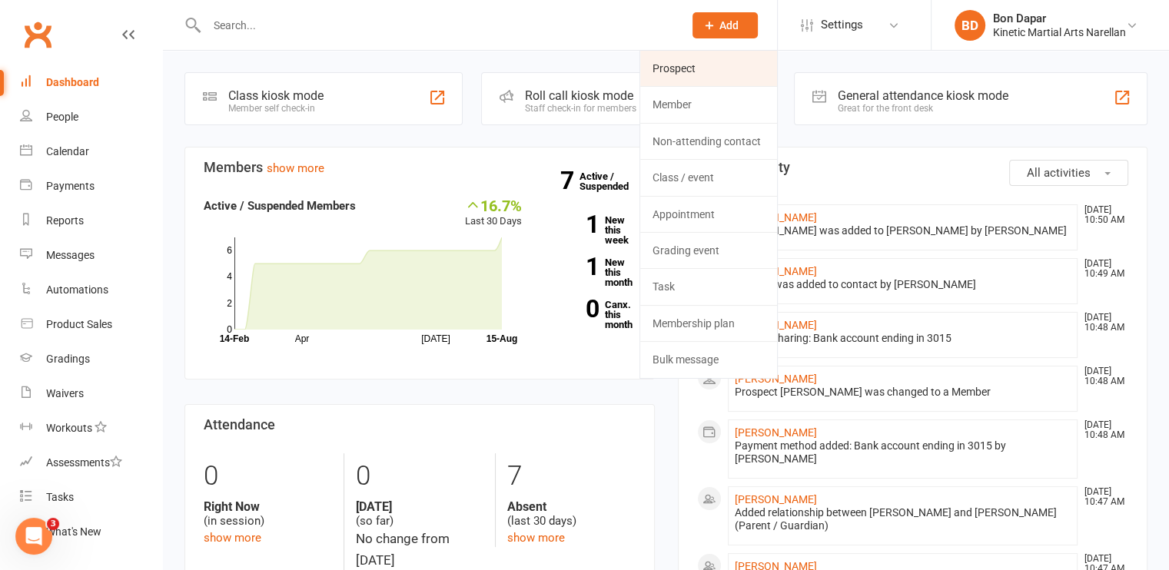
click at [709, 68] on link "Prospect" at bounding box center [708, 68] width 137 height 35
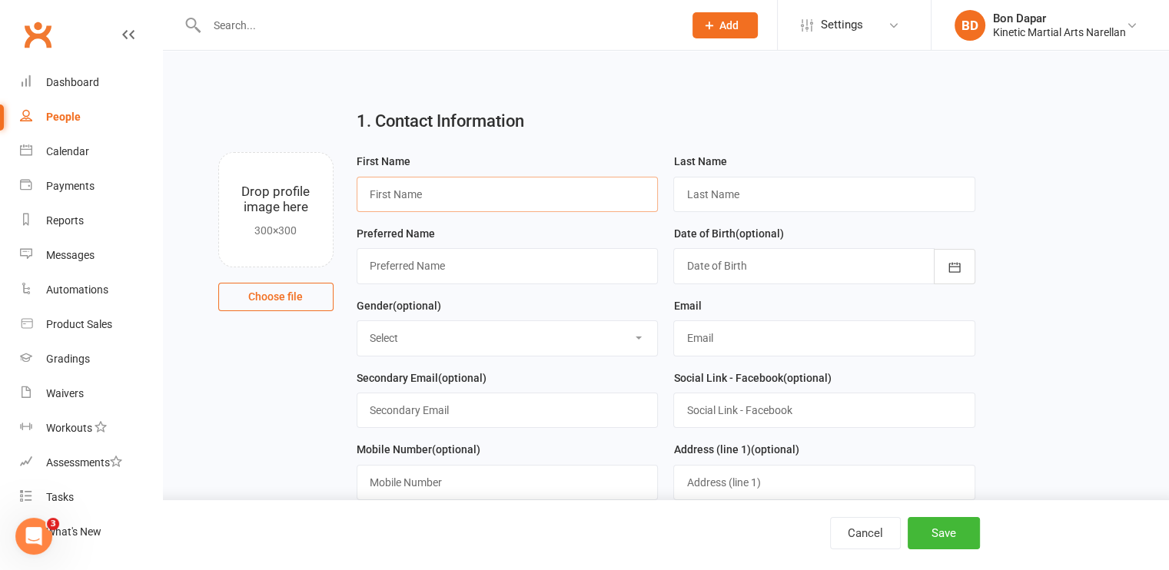
click at [394, 199] on input "text" at bounding box center [507, 194] width 302 height 35
type input "[PERSON_NAME]"
click at [685, 198] on input "text" at bounding box center [824, 194] width 302 height 35
type input "Gillet"
click at [705, 267] on div at bounding box center [824, 265] width 302 height 35
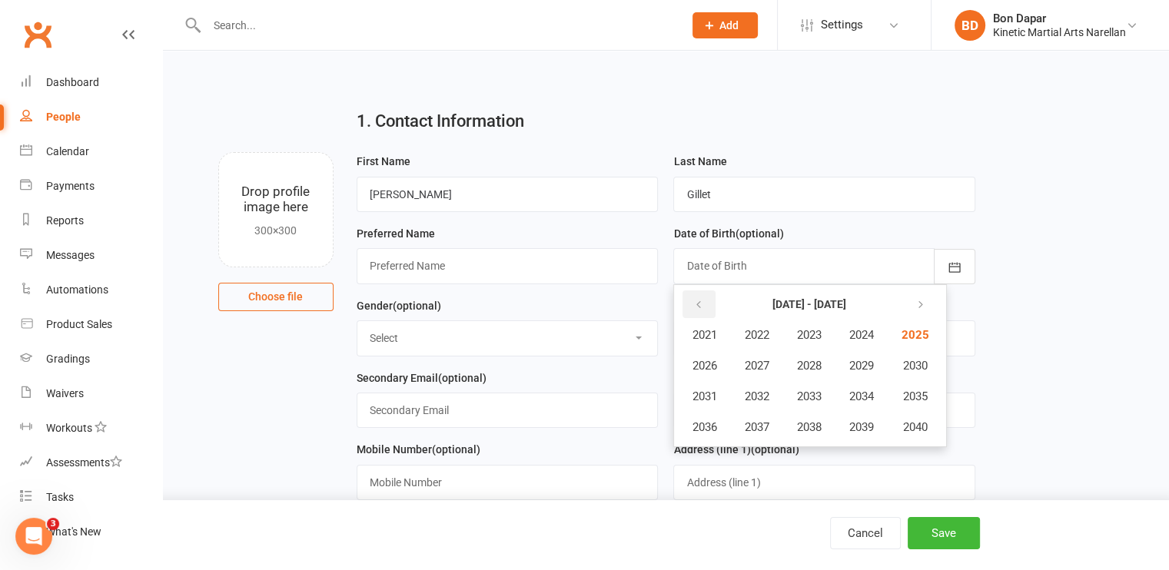
click at [714, 300] on button "button" at bounding box center [698, 304] width 33 height 28
click at [797, 423] on button "2018" at bounding box center [808, 427] width 51 height 29
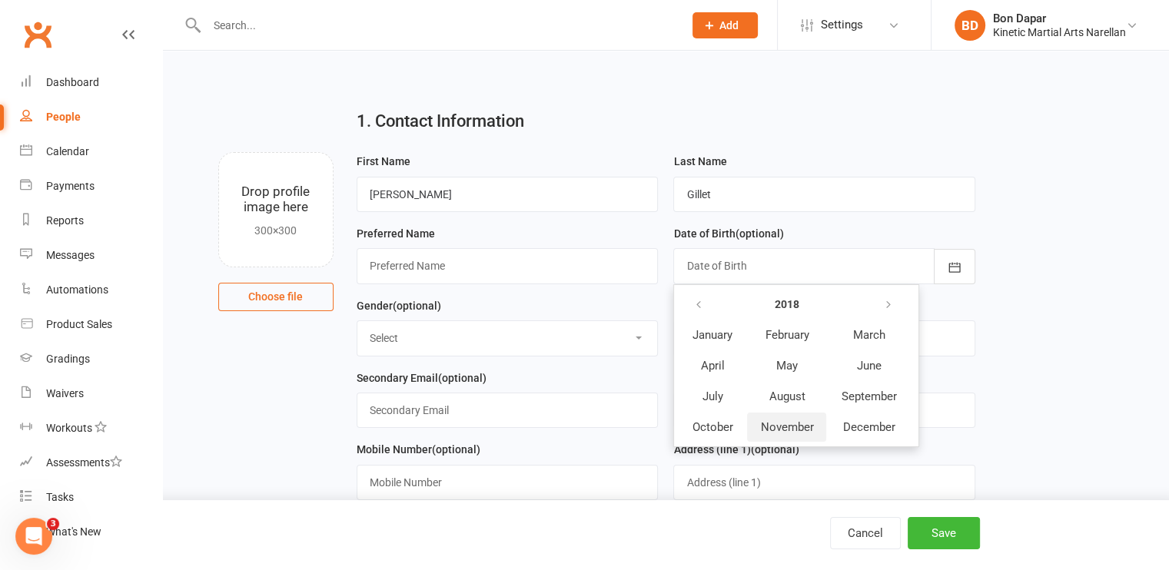
click at [804, 423] on span "November" at bounding box center [786, 427] width 53 height 14
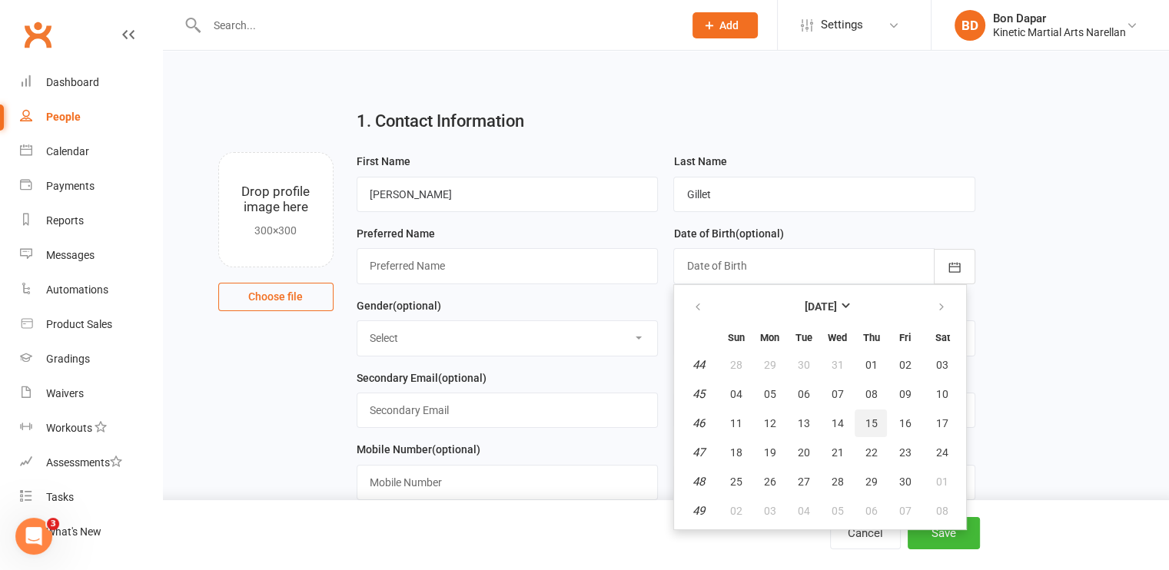
click at [867, 417] on span "15" at bounding box center [870, 423] width 12 height 12
type input "[DATE]"
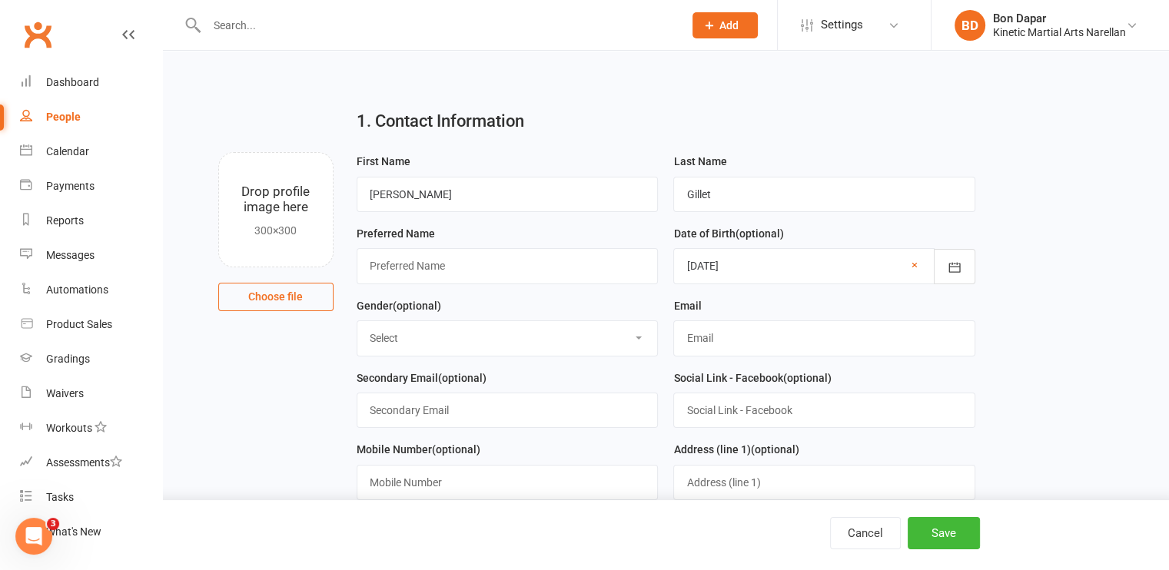
click at [516, 322] on select "Select [DEMOGRAPHIC_DATA] [DEMOGRAPHIC_DATA] Other" at bounding box center [507, 338] width 300 height 34
select select "[DEMOGRAPHIC_DATA]"
click at [357, 321] on select "Select [DEMOGRAPHIC_DATA] [DEMOGRAPHIC_DATA] Other" at bounding box center [507, 338] width 300 height 34
click at [704, 337] on input "text" at bounding box center [824, 337] width 302 height 35
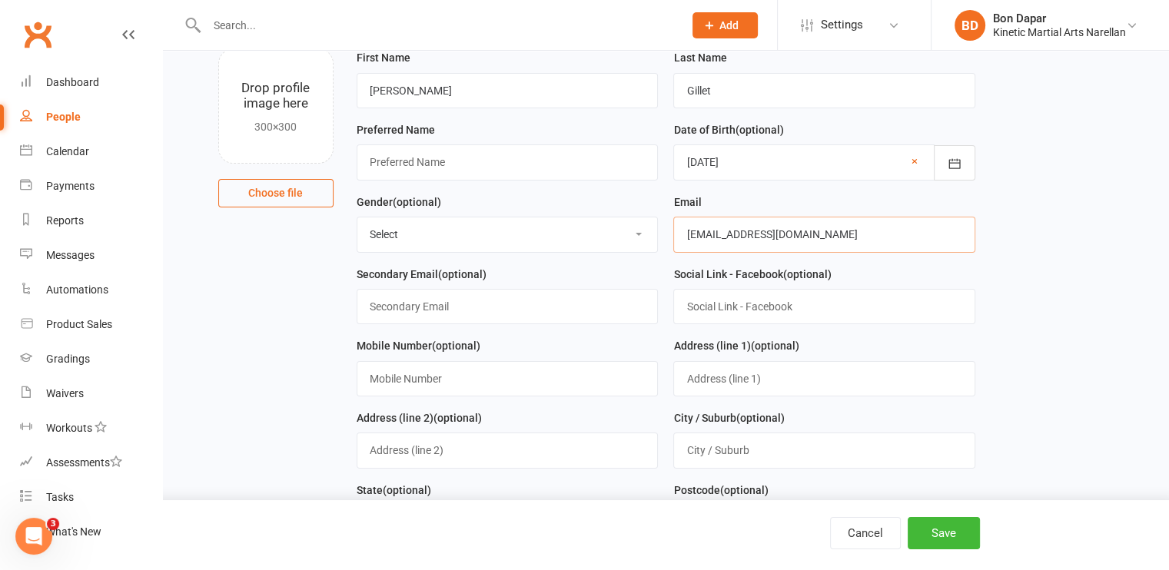
scroll to position [106, 0]
type input "[EMAIL_ADDRESS][DOMAIN_NAME]"
click at [514, 373] on input "text" at bounding box center [507, 376] width 302 height 35
click at [274, 357] on main "1. Contact Information Drop profile image here 300×300 Choose file First Name […" at bounding box center [665, 470] width 963 height 959
click at [400, 383] on input "text" at bounding box center [507, 376] width 302 height 35
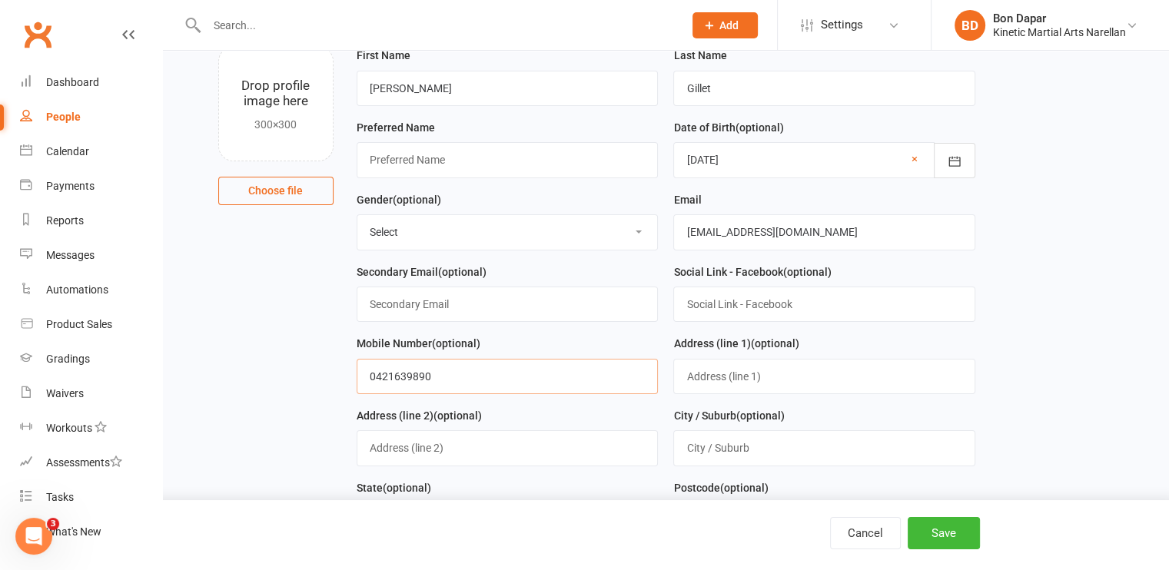
type input "0421639890"
click at [713, 380] on input "text" at bounding box center [824, 376] width 302 height 35
type input "[STREET_ADDRESS][PERSON_NAME]"
click at [701, 445] on input "text" at bounding box center [824, 447] width 302 height 35
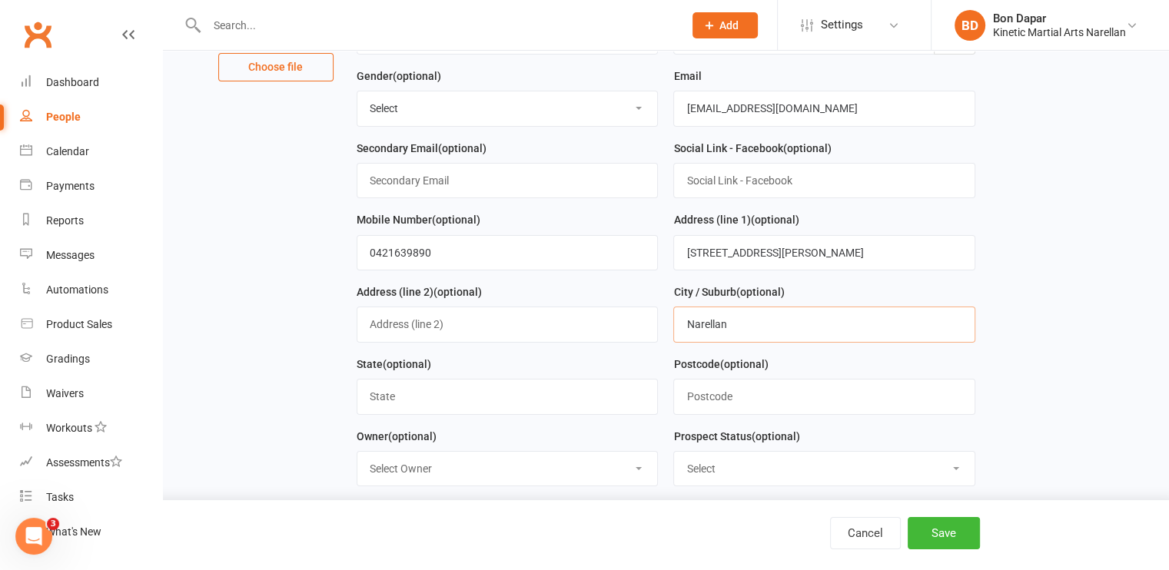
scroll to position [230, 0]
type input "Narellan"
click at [713, 395] on input "text" at bounding box center [824, 395] width 302 height 35
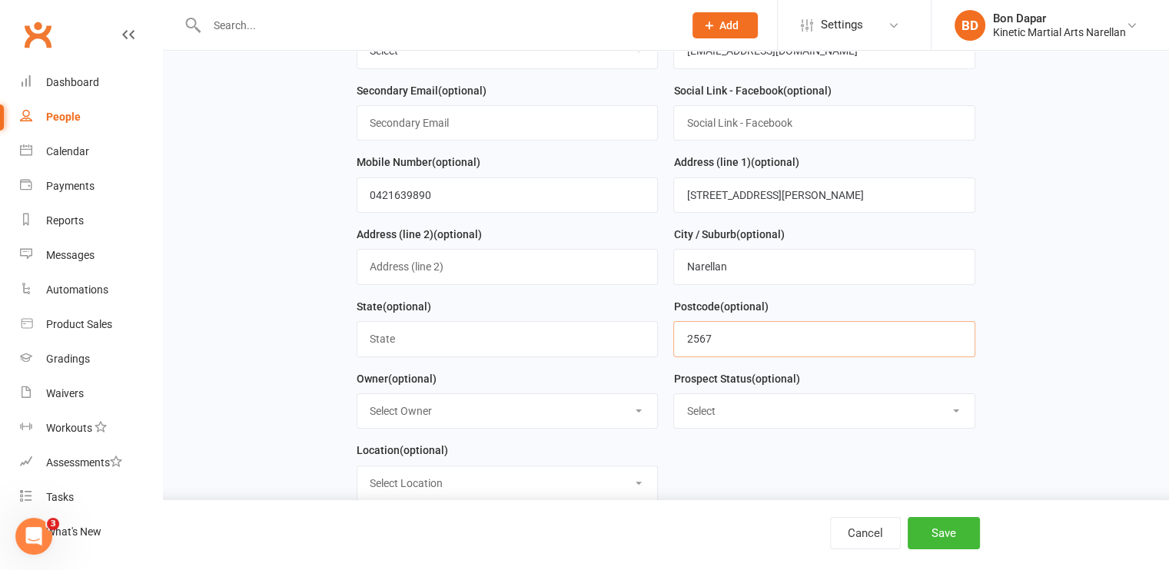
scroll to position [289, 0]
type input "2567"
click at [713, 413] on select "Select Initial Contact Follow-up Call Follow-up Email Almost Ready Not Ready No…" at bounding box center [824, 410] width 300 height 34
select select "Almost Ready"
click at [674, 393] on select "Select Initial Contact Follow-up Call Follow-up Email Almost Ready Not Ready No…" at bounding box center [824, 410] width 300 height 34
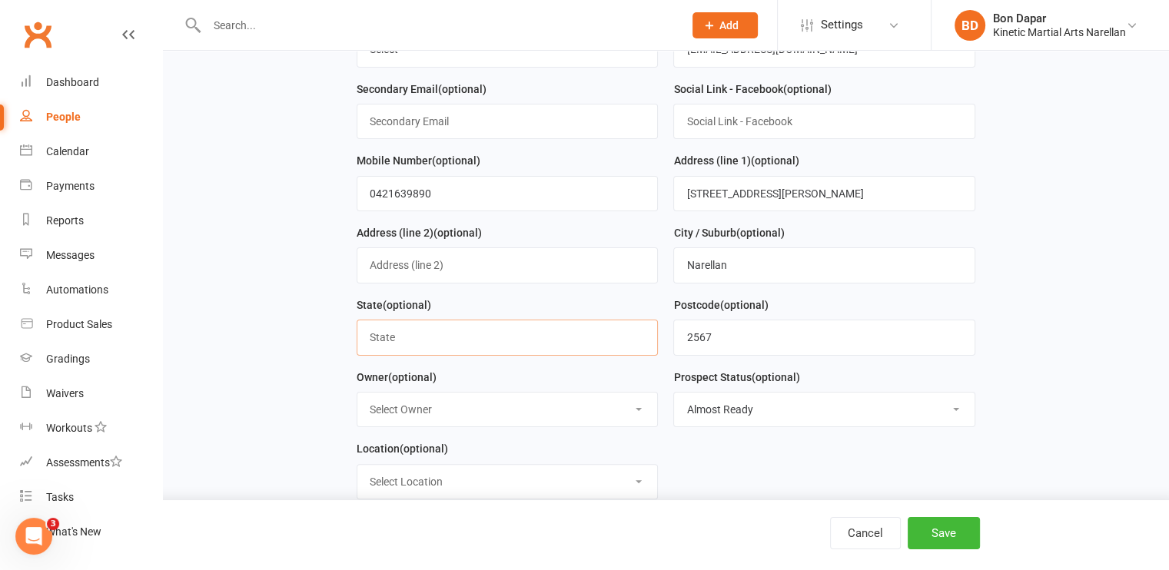
click at [496, 337] on input "text" at bounding box center [507, 337] width 302 height 35
type input "[GEOGRAPHIC_DATA]"
type input "Niah"
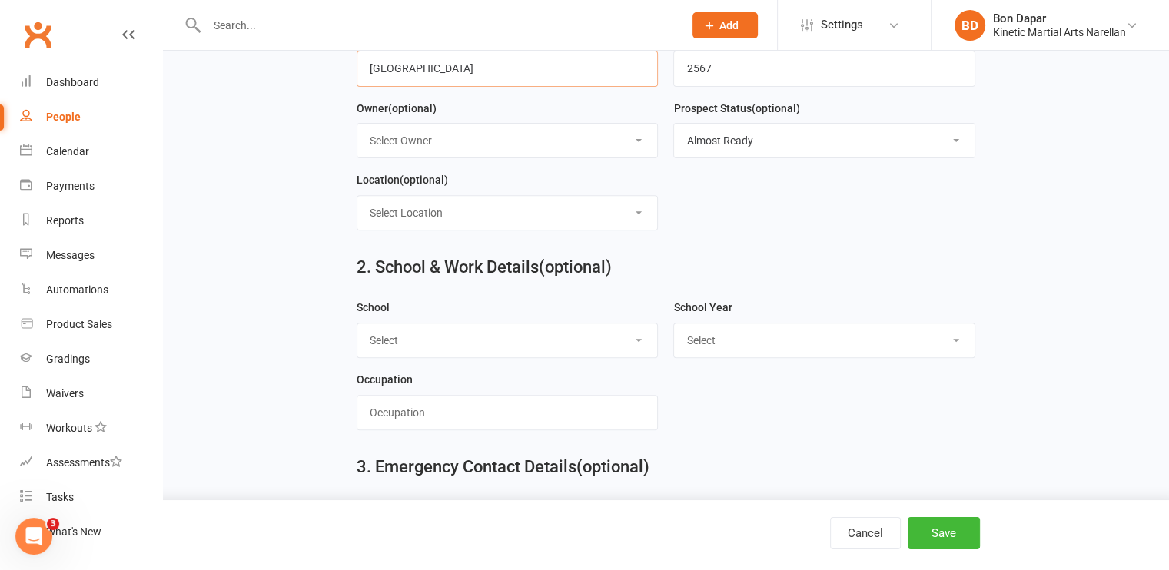
scroll to position [559, 0]
click at [540, 330] on select "Select [PERSON_NAME][GEOGRAPHIC_DATA] [GEOGRAPHIC_DATA] [GEOGRAPHIC_DATA] [GEOG…" at bounding box center [507, 339] width 300 height 34
click at [294, 184] on main "1. Contact Information Drop profile image here 300×300 Choose file First Name […" at bounding box center [665, 16] width 963 height 959
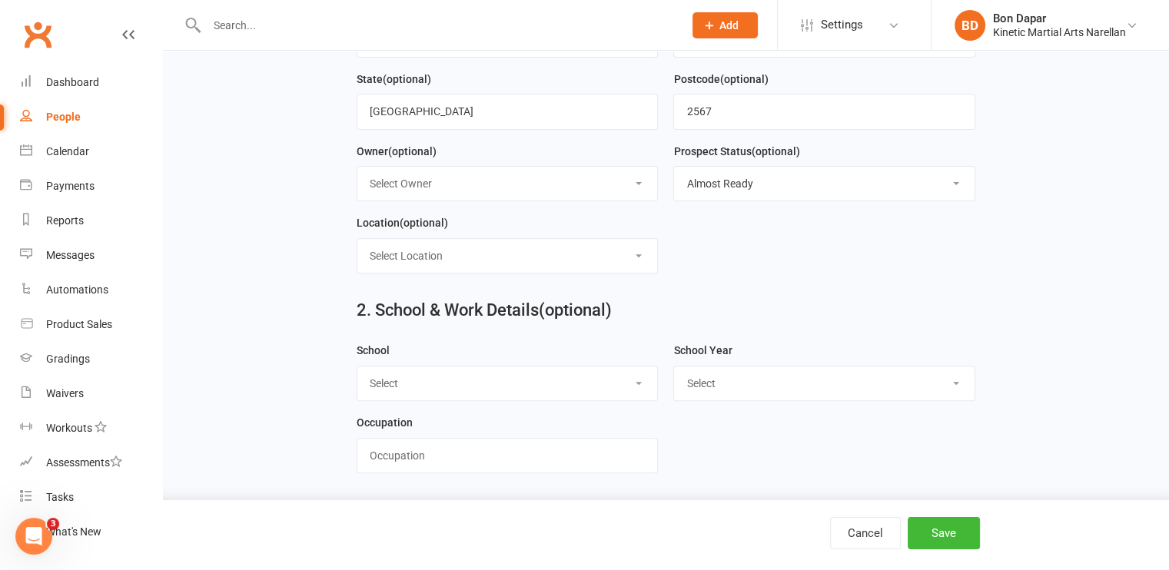
scroll to position [516, 0]
click at [471, 378] on select "Select [PERSON_NAME][GEOGRAPHIC_DATA] [GEOGRAPHIC_DATA] [GEOGRAPHIC_DATA] [GEOG…" at bounding box center [507, 383] width 300 height 34
click at [264, 368] on main "1. Contact Information Drop profile image here 300×300 Choose file First Name […" at bounding box center [665, 60] width 963 height 959
click at [724, 380] on select "Select Pre-school/Day care Kindergarten - two years before Kindergarten - one y…" at bounding box center [824, 383] width 300 height 34
select select "Year 1"
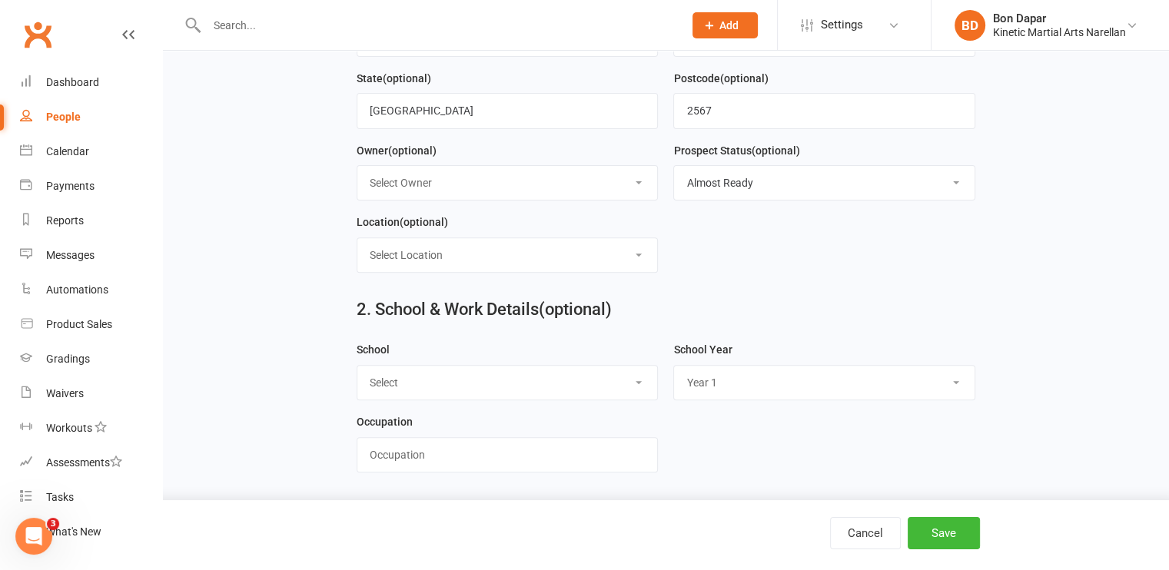
click at [674, 366] on select "Select Pre-school/Day care Kindergarten - two years before Kindergarten - one y…" at bounding box center [824, 383] width 300 height 34
click at [488, 446] on input "text" at bounding box center [507, 454] width 302 height 35
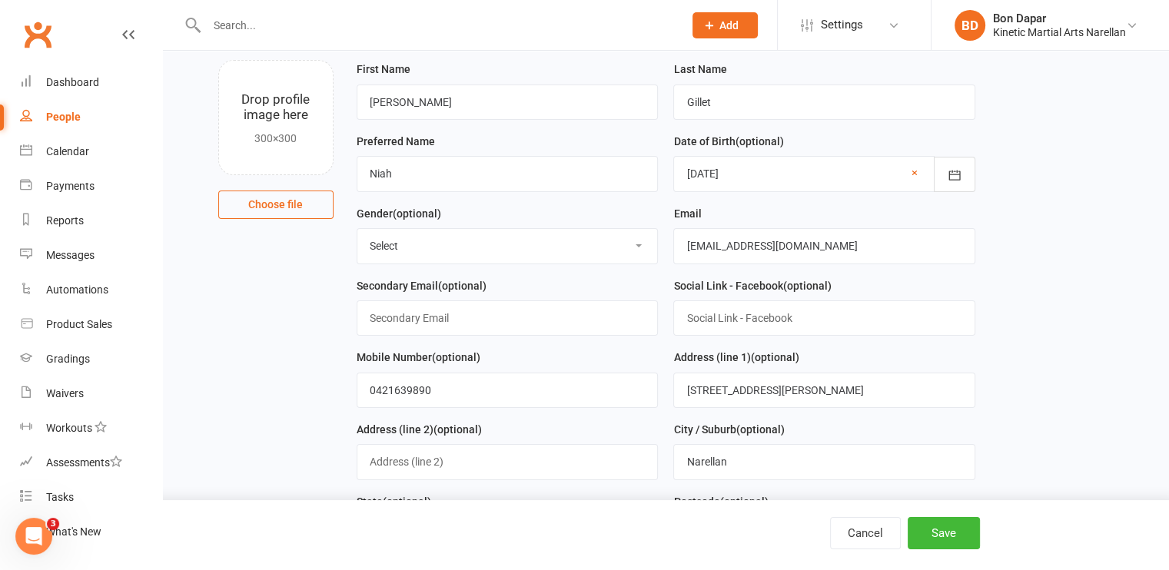
scroll to position [92, 0]
type input "Student"
drag, startPoint x: 449, startPoint y: 179, endPoint x: 234, endPoint y: 136, distance: 219.4
click at [234, 60] on div "Drop profile image here 300×300 Choose file First Name [PERSON_NAME] Last Name …" at bounding box center [665, 60] width 963 height 0
type input "[PERSON_NAME]"
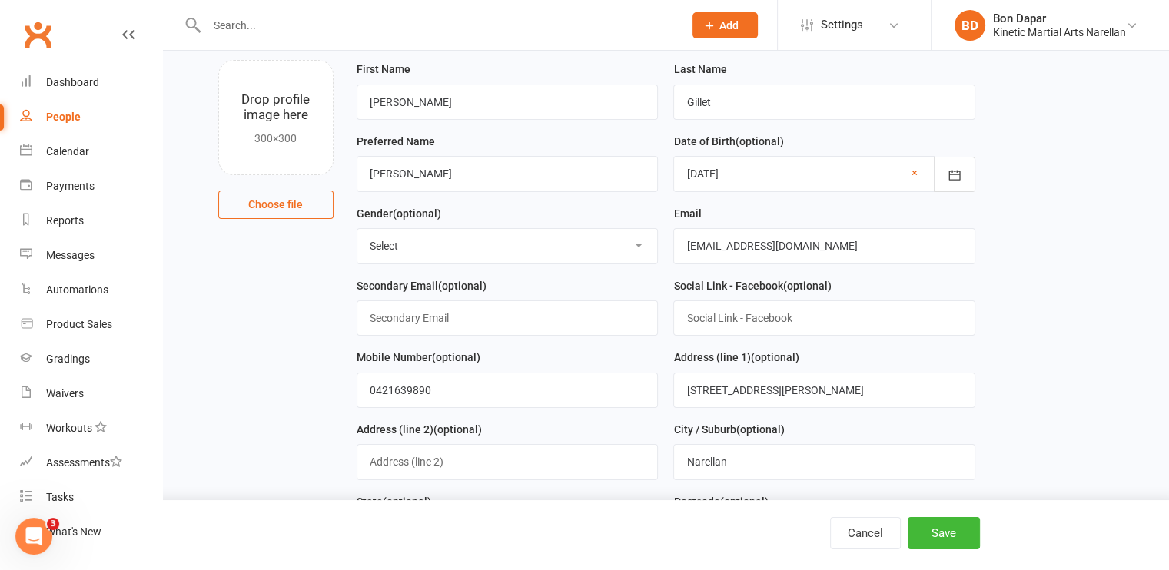
click at [1013, 296] on main "1. Contact Information Drop profile image here 300×300 Choose file First Name […" at bounding box center [665, 484] width 963 height 959
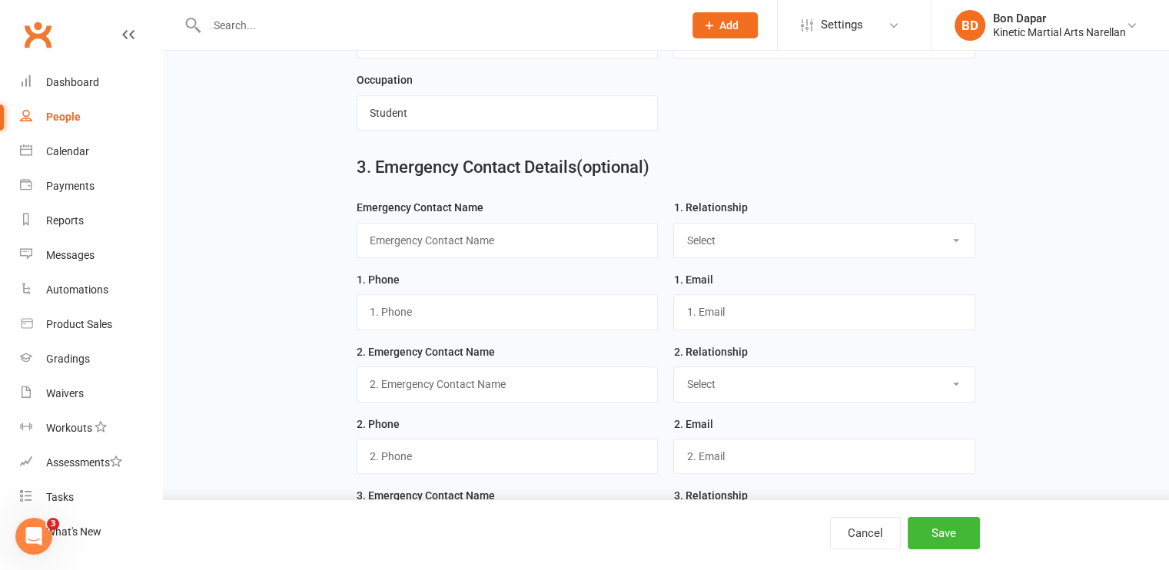
scroll to position [857, 0]
click at [512, 230] on input "text" at bounding box center [507, 240] width 302 height 35
type input "[PERSON_NAME]"
click at [745, 244] on select "Select Mother Father Wife / Girlfriend Husband / Boyfriend Grandmother /Aunt Gr…" at bounding box center [824, 241] width 300 height 34
select select "Mother"
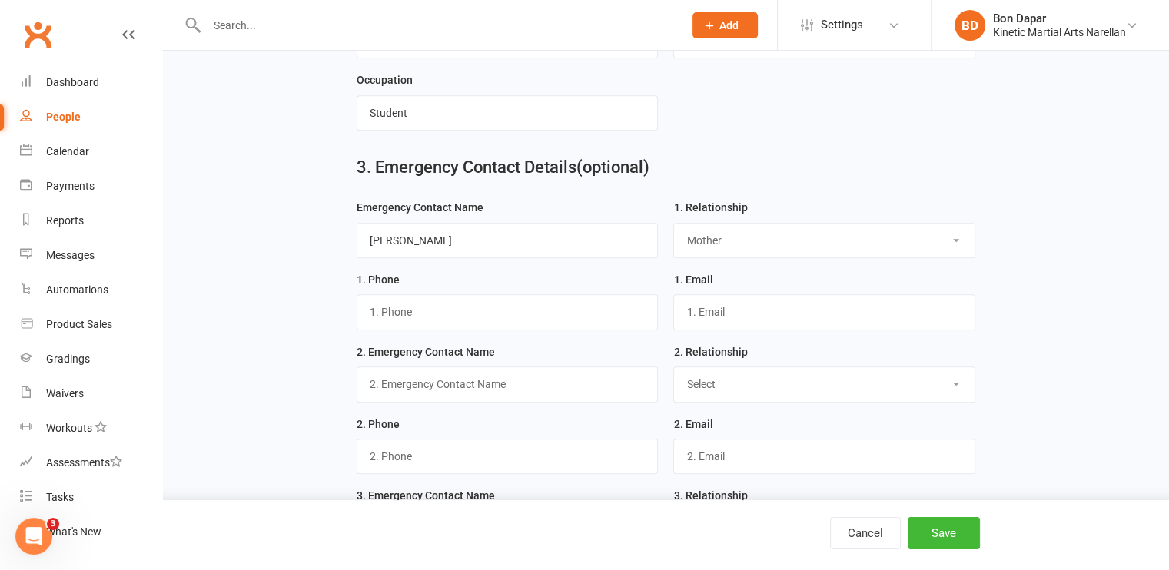
click at [674, 224] on select "Select Mother Father Wife / Girlfriend Husband / Boyfriend Grandmother /Aunt Gr…" at bounding box center [824, 241] width 300 height 34
click at [508, 307] on input "text" at bounding box center [507, 311] width 302 height 35
click at [711, 303] on input "text" at bounding box center [824, 311] width 302 height 35
click at [564, 370] on input "text" at bounding box center [507, 383] width 302 height 35
click at [710, 369] on select "Select Mother Father Wife / Girlfriend Husband / Boyfriend Grandmother / Aunt G…" at bounding box center [824, 384] width 300 height 34
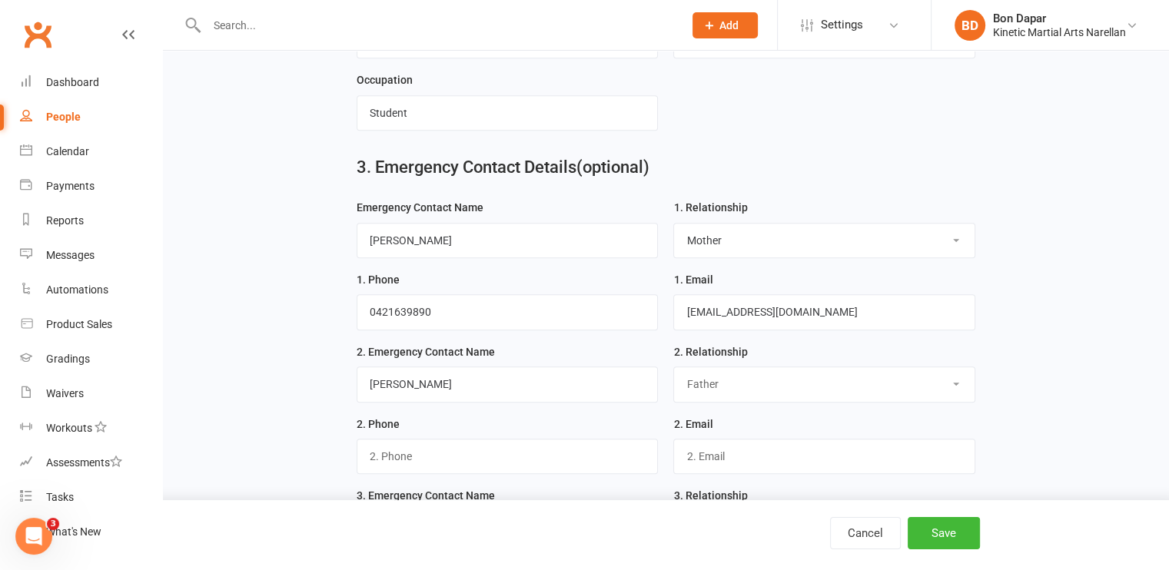
click at [674, 367] on select "Select Mother Father Wife / Girlfriend Husband / Boyfriend Grandmother / Aunt G…" at bounding box center [824, 384] width 300 height 34
click at [516, 446] on input "text" at bounding box center [507, 456] width 302 height 35
click at [723, 443] on input "text" at bounding box center [824, 456] width 302 height 35
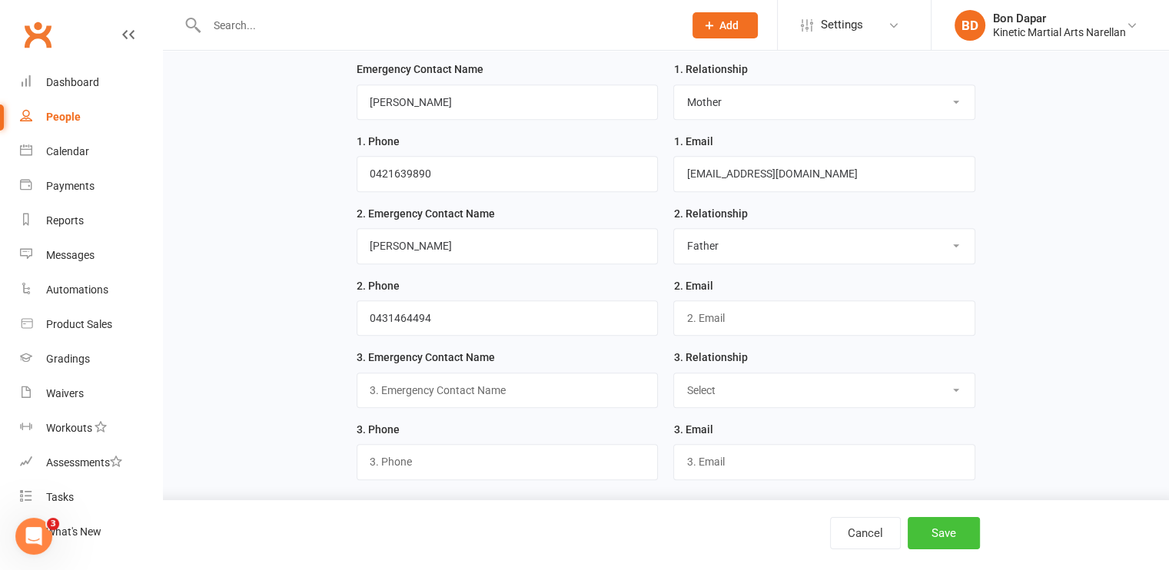
click at [941, 535] on button "Save" at bounding box center [943, 533] width 72 height 32
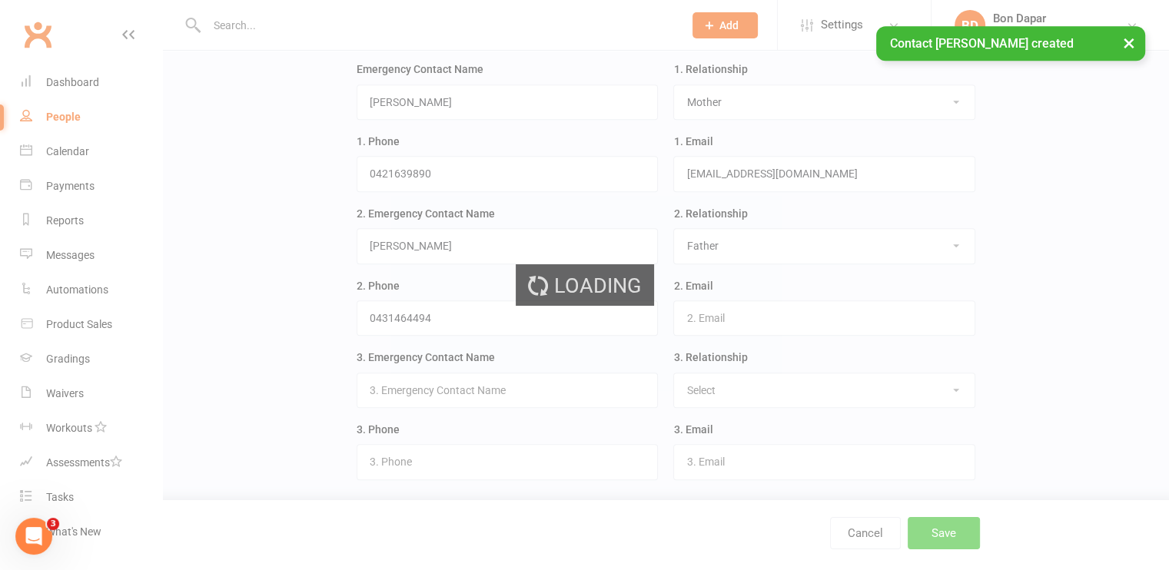
scroll to position [0, 0]
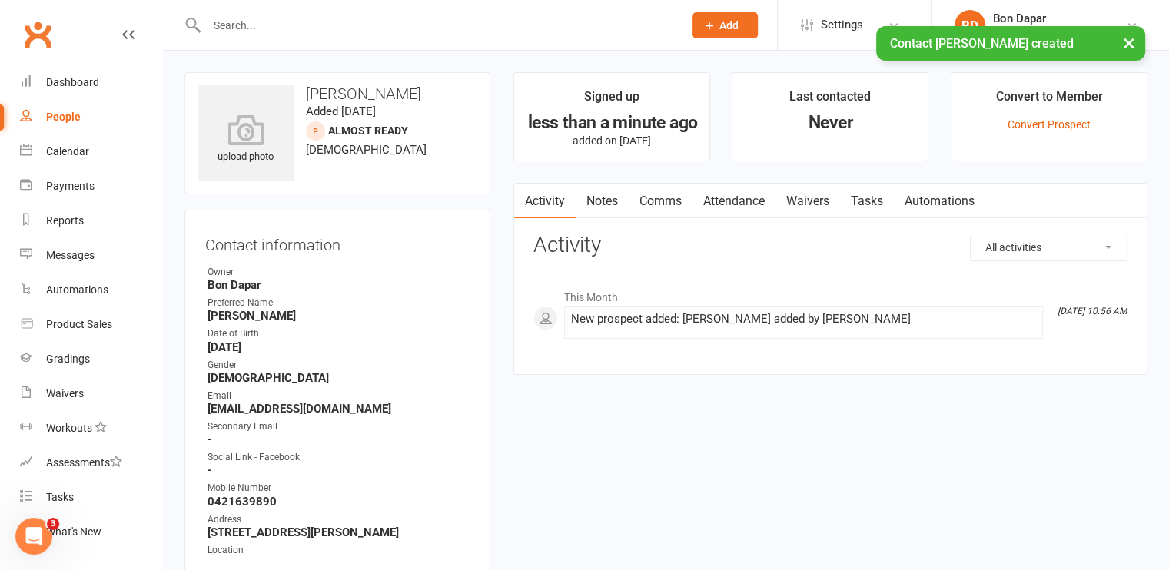
click at [715, 22] on button "Add" at bounding box center [724, 25] width 65 height 26
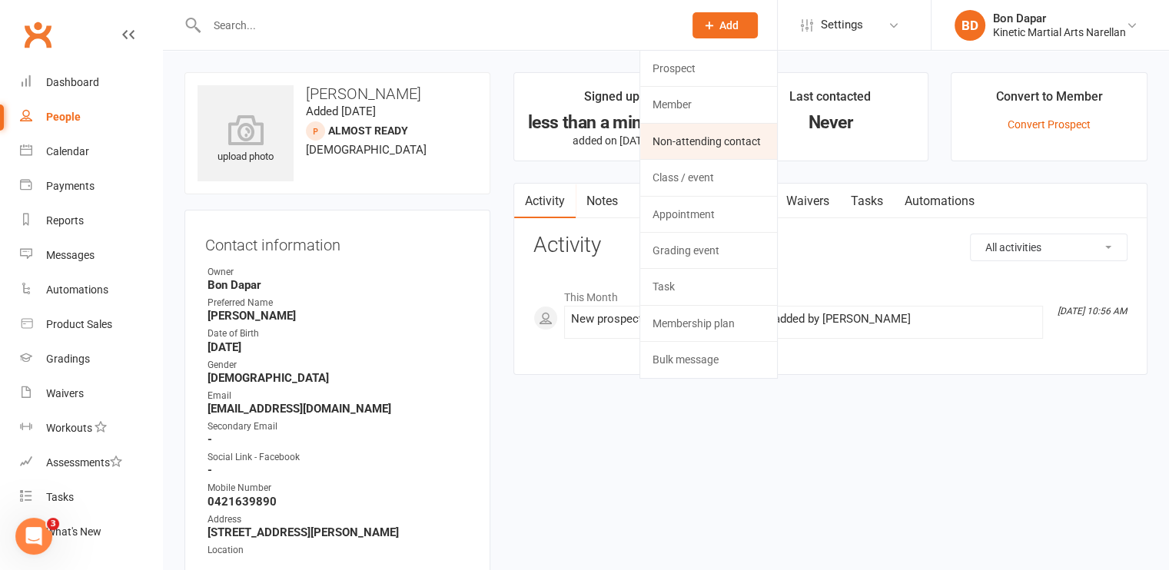
click at [677, 143] on link "Non-attending contact" at bounding box center [708, 141] width 137 height 35
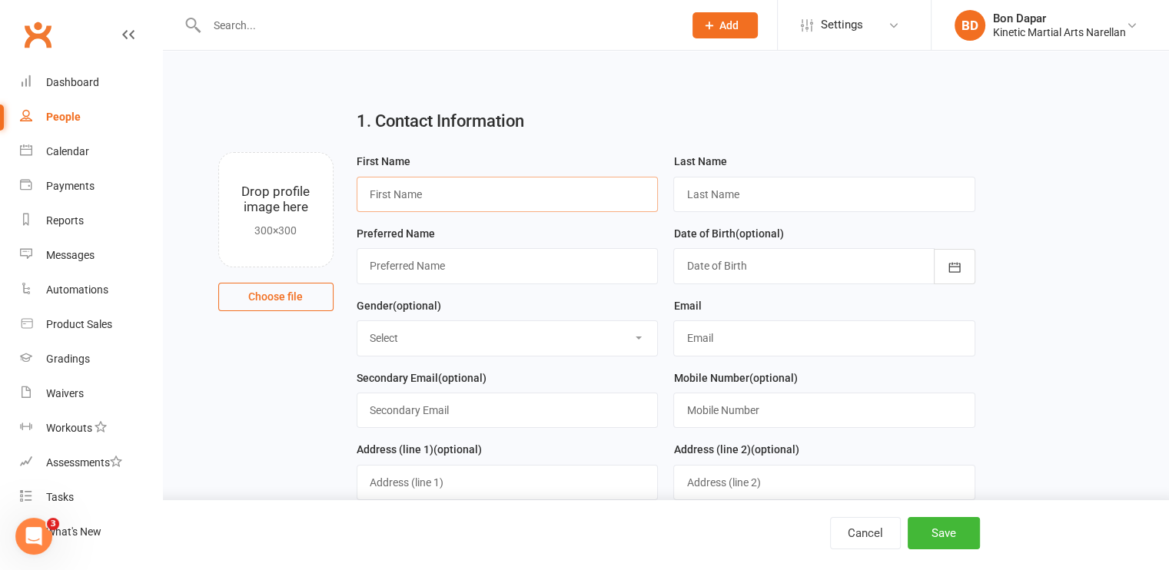
click at [442, 197] on input "text" at bounding box center [507, 194] width 302 height 35
click at [758, 204] on input "text" at bounding box center [824, 194] width 302 height 35
click at [541, 261] on input "text" at bounding box center [507, 265] width 302 height 35
click at [683, 274] on div at bounding box center [824, 265] width 302 height 35
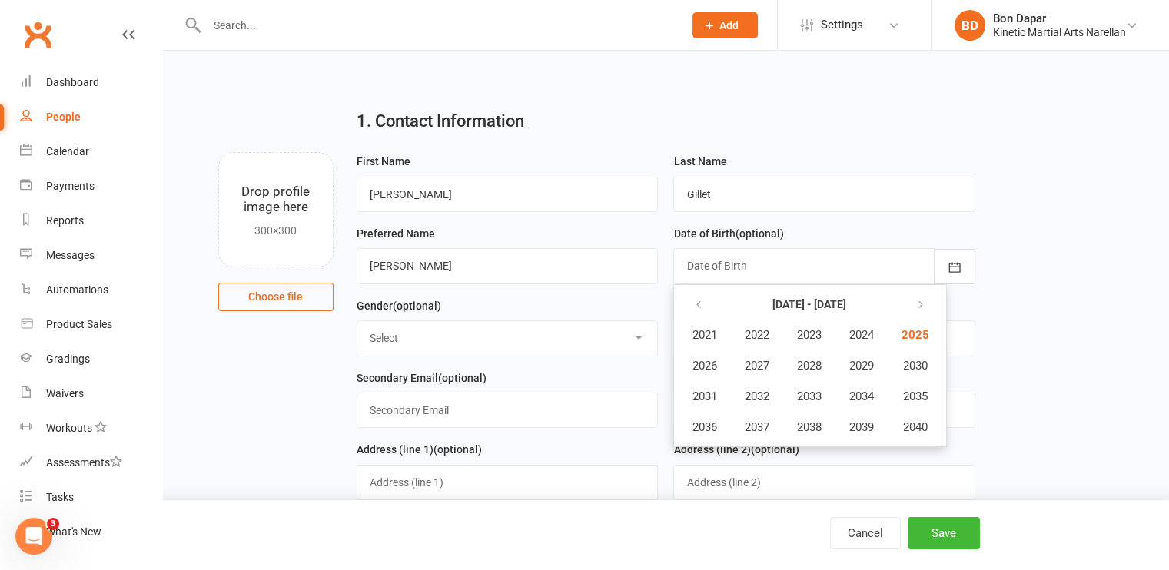
click at [1020, 204] on main "1. Contact Information Drop profile image here 300×300 Choose file First Name […" at bounding box center [665, 512] width 963 height 831
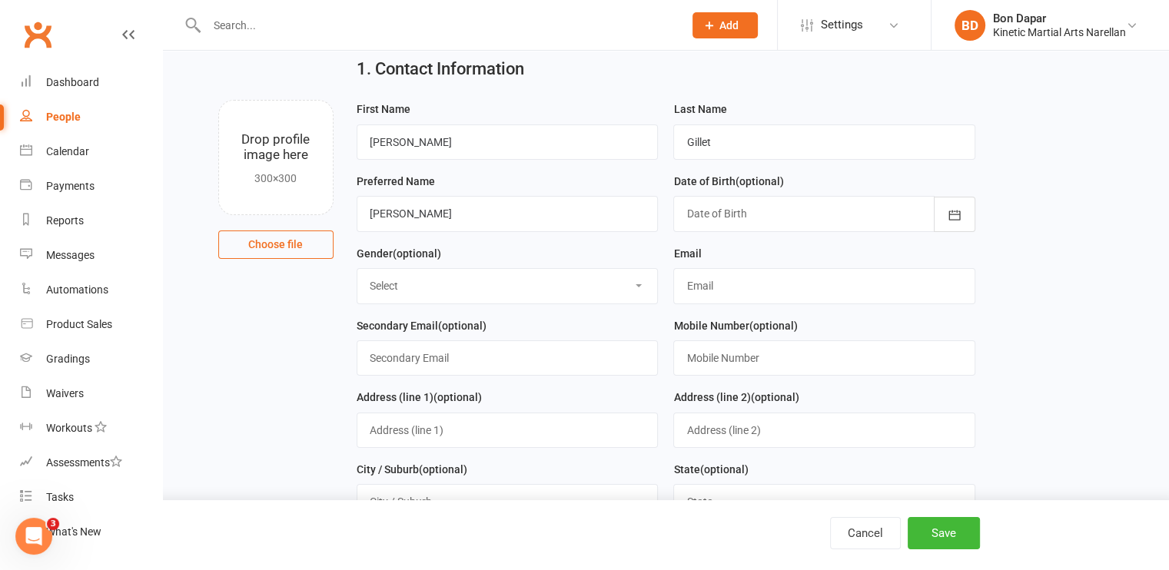
scroll to position [53, 0]
click at [746, 362] on input "text" at bounding box center [824, 357] width 302 height 35
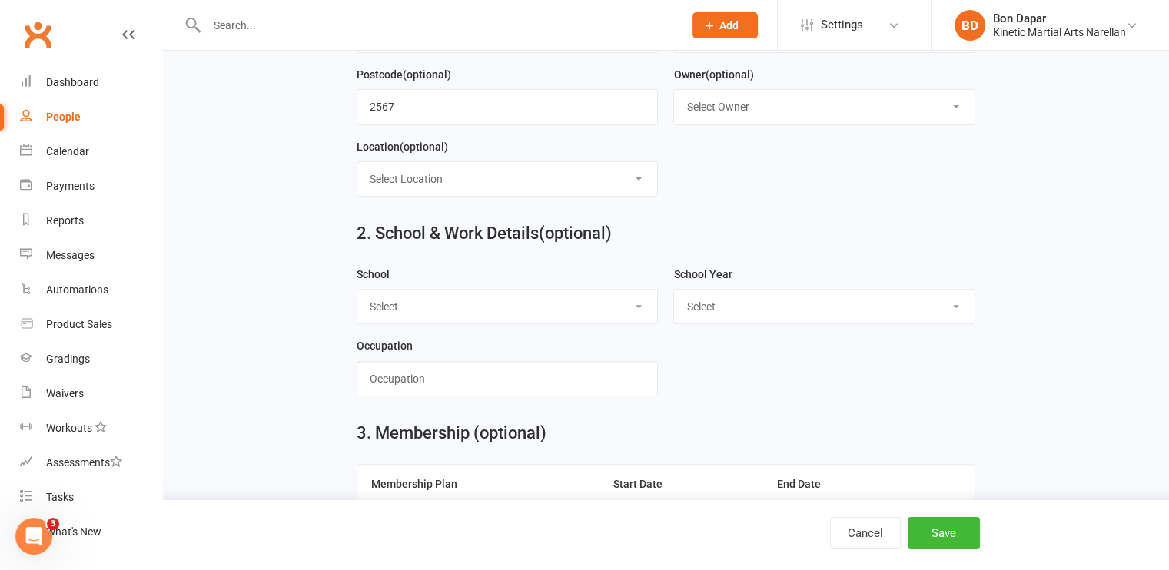
scroll to position [676, 0]
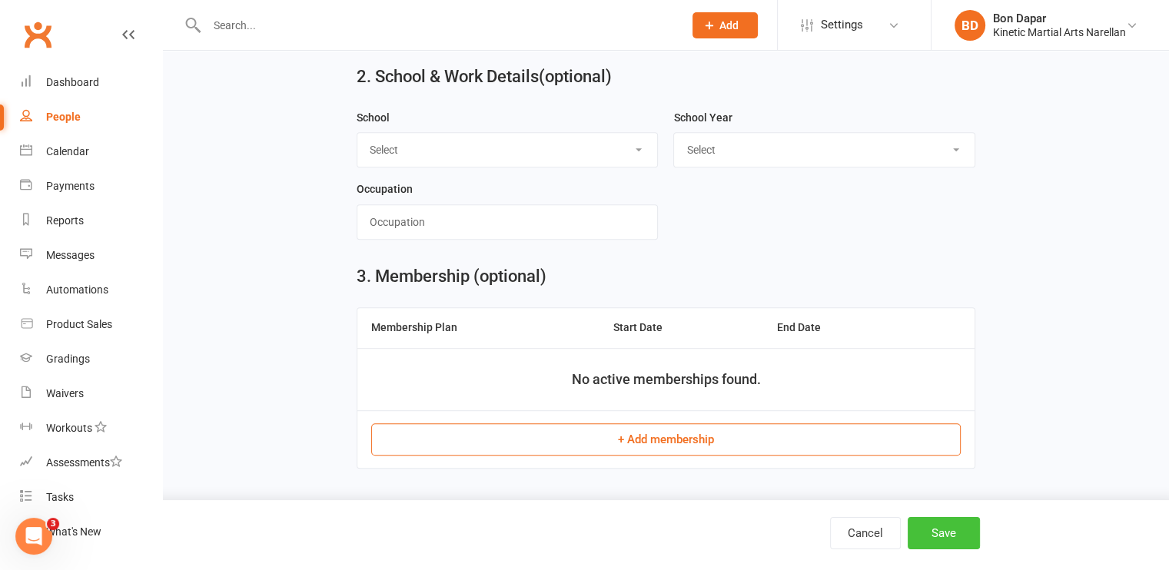
click at [934, 535] on button "Save" at bounding box center [943, 533] width 72 height 32
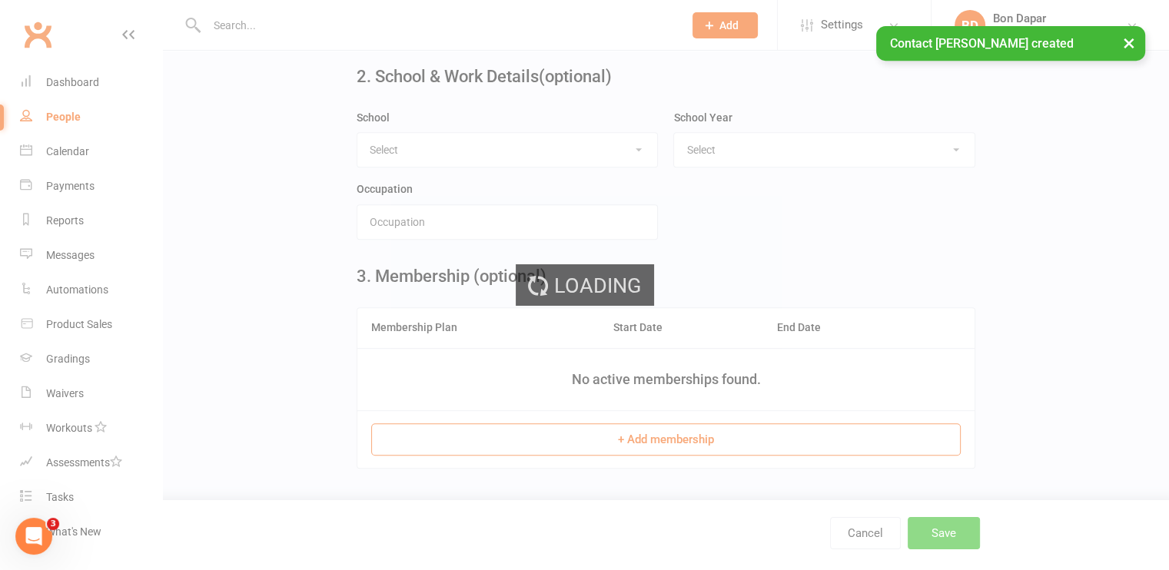
scroll to position [0, 0]
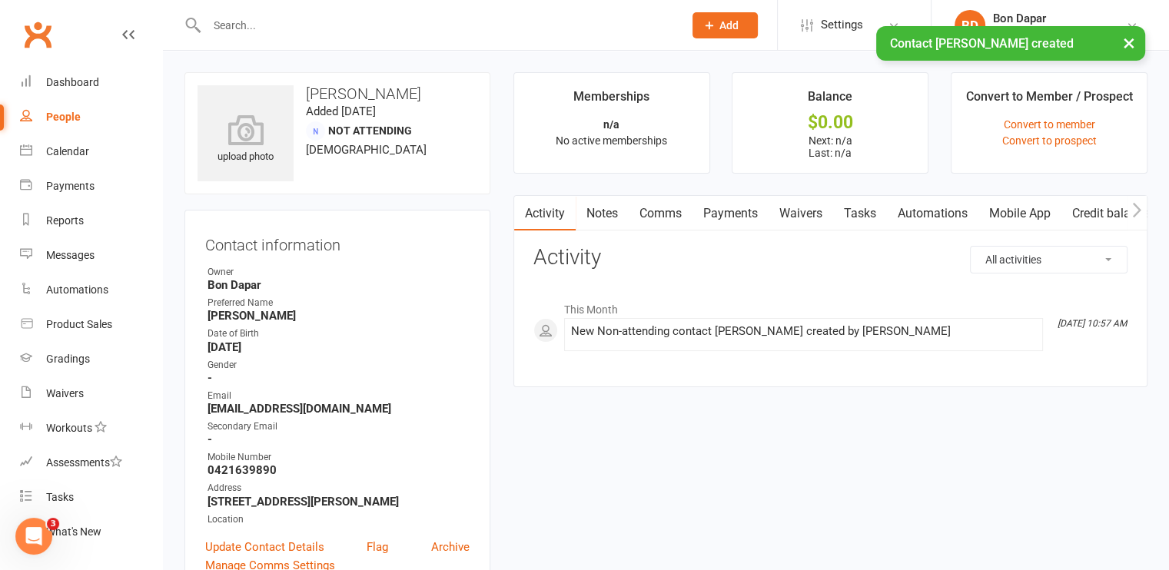
click at [369, 26] on div "× Contact [PERSON_NAME] created" at bounding box center [574, 26] width 1149 height 0
click at [722, 26] on div "× Contact [PERSON_NAME] created" at bounding box center [574, 26] width 1149 height 0
click at [713, 18] on icon at bounding box center [709, 25] width 14 height 14
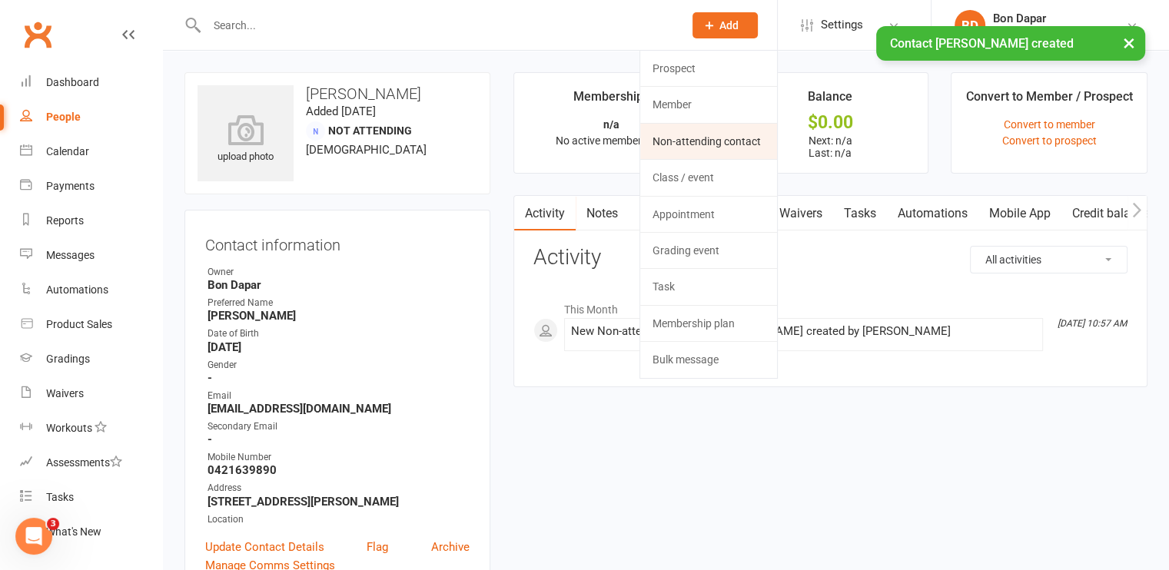
click at [658, 137] on link "Non-attending contact" at bounding box center [708, 141] width 137 height 35
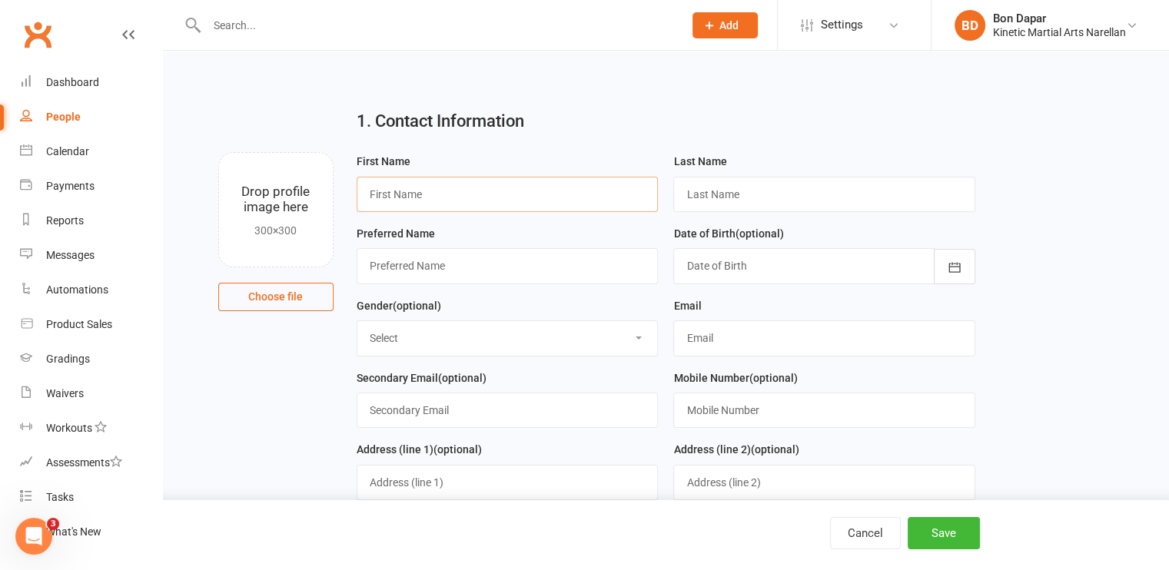
click at [555, 197] on input "text" at bounding box center [507, 194] width 302 height 35
click at [691, 210] on input "text" at bounding box center [824, 194] width 302 height 35
click at [585, 120] on h2 "1. Contact Information" at bounding box center [665, 121] width 618 height 18
click at [571, 338] on select "Select [DEMOGRAPHIC_DATA] [DEMOGRAPHIC_DATA] Other" at bounding box center [507, 338] width 300 height 34
click at [357, 321] on select "Select [DEMOGRAPHIC_DATA] [DEMOGRAPHIC_DATA] Other" at bounding box center [507, 338] width 300 height 34
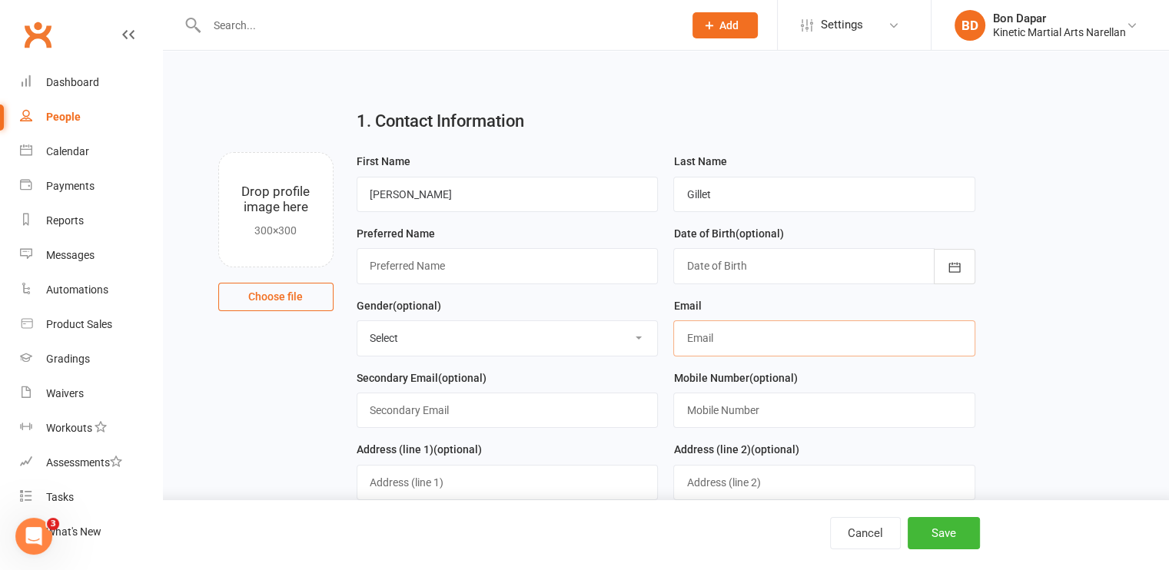
click at [823, 352] on input "text" at bounding box center [824, 337] width 302 height 35
click at [688, 406] on input "text" at bounding box center [824, 410] width 302 height 35
click at [1008, 243] on main "1. Contact Information Drop profile image here 300×300 Choose file First Name […" at bounding box center [665, 512] width 963 height 831
click at [728, 409] on input "text" at bounding box center [824, 410] width 302 height 35
click at [765, 423] on input "0421639890" at bounding box center [824, 410] width 302 height 35
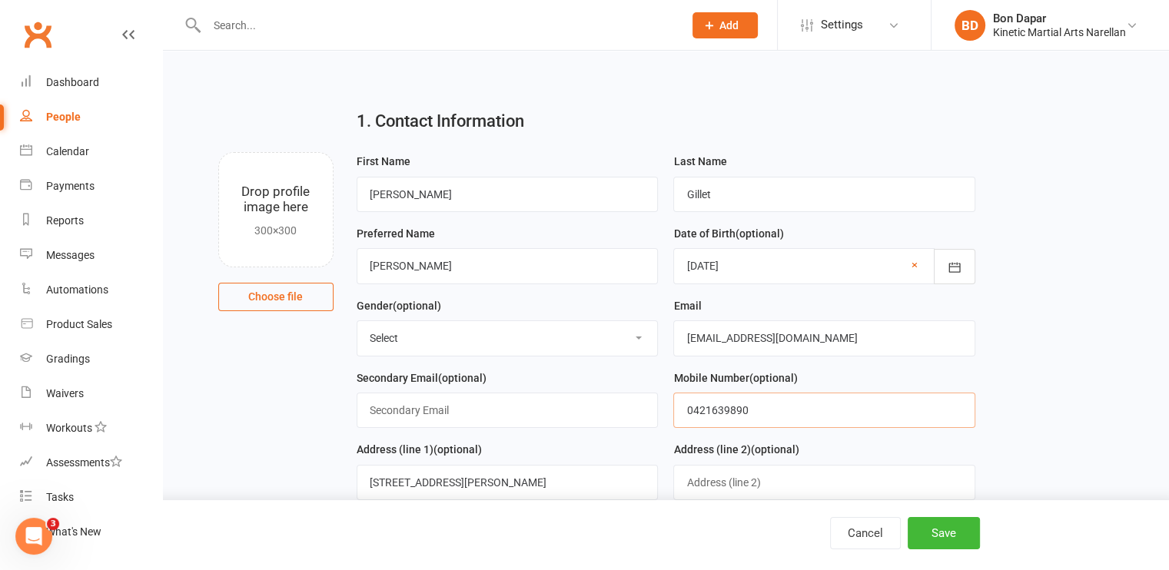
click at [761, 403] on input "0421639890" at bounding box center [824, 410] width 302 height 35
click at [1129, 359] on main "1. Contact Information Drop profile image here 300×300 Choose file First Name […" at bounding box center [665, 512] width 963 height 831
drag, startPoint x: 845, startPoint y: 335, endPoint x: 570, endPoint y: 316, distance: 275.7
click at [570, 316] on form "First Name [PERSON_NAME] Last Name [PERSON_NAME] Preferred Name [PERSON_NAME] D…" at bounding box center [666, 440] width 634 height 576
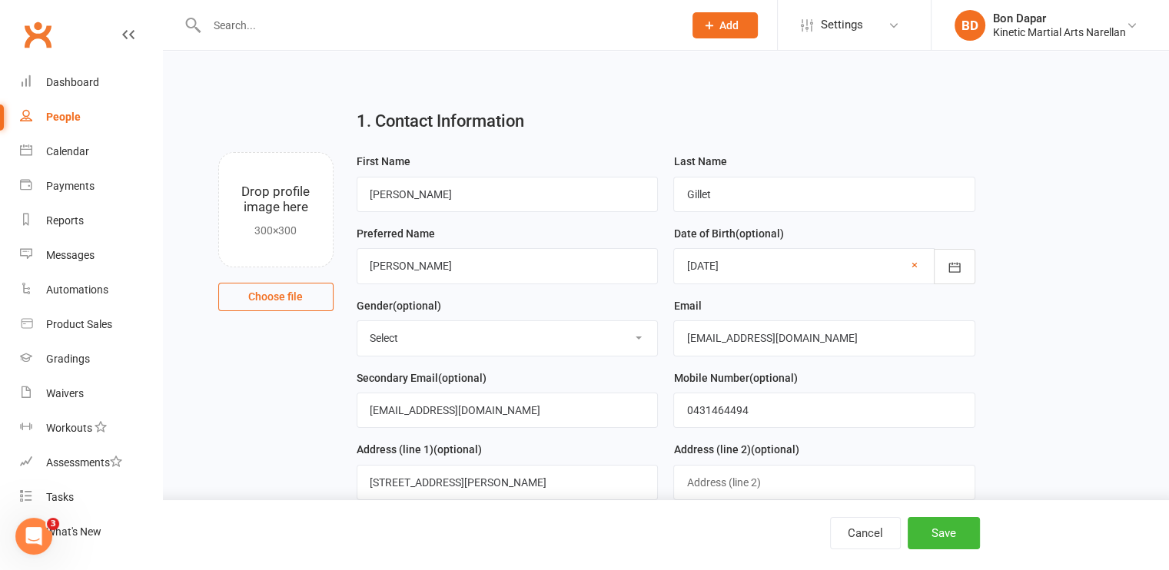
click at [999, 391] on main "1. Contact Information Drop profile image here 300×300 Choose file First Name […" at bounding box center [665, 512] width 963 height 831
drag, startPoint x: 493, startPoint y: 411, endPoint x: 209, endPoint y: 373, distance: 286.8
click at [209, 373] on main "1. Contact Information Drop profile image here 300×300 Choose file First Name […" at bounding box center [665, 512] width 963 height 831
click at [1055, 345] on main "1. Contact Information Drop profile image here 300×300 Choose file First Name […" at bounding box center [665, 512] width 963 height 831
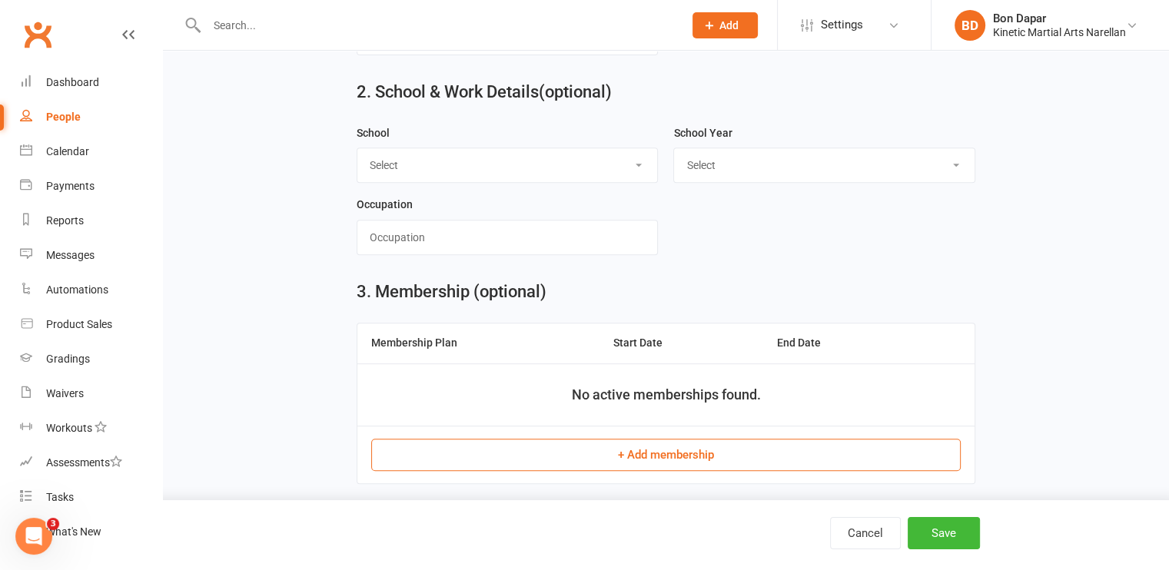
scroll to position [670, 0]
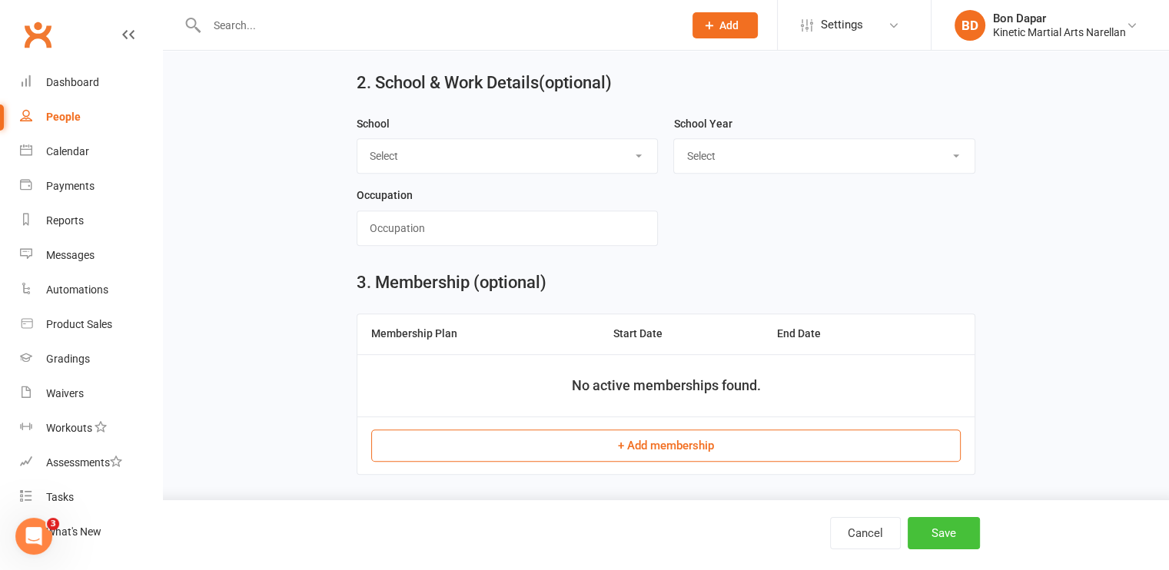
click at [933, 529] on button "Save" at bounding box center [943, 533] width 72 height 32
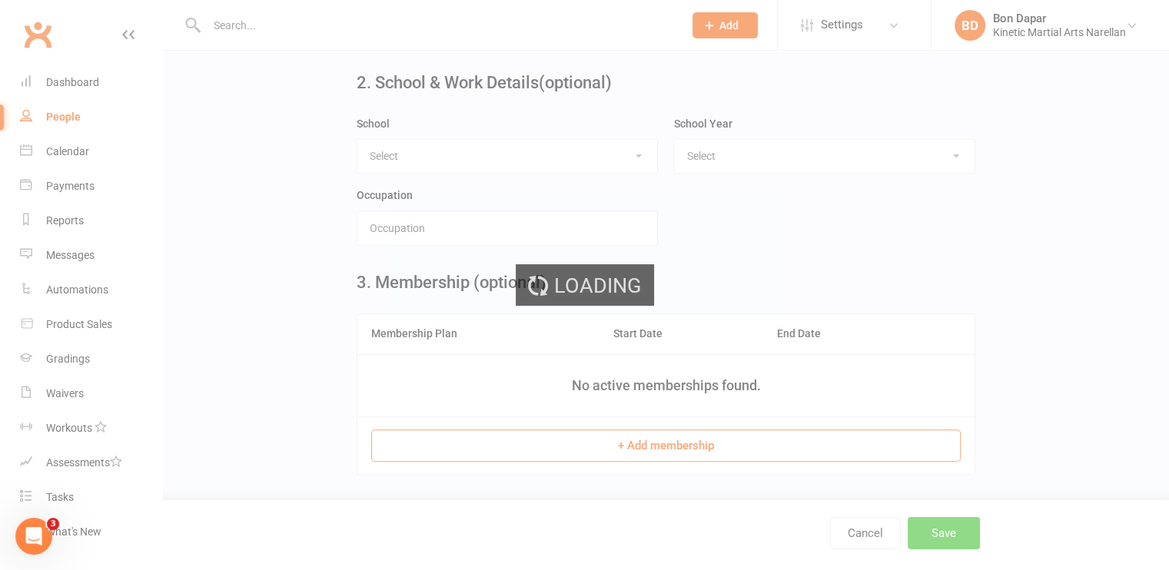
scroll to position [0, 0]
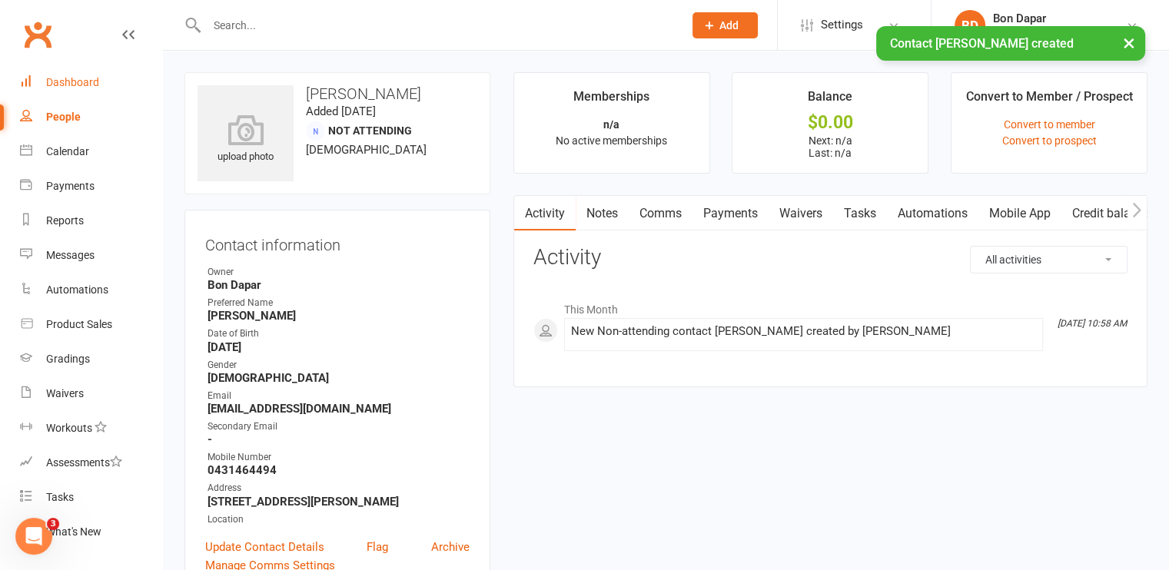
click at [78, 79] on div "Dashboard" at bounding box center [72, 82] width 53 height 12
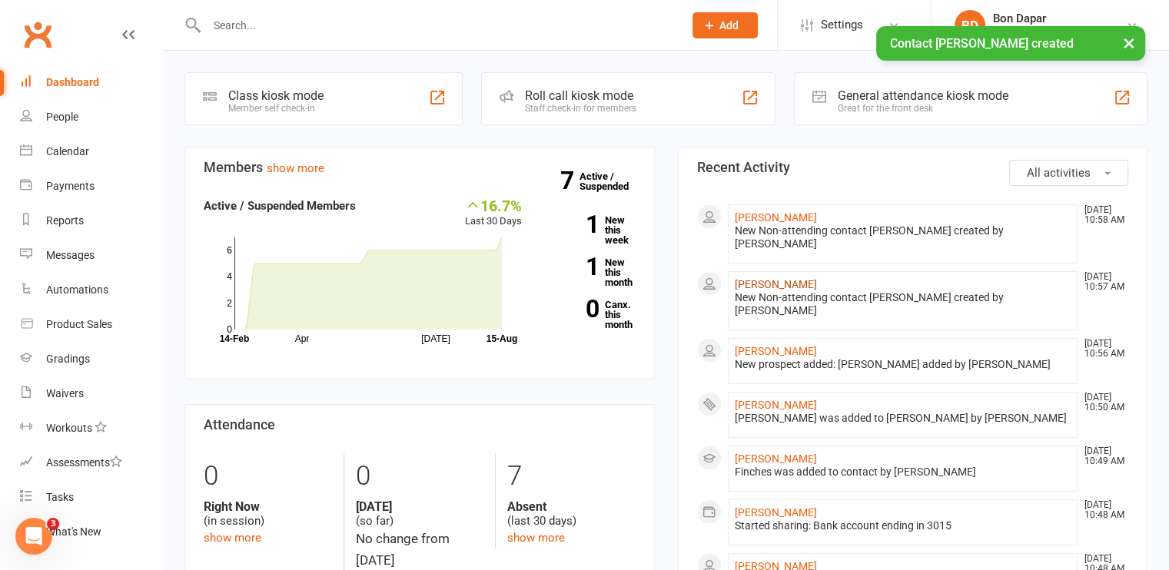
click at [771, 278] on link "[PERSON_NAME]" at bounding box center [775, 284] width 82 height 12
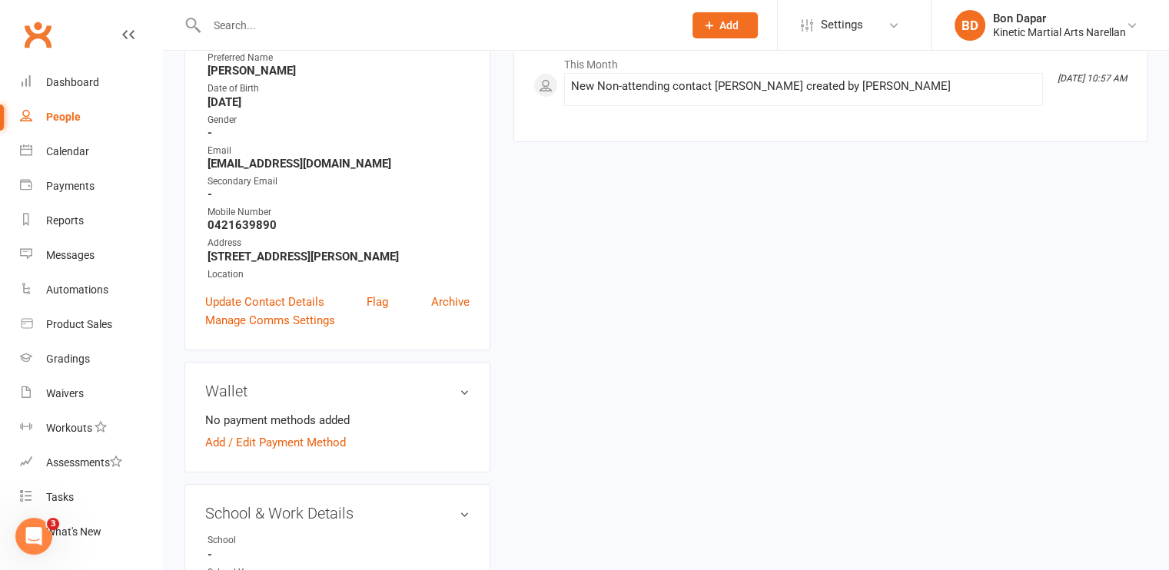
scroll to position [250, 0]
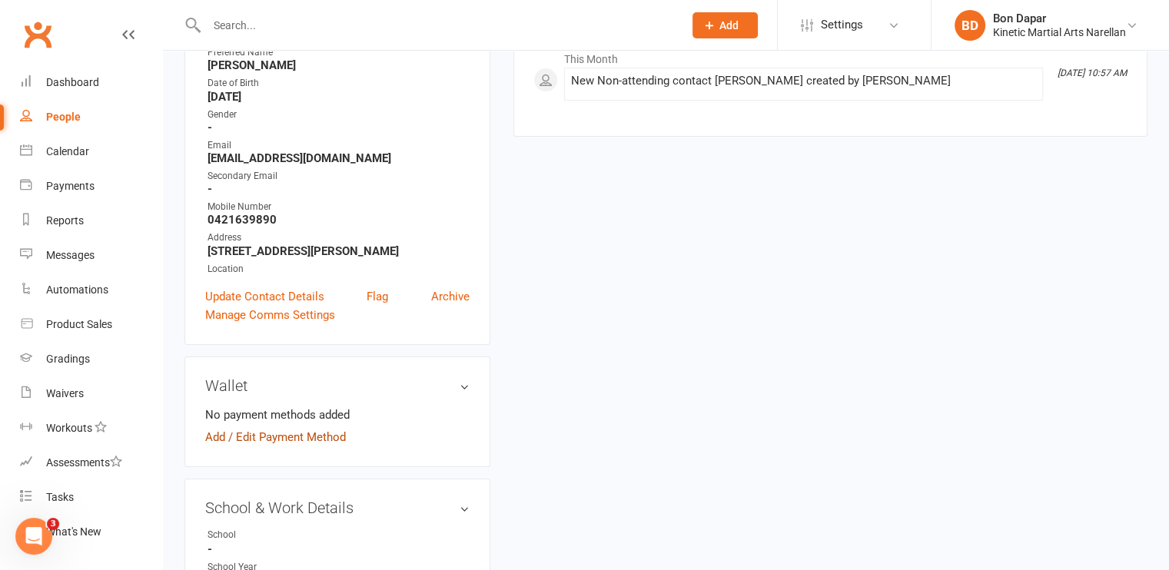
click at [273, 439] on link "Add / Edit Payment Method" at bounding box center [275, 437] width 141 height 18
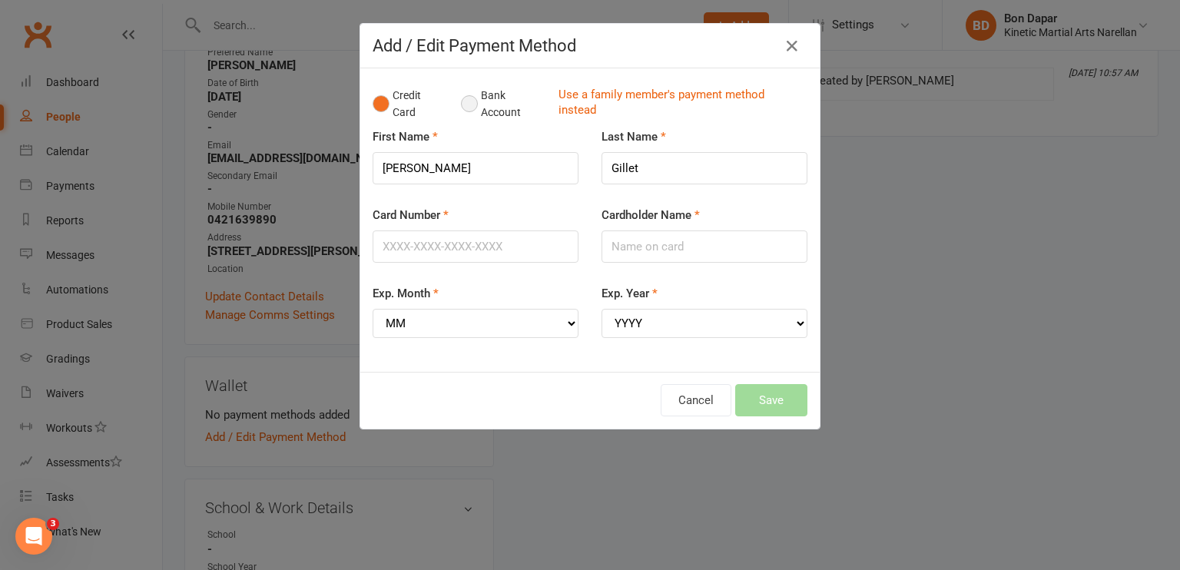
click at [470, 105] on button "Bank Account" at bounding box center [503, 104] width 85 height 47
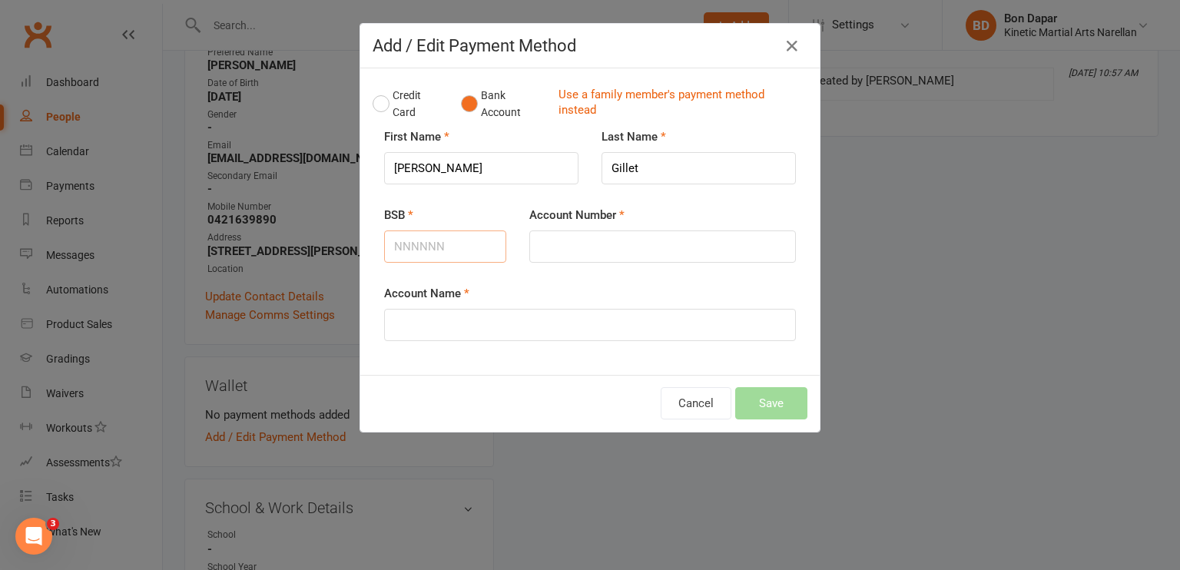
click at [418, 243] on input "BSB" at bounding box center [445, 246] width 122 height 32
click at [585, 237] on input "Account Number" at bounding box center [662, 246] width 267 height 32
click at [502, 313] on input "Account Name" at bounding box center [590, 325] width 412 height 32
click at [770, 405] on button "Save" at bounding box center [771, 403] width 72 height 32
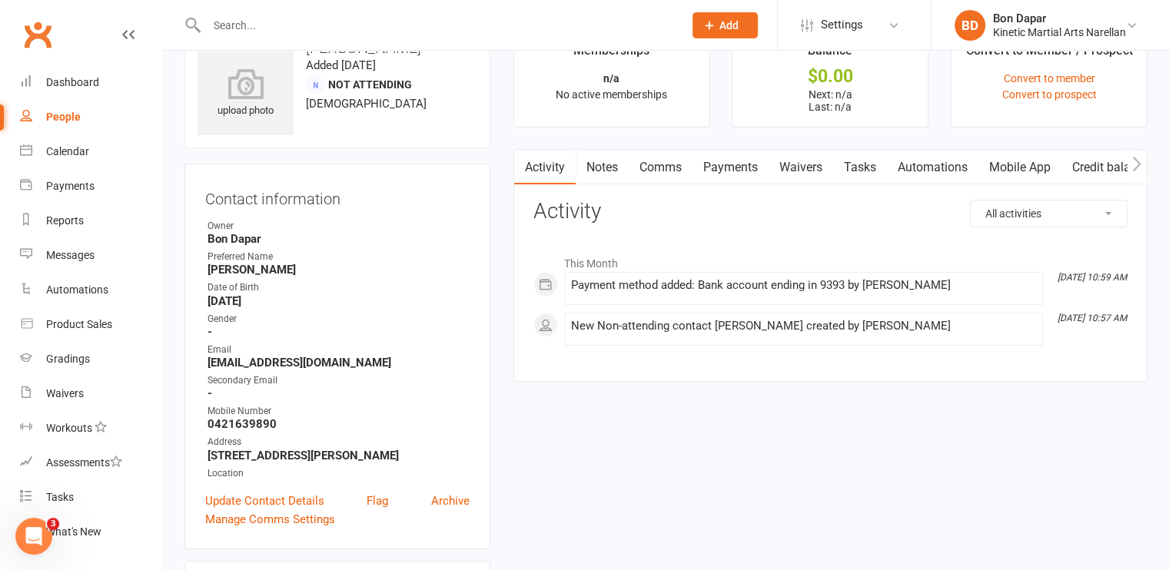
scroll to position [0, 0]
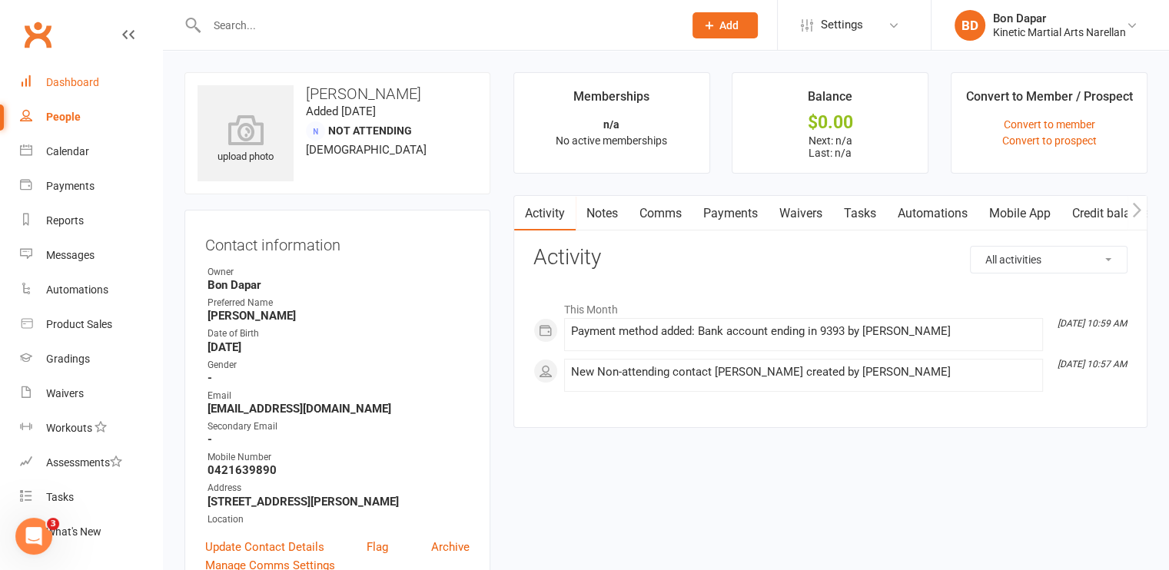
click at [68, 90] on link "Dashboard" at bounding box center [91, 82] width 142 height 35
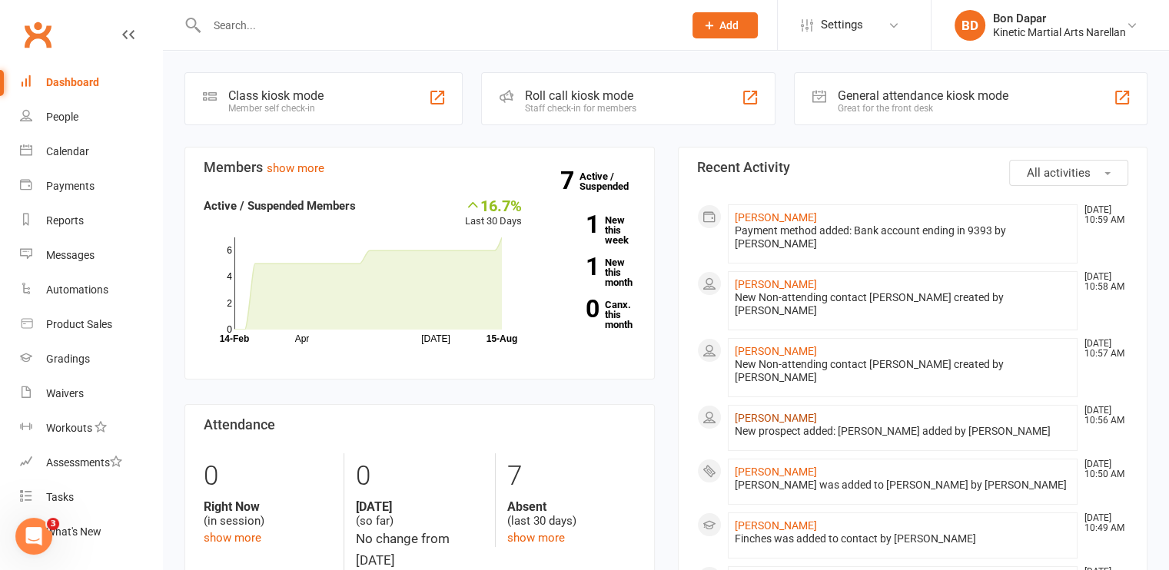
click at [747, 412] on link "[PERSON_NAME]" at bounding box center [775, 418] width 82 height 12
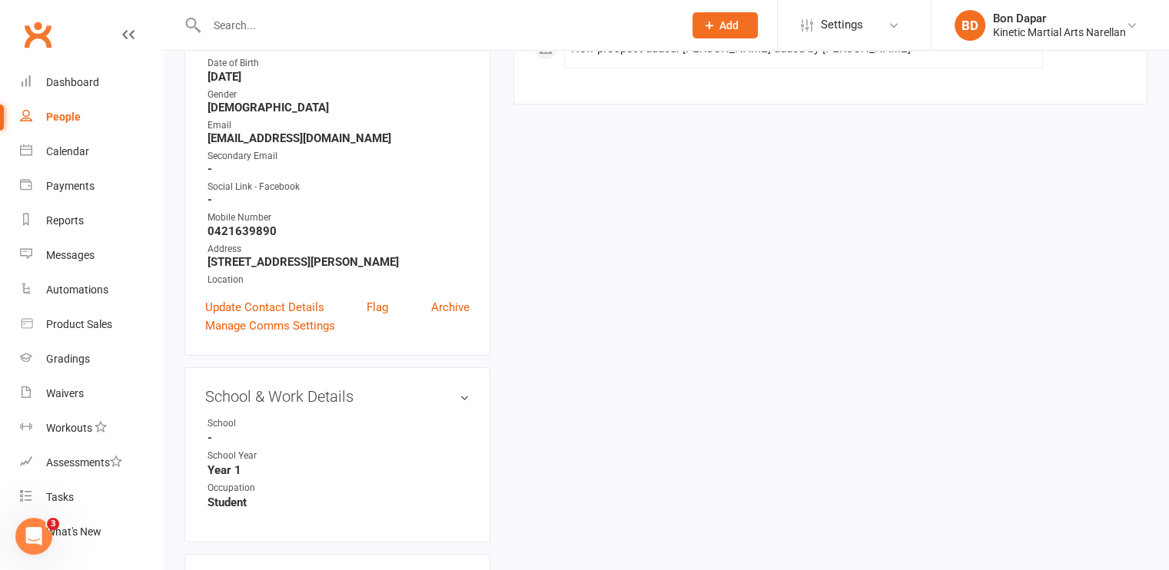
scroll to position [289, 0]
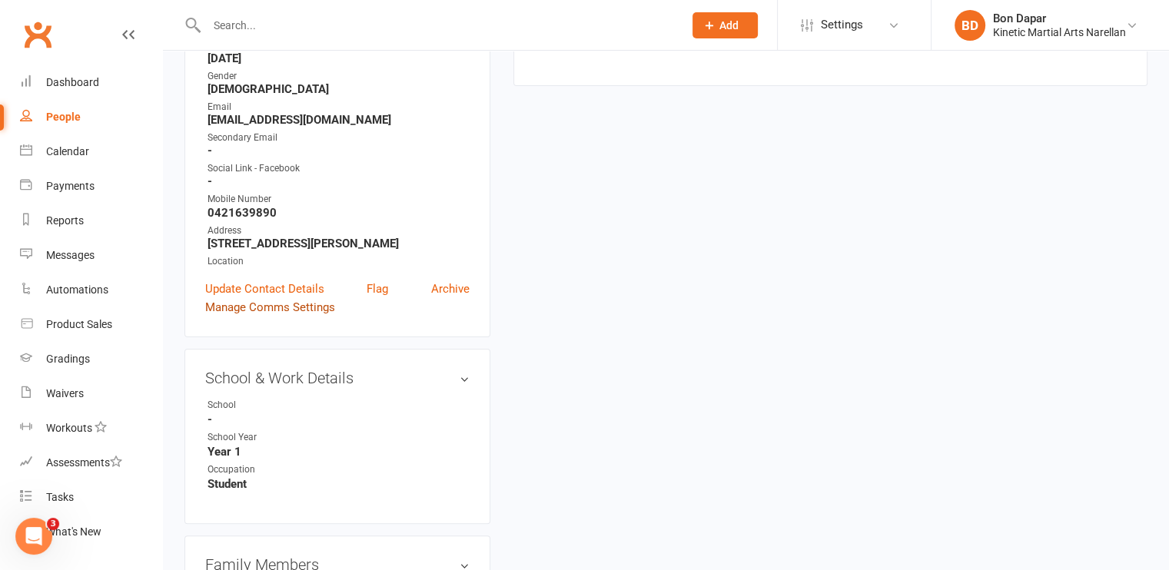
click at [282, 308] on link "Manage Comms Settings" at bounding box center [270, 307] width 130 height 18
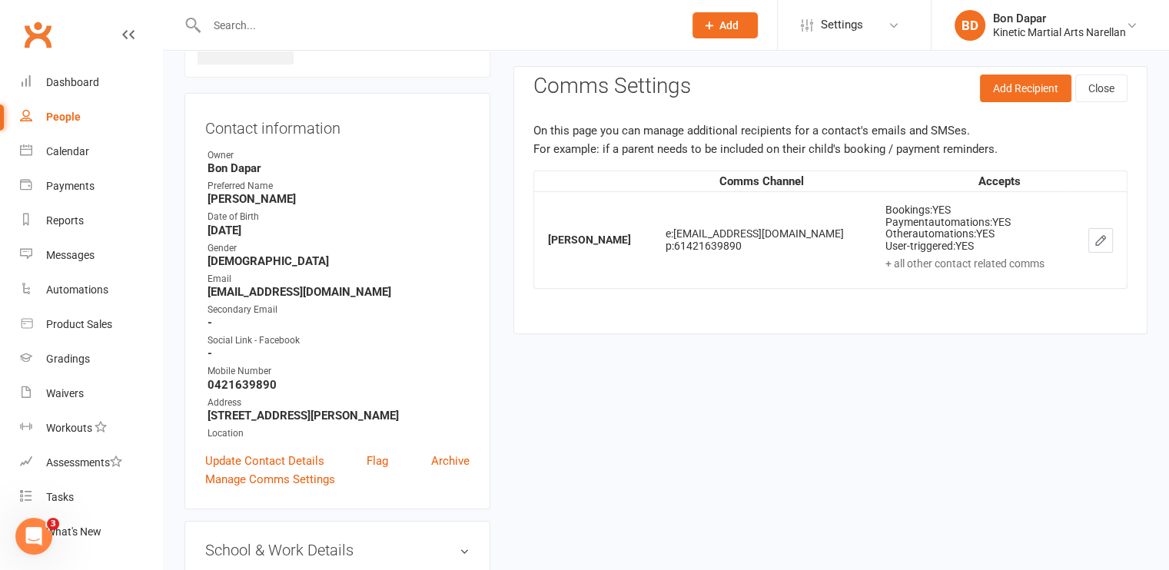
scroll to position [105, 0]
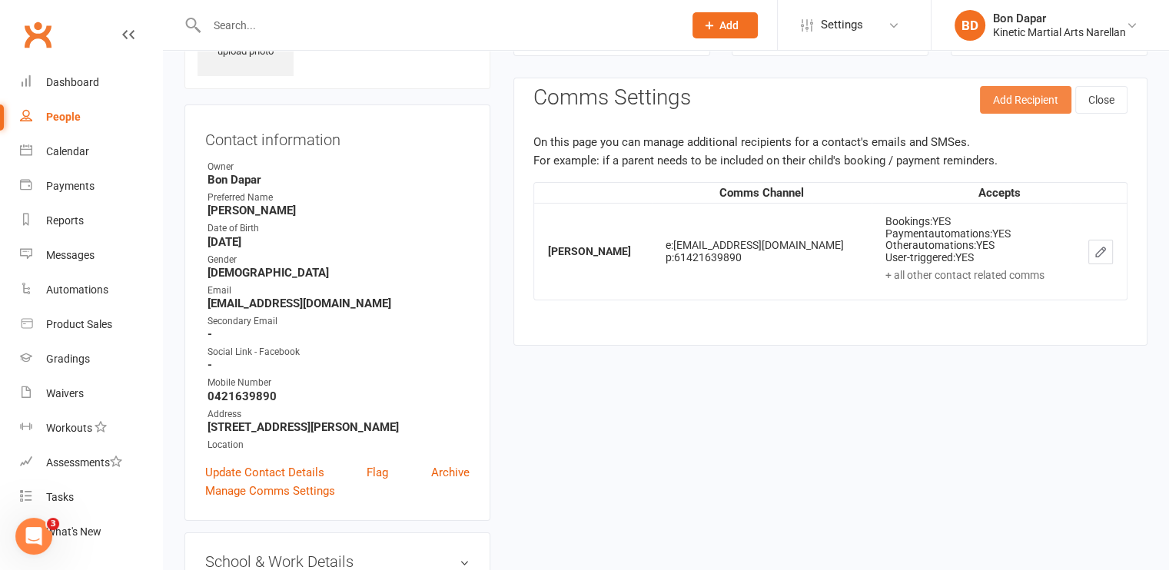
click at [996, 99] on button "Add Recipient" at bounding box center [1025, 100] width 91 height 28
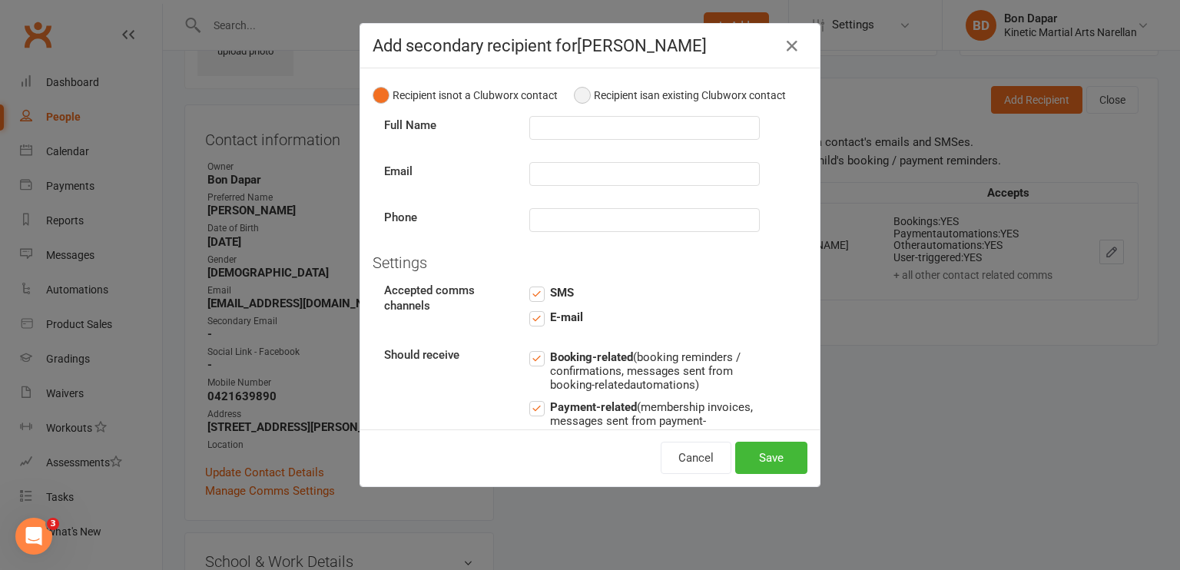
click at [575, 103] on button "Recipient is an existing Clubworx contact" at bounding box center [680, 95] width 212 height 29
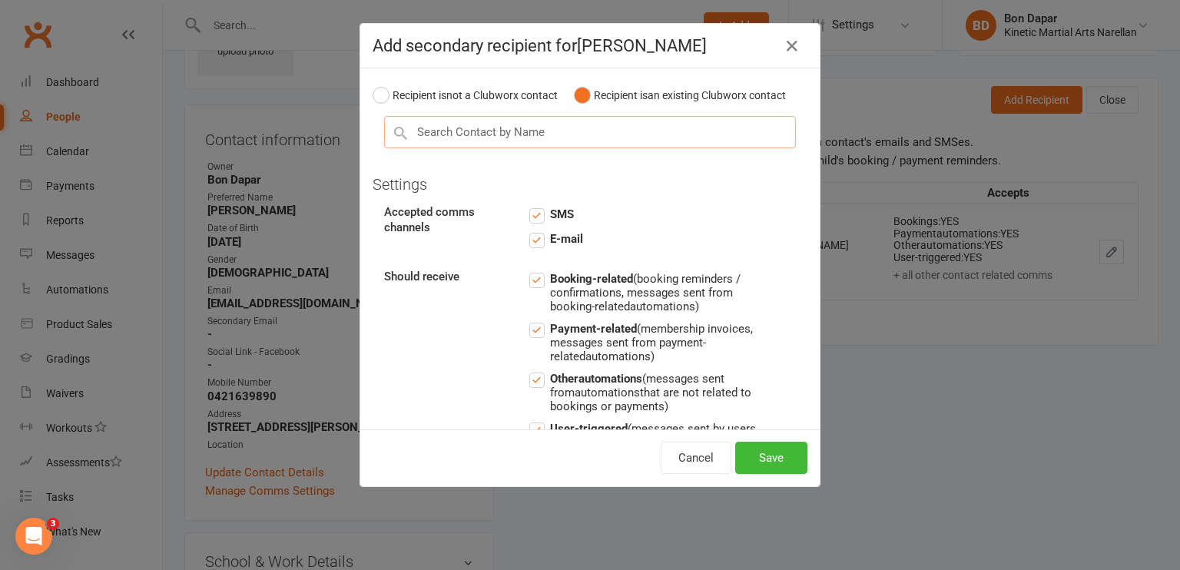
click at [559, 133] on input "text" at bounding box center [590, 132] width 412 height 32
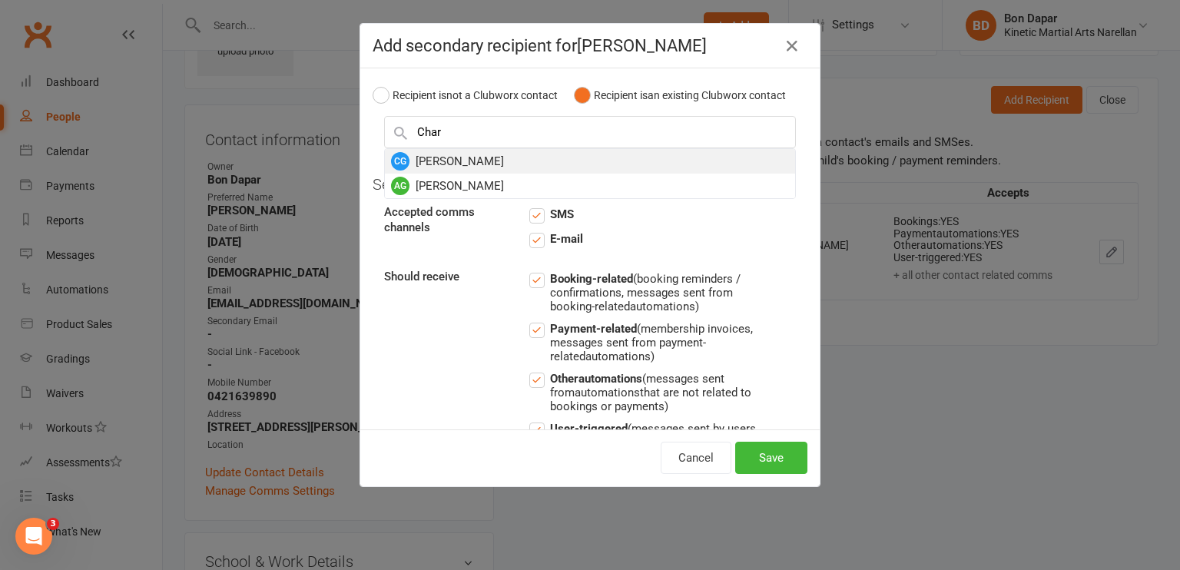
click at [537, 174] on div "CG [PERSON_NAME]" at bounding box center [590, 161] width 410 height 25
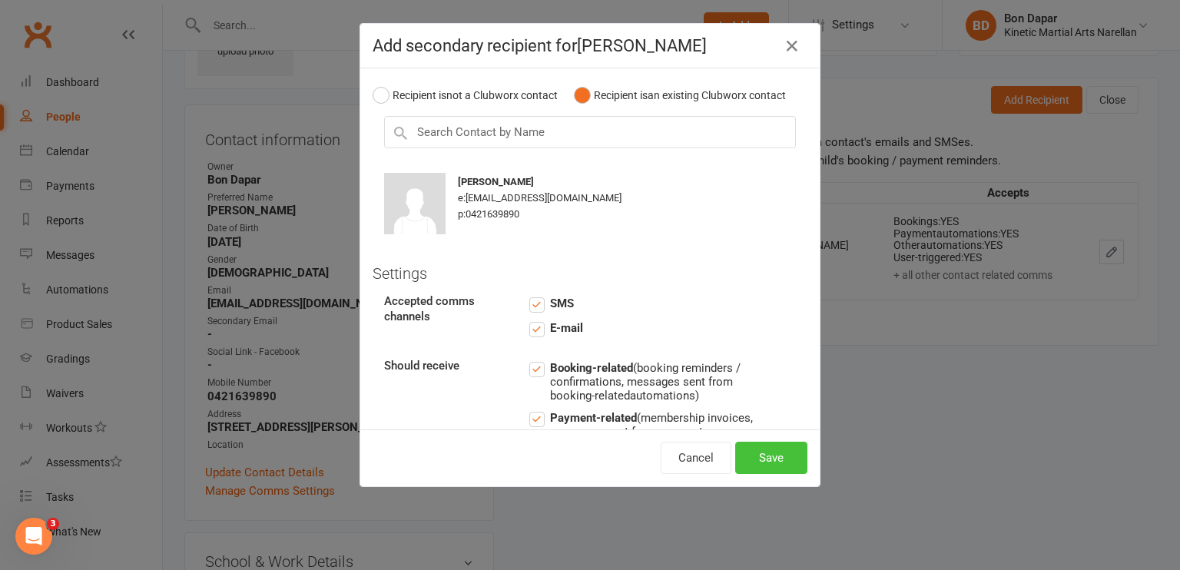
click at [758, 455] on button "Save" at bounding box center [771, 458] width 72 height 32
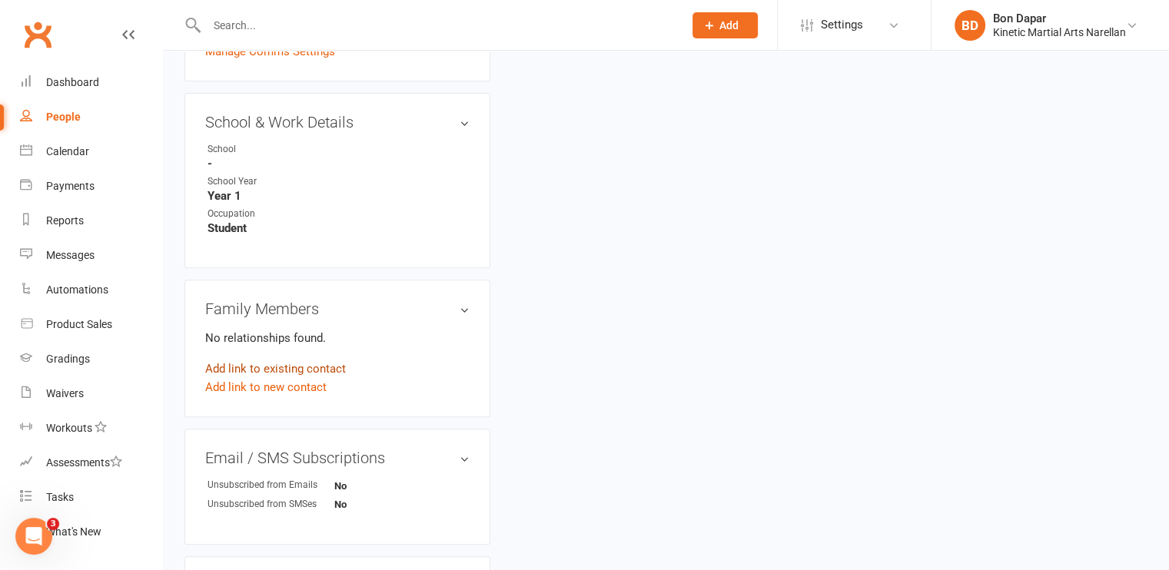
click at [270, 369] on link "Add link to existing contact" at bounding box center [275, 369] width 141 height 18
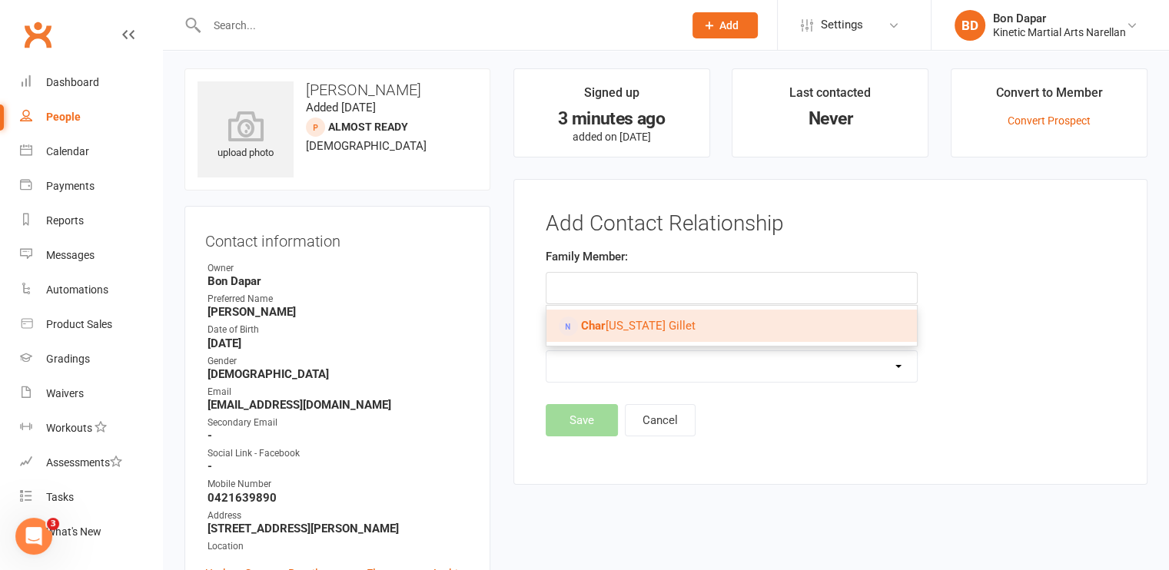
click at [589, 319] on strong "Char" at bounding box center [593, 326] width 25 height 14
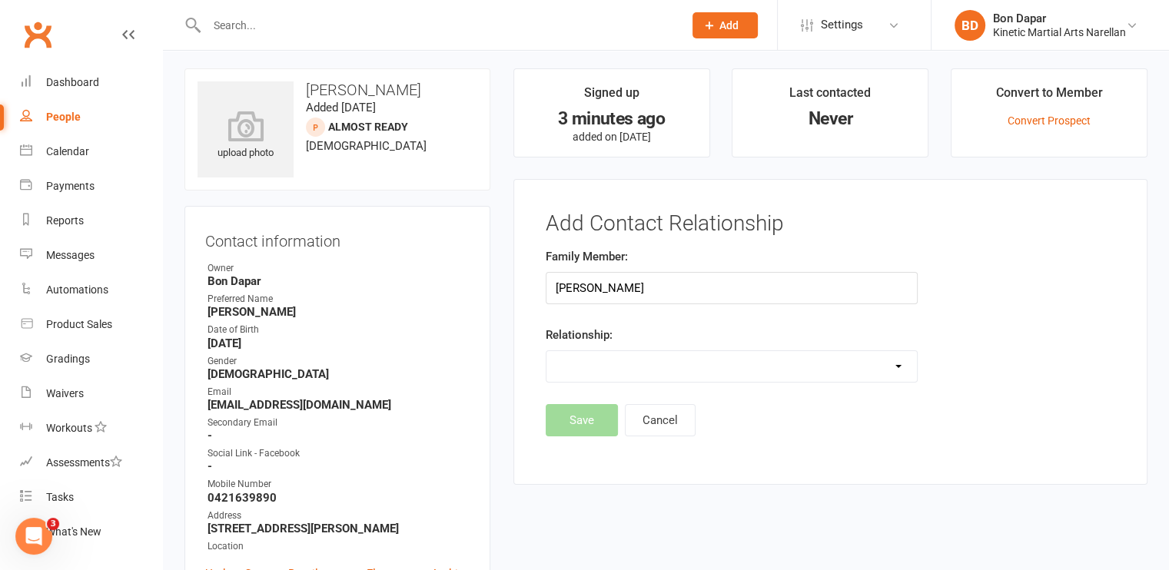
click at [572, 358] on select "Parent / Guardian Child Sibling (parent not in system) Spouse / Partner Cousin …" at bounding box center [731, 366] width 370 height 31
click at [546, 351] on select "Parent / Guardian Child Sibling (parent not in system) Spouse / Partner Cousin …" at bounding box center [731, 366] width 370 height 31
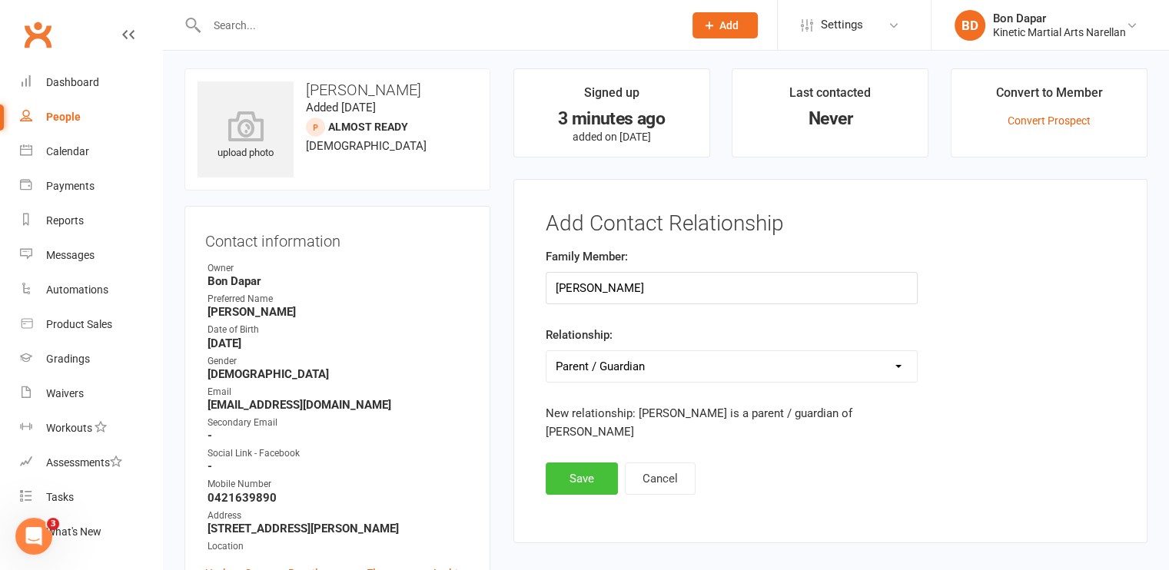
click at [565, 463] on button "Save" at bounding box center [581, 479] width 72 height 32
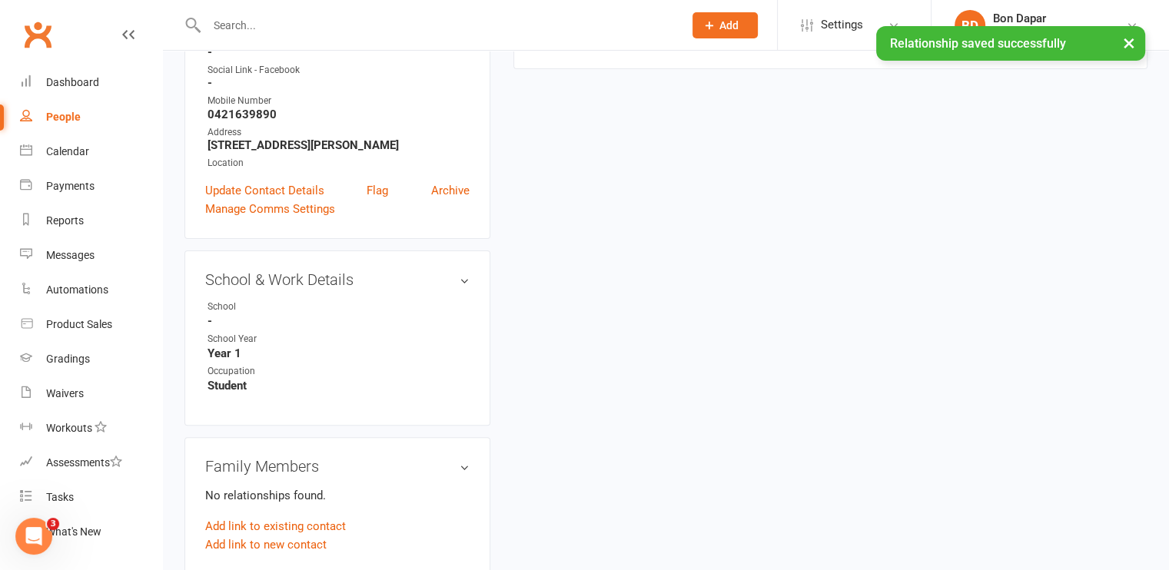
scroll to position [389, 0]
click at [267, 526] on link "Add link to existing contact" at bounding box center [275, 525] width 141 height 18
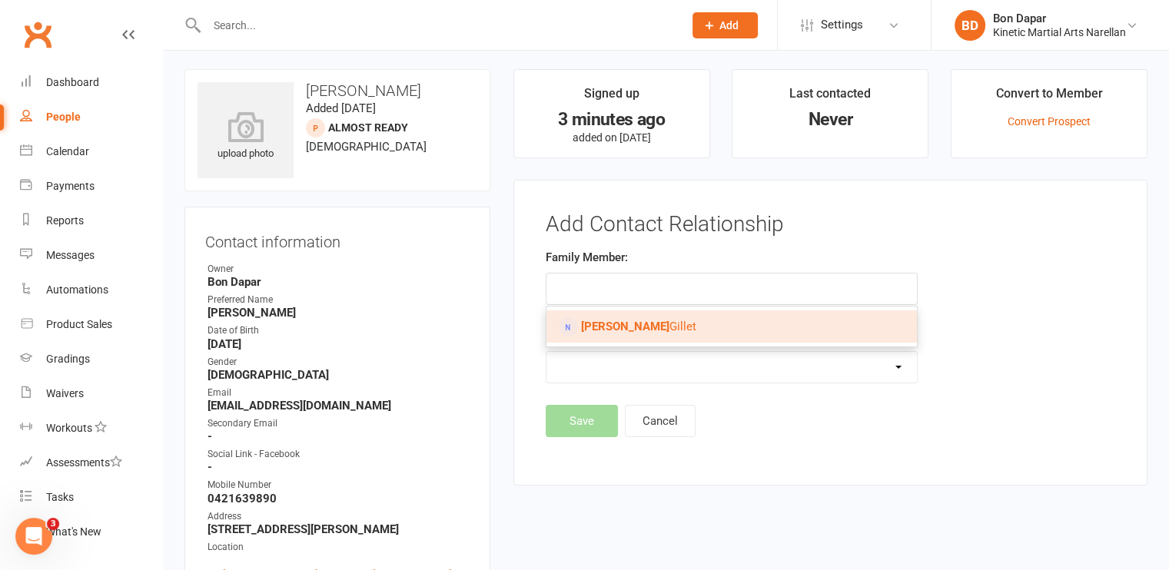
click at [578, 328] on link "[PERSON_NAME]" at bounding box center [731, 326] width 370 height 32
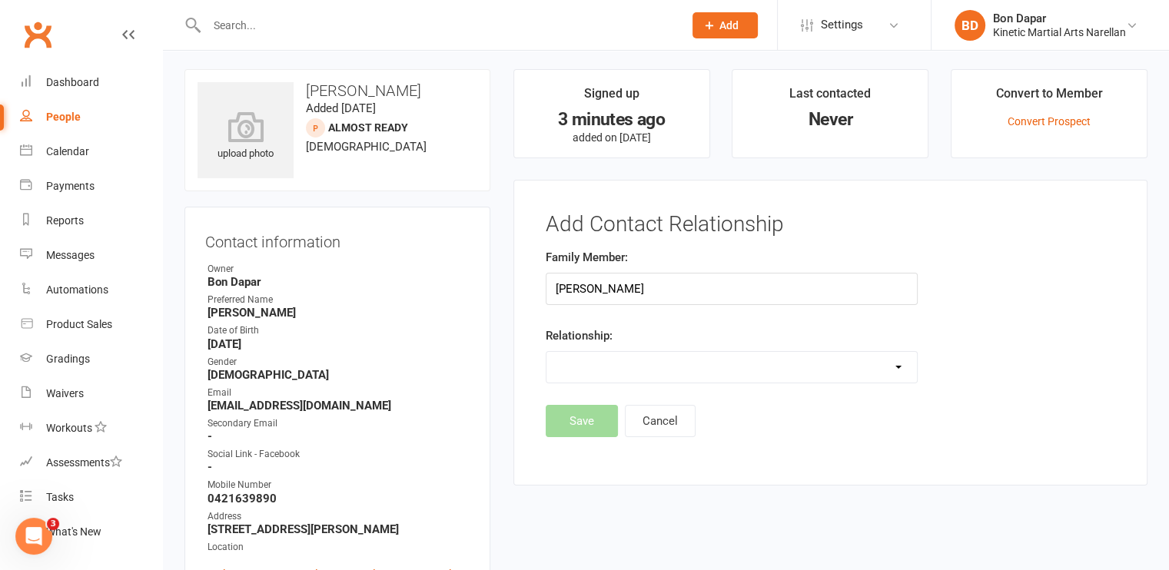
click at [562, 368] on select "Parent / Guardian Child Sibling (parent not in system) Spouse / Partner Cousin …" at bounding box center [731, 367] width 370 height 31
click at [546, 352] on select "Parent / Guardian Child Sibling (parent not in system) Spouse / Partner Cousin …" at bounding box center [731, 367] width 370 height 31
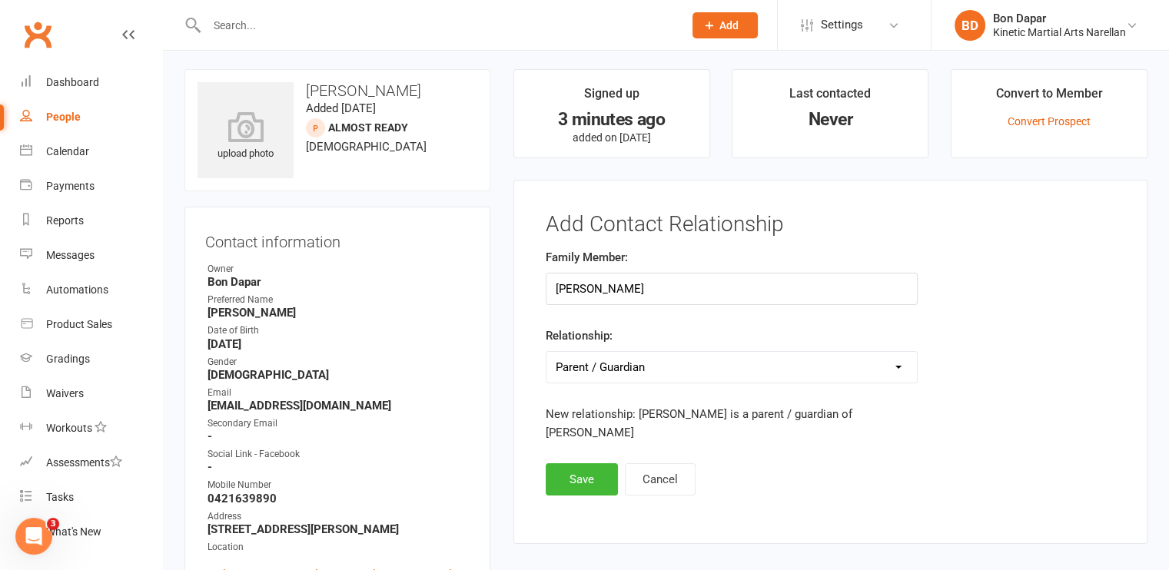
click at [559, 443] on div "Family Member: [PERSON_NAME] Relationship: Parent / Guardian Child Sibling (par…" at bounding box center [731, 355] width 395 height 215
click at [559, 463] on button "Save" at bounding box center [581, 479] width 72 height 32
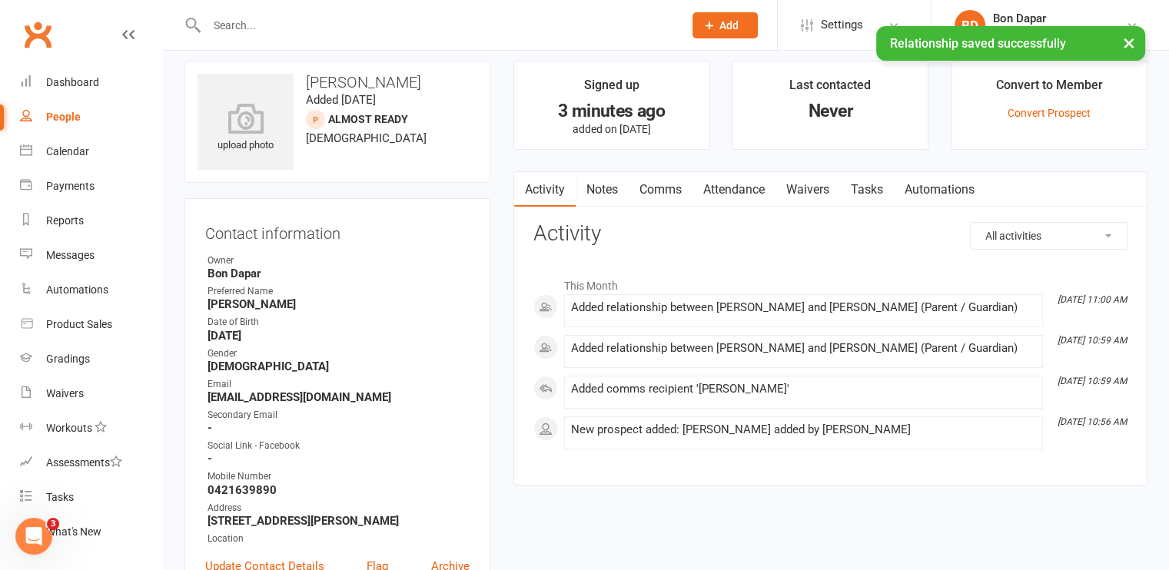
scroll to position [0, 0]
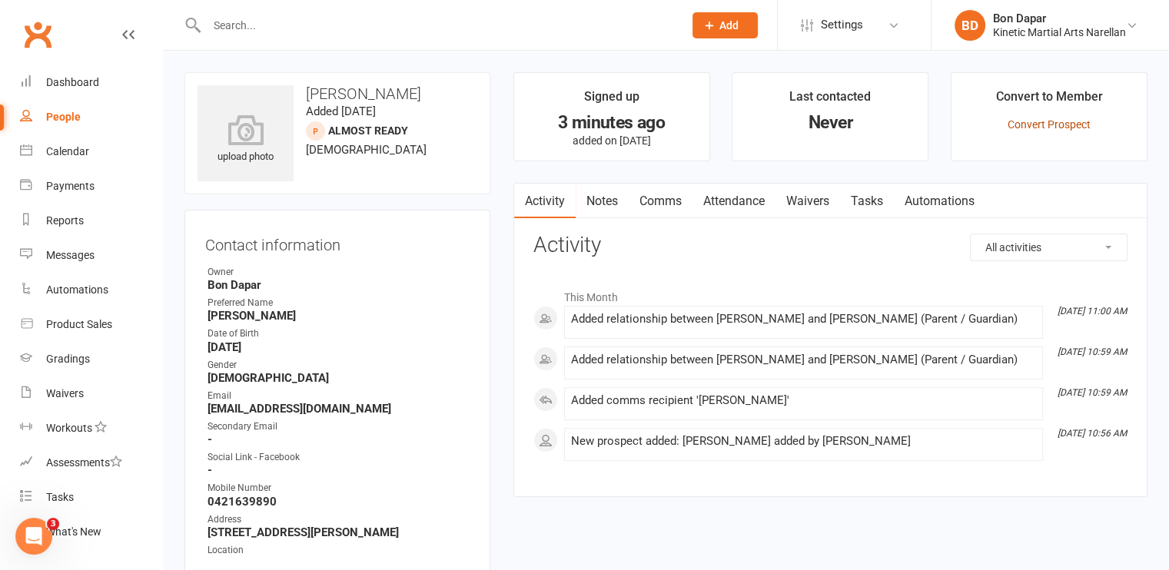
click at [1012, 122] on link "Convert Prospect" at bounding box center [1048, 124] width 83 height 12
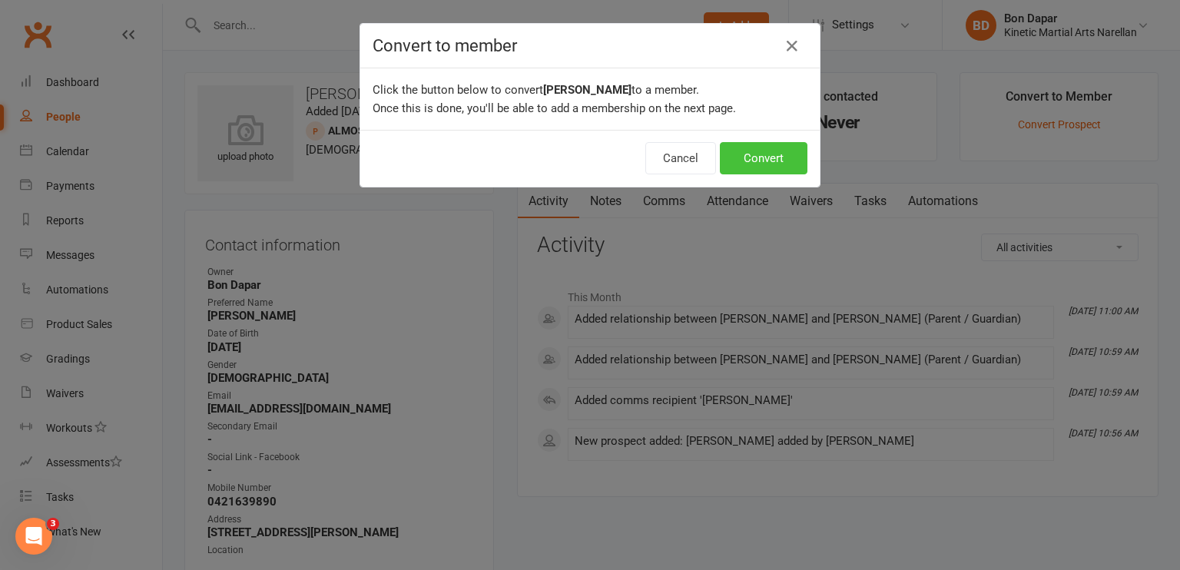
click at [738, 148] on button "Convert" at bounding box center [764, 158] width 88 height 32
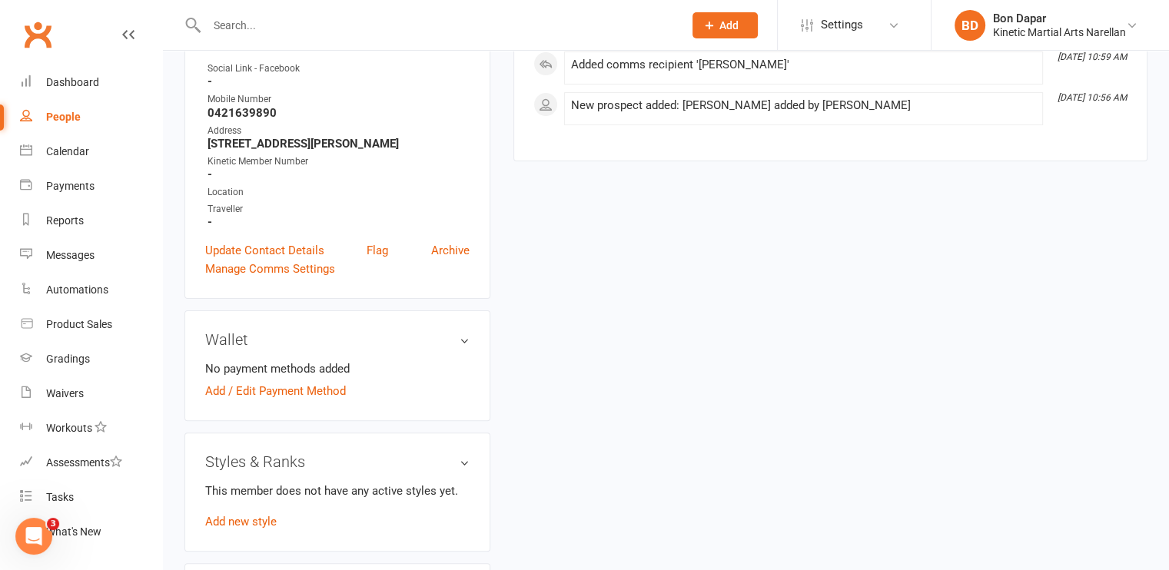
scroll to position [387, 0]
click at [274, 393] on link "Add / Edit Payment Method" at bounding box center [275, 392] width 141 height 18
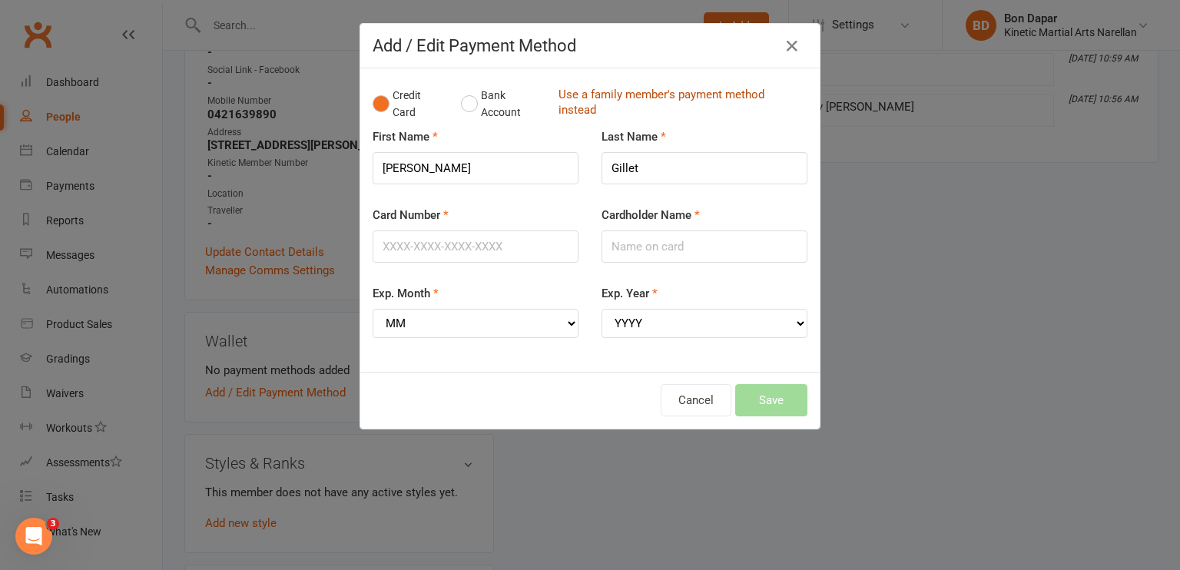
click at [569, 99] on link "Use a family member's payment method instead" at bounding box center [679, 104] width 241 height 35
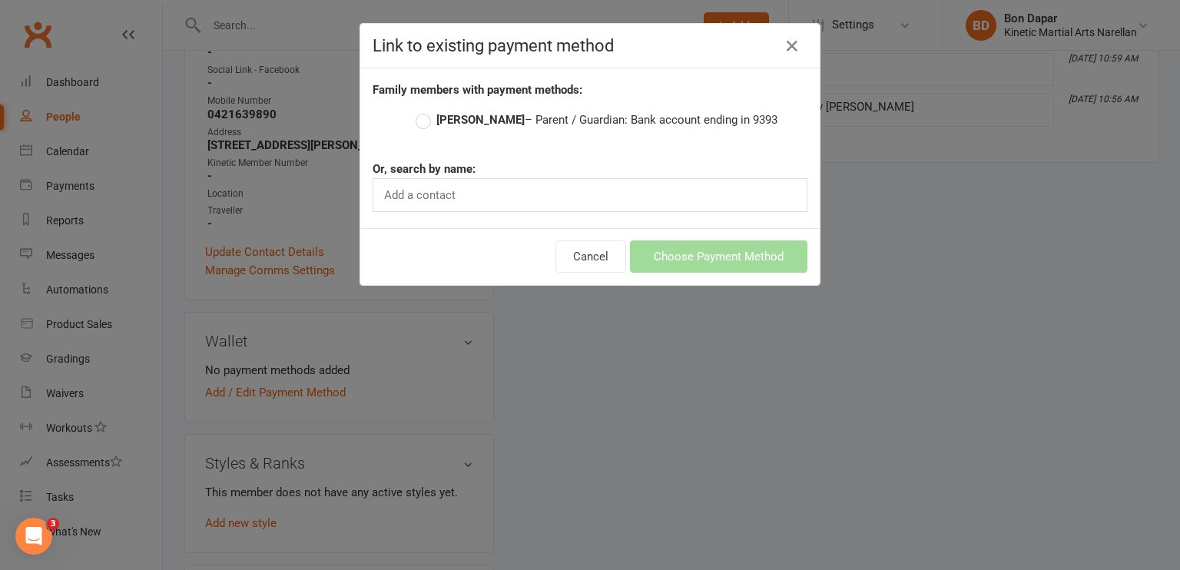
click at [419, 119] on label "[PERSON_NAME] – Parent / Guardian: Bank account ending in 9393" at bounding box center [597, 120] width 362 height 18
click at [419, 111] on input "[PERSON_NAME] – Parent / Guardian: Bank account ending in 9393" at bounding box center [421, 111] width 10 height 0
click at [678, 261] on button "Choose Payment Method" at bounding box center [718, 256] width 177 height 32
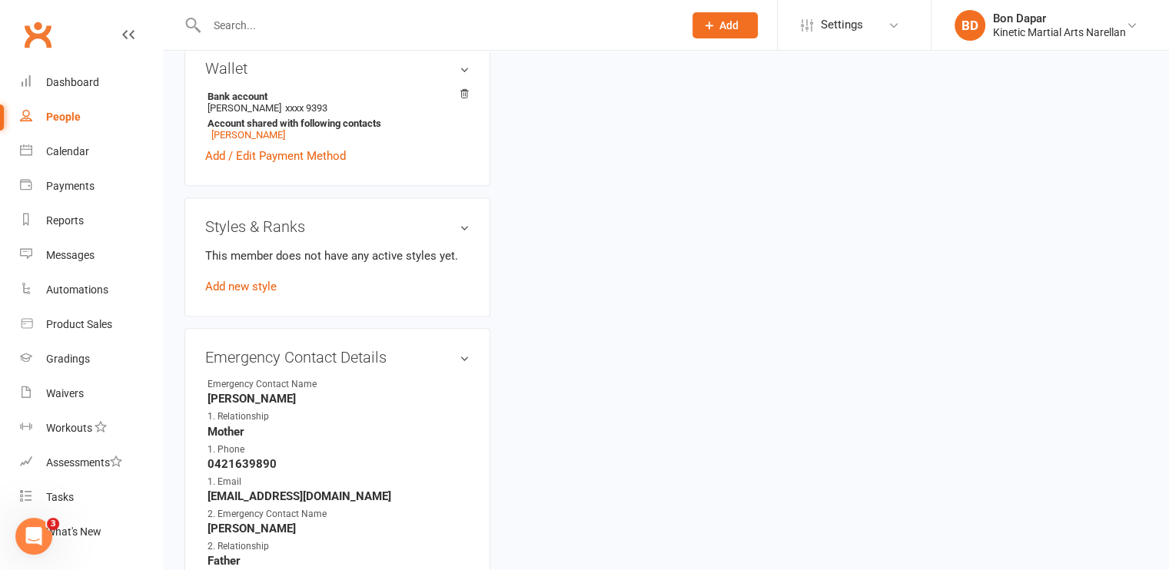
scroll to position [664, 0]
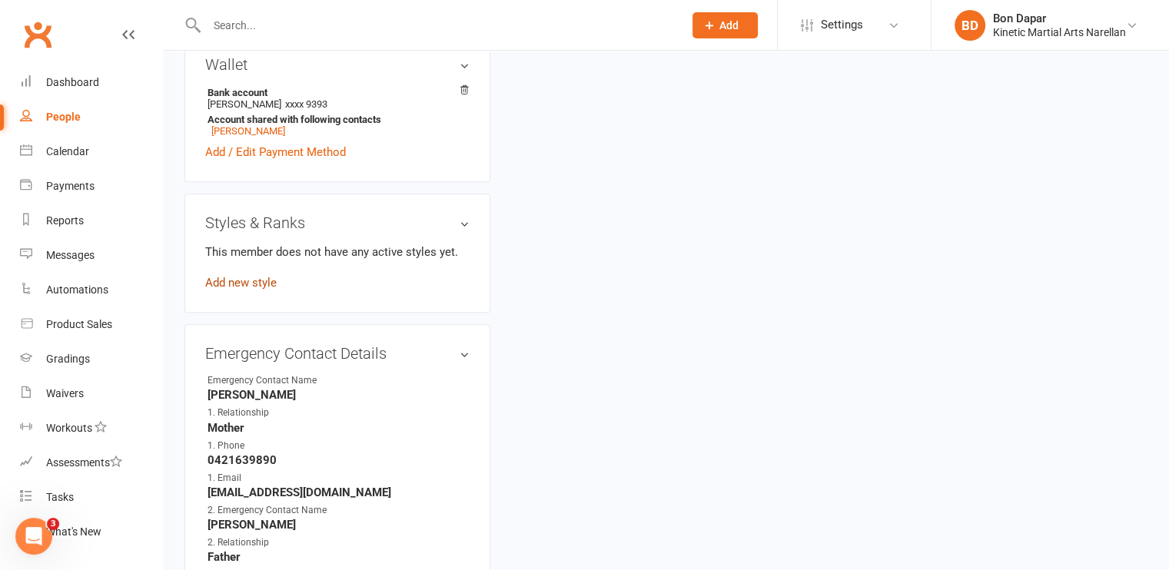
click at [224, 283] on link "Add new style" at bounding box center [240, 283] width 71 height 14
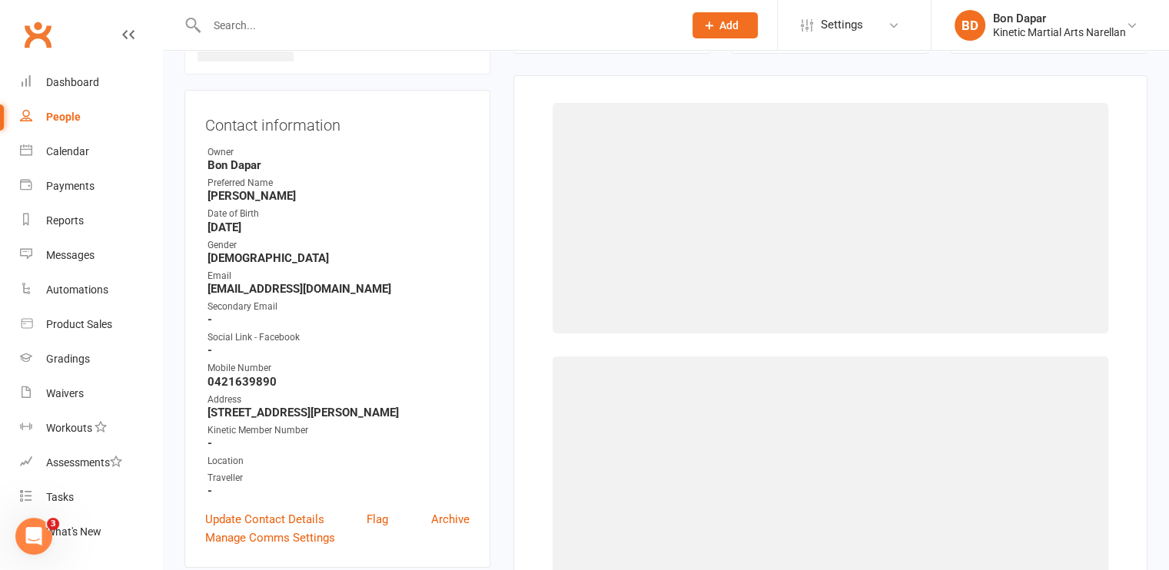
scroll to position [117, 0]
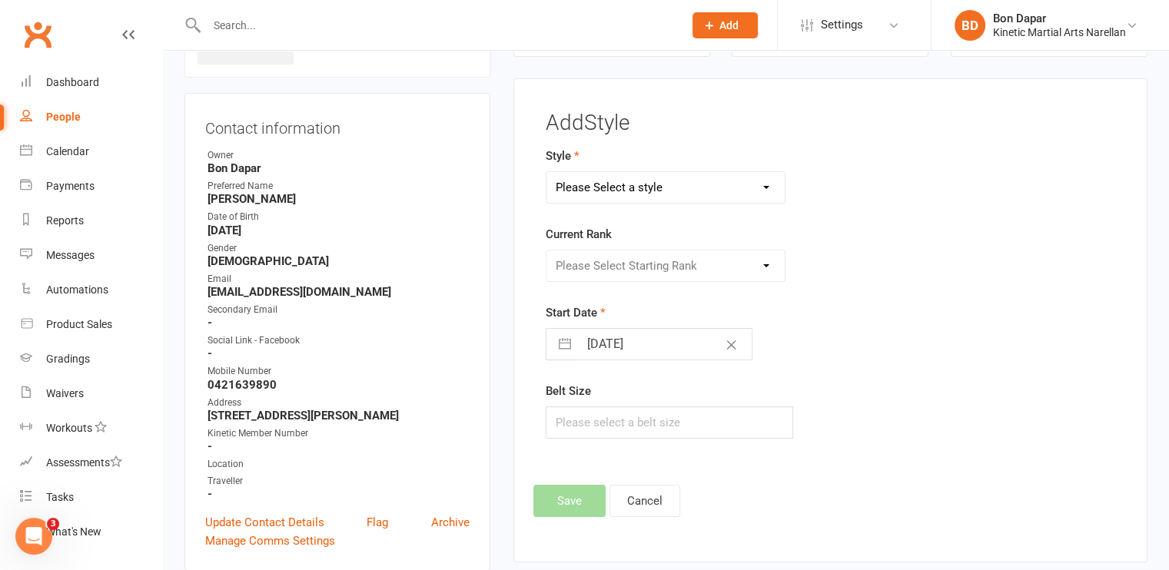
click at [660, 177] on select "Please Select a style BJJ Condors Eagles Finches Hapkido Leadership Progam" at bounding box center [665, 187] width 239 height 31
click at [546, 172] on select "Please Select a style BJJ Condors Eagles Finches Hapkido Leadership Progam" at bounding box center [665, 187] width 239 height 31
click at [610, 269] on select "Please Select Starting Rank White Yellow Orange Green Blue Purple Brown Red Com…" at bounding box center [665, 265] width 239 height 31
click at [546, 250] on select "Please Select Starting Rank White Yellow Orange Green Blue Purple Brown Red Com…" at bounding box center [665, 265] width 239 height 31
click at [572, 488] on button "Save" at bounding box center [569, 501] width 72 height 32
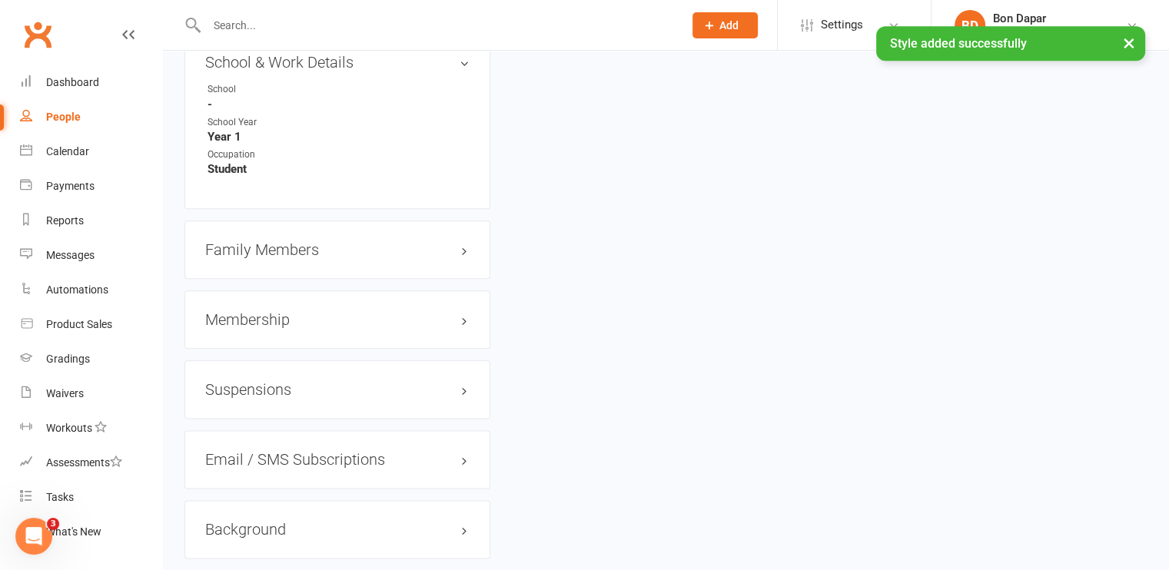
scroll to position [1795, 0]
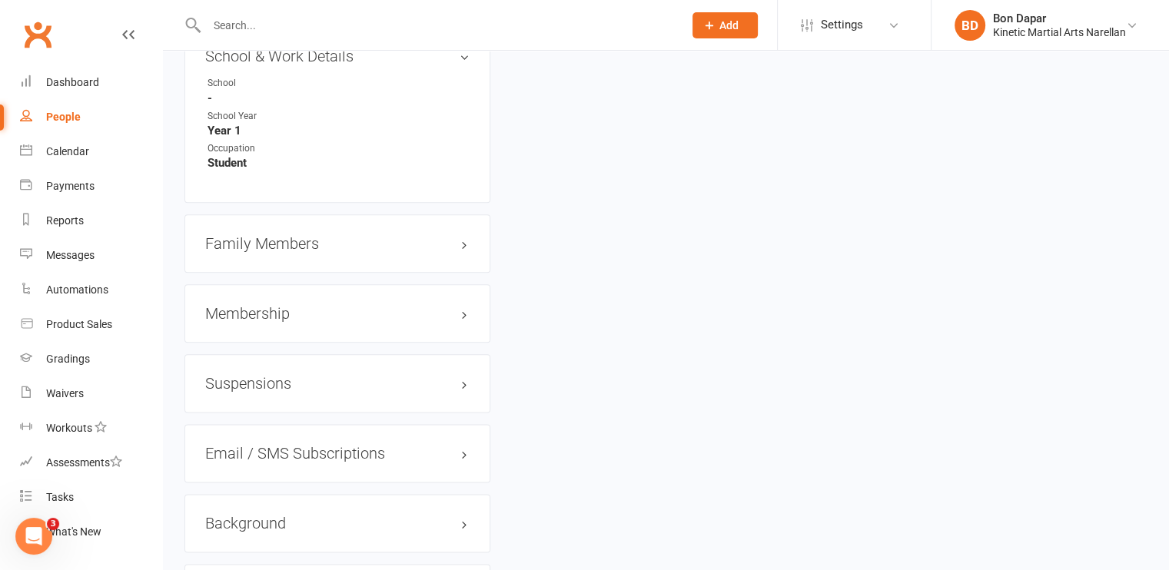
click at [297, 250] on h3 "Family Members" at bounding box center [337, 243] width 264 height 17
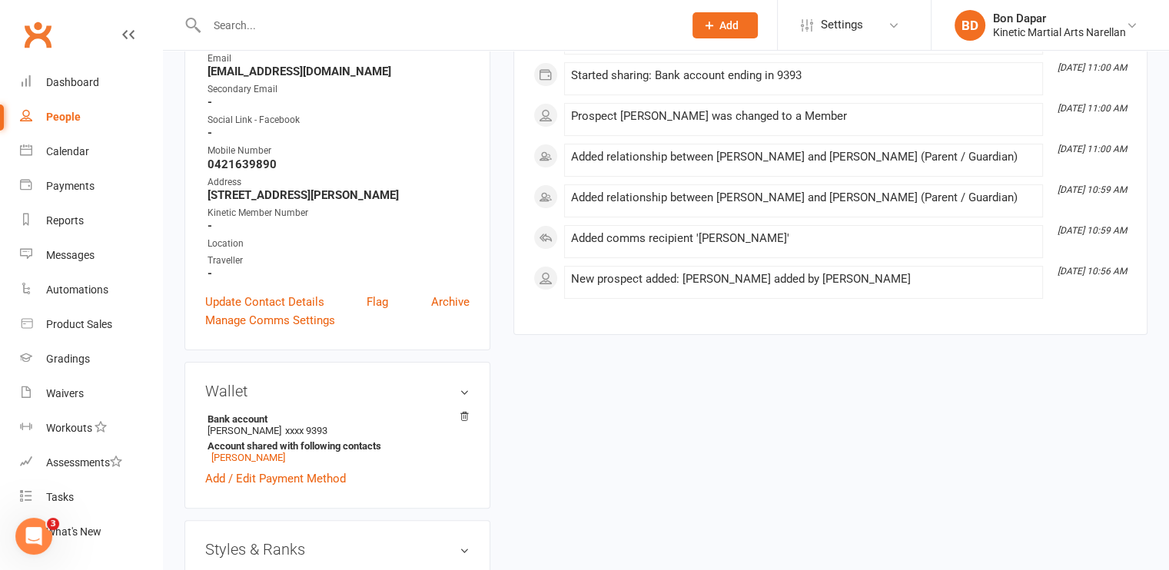
scroll to position [338, 0]
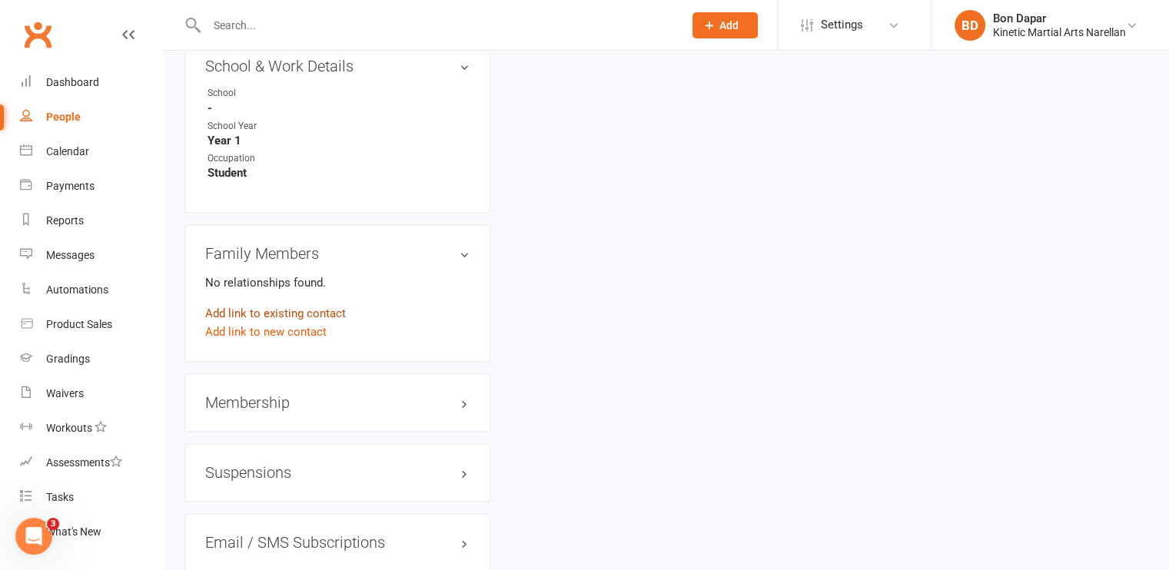
click at [290, 315] on link "Add link to existing contact" at bounding box center [275, 313] width 141 height 18
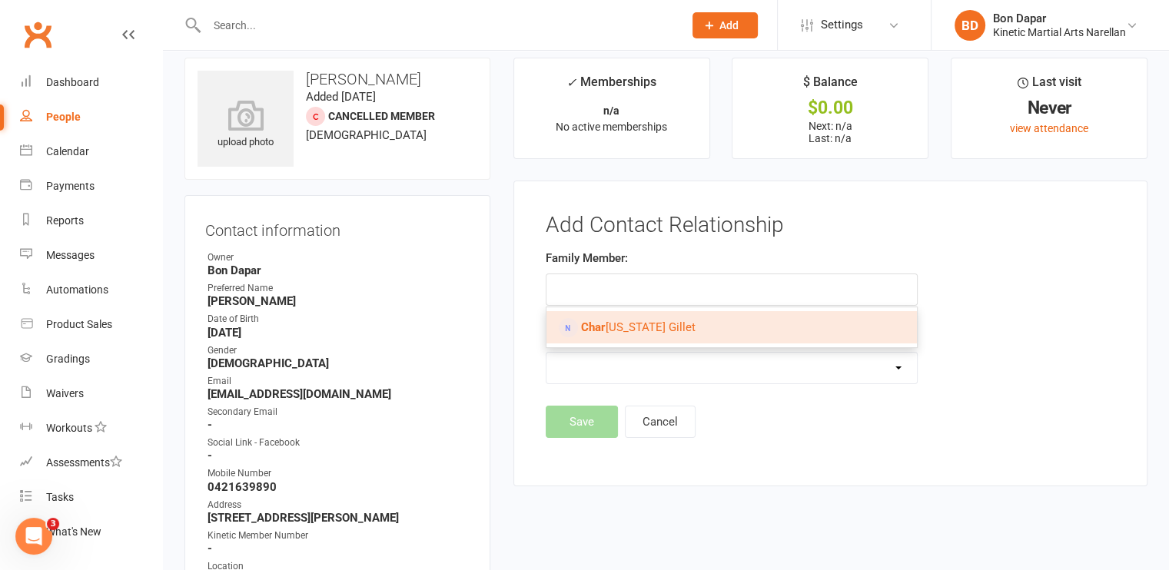
click at [599, 320] on strong "Char" at bounding box center [593, 327] width 25 height 14
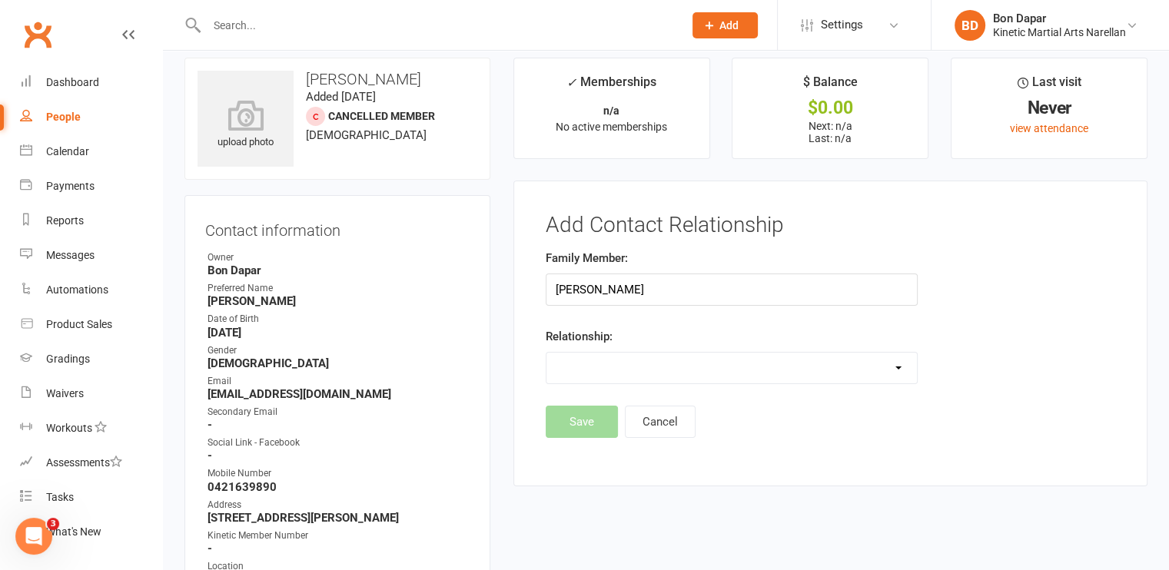
click at [578, 368] on select "Parent / Guardian Child Sibling (parent not in system) Spouse / Partner Cousin …" at bounding box center [731, 368] width 370 height 31
click at [546, 353] on select "Parent / Guardian Child Sibling (parent not in system) Spouse / Partner Cousin …" at bounding box center [731, 368] width 370 height 31
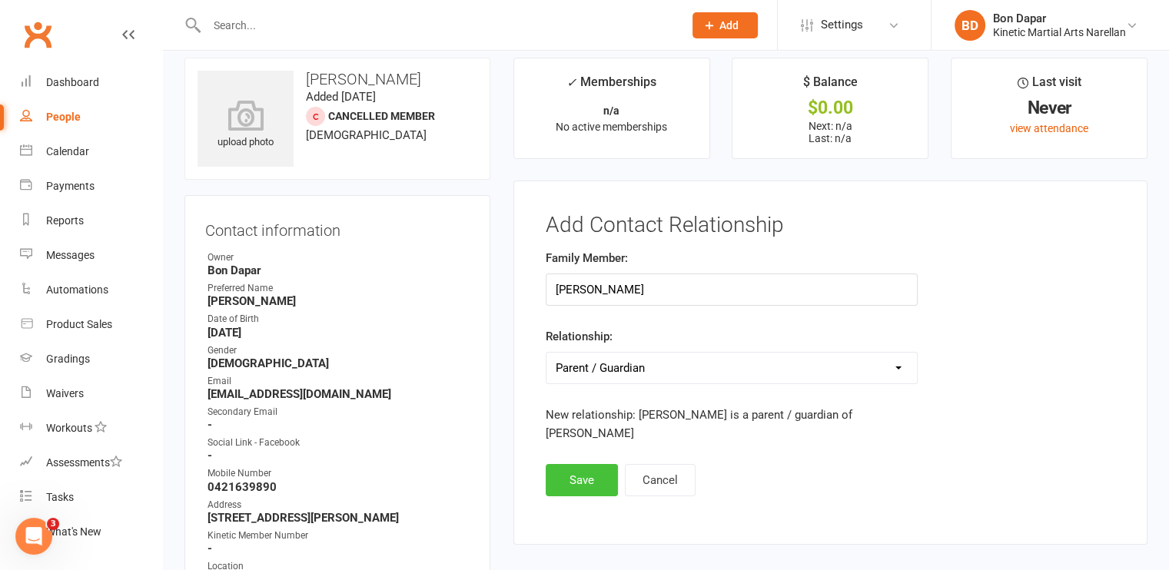
click at [565, 464] on button "Save" at bounding box center [581, 480] width 72 height 32
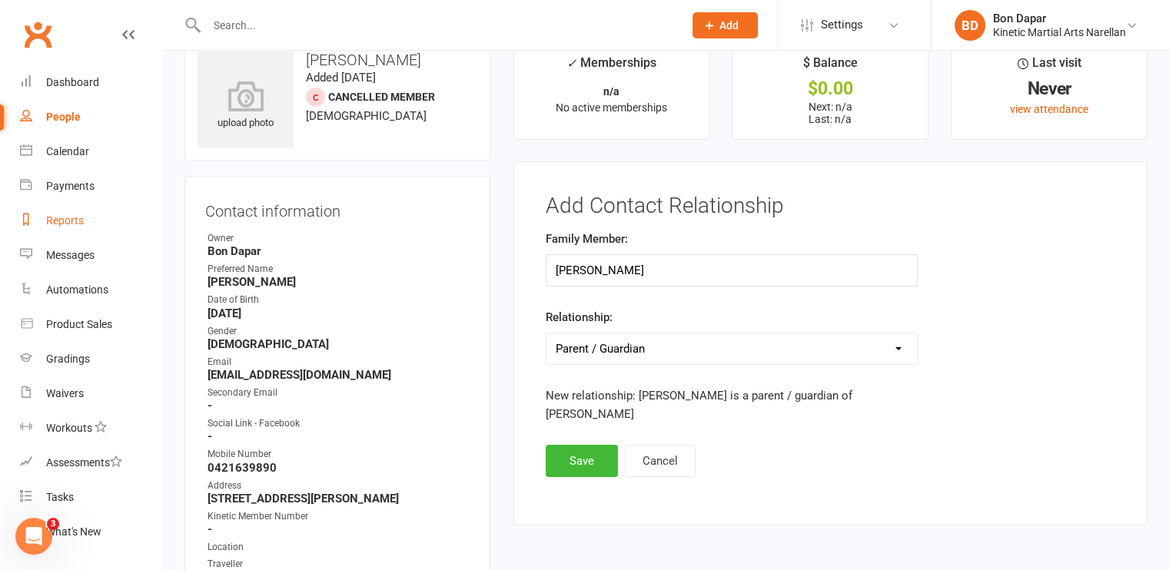
scroll to position [0, 0]
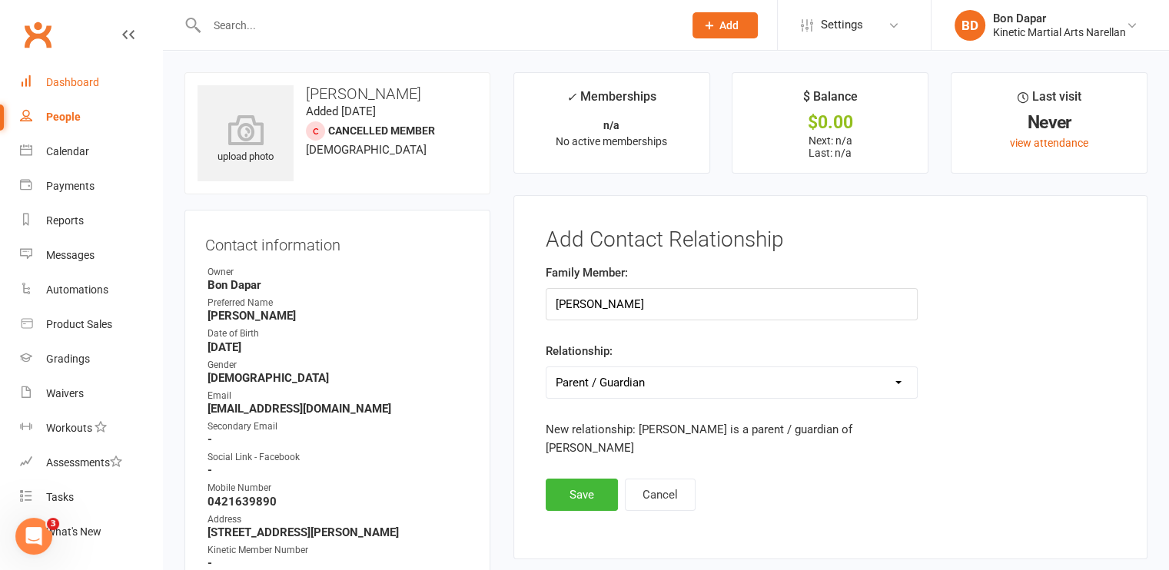
click at [77, 84] on div "Dashboard" at bounding box center [72, 82] width 53 height 12
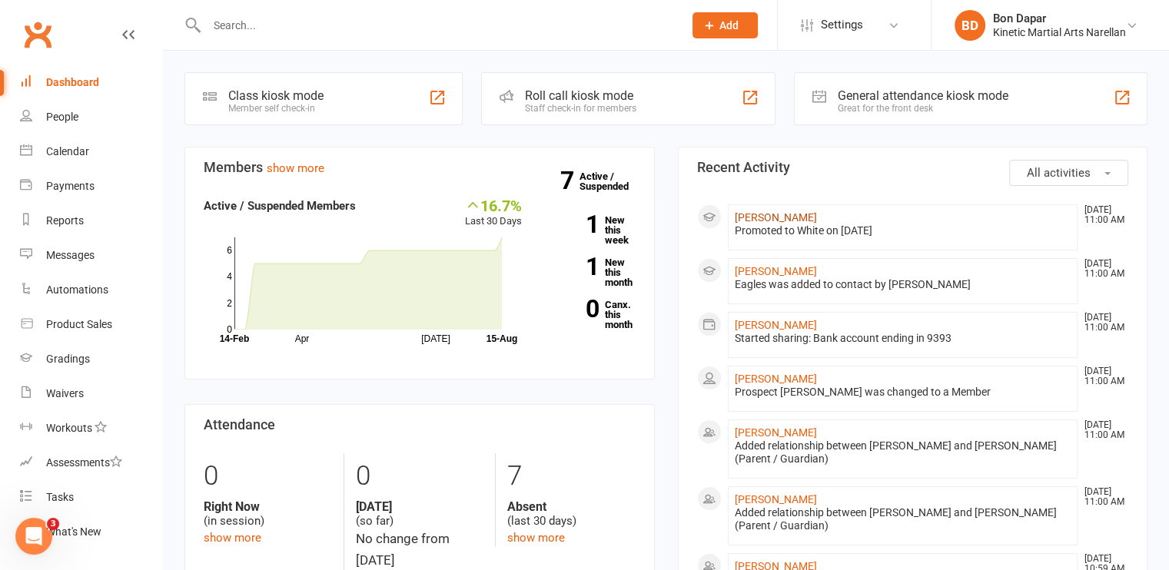
click at [748, 217] on link "[PERSON_NAME]" at bounding box center [775, 217] width 82 height 12
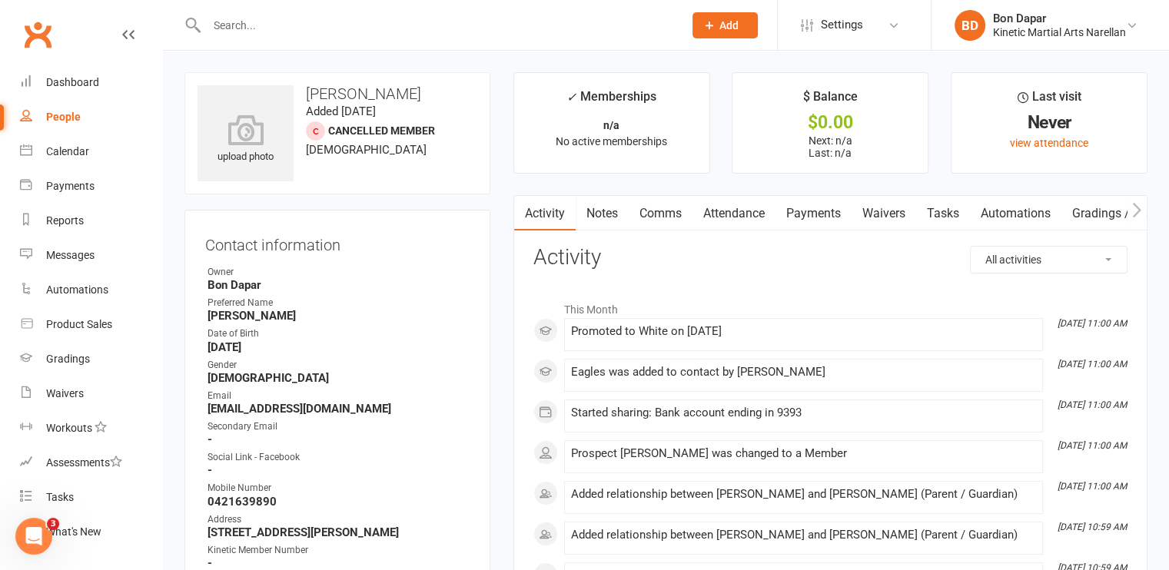
click at [322, 136] on div at bounding box center [315, 130] width 19 height 19
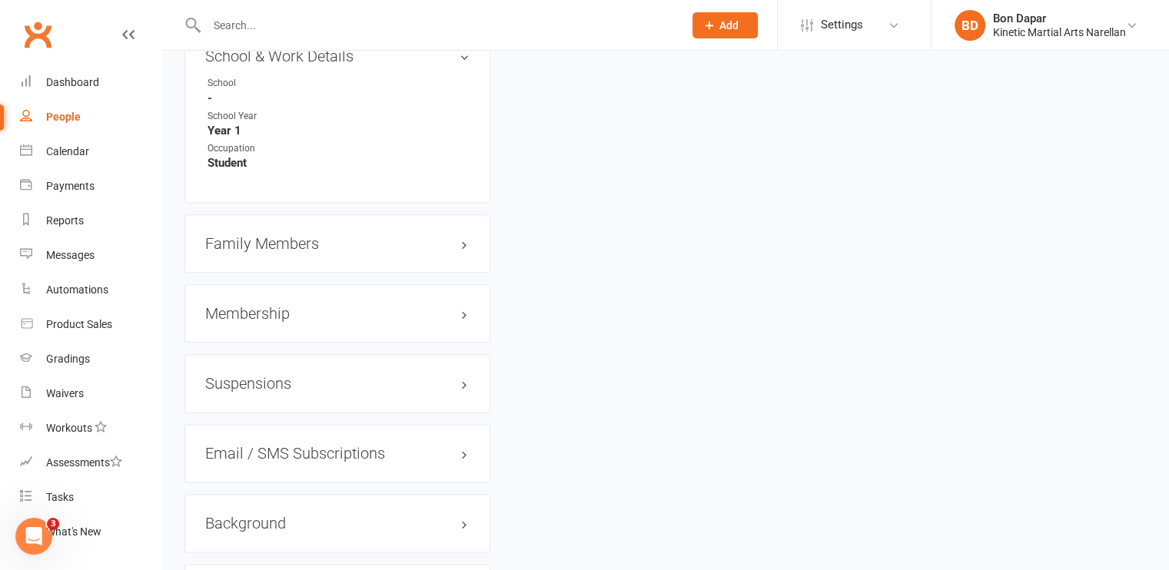
scroll to position [1874, 0]
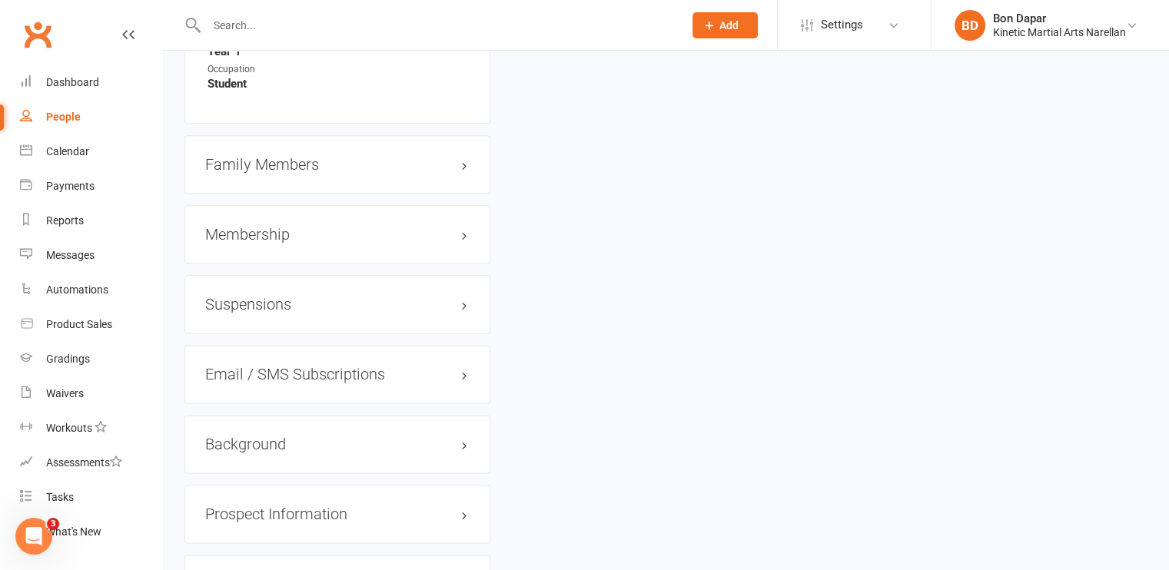
click at [444, 325] on div "Suspensions" at bounding box center [337, 304] width 306 height 58
click at [464, 308] on h3 "Suspensions" at bounding box center [337, 304] width 264 height 17
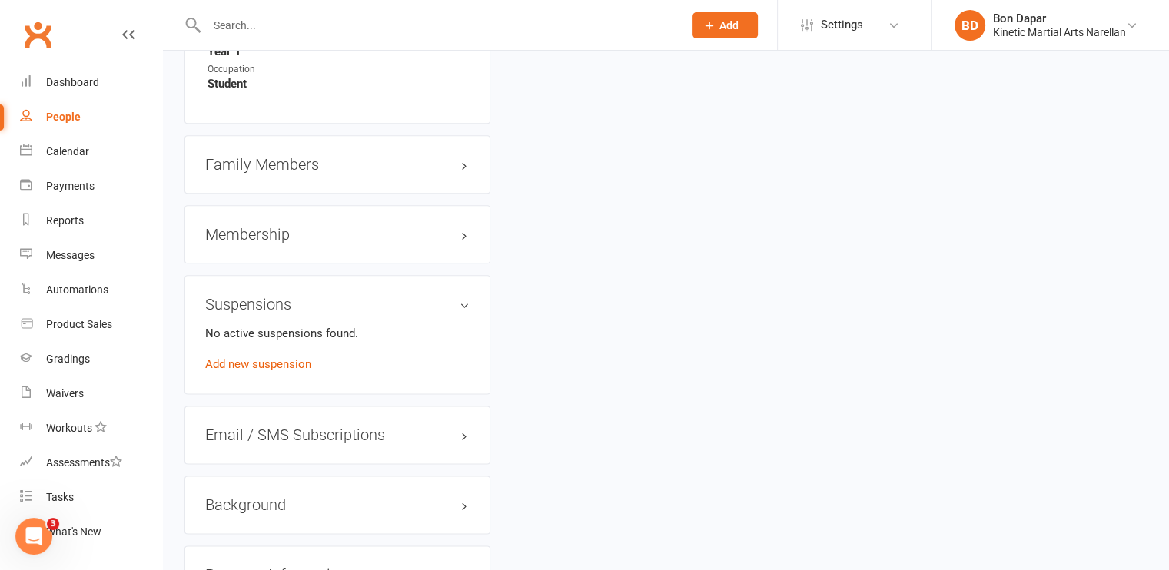
click at [438, 238] on h3 "Membership" at bounding box center [337, 234] width 264 height 17
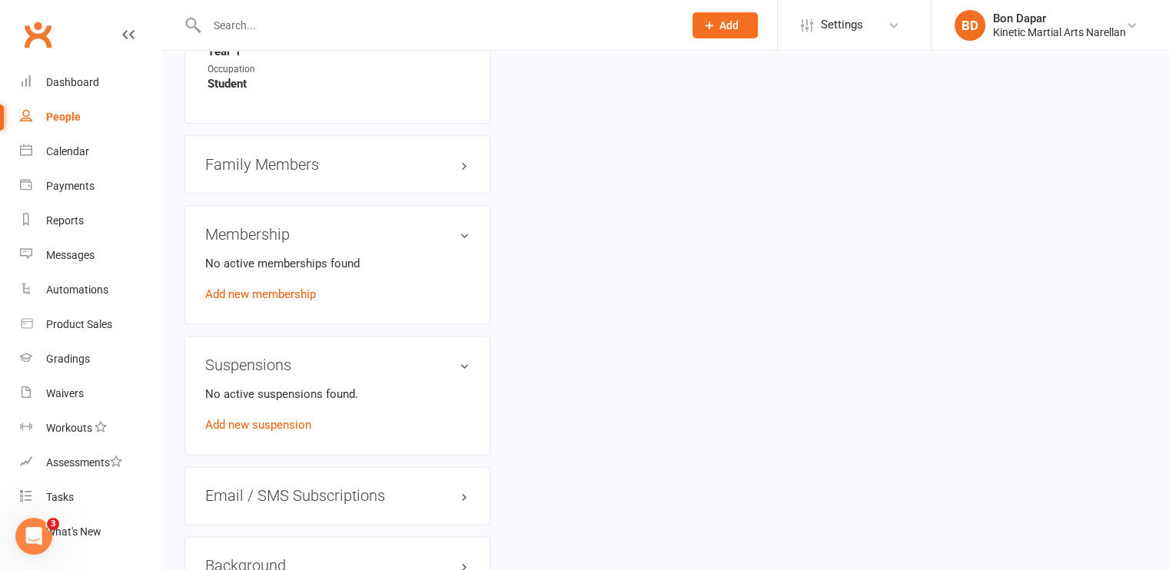
click at [416, 173] on h3 "Family Members" at bounding box center [337, 164] width 264 height 17
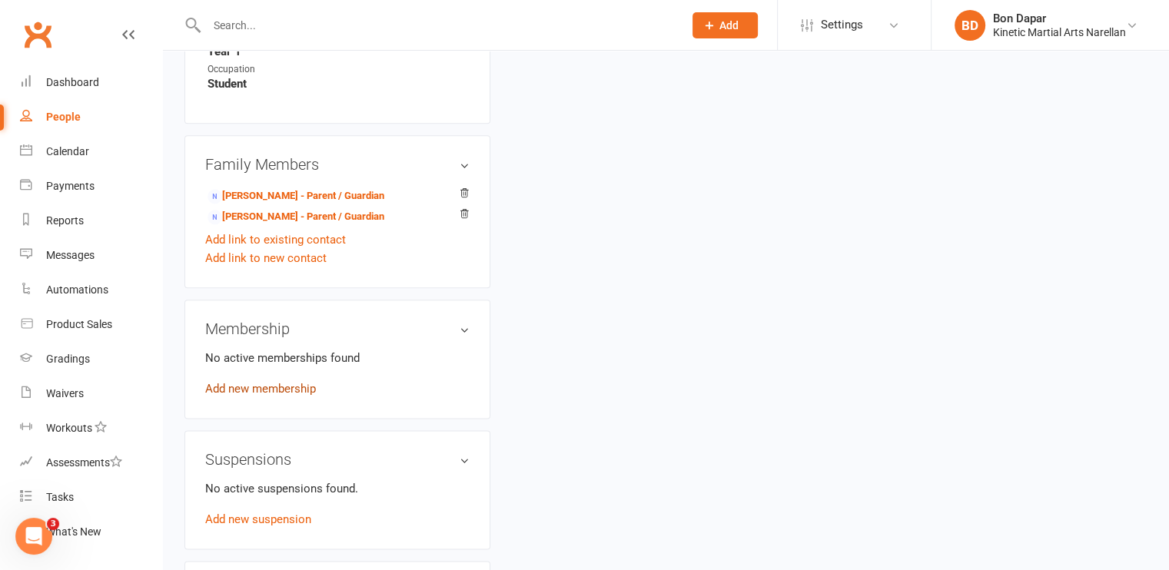
click at [274, 396] on link "Add new membership" at bounding box center [260, 389] width 111 height 14
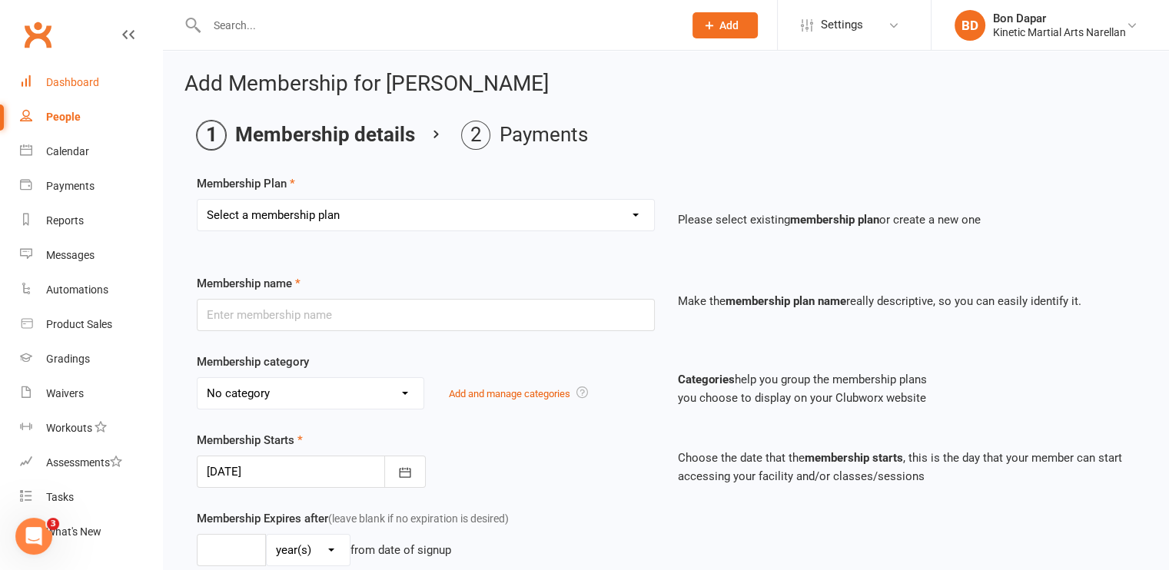
click at [71, 85] on div "Dashboard" at bounding box center [72, 82] width 53 height 12
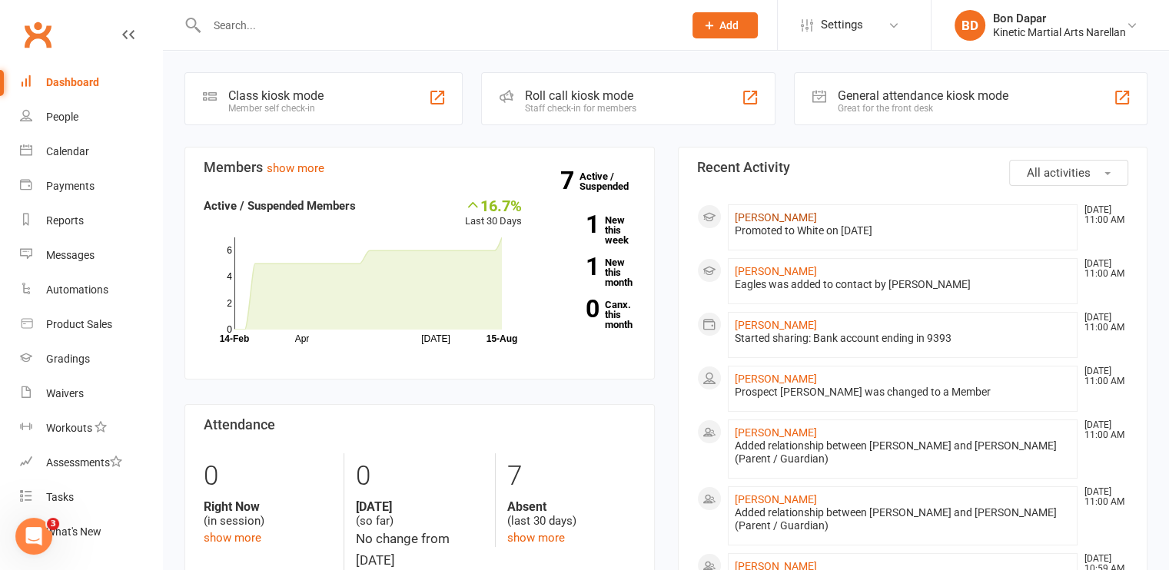
click at [762, 217] on link "[PERSON_NAME]" at bounding box center [775, 217] width 82 height 12
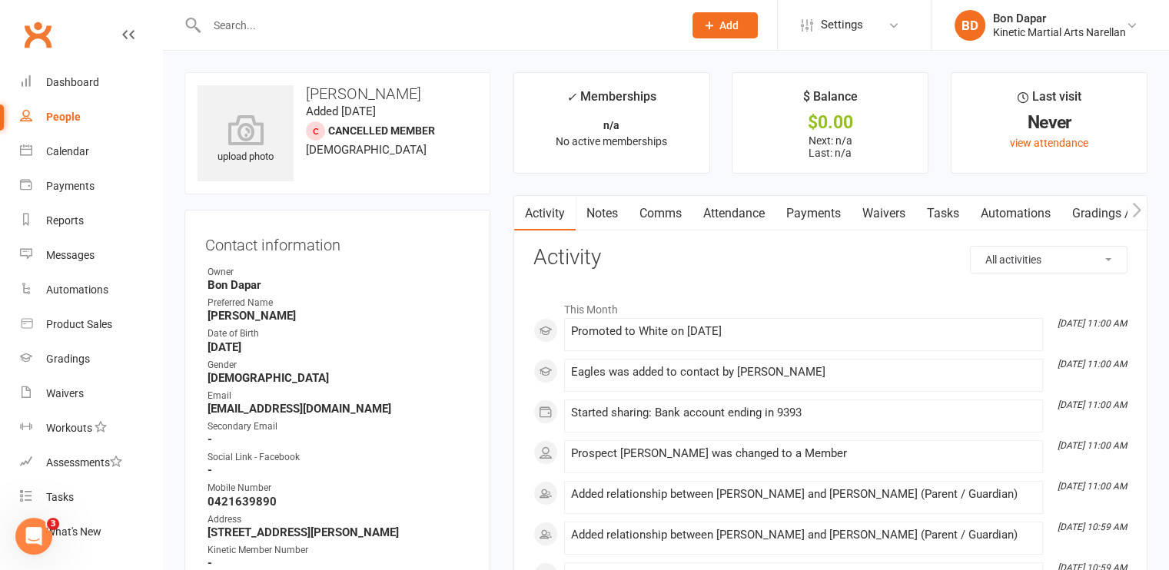
click at [628, 147] on span "No active memberships" at bounding box center [610, 141] width 111 height 12
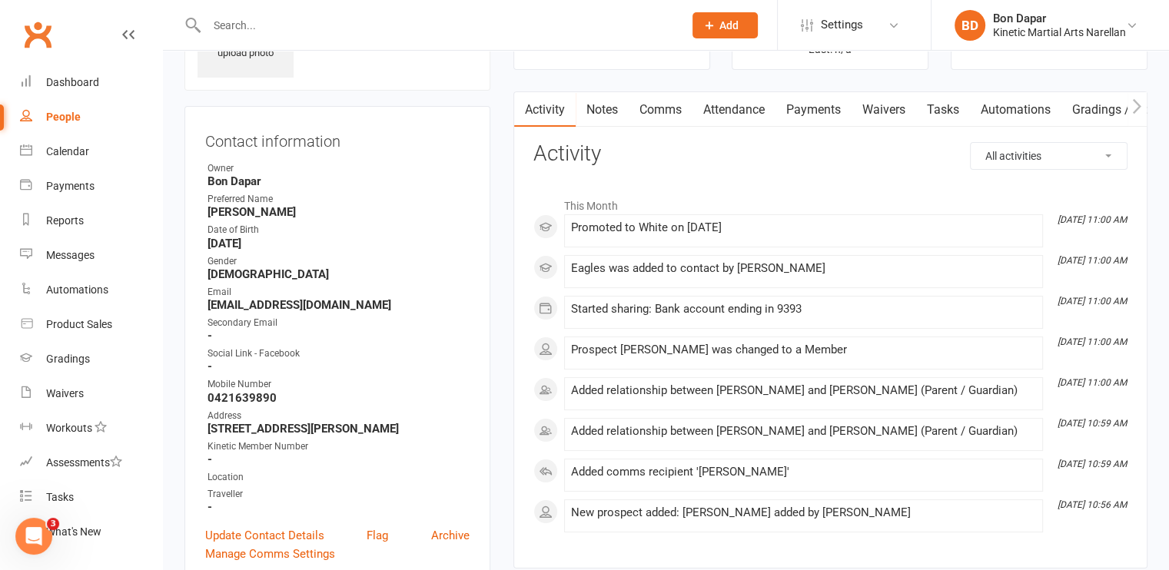
scroll to position [104, 0]
click at [601, 114] on link "Notes" at bounding box center [601, 108] width 53 height 35
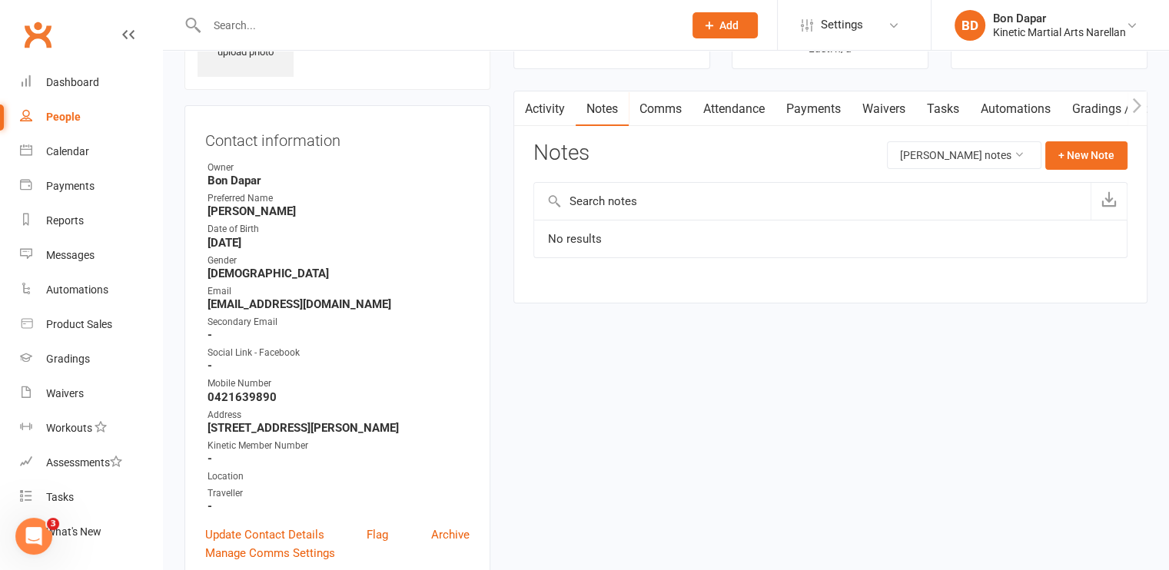
click at [662, 108] on link "Comms" at bounding box center [660, 108] width 64 height 35
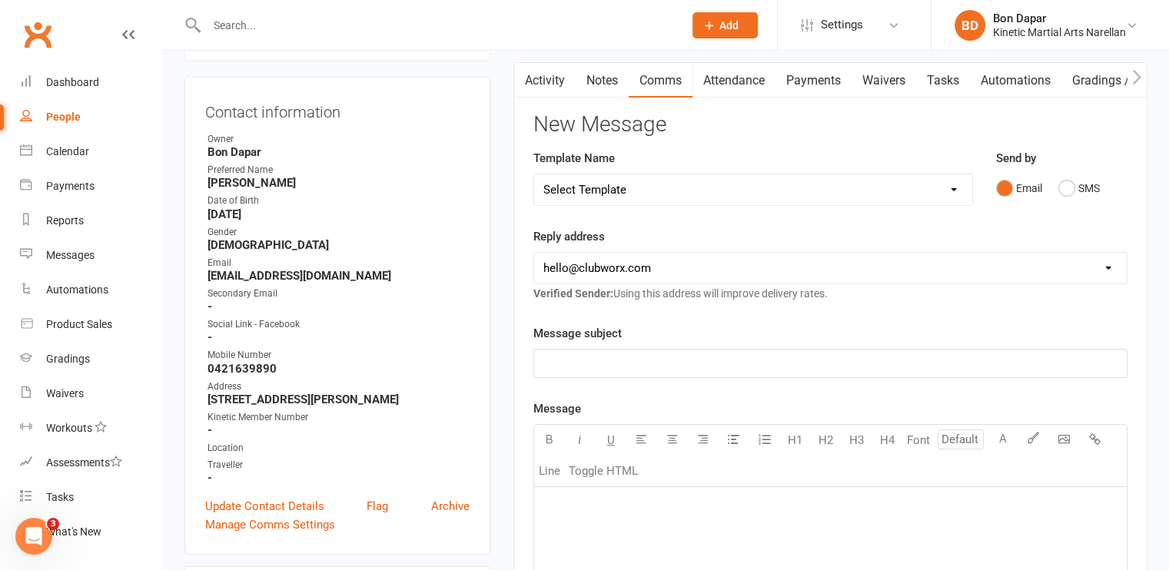
scroll to position [134, 0]
click at [723, 82] on link "Attendance" at bounding box center [733, 79] width 83 height 35
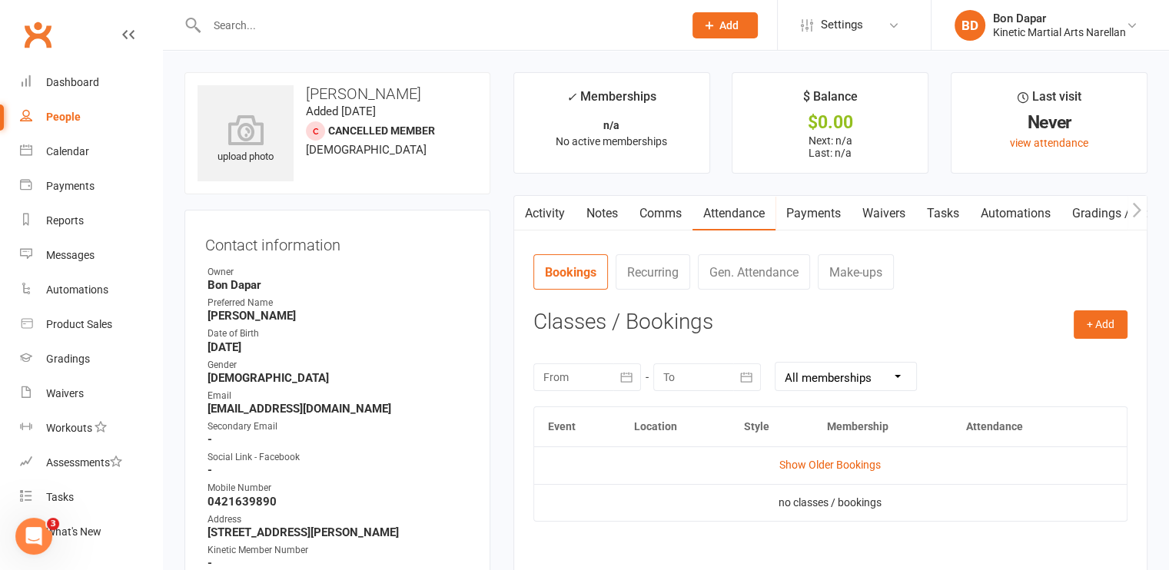
click at [312, 132] on div at bounding box center [315, 130] width 19 height 19
click at [92, 82] on div "Dashboard" at bounding box center [72, 82] width 53 height 12
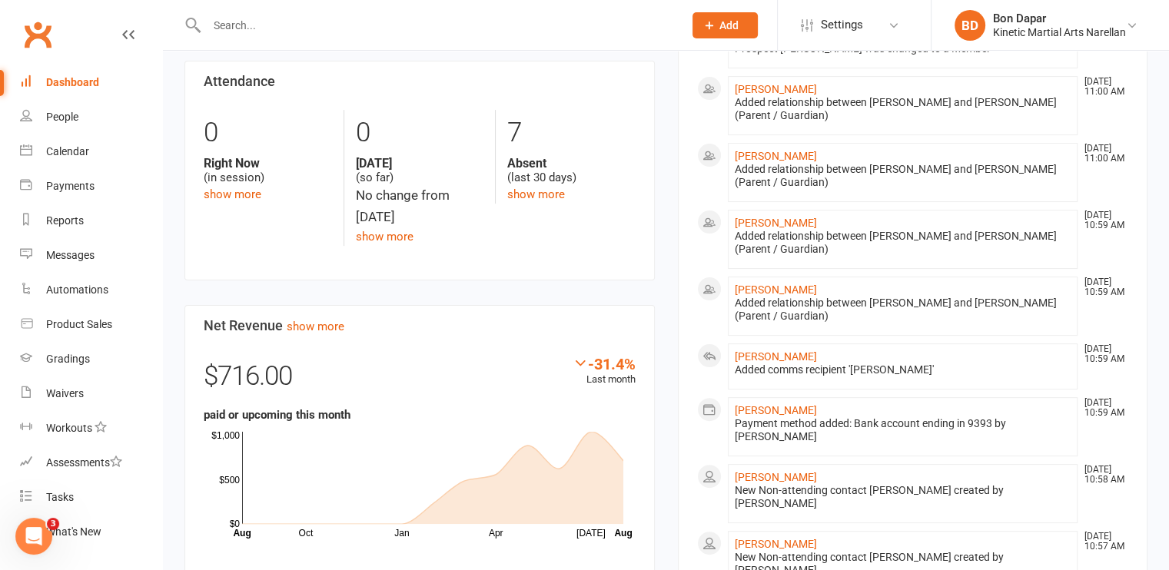
scroll to position [344, 0]
click at [756, 470] on link "[PERSON_NAME]" at bounding box center [775, 476] width 82 height 12
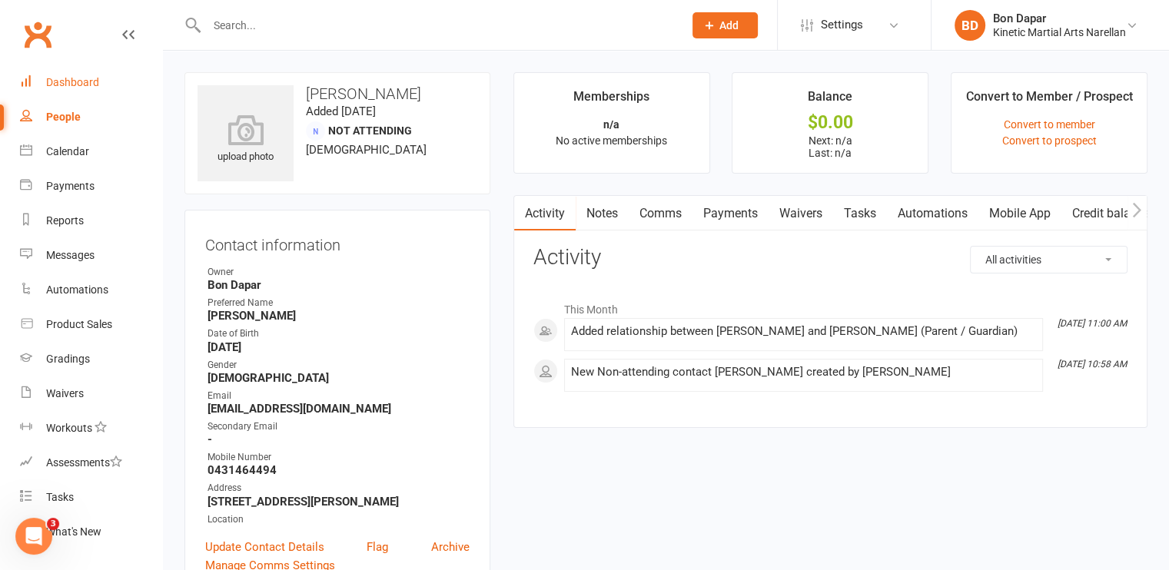
click at [97, 85] on div "Dashboard" at bounding box center [72, 82] width 53 height 12
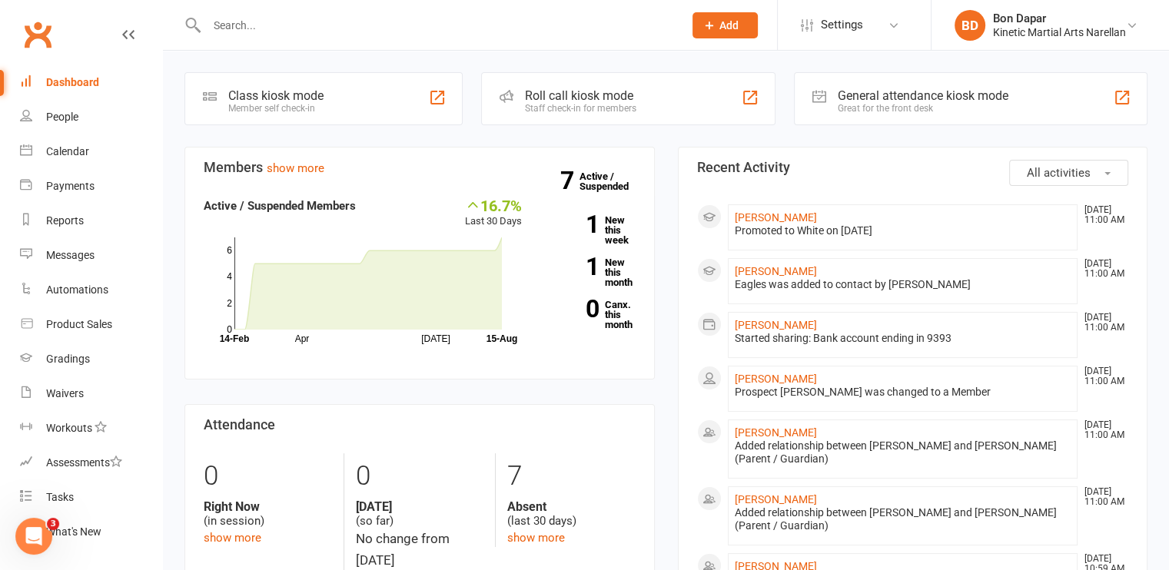
click at [716, 25] on button "Add" at bounding box center [724, 25] width 65 height 26
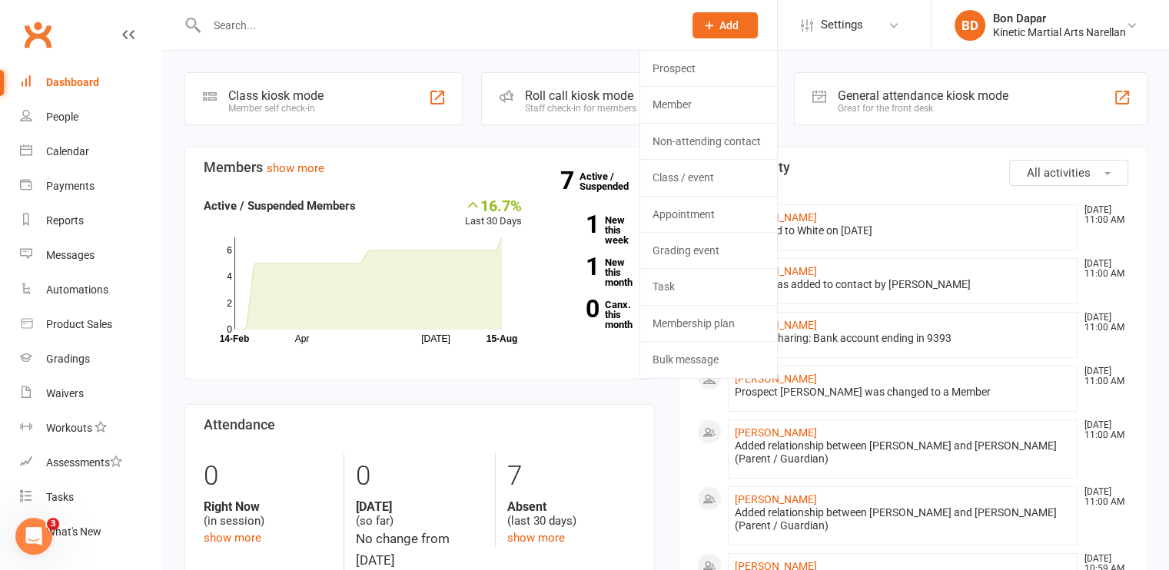
click at [823, 161] on h3 "Recent Activity" at bounding box center [913, 167] width 432 height 15
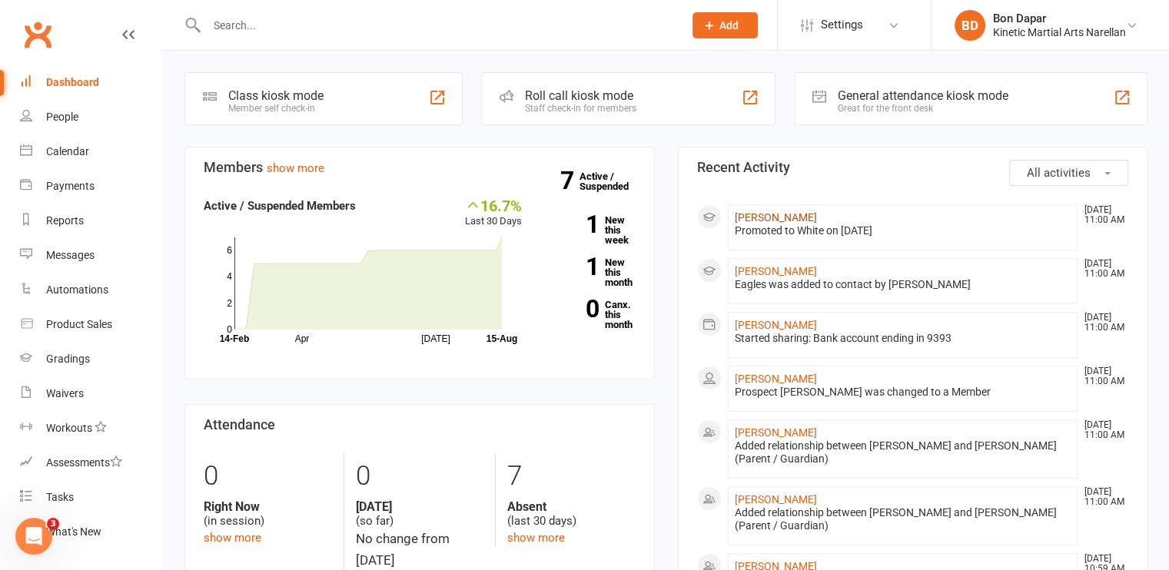
click at [760, 212] on link "[PERSON_NAME]" at bounding box center [775, 217] width 82 height 12
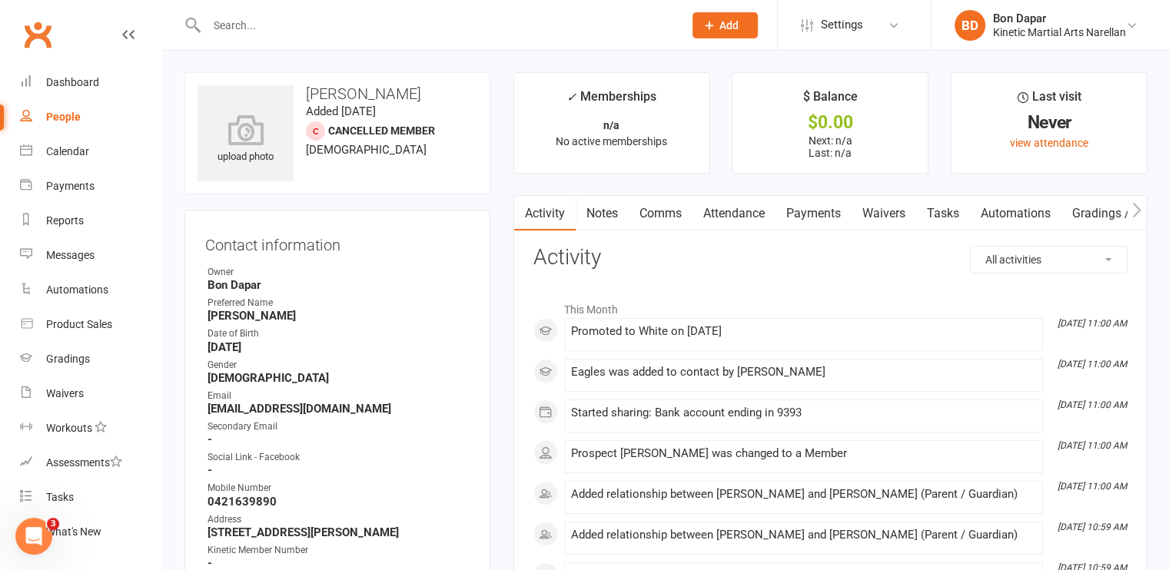
click at [423, 314] on strong "[PERSON_NAME]" at bounding box center [338, 316] width 262 height 14
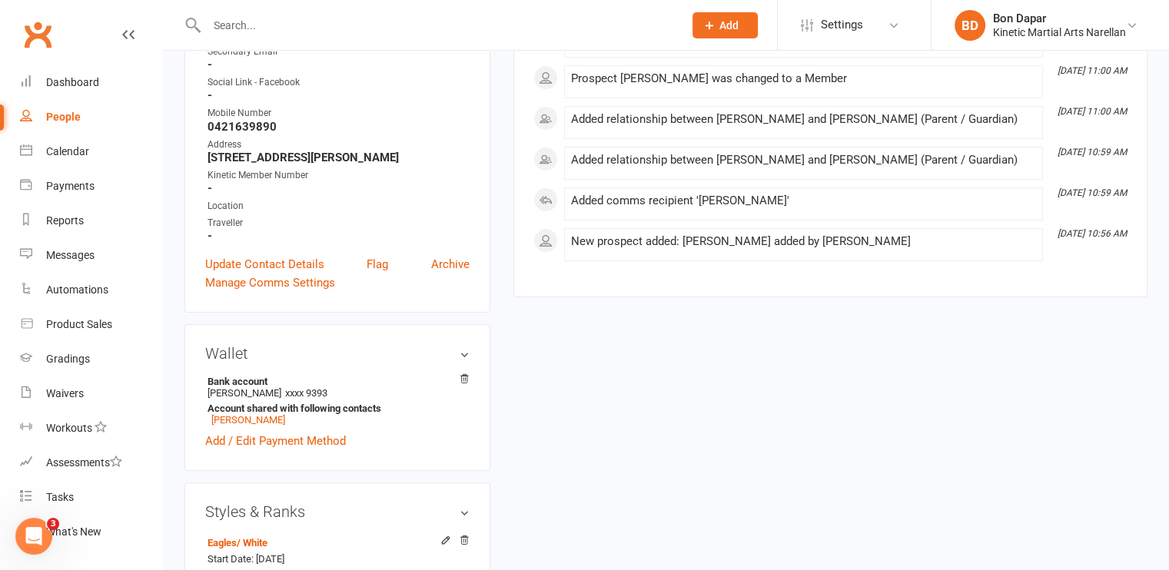
scroll to position [375, 0]
click at [295, 271] on link "Update Contact Details" at bounding box center [264, 264] width 119 height 18
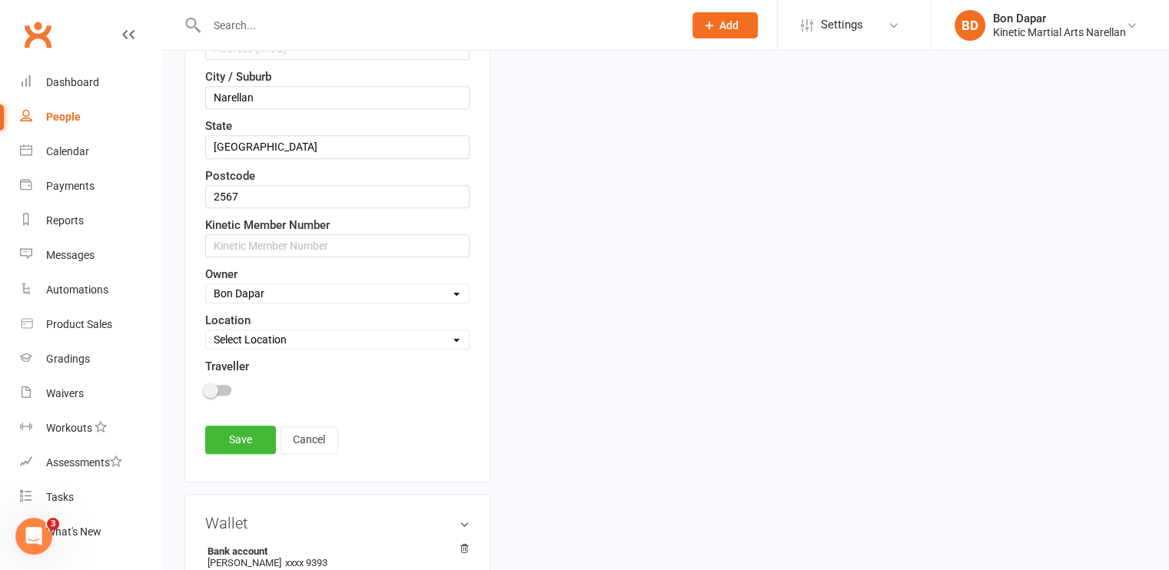
scroll to position [762, 0]
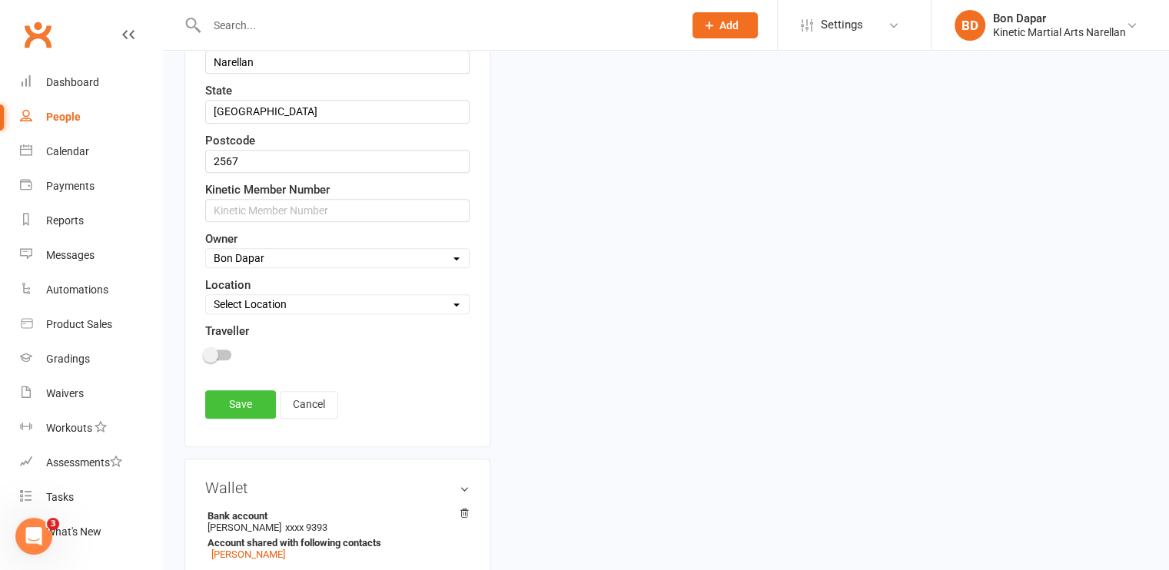
click at [232, 397] on link "Save" at bounding box center [240, 404] width 71 height 28
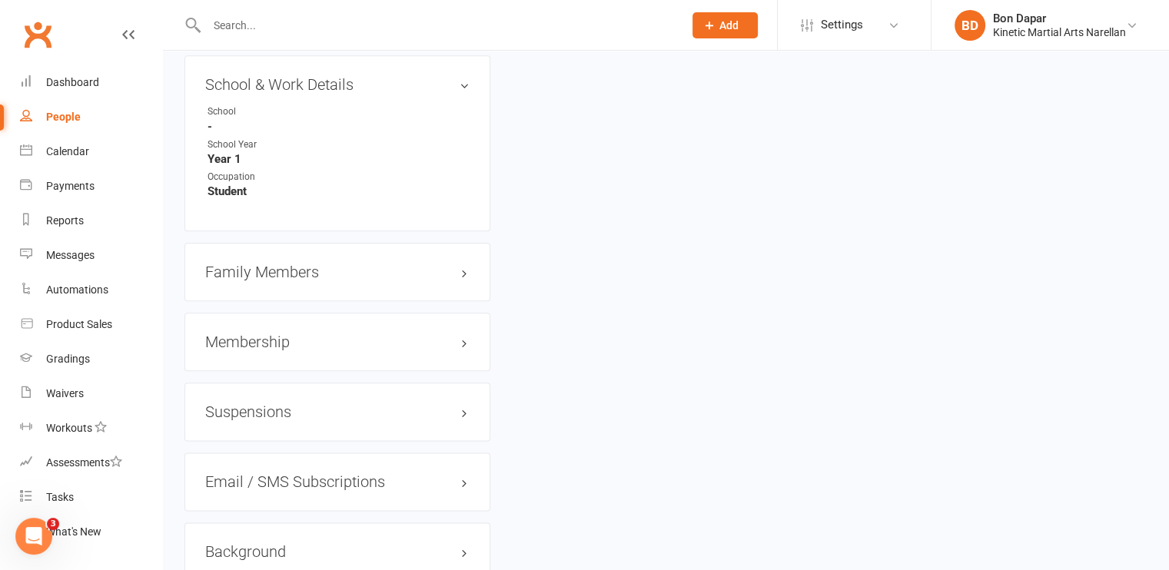
scroll to position [1819, 0]
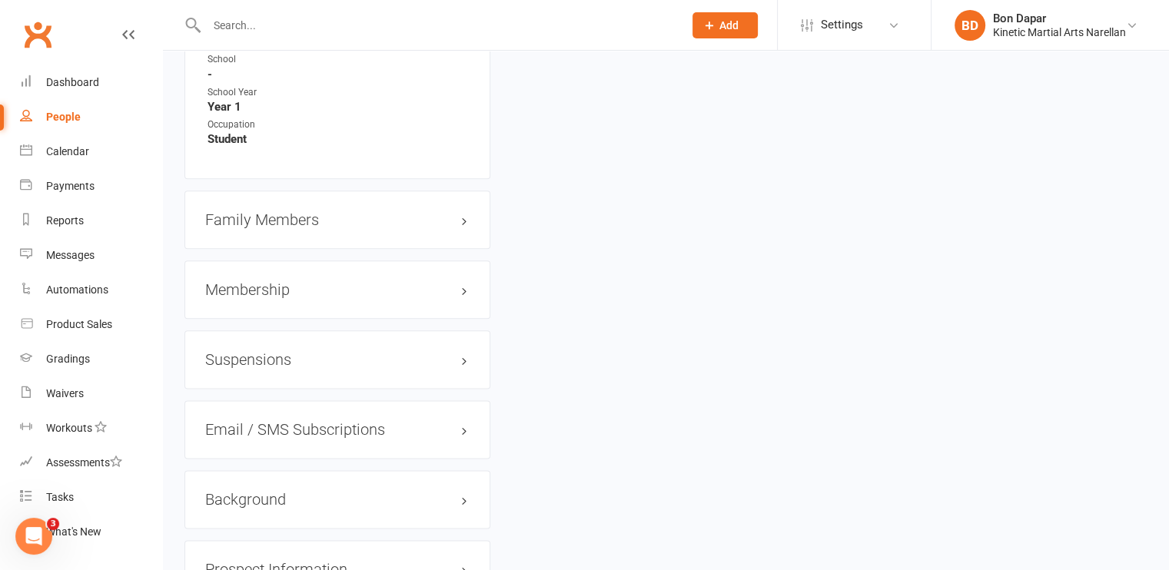
click at [281, 228] on h3 "Family Members" at bounding box center [337, 219] width 264 height 17
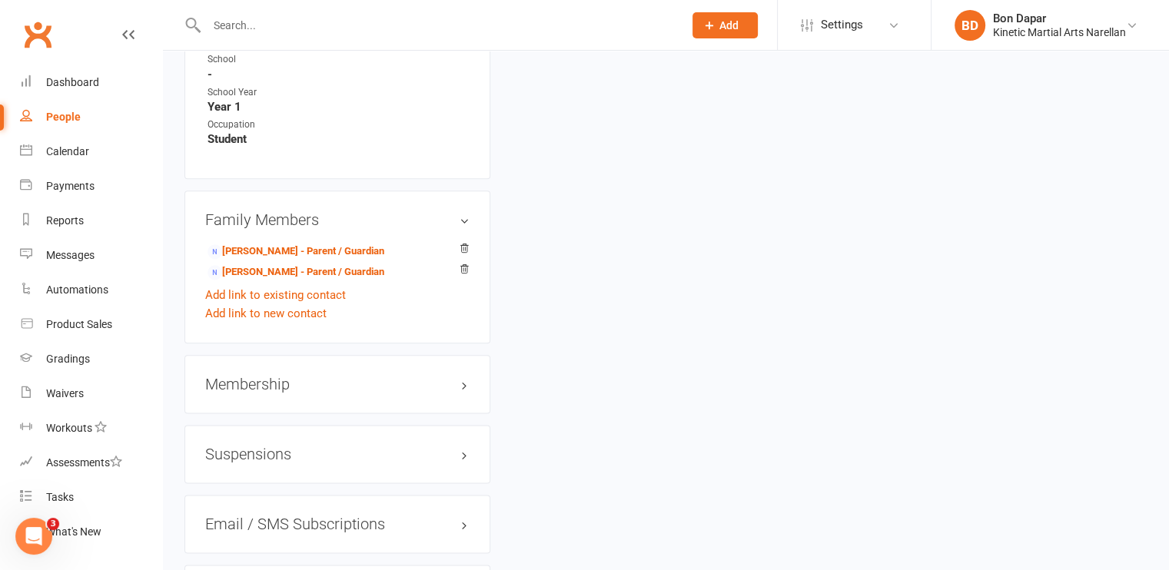
click at [267, 390] on h3 "Membership" at bounding box center [337, 384] width 264 height 17
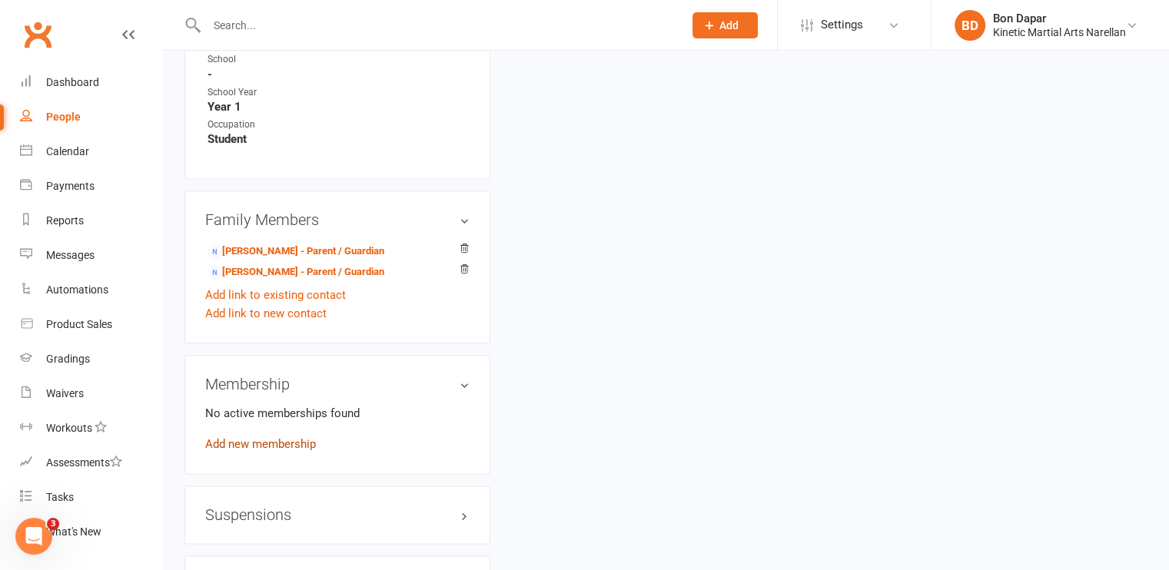
click at [254, 449] on link "Add new membership" at bounding box center [260, 444] width 111 height 14
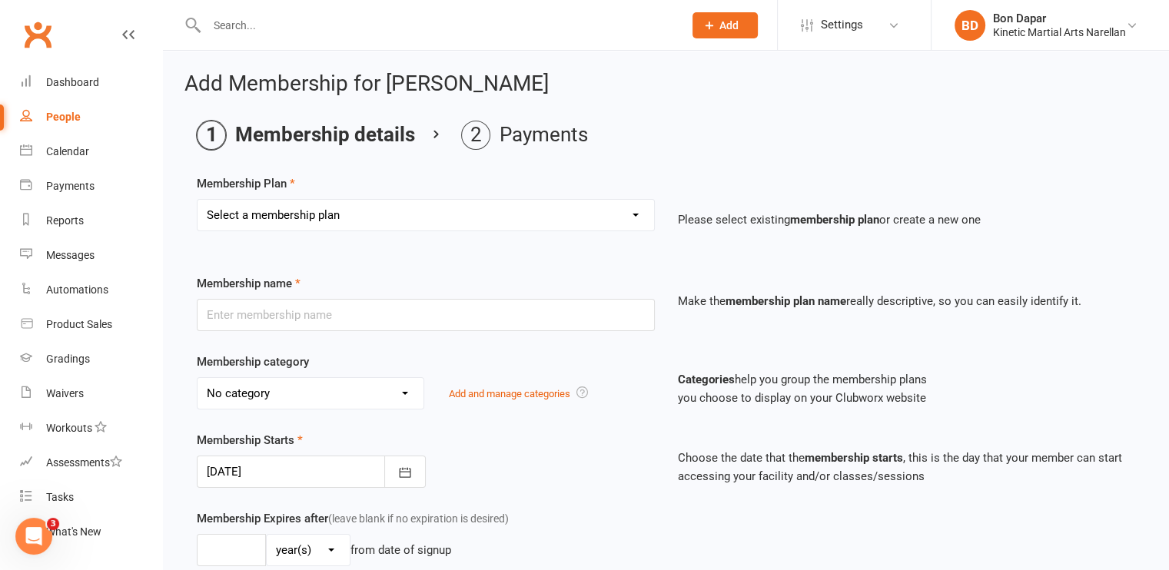
click at [492, 214] on select "Select a membership plan Create new Membership Plan Training Fees - $68 Fortnig…" at bounding box center [425, 215] width 456 height 31
click at [197, 200] on select "Select a membership plan Create new Membership Plan Training Fees - $68 Fortnig…" at bounding box center [425, 215] width 456 height 31
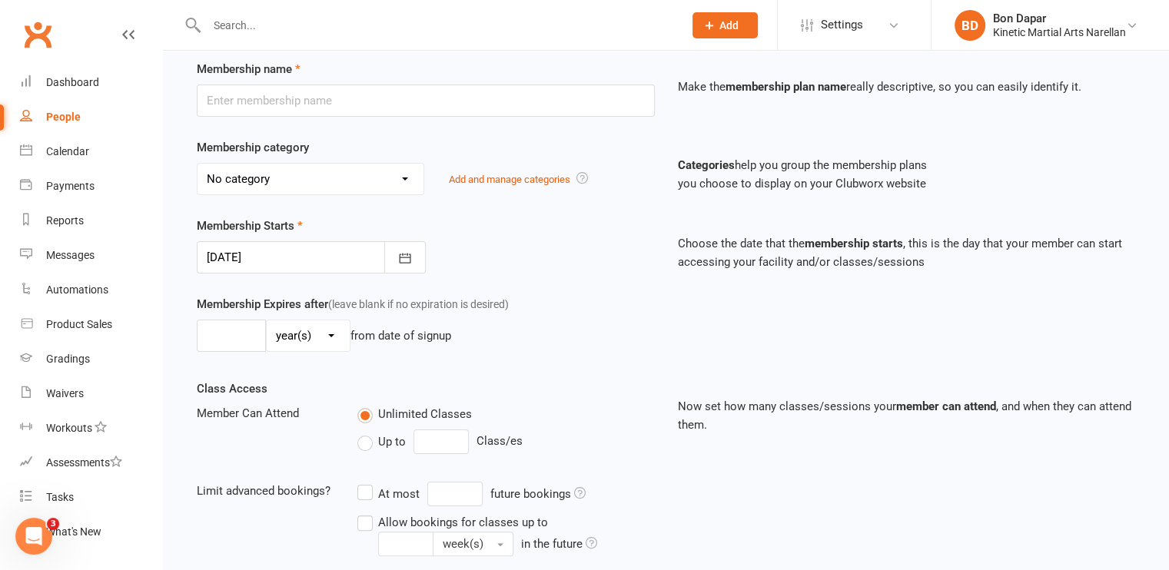
scroll to position [215, 0]
click at [384, 179] on select "No category Annual Insurance Course General Kids/Teens/Adults Hwarang - $85/day…" at bounding box center [310, 178] width 226 height 31
click at [197, 163] on select "No category Annual Insurance Course General Kids/Teens/Adults Hwarang - $85/day…" at bounding box center [310, 178] width 226 height 31
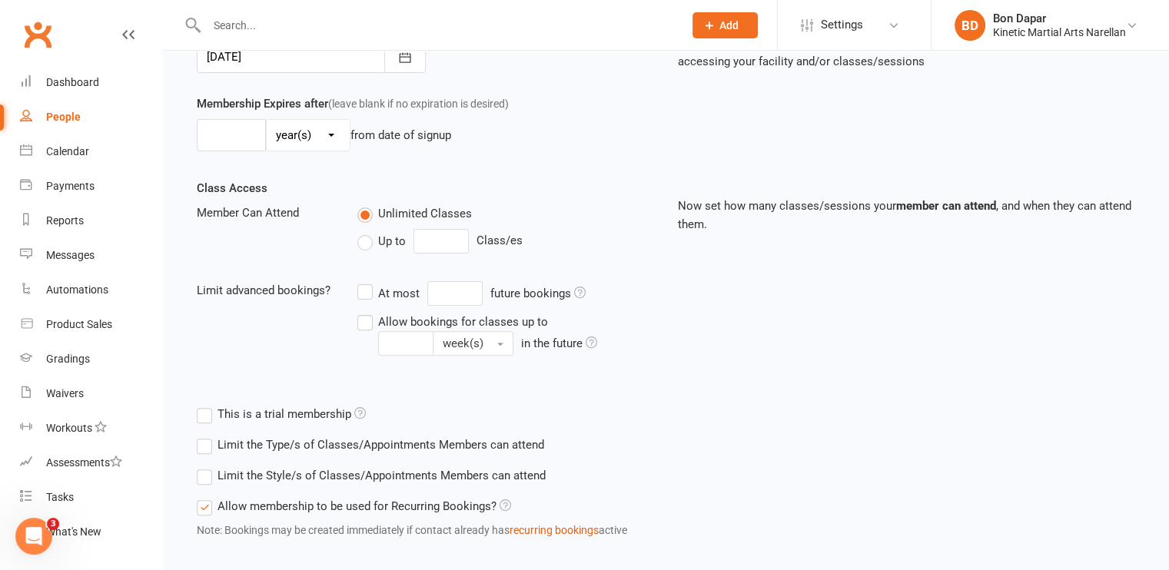
scroll to position [417, 0]
click at [366, 237] on label "Up to" at bounding box center [381, 239] width 48 height 18
click at [366, 230] on input "Up to" at bounding box center [362, 230] width 10 height 0
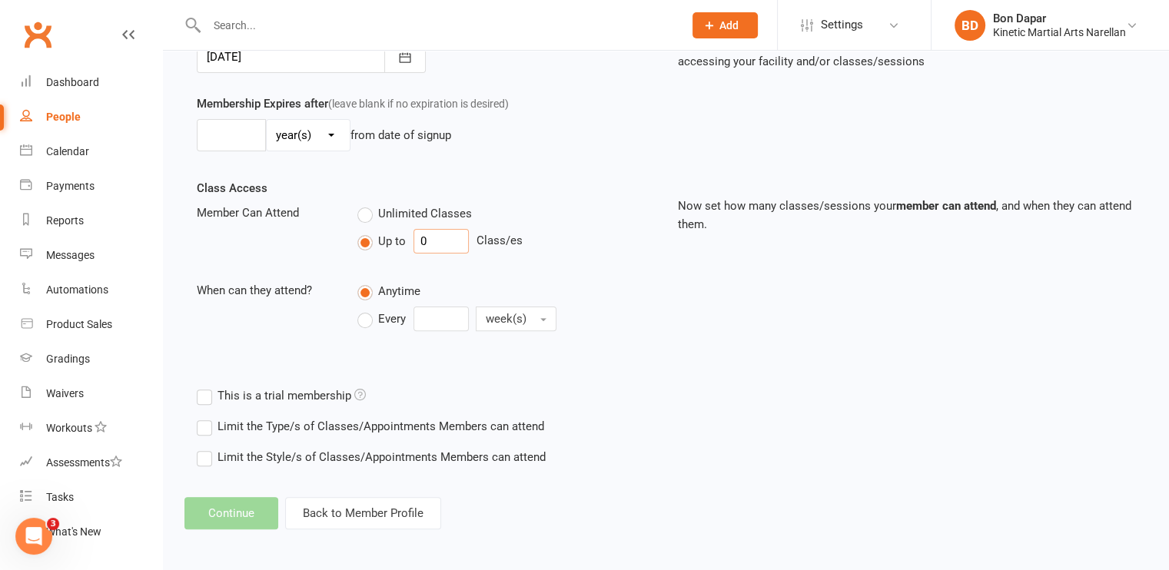
click at [437, 247] on input "0" at bounding box center [440, 241] width 55 height 25
drag, startPoint x: 434, startPoint y: 279, endPoint x: 434, endPoint y: 264, distance: 14.6
click at [434, 264] on div "Class Access Member Can Attend Unlimited Classes Up to 0 Class/es When can they…" at bounding box center [425, 269] width 481 height 180
drag, startPoint x: 436, startPoint y: 237, endPoint x: 378, endPoint y: 244, distance: 58.0
click at [378, 244] on div "Up to 0 Class/es" at bounding box center [505, 241] width 297 height 25
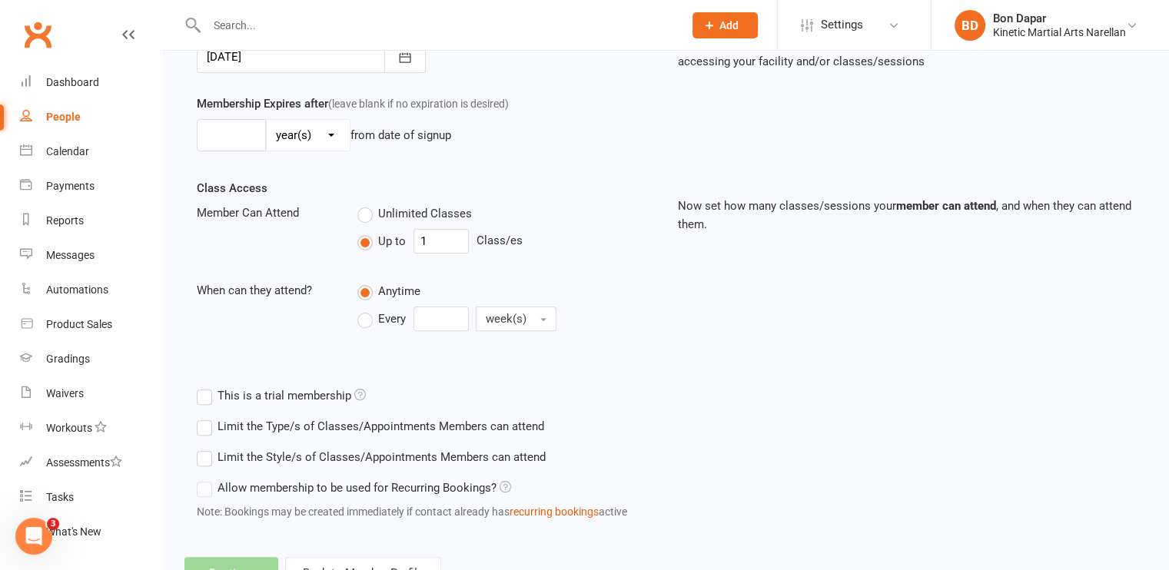
click at [366, 320] on label "Every" at bounding box center [381, 319] width 48 height 18
click at [366, 307] on input "Every" at bounding box center [362, 307] width 10 height 0
drag, startPoint x: 429, startPoint y: 317, endPoint x: 409, endPoint y: 317, distance: 20.0
click at [409, 317] on div "Every 0 week(s)" at bounding box center [464, 319] width 214 height 25
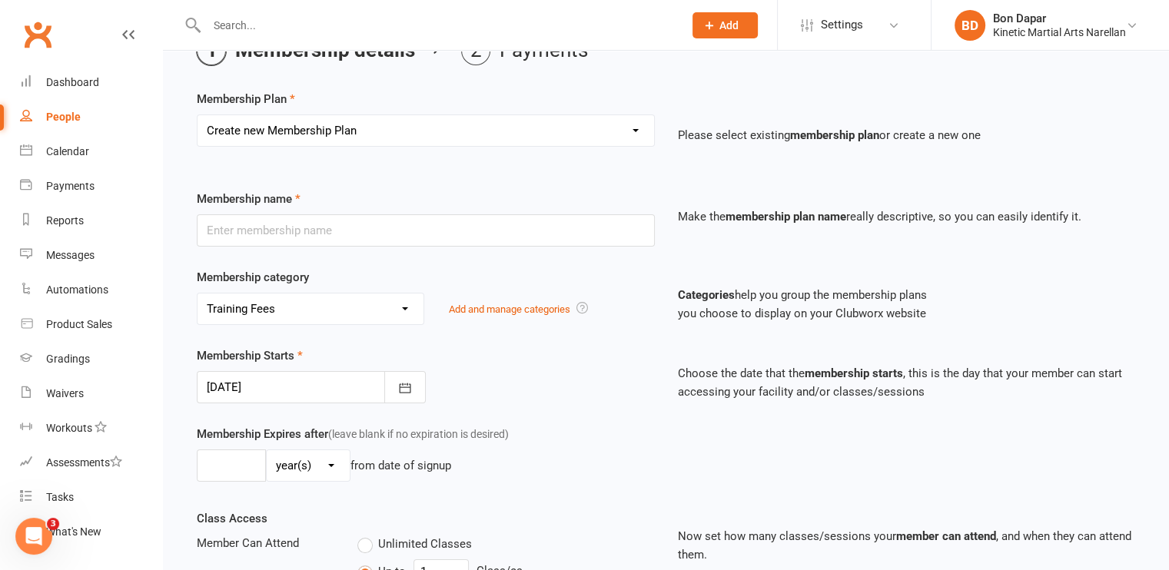
scroll to position [0, 0]
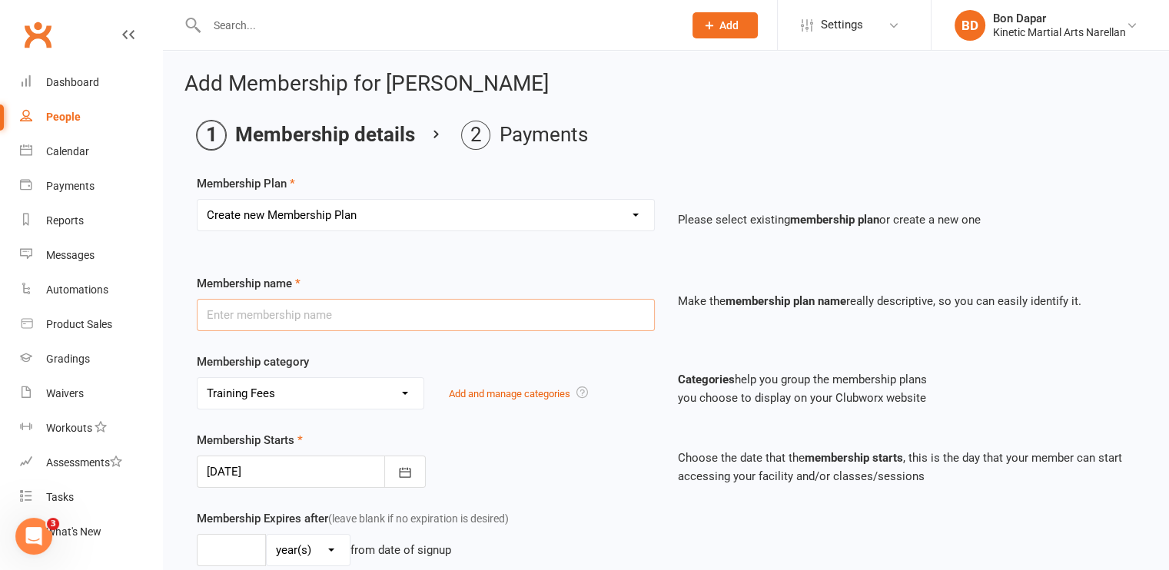
click at [532, 304] on input "text" at bounding box center [426, 315] width 458 height 32
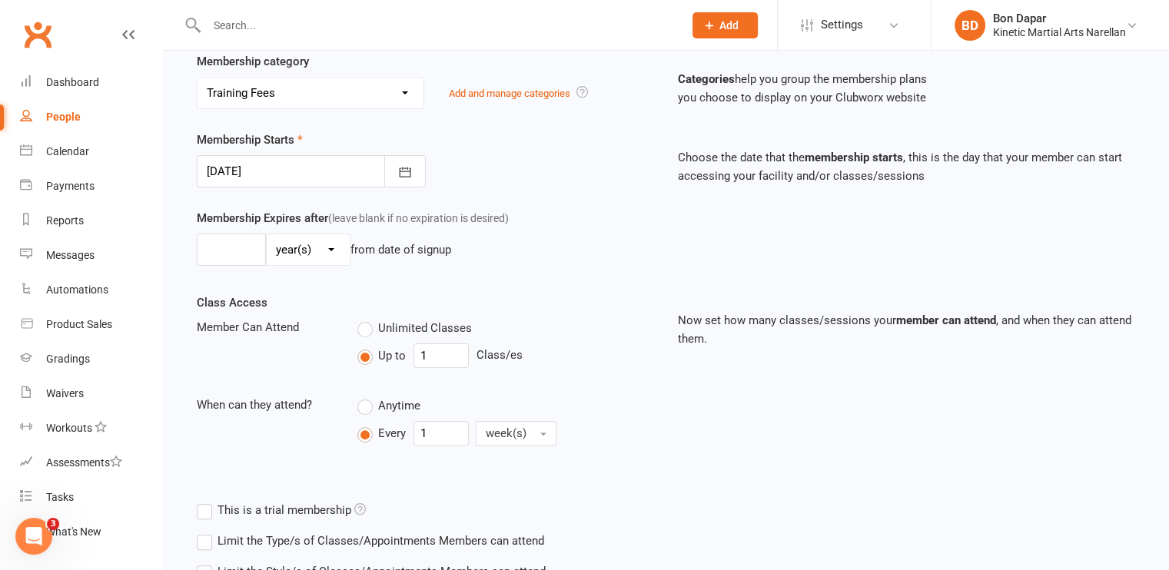
scroll to position [516, 0]
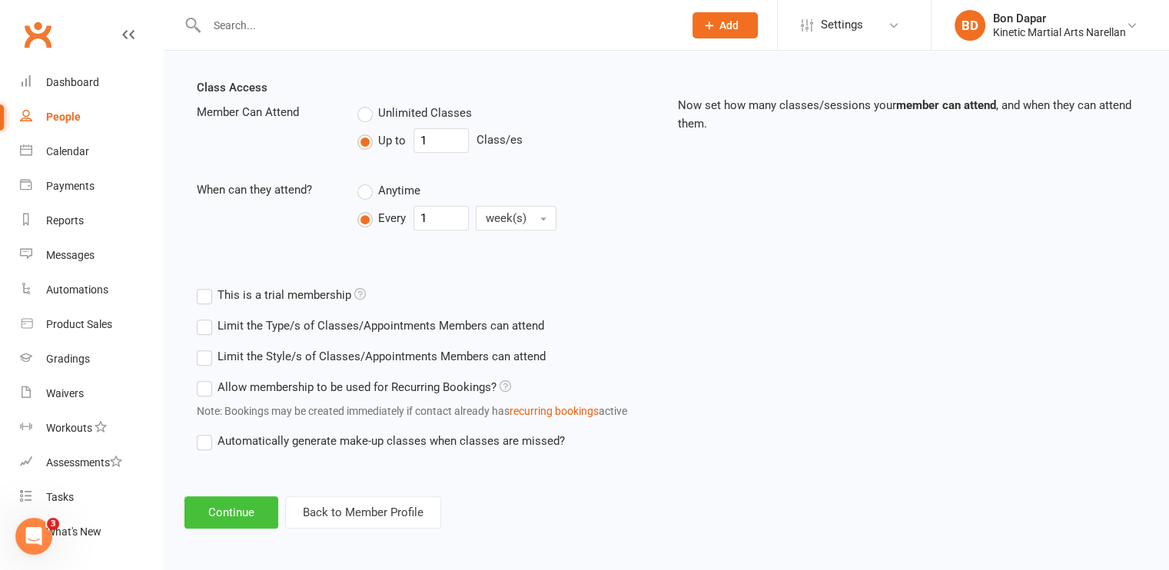
click at [215, 512] on button "Continue" at bounding box center [231, 512] width 94 height 32
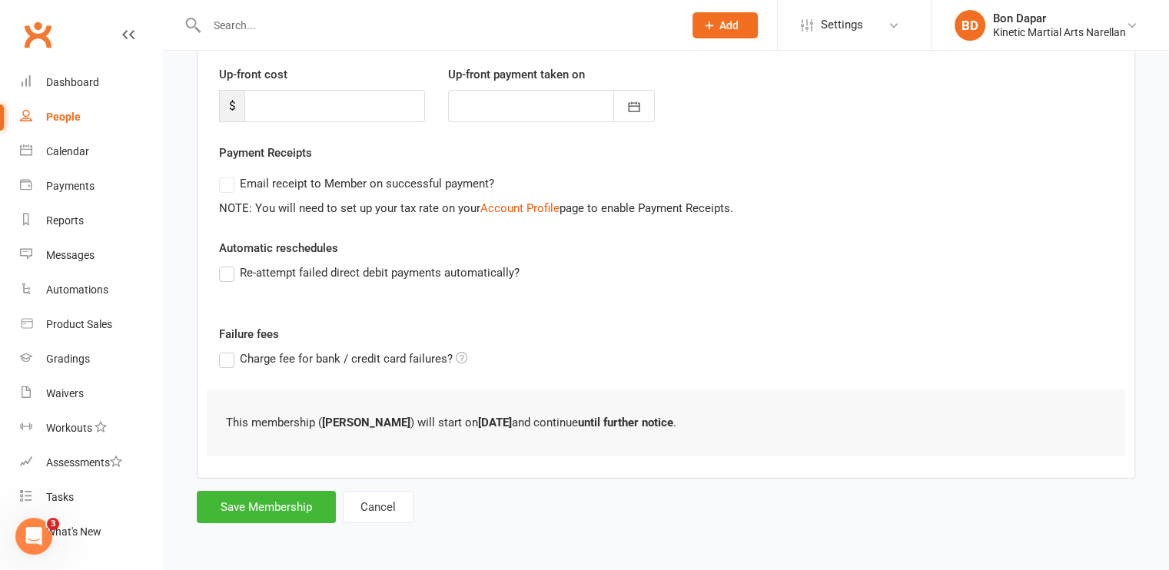
scroll to position [0, 0]
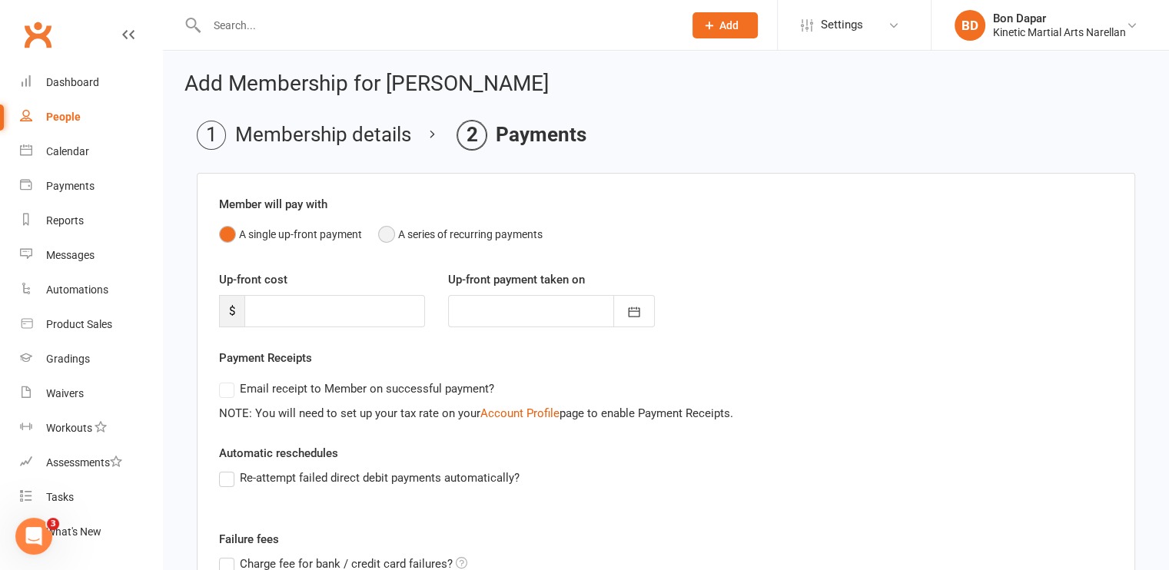
click at [392, 236] on button "A series of recurring payments" at bounding box center [460, 234] width 164 height 29
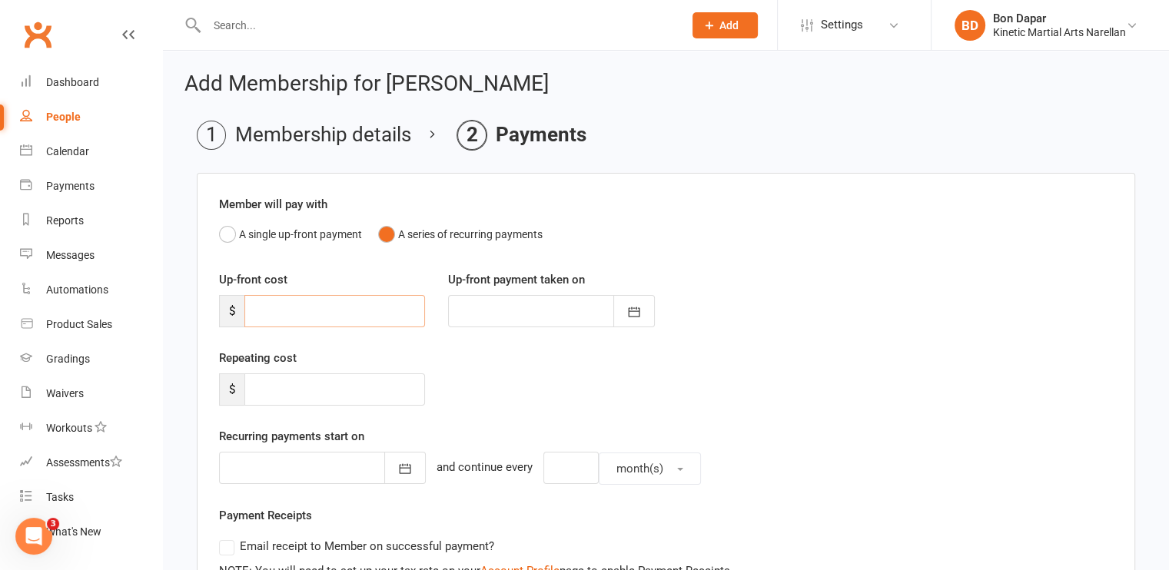
click at [322, 322] on input "number" at bounding box center [334, 311] width 181 height 32
click at [283, 386] on input "number" at bounding box center [334, 389] width 181 height 32
click at [397, 469] on icon "button" at bounding box center [404, 468] width 15 height 15
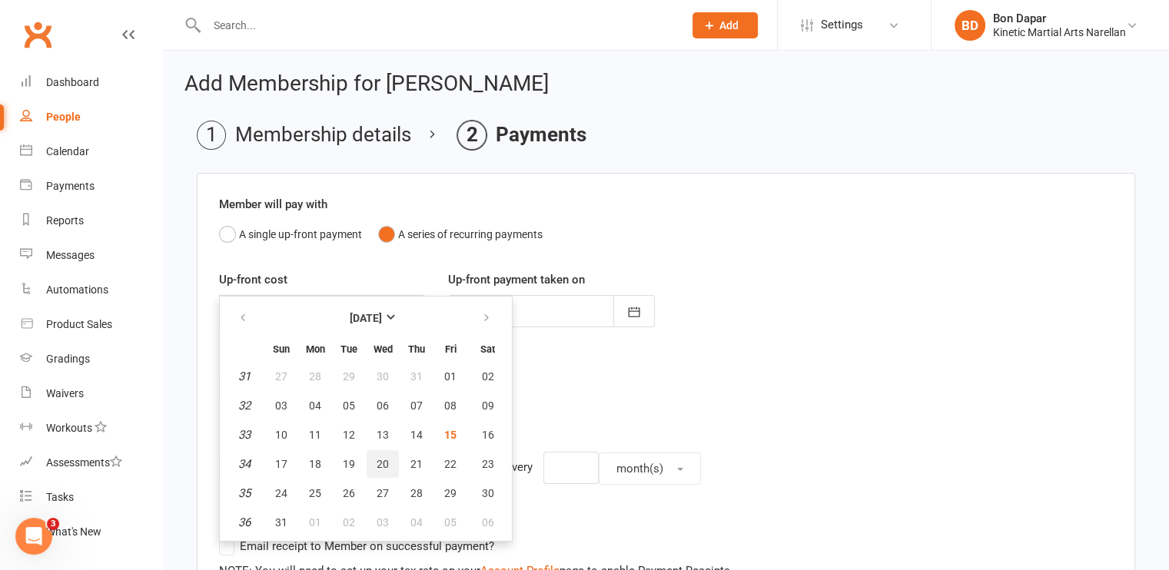
click at [376, 458] on span "20" at bounding box center [382, 464] width 12 height 12
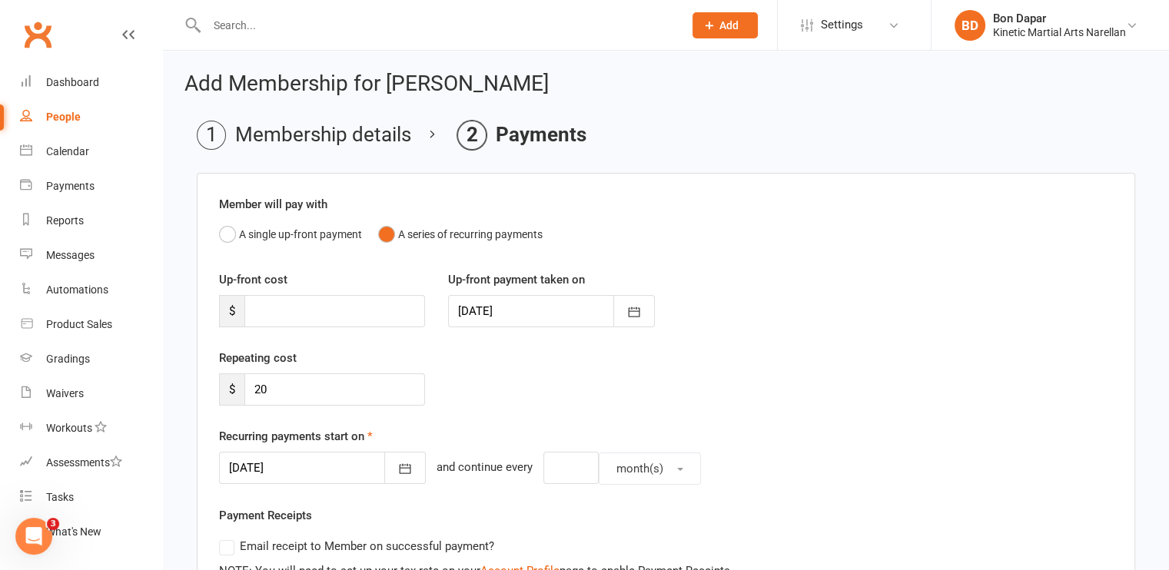
click at [564, 363] on div "Repeating cost $ 20" at bounding box center [665, 388] width 917 height 78
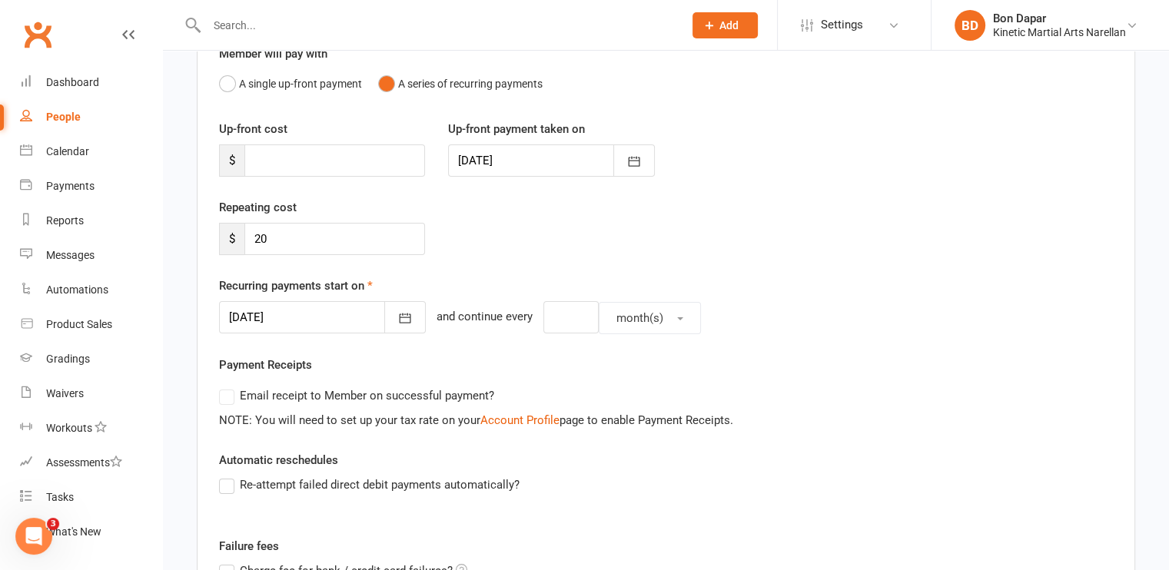
scroll to position [153, 0]
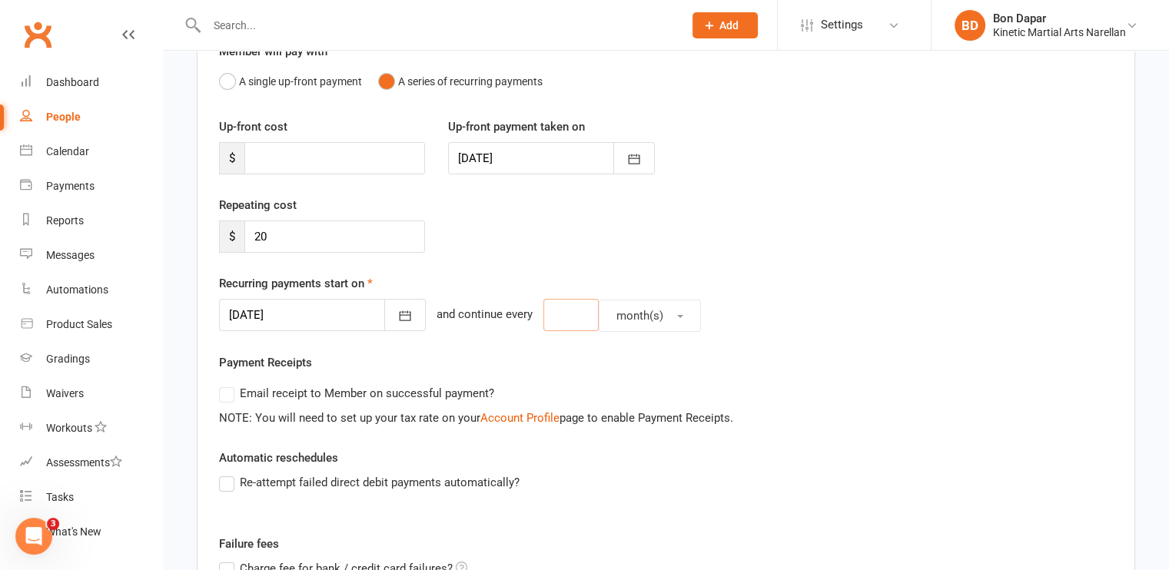
click at [549, 327] on input "number" at bounding box center [570, 315] width 55 height 32
click at [632, 320] on span "month(s)" at bounding box center [639, 316] width 47 height 14
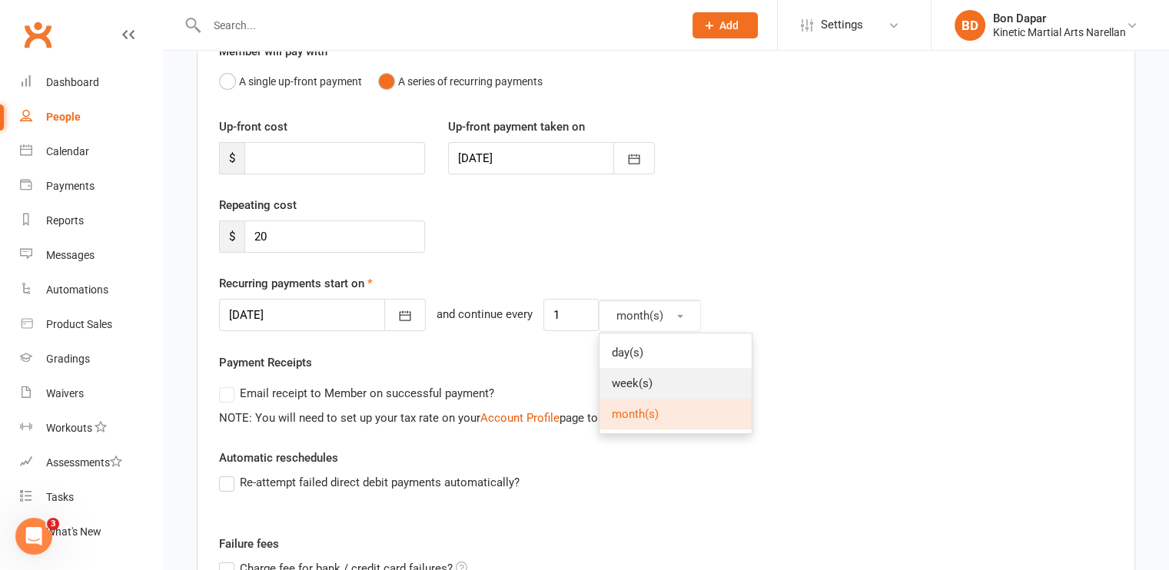
click at [615, 379] on span "week(s)" at bounding box center [632, 383] width 41 height 14
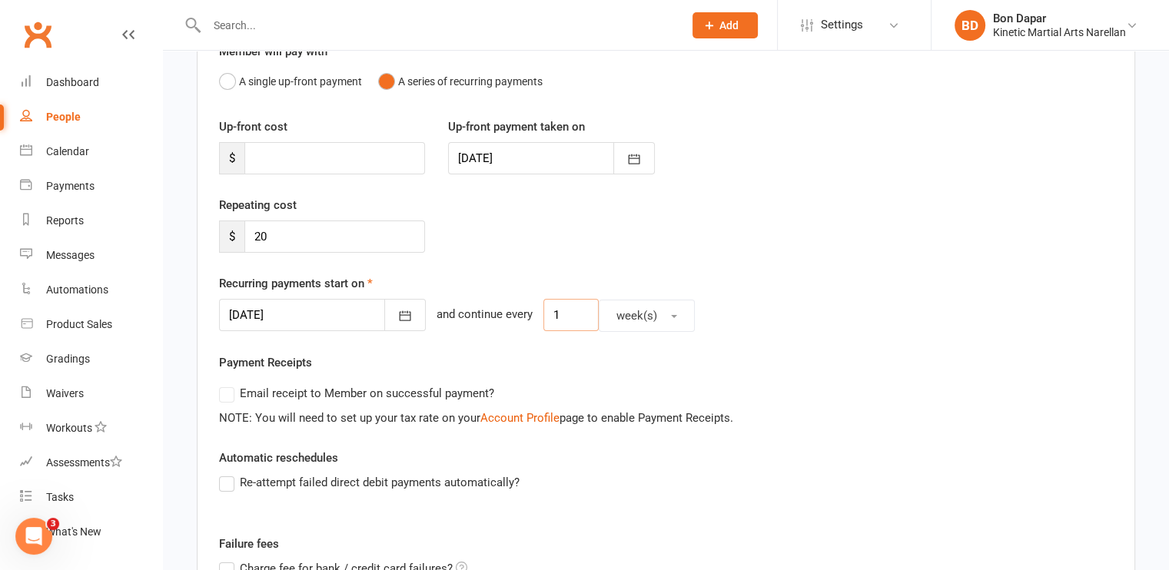
drag, startPoint x: 569, startPoint y: 325, endPoint x: 486, endPoint y: 315, distance: 84.3
click at [486, 315] on div "[DATE] [DATE] Sun Mon Tue Wed Thu Fri Sat 31 27 28 29 30 31 01 02 32 03 04 05 0…" at bounding box center [666, 315] width 894 height 33
drag, startPoint x: 341, startPoint y: 241, endPoint x: 191, endPoint y: 220, distance: 152.1
click at [191, 220] on main "Membership details Payments Member will pay with A single up-front payment A se…" at bounding box center [665, 381] width 963 height 827
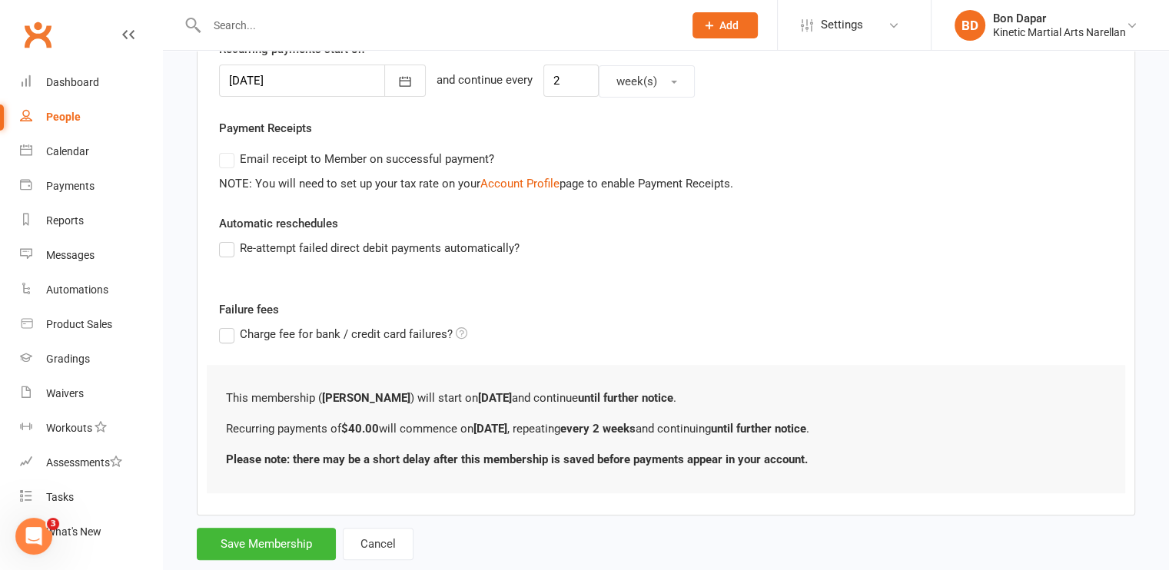
scroll to position [393, 0]
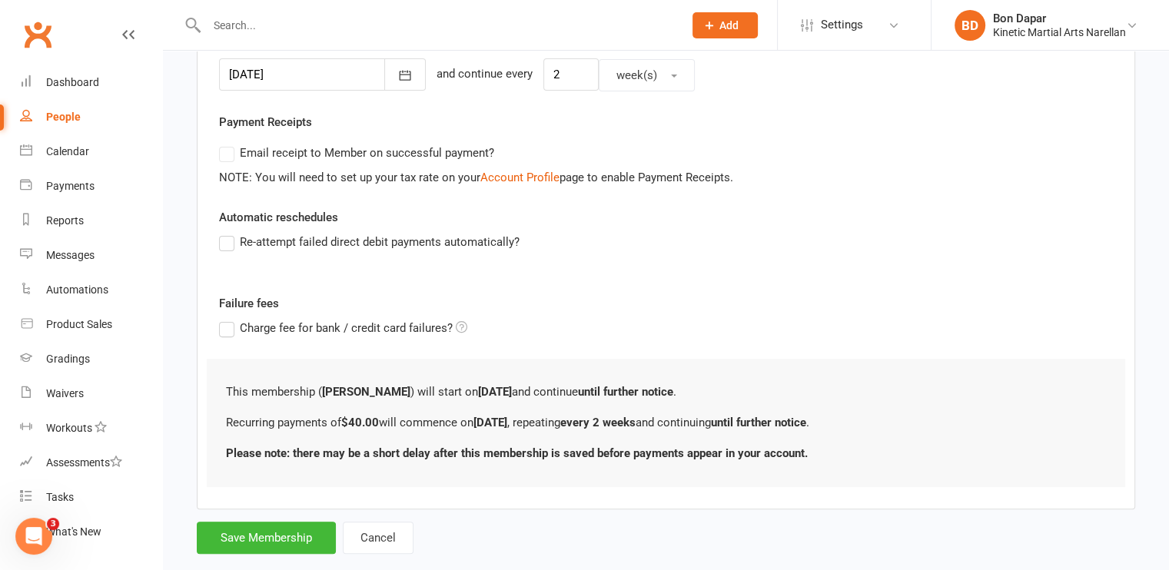
click at [230, 240] on label "Re-attempt failed direct debit payments automatically?" at bounding box center [369, 242] width 300 height 18
click at [229, 233] on input "Re-attempt failed direct debit payments automatically?" at bounding box center [224, 233] width 10 height 0
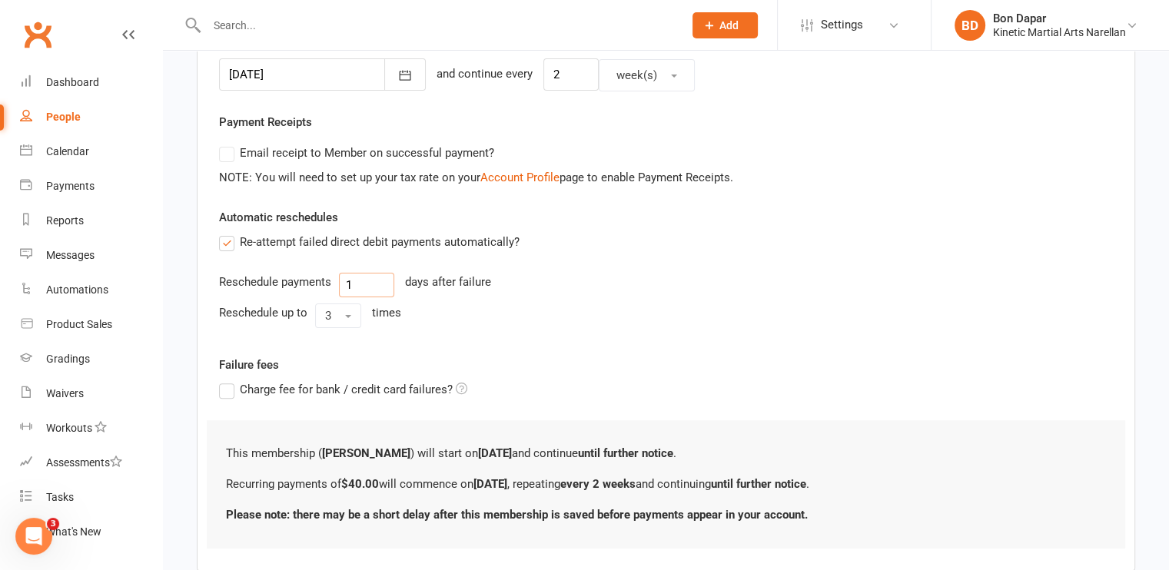
click at [366, 280] on input "1" at bounding box center [366, 285] width 55 height 25
drag, startPoint x: 366, startPoint y: 280, endPoint x: 320, endPoint y: 278, distance: 46.2
click at [320, 278] on div "Reschedule payments 1 days after failure" at bounding box center [666, 285] width 894 height 25
click at [228, 386] on label "Charge fee for bank / credit card failures?" at bounding box center [343, 389] width 248 height 18
click at [228, 380] on input "Charge fee for bank / credit card failures?" at bounding box center [343, 380] width 248 height 0
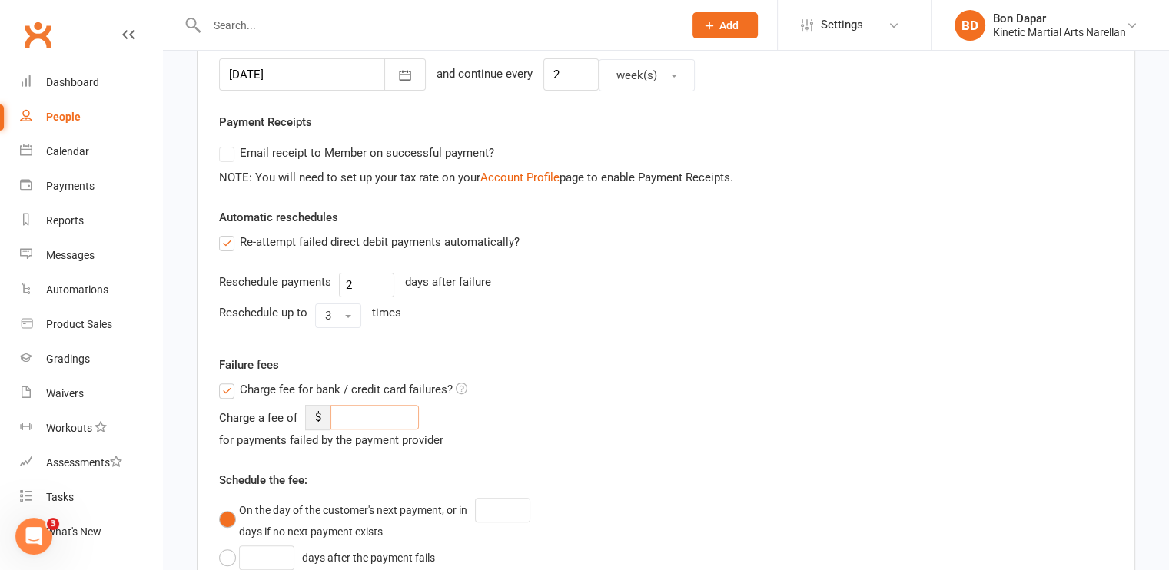
click at [344, 413] on input "number" at bounding box center [374, 417] width 88 height 25
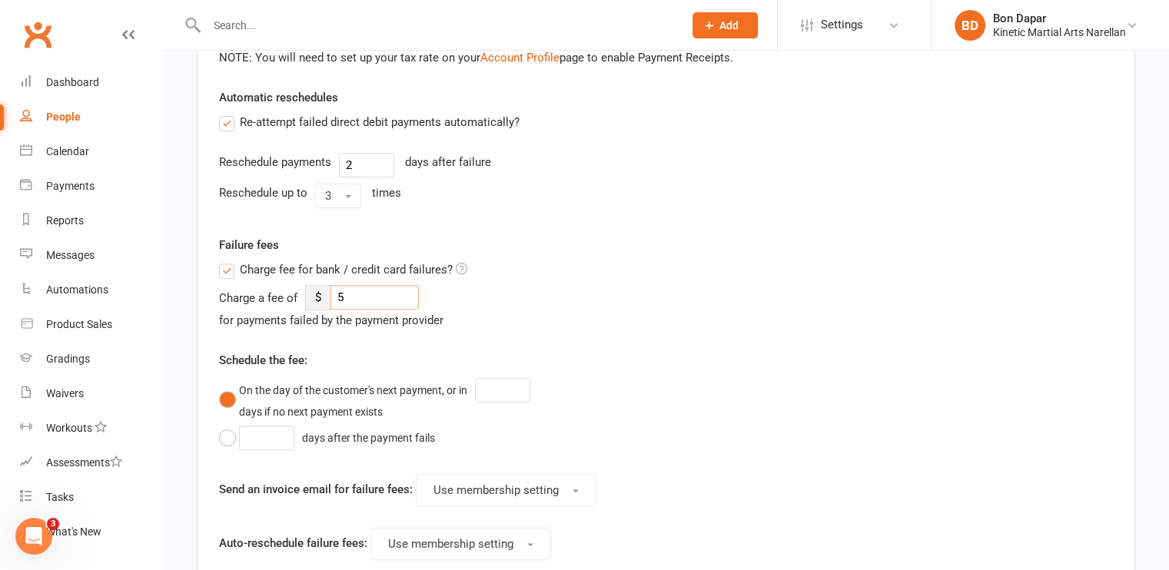
scroll to position [528, 0]
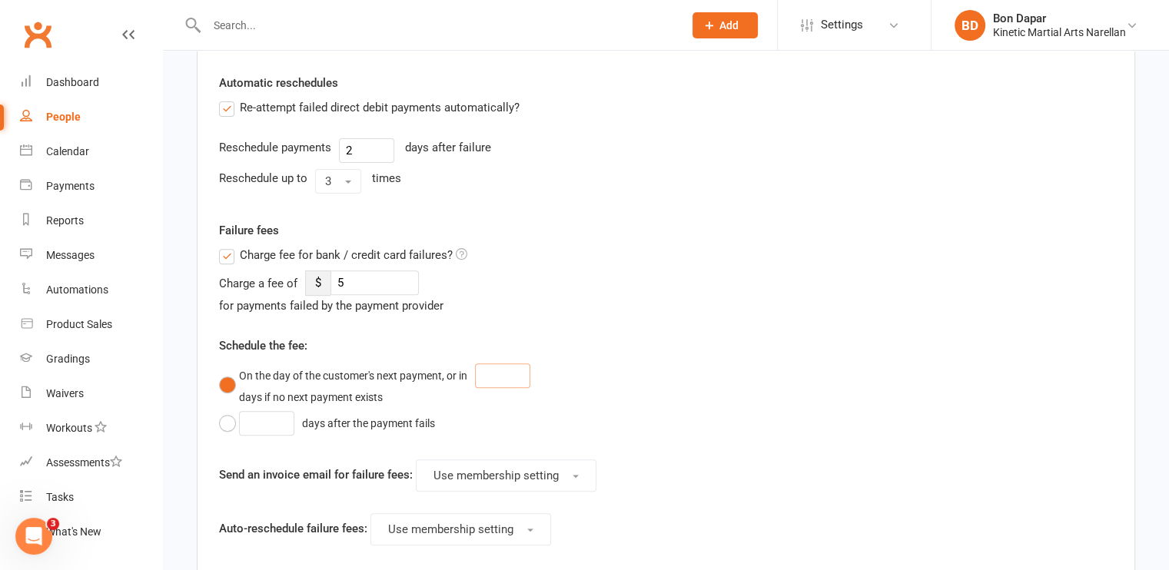
click at [510, 376] on input "number" at bounding box center [502, 375] width 55 height 25
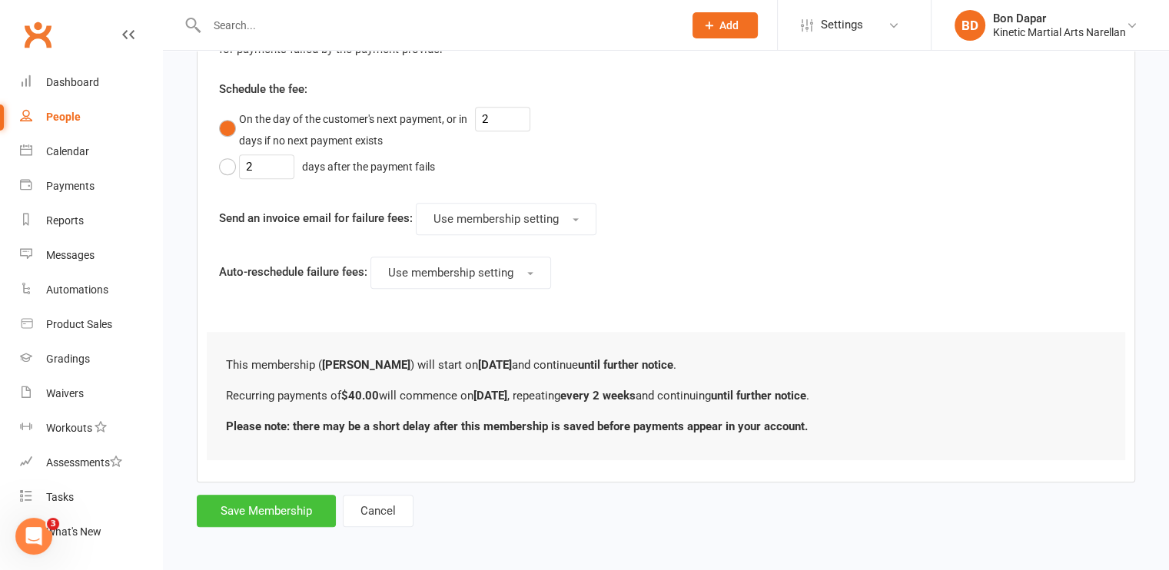
click at [261, 497] on button "Save Membership" at bounding box center [266, 511] width 139 height 32
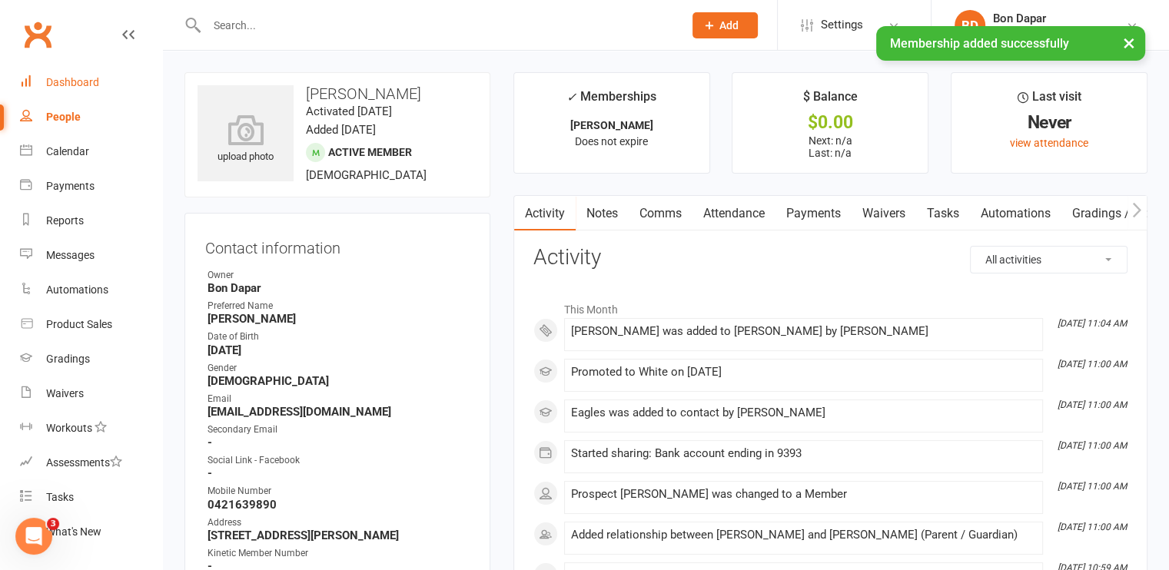
click at [68, 79] on div "Dashboard" at bounding box center [72, 82] width 53 height 12
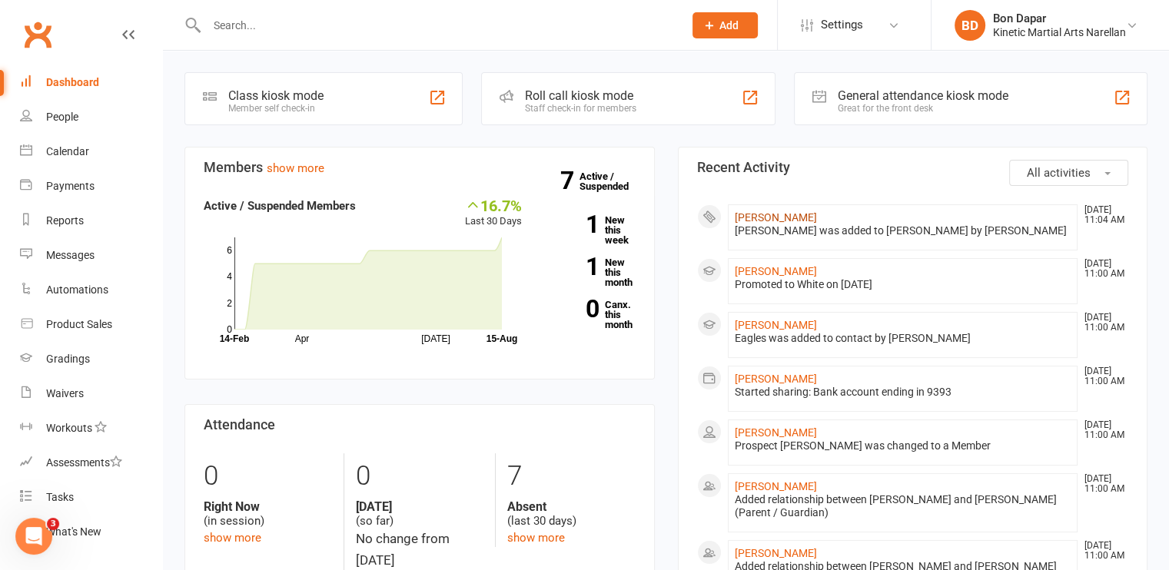
click at [754, 213] on link "[PERSON_NAME]" at bounding box center [775, 217] width 82 height 12
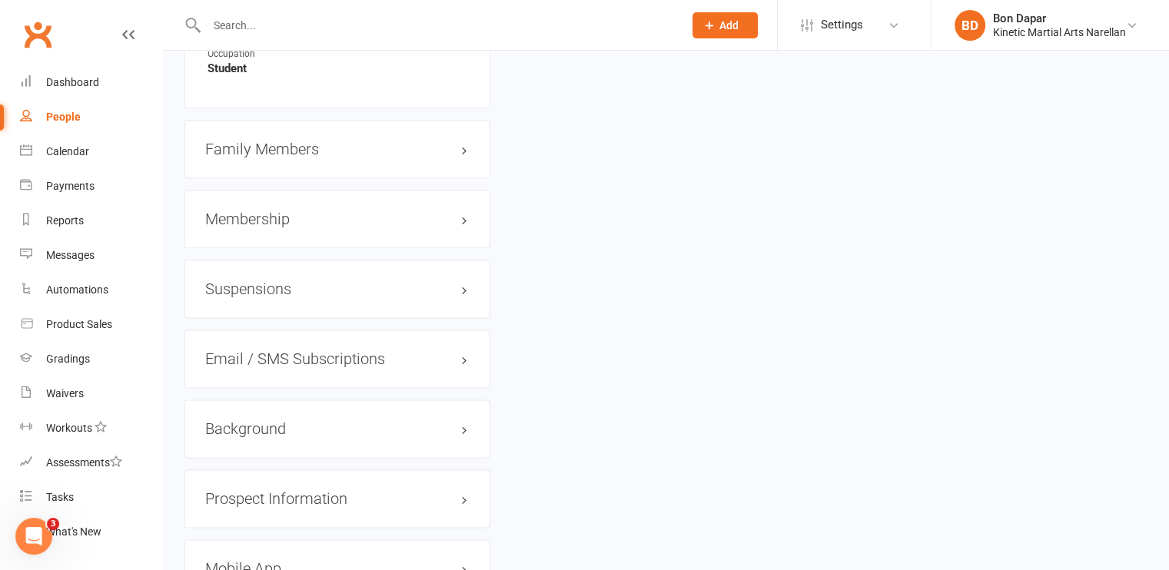
scroll to position [1885, 0]
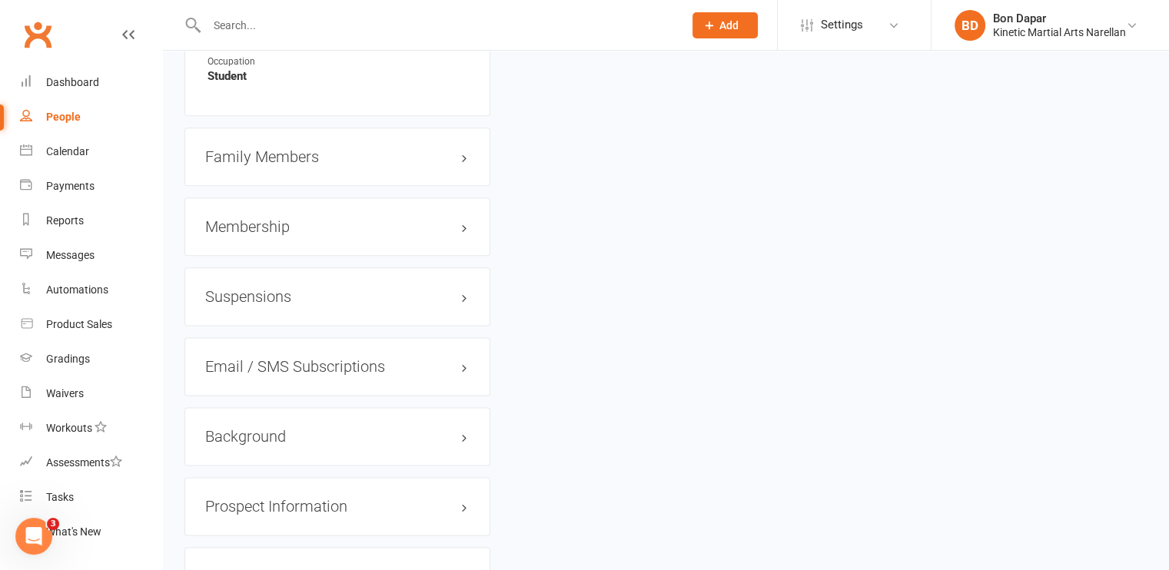
click at [281, 303] on h3 "Suspensions" at bounding box center [337, 296] width 264 height 17
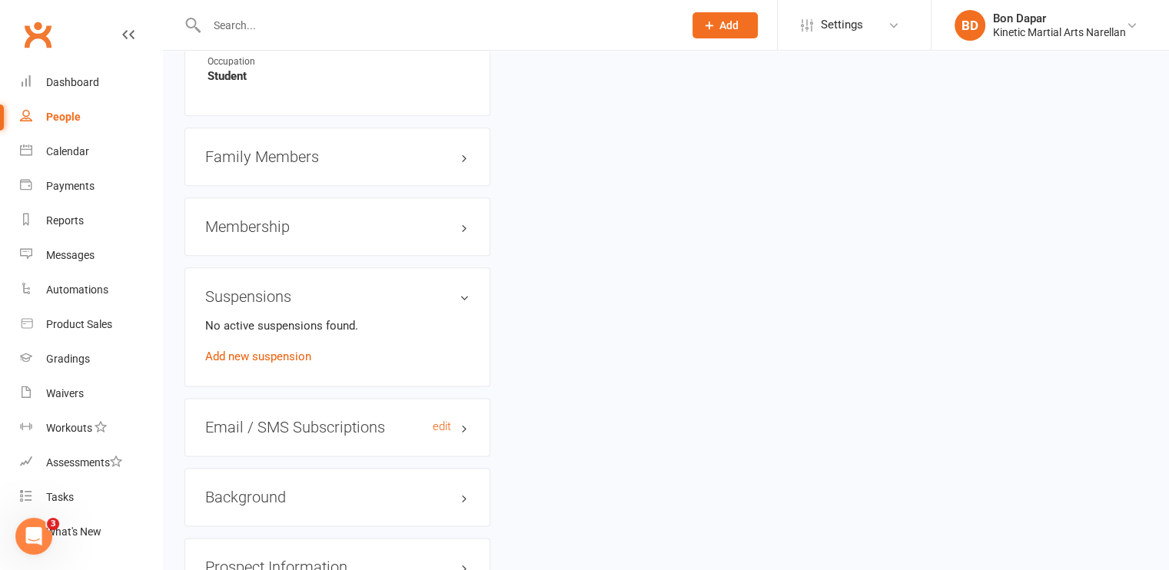
click at [258, 428] on h3 "Email / SMS Subscriptions edit" at bounding box center [337, 427] width 264 height 17
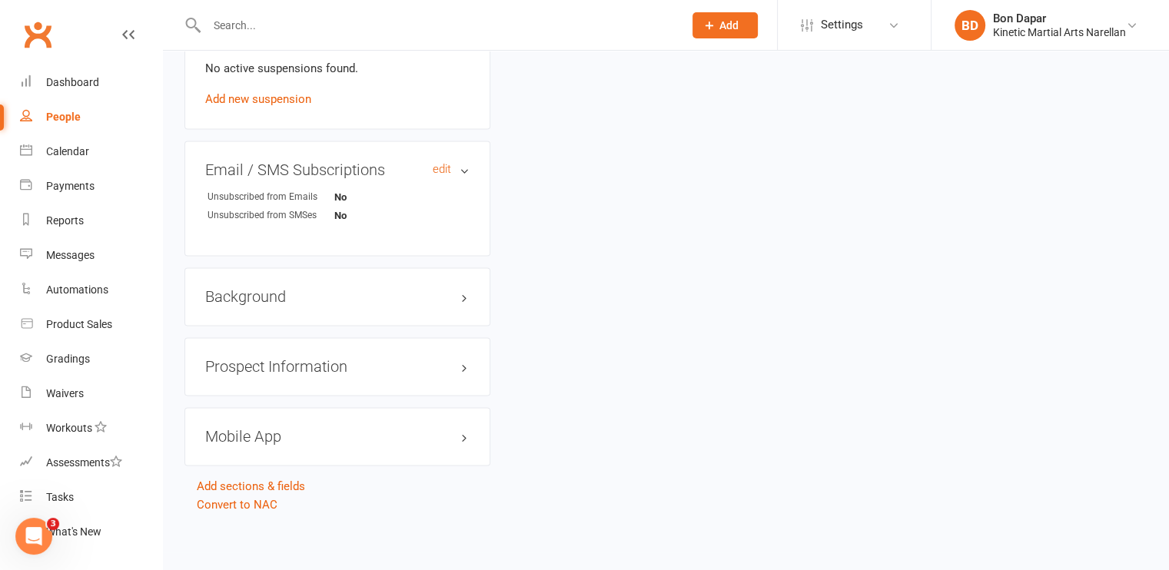
scroll to position [2148, 0]
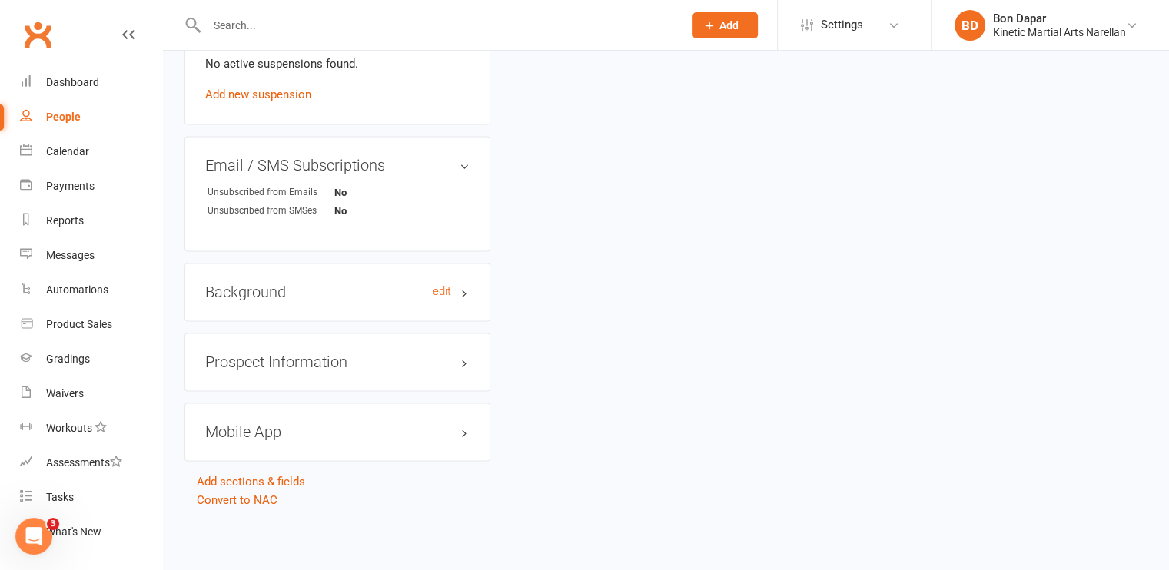
click at [266, 297] on h3 "Background edit" at bounding box center [337, 291] width 264 height 17
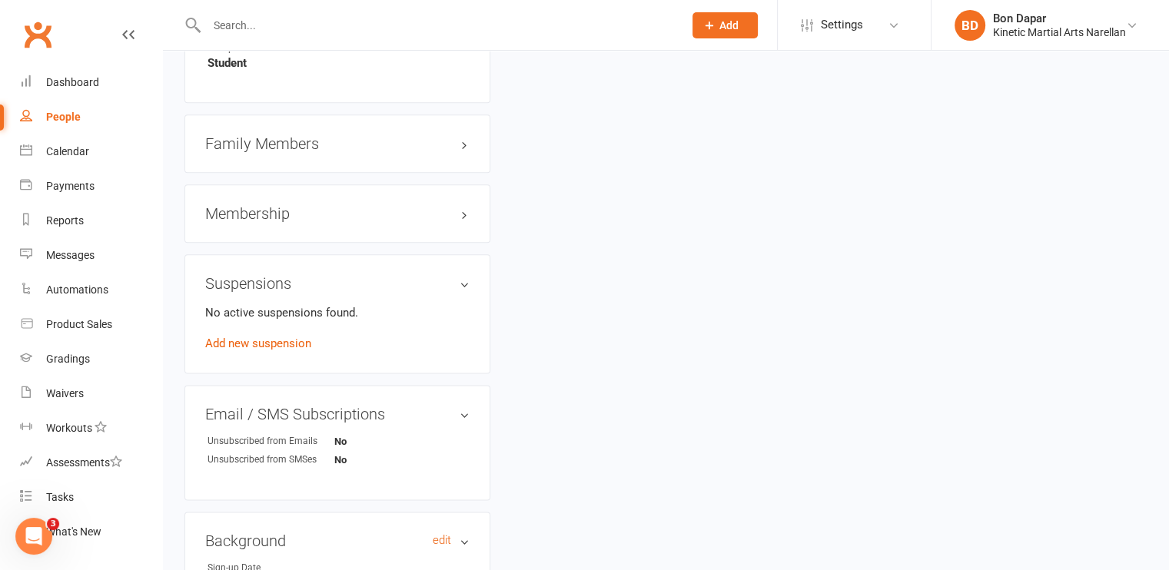
scroll to position [1875, 0]
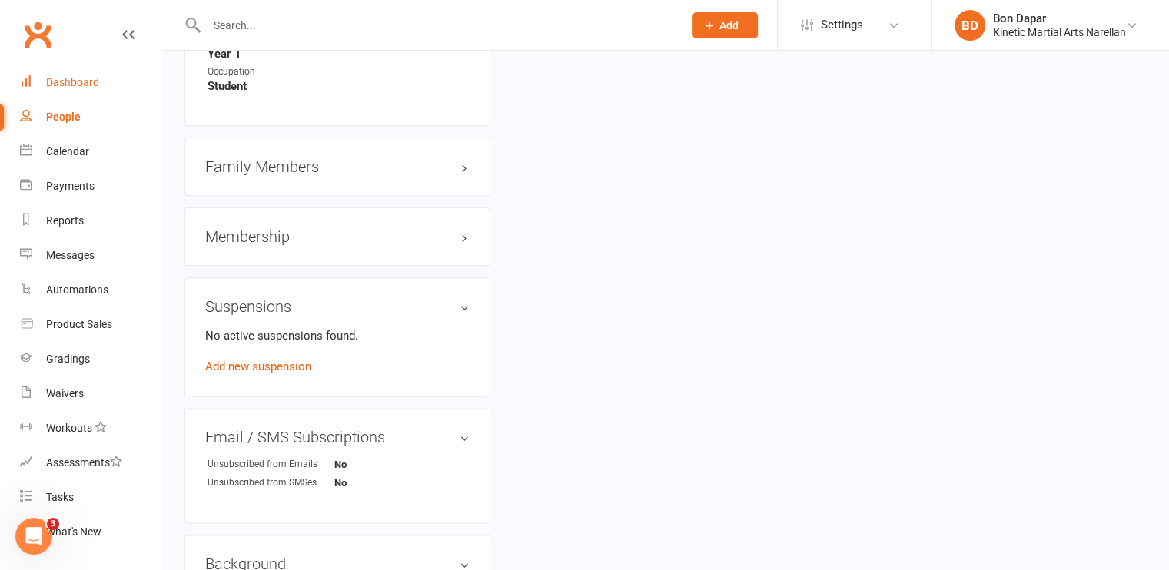
click at [73, 80] on div "Dashboard" at bounding box center [72, 82] width 53 height 12
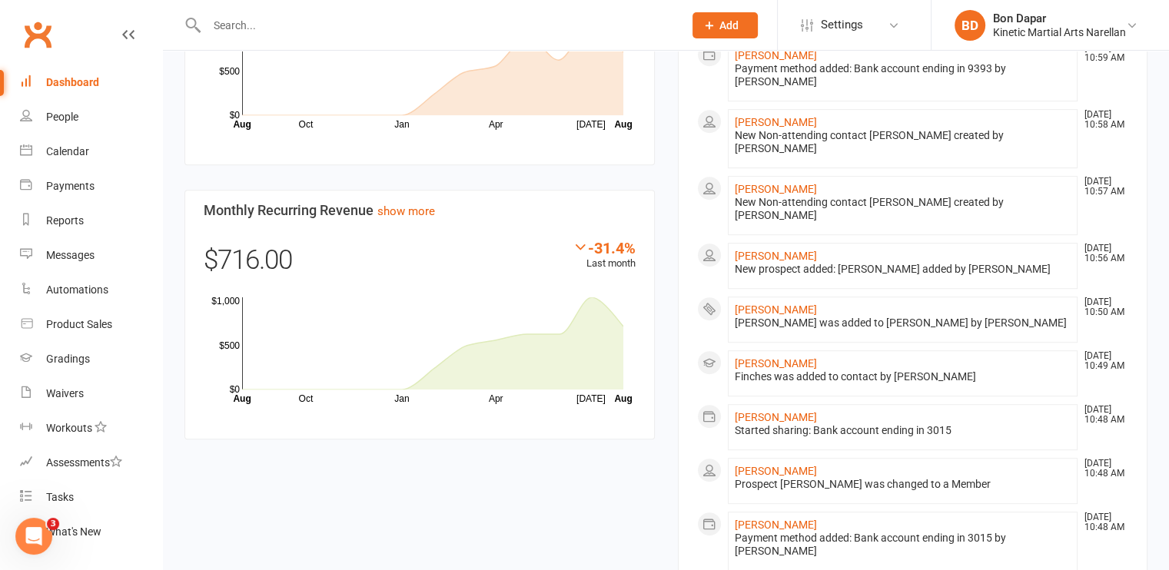
scroll to position [754, 0]
click at [745, 301] on link "[PERSON_NAME]" at bounding box center [775, 307] width 82 height 12
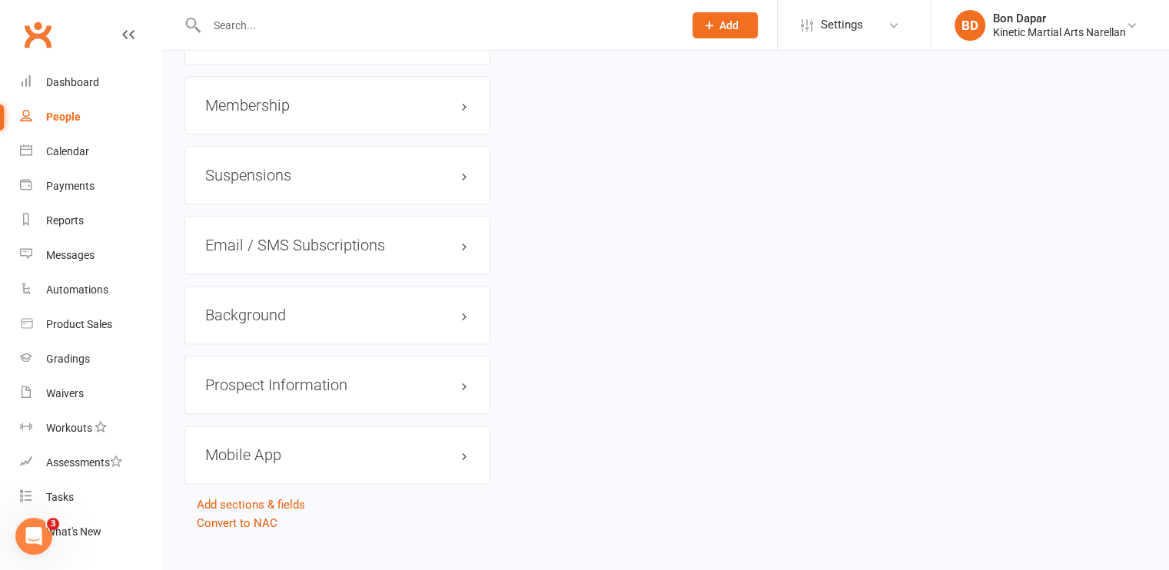
scroll to position [2007, 0]
click at [280, 133] on div "Membership" at bounding box center [337, 104] width 306 height 58
click at [254, 96] on div "Membership" at bounding box center [337, 104] width 306 height 58
click at [252, 113] on h3 "Membership" at bounding box center [337, 104] width 264 height 17
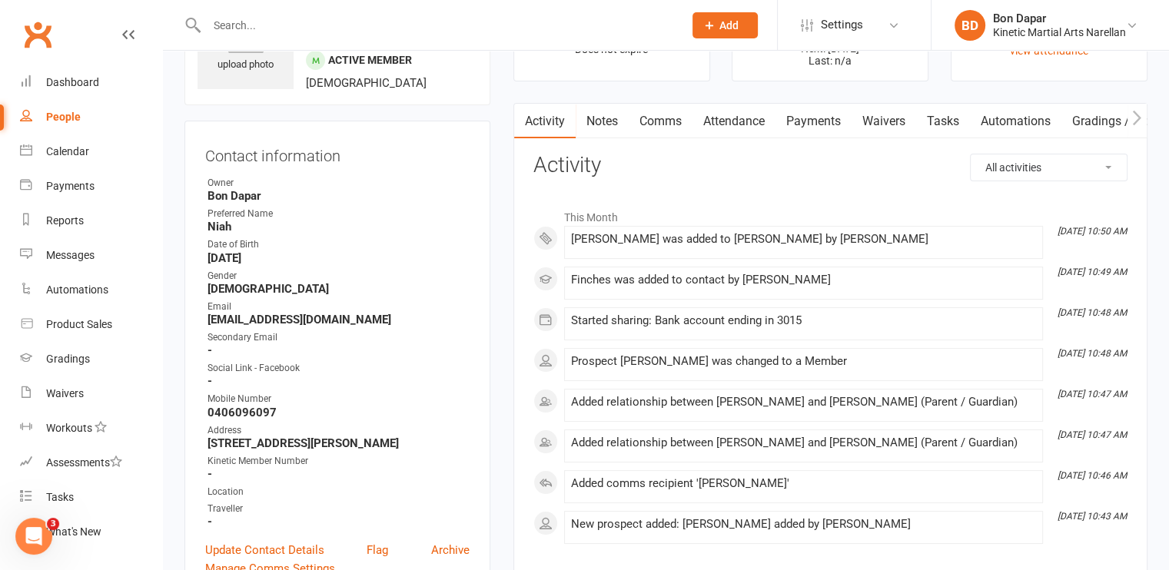
scroll to position [0, 0]
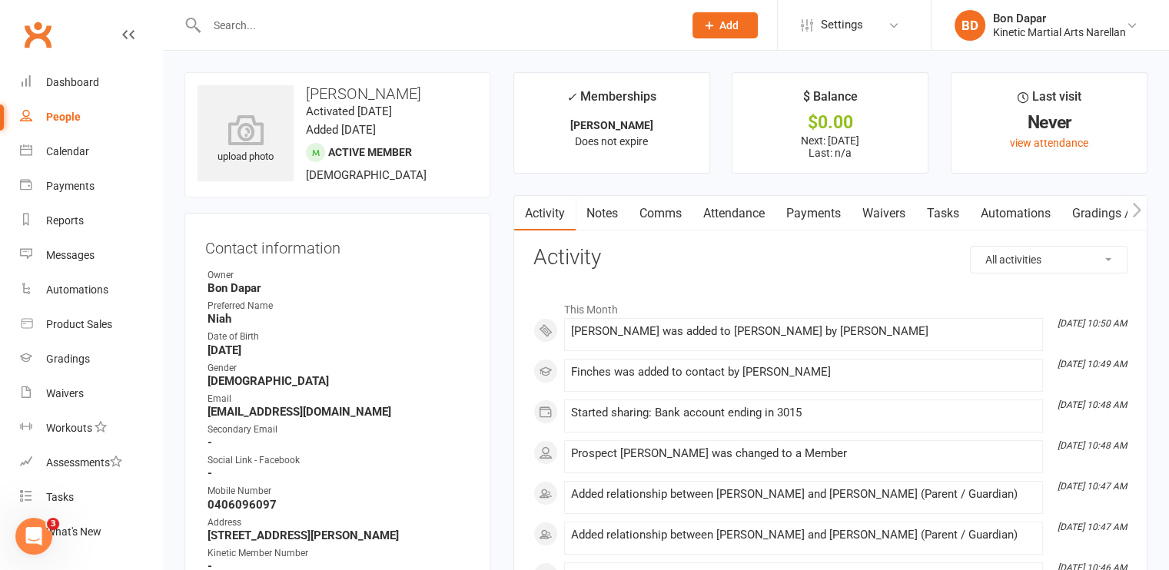
click at [823, 214] on link "Payments" at bounding box center [813, 213] width 76 height 35
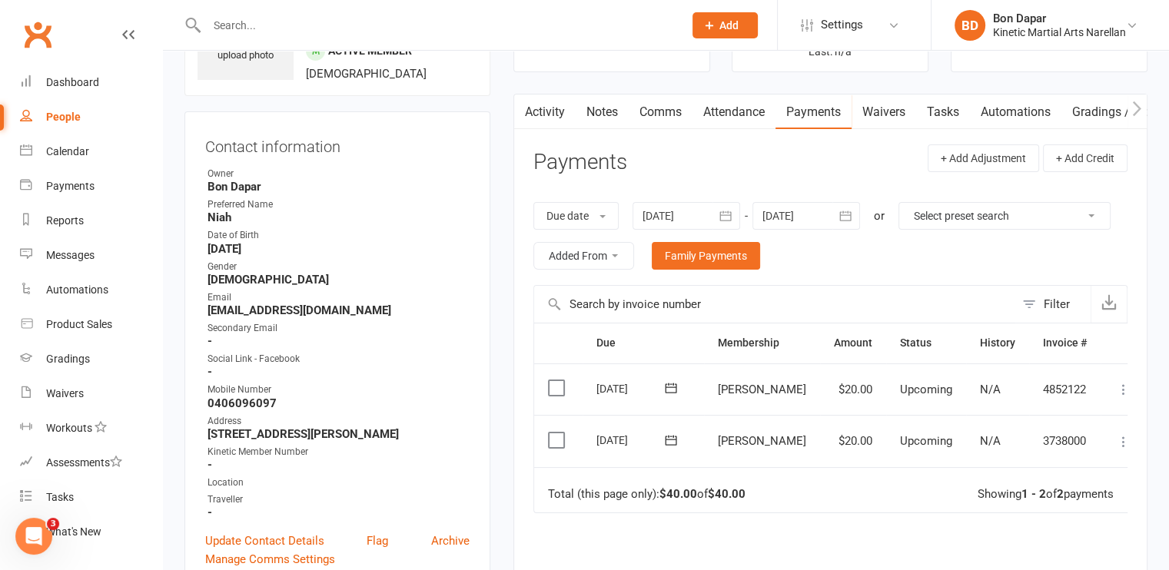
scroll to position [104, 0]
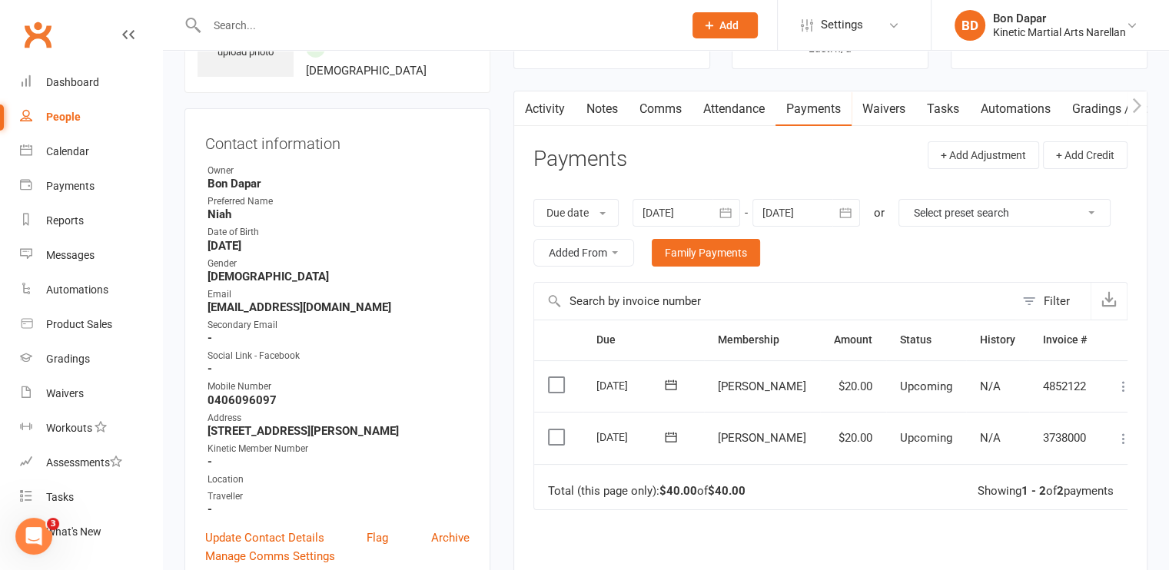
click at [820, 384] on td "$20.00" at bounding box center [853, 386] width 66 height 52
click at [960, 151] on button "+ Add Adjustment" at bounding box center [982, 155] width 111 height 28
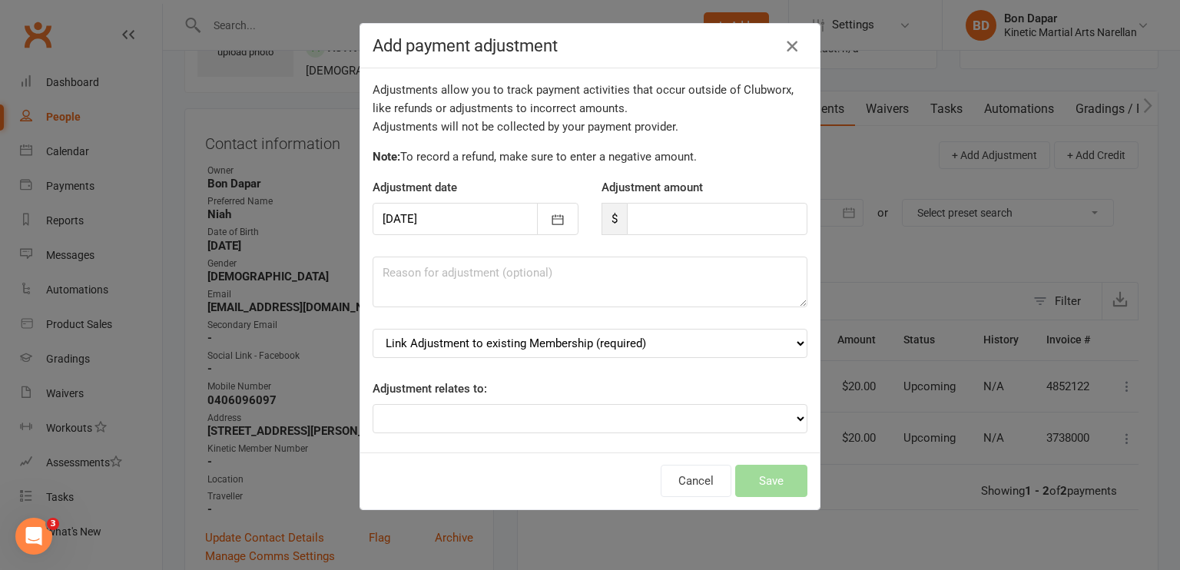
click at [784, 48] on icon "button" at bounding box center [792, 46] width 18 height 18
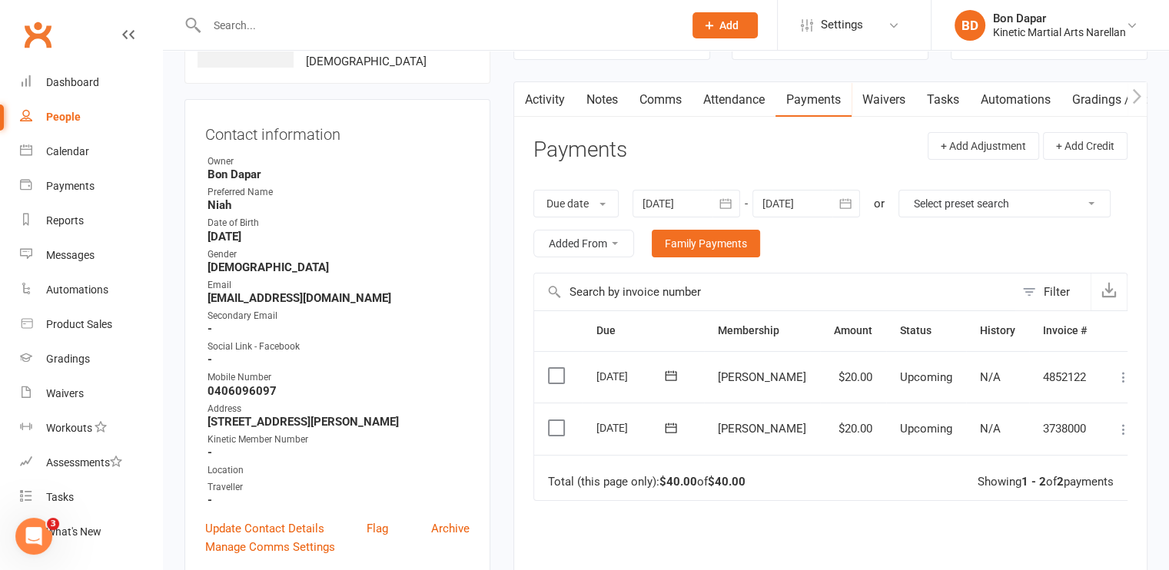
scroll to position [115, 0]
click at [1116, 375] on icon at bounding box center [1123, 375] width 15 height 15
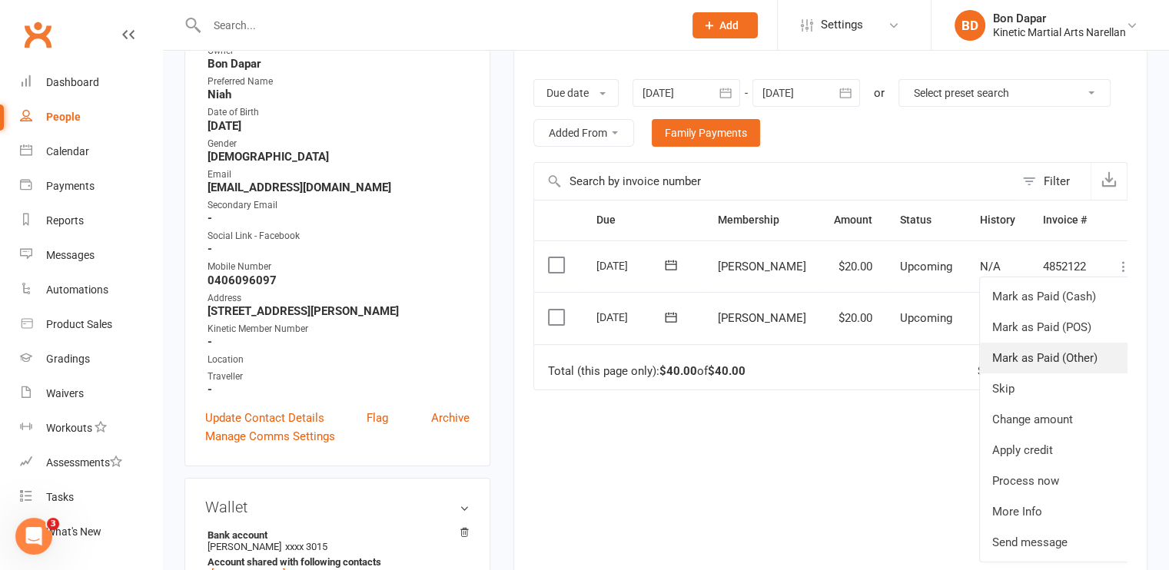
scroll to position [234, 0]
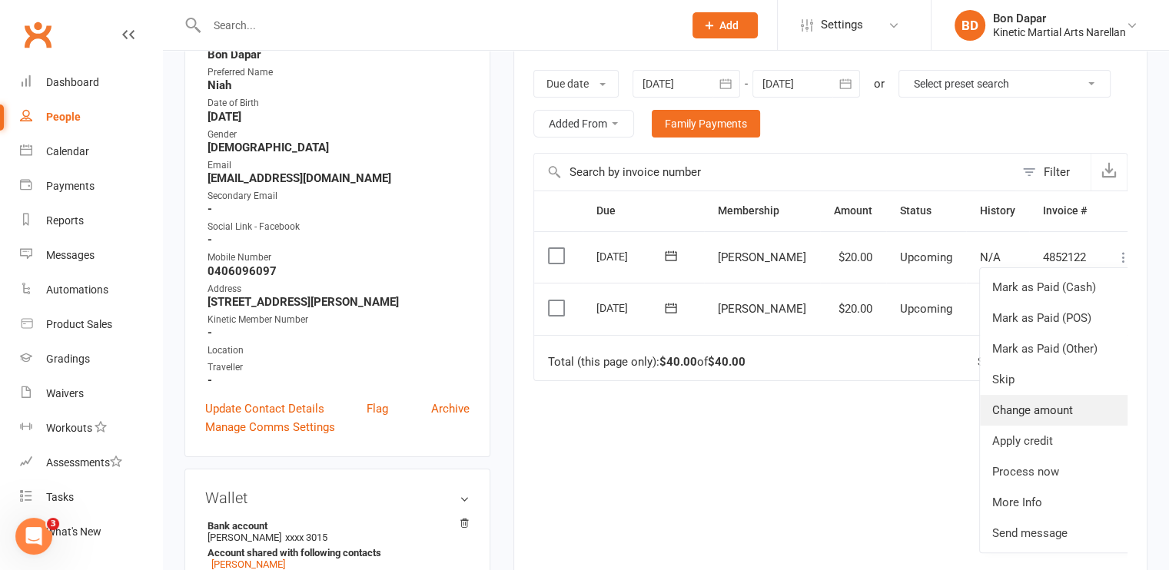
click at [1032, 405] on link "Change amount" at bounding box center [1056, 410] width 152 height 31
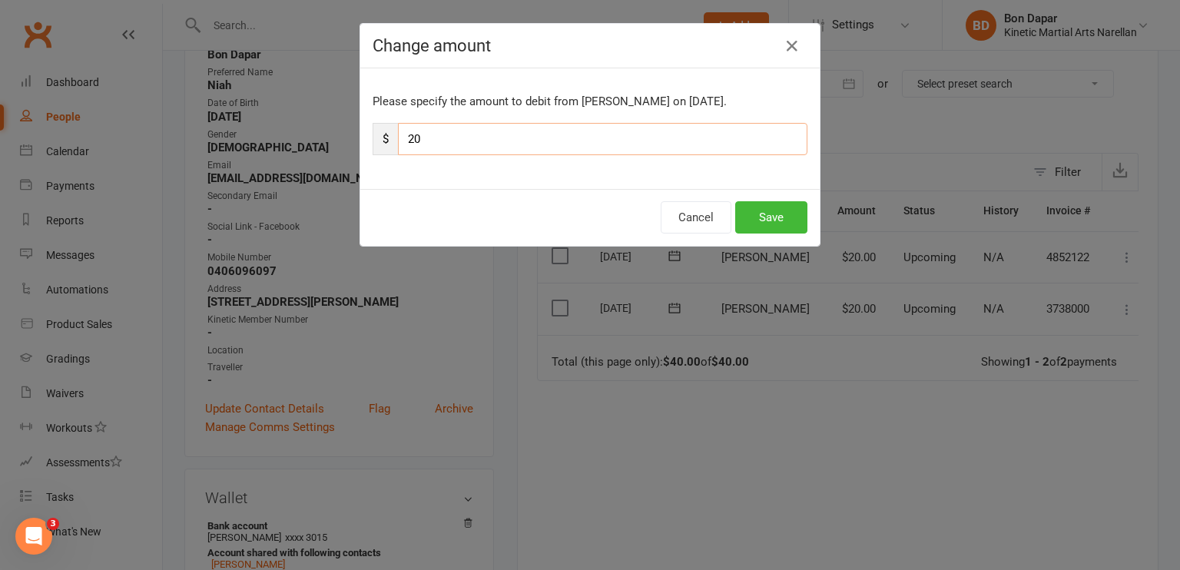
drag, startPoint x: 529, startPoint y: 142, endPoint x: 272, endPoint y: 90, distance: 261.9
click at [272, 90] on div "Change amount Please specify the amount to debit from [PERSON_NAME] on [DATE]. …" at bounding box center [590, 285] width 1180 height 570
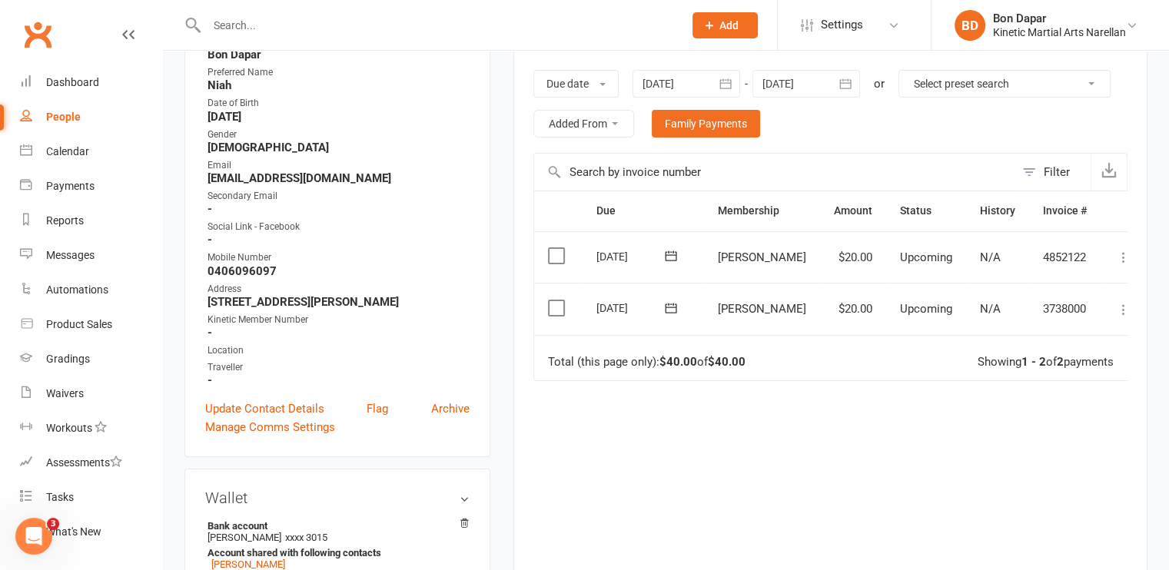
click at [1116, 254] on icon at bounding box center [1123, 257] width 15 height 15
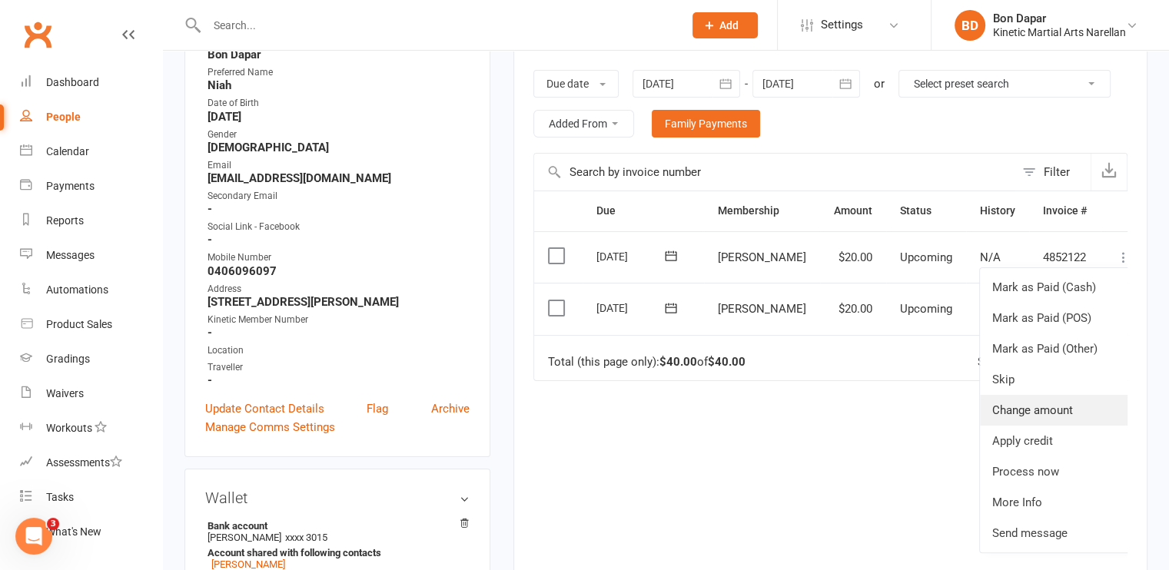
click at [1042, 403] on link "Change amount" at bounding box center [1056, 410] width 152 height 31
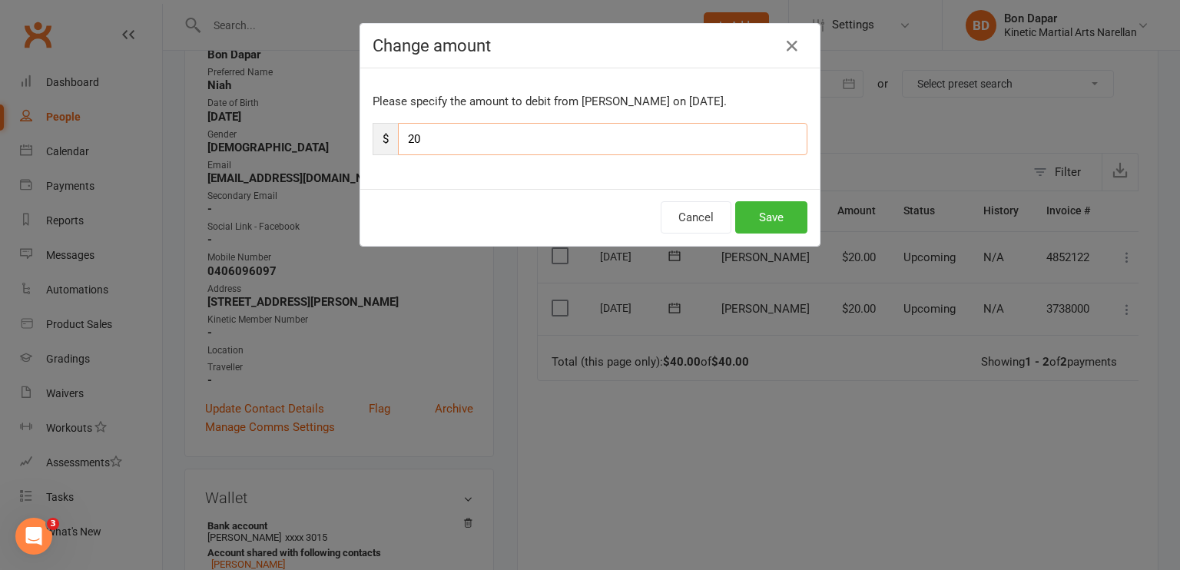
drag, startPoint x: 443, startPoint y: 143, endPoint x: 350, endPoint y: 112, distance: 97.2
click at [350, 112] on div "Change amount Please specify the amount to debit from [PERSON_NAME] on [DATE]. …" at bounding box center [590, 285] width 1180 height 570
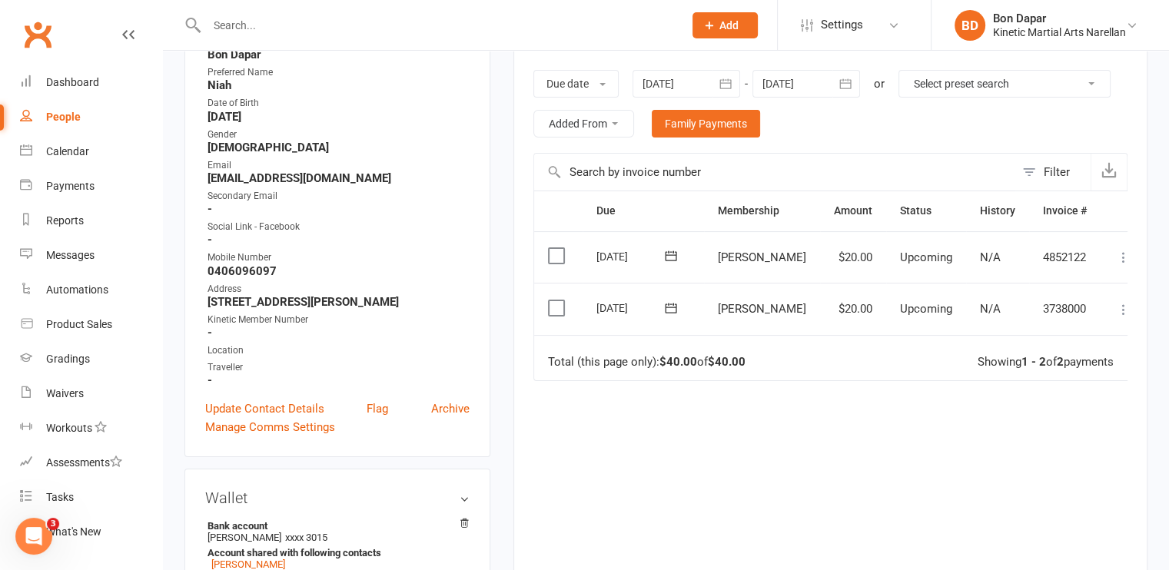
click at [1116, 257] on icon at bounding box center [1123, 257] width 15 height 15
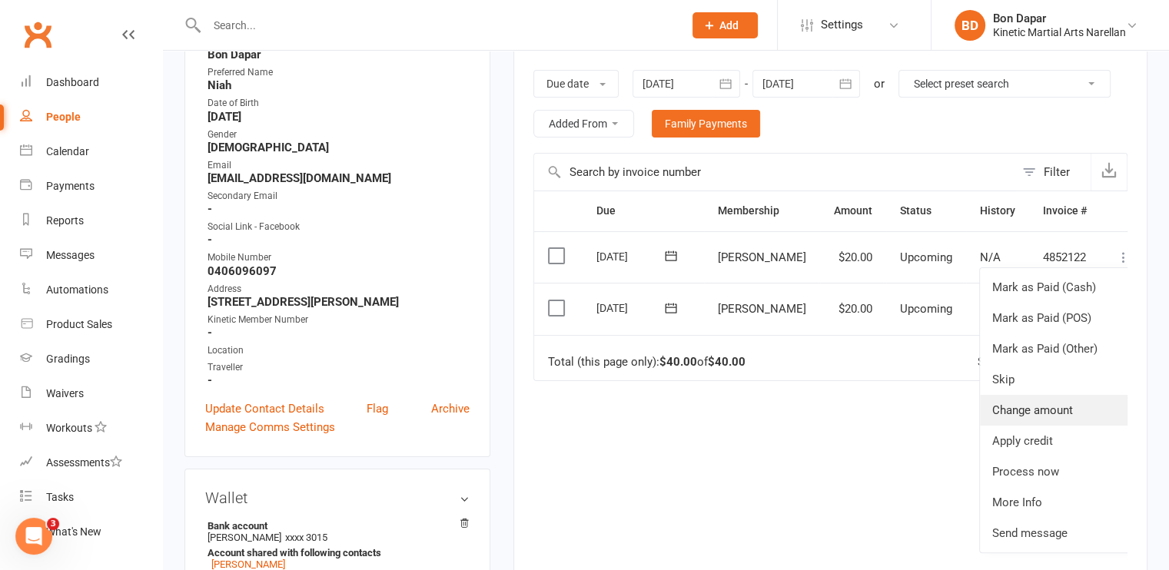
click at [1021, 410] on link "Change amount" at bounding box center [1056, 410] width 152 height 31
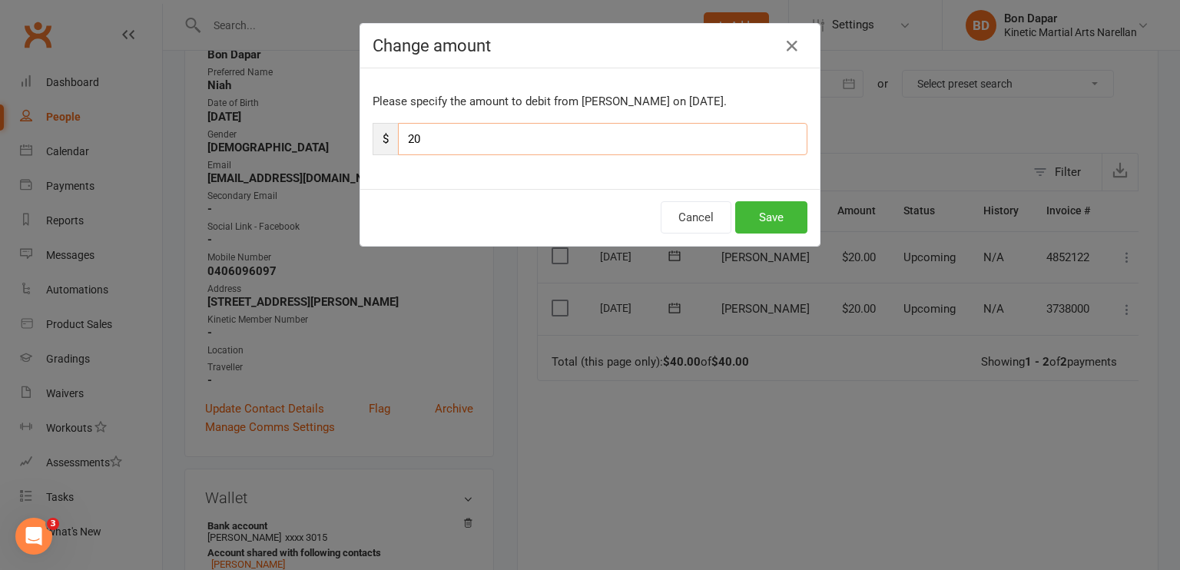
click at [642, 136] on input "20" at bounding box center [602, 139] width 409 height 32
click at [778, 212] on button "Save" at bounding box center [771, 217] width 72 height 32
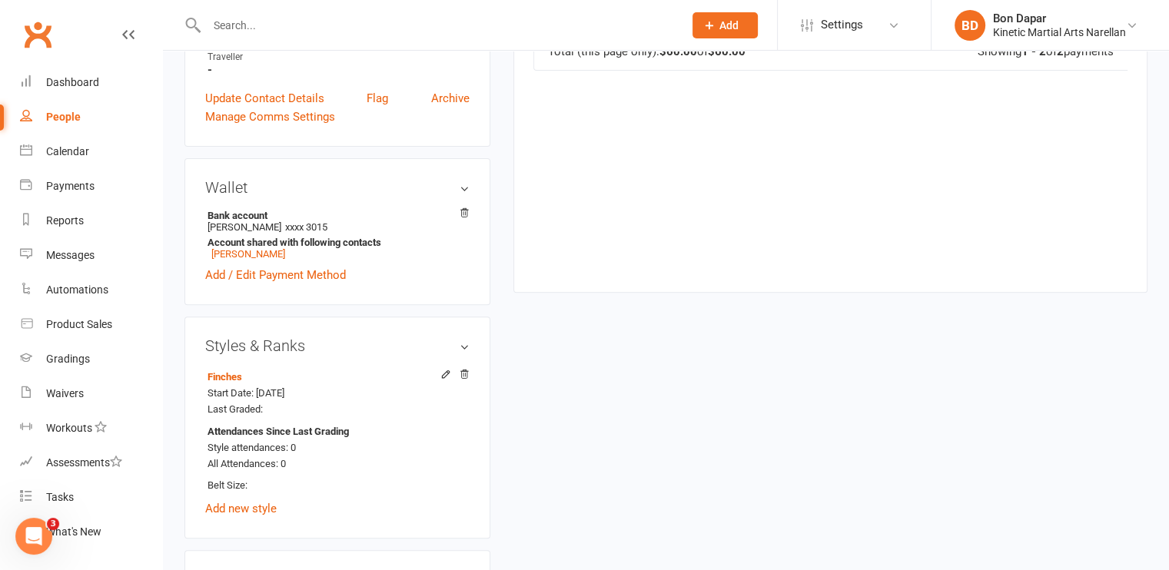
scroll to position [544, 0]
click at [261, 271] on link "Add / Edit Payment Method" at bounding box center [275, 275] width 141 height 18
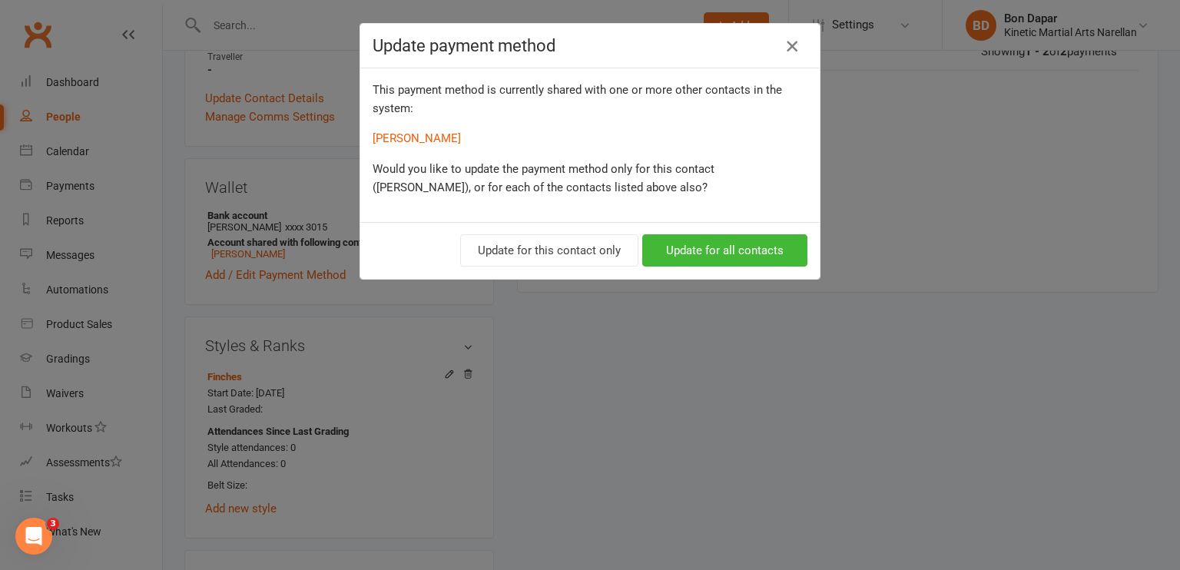
click at [787, 42] on icon "button" at bounding box center [792, 46] width 18 height 18
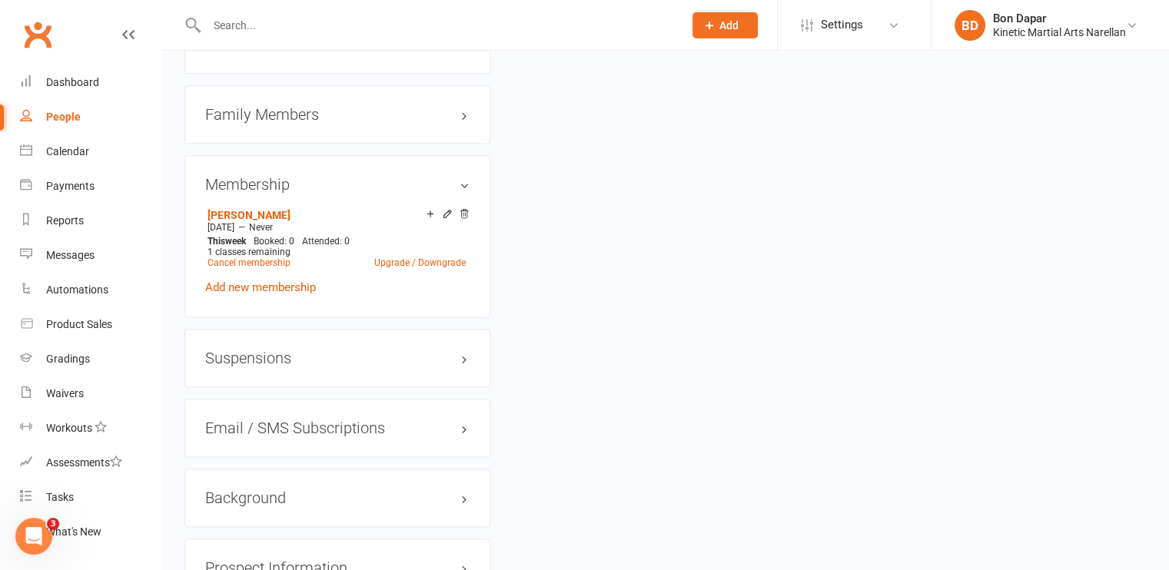
scroll to position [1931, 0]
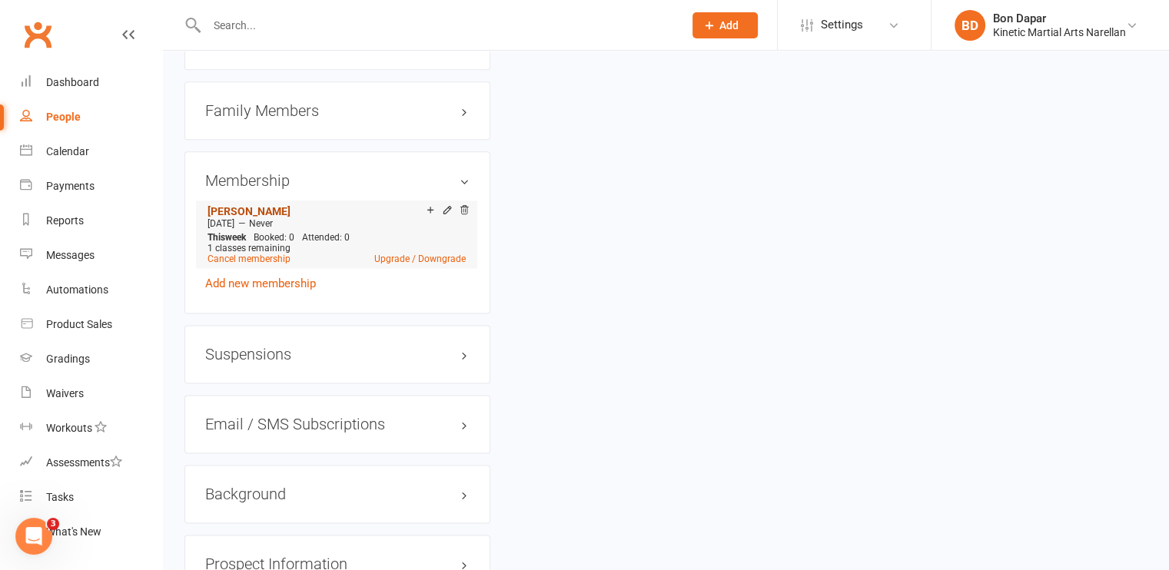
click at [240, 217] on link "[PERSON_NAME]" at bounding box center [248, 211] width 83 height 12
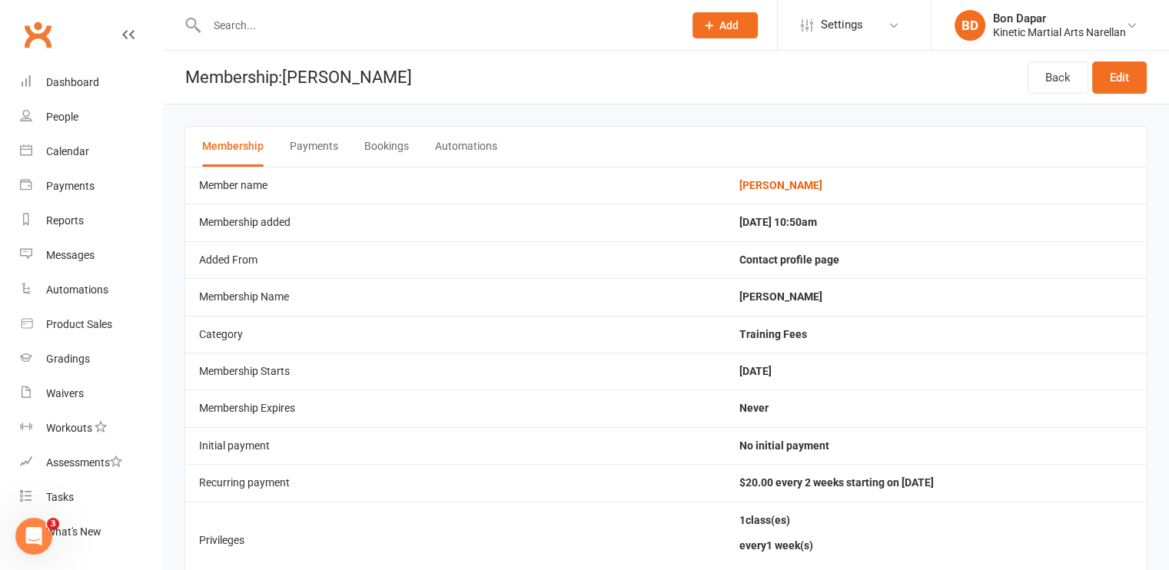
click at [305, 148] on button "Payments" at bounding box center [314, 147] width 48 height 40
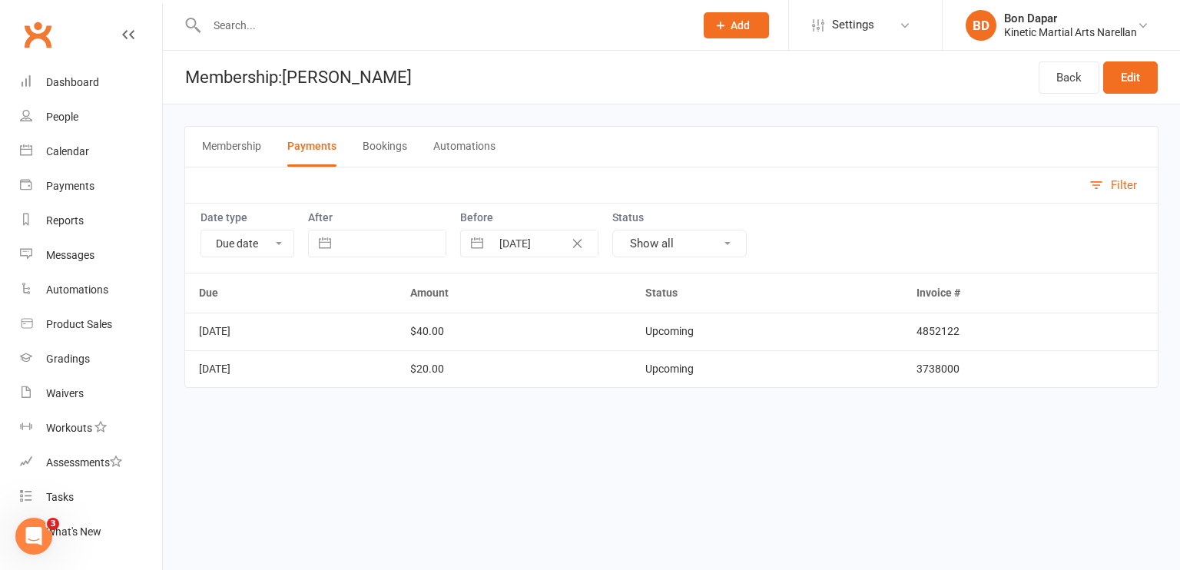
click at [372, 150] on button "Bookings" at bounding box center [385, 147] width 45 height 40
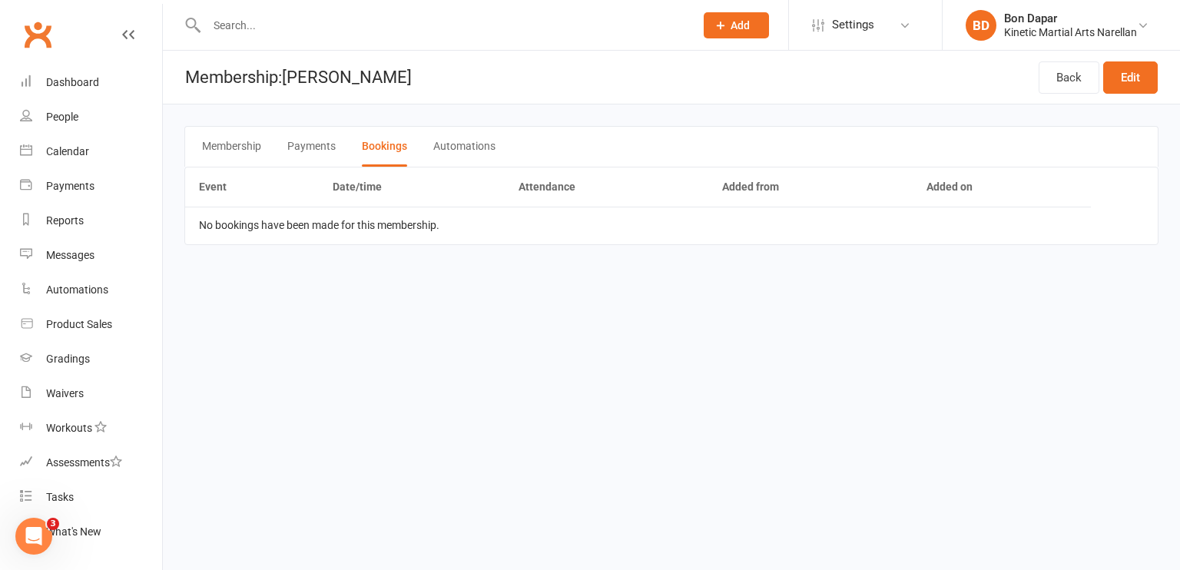
click at [234, 141] on button "Membership" at bounding box center [231, 147] width 59 height 40
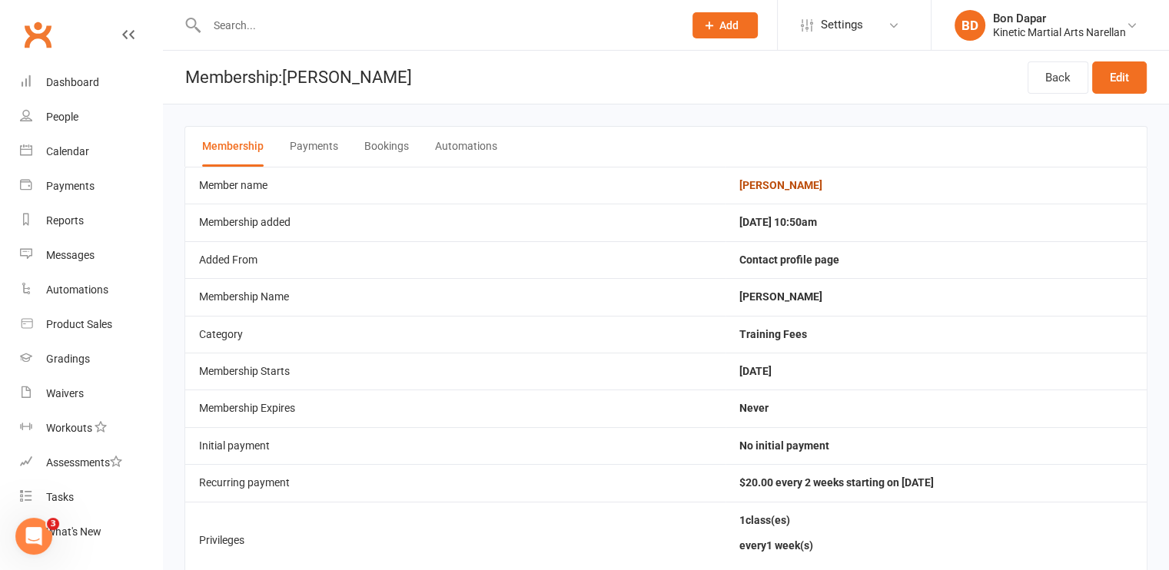
click at [739, 179] on link "[PERSON_NAME]" at bounding box center [780, 185] width 83 height 12
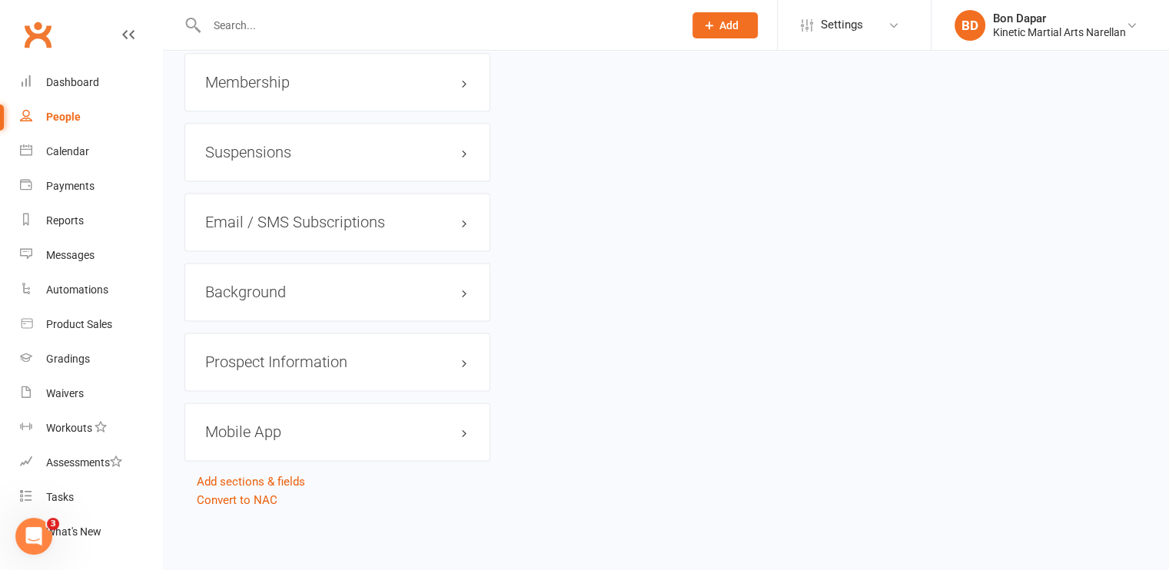
scroll to position [1894, 0]
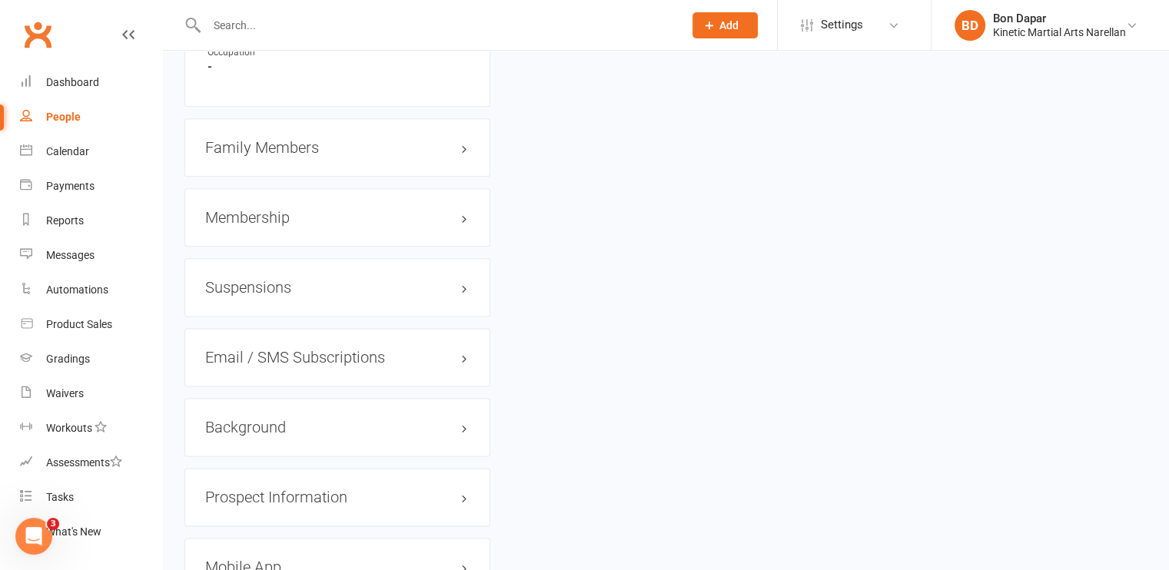
click at [435, 226] on h3 "Membership" at bounding box center [337, 217] width 264 height 17
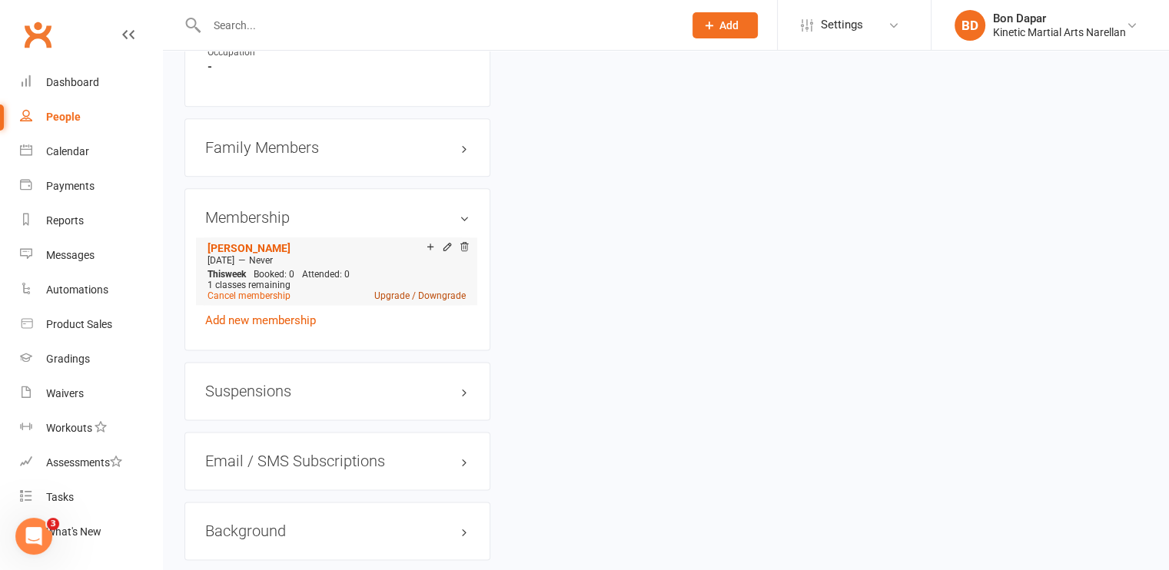
click at [403, 301] on link "Upgrade / Downgrade" at bounding box center [419, 295] width 91 height 11
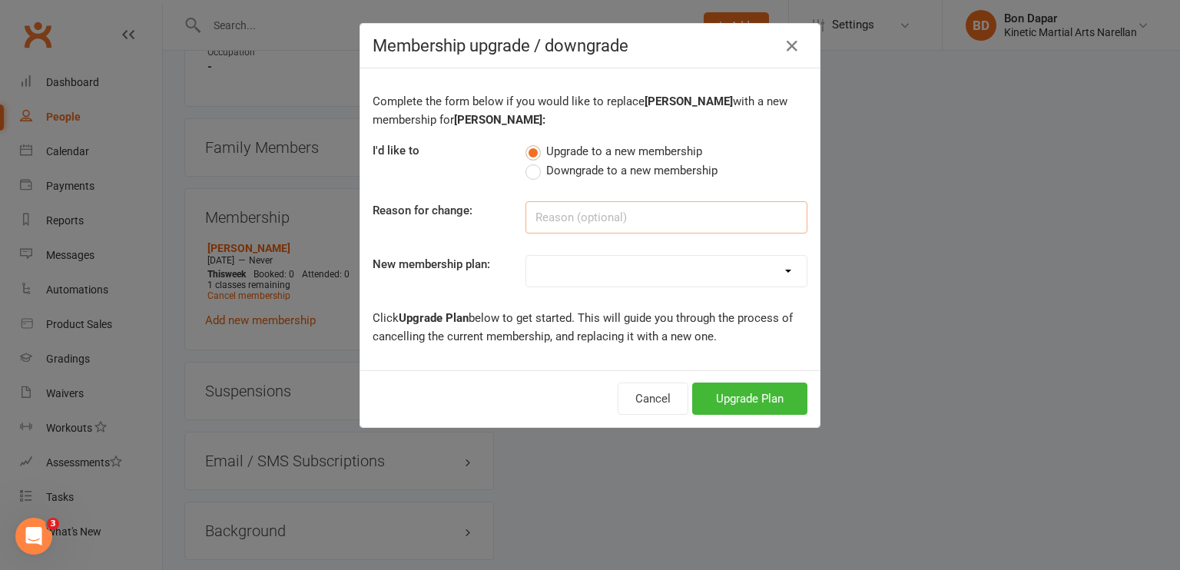
click at [569, 207] on input at bounding box center [667, 217] width 282 height 32
click at [560, 256] on select "Training Fees - $68 Fortnightly Training Fees - $10 Fortnightly - Leadership Pr…" at bounding box center [666, 271] width 280 height 31
click at [526, 256] on select "Training Fees - $68 Fortnightly Training Fees - $10 Fortnightly - Leadership Pr…" at bounding box center [666, 271] width 280 height 31
click at [786, 47] on icon "button" at bounding box center [792, 46] width 18 height 18
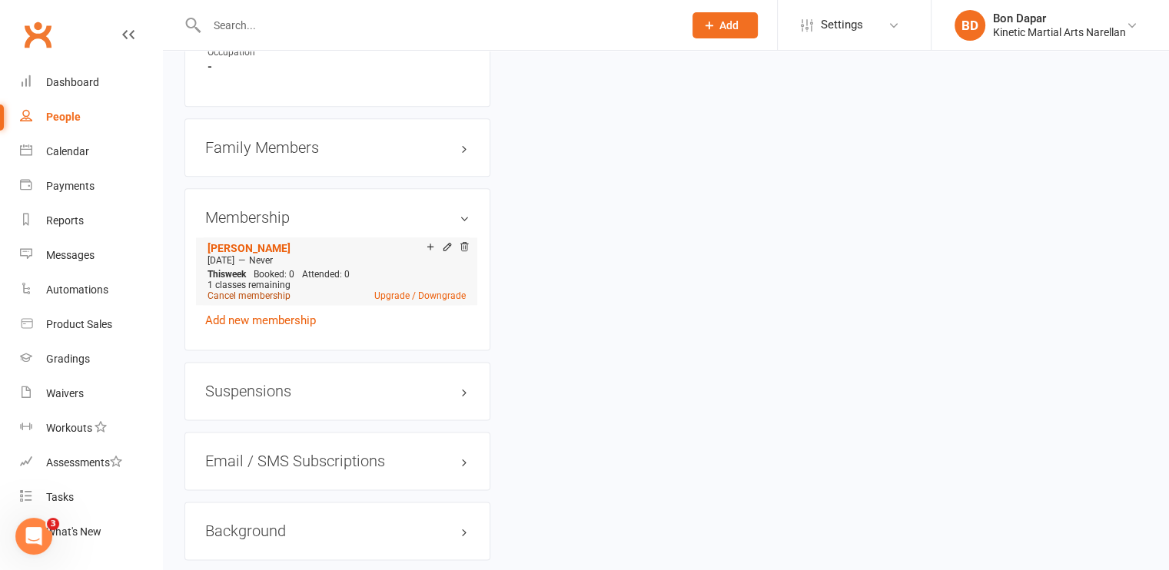
click at [260, 301] on link "Cancel membership" at bounding box center [248, 295] width 83 height 11
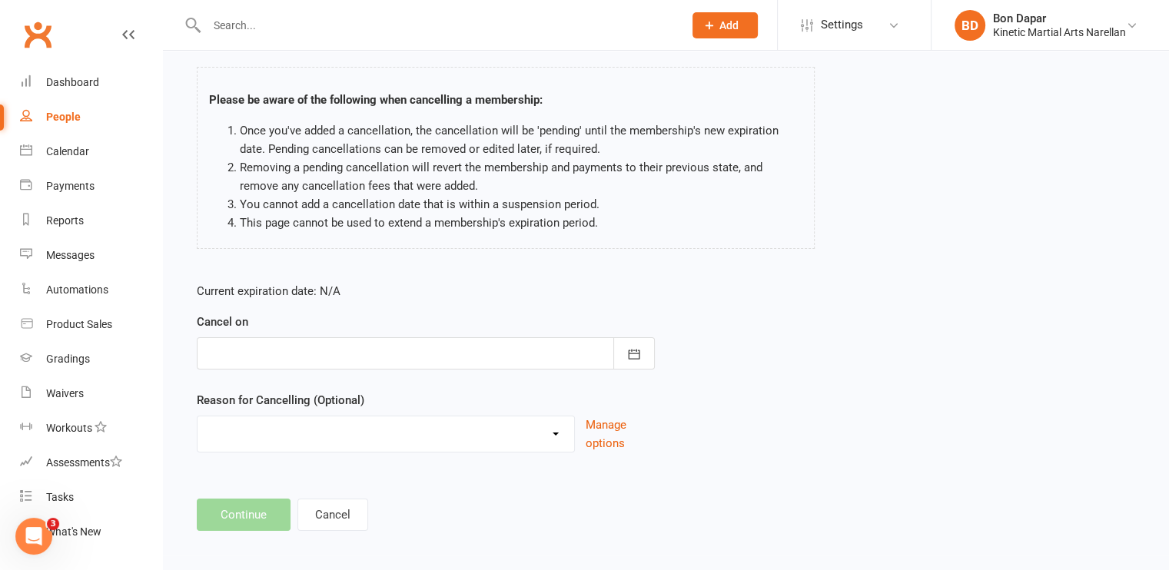
scroll to position [86, 0]
click at [455, 446] on div "Holiday Injury Other reason" at bounding box center [386, 434] width 378 height 37
click at [337, 515] on button "Cancel" at bounding box center [332, 515] width 71 height 32
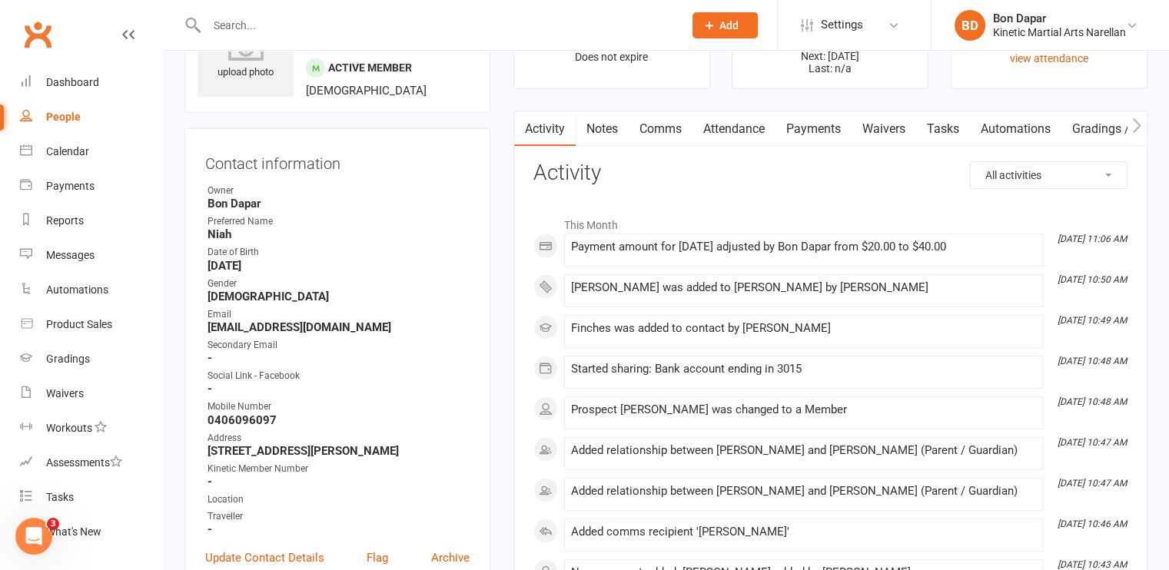
scroll to position [83, 0]
click at [805, 133] on link "Payments" at bounding box center [813, 130] width 76 height 35
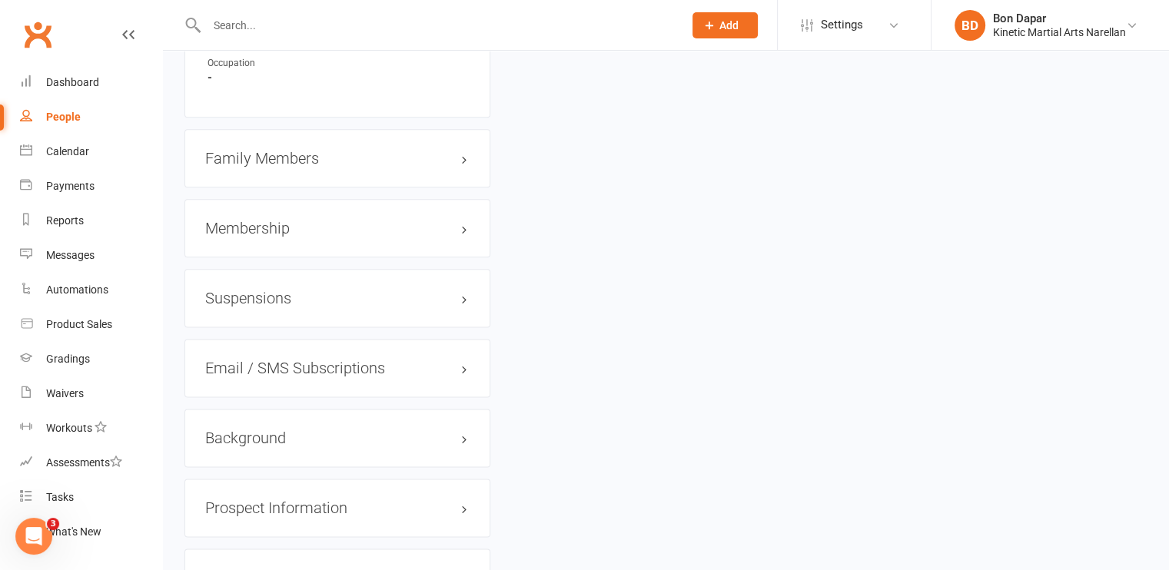
scroll to position [1805, 0]
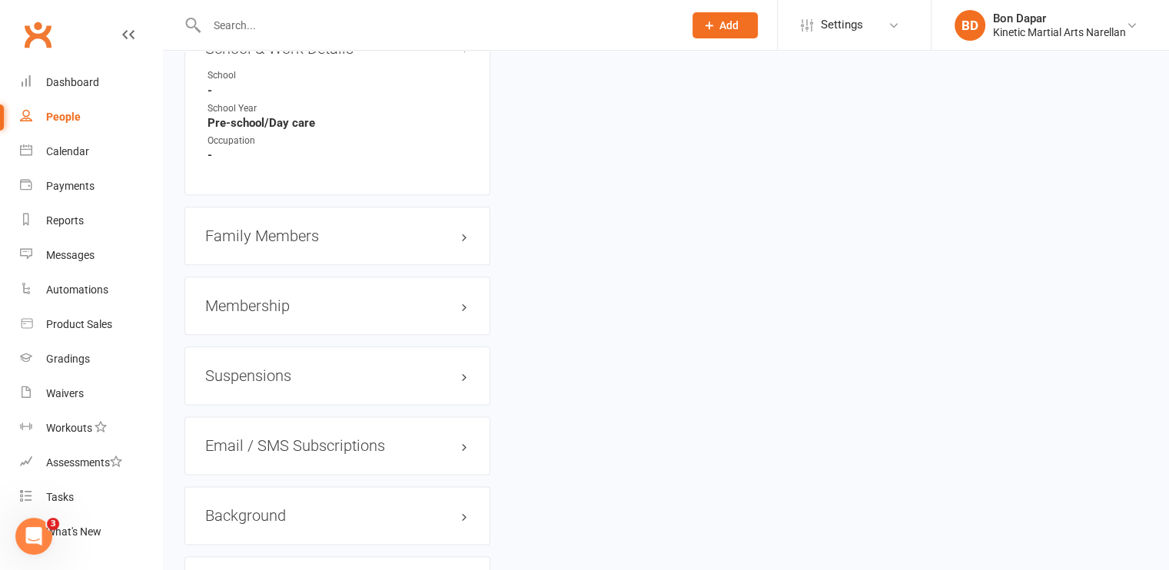
click at [324, 314] on h3 "Membership" at bounding box center [337, 305] width 264 height 17
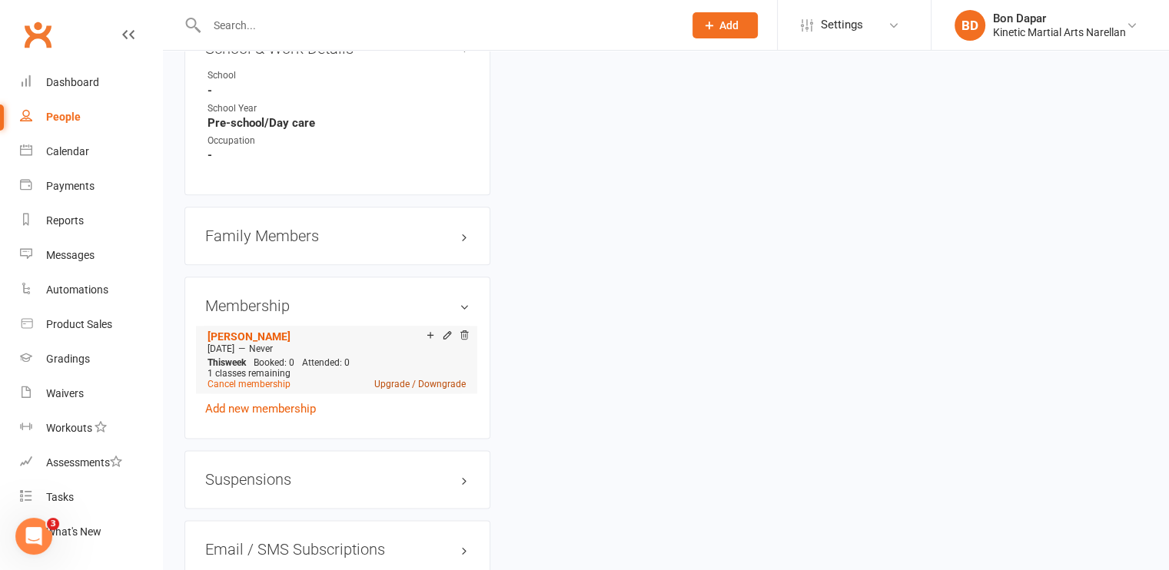
click at [390, 390] on link "Upgrade / Downgrade" at bounding box center [419, 384] width 91 height 11
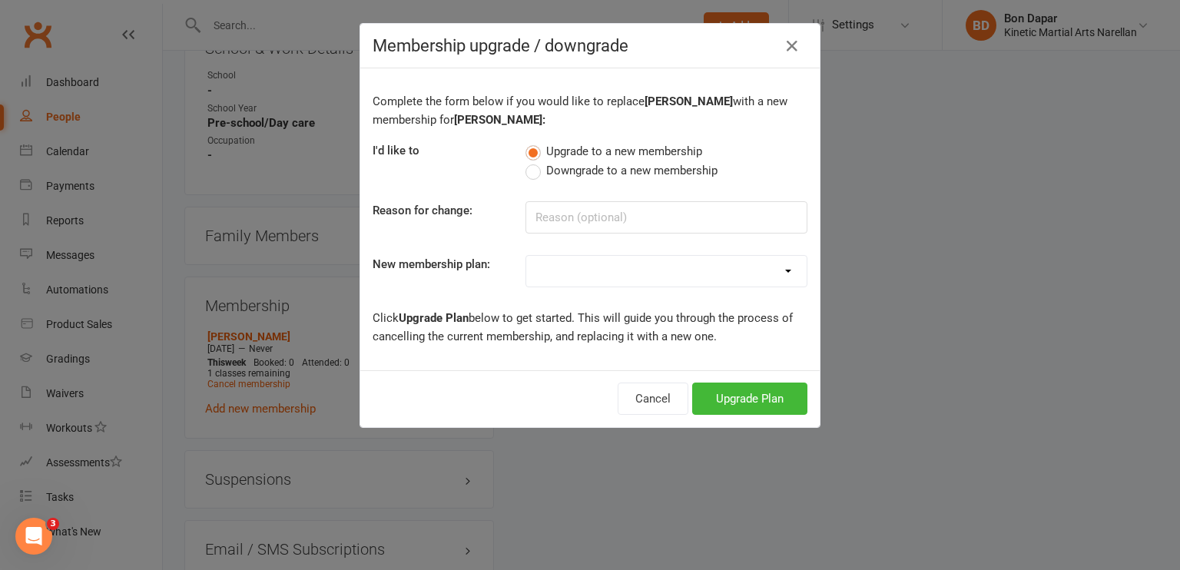
click at [526, 171] on label "Downgrade to a new membership" at bounding box center [622, 170] width 192 height 18
click at [526, 161] on input "Downgrade to a new membership" at bounding box center [531, 161] width 10 height 0
click at [550, 225] on input at bounding box center [667, 217] width 282 height 32
click at [554, 271] on select "Training Fees - $68 Fortnightly Training Fees - $10 Fortnightly - Leadership Pr…" at bounding box center [666, 271] width 280 height 31
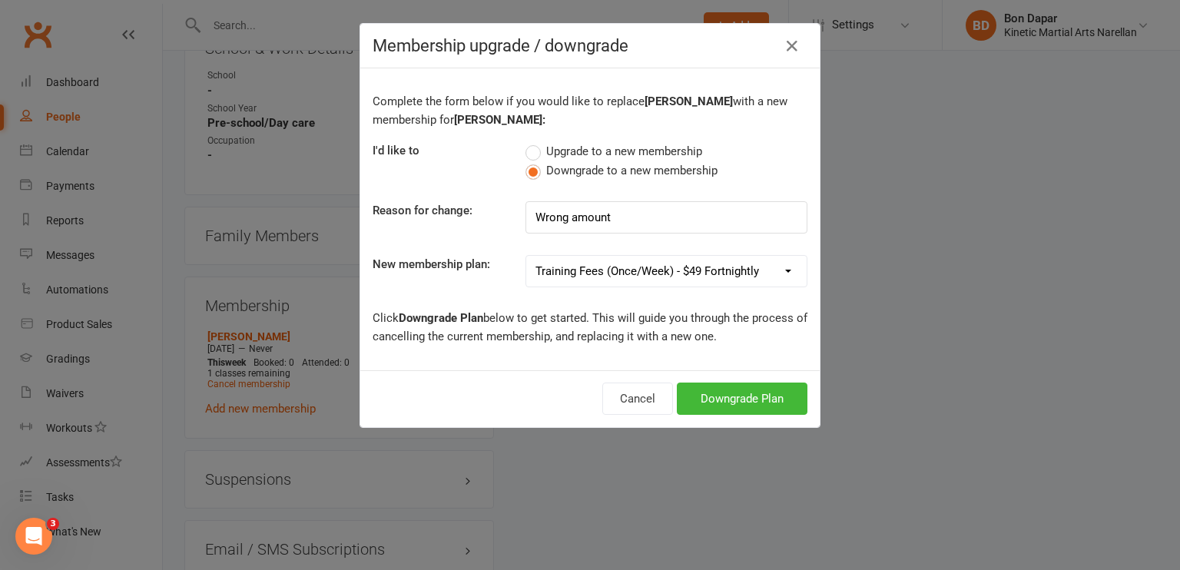
click at [526, 256] on select "Training Fees - $68 Fortnightly Training Fees - $10 Fortnightly - Leadership Pr…" at bounding box center [666, 271] width 280 height 31
click at [556, 148] on span "Upgrade to a new membership" at bounding box center [624, 150] width 156 height 16
click at [535, 142] on input "Upgrade to a new membership" at bounding box center [531, 142] width 10 height 0
click at [716, 396] on button "Upgrade Plan" at bounding box center [749, 399] width 115 height 32
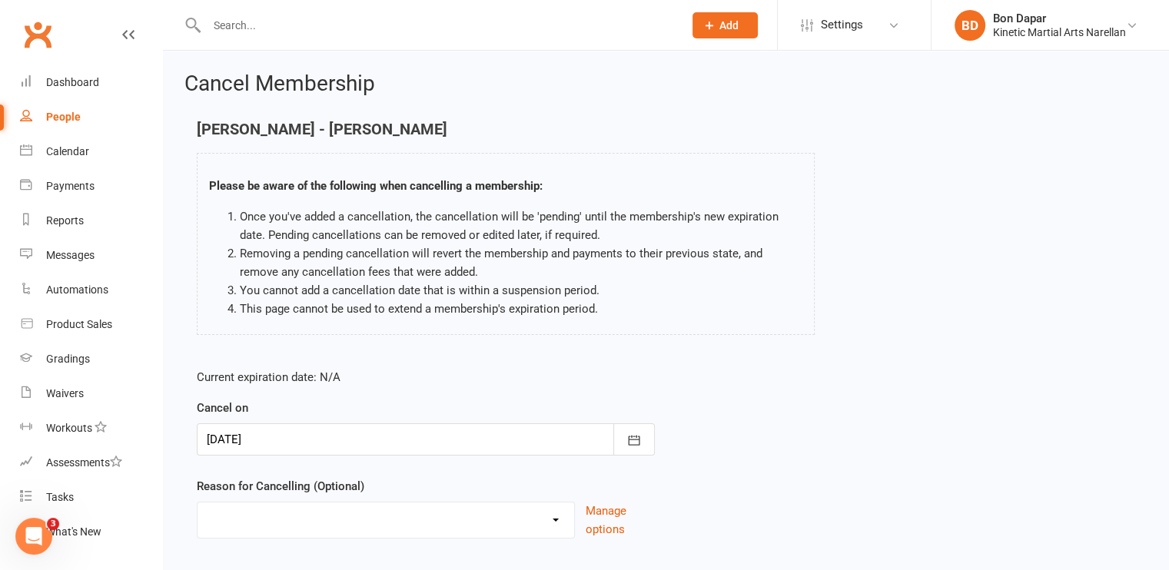
scroll to position [92, 0]
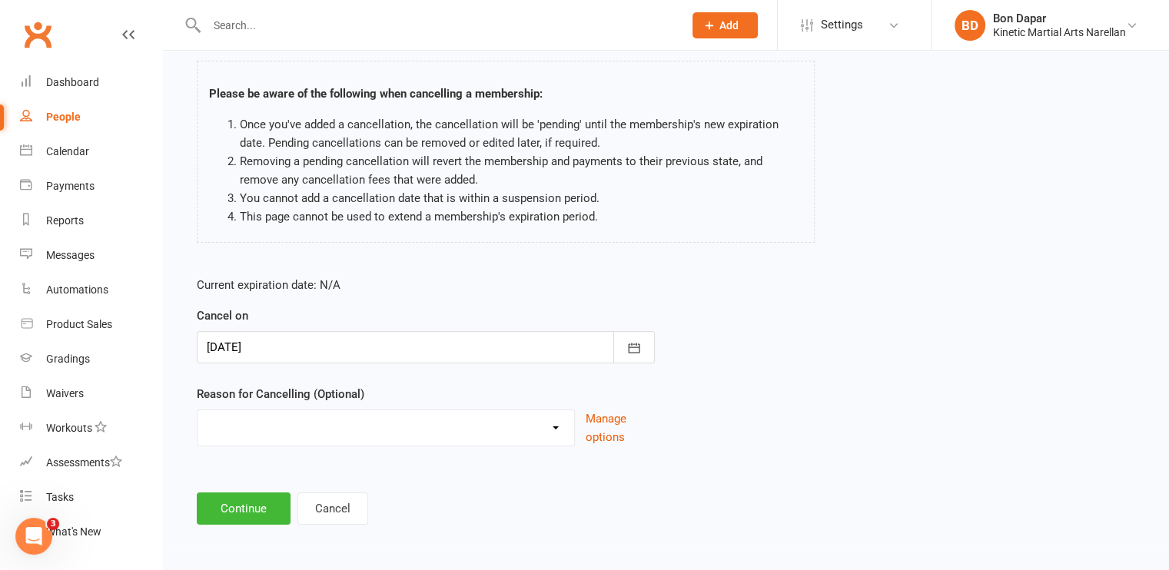
click at [741, 405] on div "Current expiration date: N/A Cancel on [DATE] [DATE] Sun Mon Tue Wed Thu Fri Sa…" at bounding box center [665, 366] width 961 height 204
click at [249, 504] on button "Continue" at bounding box center [244, 508] width 94 height 32
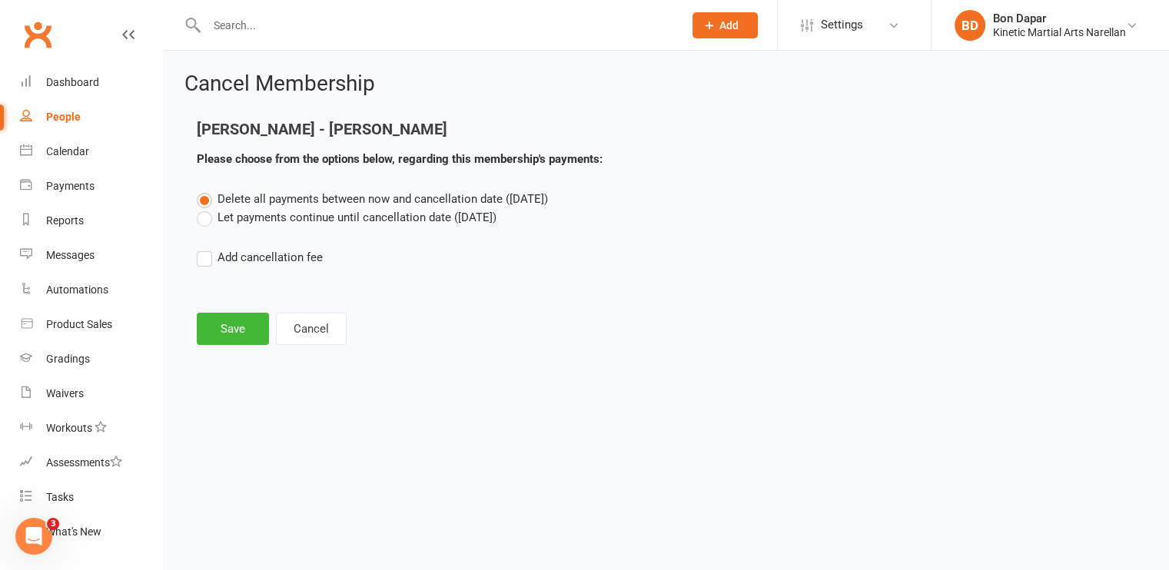
scroll to position [0, 0]
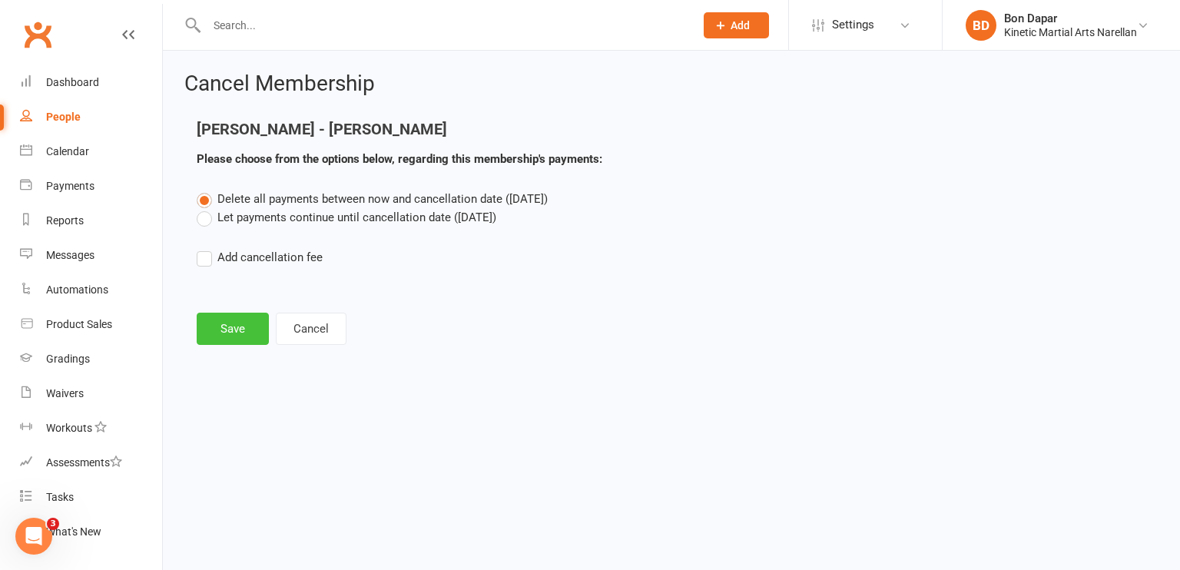
click at [237, 330] on button "Save" at bounding box center [233, 329] width 72 height 32
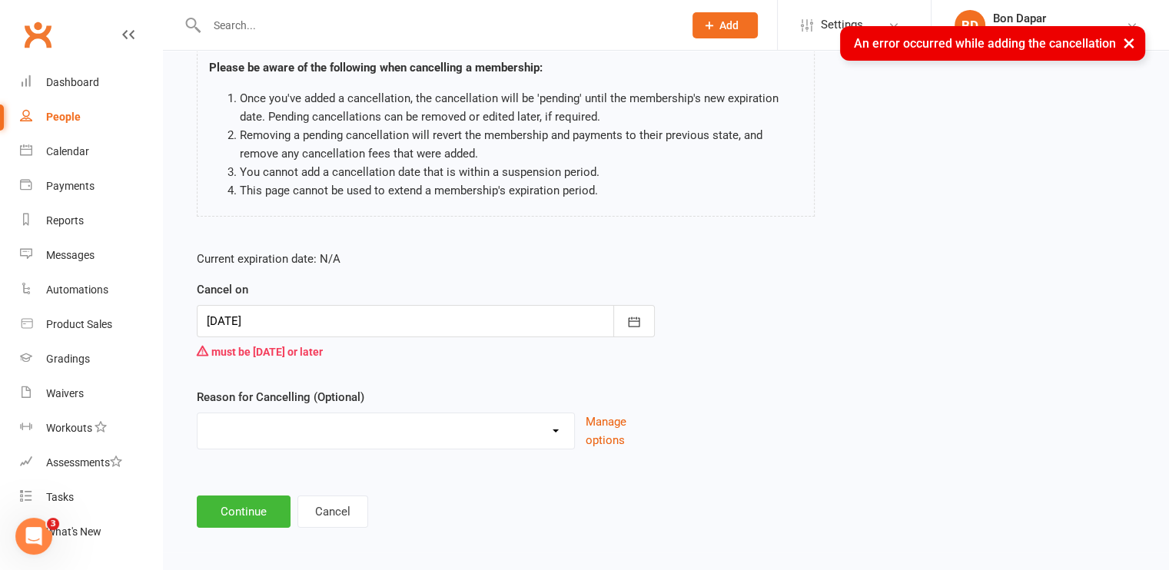
scroll to position [122, 0]
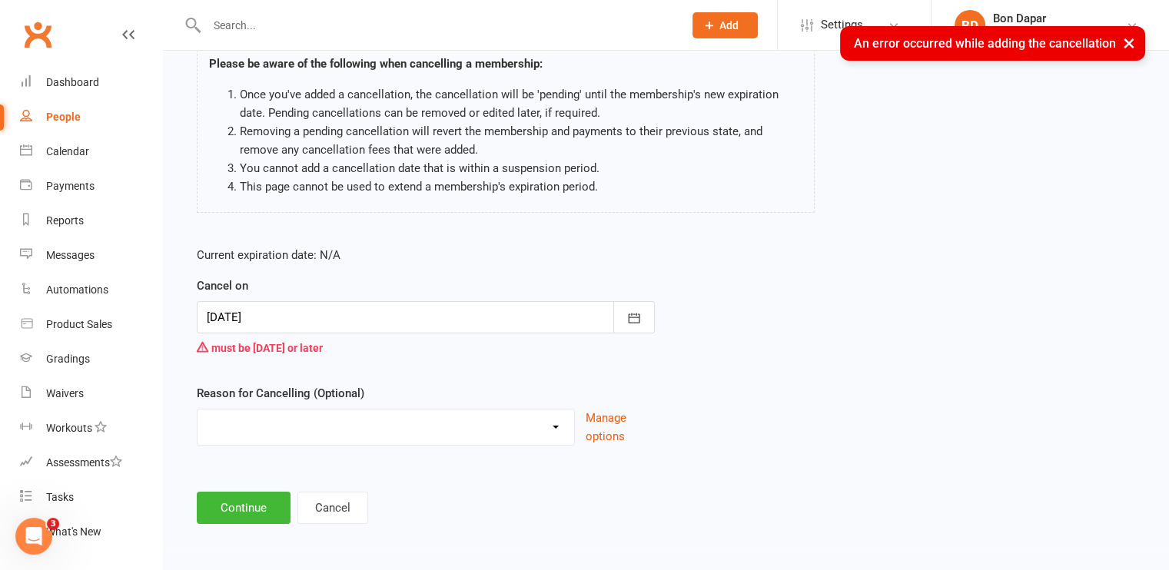
click at [359, 323] on div at bounding box center [426, 317] width 458 height 32
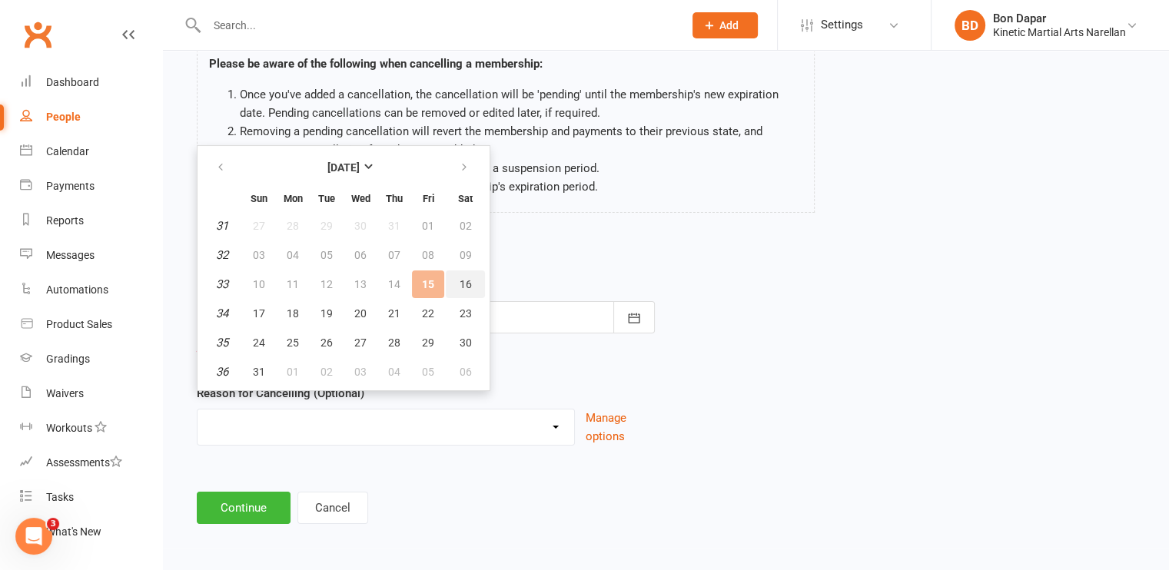
click at [469, 277] on button "16" at bounding box center [465, 284] width 39 height 28
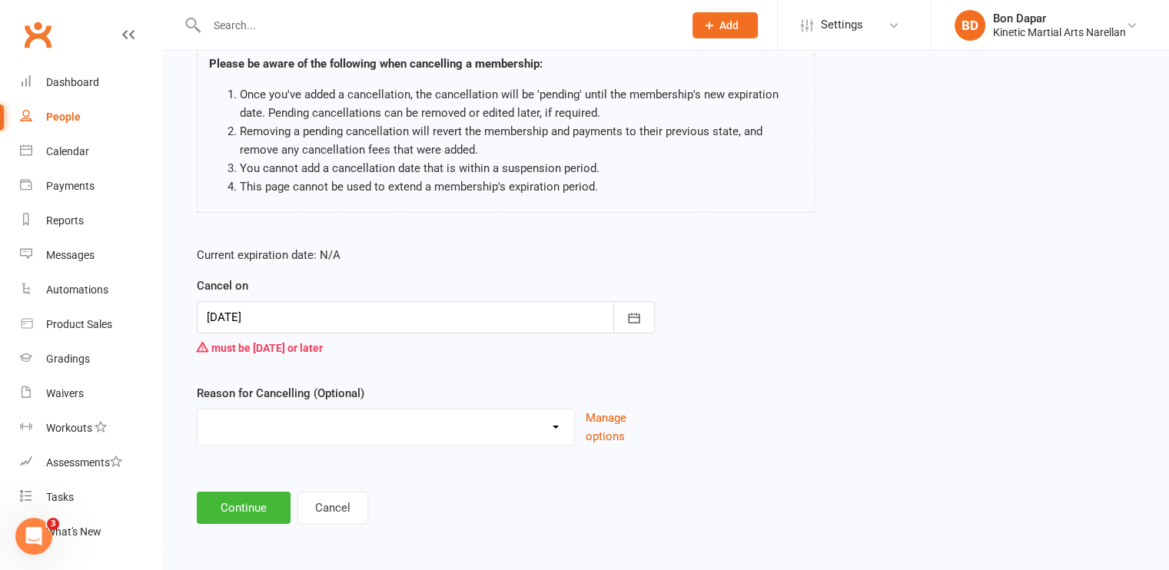
click at [293, 422] on select "Holiday Injury Other reason" at bounding box center [385, 424] width 376 height 31
click at [402, 362] on form "Current expiration date: N/A Cancel on [DATE] [DATE] Sun Mon Tue Wed Thu Fri Sa…" at bounding box center [426, 346] width 458 height 200
click at [252, 509] on button "Continue" at bounding box center [244, 508] width 94 height 32
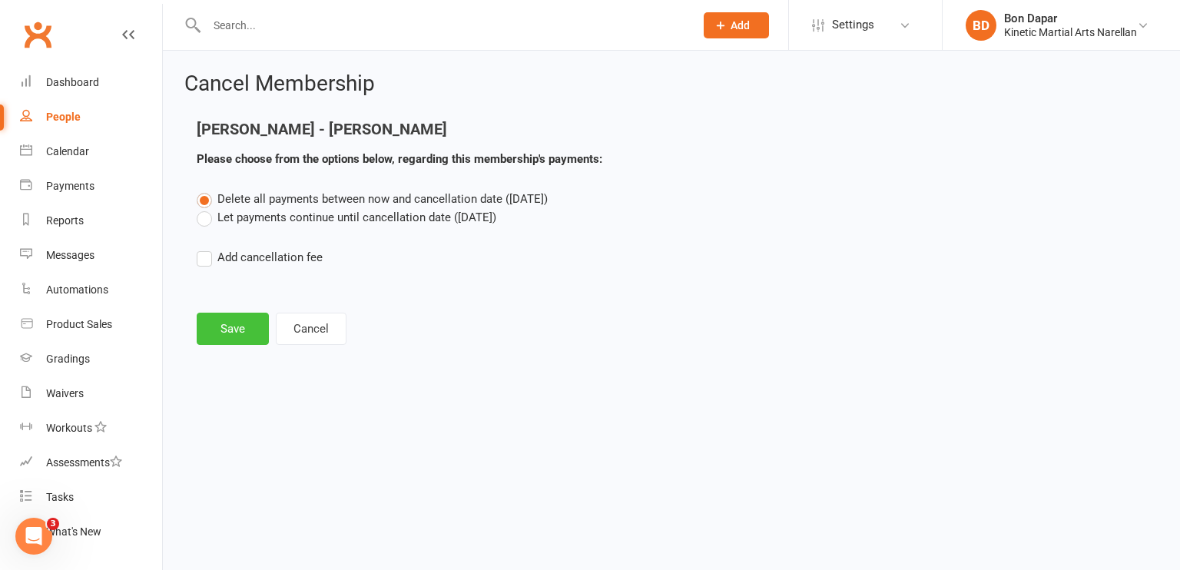
click at [214, 329] on button "Save" at bounding box center [233, 329] width 72 height 32
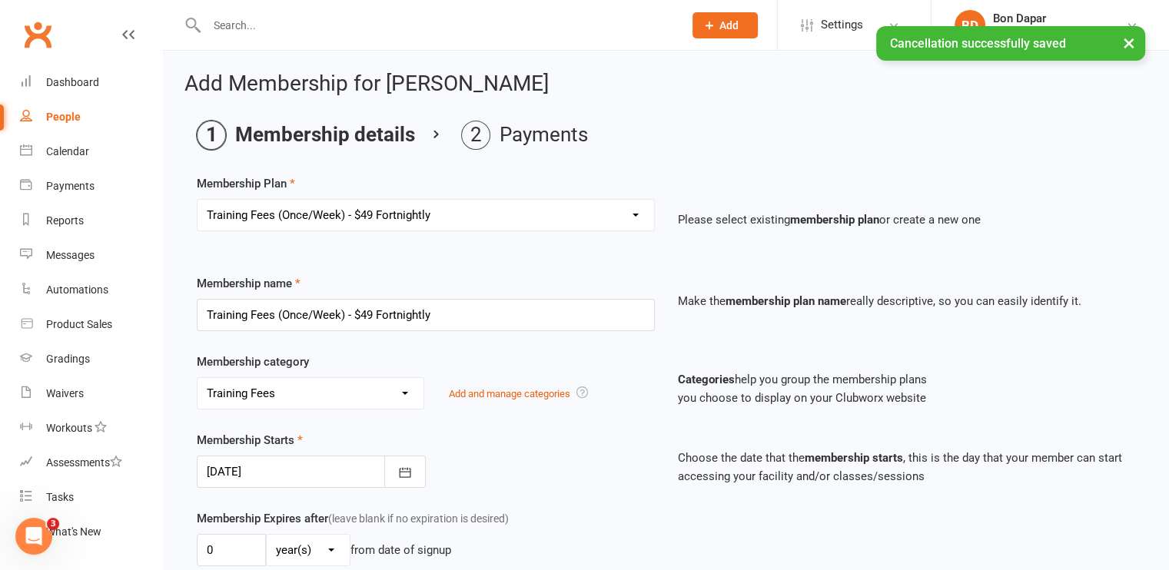
click at [363, 214] on select "Select a membership plan Create new Membership Plan Training Fees - $68 Fortnig…" at bounding box center [425, 215] width 456 height 31
click at [197, 200] on select "Select a membership plan Create new Membership Plan Training Fees - $68 Fortnig…" at bounding box center [425, 215] width 456 height 31
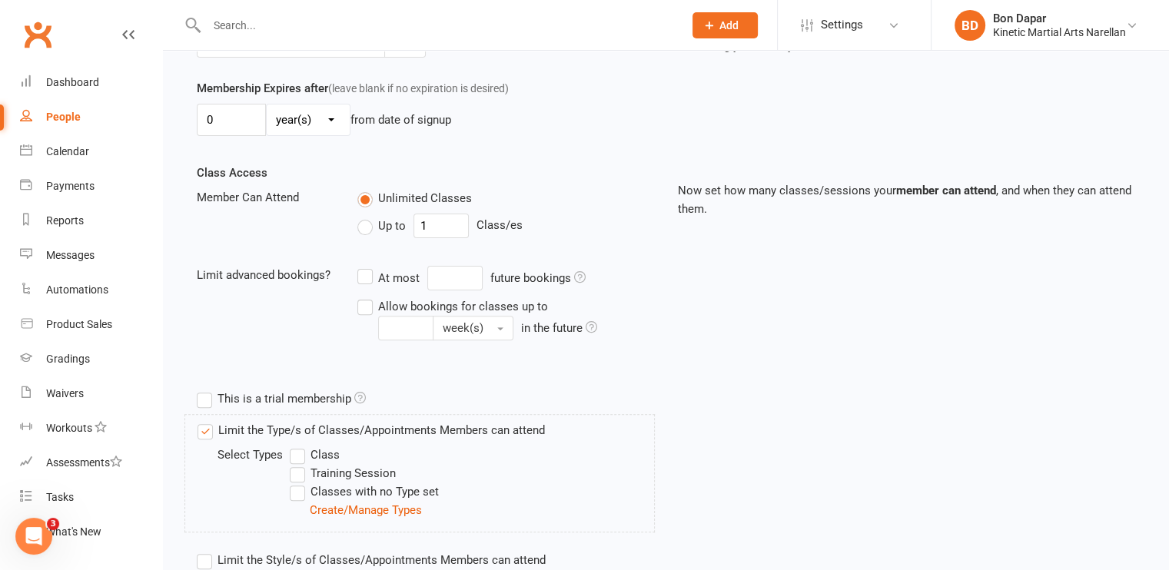
scroll to position [403, 0]
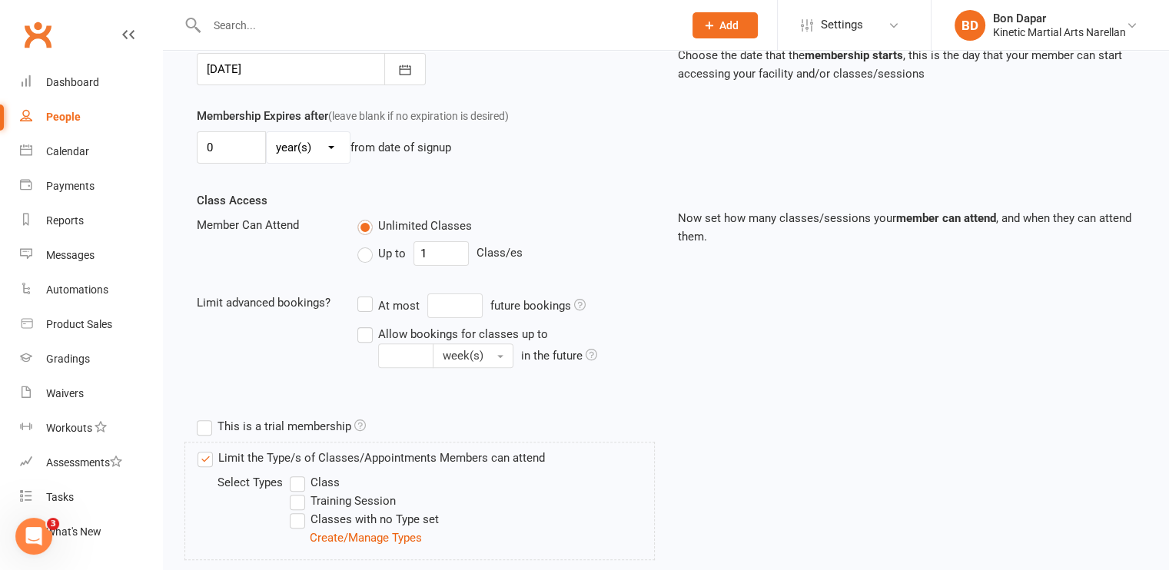
click at [370, 254] on label "Up to" at bounding box center [381, 253] width 48 height 18
click at [367, 244] on input "Up to" at bounding box center [362, 244] width 10 height 0
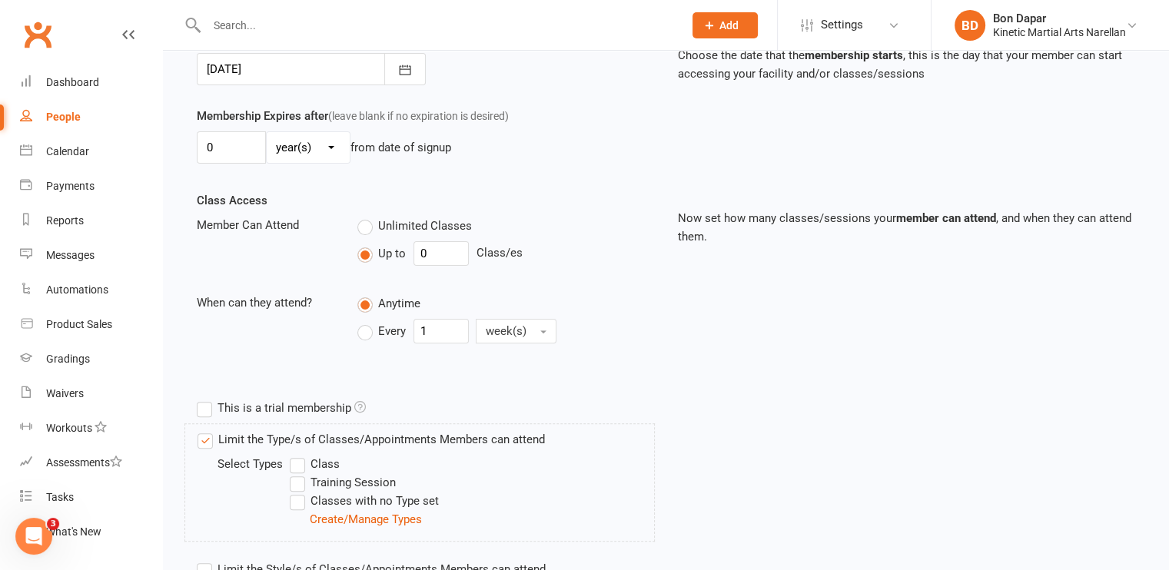
click at [366, 329] on label "Every" at bounding box center [381, 331] width 48 height 18
click at [366, 319] on input "Every" at bounding box center [362, 319] width 10 height 0
click at [406, 377] on div "Class Access Member Can Attend Unlimited Classes Up to 0 Class/es When can they…" at bounding box center [665, 291] width 961 height 201
drag, startPoint x: 443, startPoint y: 244, endPoint x: 423, endPoint y: 244, distance: 20.7
click at [423, 244] on input "0" at bounding box center [440, 253] width 55 height 25
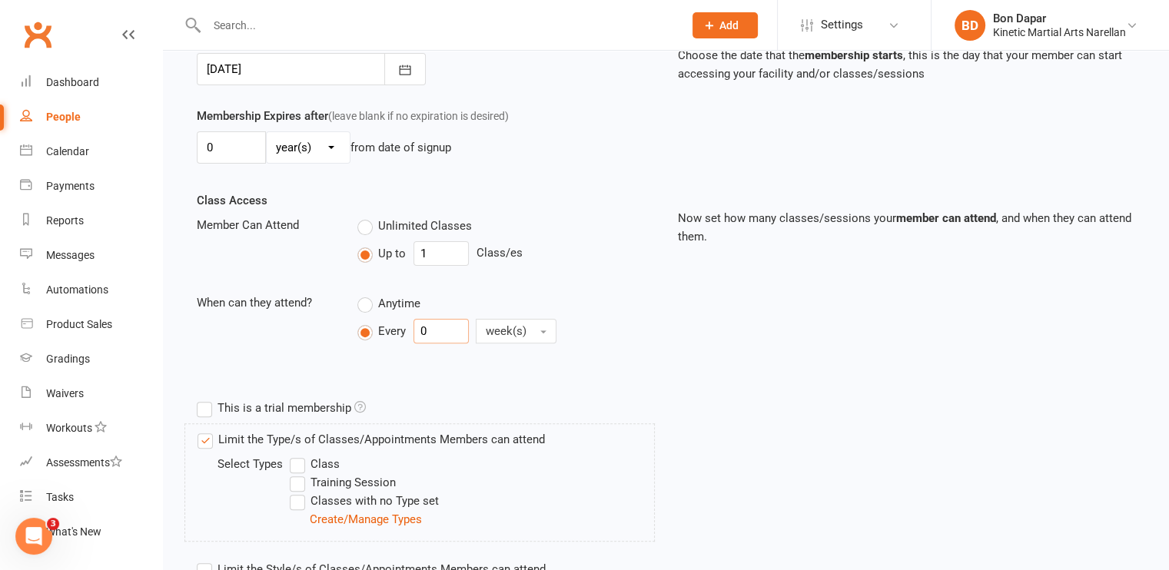
drag, startPoint x: 428, startPoint y: 327, endPoint x: 403, endPoint y: 330, distance: 24.8
click at [403, 330] on div "Every 0 week(s)" at bounding box center [464, 331] width 214 height 25
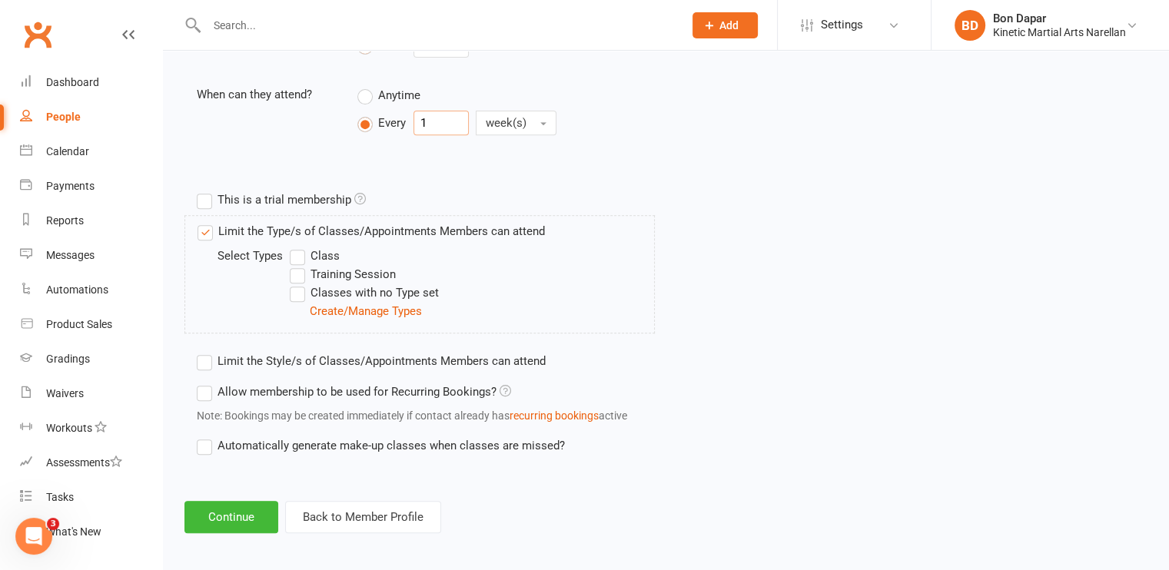
scroll to position [615, 0]
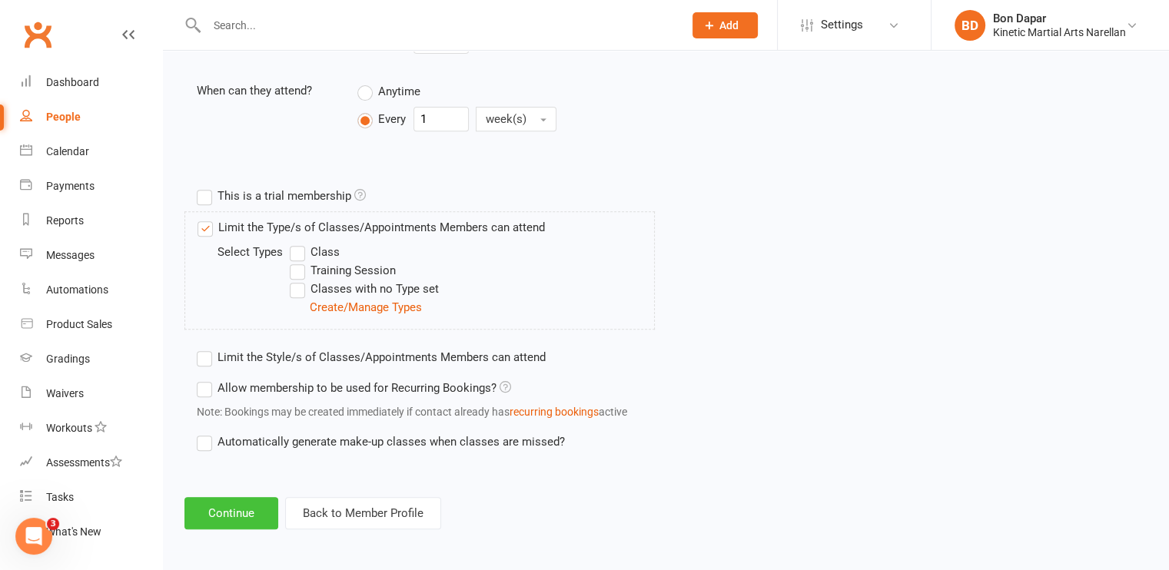
click at [240, 514] on button "Continue" at bounding box center [231, 513] width 94 height 32
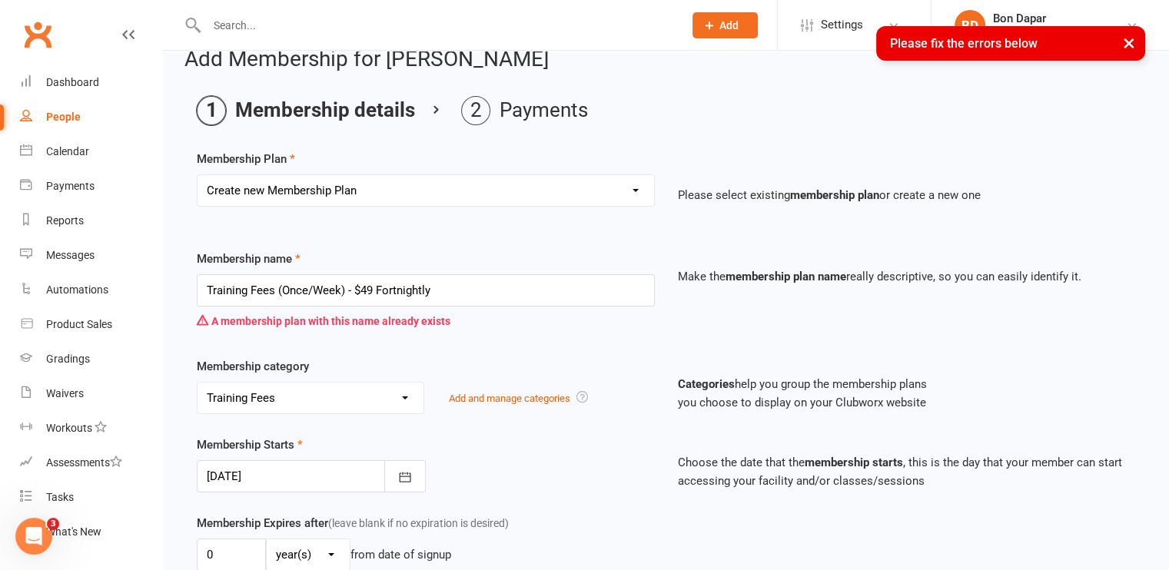
scroll to position [34, 0]
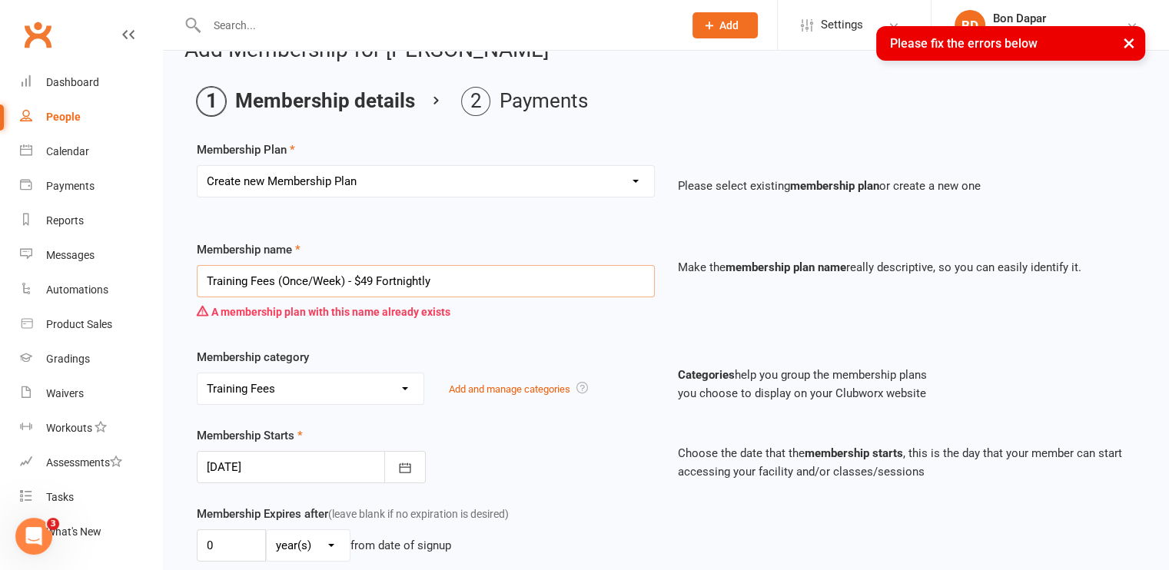
click at [431, 277] on input "Training Fees (Once/Week) - $49 Fortnightly" at bounding box center [426, 281] width 458 height 32
drag, startPoint x: 431, startPoint y: 277, endPoint x: 138, endPoint y: 275, distance: 293.5
click at [138, 275] on ui-view "Prospect Member Non-attending contact Class / event Appointment Grading event T…" at bounding box center [584, 580] width 1169 height 1221
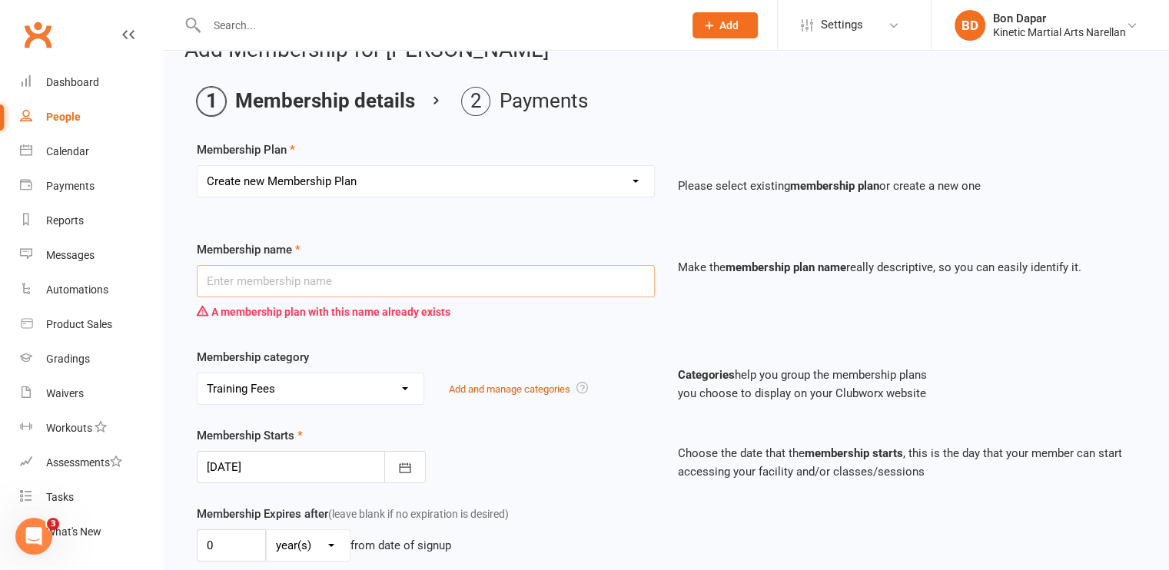
scroll to position [0, 0]
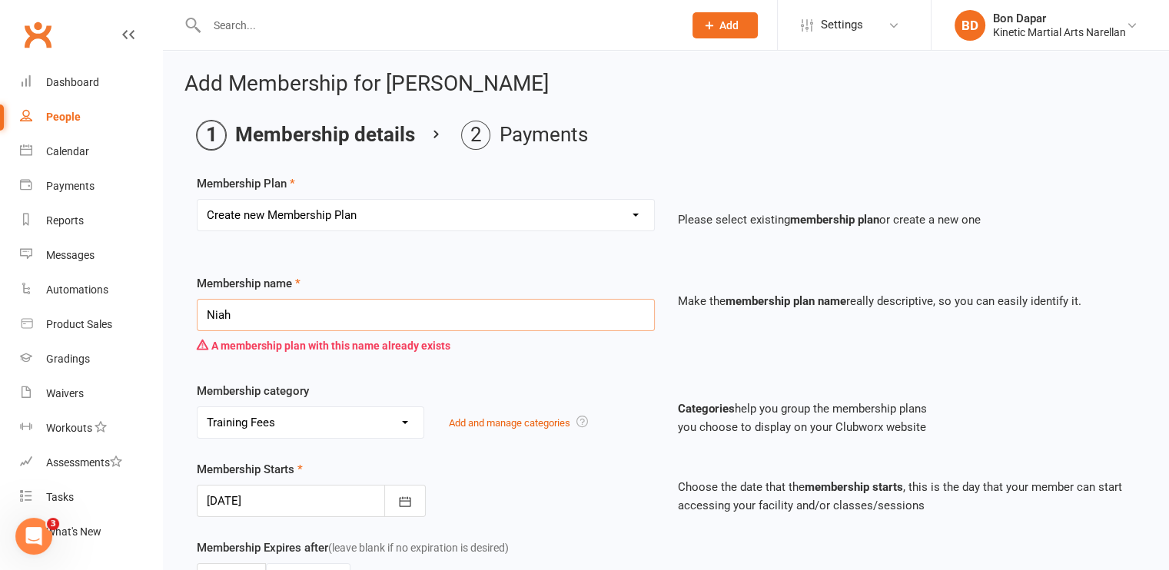
click at [366, 308] on input "Niah" at bounding box center [426, 315] width 458 height 32
drag, startPoint x: 366, startPoint y: 308, endPoint x: 143, endPoint y: 293, distance: 223.3
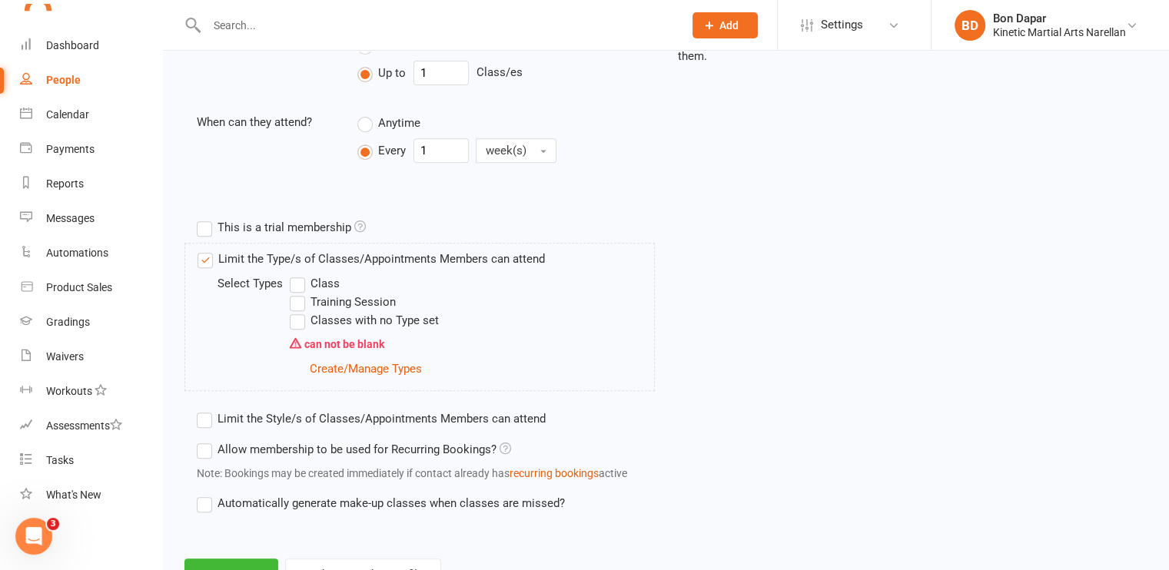
scroll to position [674, 0]
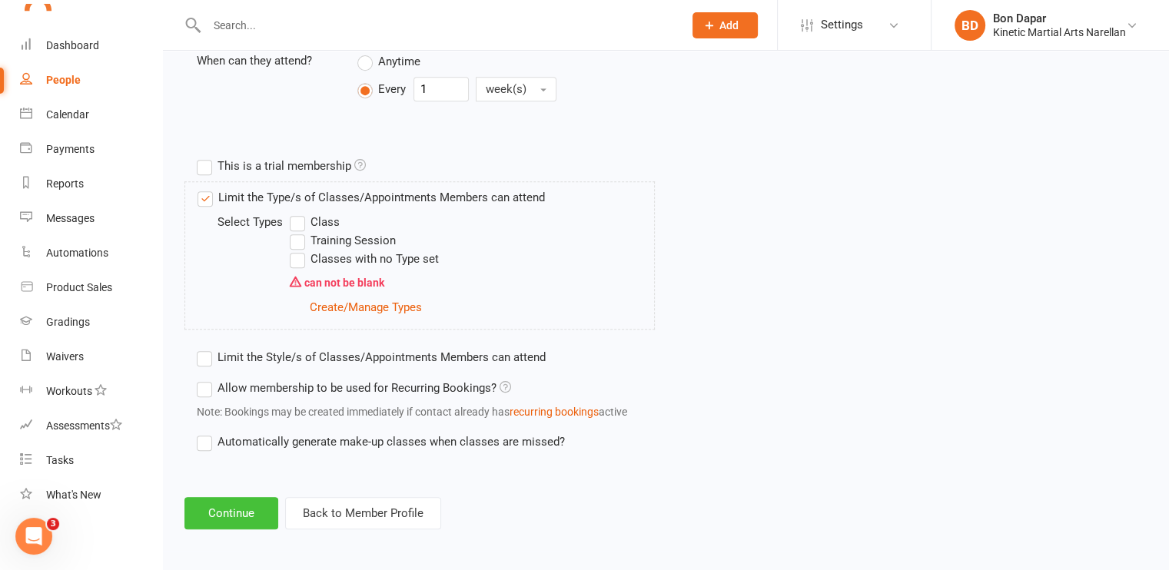
click at [210, 516] on button "Continue" at bounding box center [231, 513] width 94 height 32
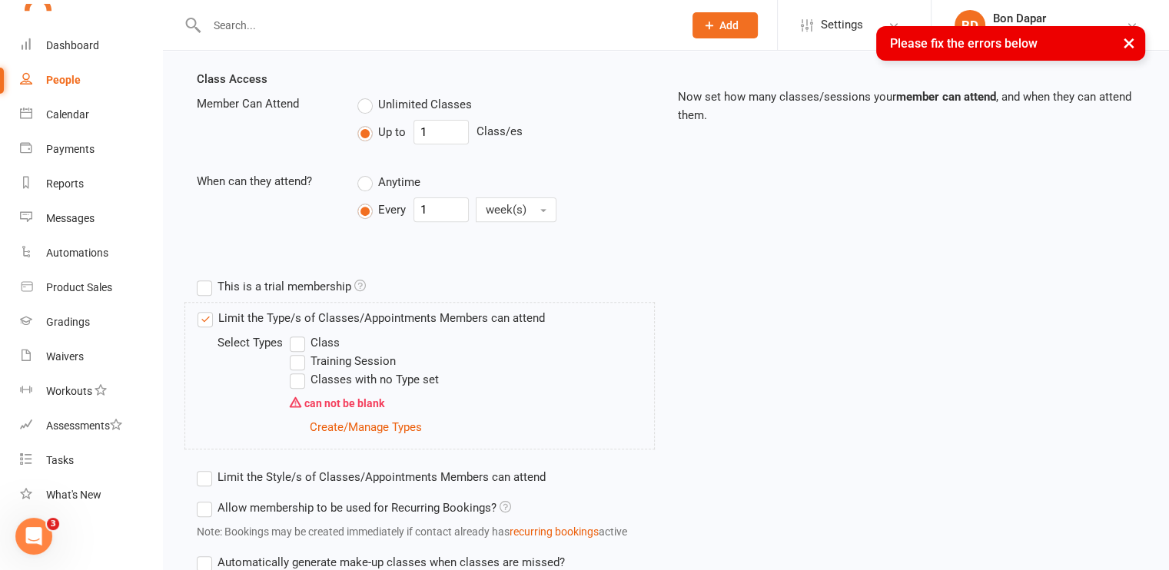
scroll to position [525, 0]
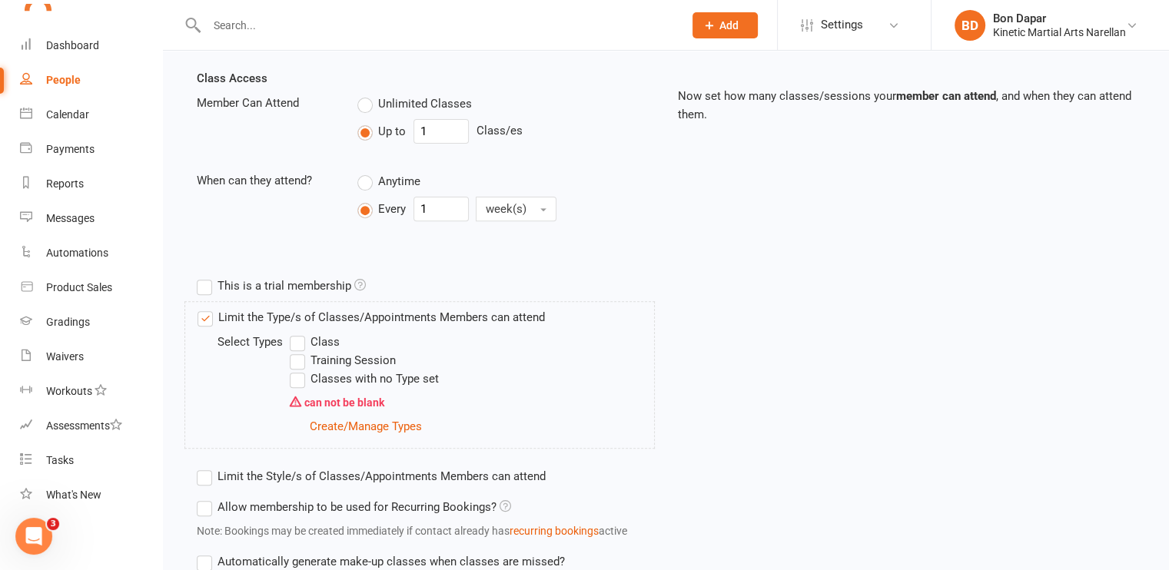
click at [291, 337] on label "Class" at bounding box center [315, 342] width 50 height 18
click at [291, 333] on input "Class" at bounding box center [295, 333] width 10 height 0
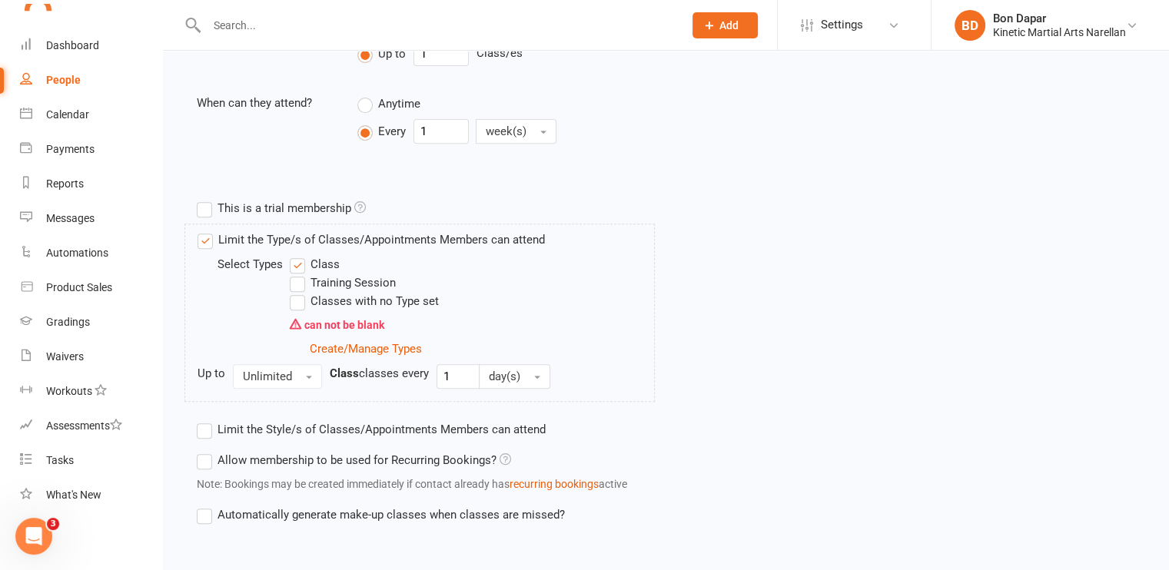
scroll to position [605, 0]
click at [293, 379] on button "Unlimited" at bounding box center [277, 374] width 89 height 25
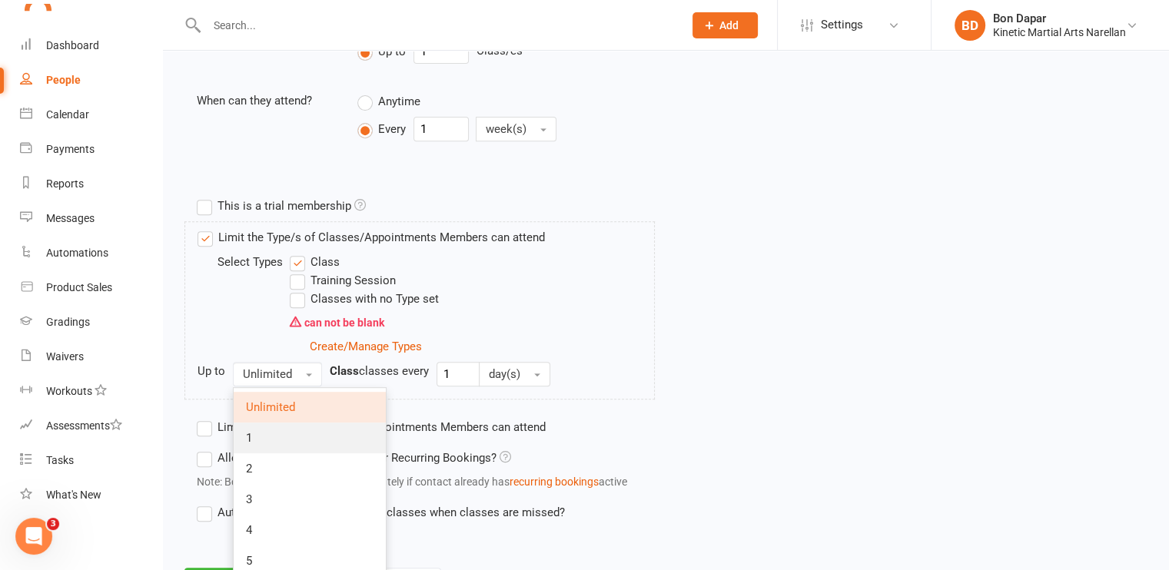
click at [274, 433] on link "1" at bounding box center [310, 438] width 152 height 31
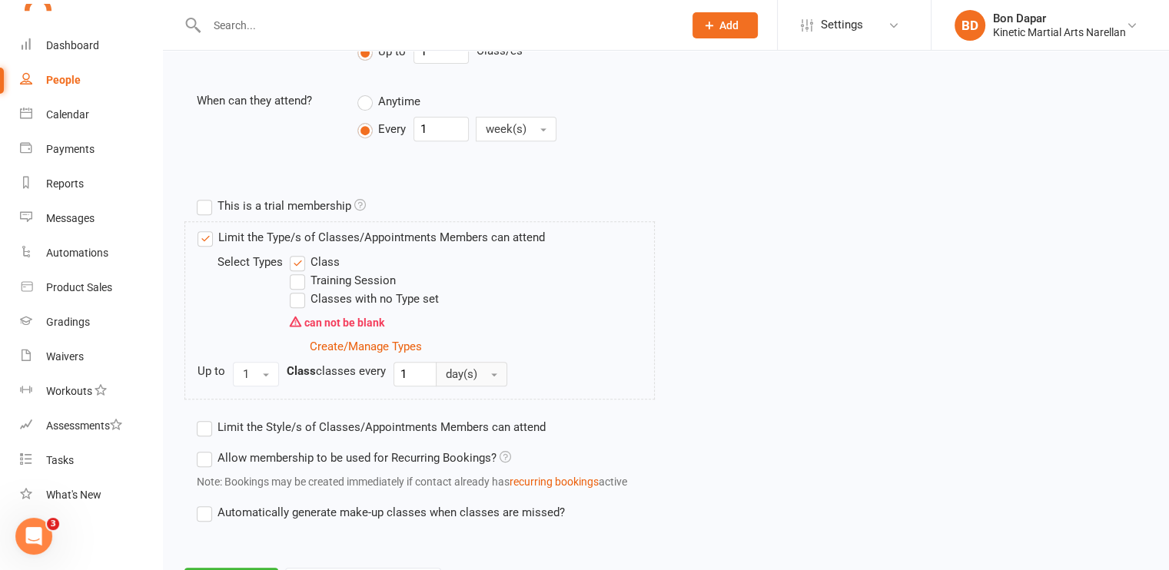
click at [469, 373] on span "day(s)" at bounding box center [461, 374] width 31 height 14
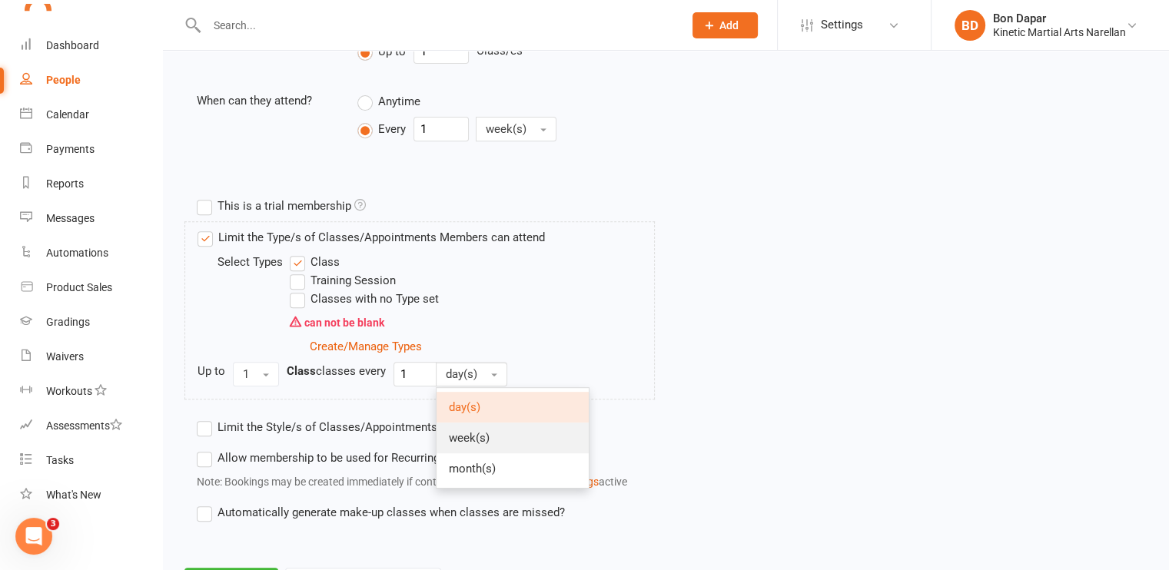
click at [459, 437] on span "week(s)" at bounding box center [469, 438] width 41 height 14
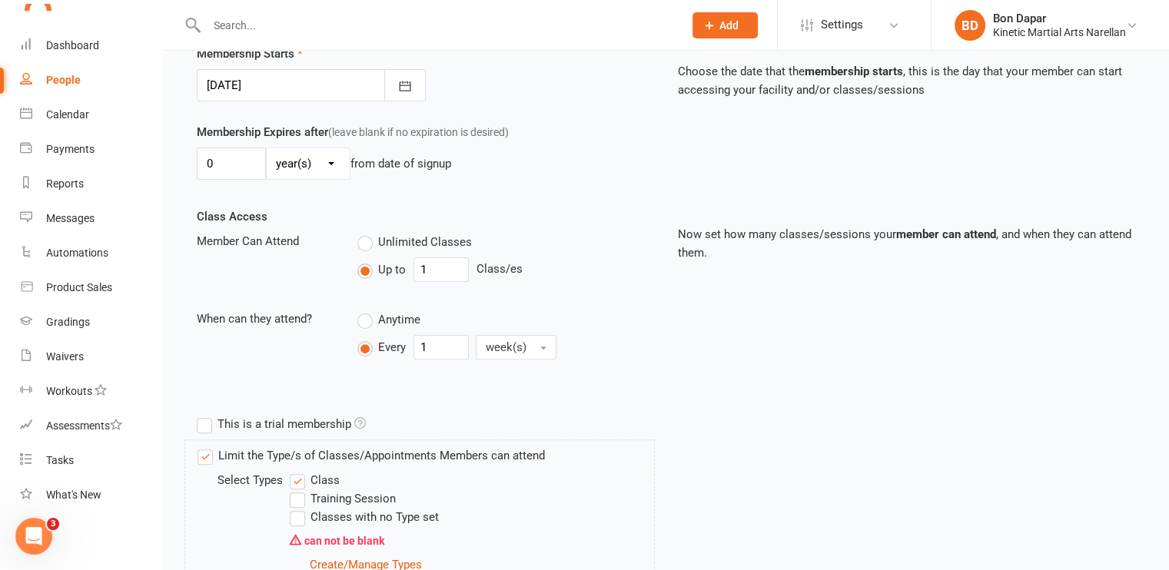
scroll to position [675, 0]
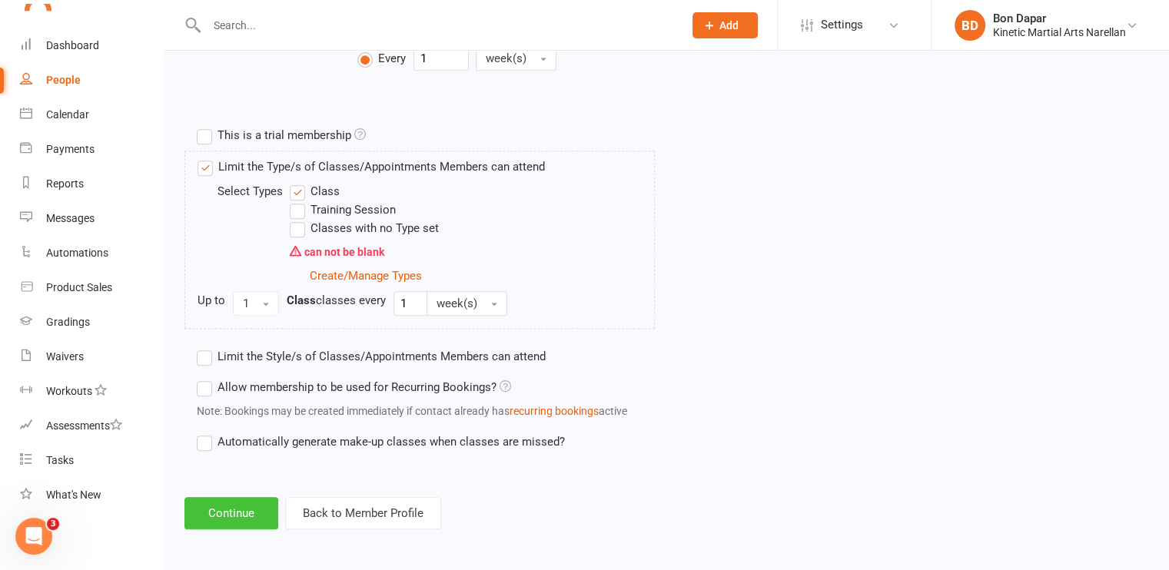
click at [224, 506] on button "Continue" at bounding box center [231, 513] width 94 height 32
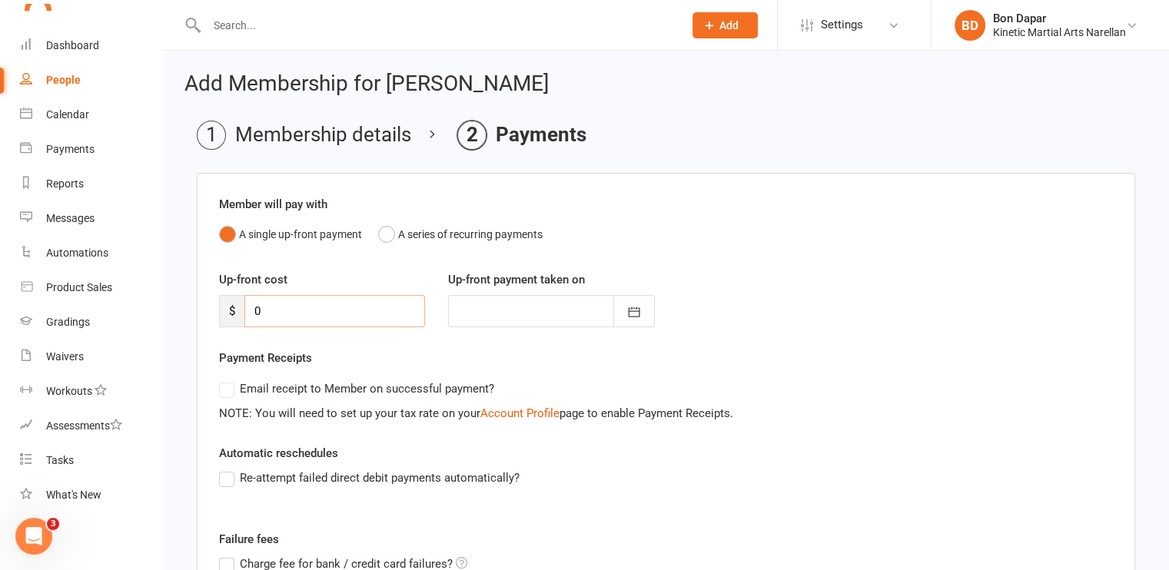
drag, startPoint x: 299, startPoint y: 299, endPoint x: 187, endPoint y: 279, distance: 113.2
click at [187, 279] on main "Membership details Payments Member will pay with A single up-front payment A se…" at bounding box center [665, 455] width 963 height 669
click at [379, 234] on button "A series of recurring payments" at bounding box center [460, 234] width 164 height 29
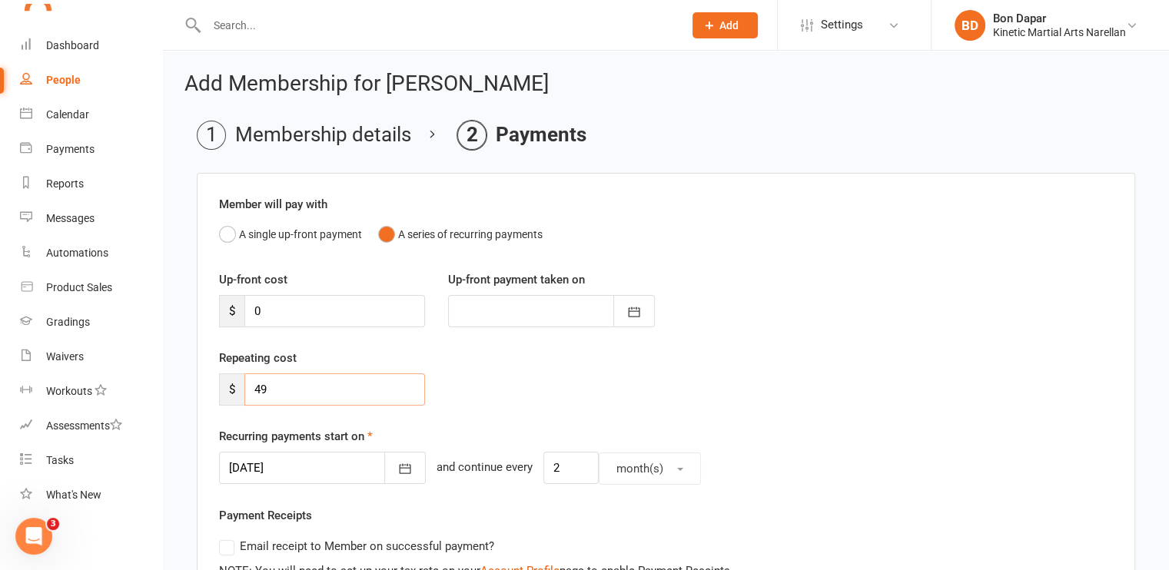
drag, startPoint x: 293, startPoint y: 395, endPoint x: 221, endPoint y: 376, distance: 74.7
click at [221, 376] on div "$ 49" at bounding box center [322, 389] width 206 height 32
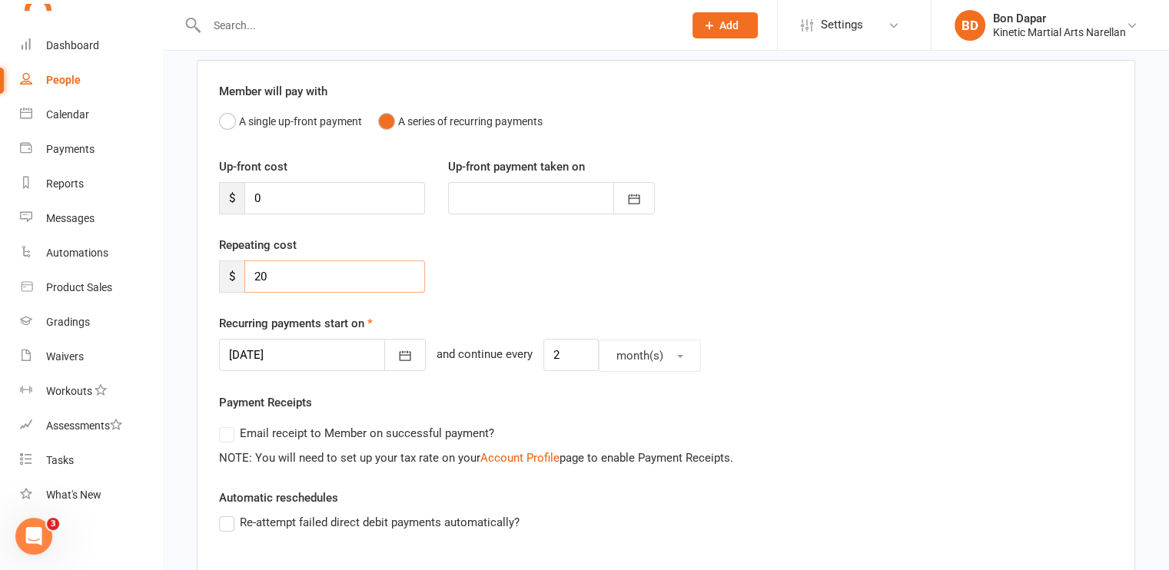
scroll to position [123, 0]
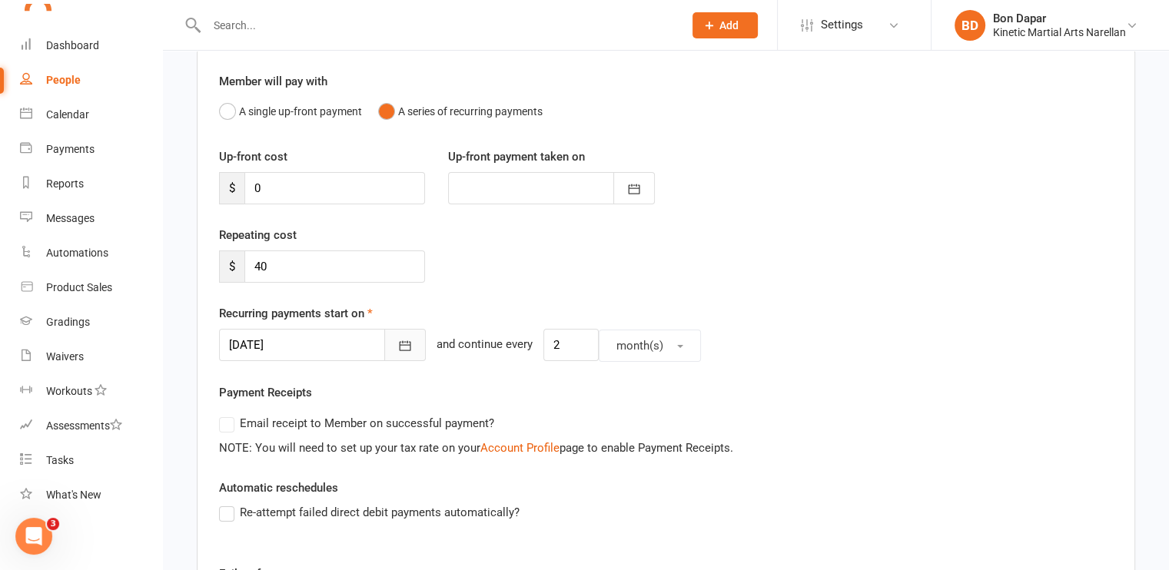
click at [397, 345] on button "button" at bounding box center [404, 345] width 41 height 32
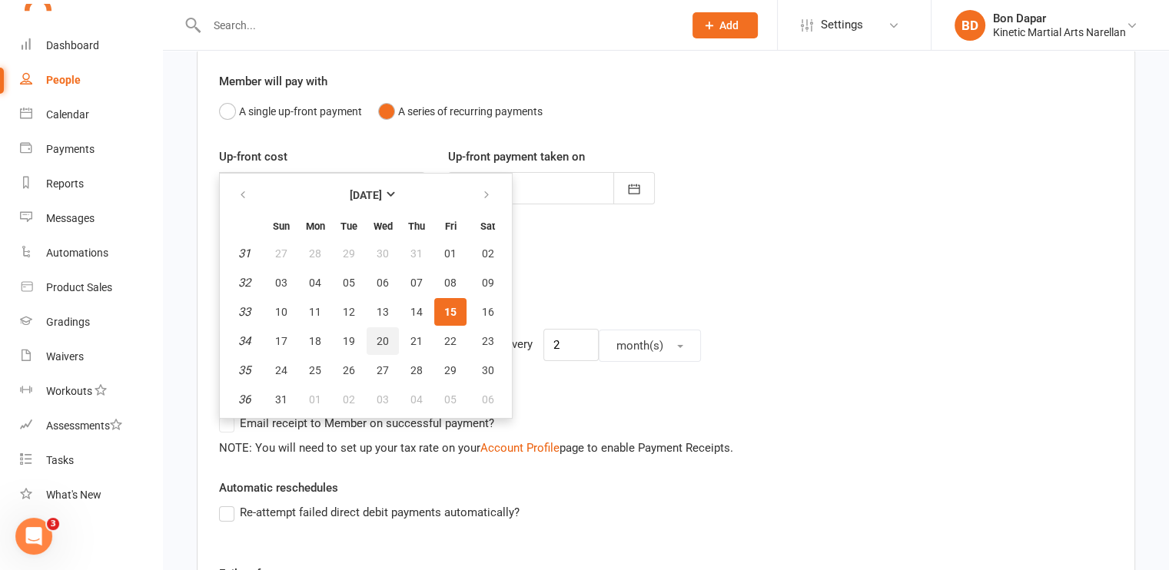
click at [376, 339] on span "20" at bounding box center [382, 341] width 12 height 12
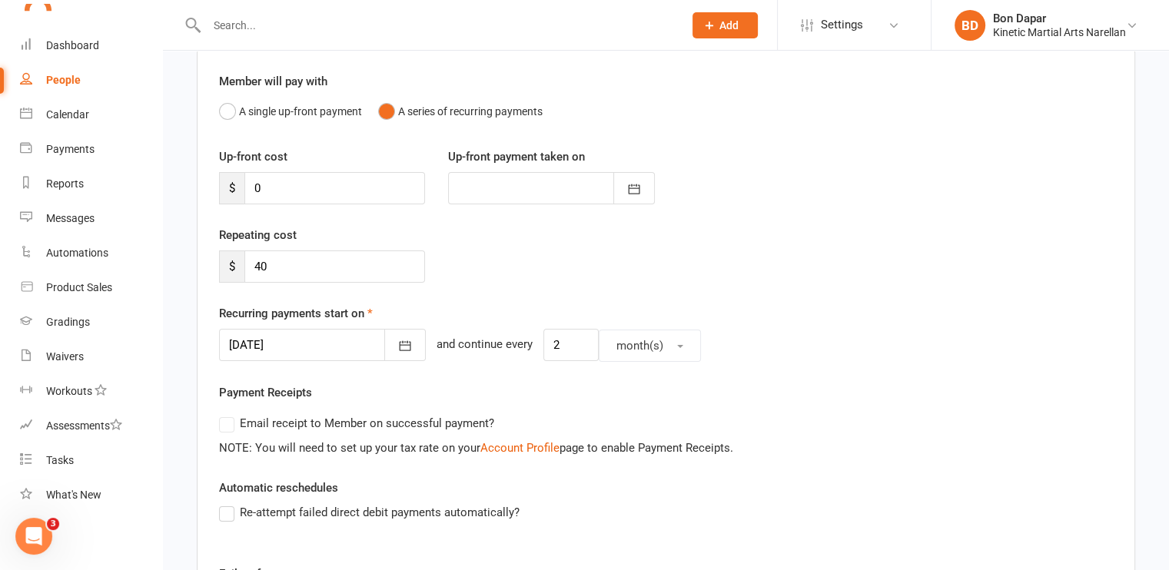
click at [447, 390] on div "Payment Receipts Email receipt to Member on successful payment? NOTE: You will …" at bounding box center [666, 420] width 894 height 74
click at [618, 335] on button "month(s)" at bounding box center [649, 346] width 102 height 32
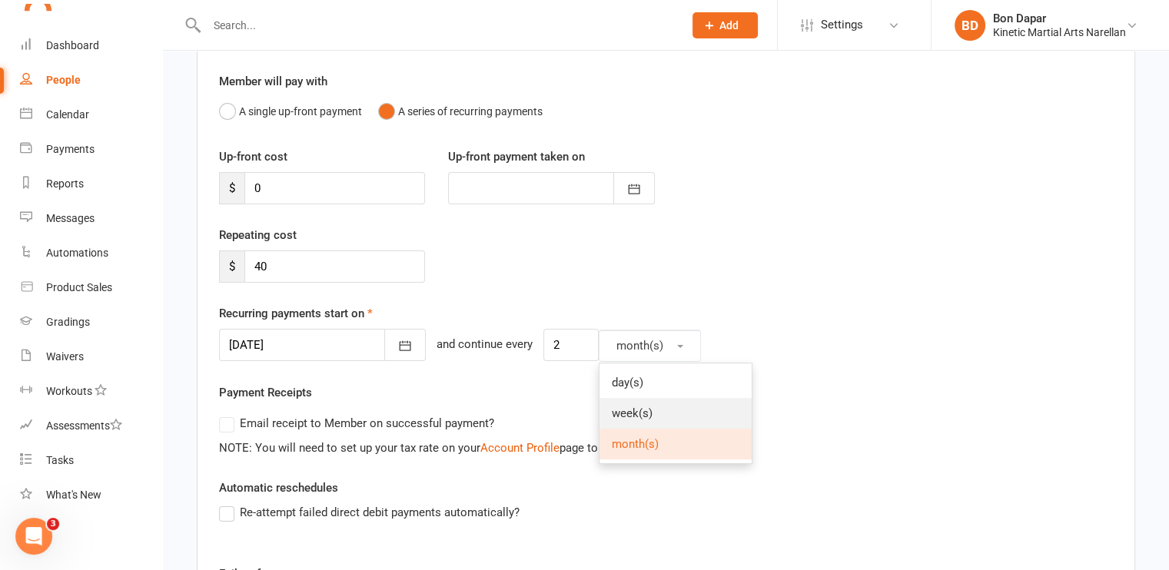
click at [617, 411] on span "week(s)" at bounding box center [632, 413] width 41 height 14
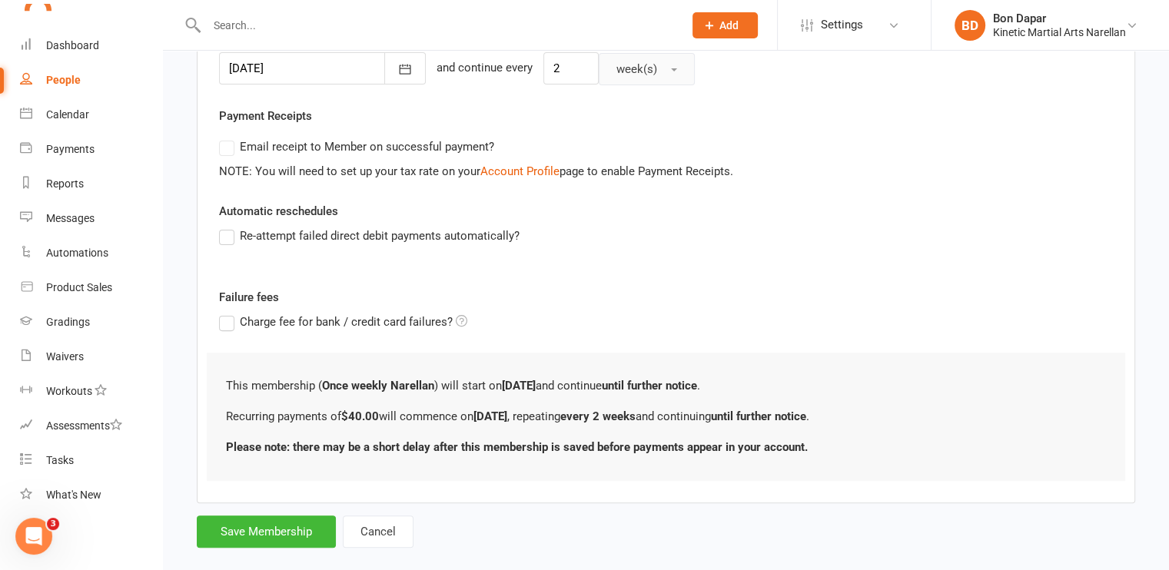
scroll to position [423, 0]
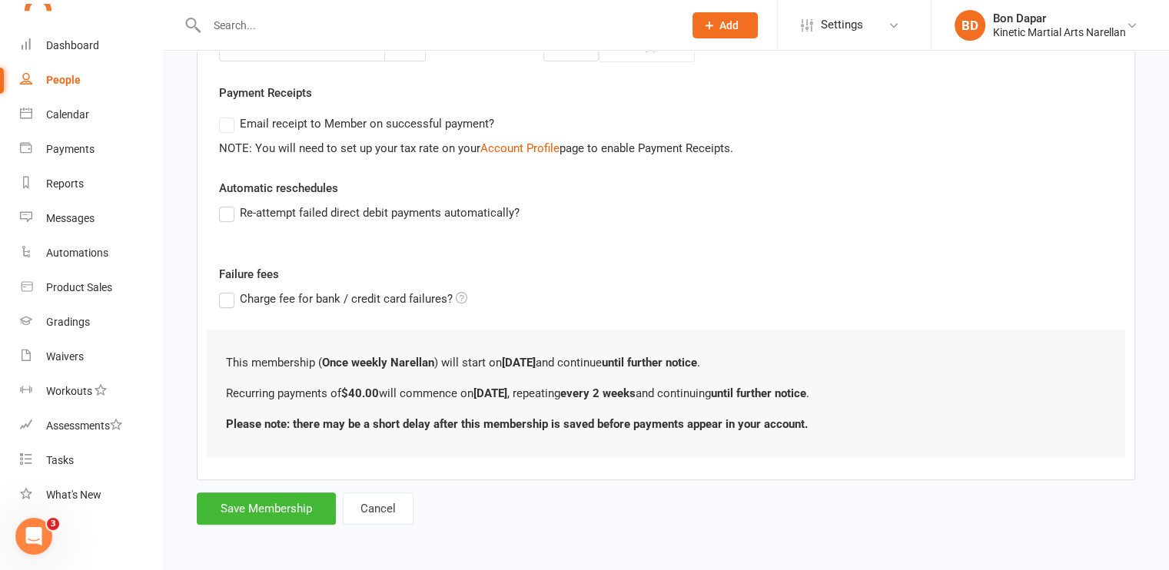
click at [230, 211] on label "Re-attempt failed direct debit payments automatically?" at bounding box center [369, 213] width 300 height 18
click at [229, 204] on input "Re-attempt failed direct debit payments automatically?" at bounding box center [224, 204] width 10 height 0
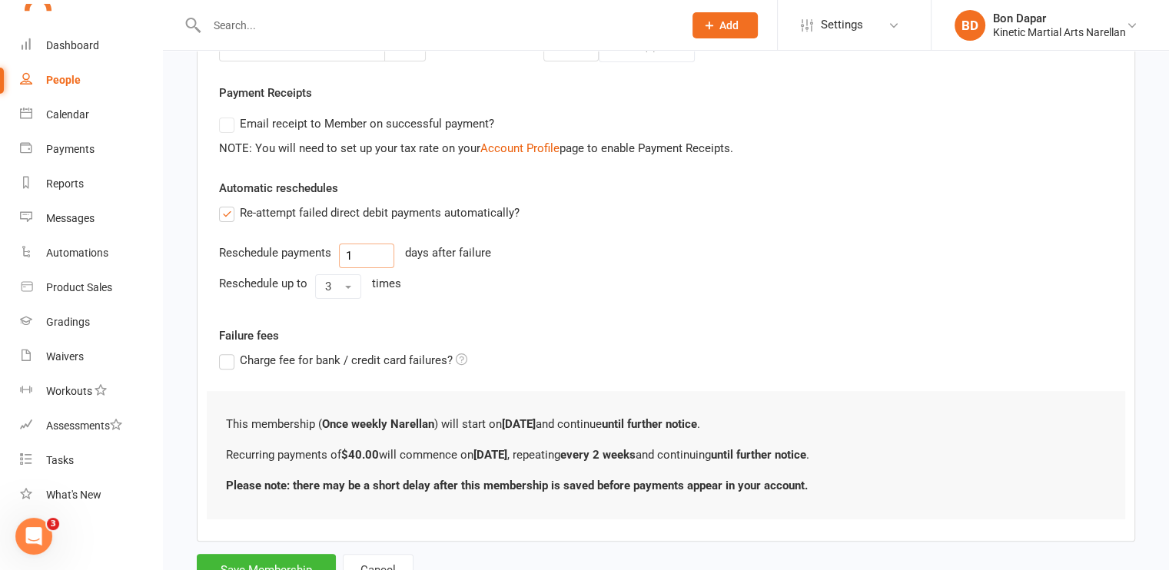
drag, startPoint x: 357, startPoint y: 253, endPoint x: 285, endPoint y: 259, distance: 72.5
click at [285, 259] on div "Reschedule payments 1 days after failure" at bounding box center [666, 256] width 894 height 25
click at [214, 353] on div "Charge fee for bank / credit card failures?" at bounding box center [436, 360] width 459 height 18
click at [228, 363] on label "Charge fee for bank / credit card failures?" at bounding box center [343, 360] width 248 height 18
click at [228, 351] on input "Charge fee for bank / credit card failures?" at bounding box center [343, 351] width 248 height 0
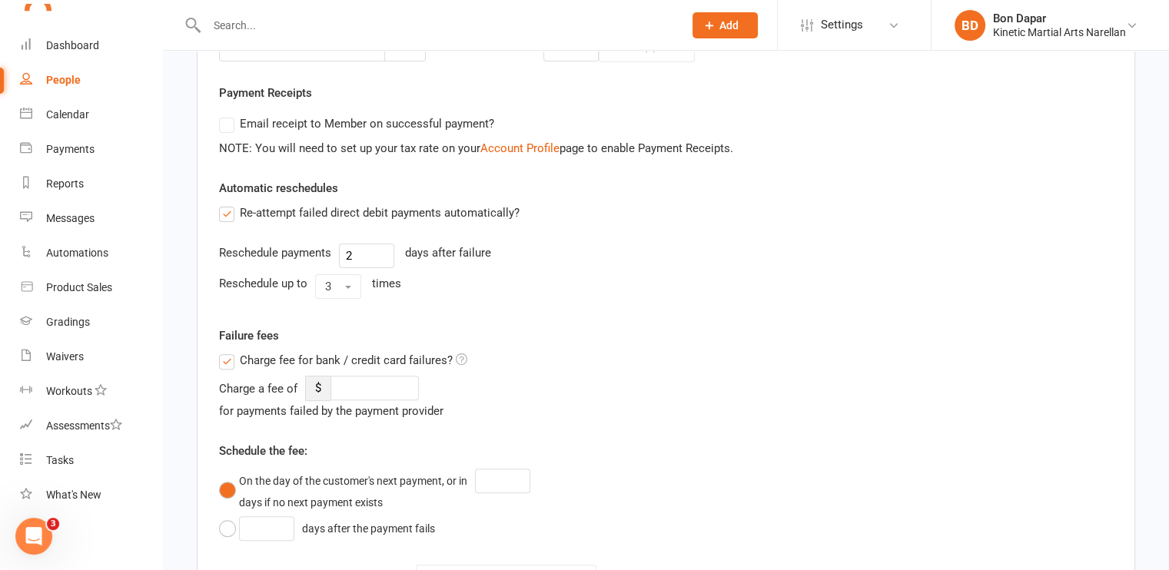
click at [376, 369] on div "Charge fee for bank / credit card failures? Charge a fee of $ for payments fail…" at bounding box center [436, 511] width 459 height 321
click at [361, 389] on input "number" at bounding box center [374, 388] width 88 height 25
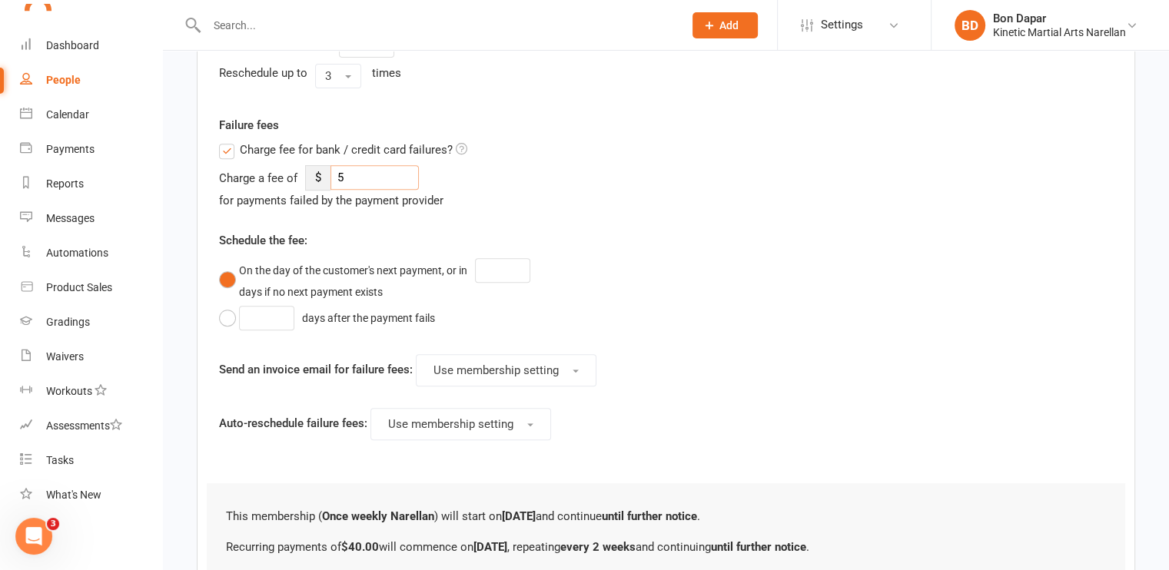
scroll to position [634, 0]
click at [512, 272] on input "number" at bounding box center [502, 269] width 55 height 25
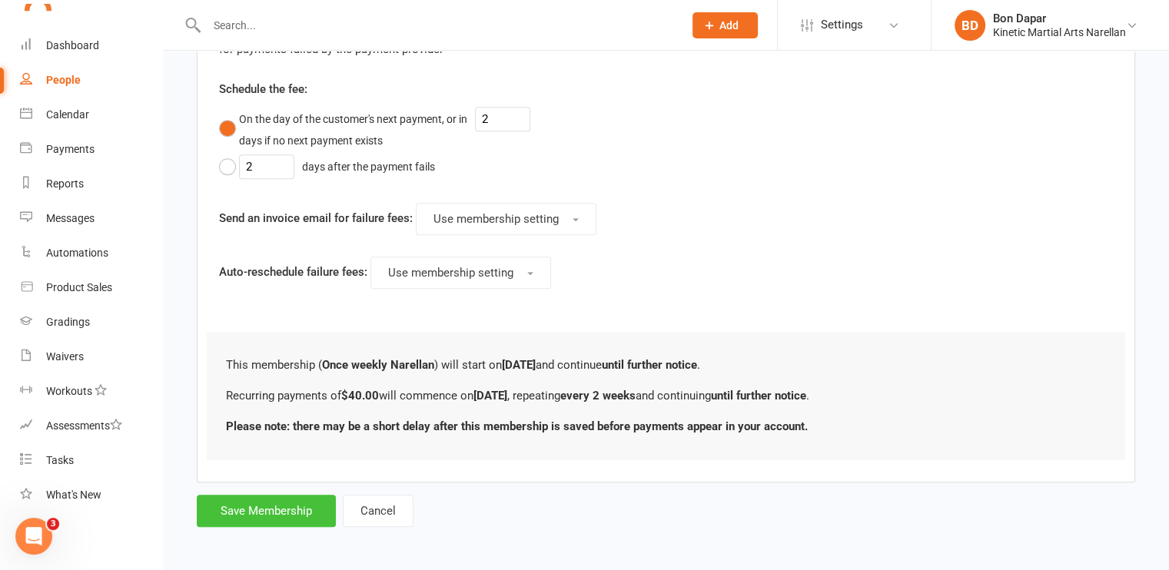
click at [273, 506] on button "Save Membership" at bounding box center [266, 511] width 139 height 32
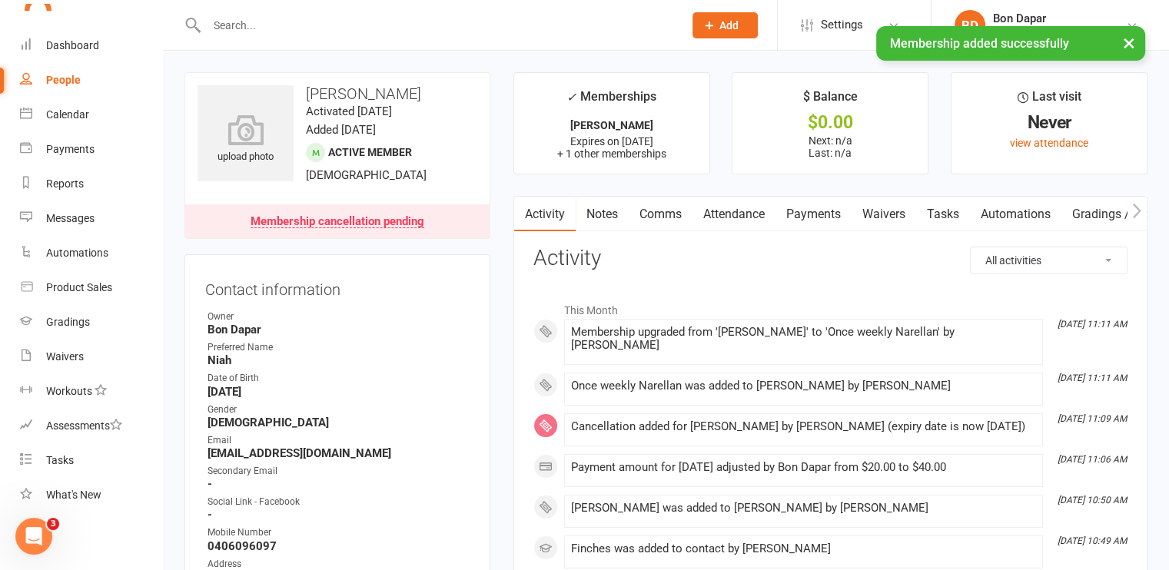
click at [85, 26] on div "× Membership added successfully" at bounding box center [574, 26] width 1149 height 0
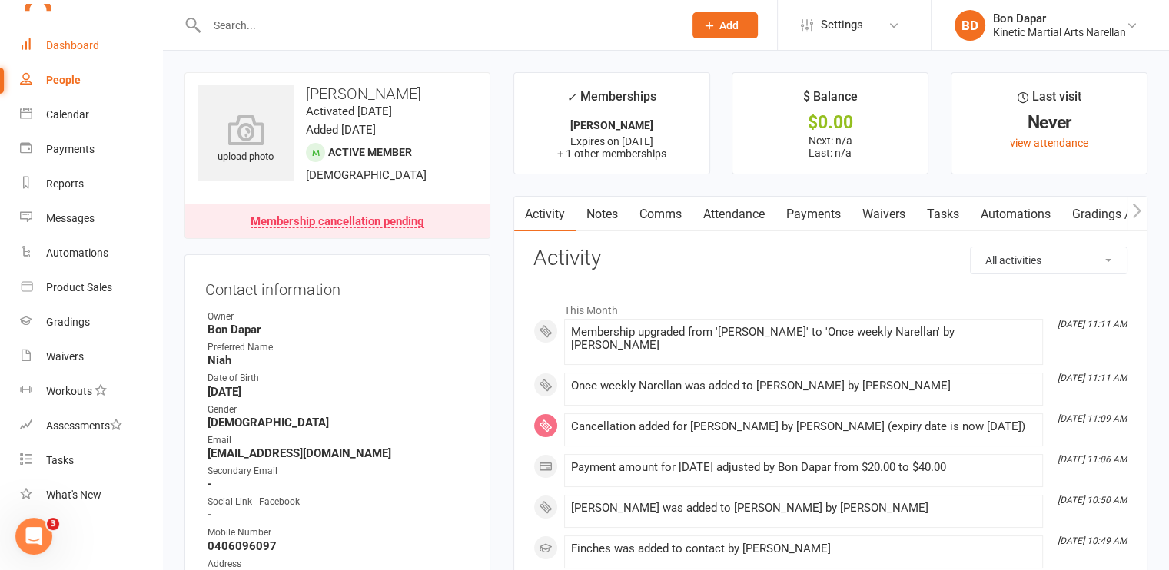
click at [83, 47] on div "Dashboard" at bounding box center [72, 45] width 53 height 12
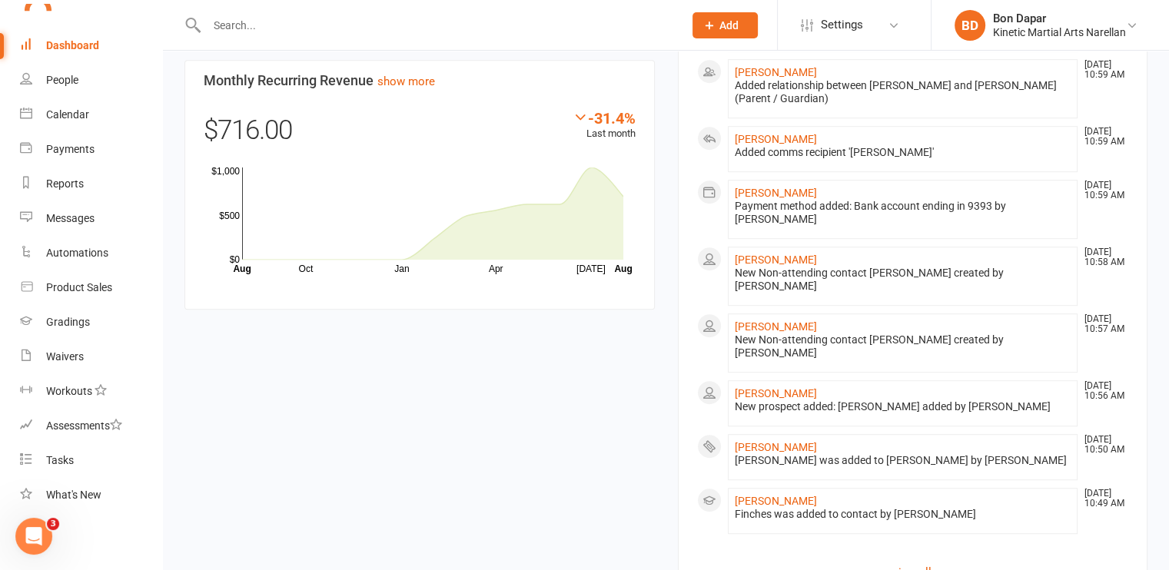
scroll to position [910, 0]
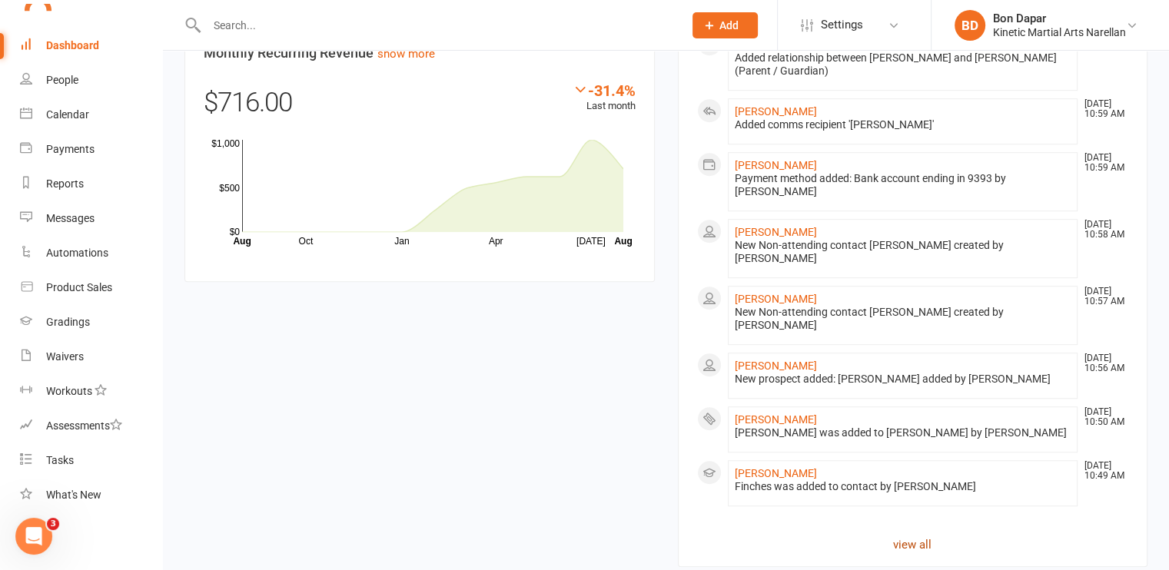
click at [908, 535] on link "view all" at bounding box center [913, 544] width 432 height 18
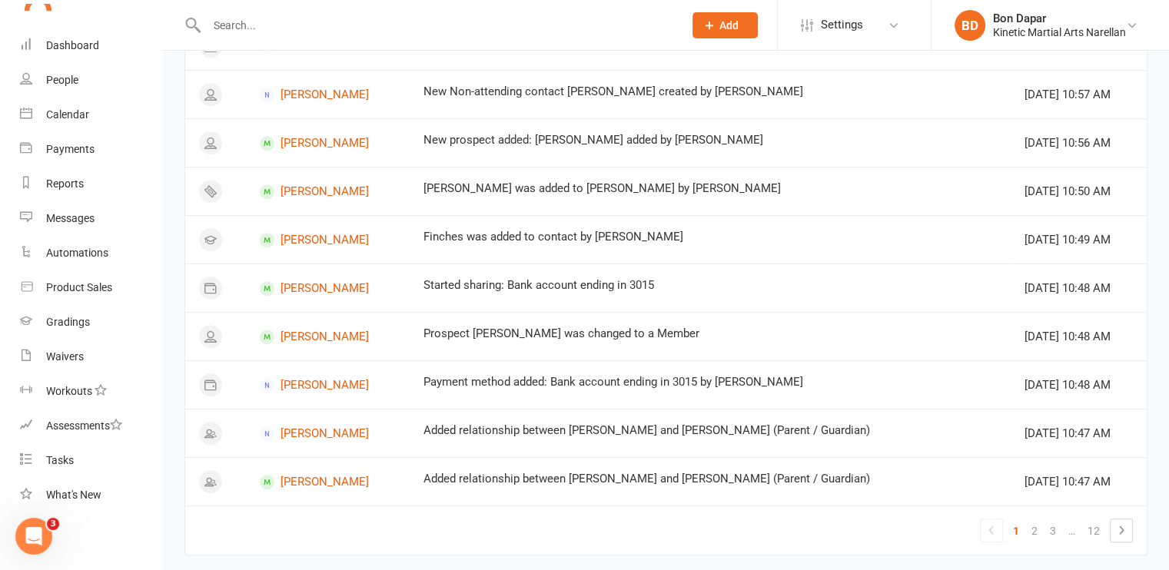
scroll to position [915, 0]
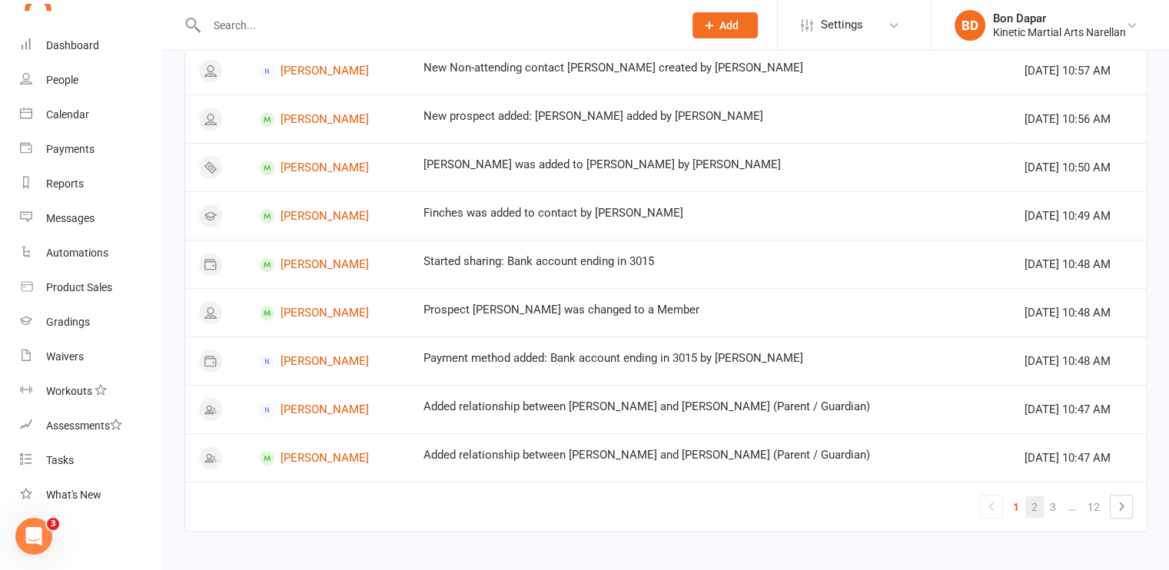
click at [1036, 499] on link "2" at bounding box center [1034, 507] width 18 height 22
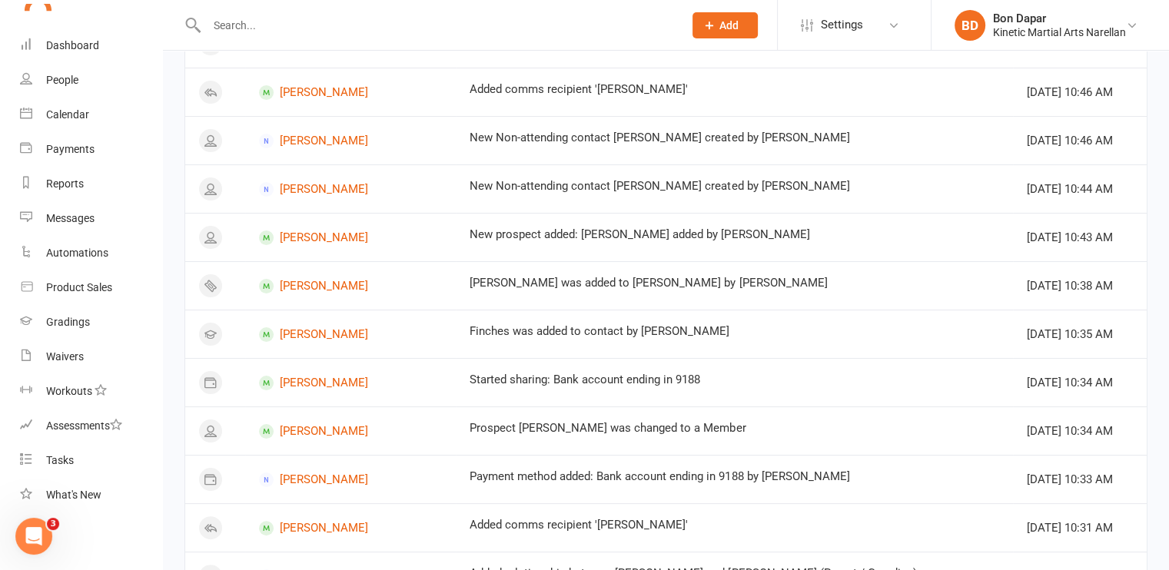
scroll to position [218, 0]
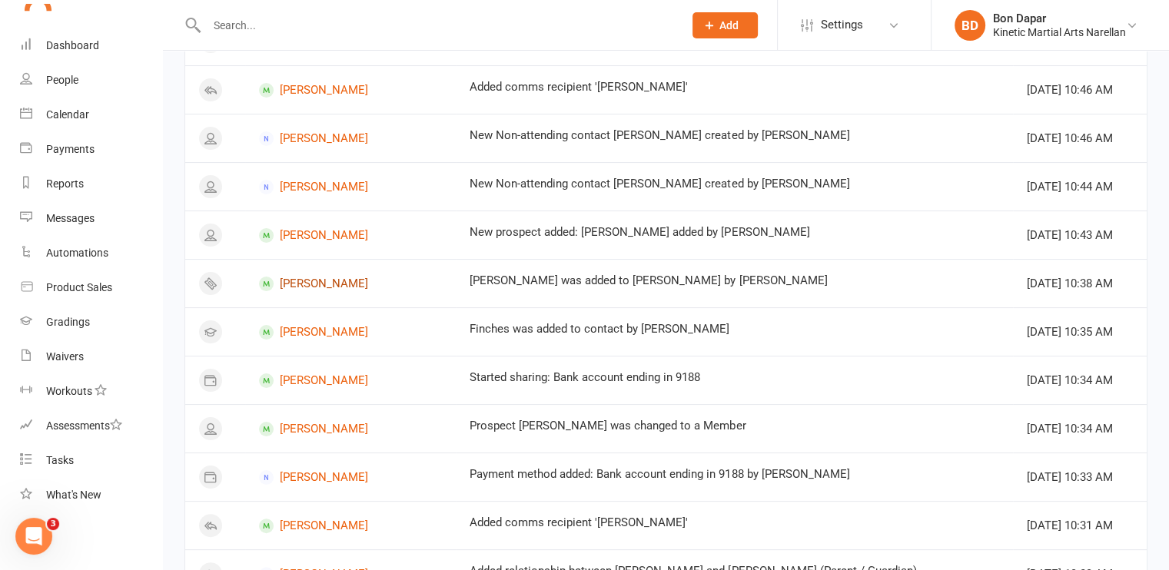
click at [323, 281] on link "[PERSON_NAME]" at bounding box center [351, 284] width 184 height 15
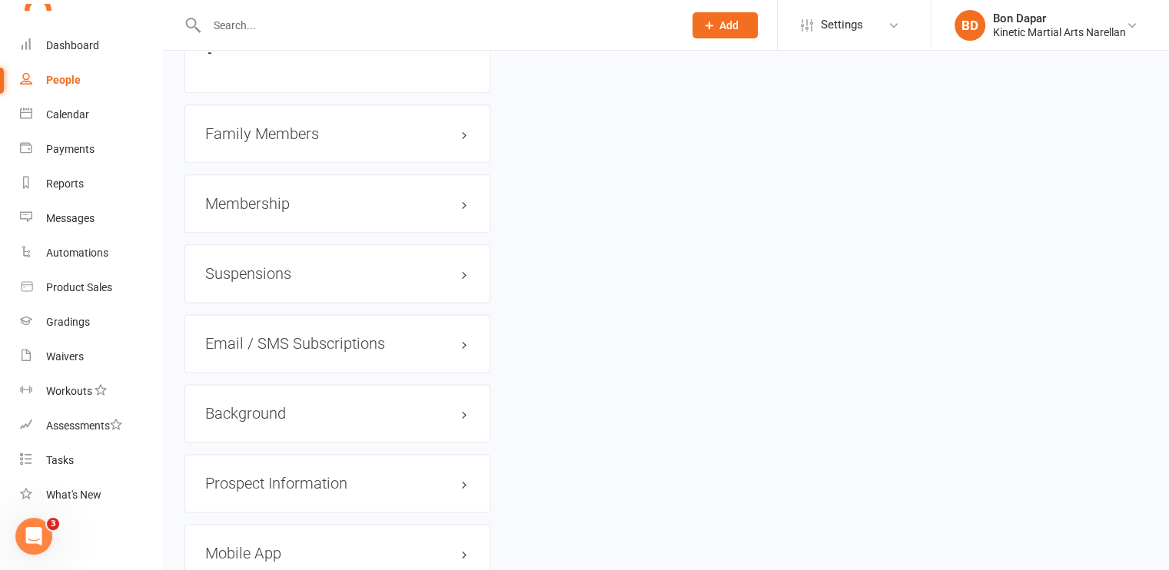
scroll to position [1908, 0]
click at [326, 207] on h3 "Membership" at bounding box center [337, 202] width 264 height 17
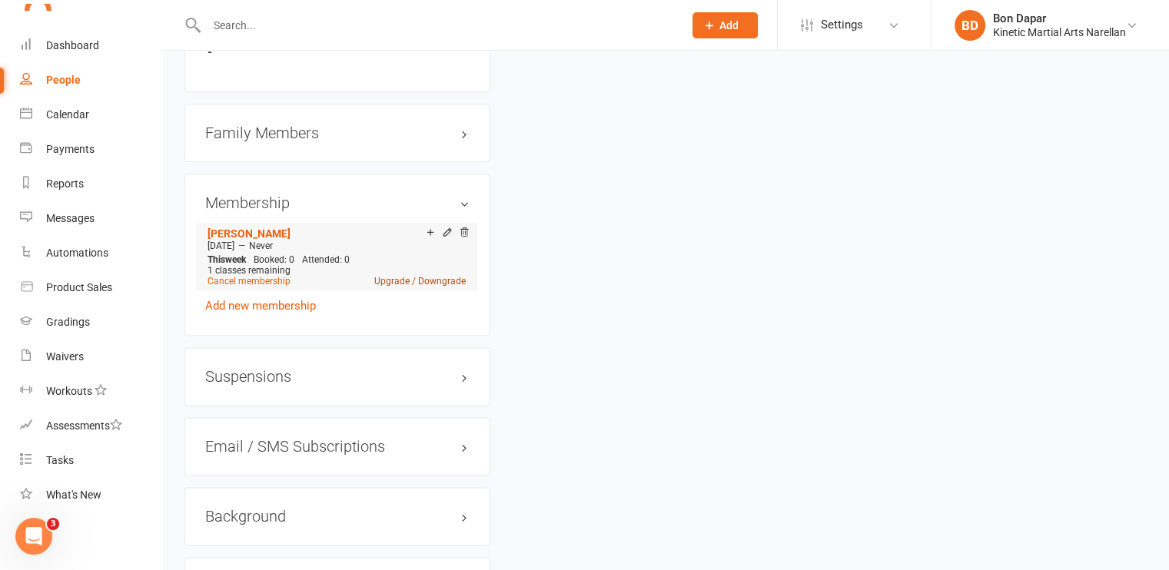
click at [390, 287] on link "Upgrade / Downgrade" at bounding box center [419, 281] width 91 height 11
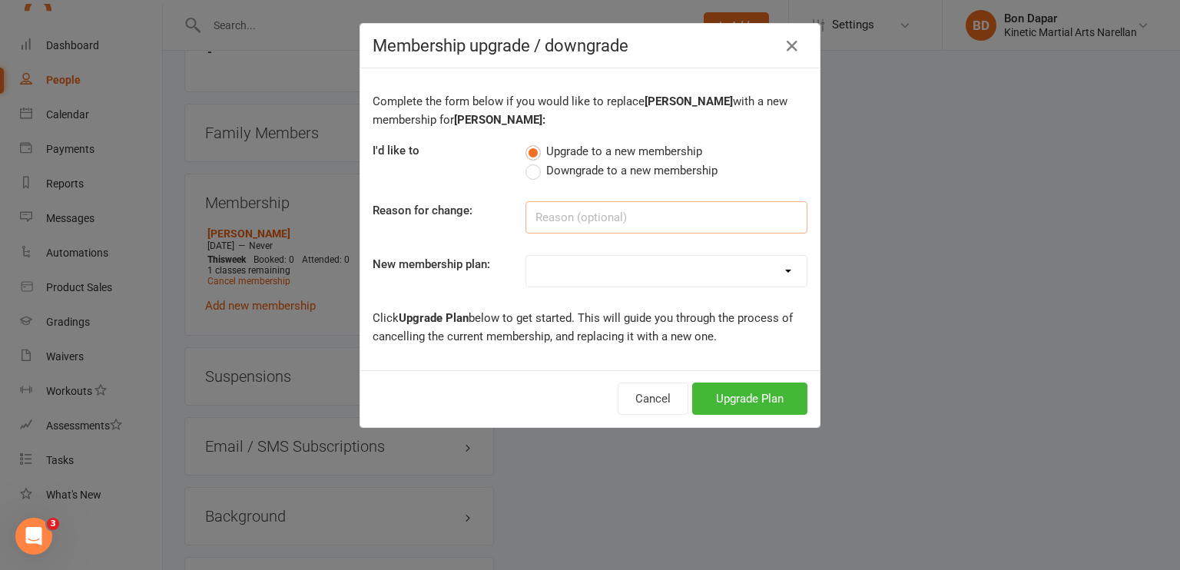
click at [682, 216] on input at bounding box center [667, 217] width 282 height 32
click at [630, 277] on select "Training Fees - $68 Fortnightly Training Fees - $10 Fortnightly - Leadership Pr…" at bounding box center [666, 271] width 280 height 31
click at [526, 256] on select "Training Fees - $68 Fortnightly Training Fees - $10 Fortnightly - Leadership Pr…" at bounding box center [666, 271] width 280 height 31
click at [771, 387] on button "Upgrade Plan" at bounding box center [749, 399] width 115 height 32
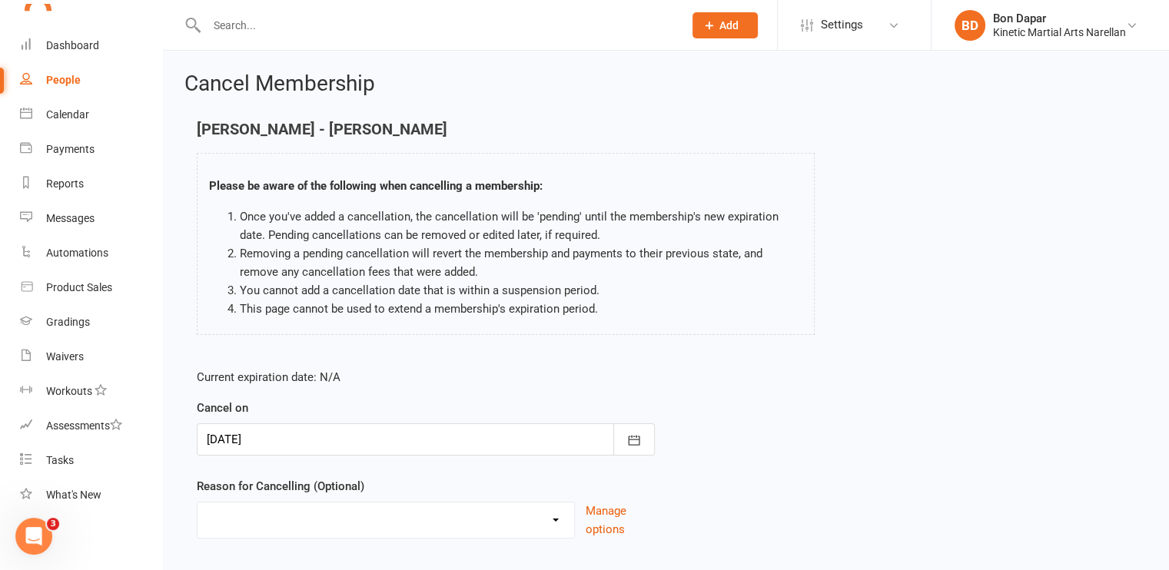
scroll to position [92, 0]
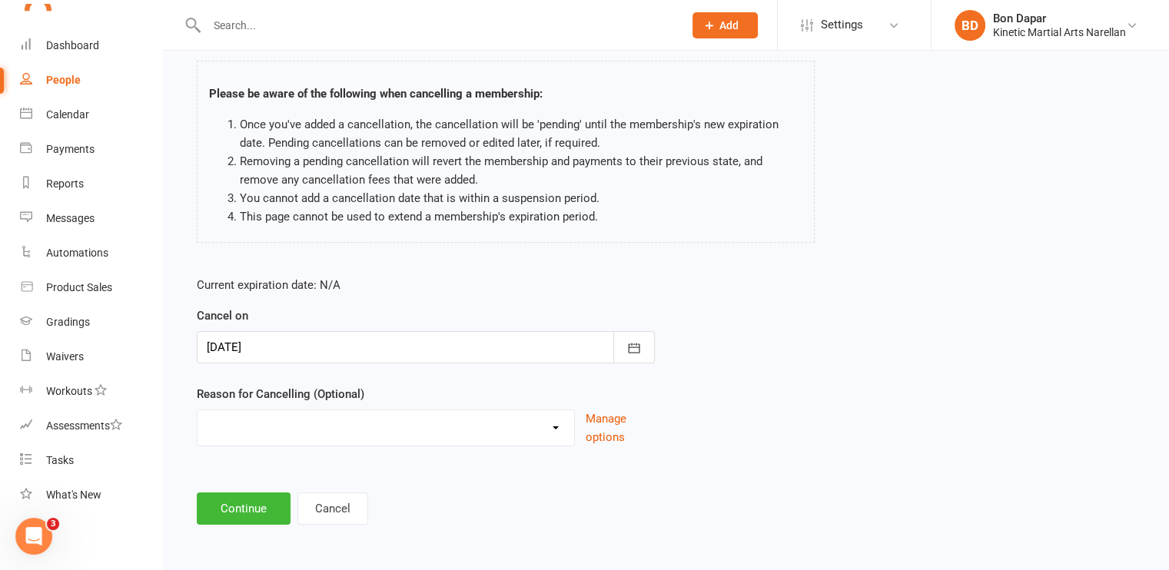
click at [406, 351] on div at bounding box center [426, 347] width 458 height 32
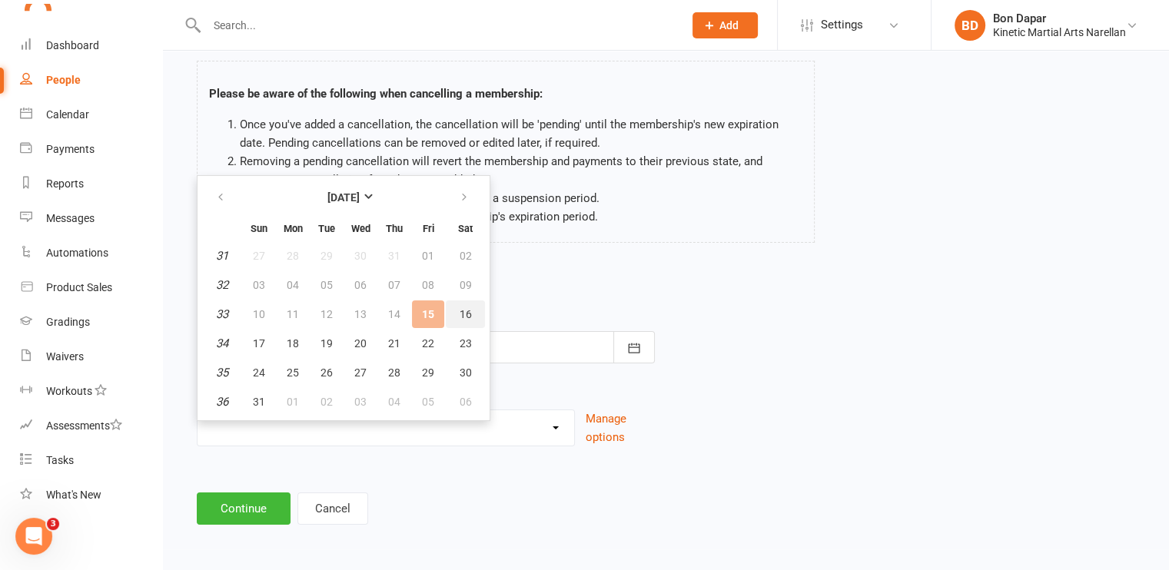
click at [459, 313] on span "16" at bounding box center [465, 314] width 12 height 12
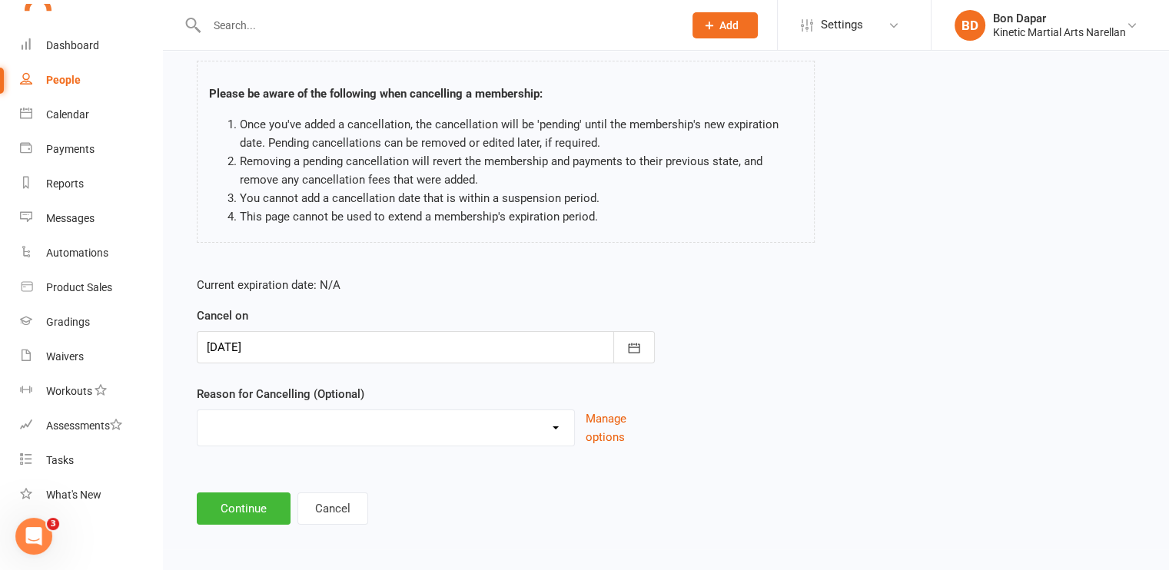
click at [344, 416] on select "Holiday Injury Other reason" at bounding box center [385, 425] width 376 height 31
click at [410, 390] on div "Reason for Cancelling (Optional) Holiday Injury Other reason Manage options" at bounding box center [426, 415] width 458 height 61
click at [356, 426] on select "Holiday Injury Other reason" at bounding box center [385, 425] width 376 height 31
click at [449, 371] on form "Current expiration date: N/A Cancel on [DATE] [DATE] Sun Mon Tue Wed Thu Fri Sa…" at bounding box center [426, 361] width 458 height 171
click at [261, 489] on main "[PERSON_NAME] - [PERSON_NAME] Please be aware of the following when cancelling …" at bounding box center [665, 276] width 963 height 496
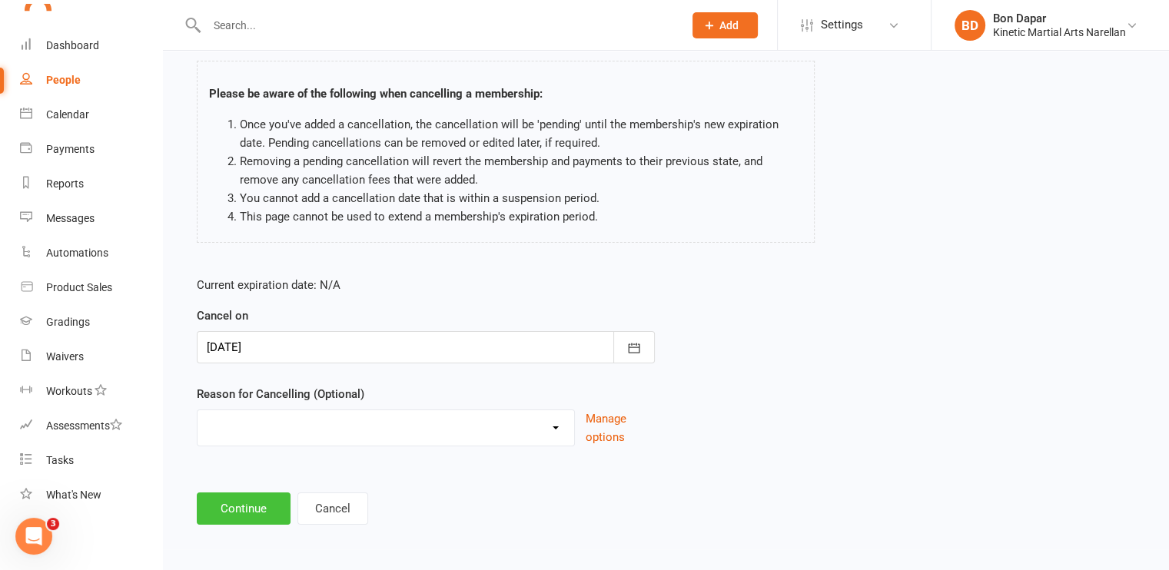
click at [252, 505] on button "Continue" at bounding box center [244, 508] width 94 height 32
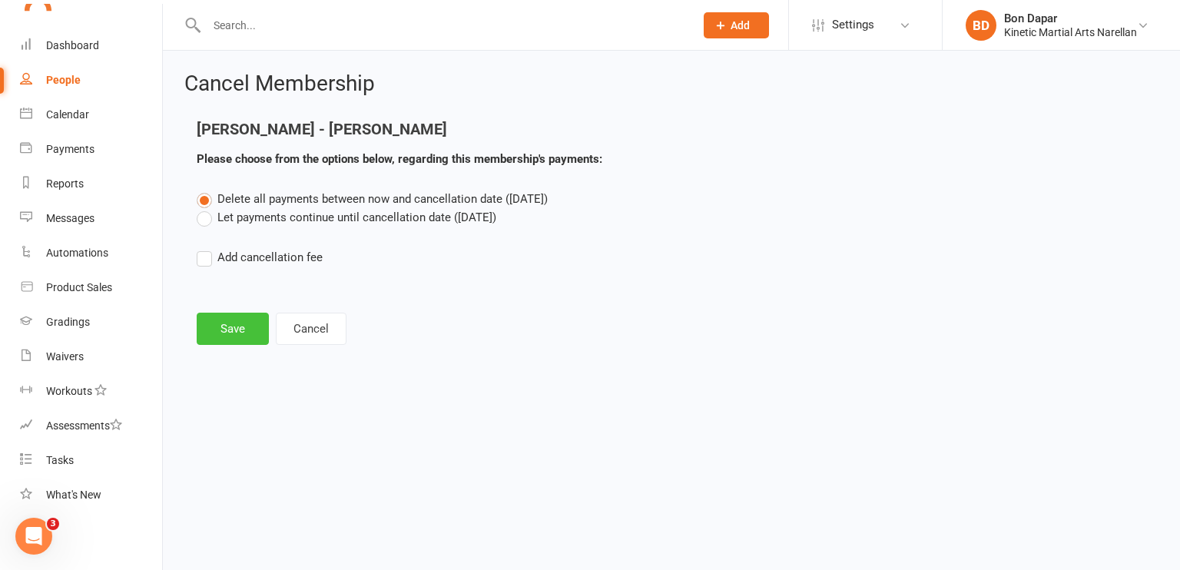
click at [234, 331] on button "Save" at bounding box center [233, 329] width 72 height 32
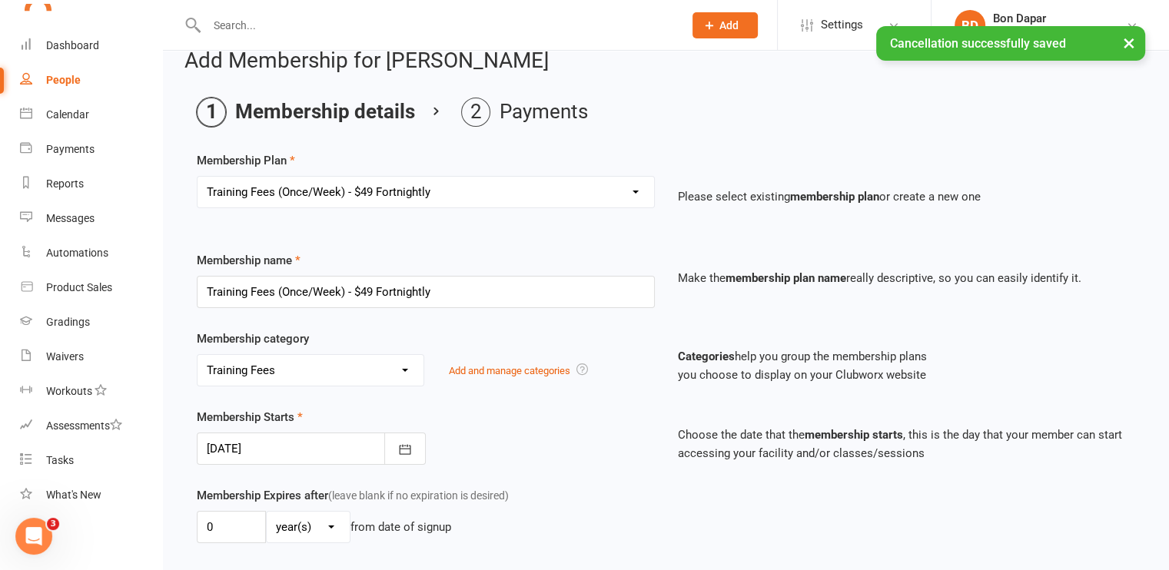
scroll to position [24, 0]
drag, startPoint x: 499, startPoint y: 293, endPoint x: 123, endPoint y: 259, distance: 378.0
click at [123, 259] on ui-view "Prospect Member Non-attending contact Class / event Appointment Grading event T…" at bounding box center [584, 576] width 1169 height 1192
click at [123, 259] on link "Automations" at bounding box center [91, 253] width 142 height 35
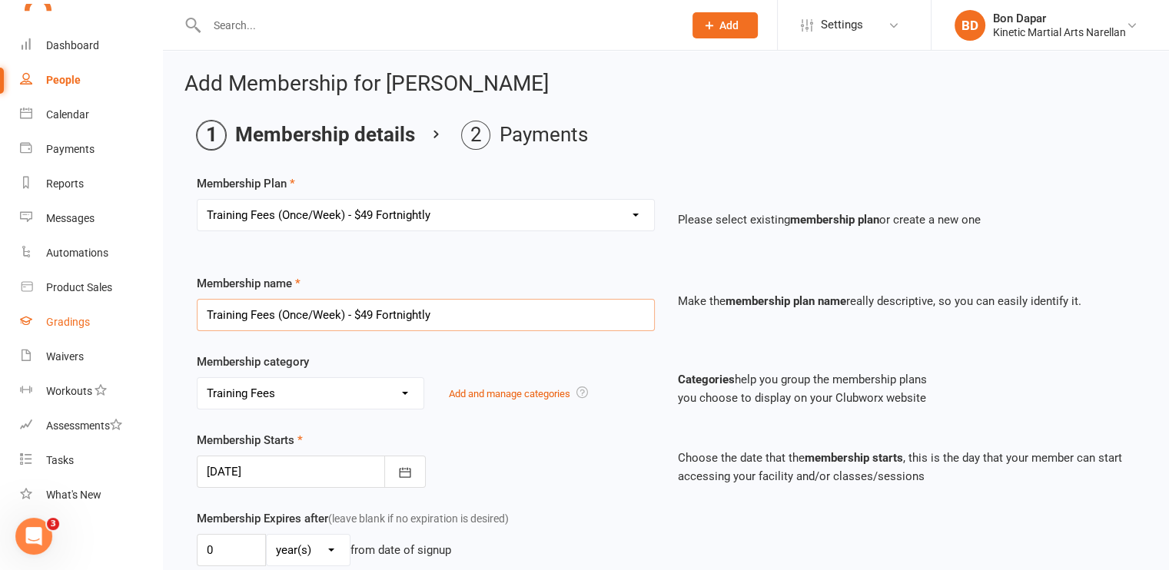
drag, startPoint x: 438, startPoint y: 309, endPoint x: 78, endPoint y: 308, distance: 359.6
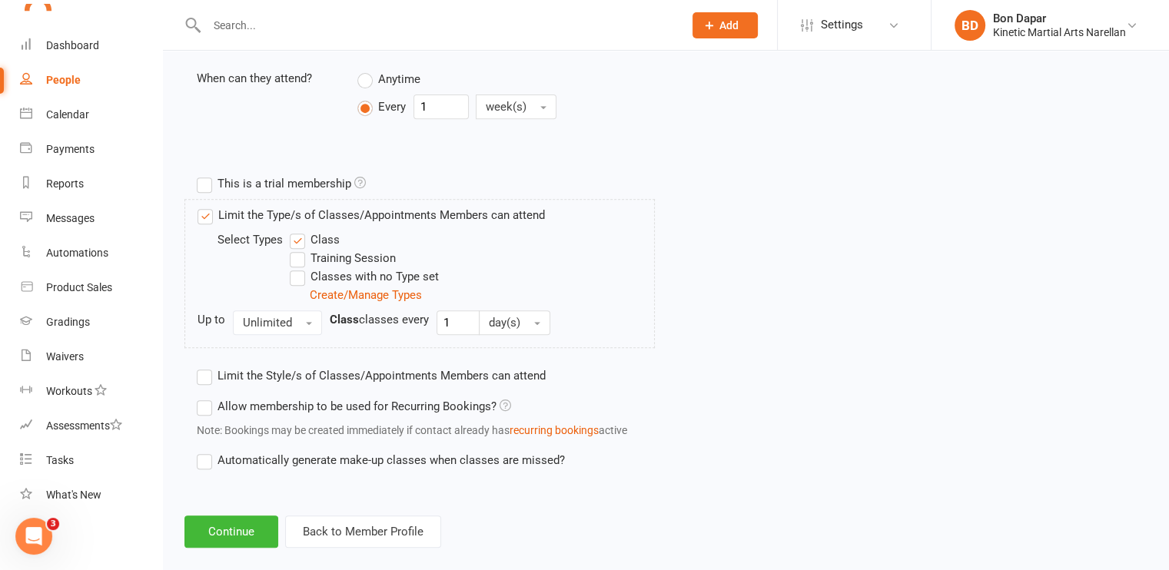
scroll to position [630, 0]
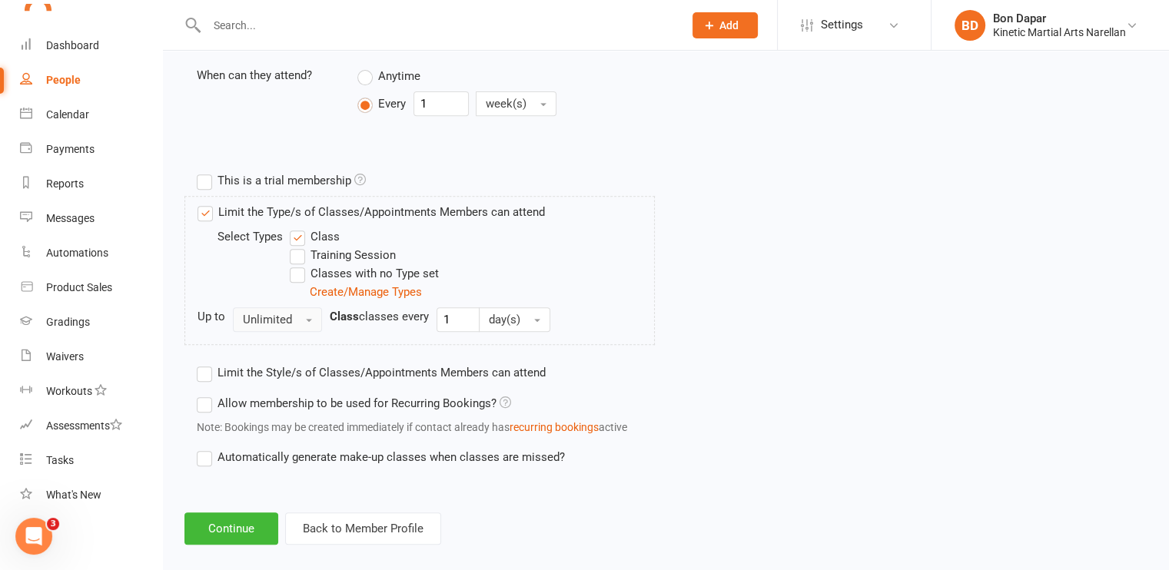
click at [292, 317] on button "Unlimited" at bounding box center [277, 319] width 89 height 25
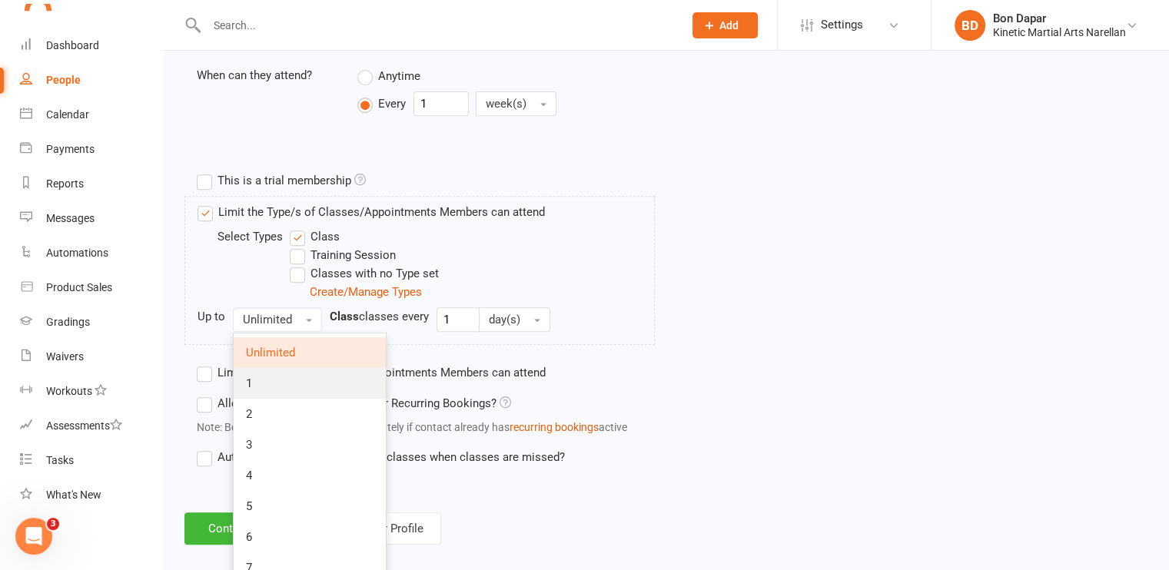
click at [264, 378] on link "1" at bounding box center [310, 383] width 152 height 31
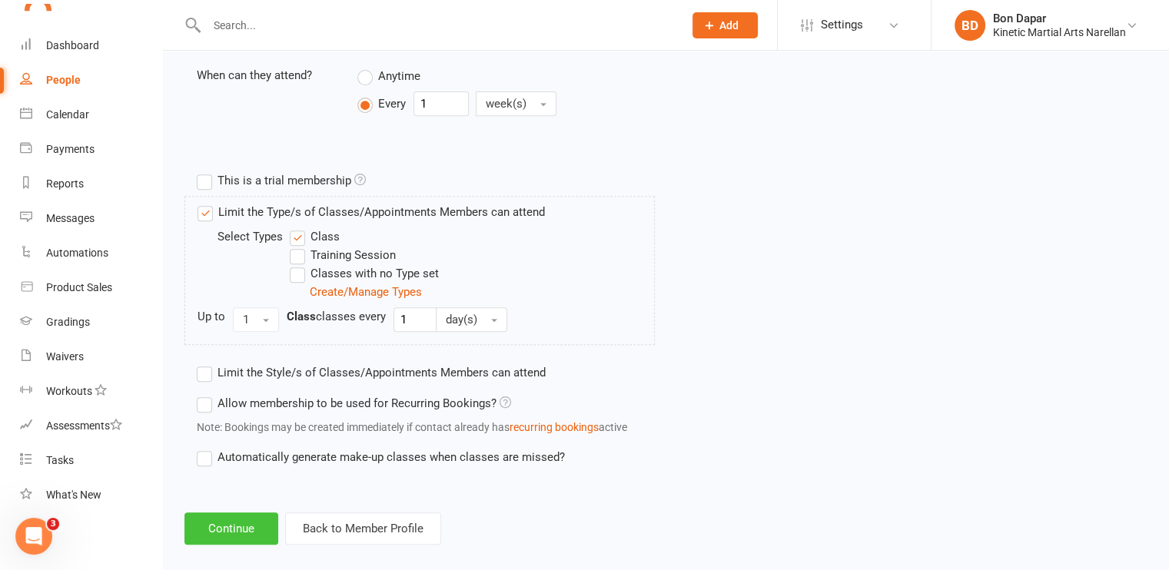
click at [224, 530] on button "Continue" at bounding box center [231, 528] width 94 height 32
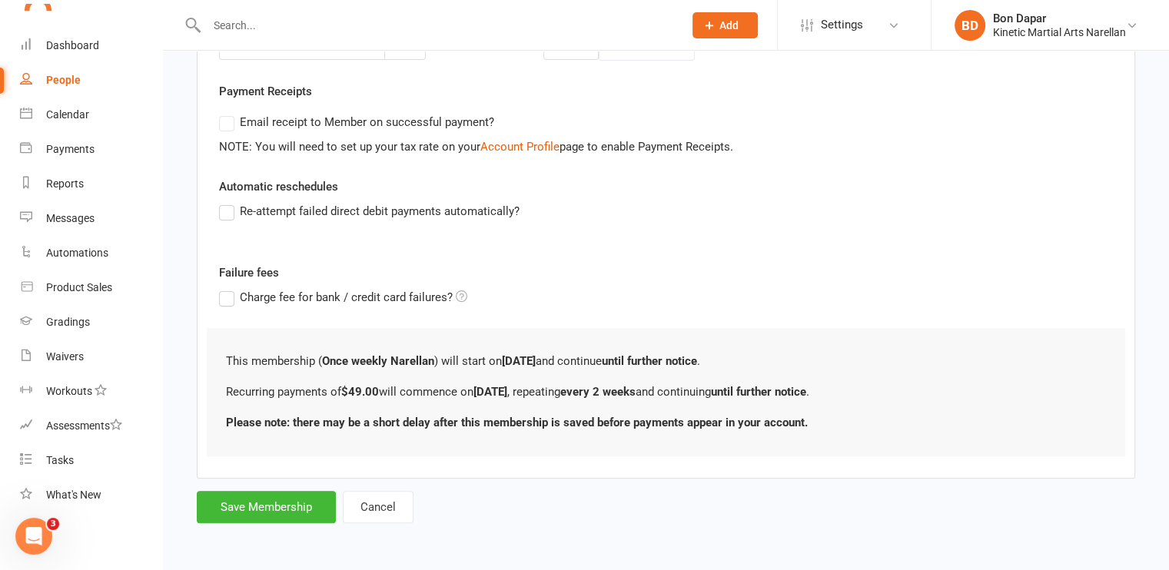
scroll to position [0, 0]
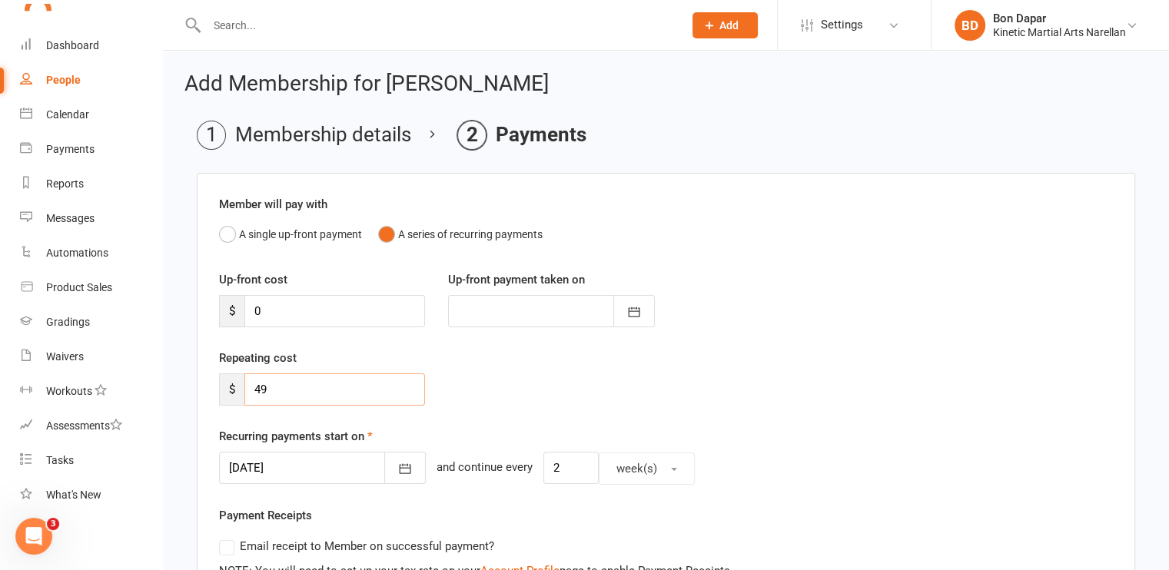
drag, startPoint x: 277, startPoint y: 384, endPoint x: 215, endPoint y: 376, distance: 61.9
click at [215, 376] on div "Repeating cost $ 49" at bounding box center [321, 377] width 229 height 57
click at [556, 409] on div "Repeating cost $ 40" at bounding box center [665, 388] width 917 height 78
click at [397, 471] on icon "button" at bounding box center [404, 468] width 15 height 15
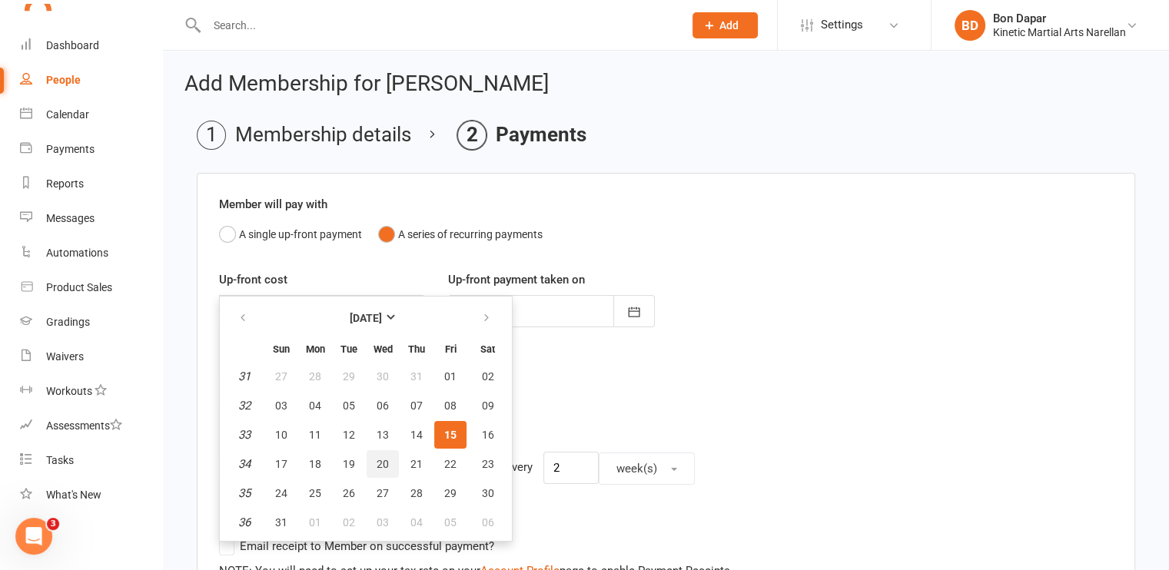
click at [382, 459] on span "20" at bounding box center [382, 464] width 12 height 12
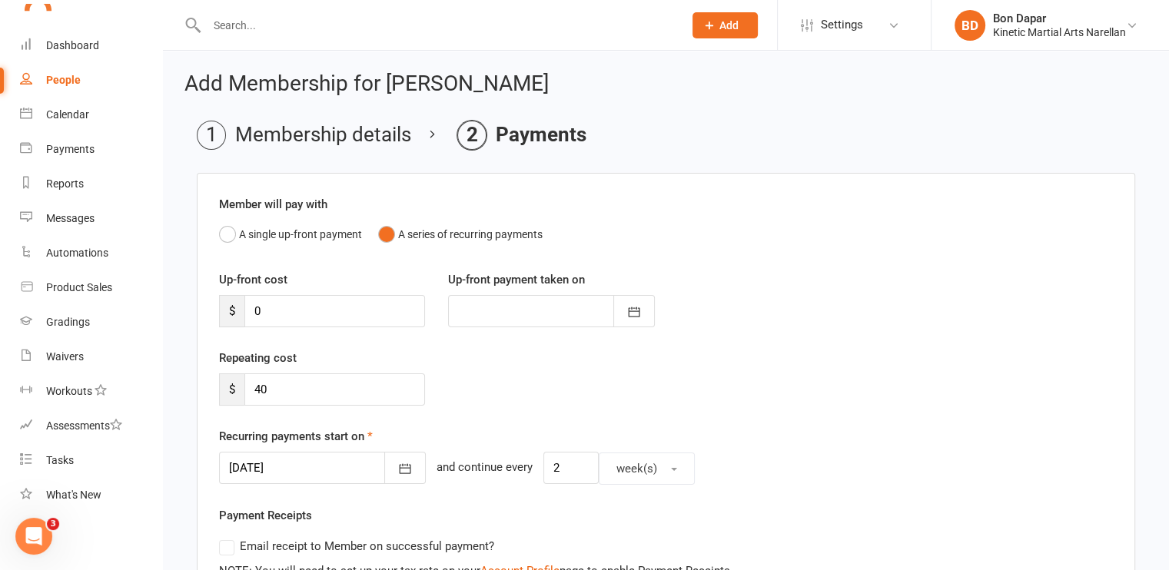
click at [528, 383] on div "Repeating cost $ 40" at bounding box center [665, 388] width 917 height 78
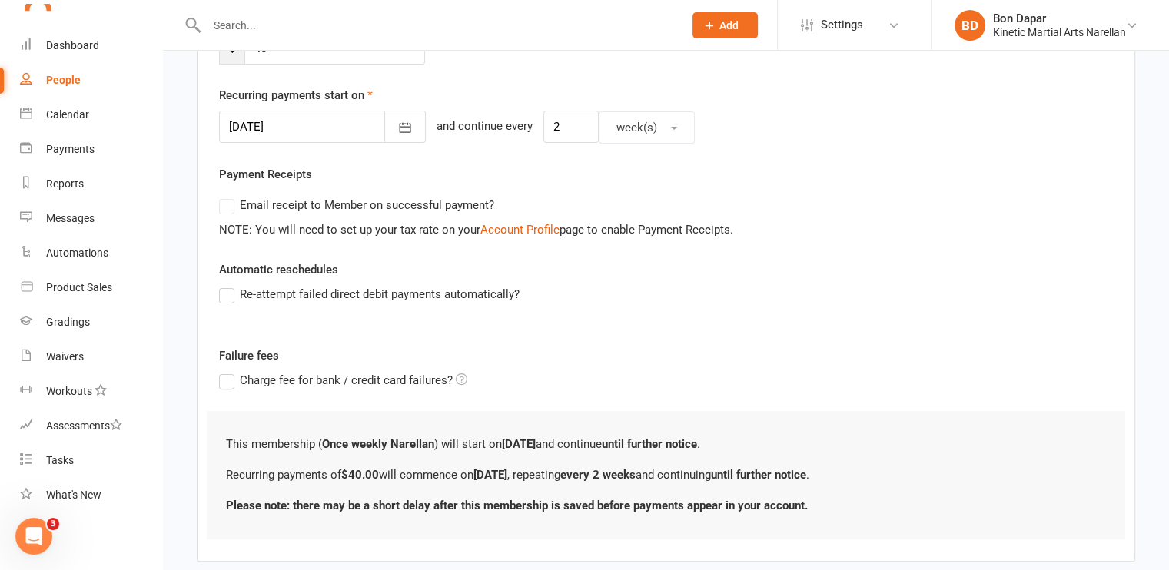
scroll to position [343, 0]
click at [226, 287] on label "Re-attempt failed direct debit payments automatically?" at bounding box center [369, 292] width 300 height 18
click at [226, 283] on input "Re-attempt failed direct debit payments automatically?" at bounding box center [224, 283] width 10 height 0
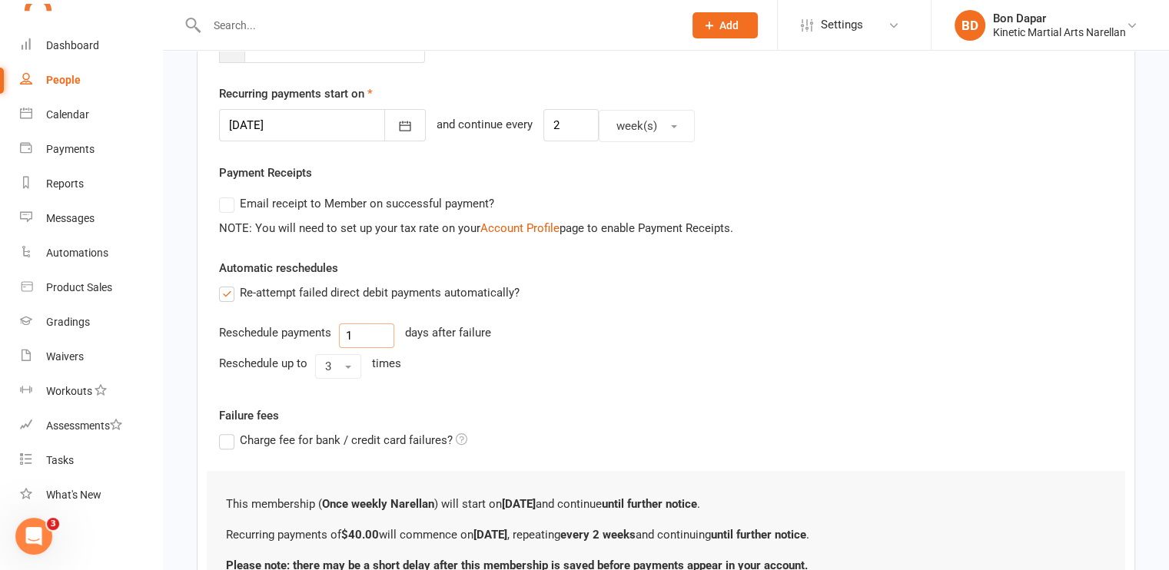
drag, startPoint x: 366, startPoint y: 333, endPoint x: 298, endPoint y: 322, distance: 68.5
click at [298, 323] on div "Reschedule payments 1 days after failure" at bounding box center [666, 335] width 894 height 25
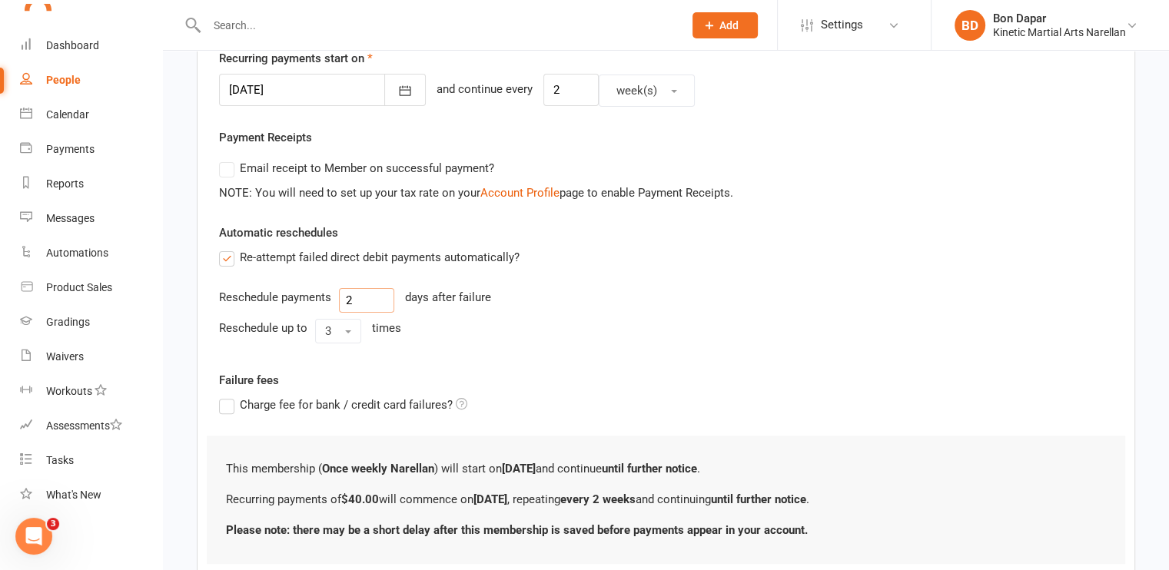
scroll to position [380, 0]
click at [227, 400] on label "Charge fee for bank / credit card failures?" at bounding box center [343, 403] width 248 height 18
click at [227, 394] on input "Charge fee for bank / credit card failures?" at bounding box center [343, 394] width 248 height 0
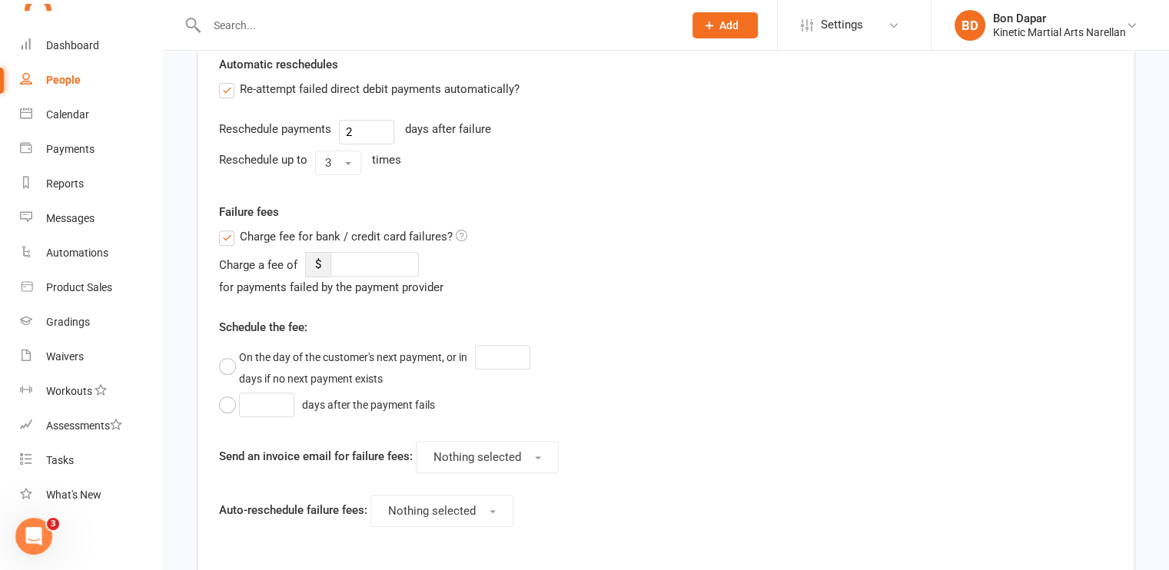
scroll to position [552, 0]
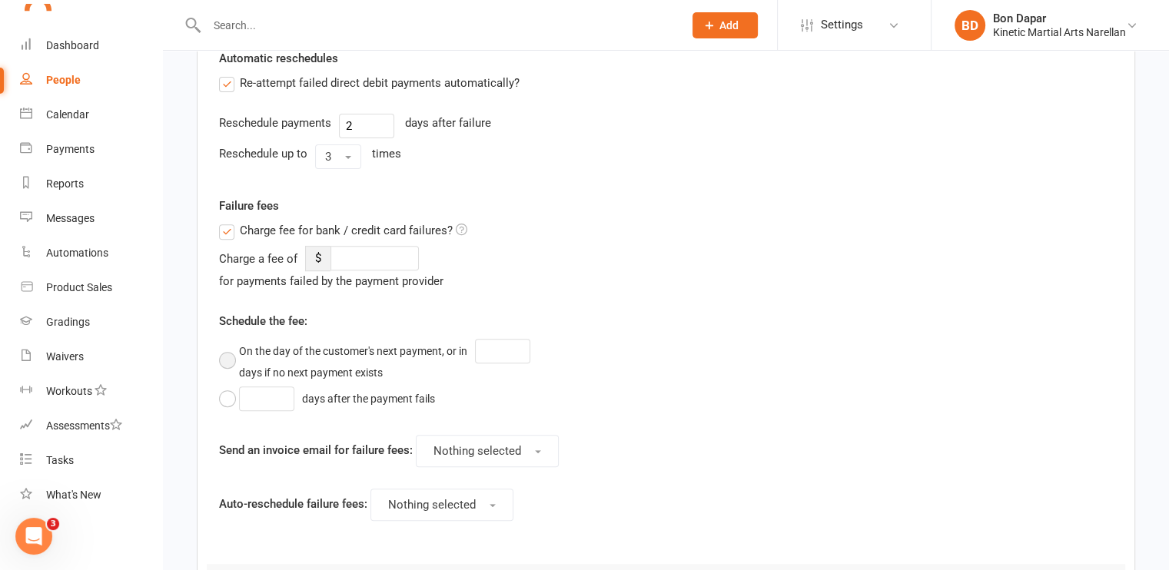
click at [332, 351] on div "On the day of the customer's next payment, or in" at bounding box center [353, 351] width 228 height 17
click at [381, 253] on input "number" at bounding box center [374, 258] width 88 height 25
click at [381, 253] on input "5" at bounding box center [374, 258] width 88 height 25
click at [492, 342] on input "number" at bounding box center [502, 351] width 55 height 25
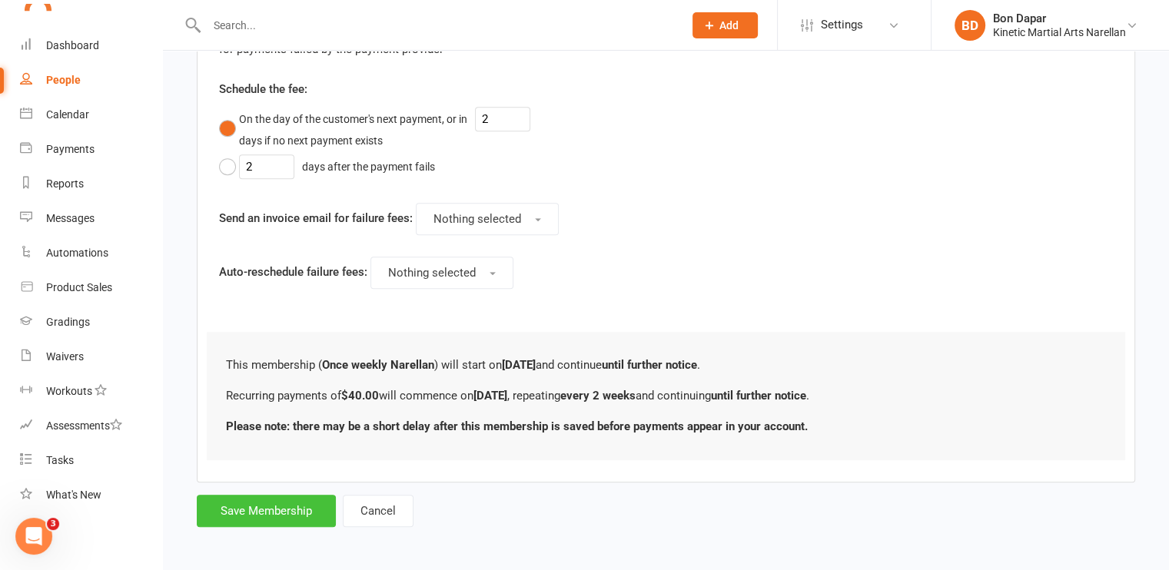
click at [283, 506] on button "Save Membership" at bounding box center [266, 511] width 139 height 32
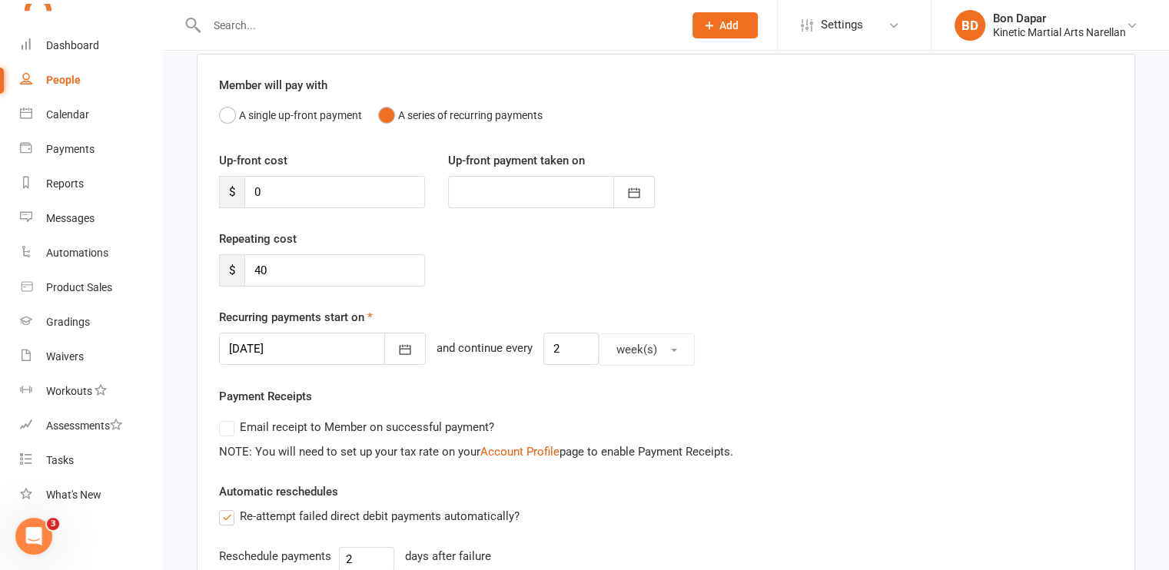
scroll to position [131, 0]
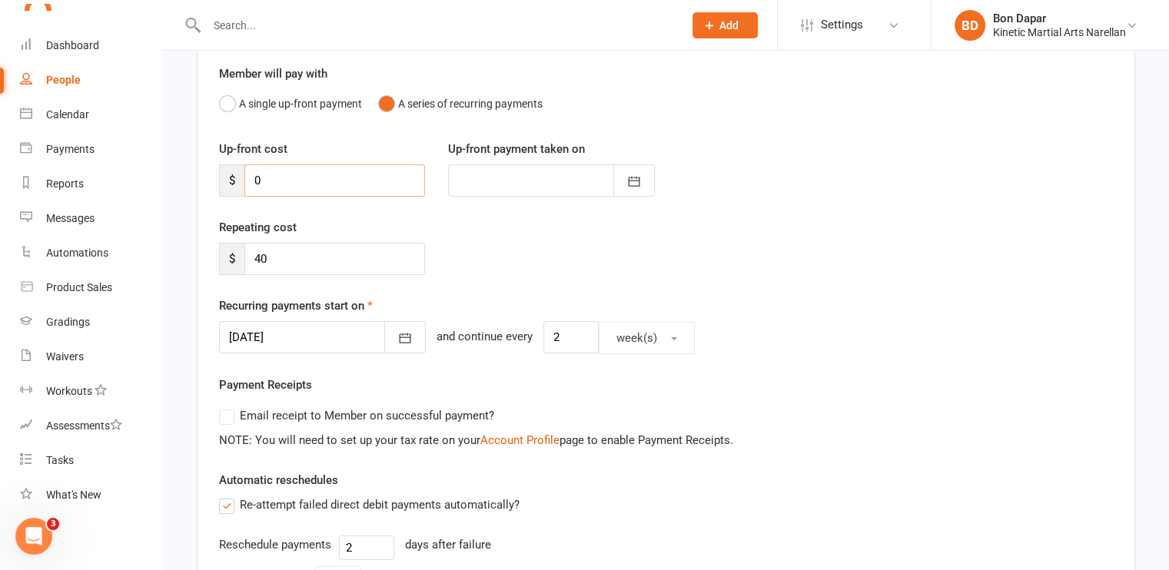
drag, startPoint x: 317, startPoint y: 173, endPoint x: 153, endPoint y: 150, distance: 165.3
click at [153, 150] on ui-view "Prospect Member Non-attending contact Class / event Appointment Grading event T…" at bounding box center [584, 539] width 1169 height 1332
click at [513, 239] on div "Repeating cost $ 40" at bounding box center [665, 257] width 917 height 78
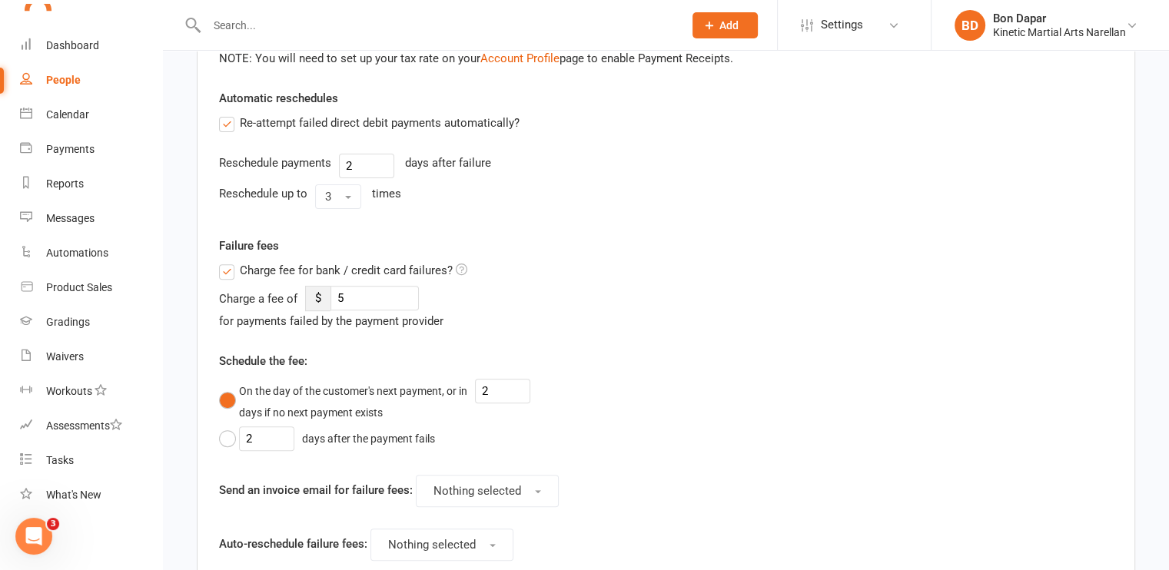
scroll to position [518, 0]
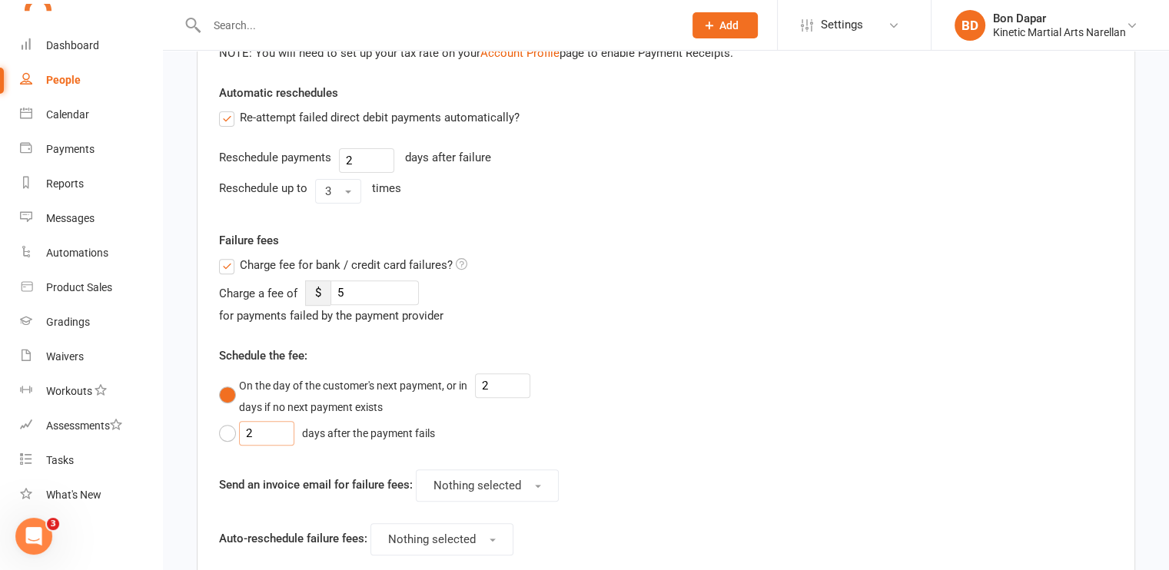
drag, startPoint x: 274, startPoint y: 428, endPoint x: 214, endPoint y: 417, distance: 60.9
click at [214, 417] on div "Charge fee for bank / credit card failures? Charge a fee of $ 5 for payments fa…" at bounding box center [436, 416] width 459 height 321
click at [499, 382] on input "number" at bounding box center [502, 385] width 55 height 25
click at [657, 406] on div "Charge fee for bank / credit card failures? Charge a fee of $ 5 for payments fa…" at bounding box center [436, 416] width 459 height 321
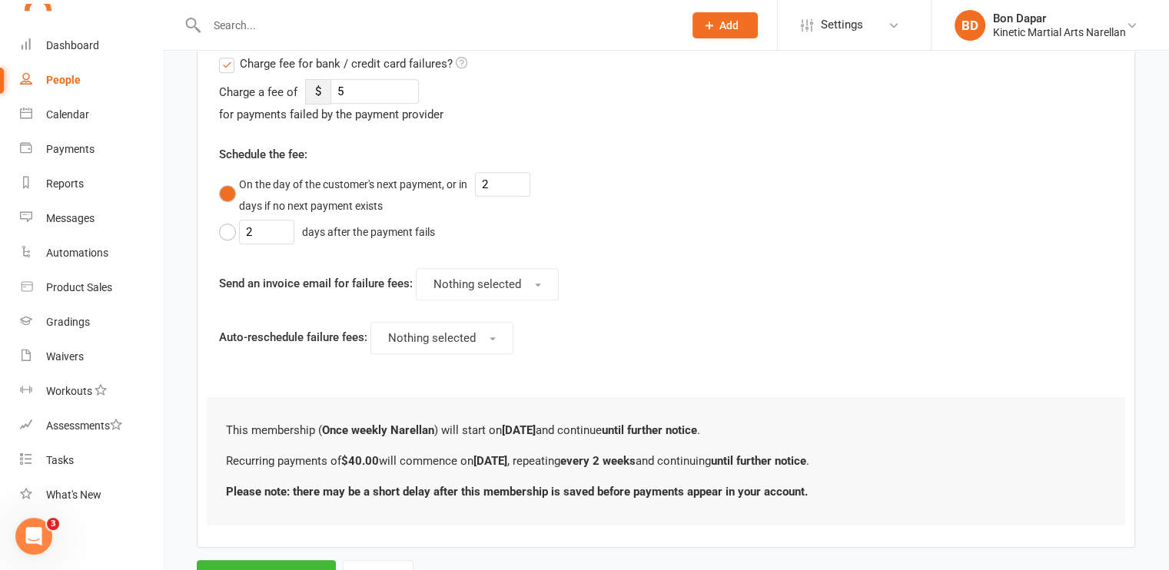
scroll to position [784, 0]
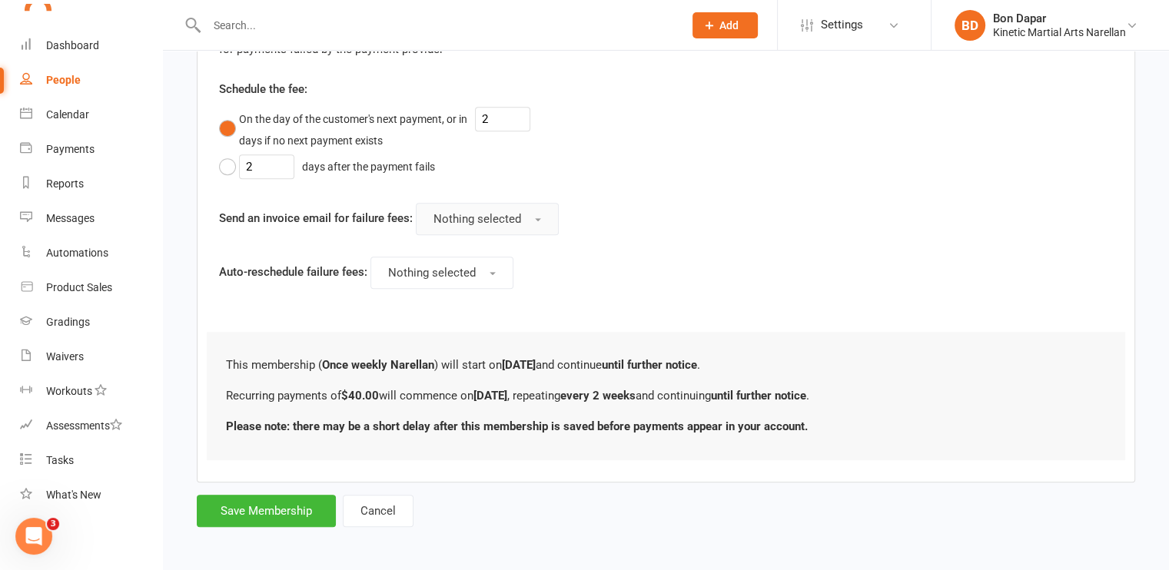
click at [505, 214] on span "Nothing selected" at bounding box center [477, 219] width 88 height 14
click at [482, 249] on span "Use membership setting" at bounding box center [491, 256] width 125 height 14
click at [466, 268] on span "Nothing selected" at bounding box center [432, 273] width 88 height 14
click at [449, 303] on span "Use membership setting" at bounding box center [445, 310] width 125 height 14
click at [286, 515] on button "Save Membership" at bounding box center [266, 511] width 139 height 32
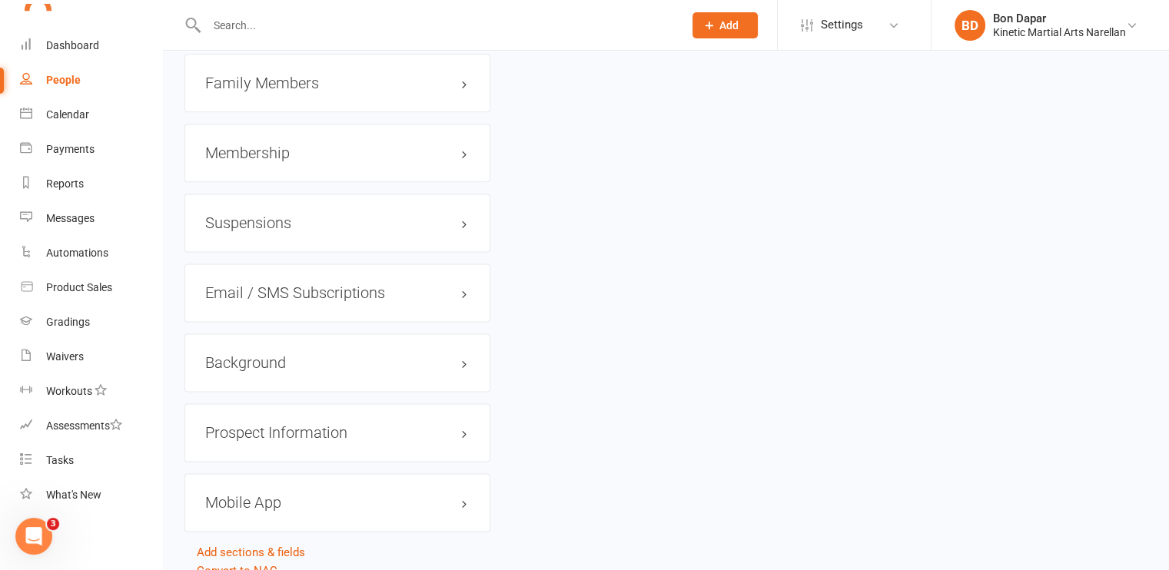
scroll to position [2004, 0]
click at [288, 156] on h3 "Membership" at bounding box center [337, 149] width 264 height 17
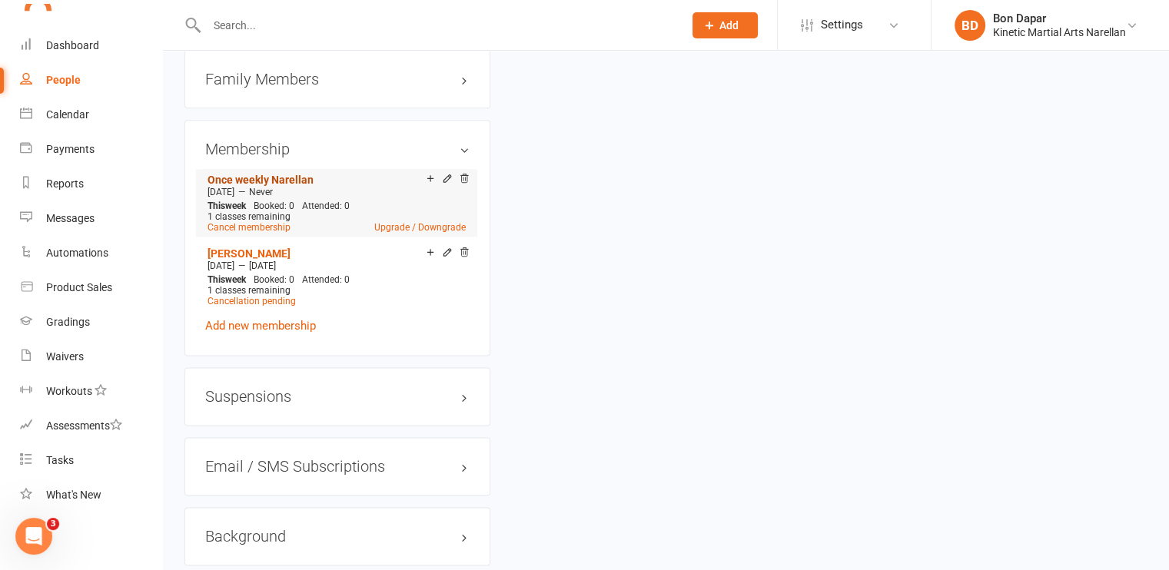
click at [264, 185] on link "Once weekly Narellan" at bounding box center [260, 180] width 106 height 12
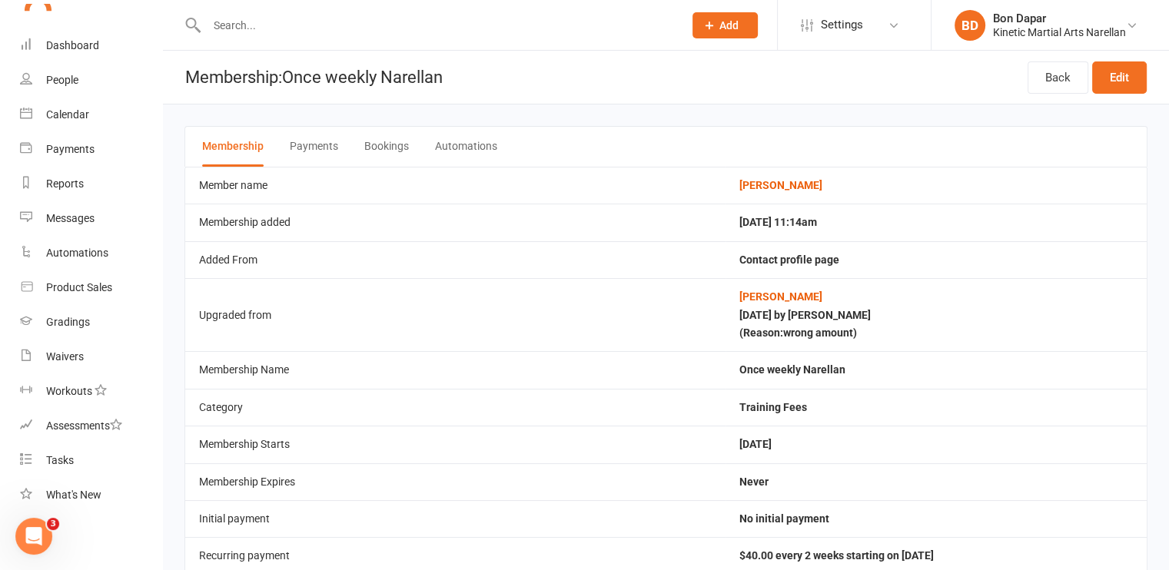
scroll to position [2, 0]
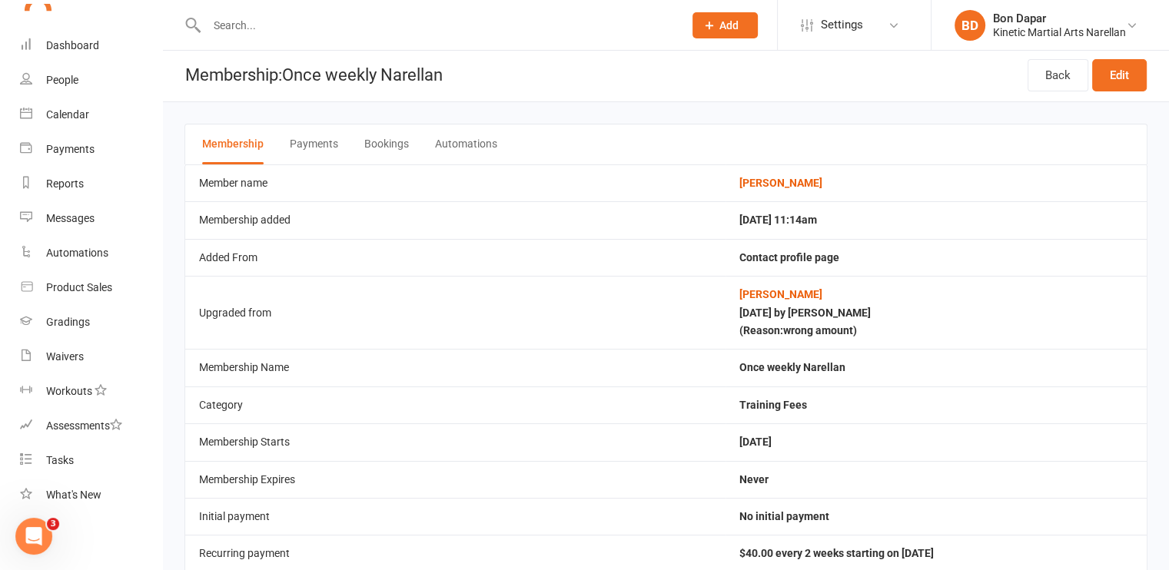
click at [309, 148] on button "Payments" at bounding box center [314, 144] width 48 height 40
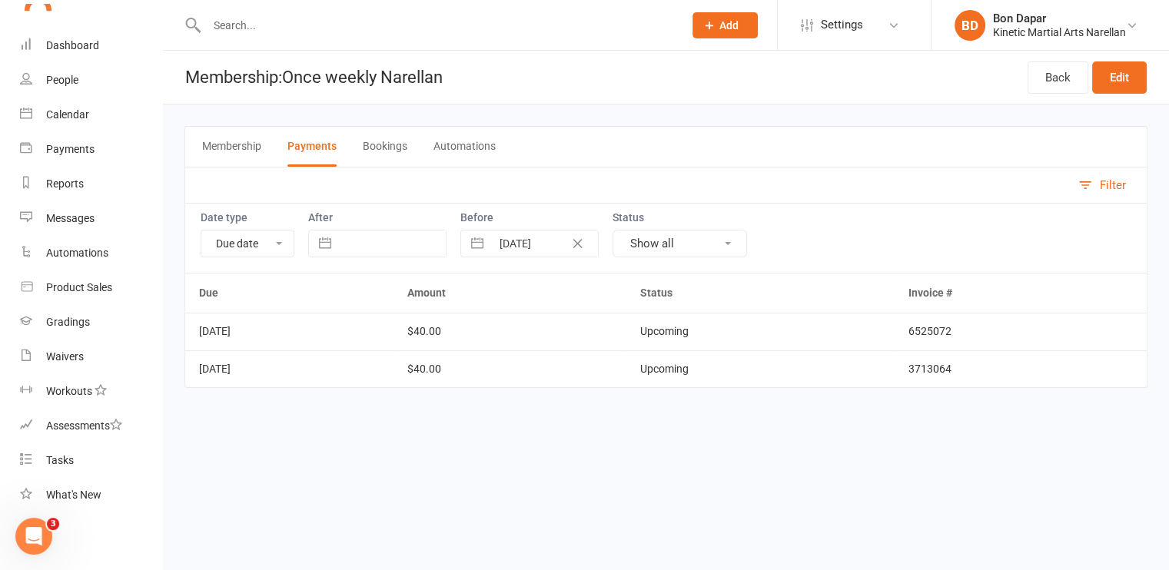
scroll to position [0, 0]
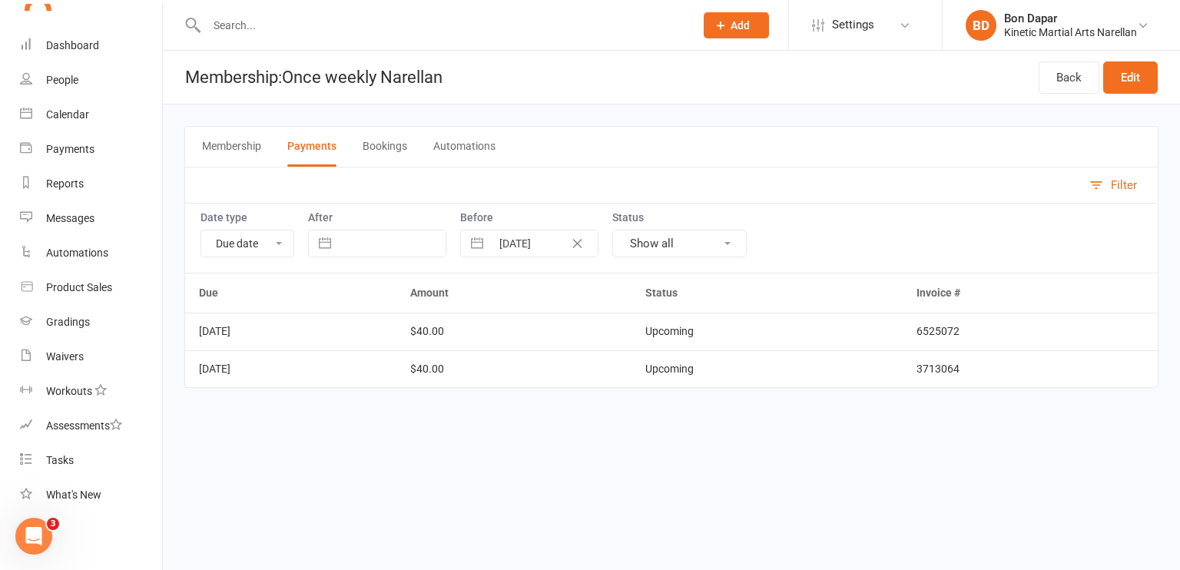
click at [215, 148] on button "Membership" at bounding box center [231, 147] width 59 height 40
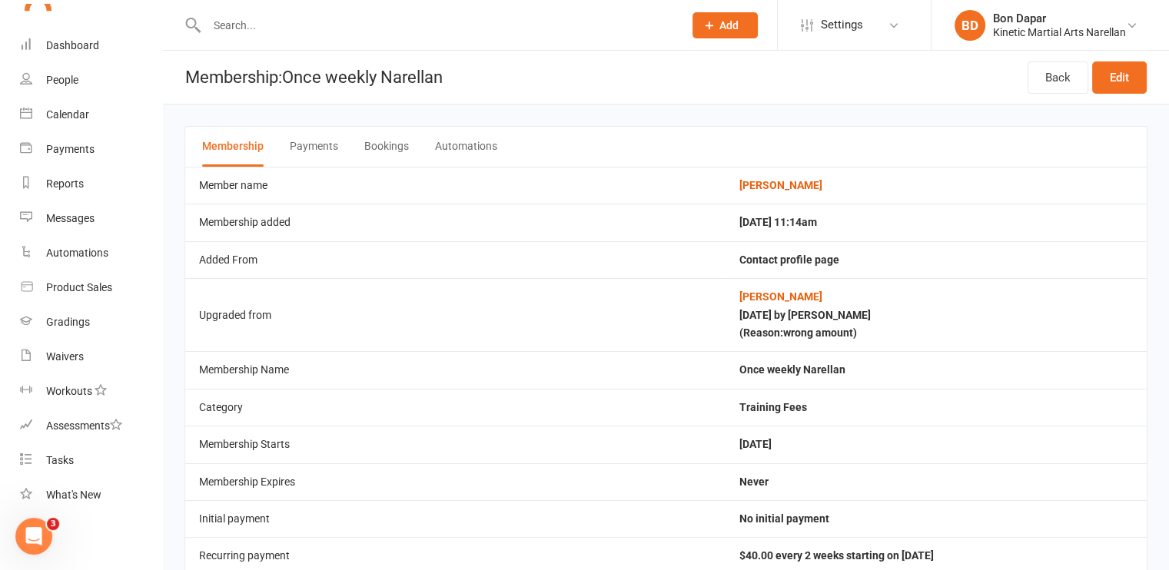
click at [312, 144] on button "Payments" at bounding box center [314, 147] width 48 height 40
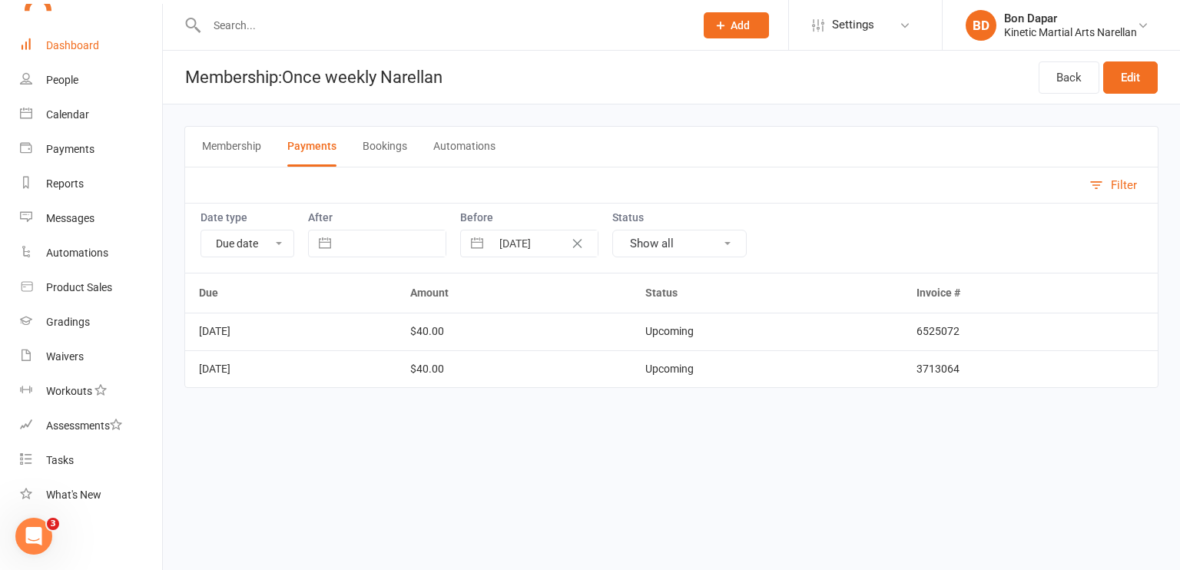
click at [108, 39] on link "Dashboard" at bounding box center [91, 45] width 142 height 35
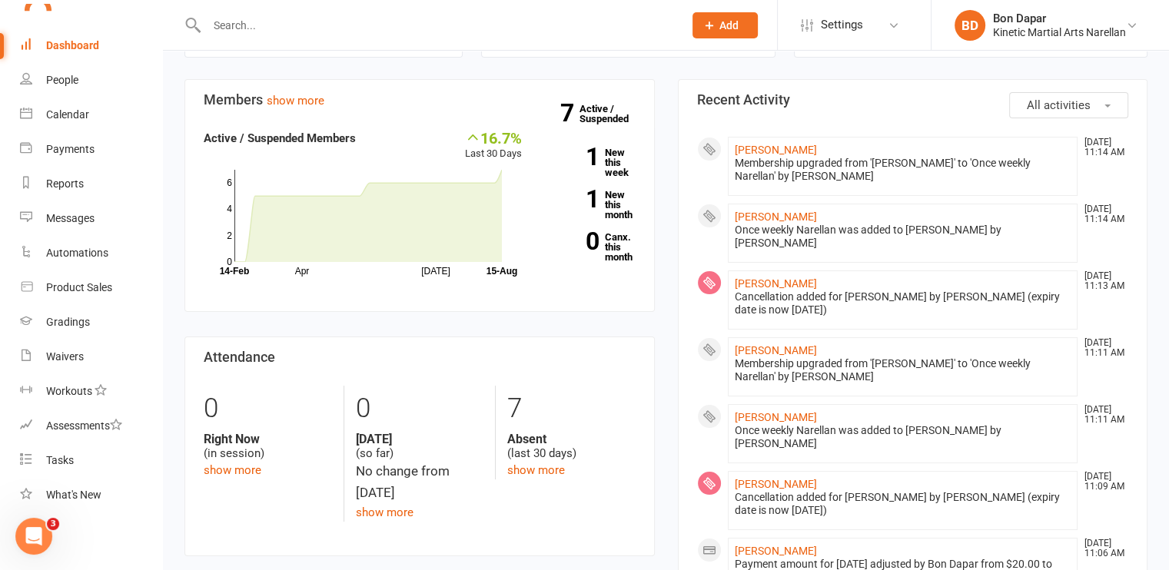
scroll to position [71, 0]
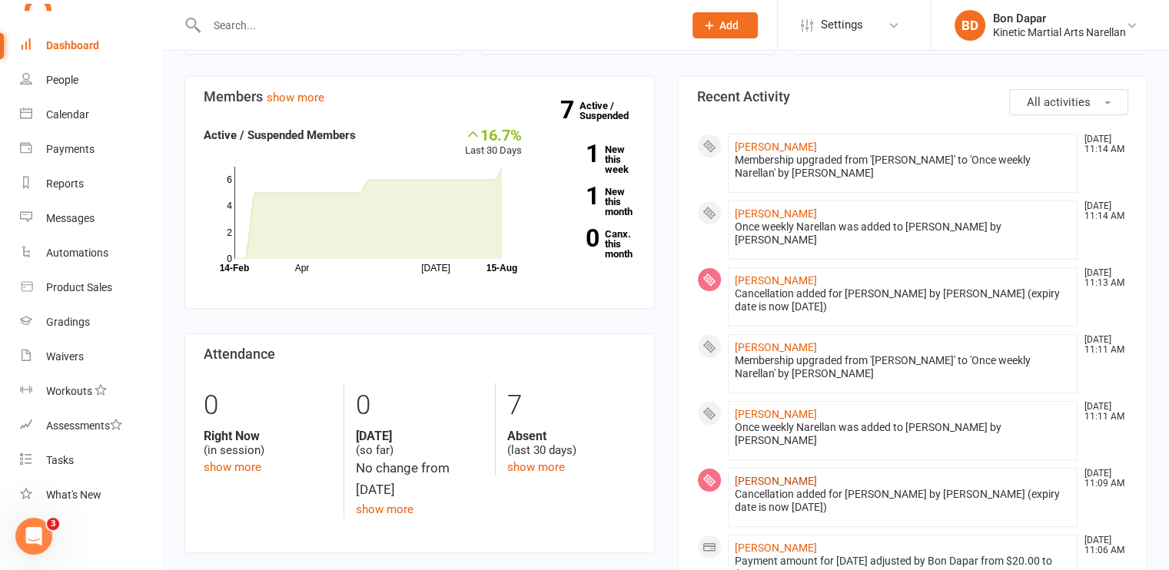
click at [753, 475] on link "[PERSON_NAME]" at bounding box center [775, 481] width 82 height 12
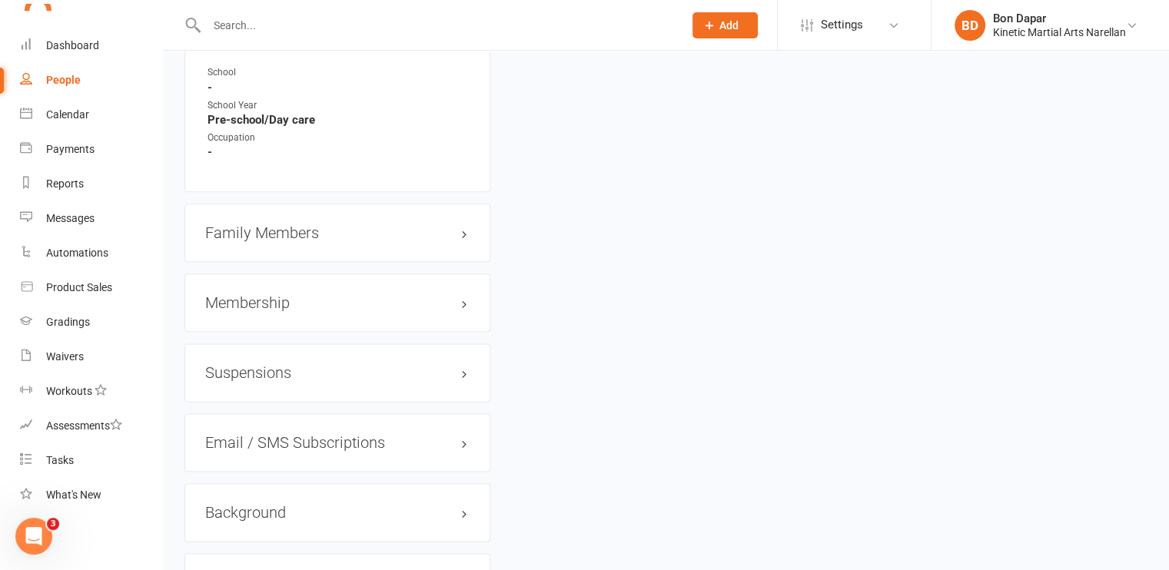
scroll to position [2077, 0]
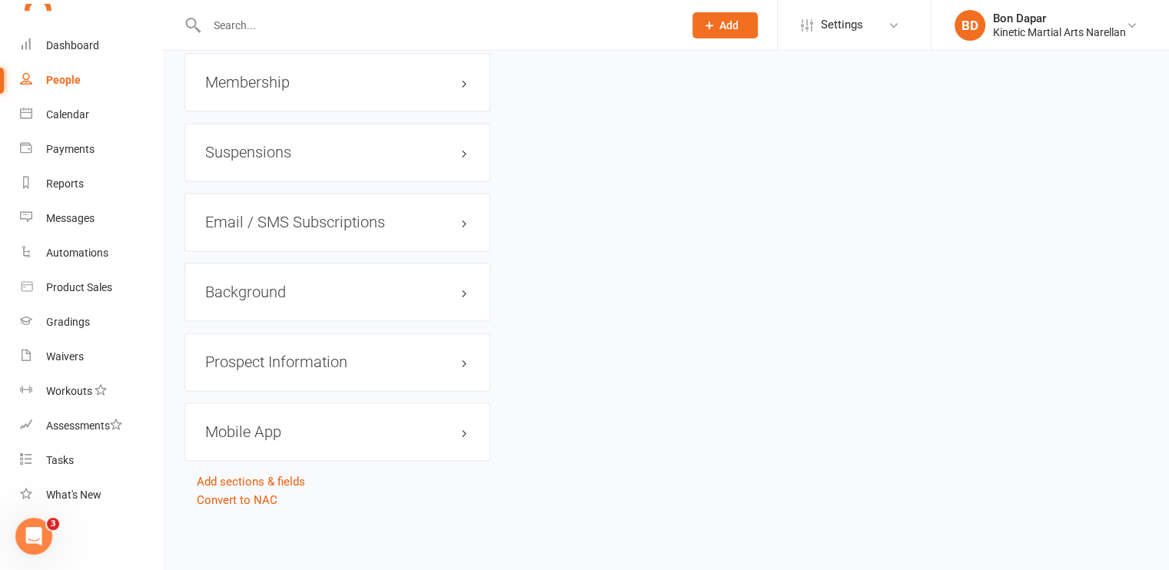
drag, startPoint x: 449, startPoint y: 75, endPoint x: 440, endPoint y: 90, distance: 17.9
click at [440, 90] on div "Membership" at bounding box center [337, 82] width 306 height 58
click at [440, 90] on h3 "Membership" at bounding box center [337, 82] width 264 height 17
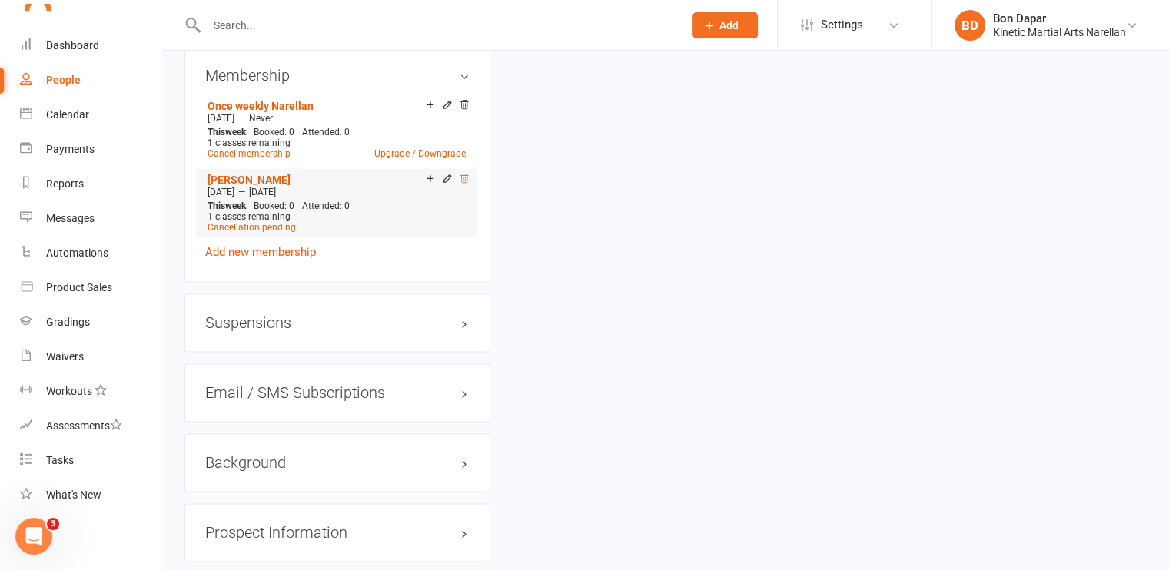
click at [461, 182] on icon at bounding box center [464, 178] width 8 height 8
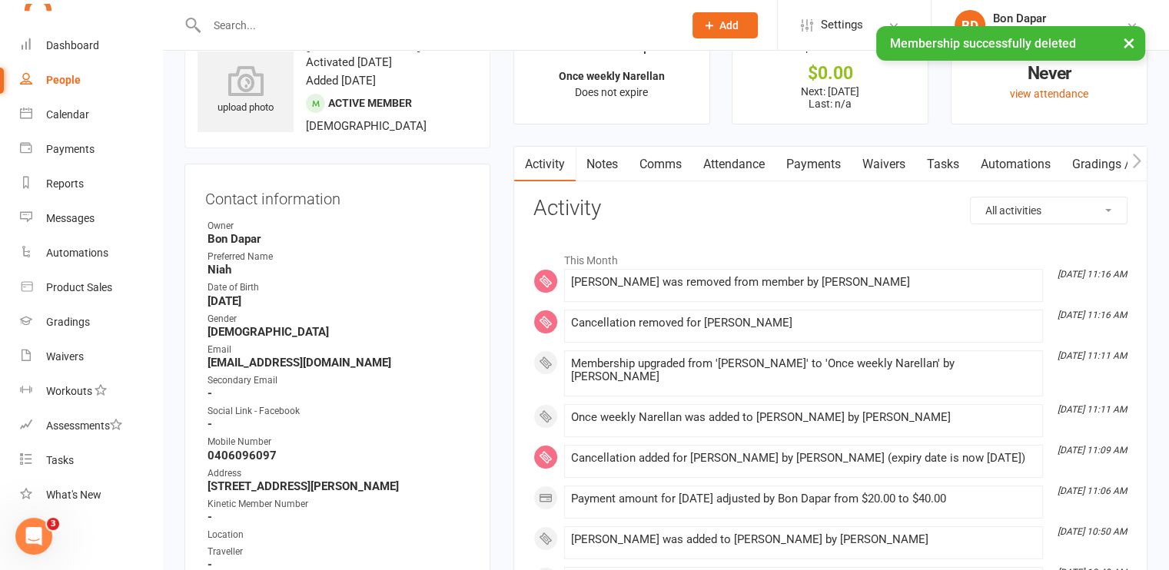
scroll to position [0, 0]
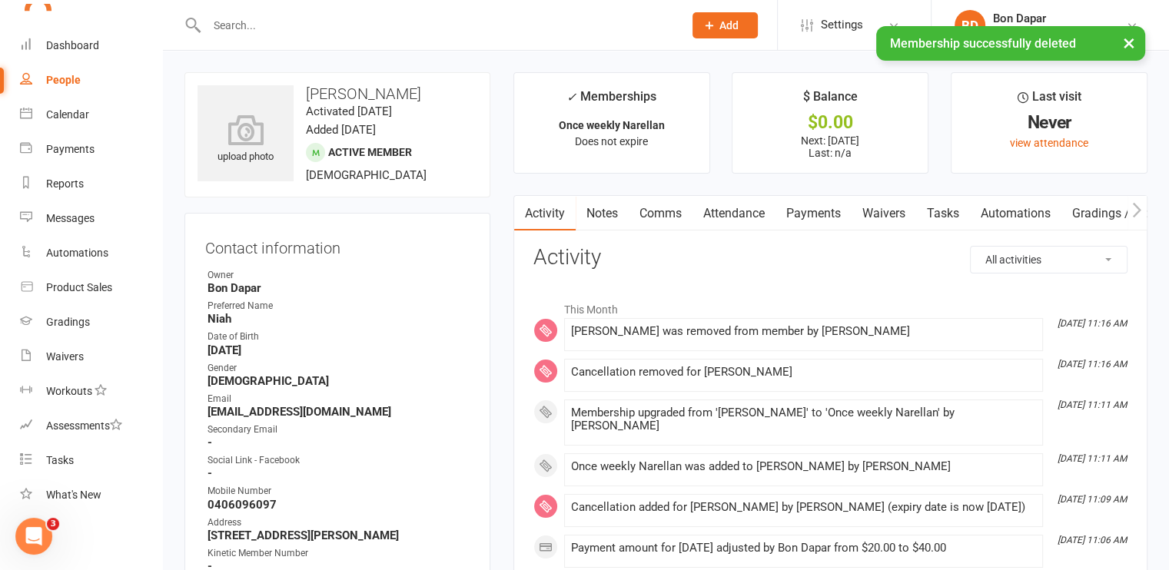
click at [73, 26] on div "× Membership successfully deleted" at bounding box center [574, 26] width 1149 height 0
drag, startPoint x: 68, startPoint y: 53, endPoint x: 39, endPoint y: 48, distance: 28.9
click at [39, 26] on div "× Membership successfully deleted" at bounding box center [574, 26] width 1149 height 0
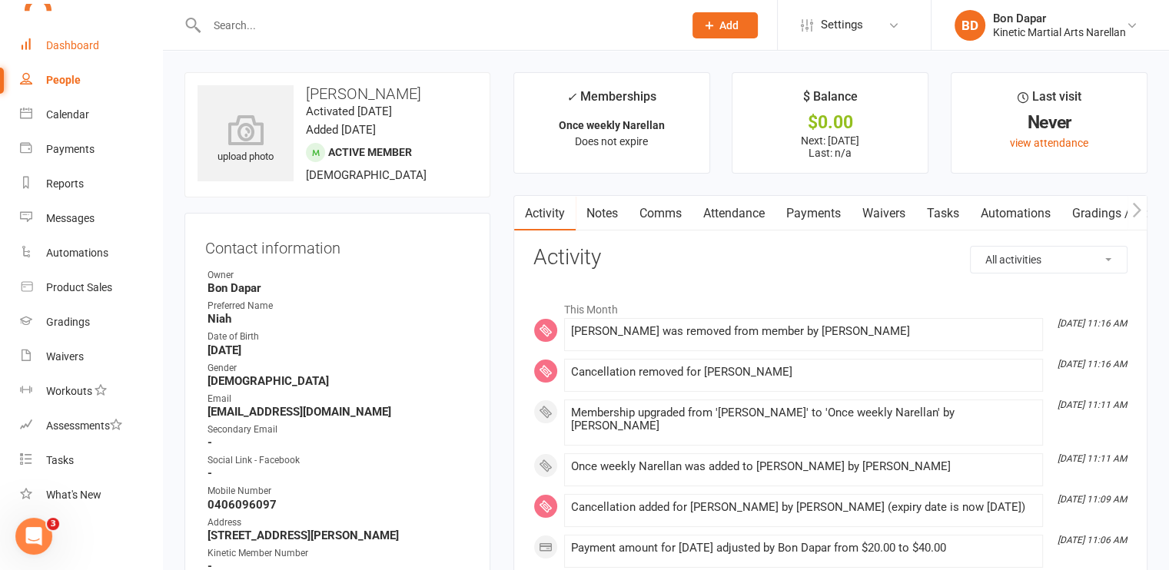
click at [39, 48] on link "Dashboard" at bounding box center [91, 45] width 142 height 35
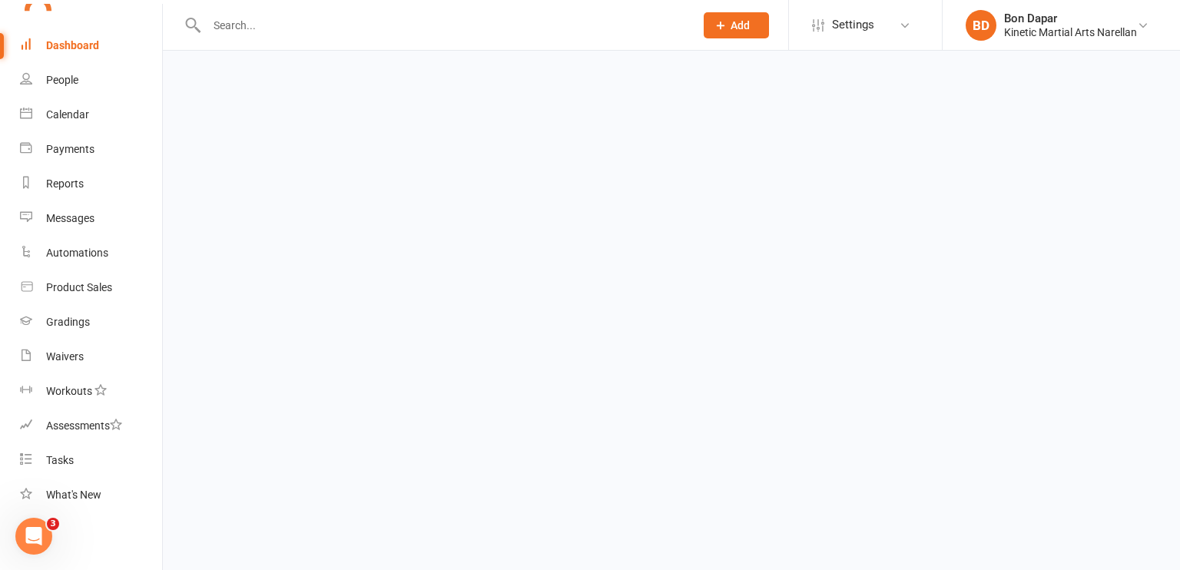
click at [39, 48] on link "Dashboard" at bounding box center [91, 45] width 142 height 35
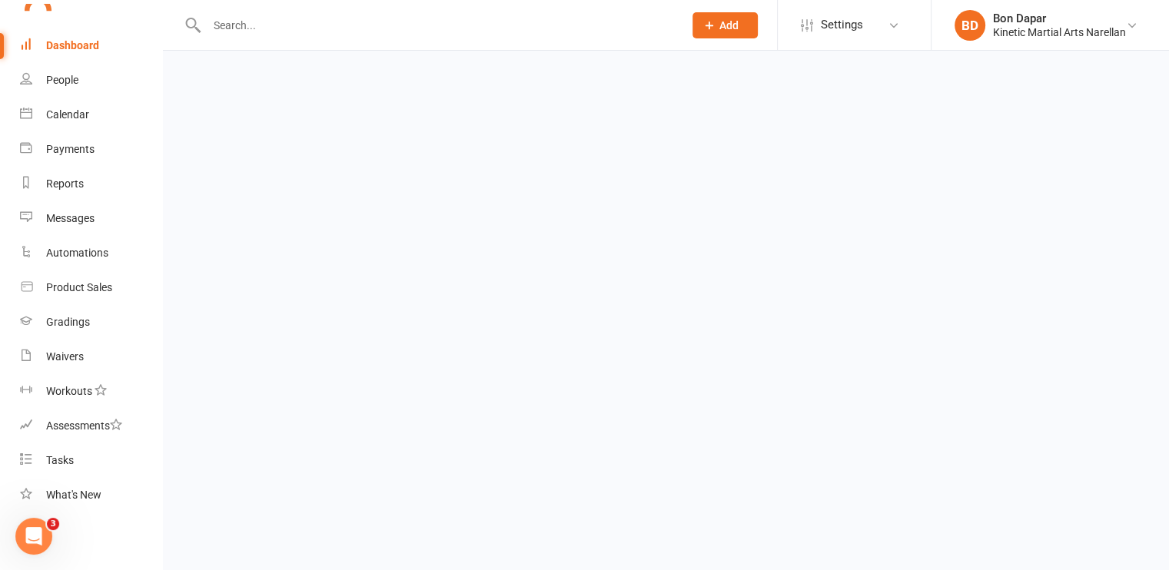
click at [39, 48] on link "Dashboard" at bounding box center [91, 45] width 142 height 35
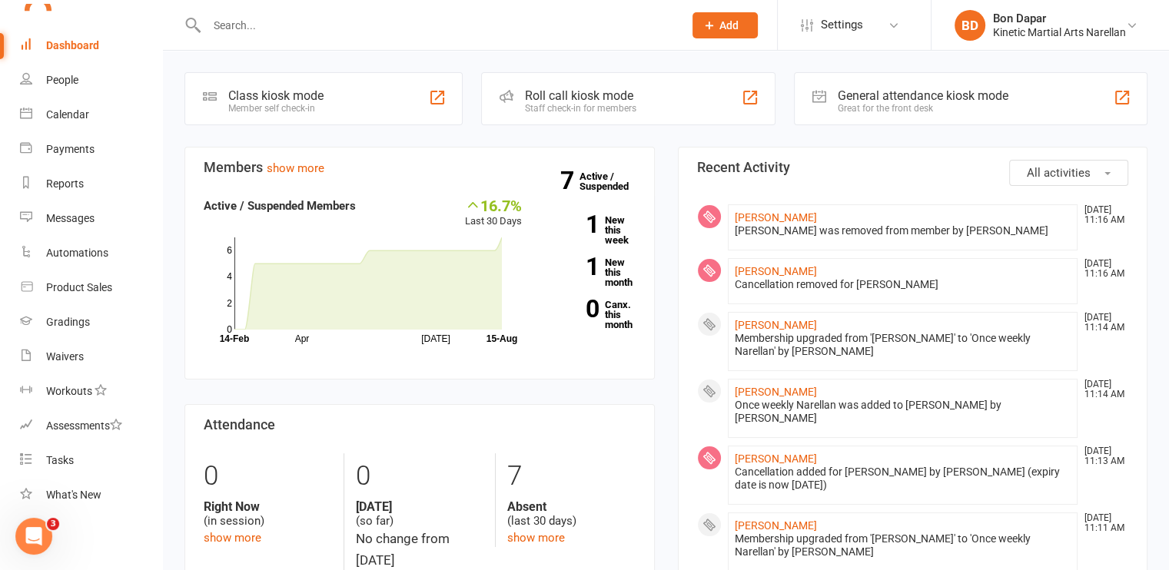
click at [793, 234] on div "[PERSON_NAME] was removed from member by [PERSON_NAME]" at bounding box center [902, 230] width 337 height 13
click at [768, 453] on link "[PERSON_NAME]" at bounding box center [775, 459] width 82 height 12
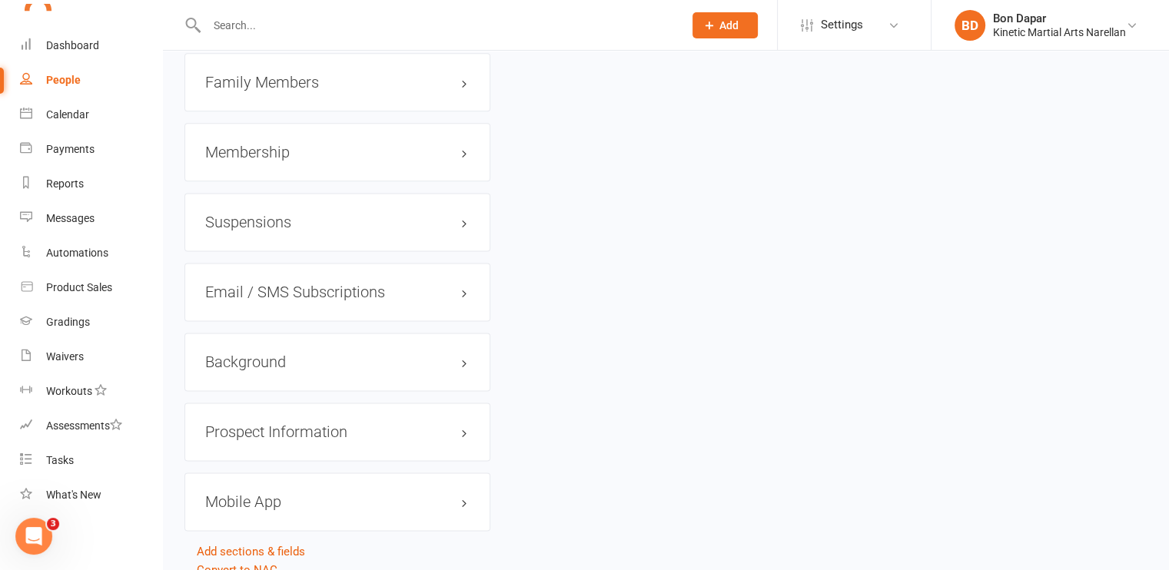
scroll to position [2001, 0]
click at [462, 161] on h3 "Membership" at bounding box center [337, 152] width 264 height 17
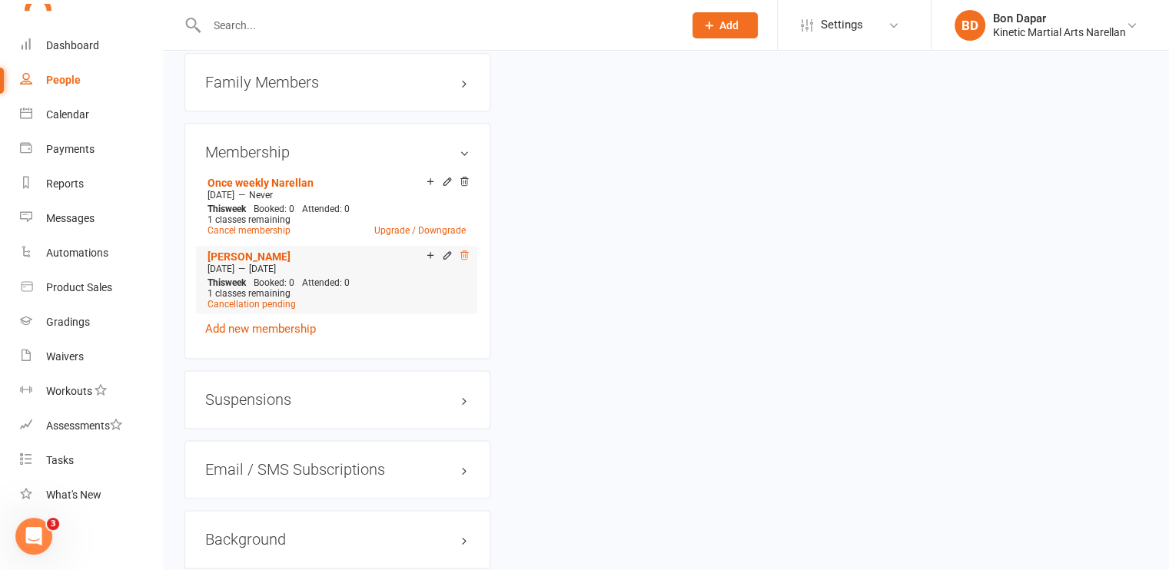
click at [463, 259] on icon at bounding box center [464, 254] width 8 height 8
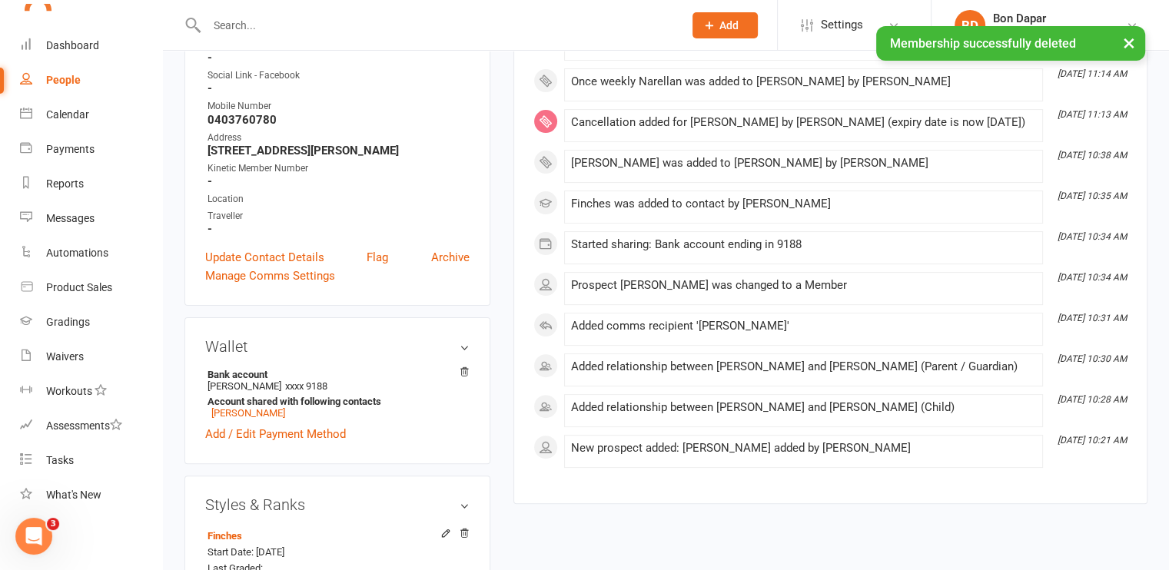
scroll to position [0, 0]
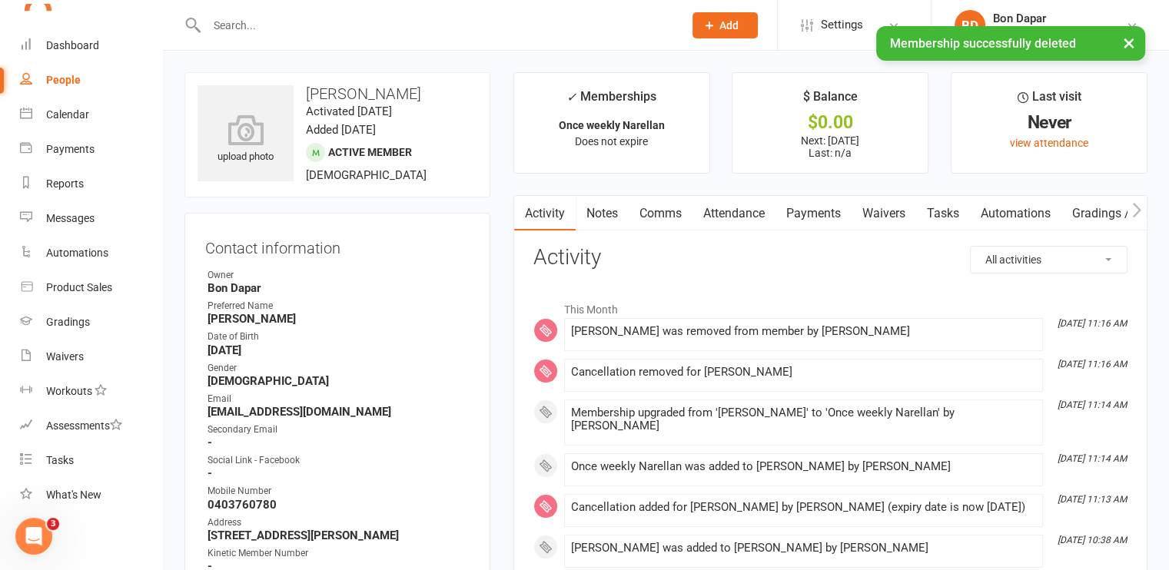
click at [67, 26] on div "× Membership successfully deleted" at bounding box center [574, 26] width 1149 height 0
click at [71, 26] on div "× Membership successfully deleted" at bounding box center [574, 26] width 1149 height 0
click at [68, 26] on div "× Membership successfully deleted" at bounding box center [574, 26] width 1149 height 0
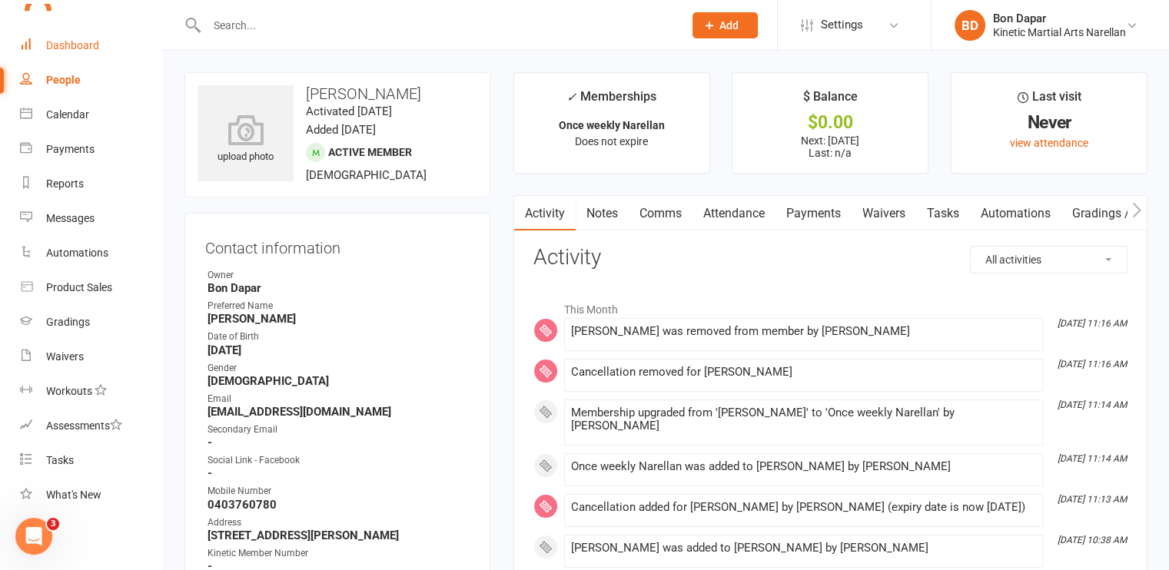
click at [68, 41] on div "Dashboard" at bounding box center [72, 45] width 53 height 12
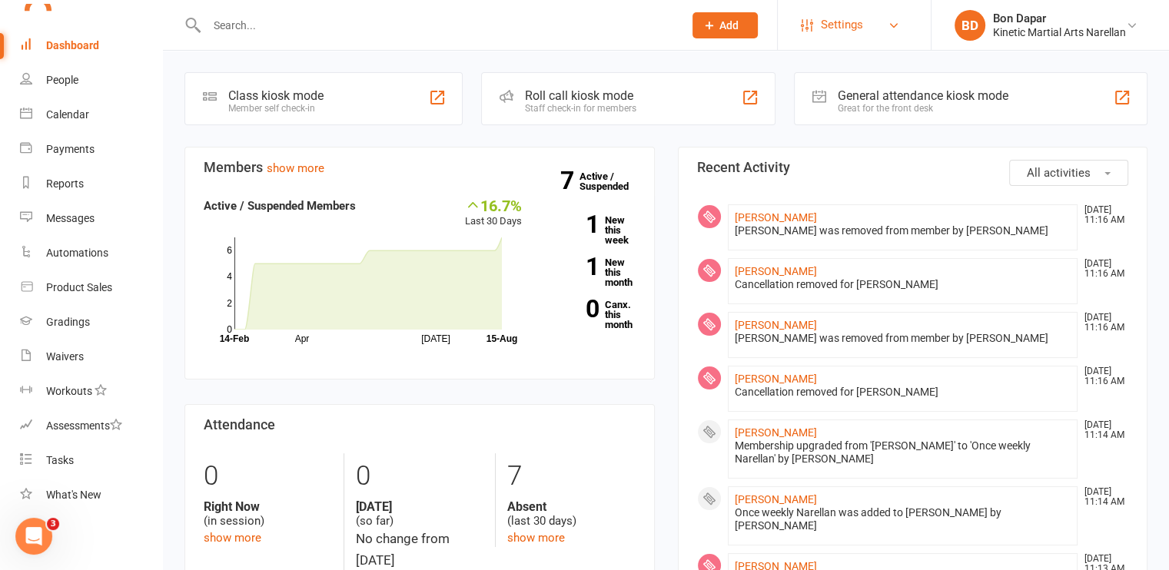
click at [841, 26] on span "Settings" at bounding box center [842, 25] width 42 height 35
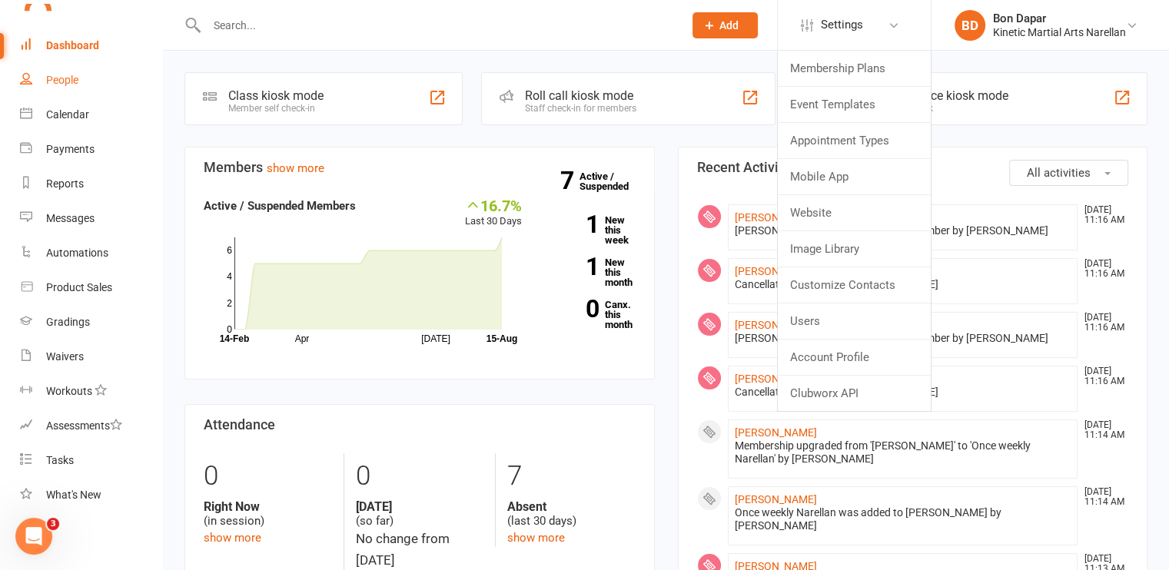
click at [96, 75] on link "People" at bounding box center [91, 80] width 142 height 35
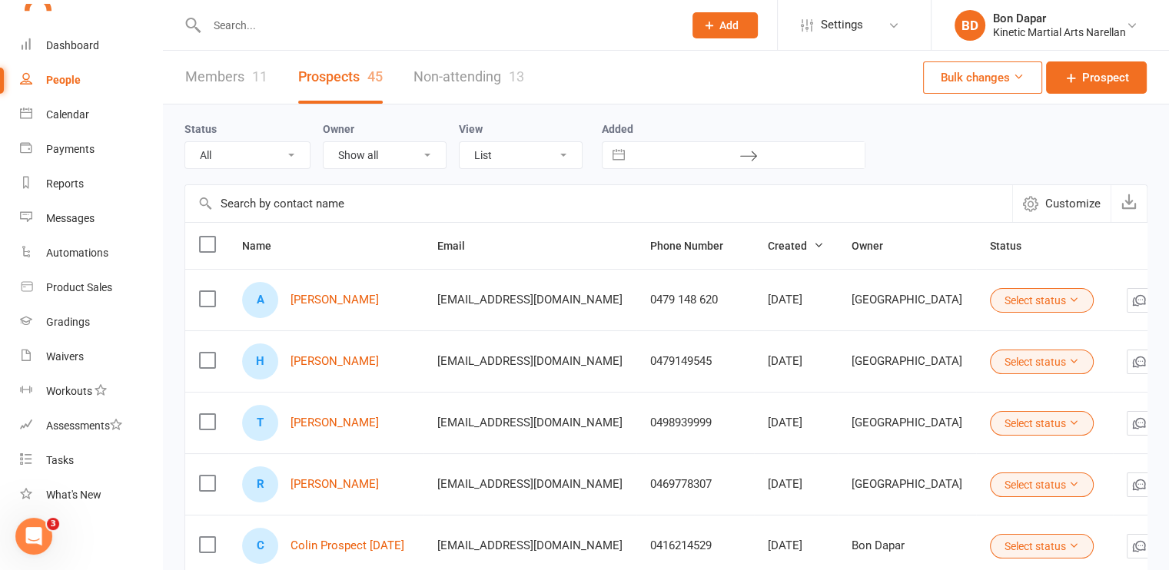
click at [230, 78] on link "Members 11" at bounding box center [226, 77] width 82 height 53
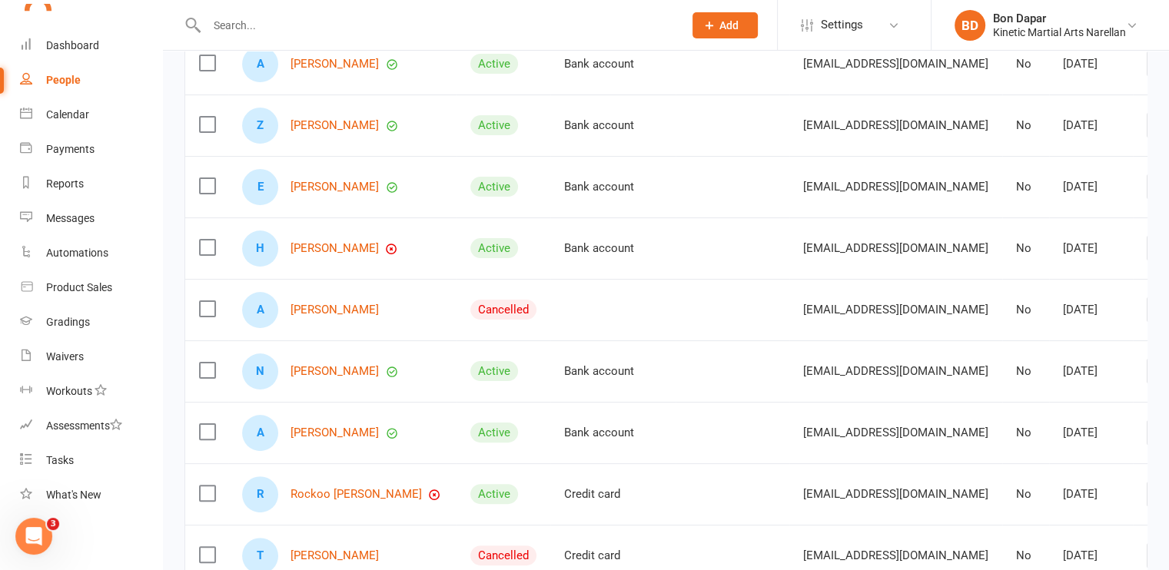
scroll to position [303, 0]
click at [202, 316] on label at bounding box center [206, 307] width 15 height 15
click at [202, 300] on input "checkbox" at bounding box center [206, 300] width 15 height 0
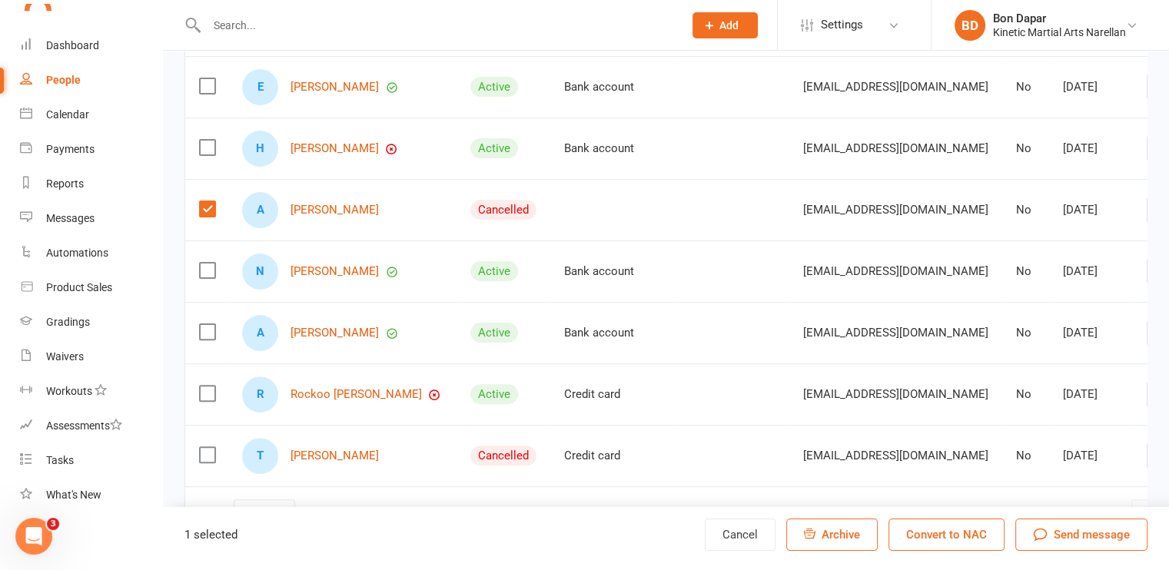
scroll to position [463, 0]
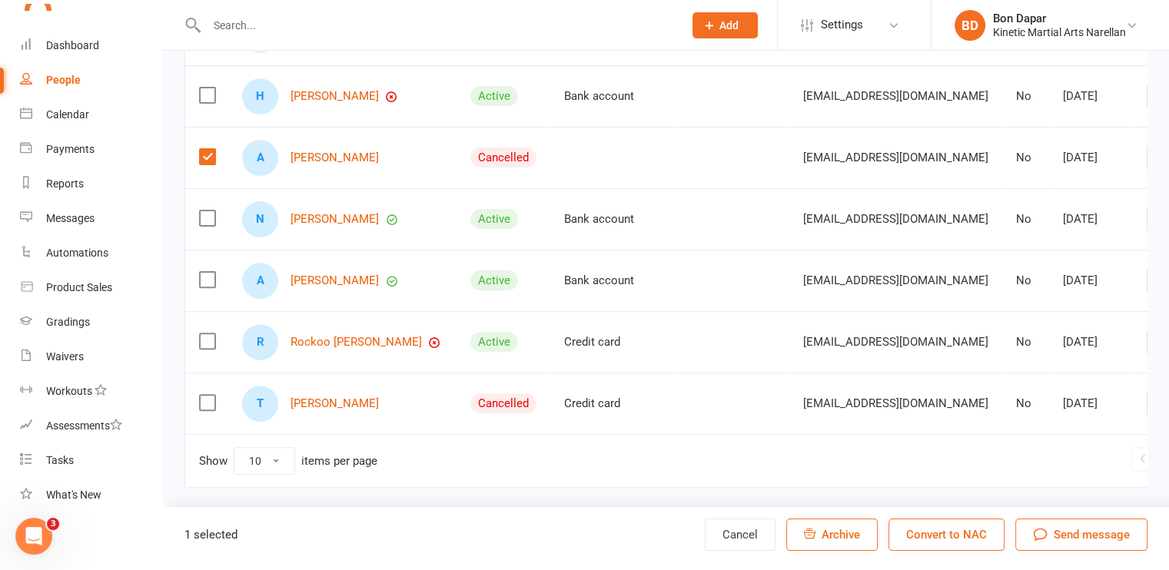
click at [1008, 282] on link "Archive member" at bounding box center [1044, 289] width 152 height 31
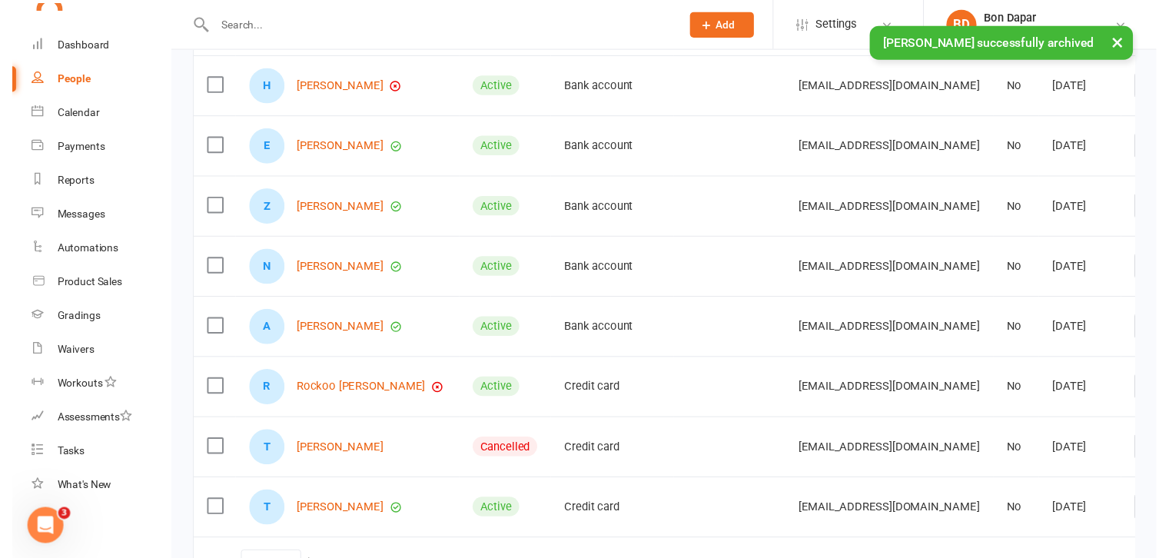
scroll to position [475, 0]
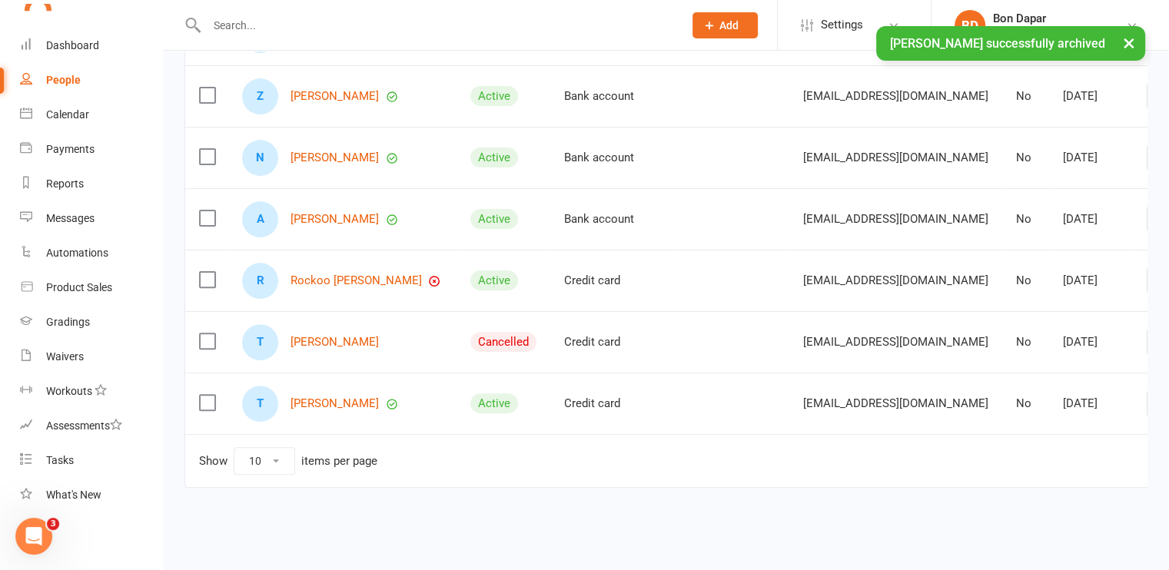
click at [203, 333] on label at bounding box center [206, 340] width 15 height 15
click at [203, 333] on input "checkbox" at bounding box center [206, 333] width 15 height 0
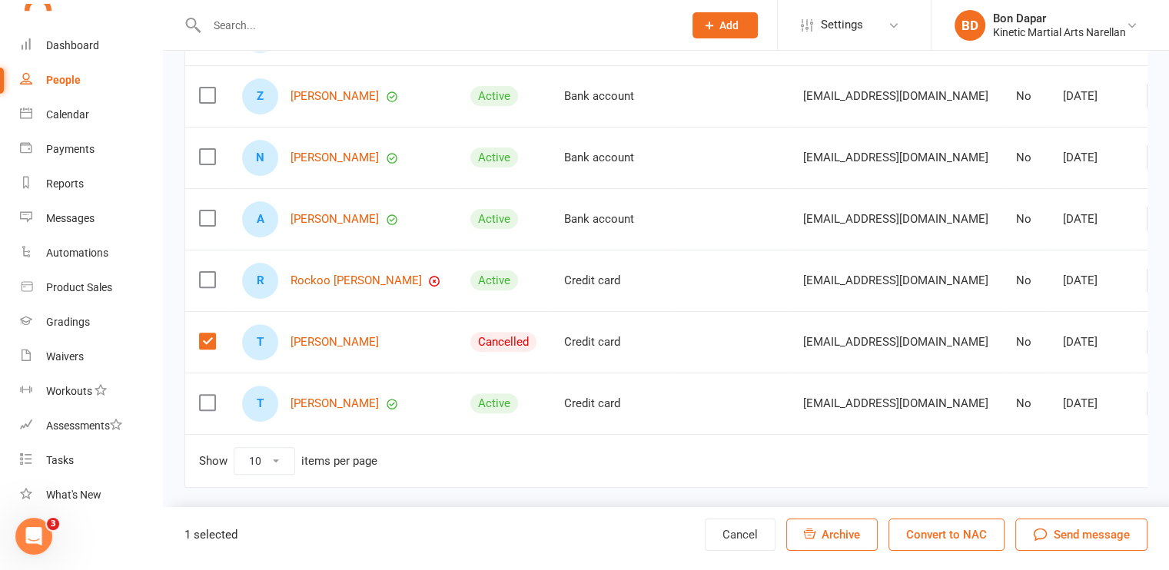
click at [1038, 458] on link "Archive member" at bounding box center [1046, 473] width 152 height 31
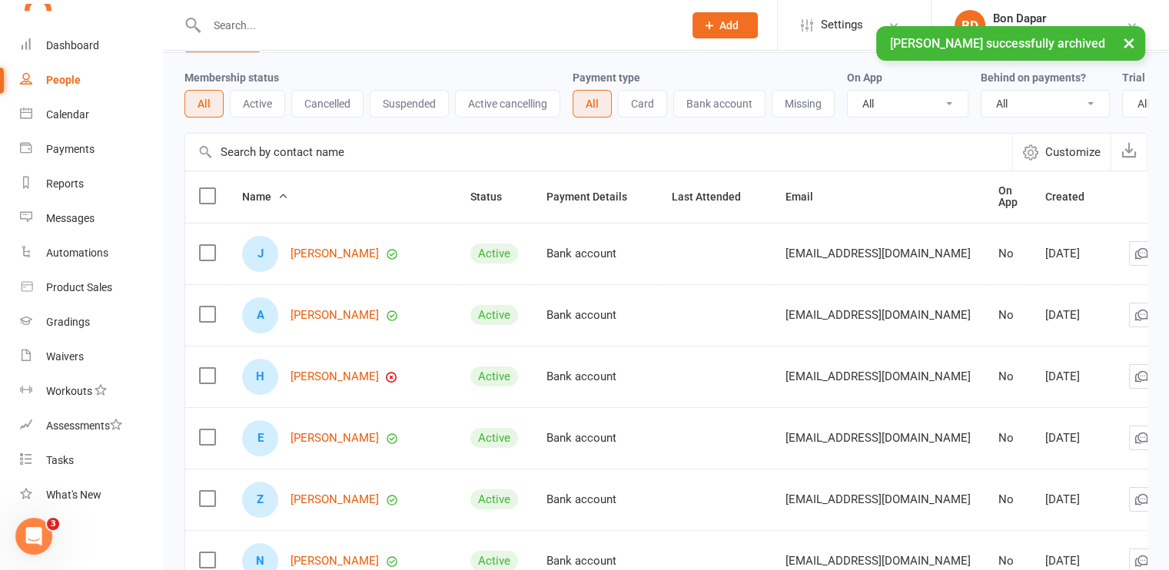
scroll to position [0, 0]
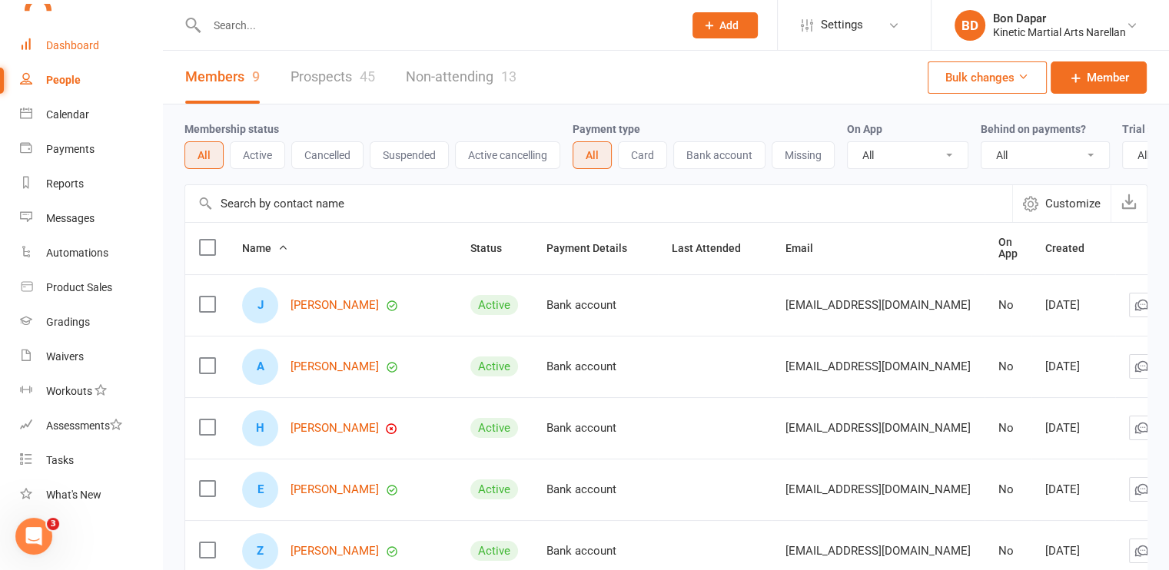
click at [65, 46] on div "Dashboard" at bounding box center [72, 45] width 53 height 12
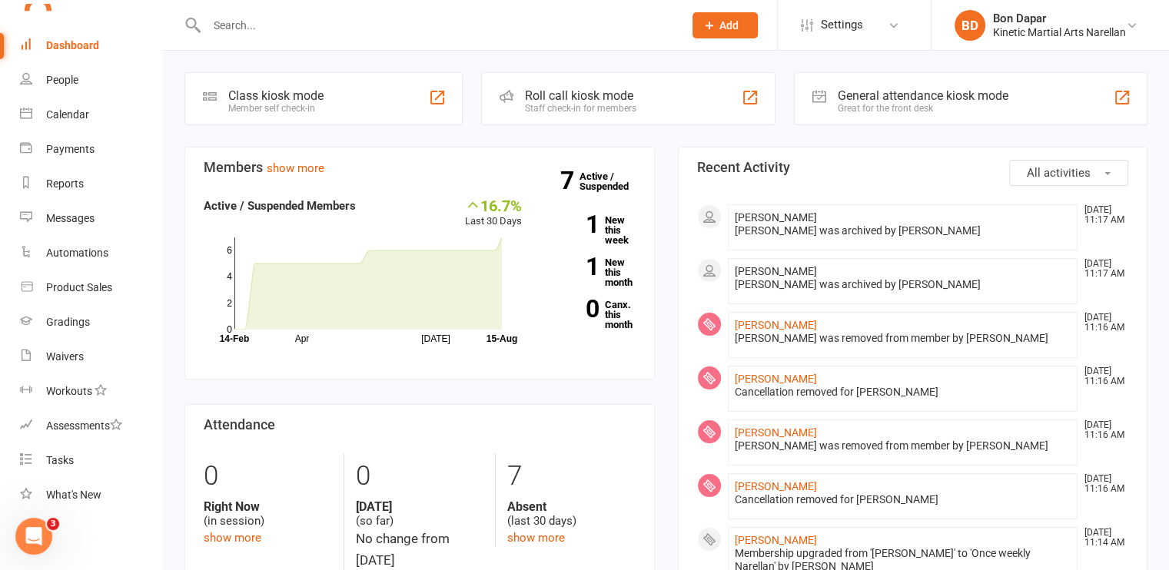
click at [706, 15] on button "Add" at bounding box center [724, 25] width 65 height 26
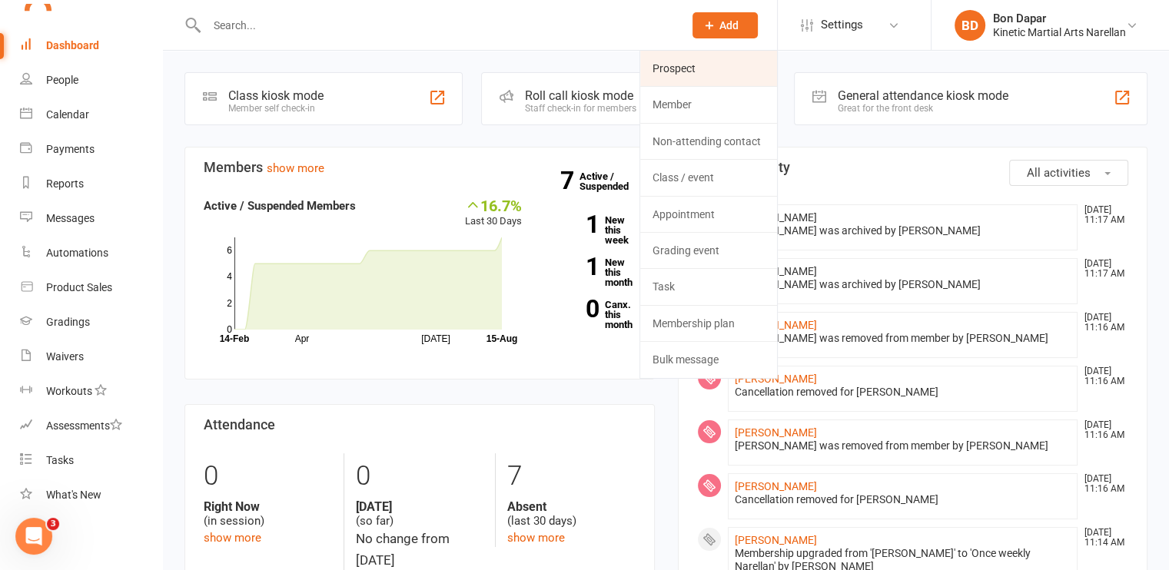
click at [661, 65] on link "Prospect" at bounding box center [708, 68] width 137 height 35
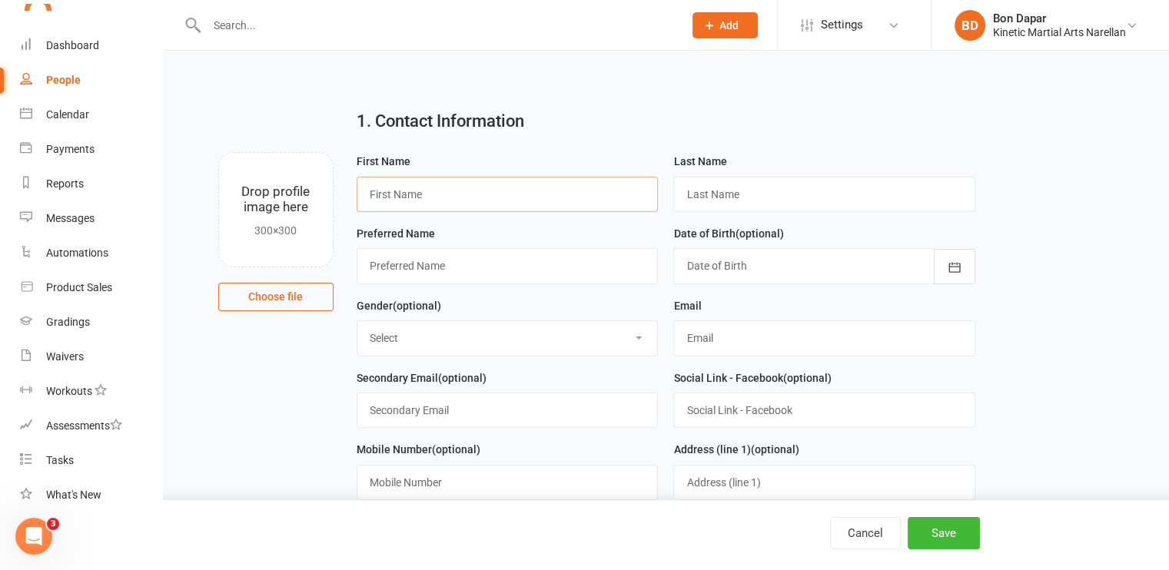
click at [508, 191] on input "text" at bounding box center [507, 194] width 302 height 35
click at [710, 197] on input "text" at bounding box center [824, 194] width 302 height 35
click at [415, 189] on input "Kanu" at bounding box center [507, 194] width 302 height 35
drag, startPoint x: 415, startPoint y: 189, endPoint x: 289, endPoint y: 170, distance: 127.5
click at [289, 152] on div "Drop profile image here 300×300 Choose file First Name Kanu Last Name Preferred…" at bounding box center [665, 152] width 963 height 0
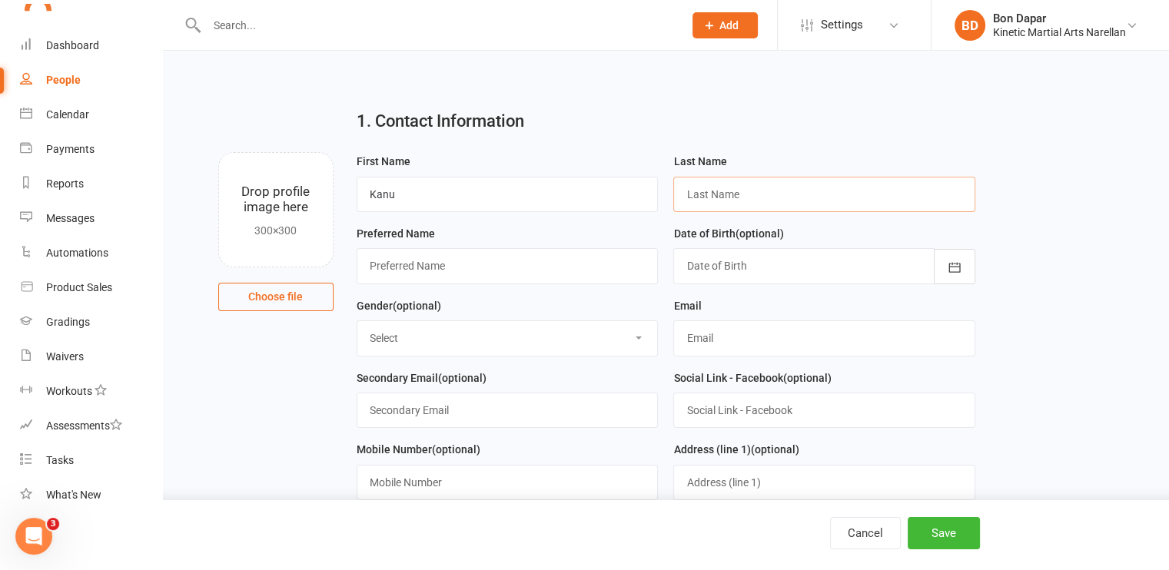
click at [787, 191] on input "text" at bounding box center [824, 194] width 302 height 35
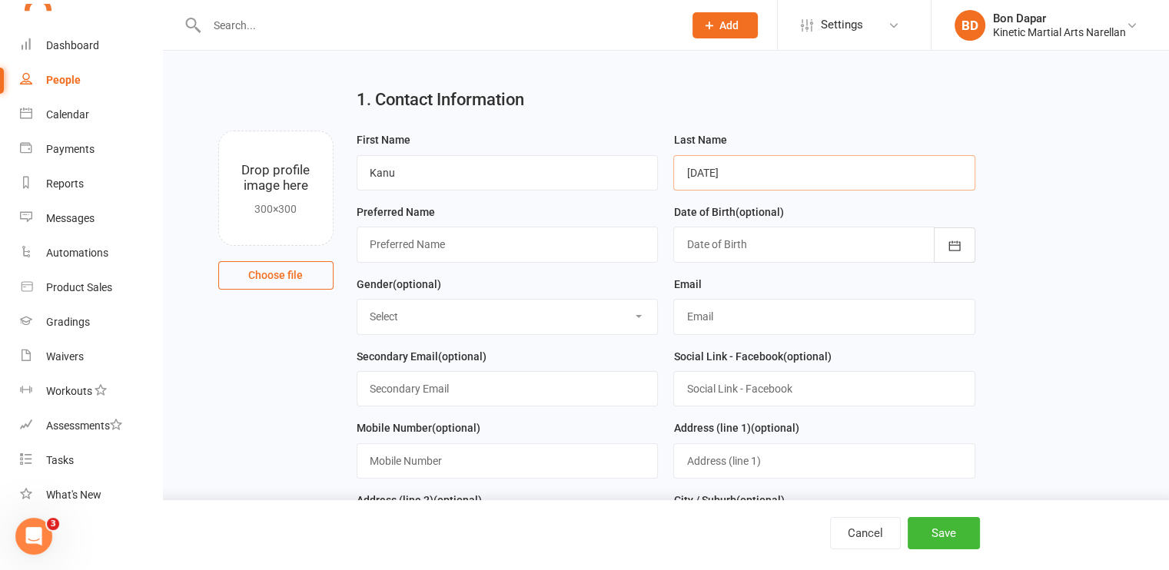
scroll to position [24, 0]
click at [539, 247] on input "text" at bounding box center [507, 241] width 302 height 35
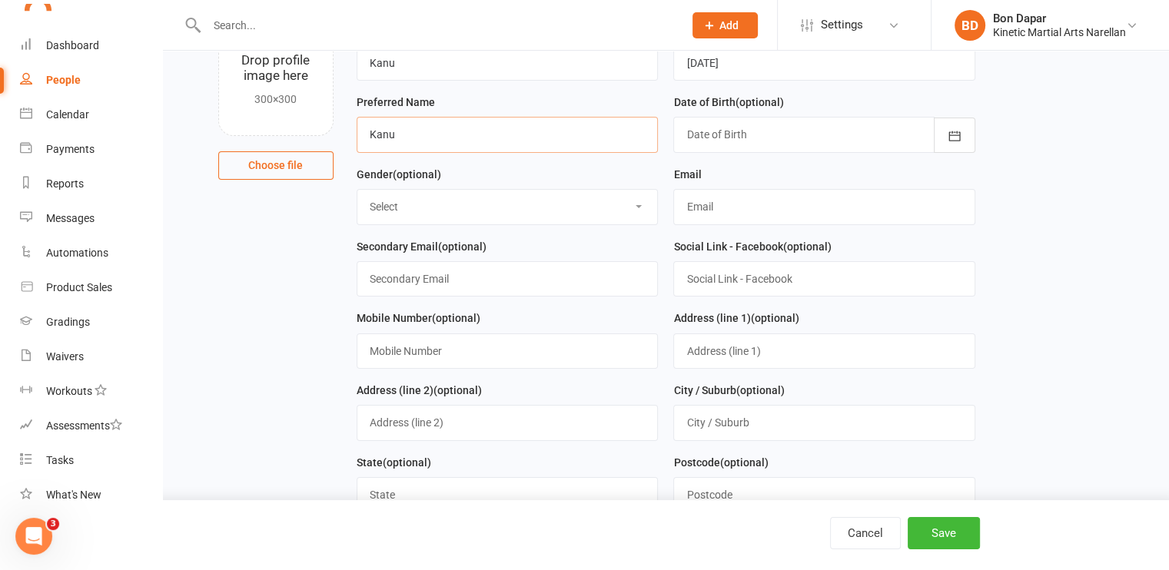
scroll to position [132, 0]
click at [514, 351] on input "text" at bounding box center [507, 350] width 302 height 35
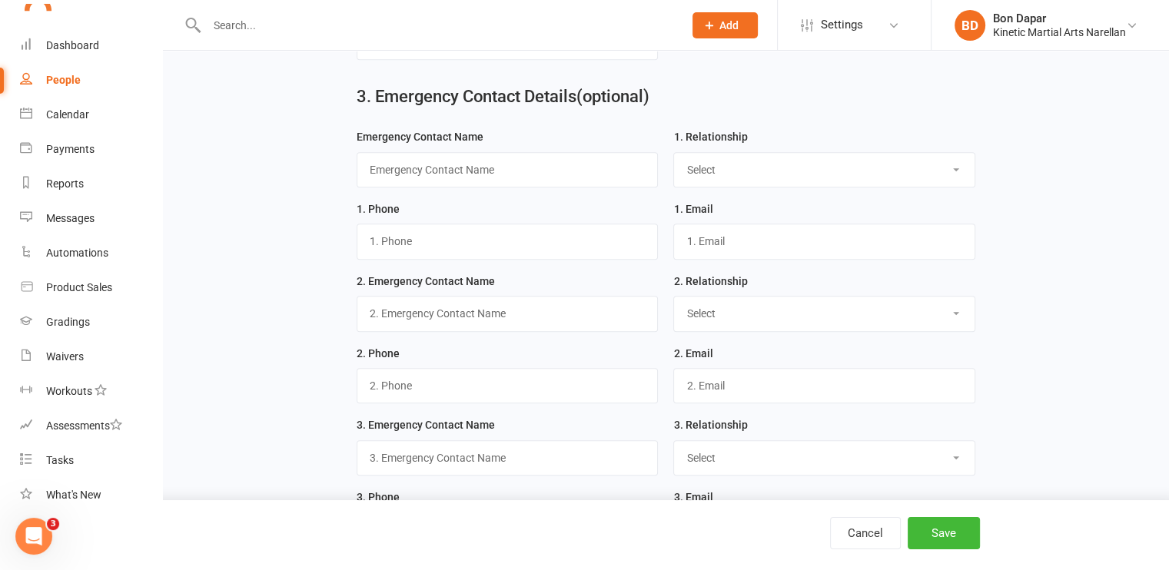
scroll to position [996, 0]
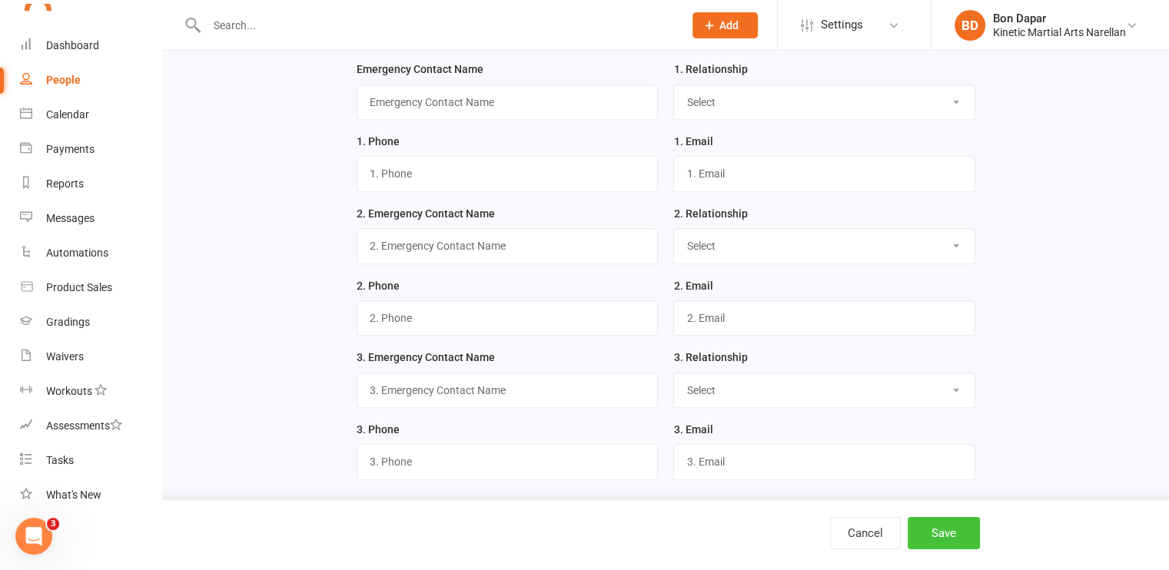
click at [939, 539] on button "Save" at bounding box center [943, 533] width 72 height 32
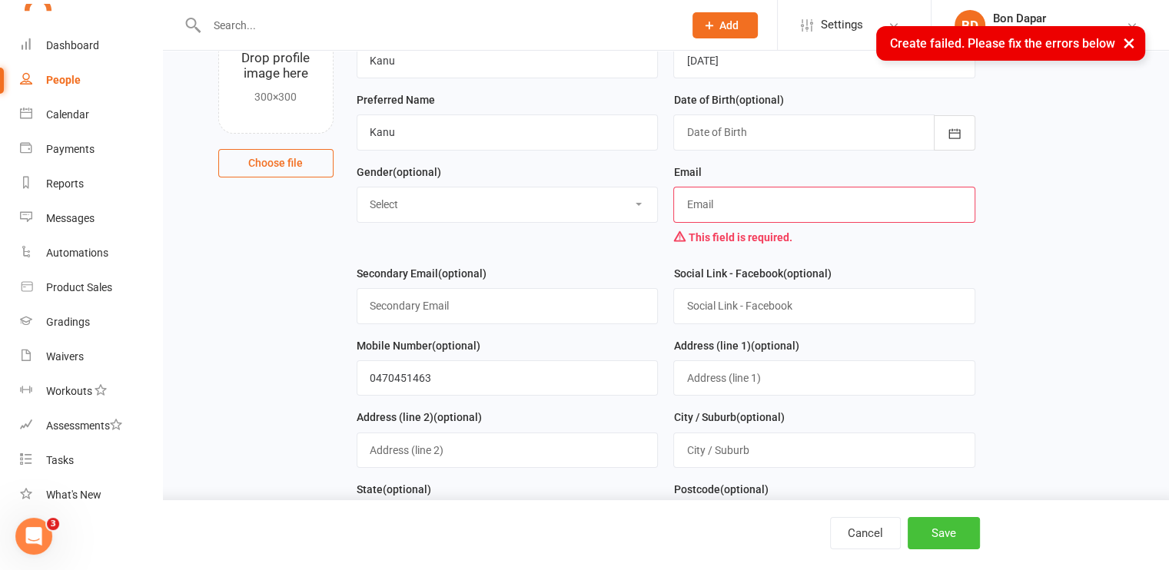
scroll to position [0, 0]
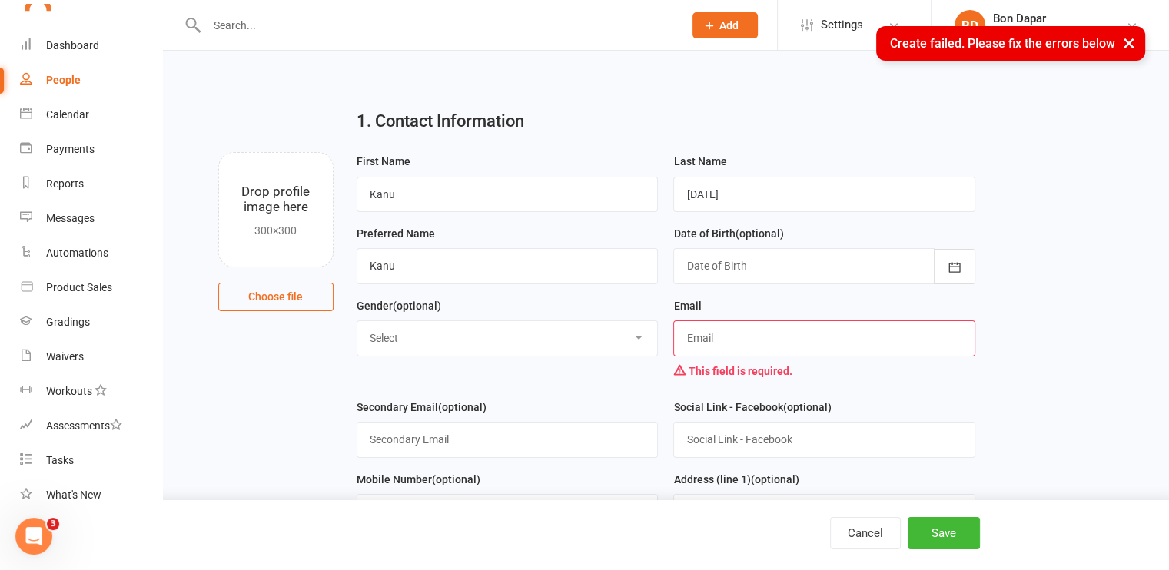
click at [734, 339] on input "text" at bounding box center [824, 337] width 302 height 35
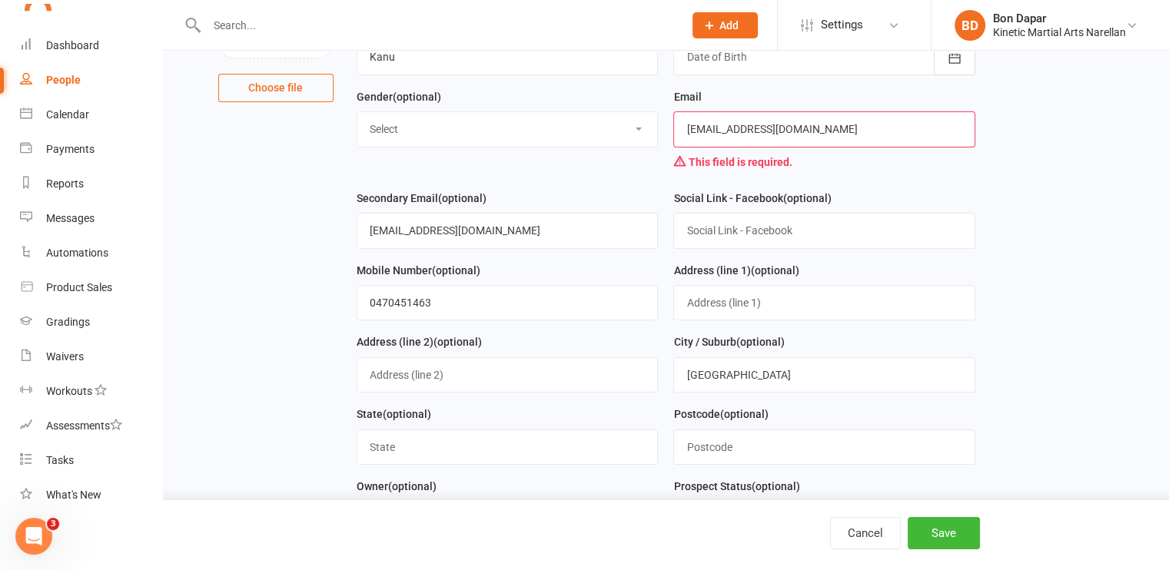
scroll to position [209, 0]
drag, startPoint x: 748, startPoint y: 366, endPoint x: 623, endPoint y: 365, distance: 125.2
click at [623, 365] on form "First Name [PERSON_NAME] Last Name [DATE] Preferred Name Kanu Date of Birth (op…" at bounding box center [666, 282] width 634 height 678
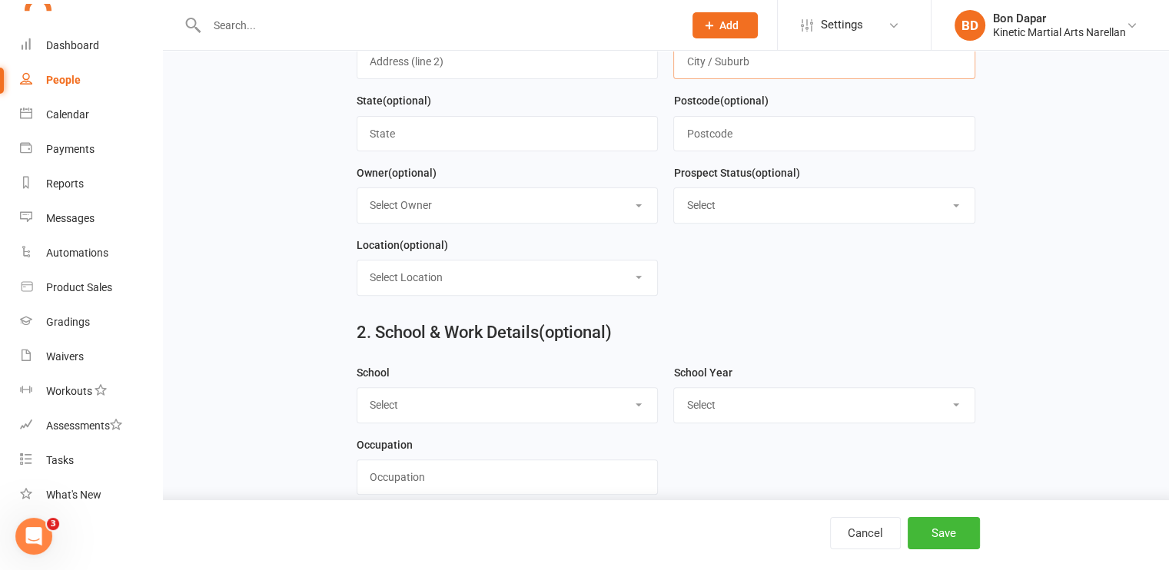
scroll to position [524, 0]
click at [940, 529] on button "Save" at bounding box center [943, 533] width 72 height 32
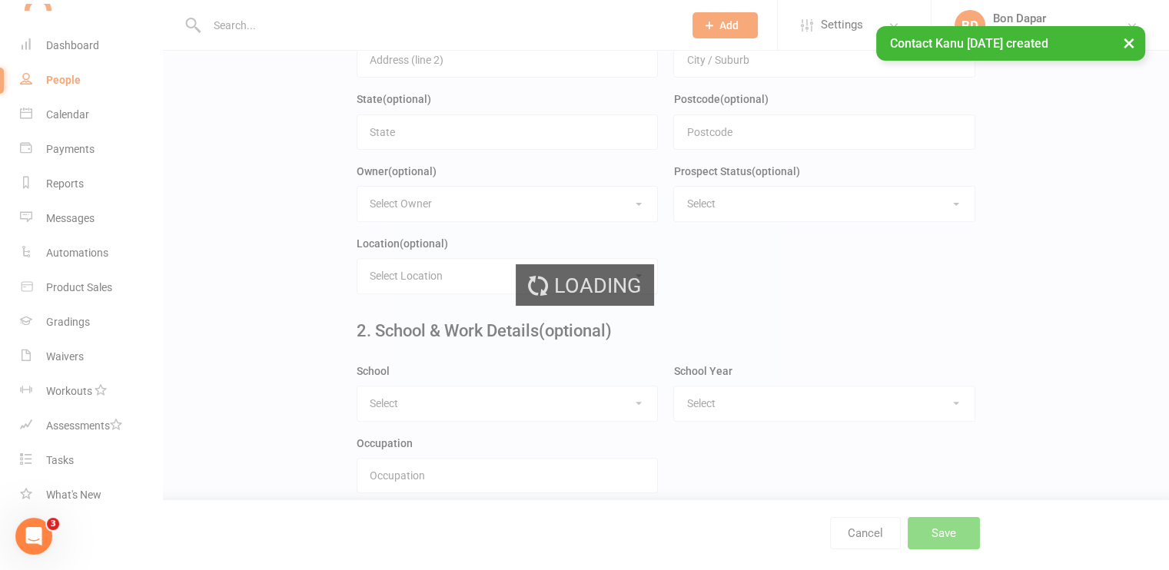
scroll to position [0, 0]
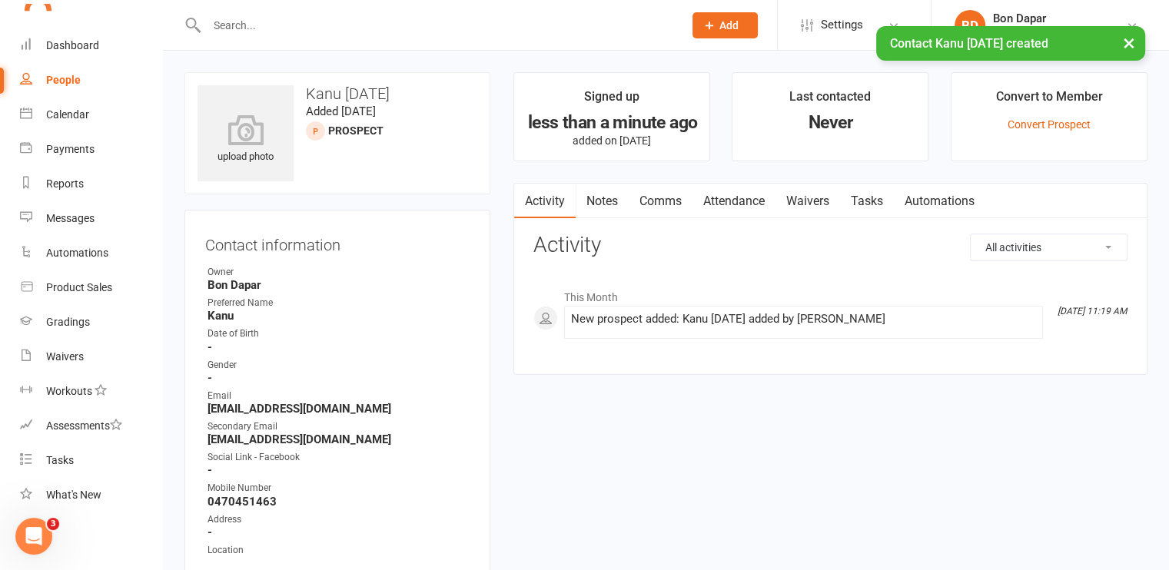
click at [89, 26] on div "× Contact Kanu [DATE] created" at bounding box center [574, 26] width 1149 height 0
click at [86, 26] on div "× Contact Kanu [DATE] created" at bounding box center [574, 26] width 1149 height 0
click at [70, 26] on div "× Contact Kanu [DATE] created" at bounding box center [574, 26] width 1149 height 0
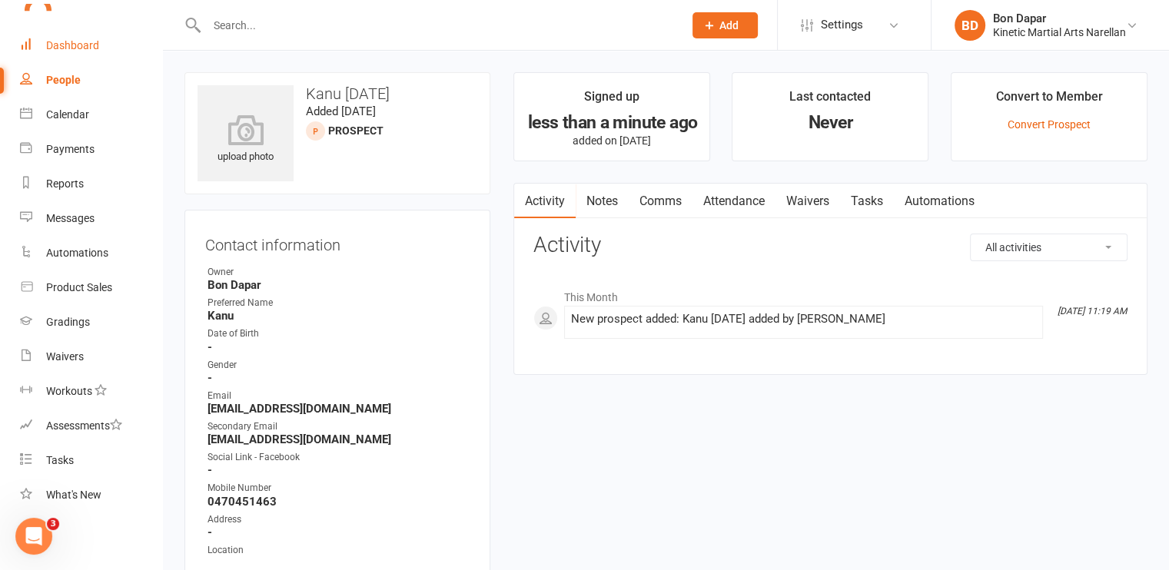
click at [51, 47] on div "Dashboard" at bounding box center [72, 45] width 53 height 12
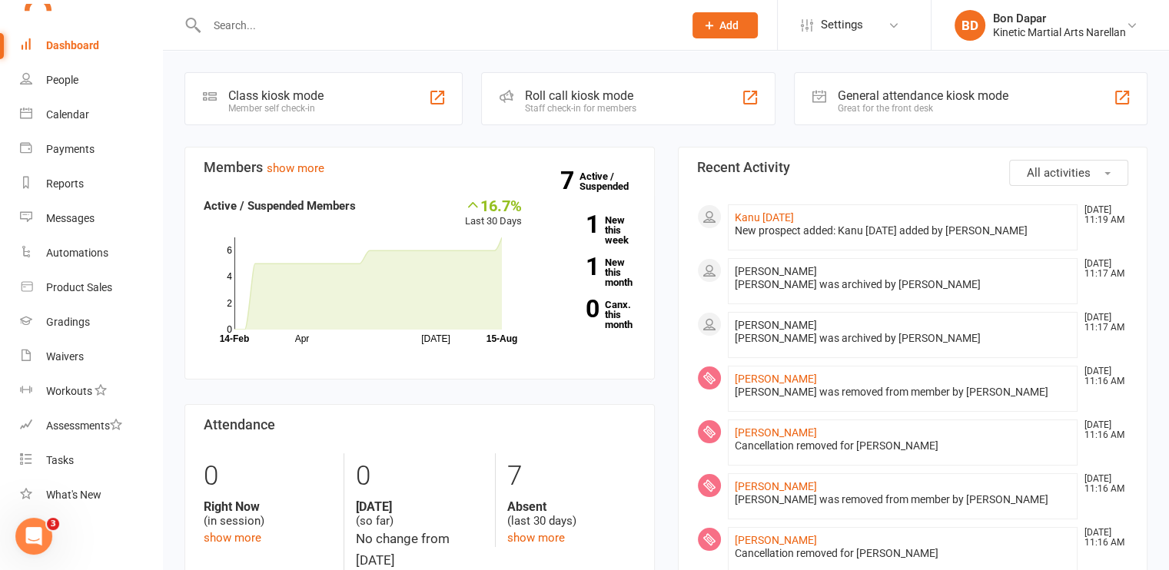
click at [725, 23] on span "Add" at bounding box center [728, 25] width 19 height 12
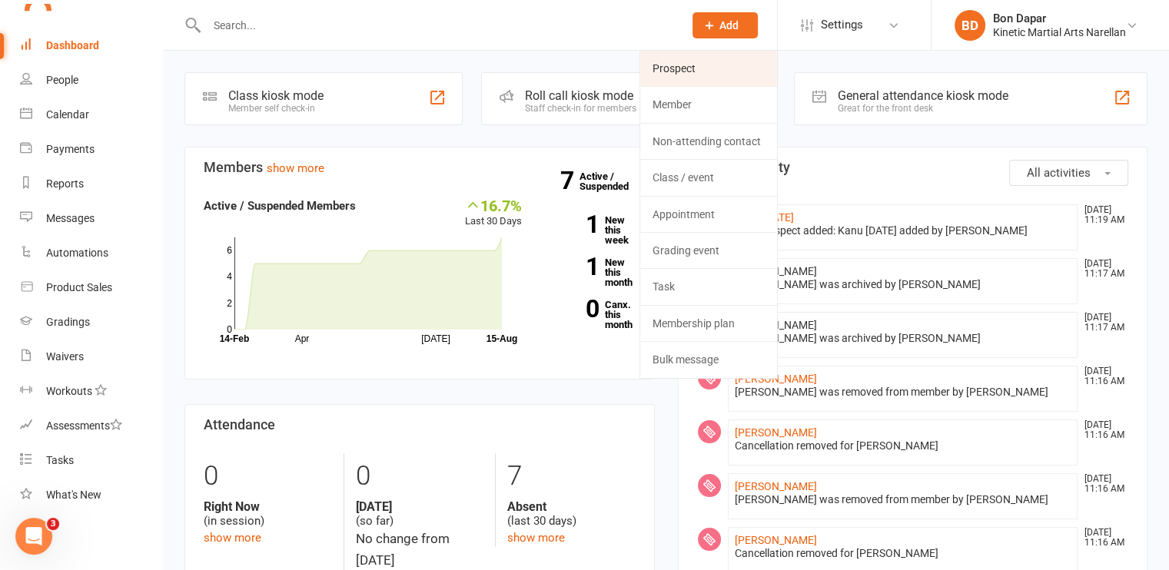
click at [695, 64] on link "Prospect" at bounding box center [708, 68] width 137 height 35
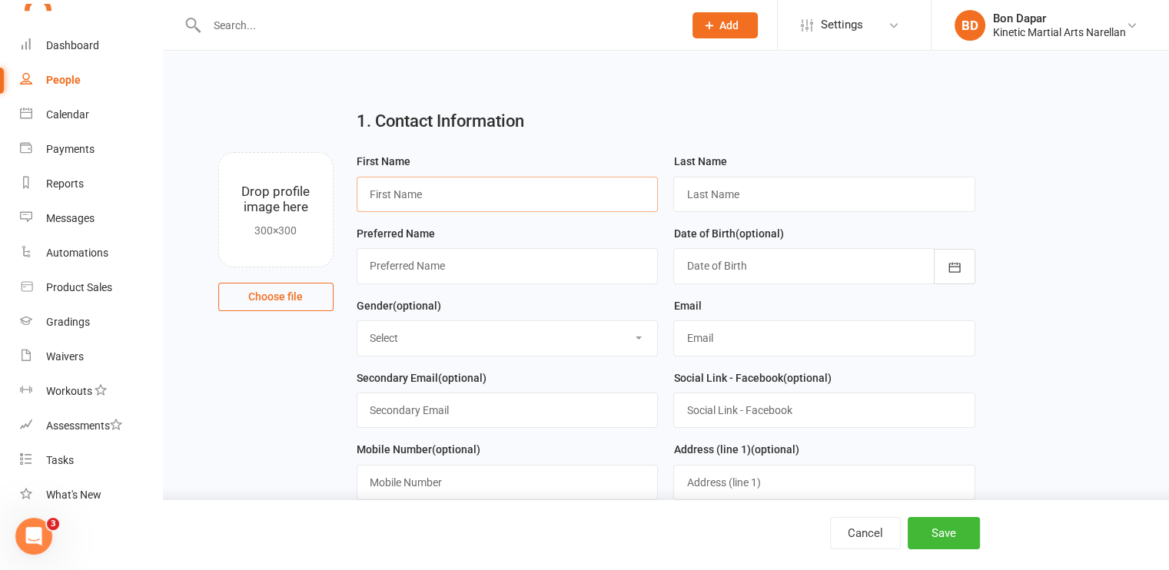
click at [534, 182] on input "text" at bounding box center [507, 194] width 302 height 35
click at [734, 184] on input "text" at bounding box center [824, 194] width 302 height 35
click at [542, 204] on input "Saanj" at bounding box center [507, 194] width 302 height 35
click at [708, 195] on input "text" at bounding box center [824, 194] width 302 height 35
click at [946, 524] on button "Save" at bounding box center [943, 533] width 72 height 32
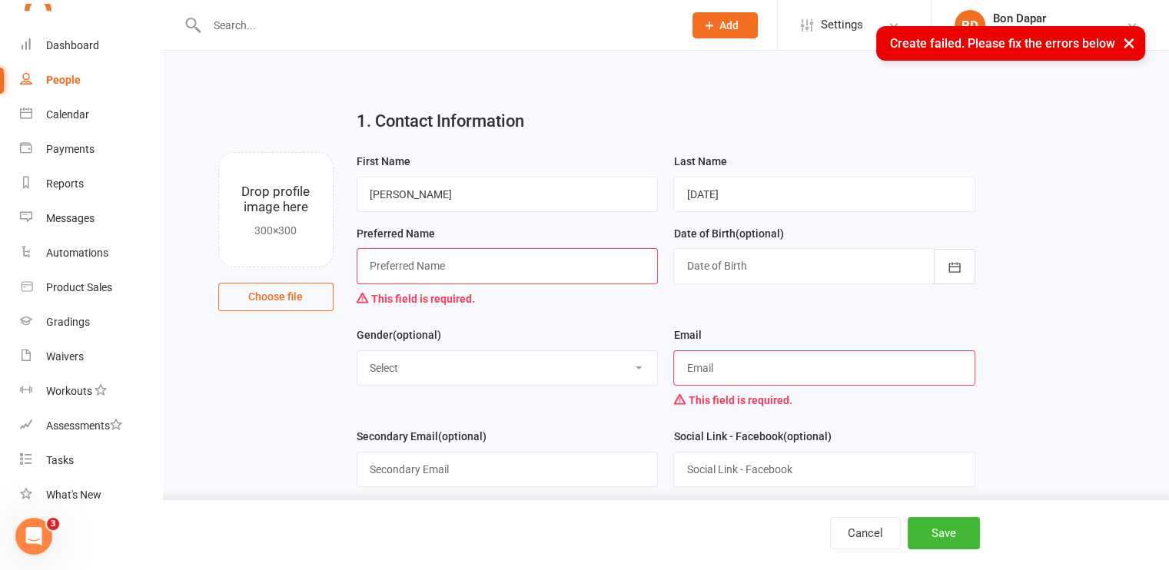
click at [535, 265] on input "text" at bounding box center [507, 265] width 302 height 35
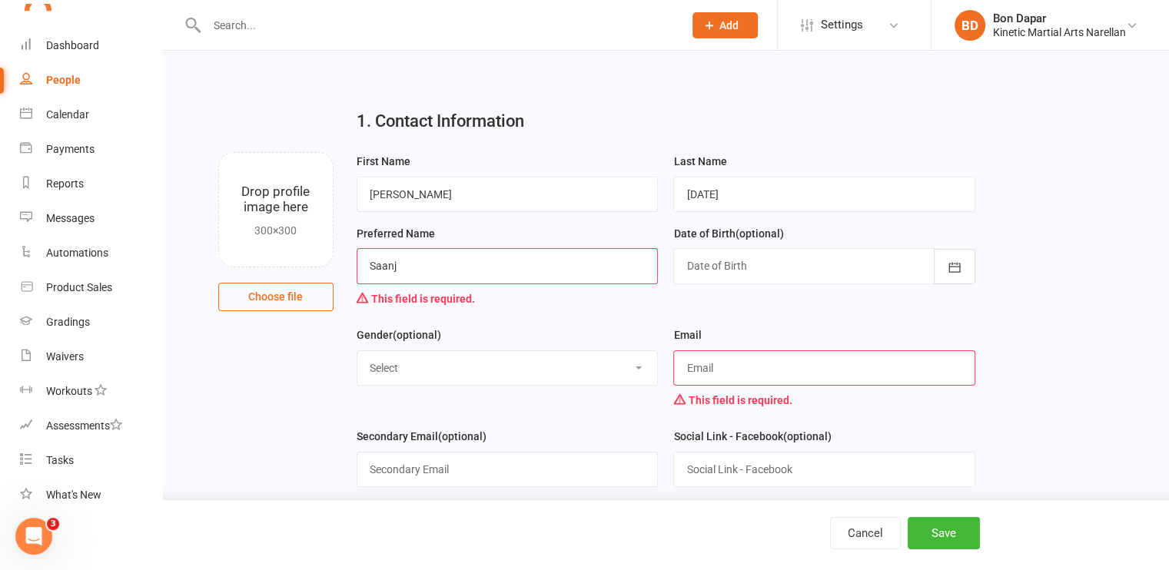
click at [707, 367] on input "text" at bounding box center [824, 367] width 302 height 35
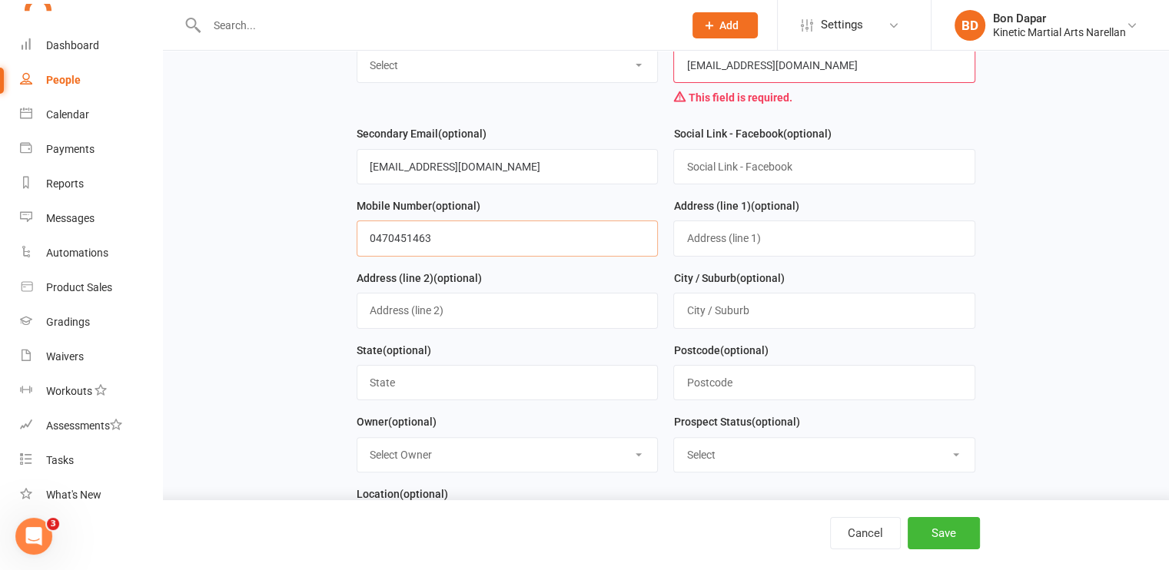
drag, startPoint x: 507, startPoint y: 234, endPoint x: 160, endPoint y: 229, distance: 347.3
click at [160, 229] on ui-view "Prospect Member Non-attending contact Class / event Appointment Grading event T…" at bounding box center [584, 504] width 1169 height 1606
click at [912, 308] on input "text" at bounding box center [824, 310] width 302 height 35
click at [966, 529] on button "Save" at bounding box center [943, 533] width 72 height 32
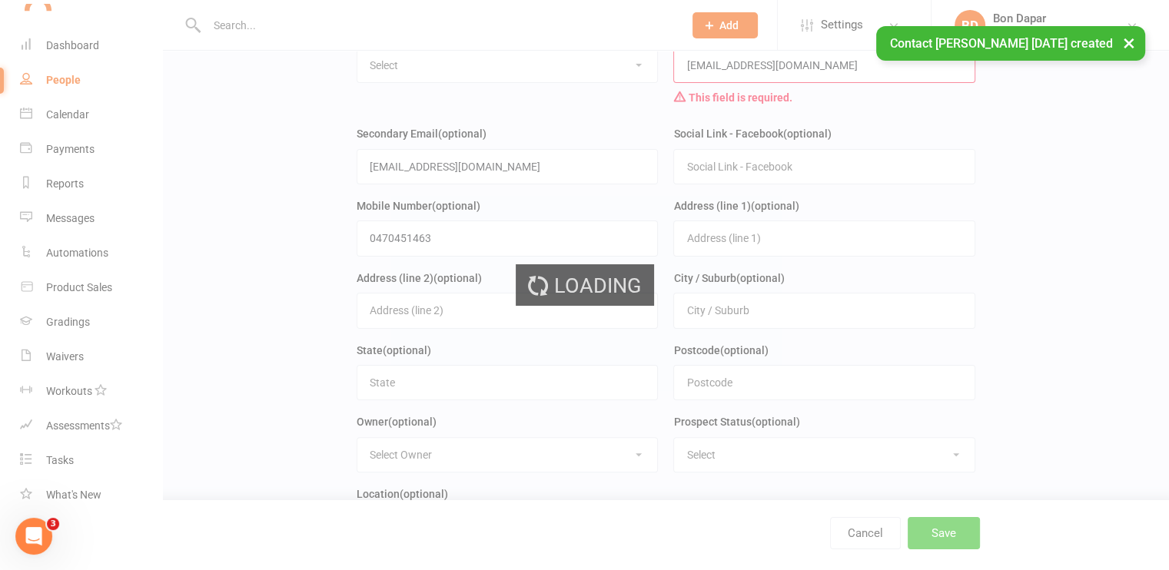
scroll to position [0, 0]
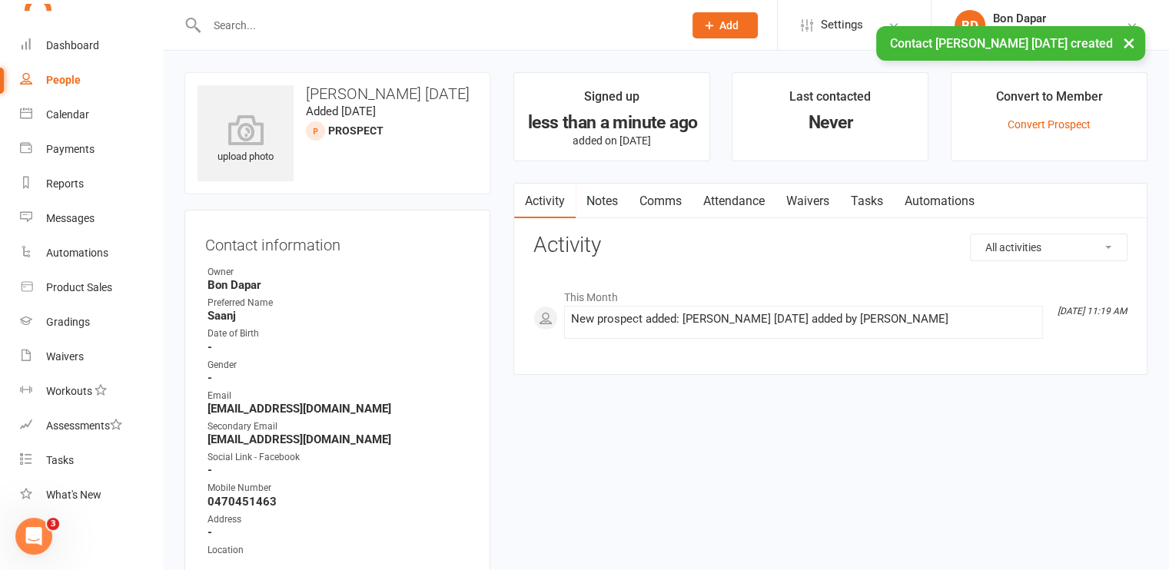
click at [81, 26] on div "× Contact [PERSON_NAME] [DATE] created" at bounding box center [574, 26] width 1149 height 0
click at [55, 26] on div "× Contact [PERSON_NAME] [DATE] created" at bounding box center [574, 26] width 1149 height 0
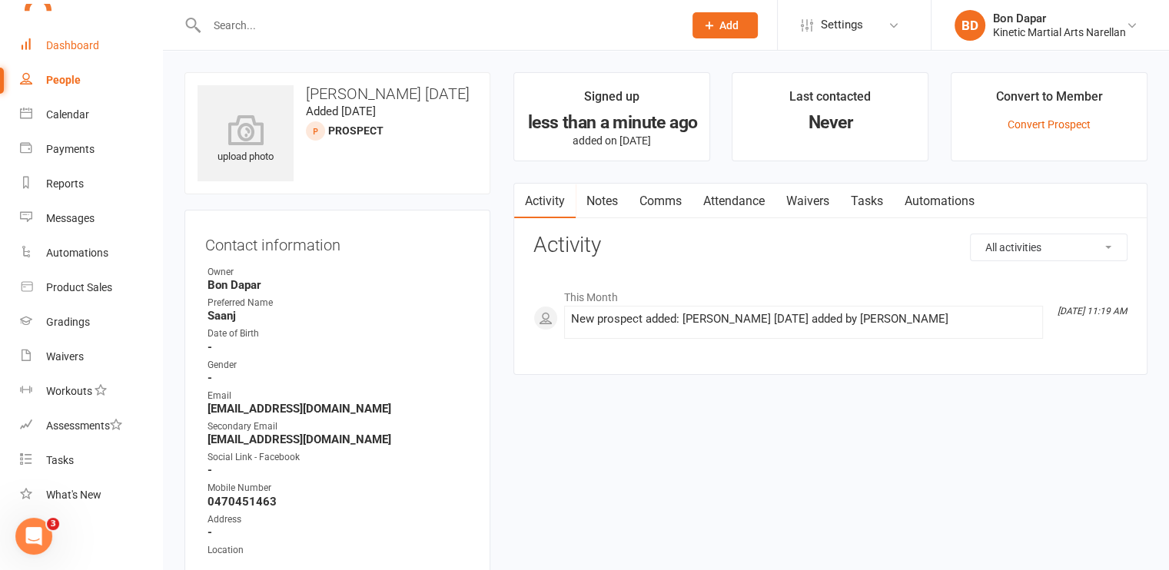
click at [54, 48] on div "Dashboard" at bounding box center [72, 45] width 53 height 12
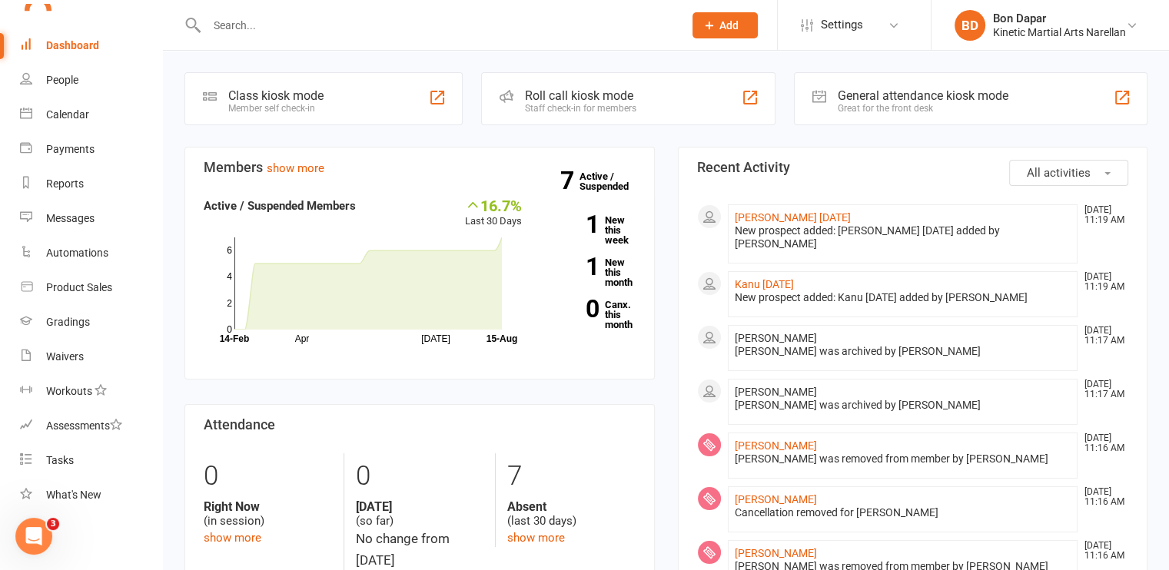
click at [720, 38] on div "Prospect Member Non-attending contact Class / event Appointment Grading event T…" at bounding box center [724, 25] width 104 height 50
click at [719, 28] on span "Add" at bounding box center [728, 25] width 19 height 12
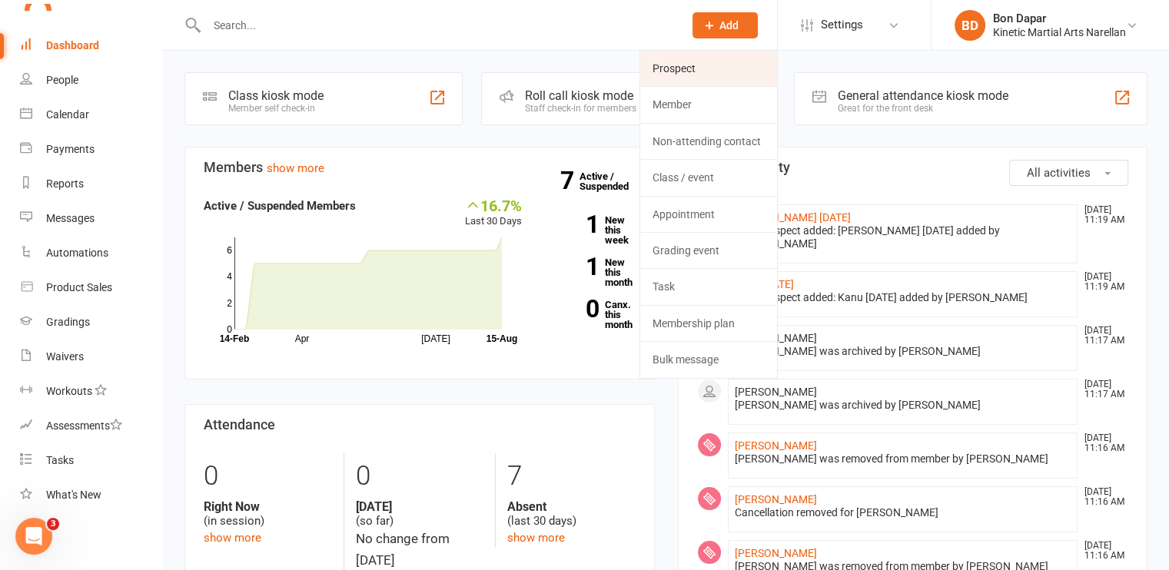
click at [681, 65] on link "Prospect" at bounding box center [708, 68] width 137 height 35
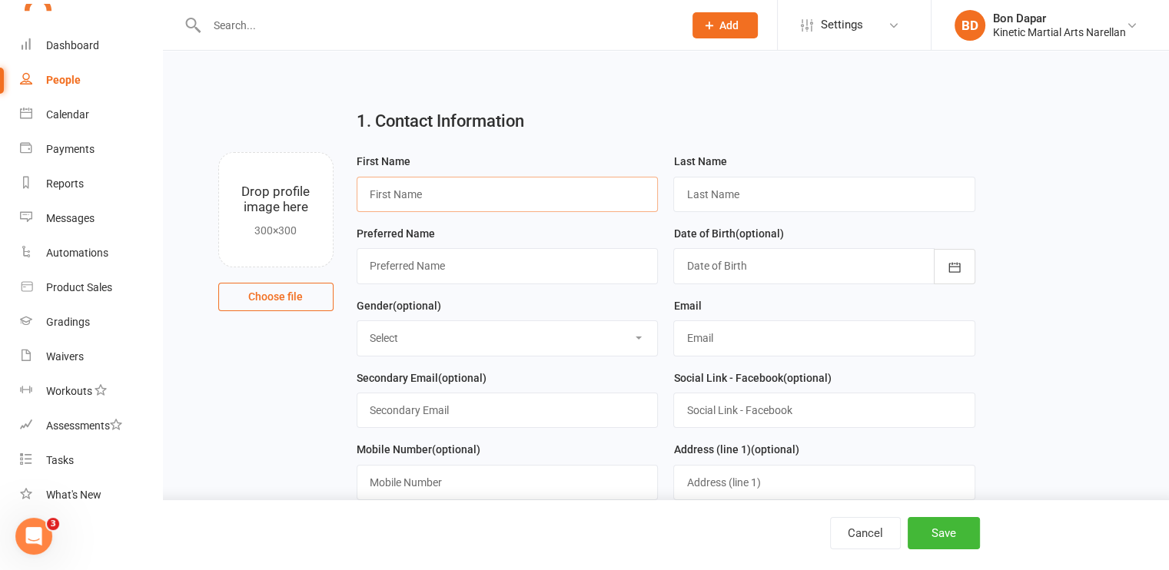
click at [495, 198] on input "text" at bounding box center [507, 194] width 302 height 35
click at [702, 198] on input "text" at bounding box center [824, 194] width 302 height 35
click at [416, 472] on input "text" at bounding box center [507, 482] width 302 height 35
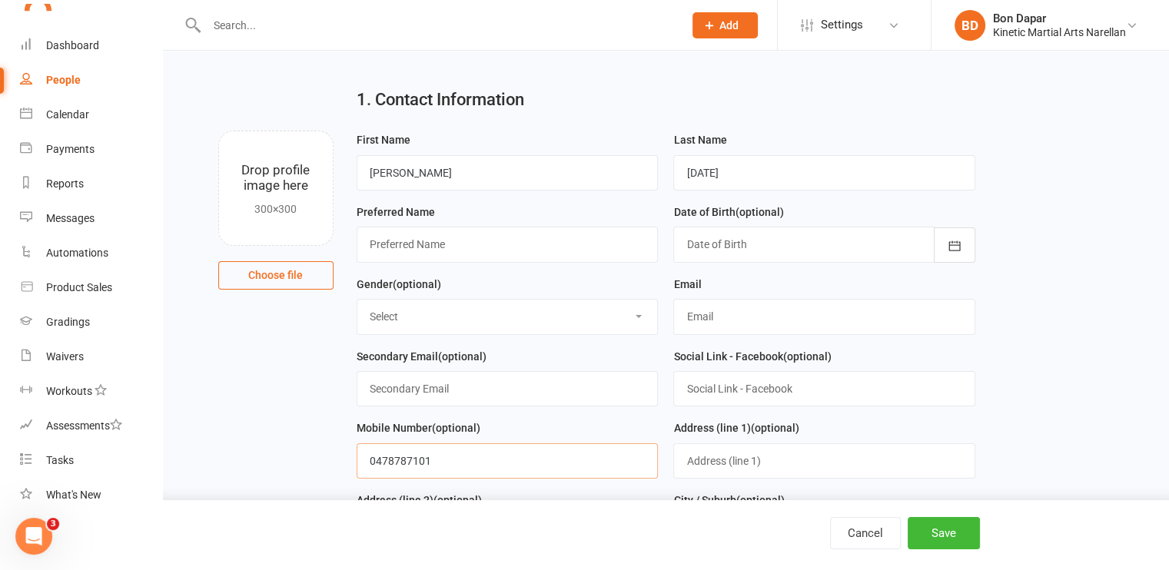
scroll to position [23, 0]
click at [695, 310] on input "text" at bounding box center [824, 314] width 302 height 35
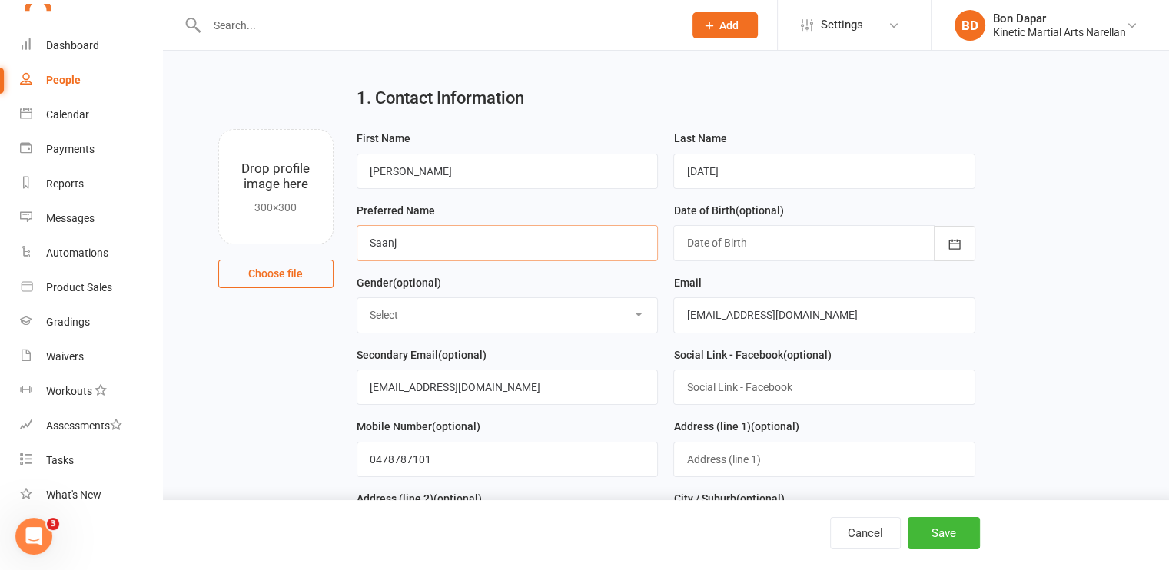
drag, startPoint x: 426, startPoint y: 247, endPoint x: 250, endPoint y: 223, distance: 178.3
click at [250, 129] on div "Drop profile image here 300×300 Choose file First Name [PERSON_NAME] Last Name …" at bounding box center [665, 129] width 963 height 0
click at [922, 526] on button "Save" at bounding box center [943, 533] width 72 height 32
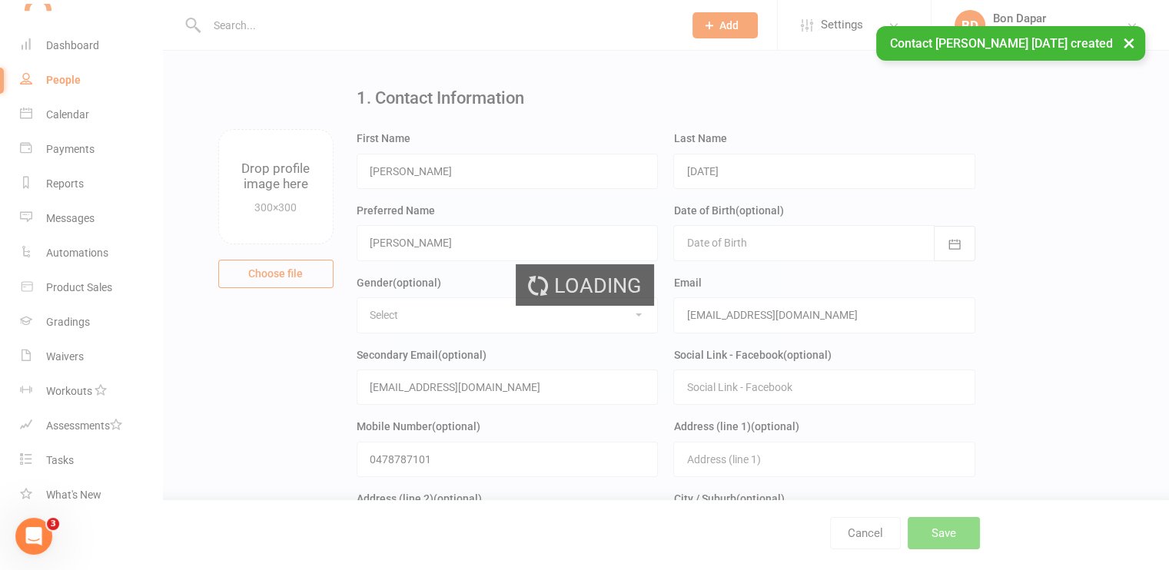
scroll to position [0, 0]
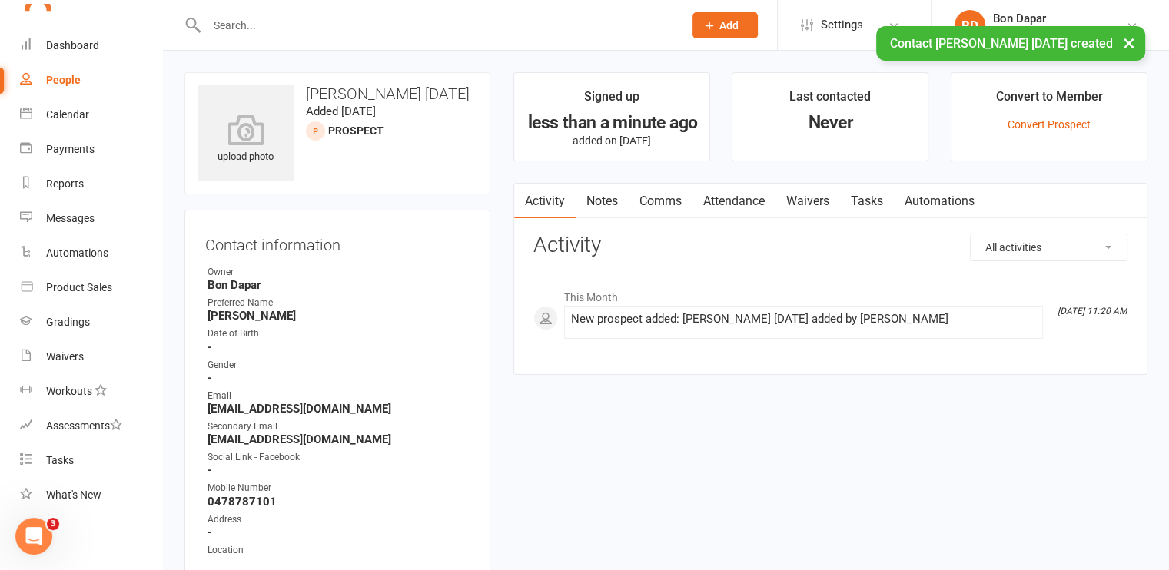
click at [73, 26] on div "× Contact [PERSON_NAME] [DATE] created" at bounding box center [574, 26] width 1149 height 0
click at [71, 26] on div "× Contact [PERSON_NAME] [DATE] created" at bounding box center [574, 26] width 1149 height 0
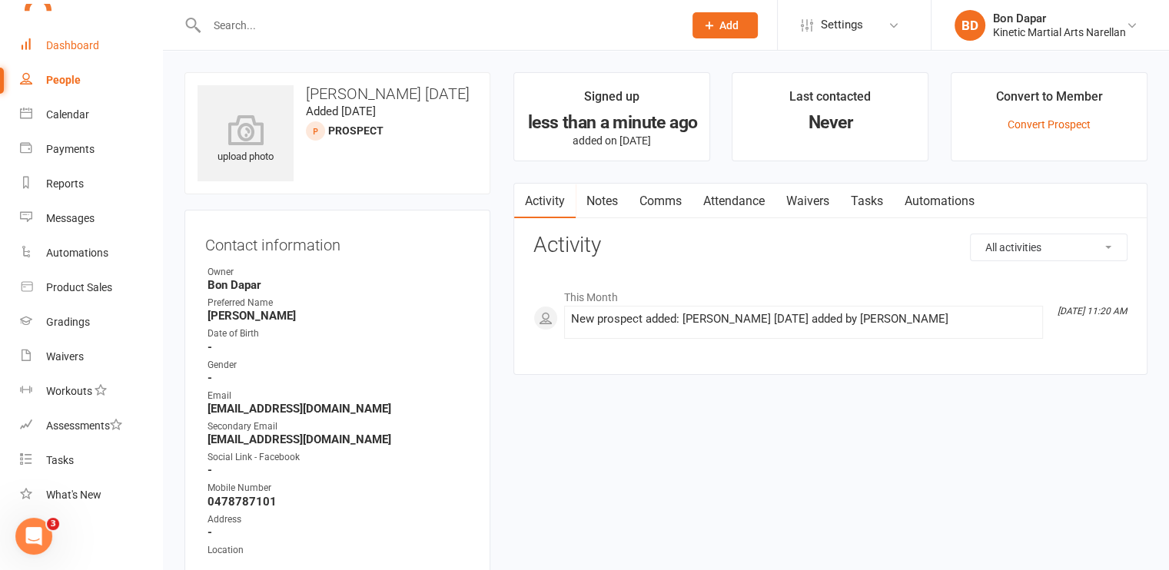
click at [68, 44] on div "Dashboard" at bounding box center [72, 45] width 53 height 12
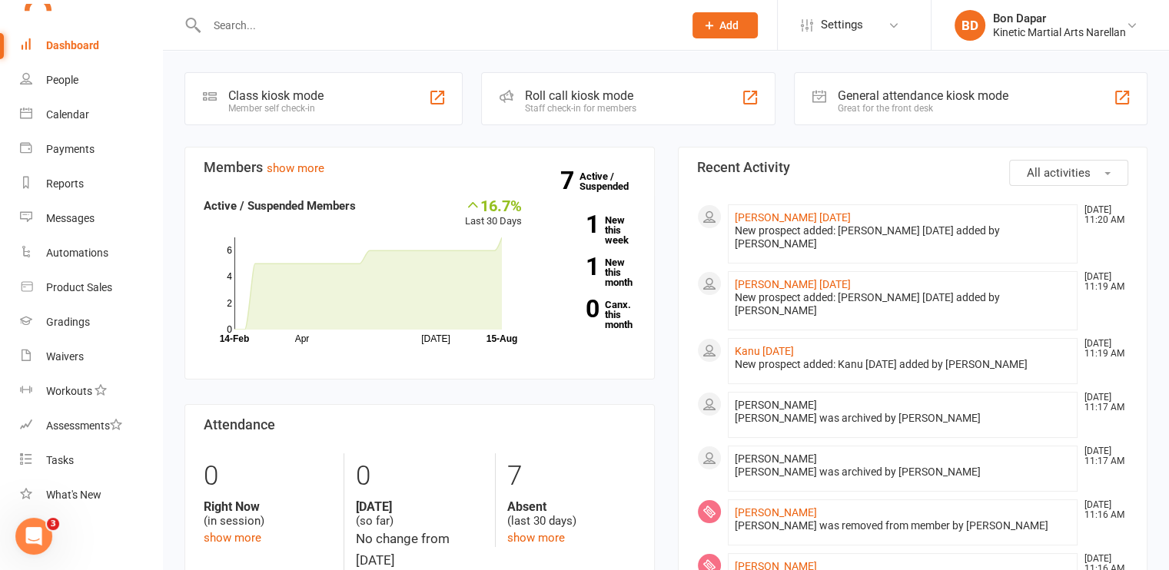
click at [731, 26] on span "Add" at bounding box center [728, 25] width 19 height 12
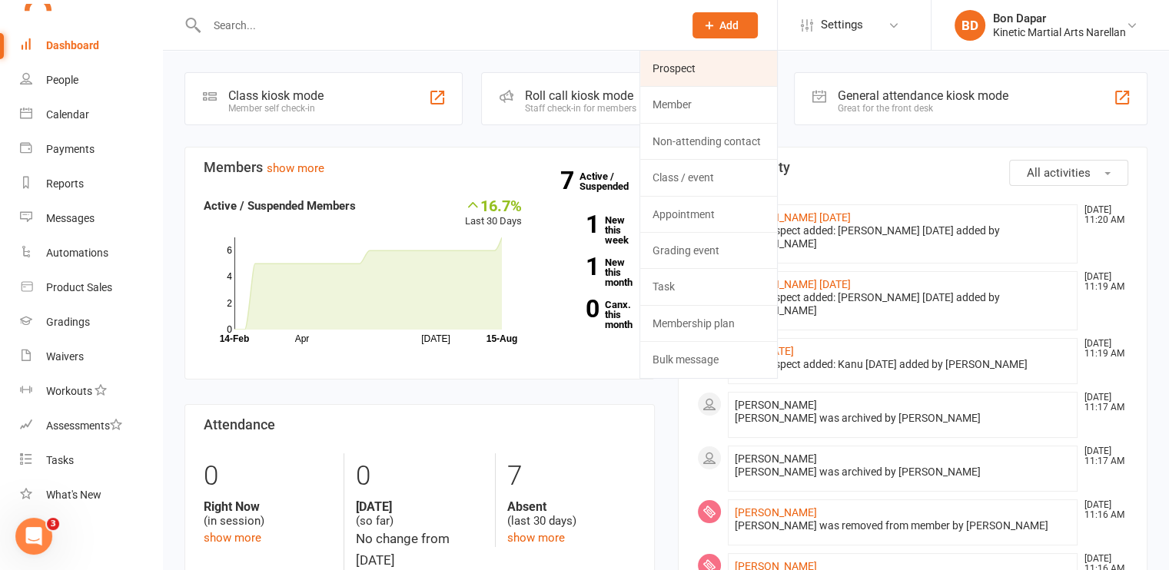
click at [681, 66] on link "Prospect" at bounding box center [708, 68] width 137 height 35
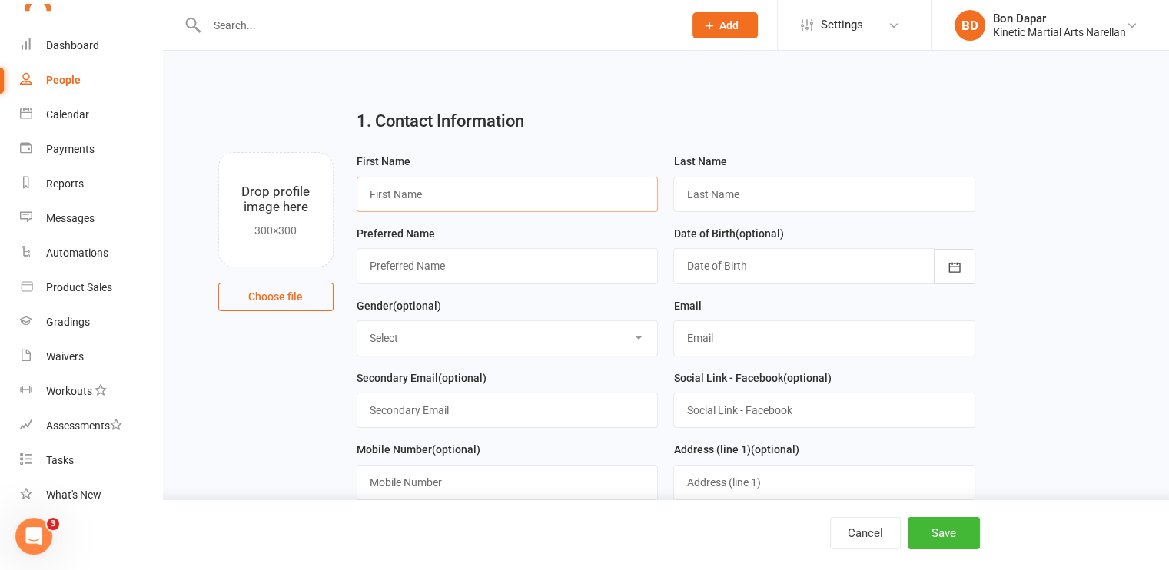
click at [447, 204] on input "text" at bounding box center [507, 194] width 302 height 35
click at [782, 199] on input "text" at bounding box center [824, 194] width 302 height 35
click at [539, 333] on select "Select [DEMOGRAPHIC_DATA] [DEMOGRAPHIC_DATA] Other" at bounding box center [507, 338] width 300 height 34
click at [357, 321] on select "Select [DEMOGRAPHIC_DATA] [DEMOGRAPHIC_DATA] Other" at bounding box center [507, 338] width 300 height 34
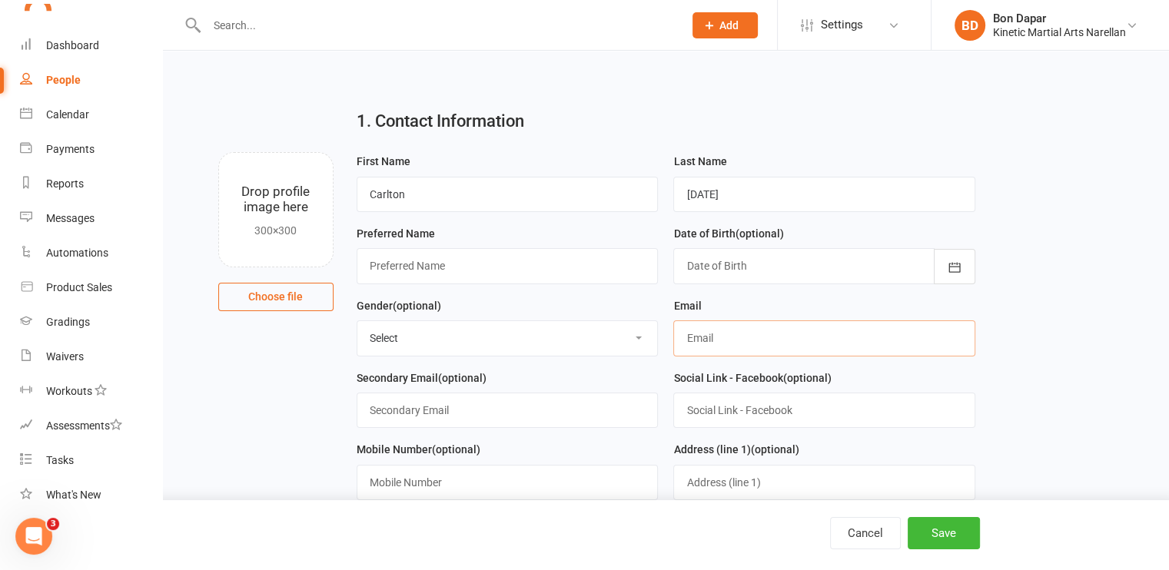
click at [690, 336] on input "text" at bounding box center [824, 337] width 302 height 35
click at [544, 465] on input "0478787101" at bounding box center [507, 482] width 302 height 35
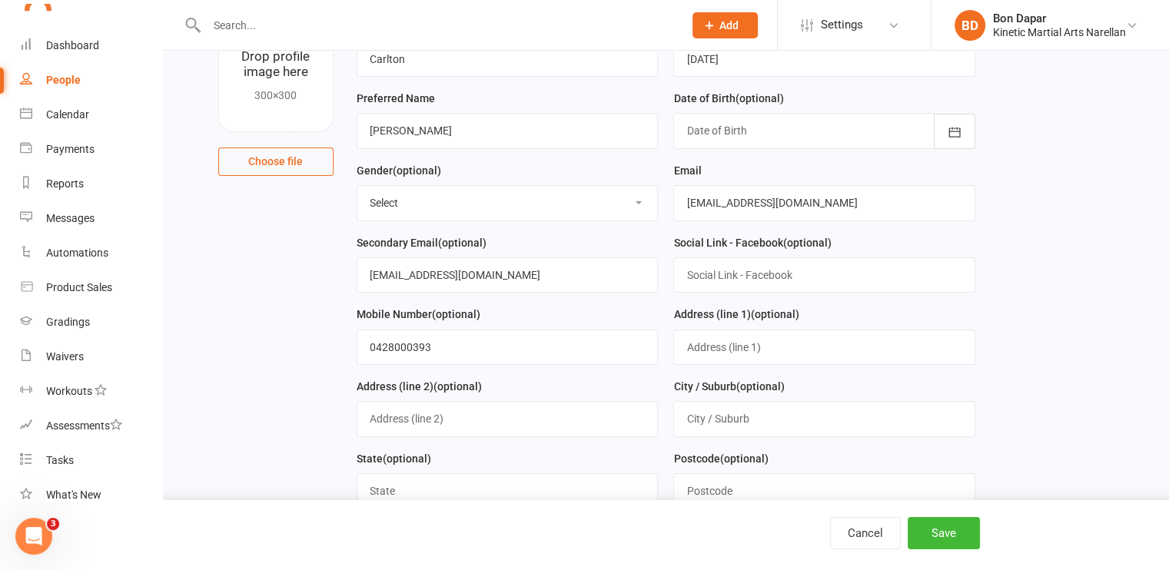
scroll to position [169, 0]
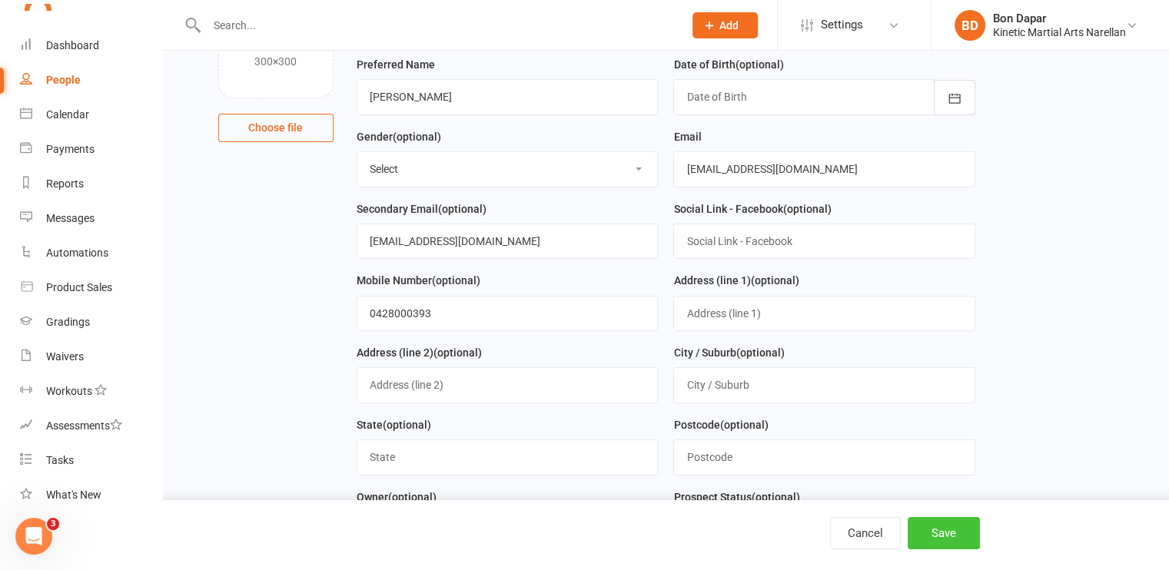
click at [933, 537] on button "Save" at bounding box center [943, 533] width 72 height 32
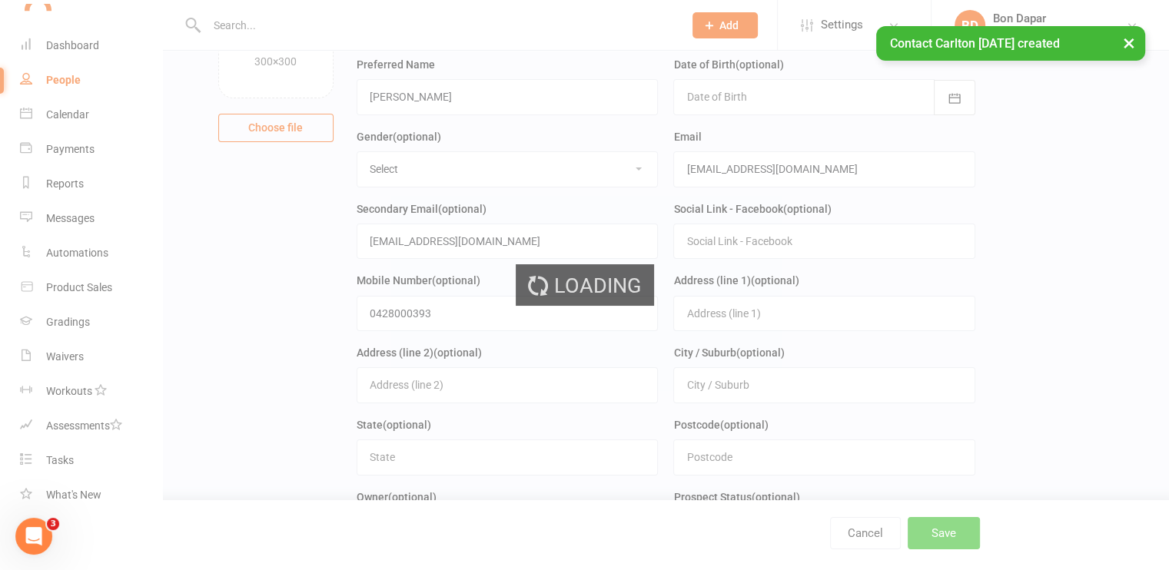
scroll to position [0, 0]
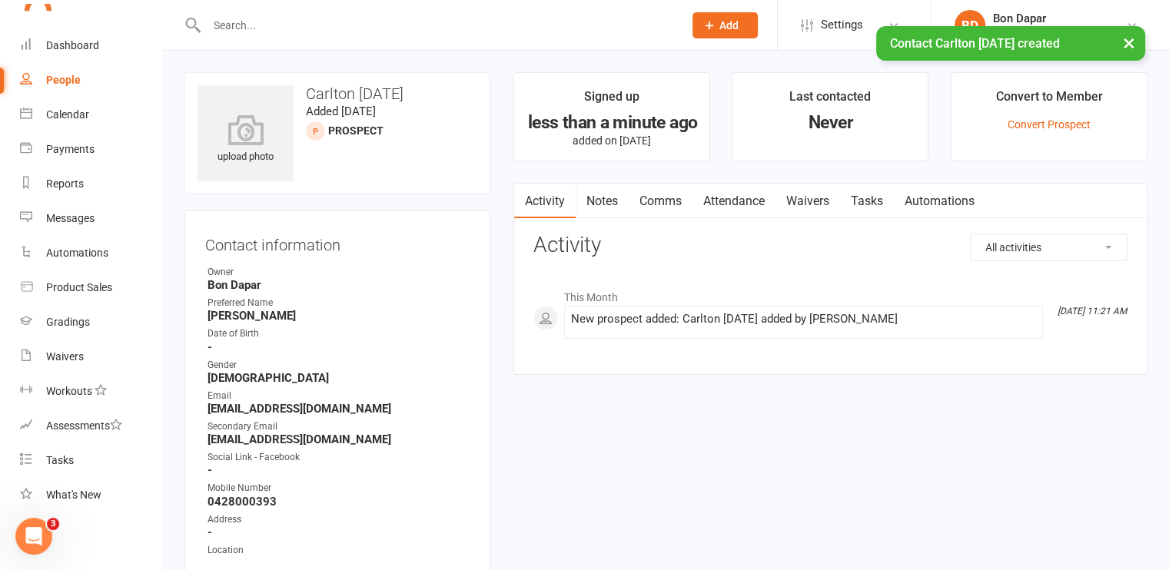
click at [85, 26] on div "× Contact Carlton [DATE] created" at bounding box center [574, 26] width 1149 height 0
click at [74, 26] on div "× Contact Carlton [DATE] created" at bounding box center [574, 26] width 1149 height 0
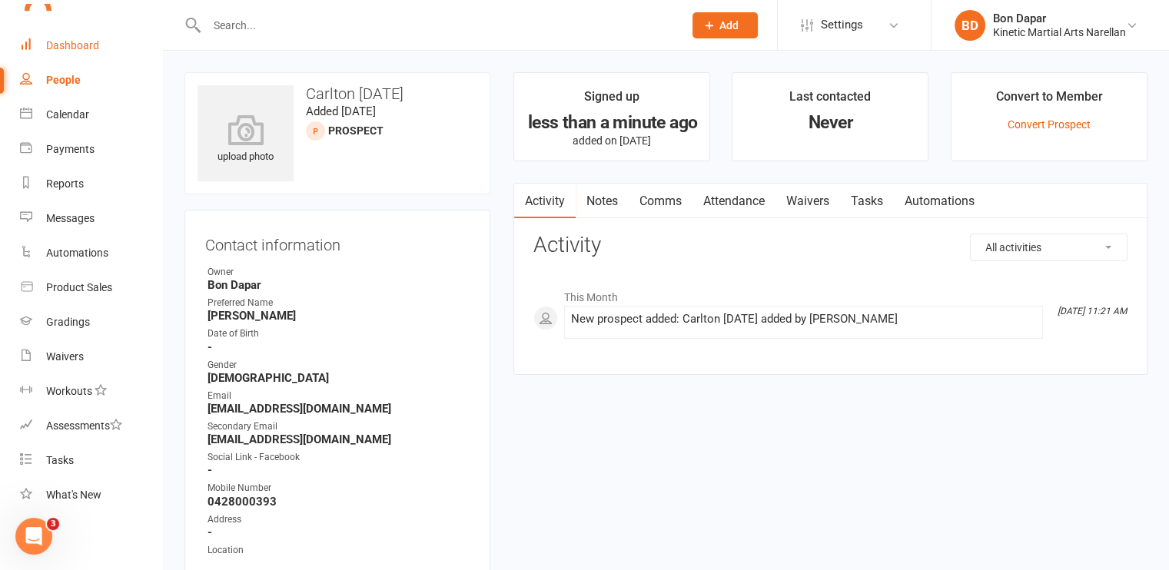
click at [74, 45] on div "Dashboard" at bounding box center [72, 45] width 53 height 12
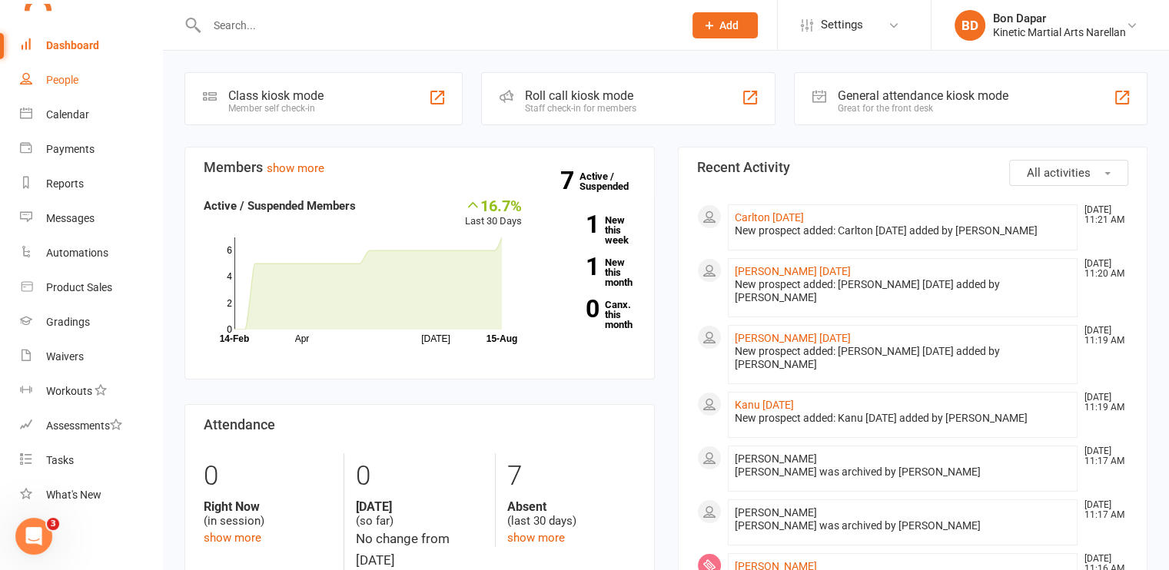
click at [55, 81] on div "People" at bounding box center [62, 80] width 32 height 12
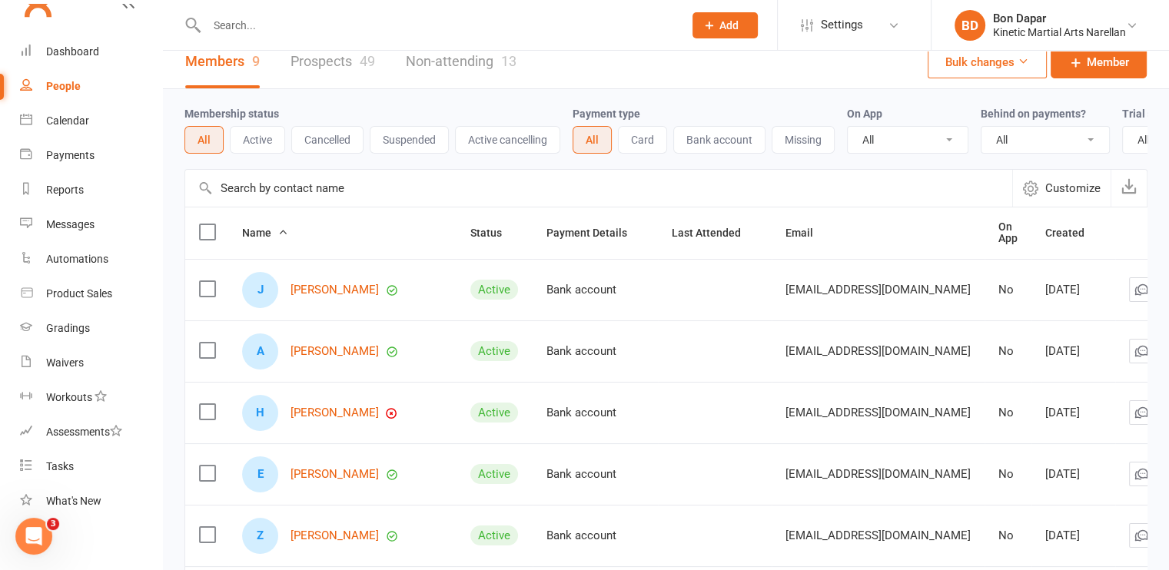
scroll to position [15, 0]
click at [257, 139] on button "Active" at bounding box center [257, 141] width 55 height 28
click at [74, 47] on div "Dashboard" at bounding box center [72, 51] width 53 height 12
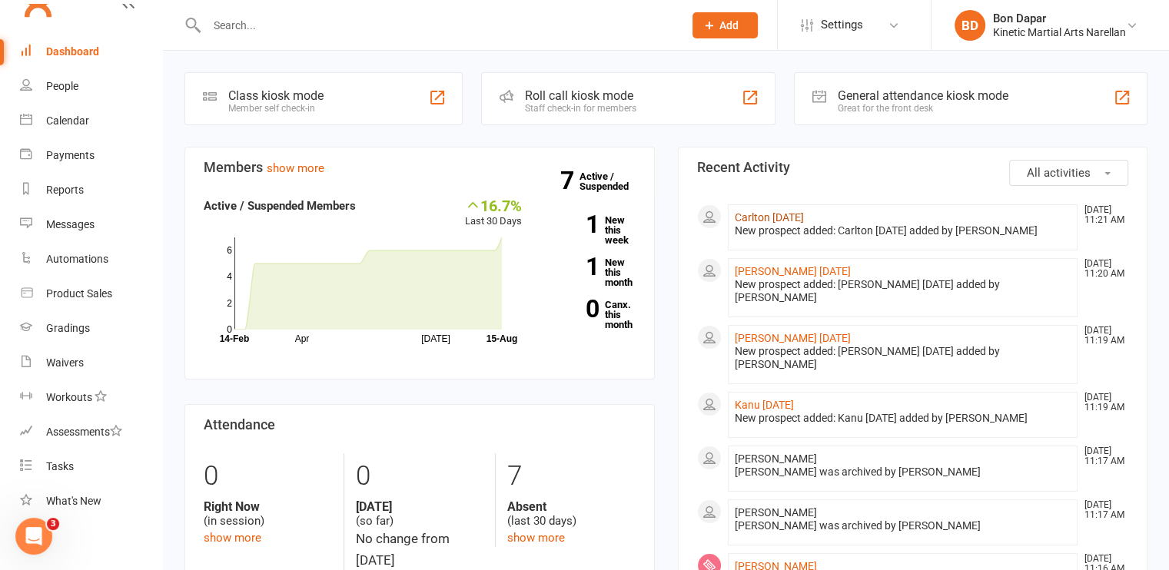
drag, startPoint x: 986, startPoint y: 225, endPoint x: 768, endPoint y: 220, distance: 219.0
click at [768, 220] on li "Carlton 07/08/[DATE] 11:21 AM New prospect added: Carlton [DATE] added by [PERS…" at bounding box center [903, 227] width 350 height 46
click at [768, 220] on link "Carlton [DATE]" at bounding box center [768, 217] width 69 height 12
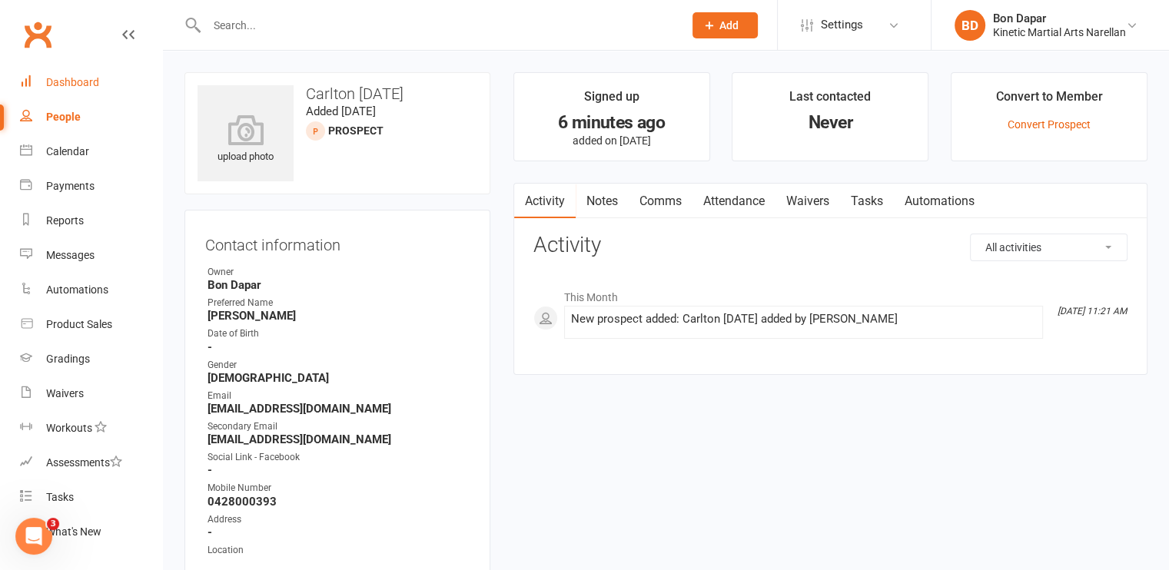
click at [65, 74] on link "Dashboard" at bounding box center [91, 82] width 142 height 35
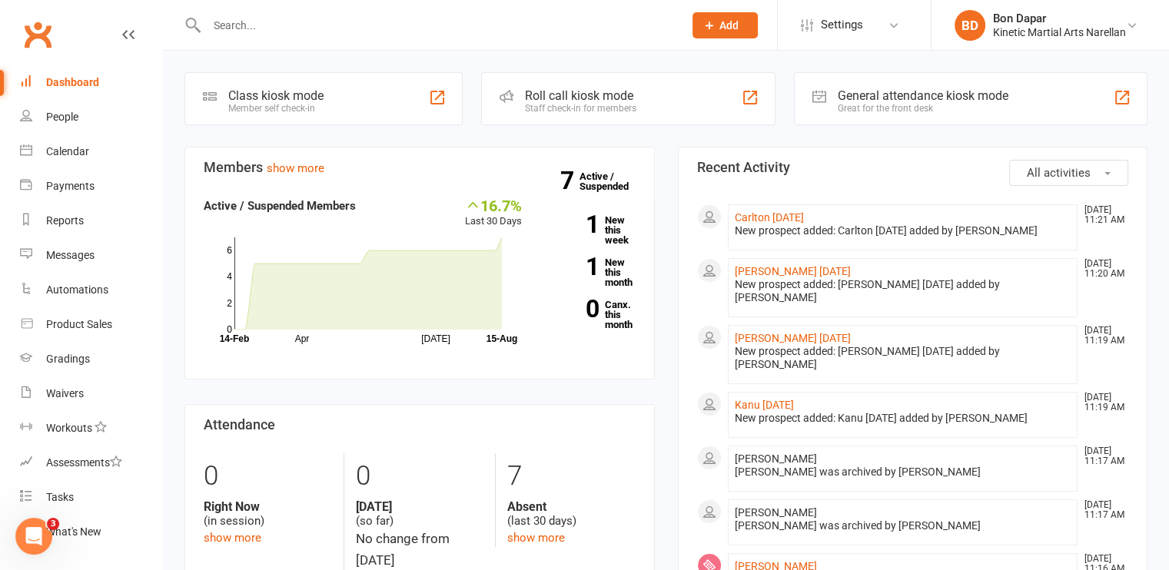
click at [975, 233] on div "New prospect added: Carlton [DATE] added by [PERSON_NAME]" at bounding box center [902, 230] width 337 height 13
click at [801, 216] on link "Carlton [DATE]" at bounding box center [768, 217] width 69 height 12
